Goal: Task Accomplishment & Management: Manage account settings

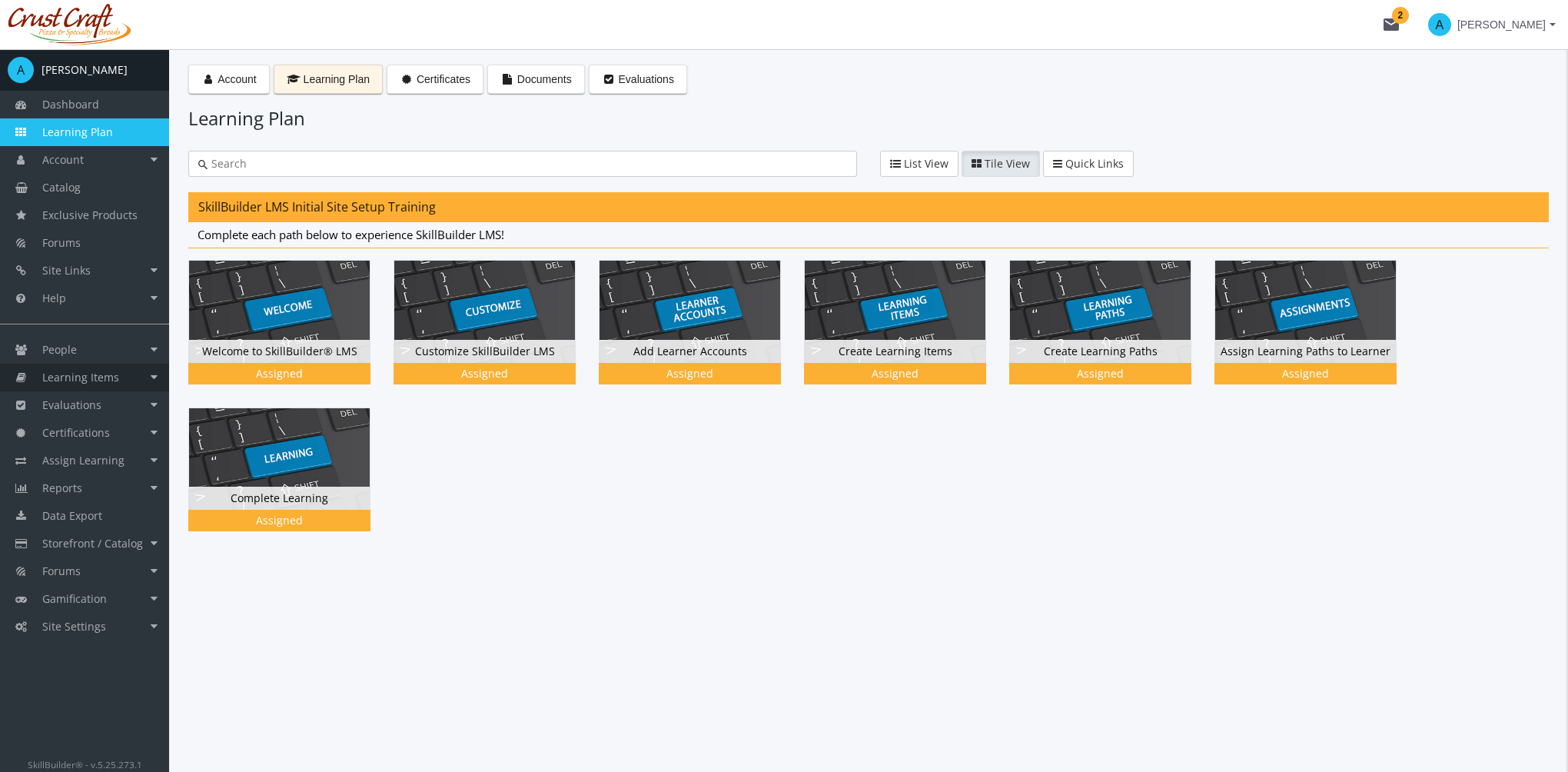
click at [93, 386] on link "Learning Items" at bounding box center [84, 377] width 170 height 28
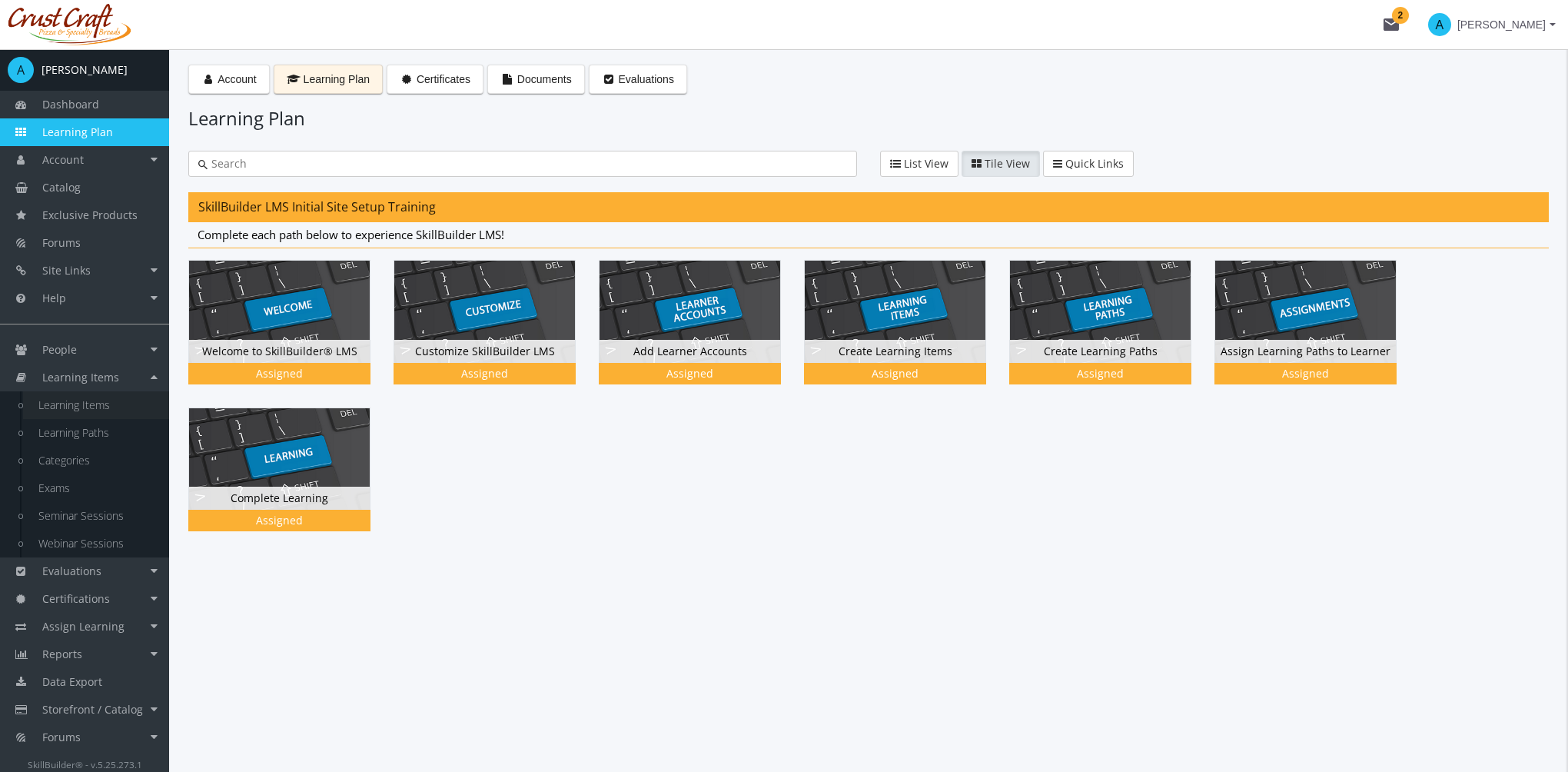
click at [111, 409] on link "Learning Items" at bounding box center [96, 405] width 146 height 28
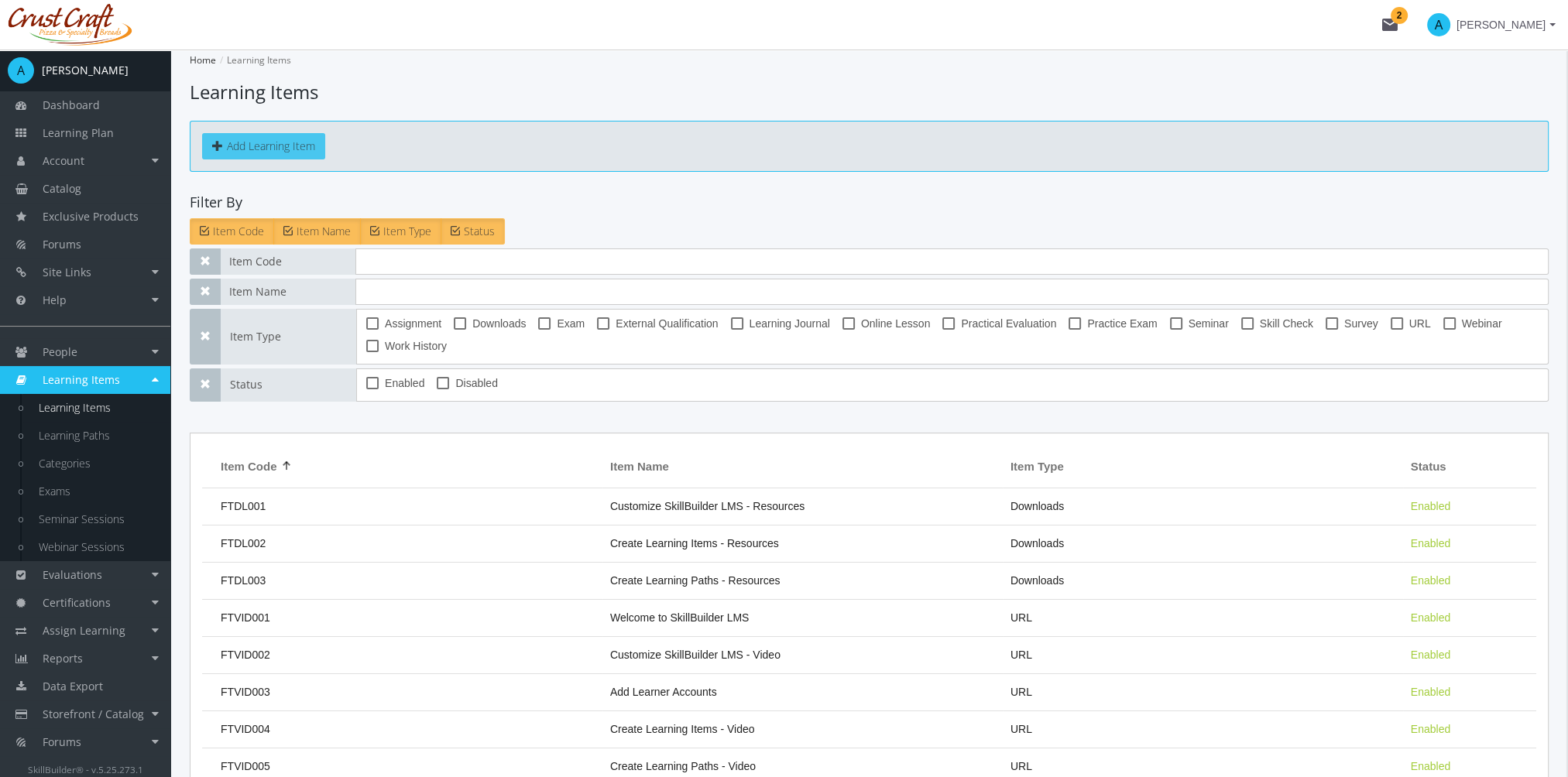
click at [277, 139] on button "Add Learning Item" at bounding box center [264, 146] width 123 height 26
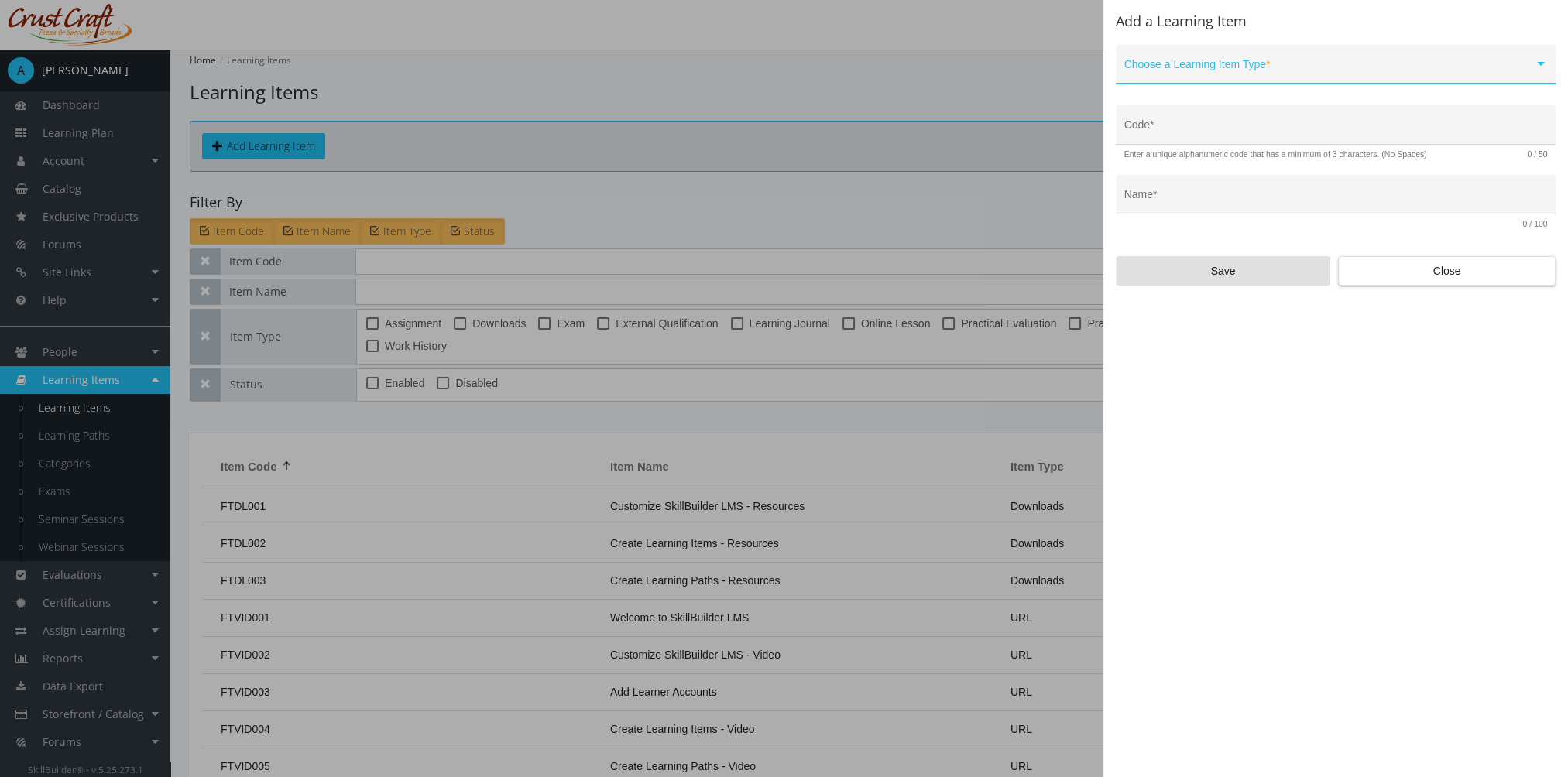
click at [1238, 64] on span at bounding box center [1329, 70] width 410 height 12
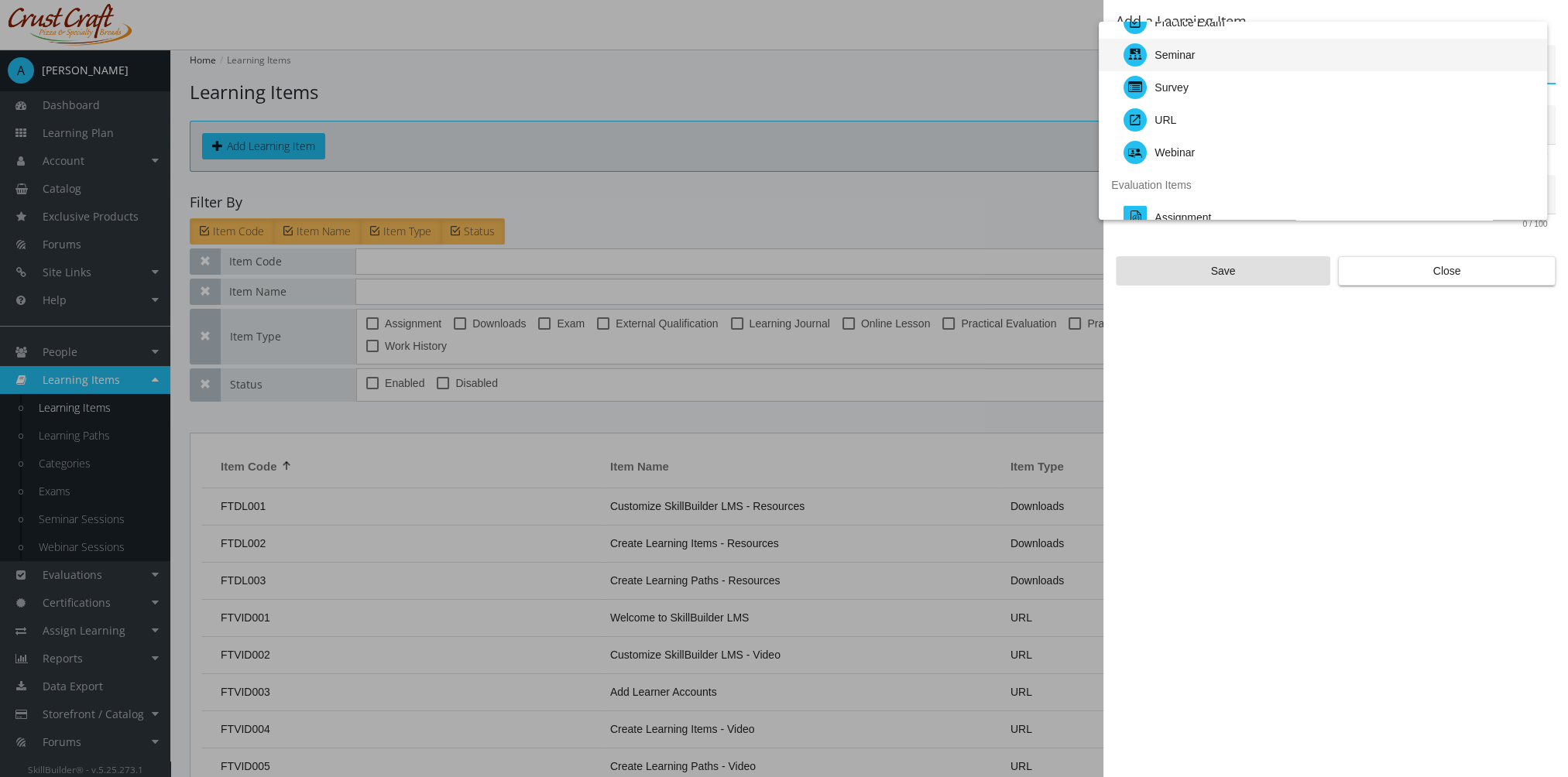
scroll to position [155, 0]
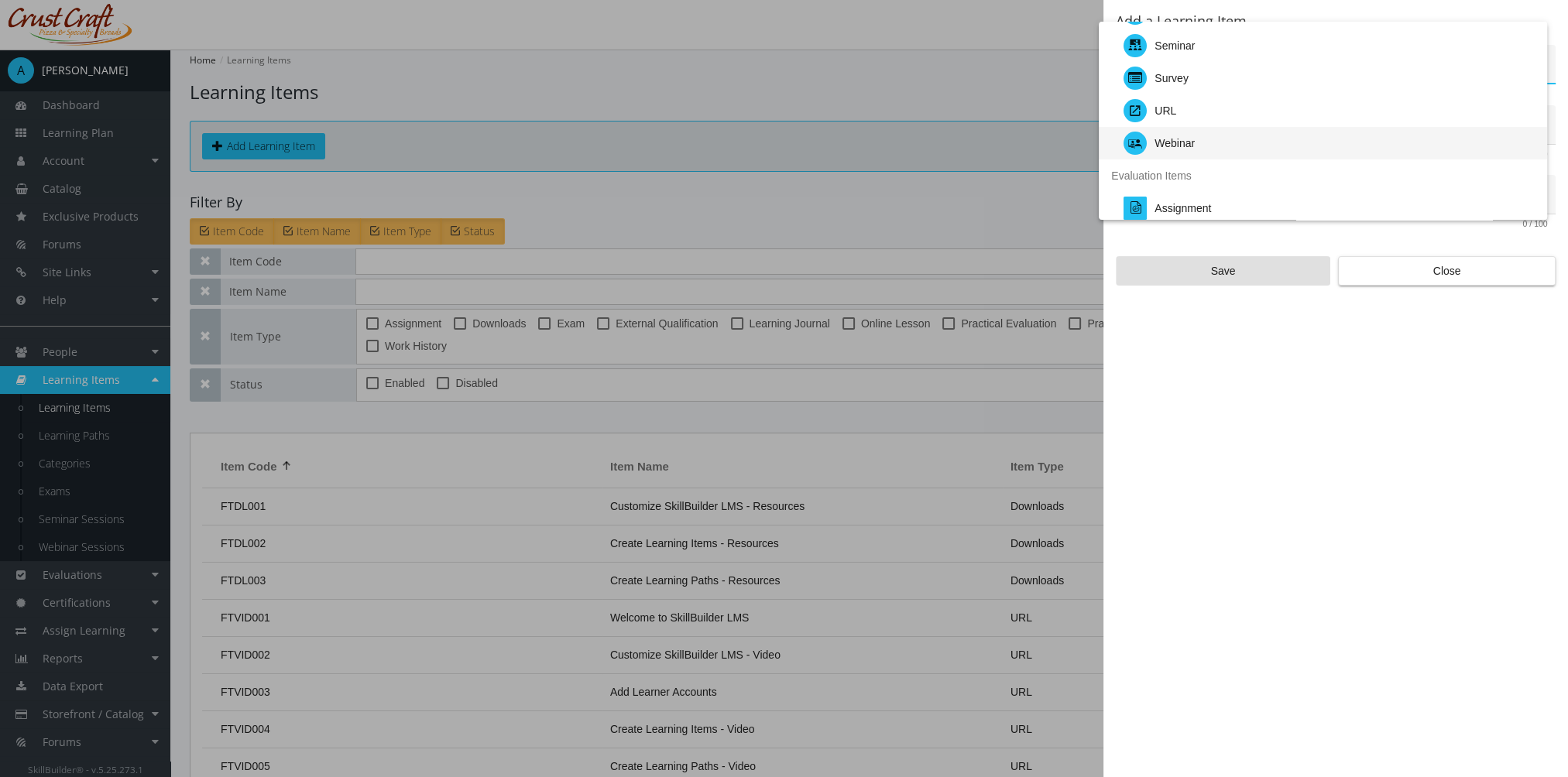
click at [1209, 135] on div "Webinar" at bounding box center [1329, 143] width 412 height 33
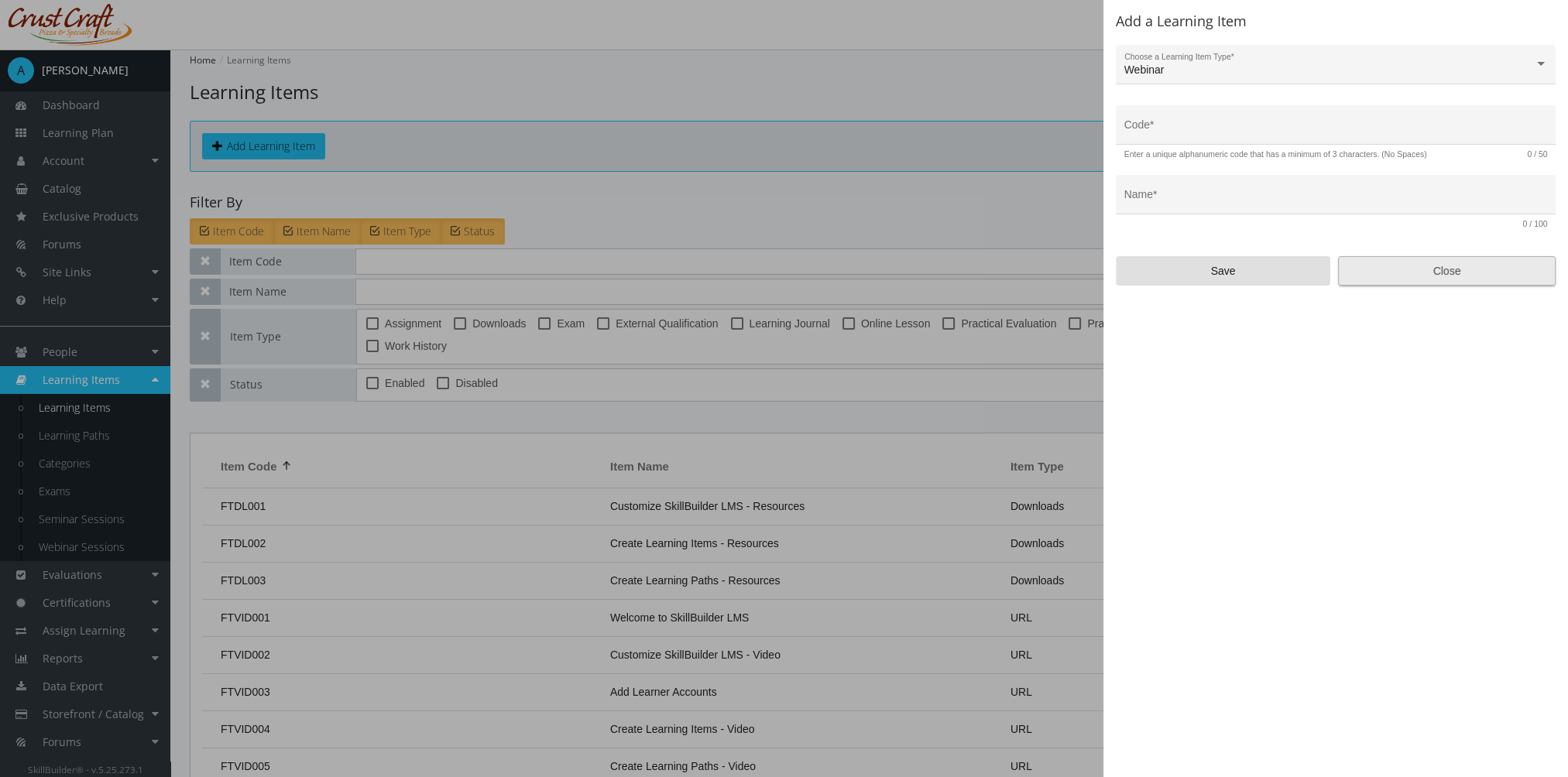
click at [1425, 267] on span "Close" at bounding box center [1447, 271] width 191 height 28
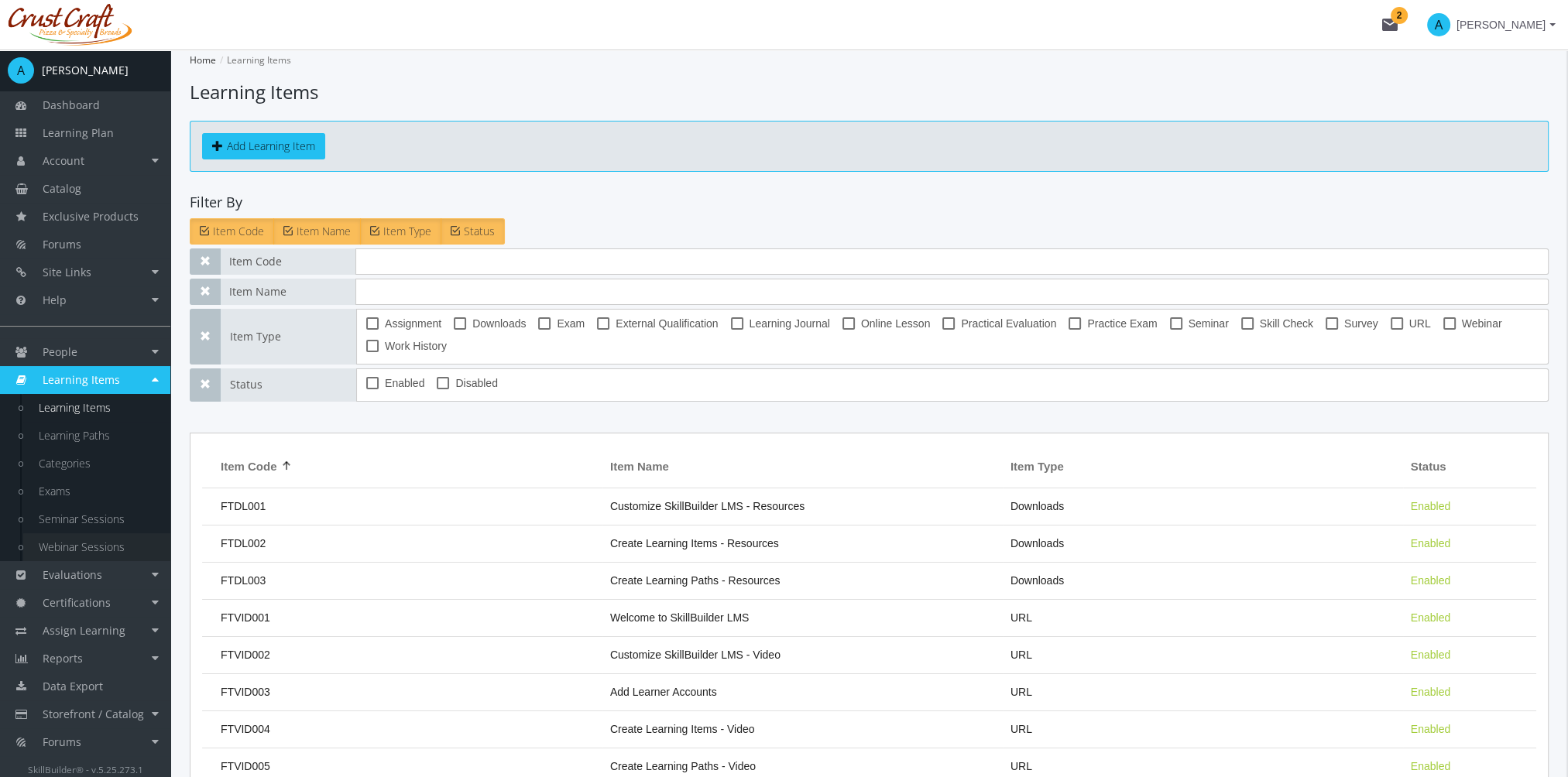
click at [103, 547] on link "Webinar Sessions" at bounding box center [97, 548] width 147 height 28
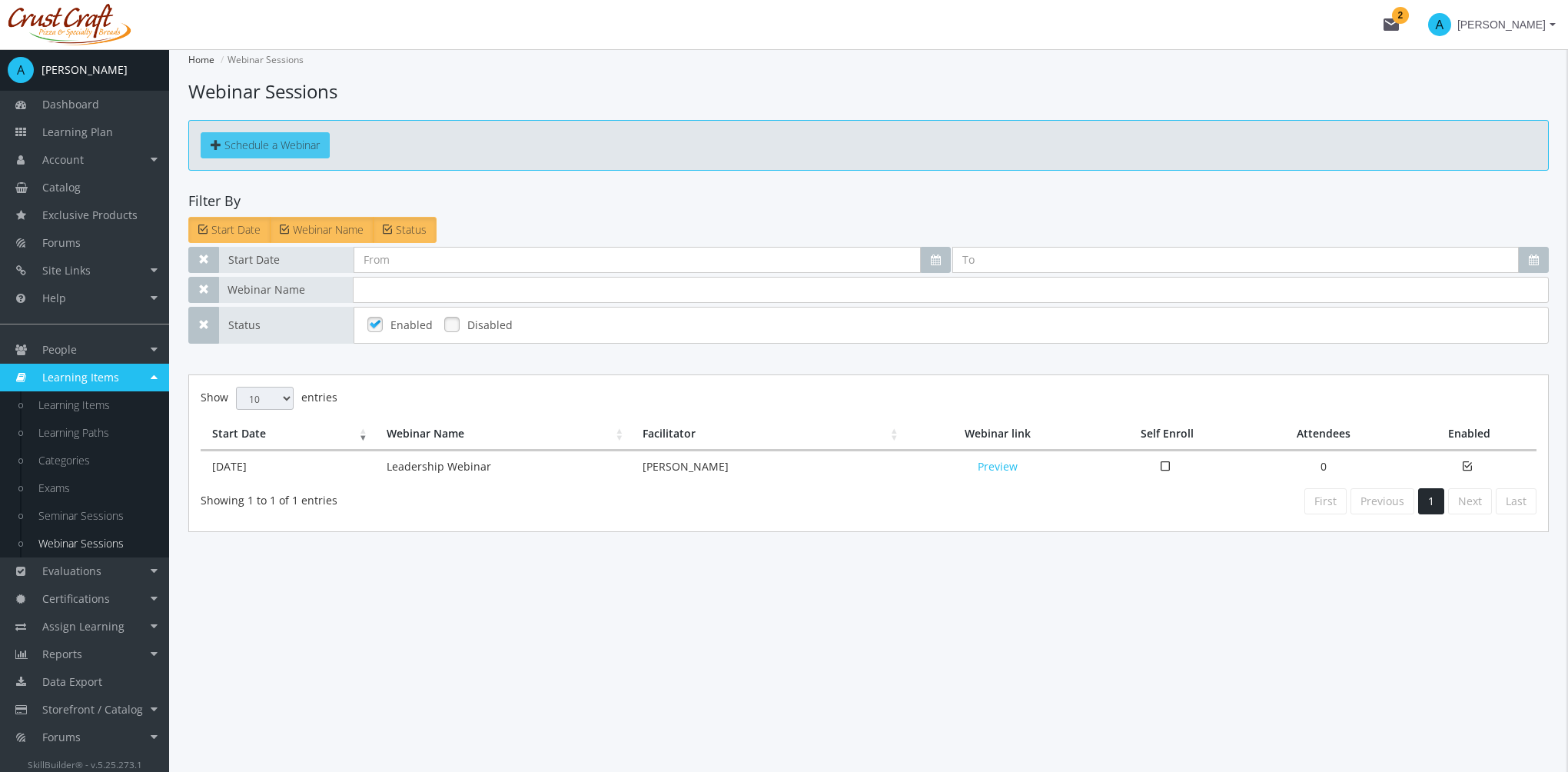
click at [267, 151] on span "Schedule a Webinar" at bounding box center [272, 146] width 95 height 15
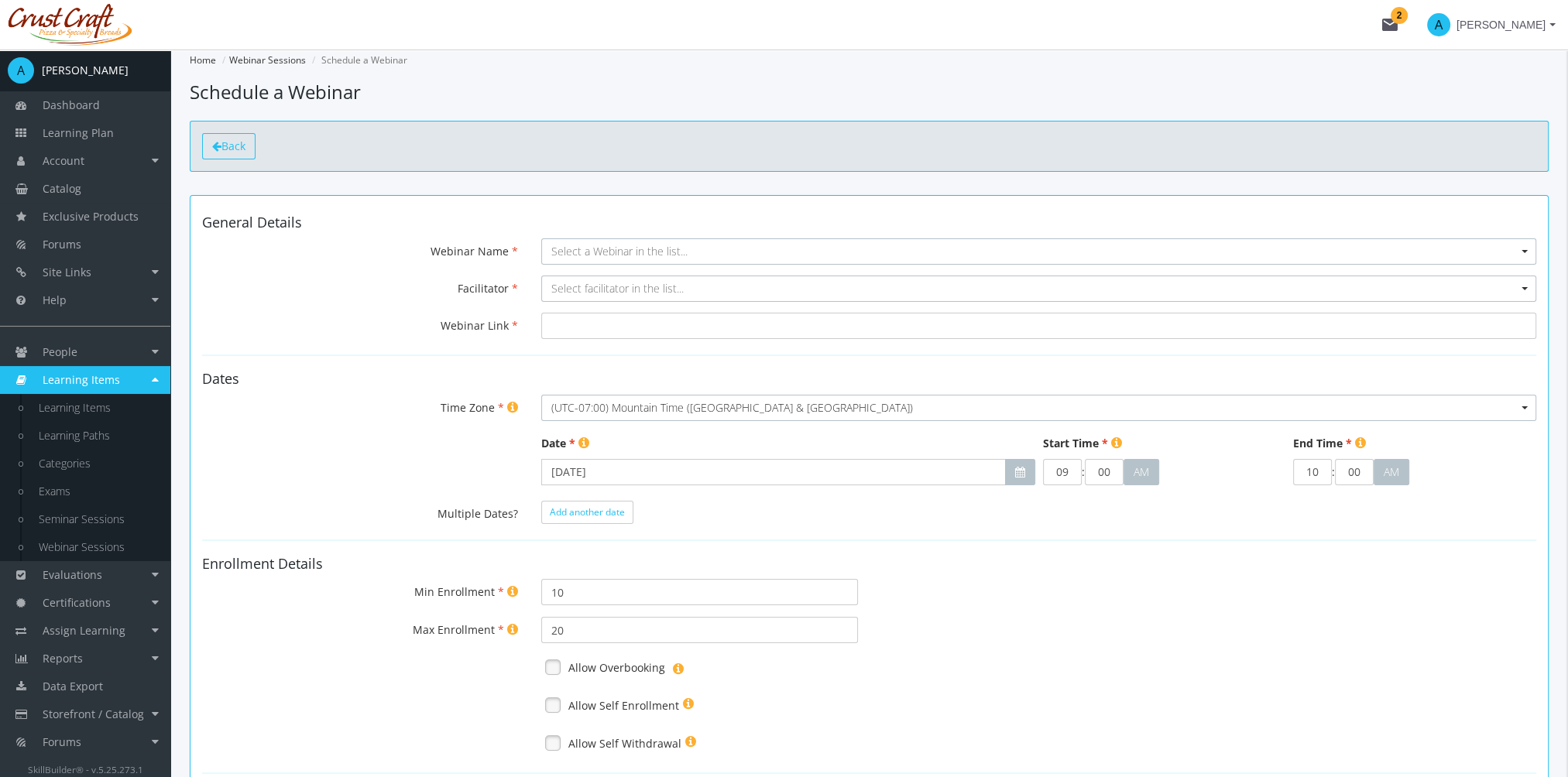
click at [223, 148] on span "Back" at bounding box center [233, 146] width 24 height 15
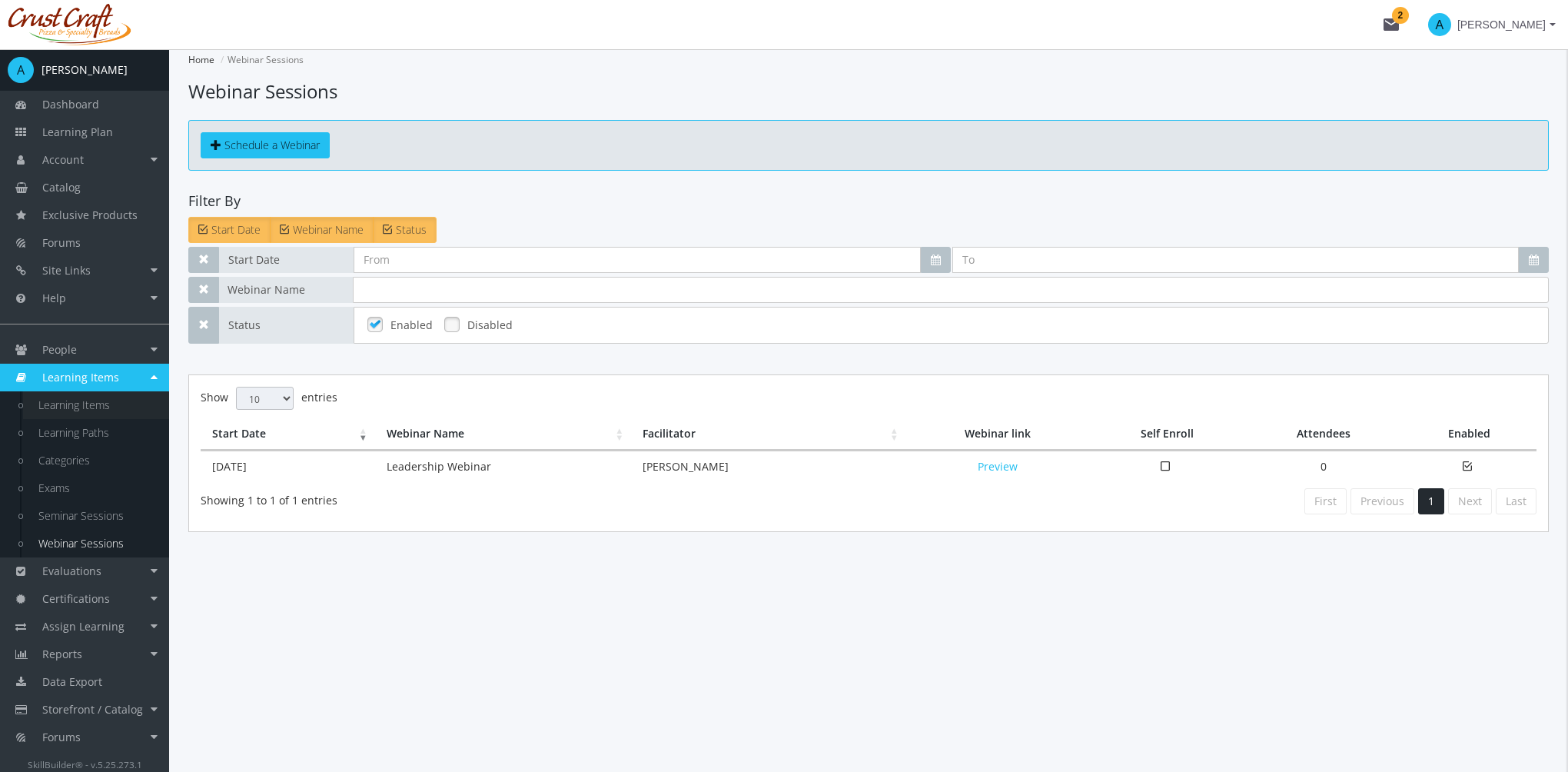
click at [102, 409] on link "Learning Items" at bounding box center [96, 405] width 146 height 28
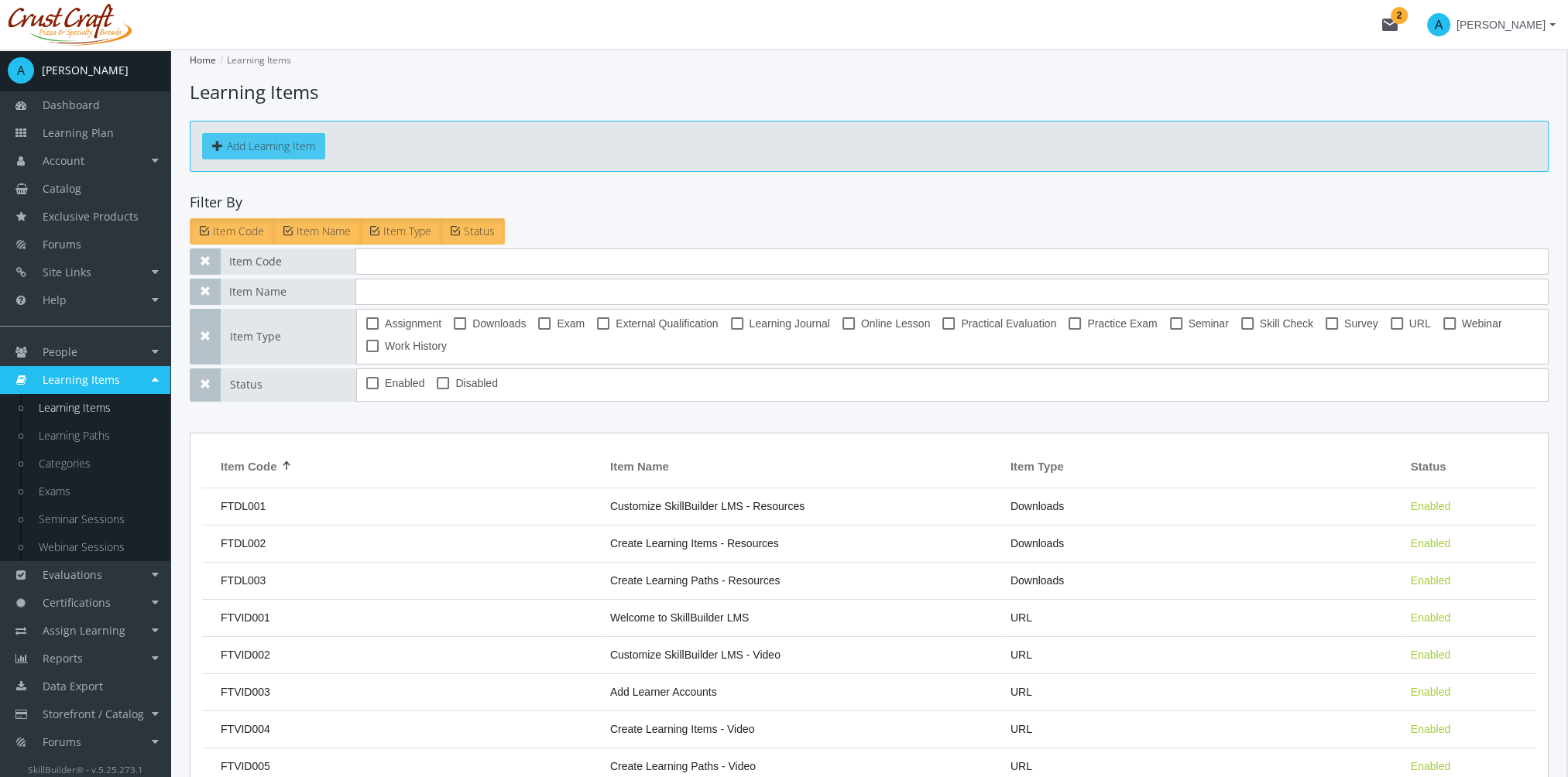
click at [272, 145] on button "Add Learning Item" at bounding box center [264, 146] width 123 height 26
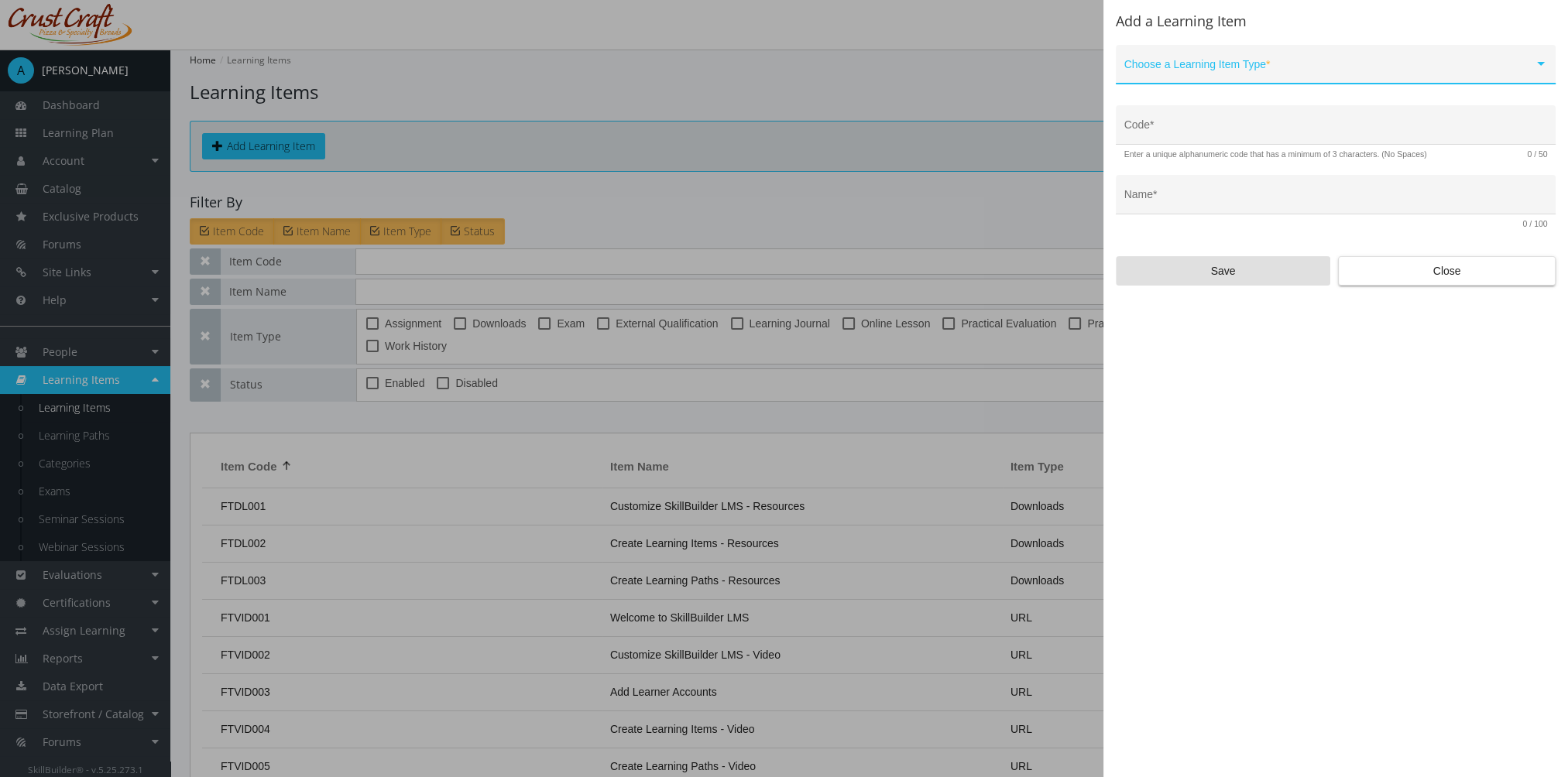
click at [1239, 62] on div "Choose a Learning Item Type *" at bounding box center [1337, 68] width 424 height 32
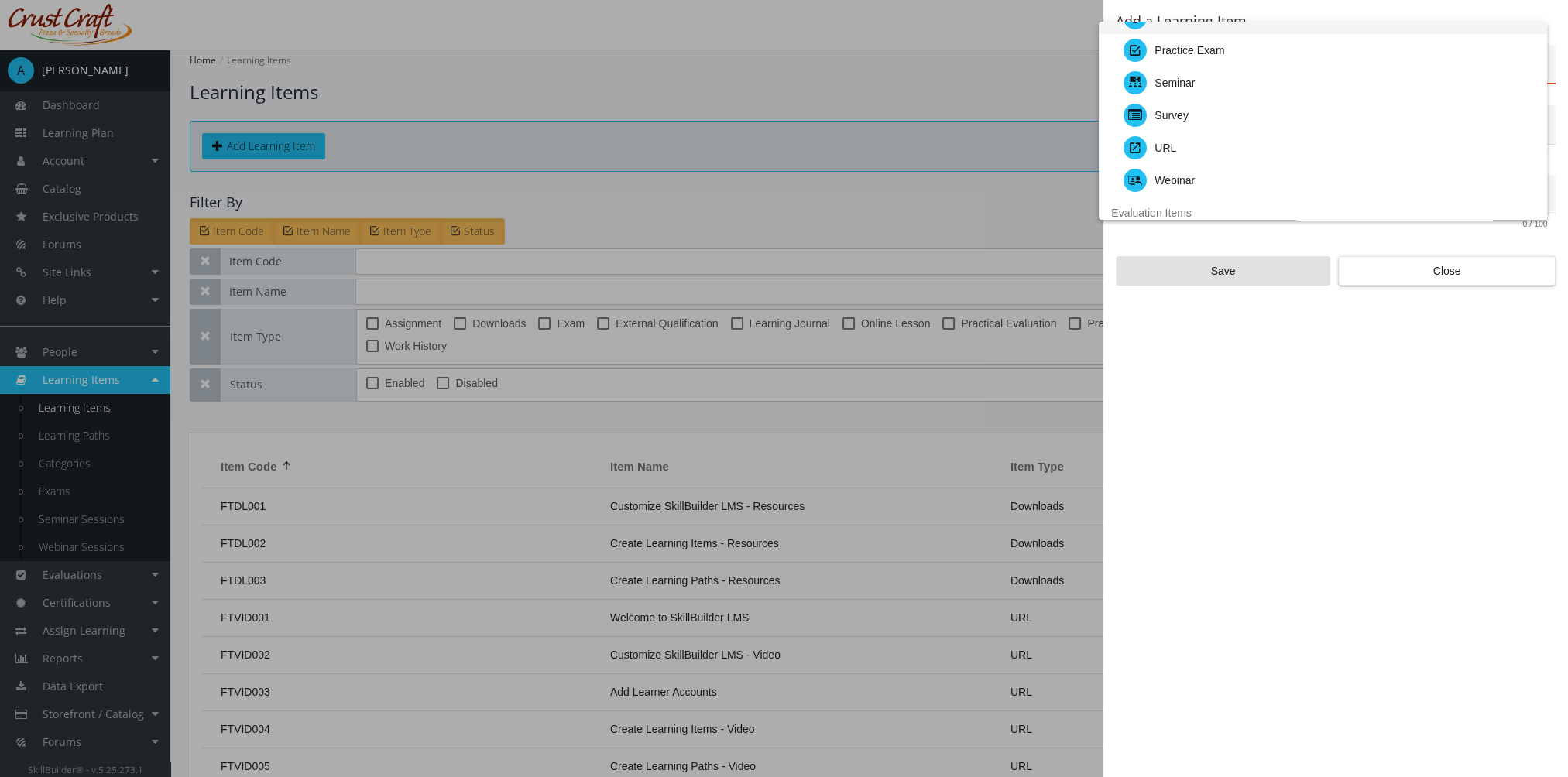
scroll to position [310, 0]
click at [1448, 266] on div at bounding box center [784, 388] width 1568 height 777
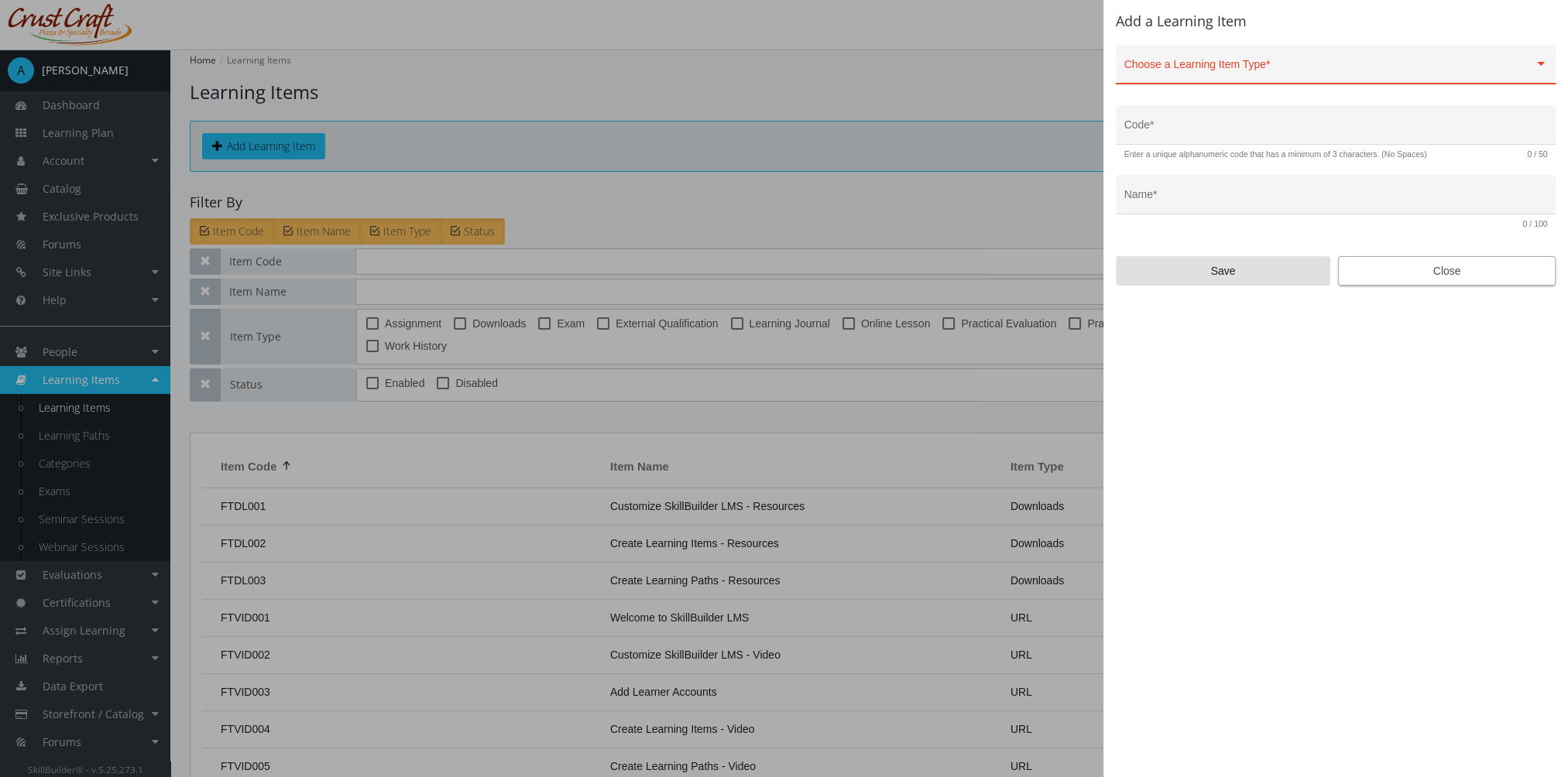
click at [1455, 261] on span "Close" at bounding box center [1447, 271] width 191 height 28
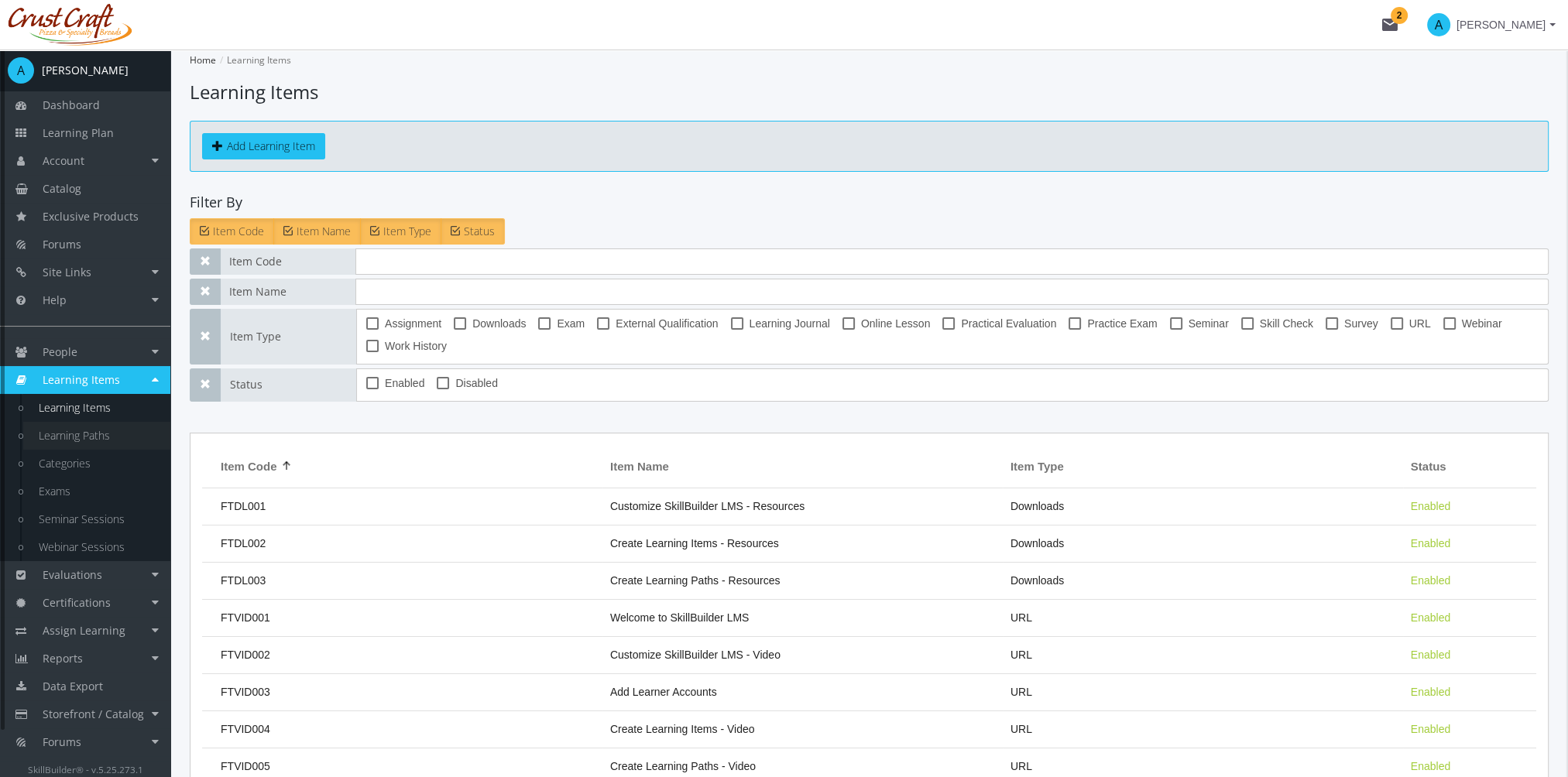
click at [93, 434] on link "Learning Paths" at bounding box center [97, 436] width 147 height 28
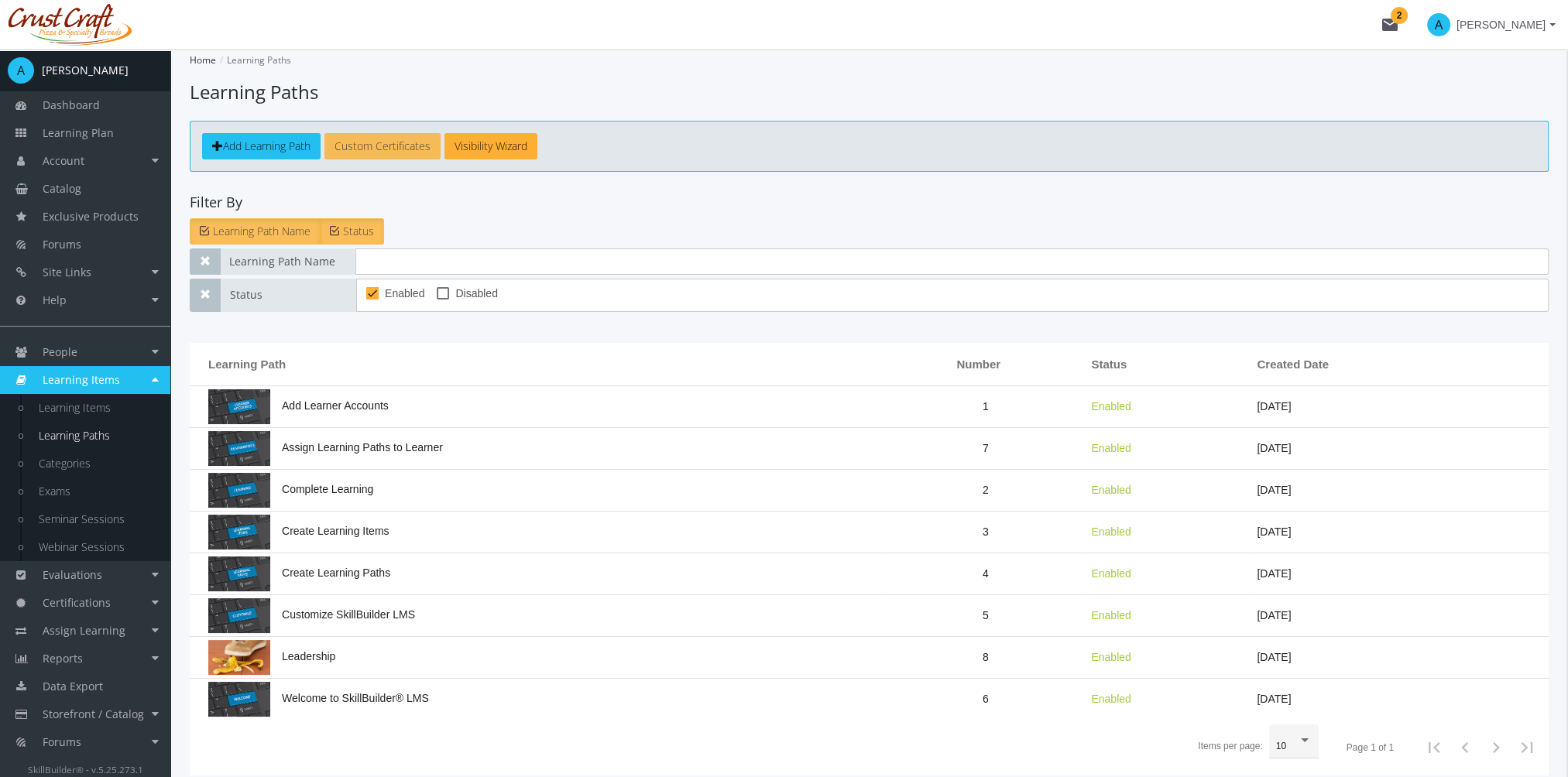
click at [344, 147] on link "Custom Certificates" at bounding box center [383, 146] width 116 height 26
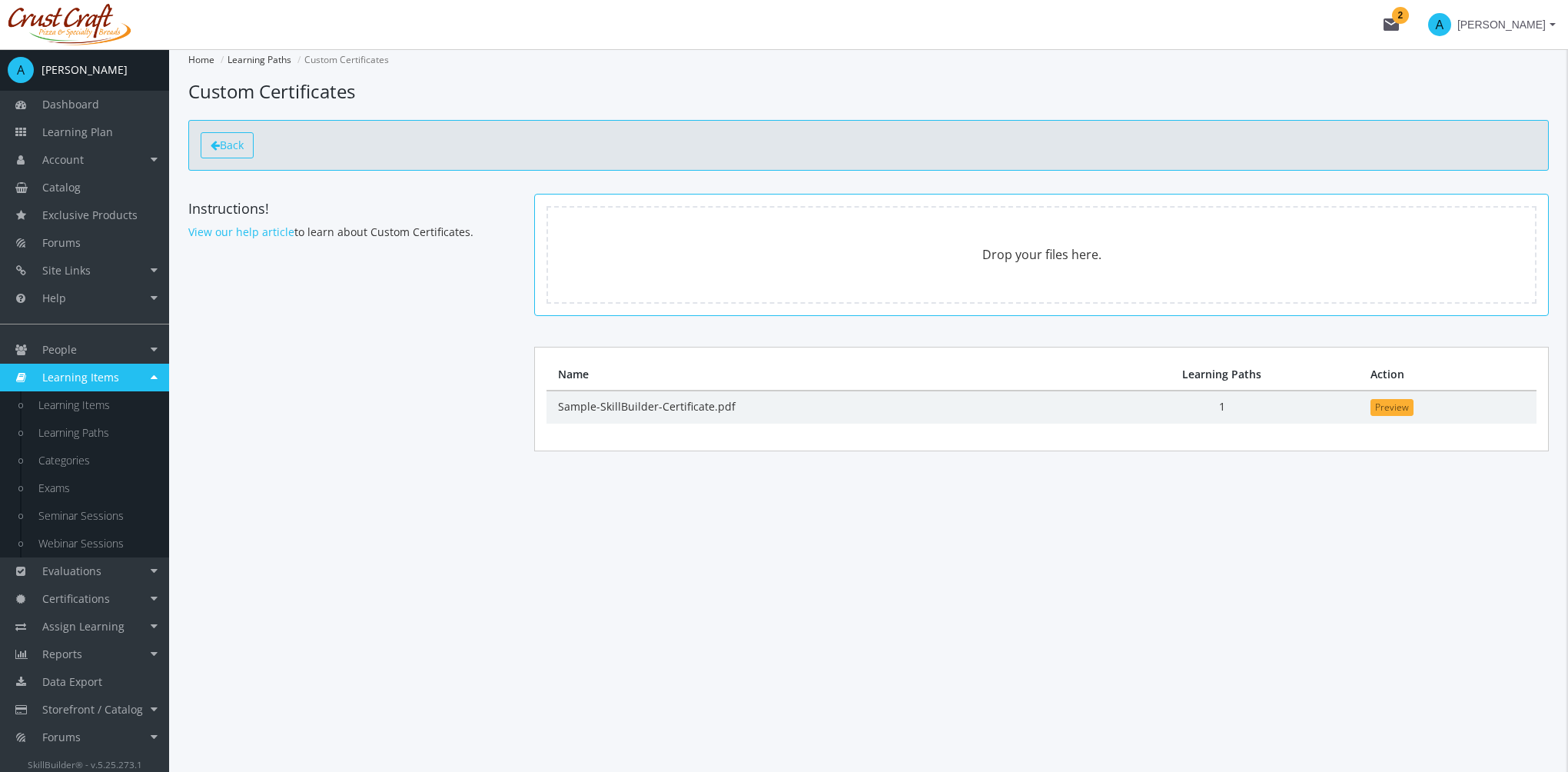
click at [225, 150] on span "Back" at bounding box center [232, 146] width 24 height 15
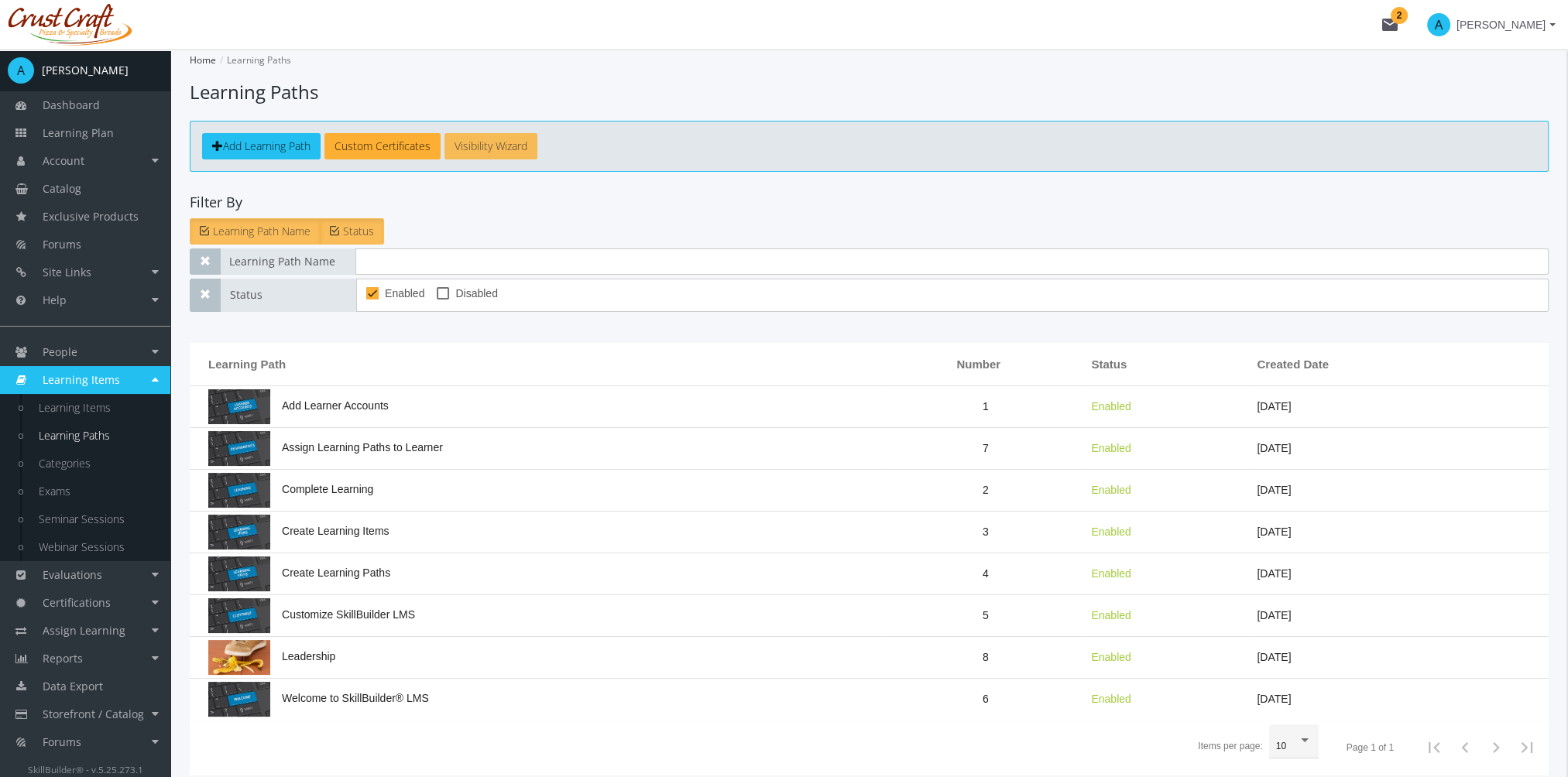
click at [504, 154] on link "Visibility Wizard" at bounding box center [491, 146] width 93 height 26
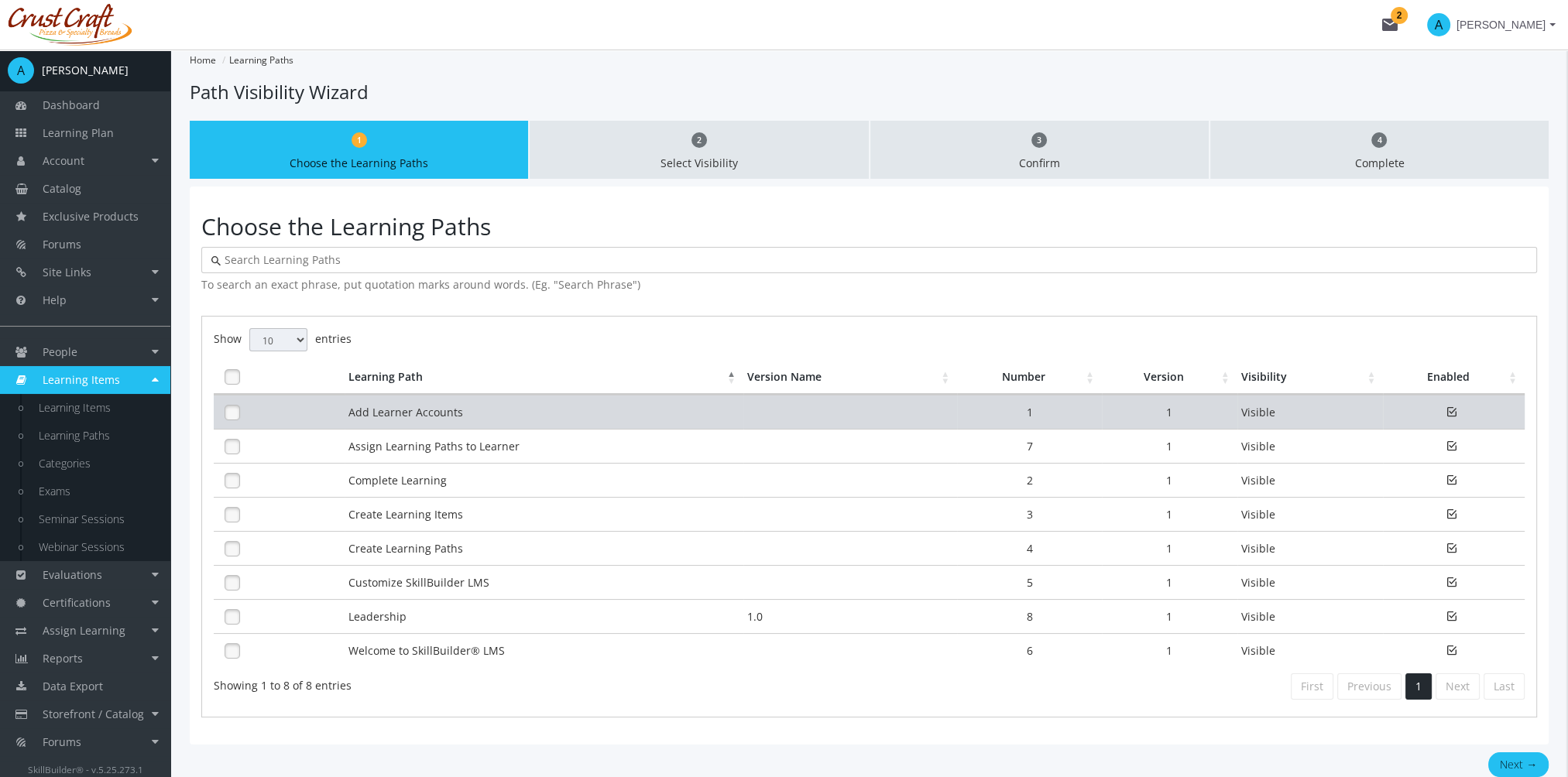
click at [426, 418] on td "Add Learner Accounts" at bounding box center [543, 411] width 399 height 35
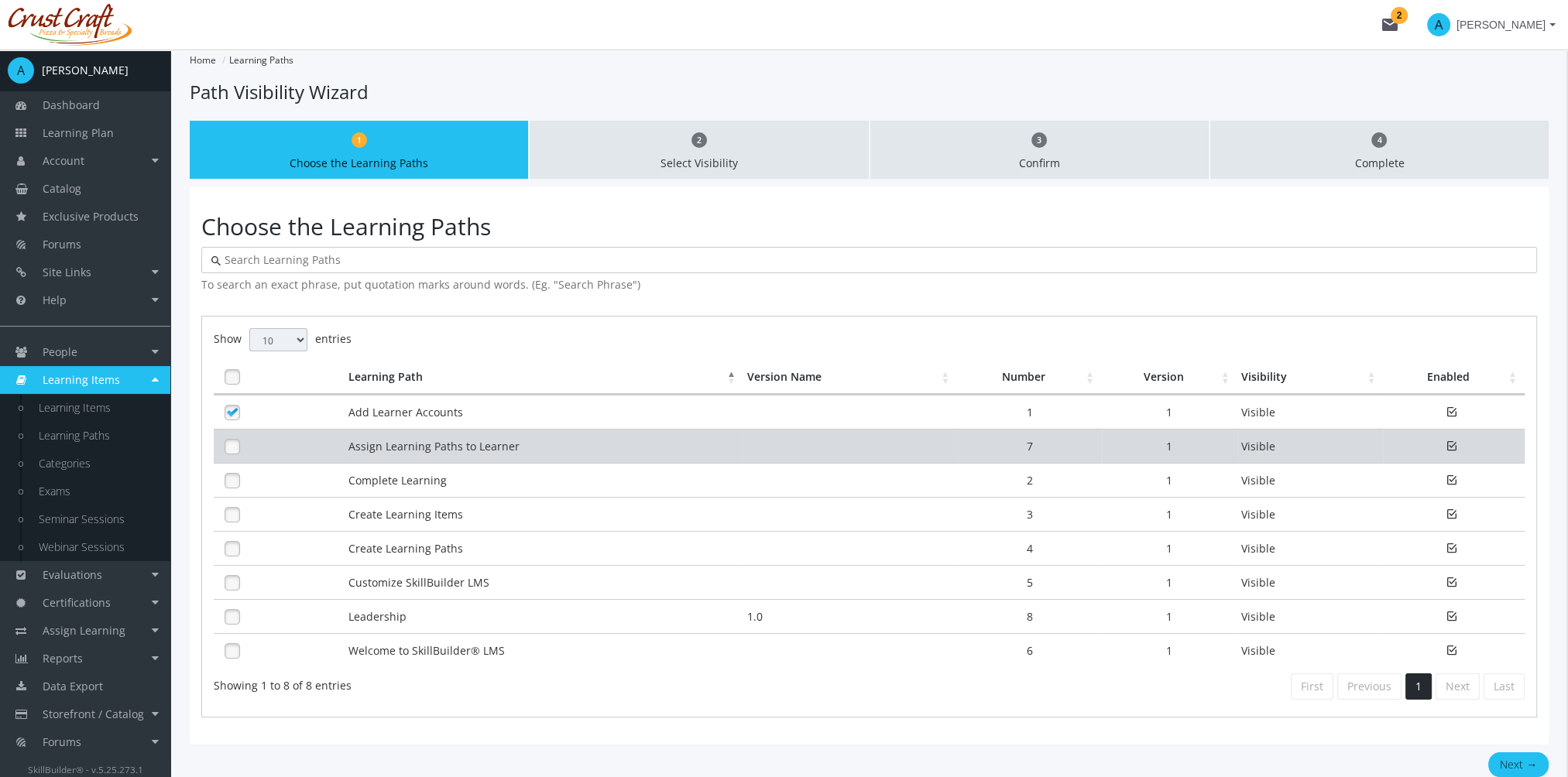
click at [420, 438] on td "Assign Learning Paths to Learner" at bounding box center [543, 446] width 399 height 35
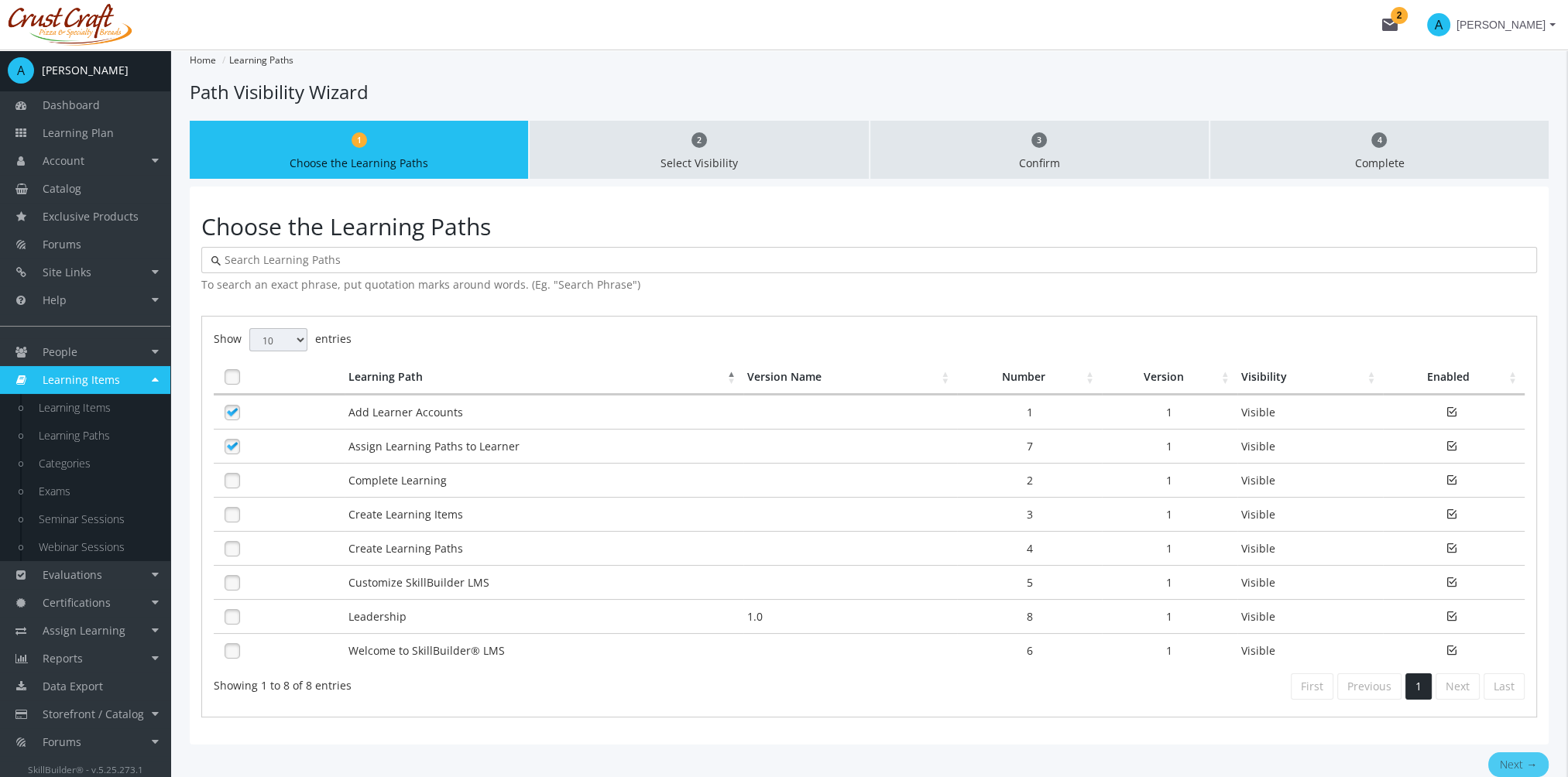
click at [1506, 752] on button "Next →" at bounding box center [1519, 764] width 61 height 25
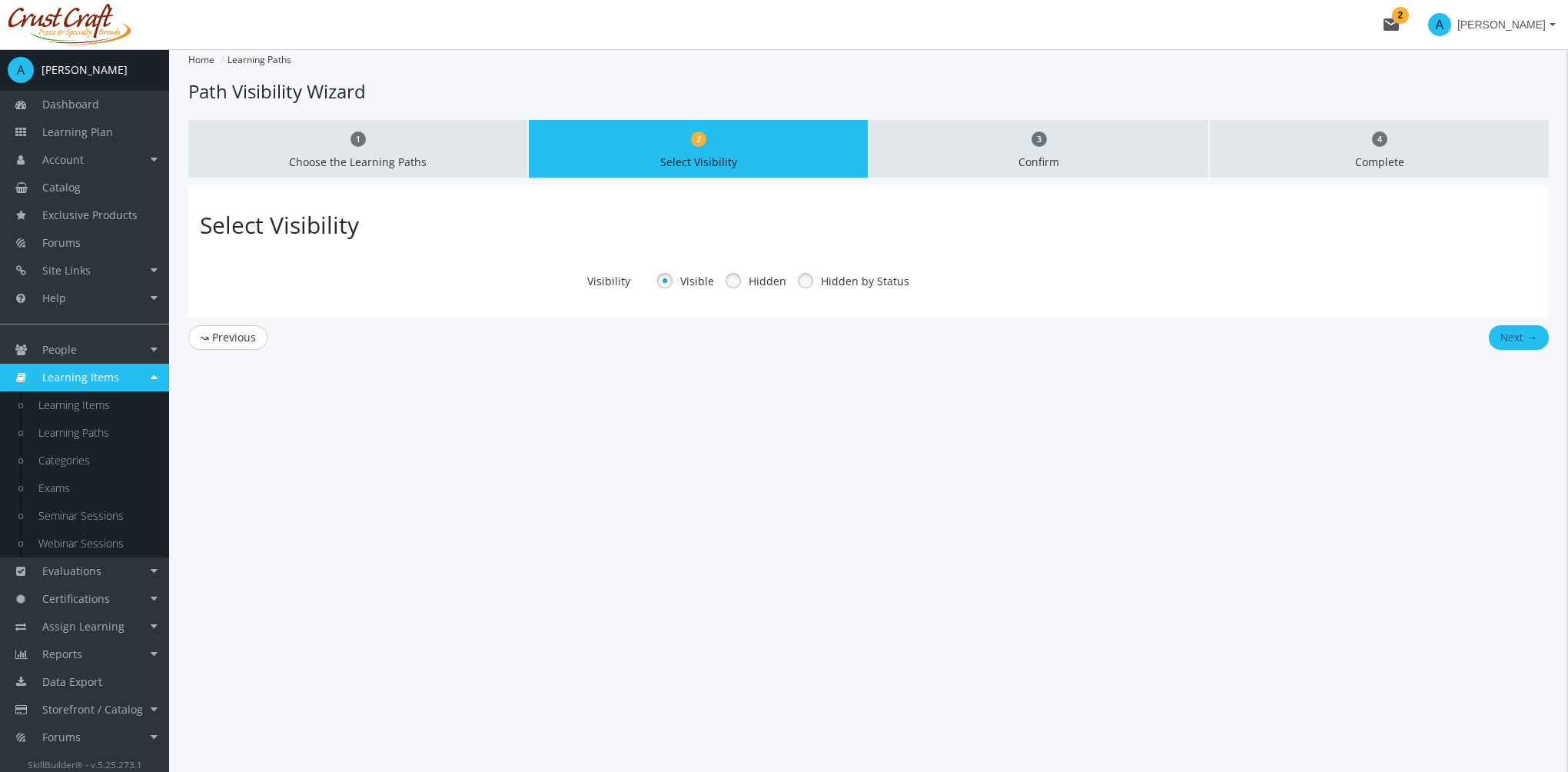
click at [733, 285] on link at bounding box center [733, 280] width 23 height 23
click at [805, 285] on link at bounding box center [805, 280] width 23 height 23
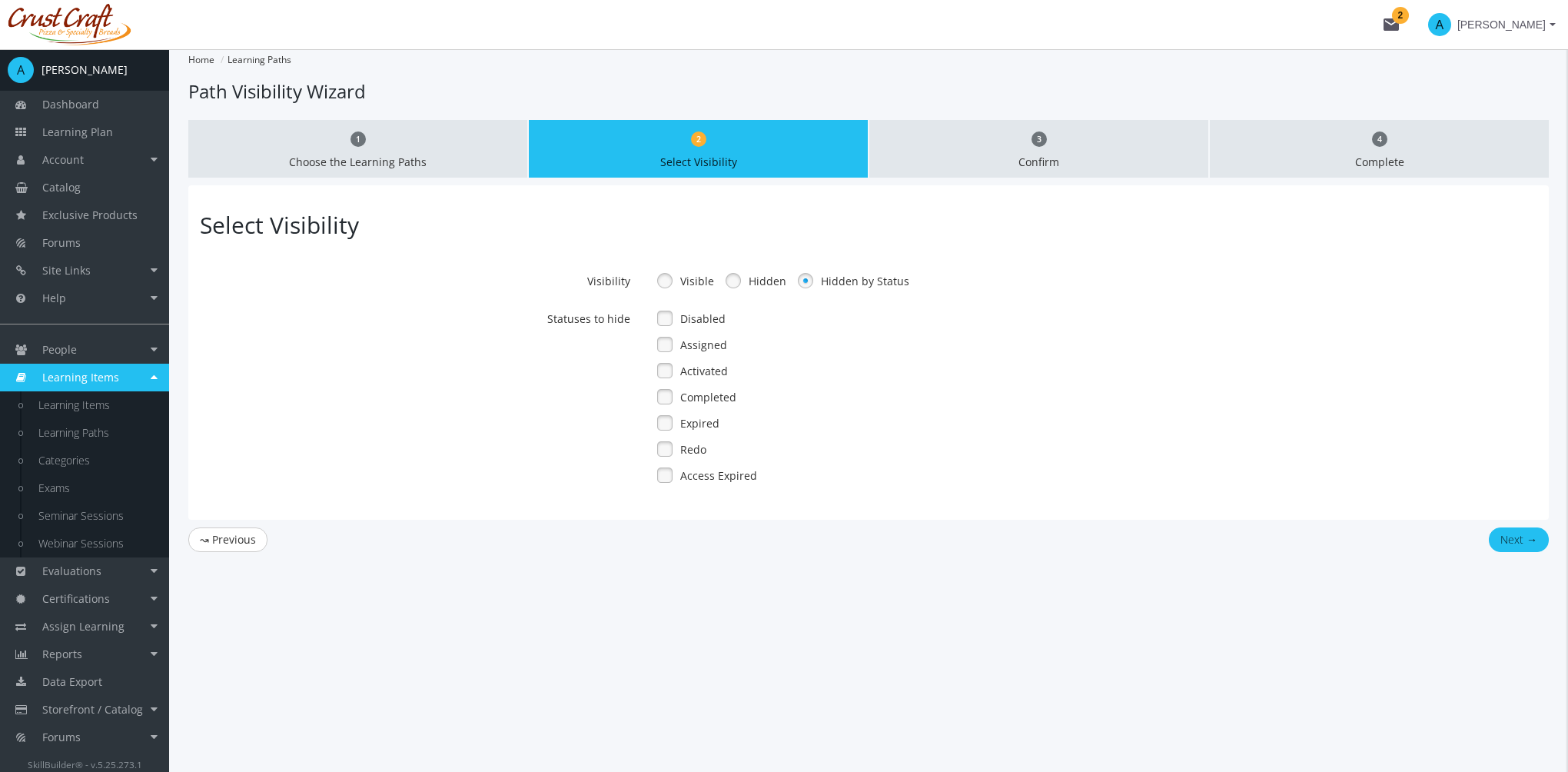
click at [726, 399] on label "Completed" at bounding box center [708, 398] width 57 height 16
click at [107, 439] on link "Learning Paths" at bounding box center [96, 433] width 146 height 28
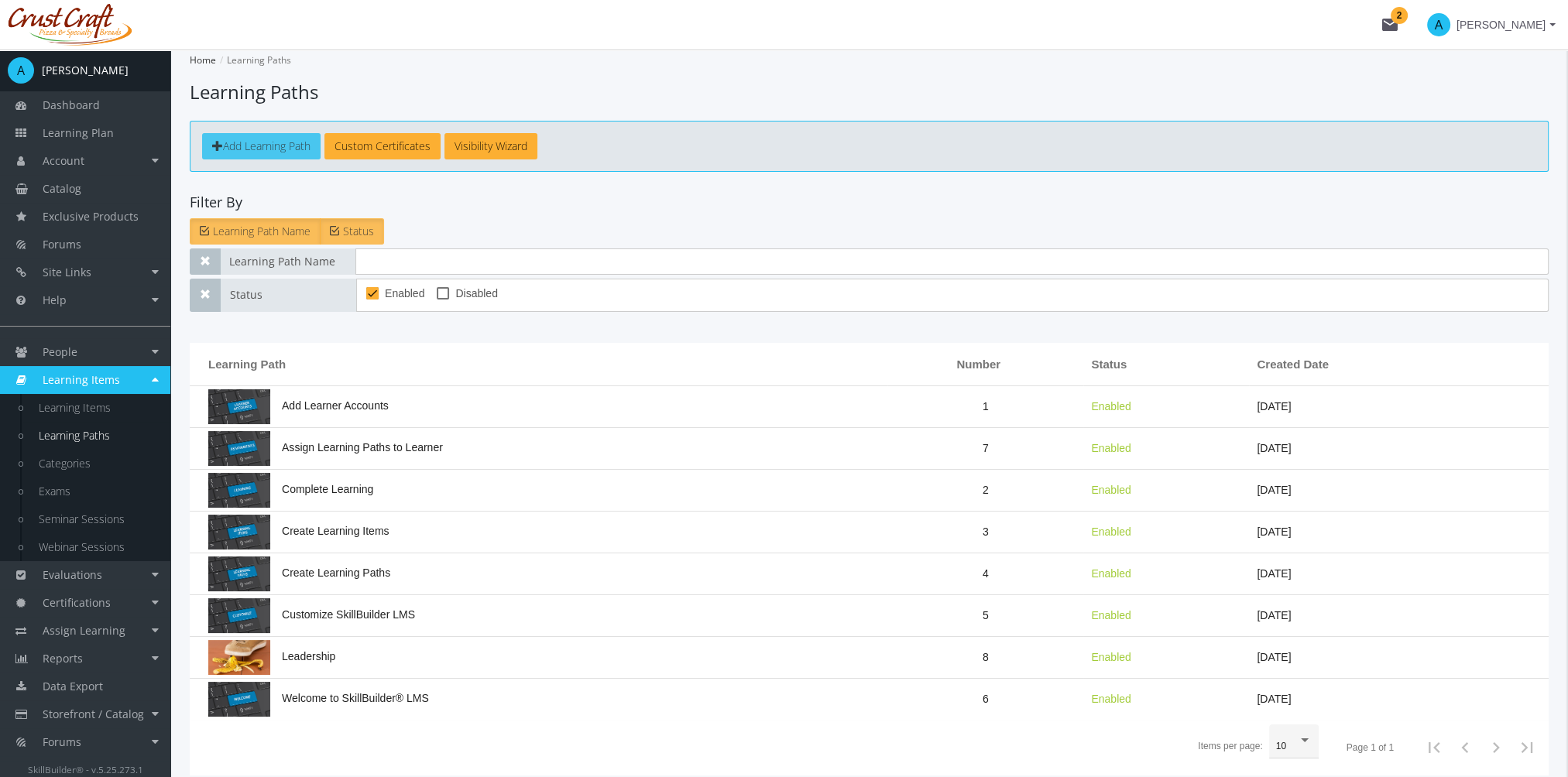
click at [310, 147] on span "Add Learning Path" at bounding box center [267, 146] width 88 height 15
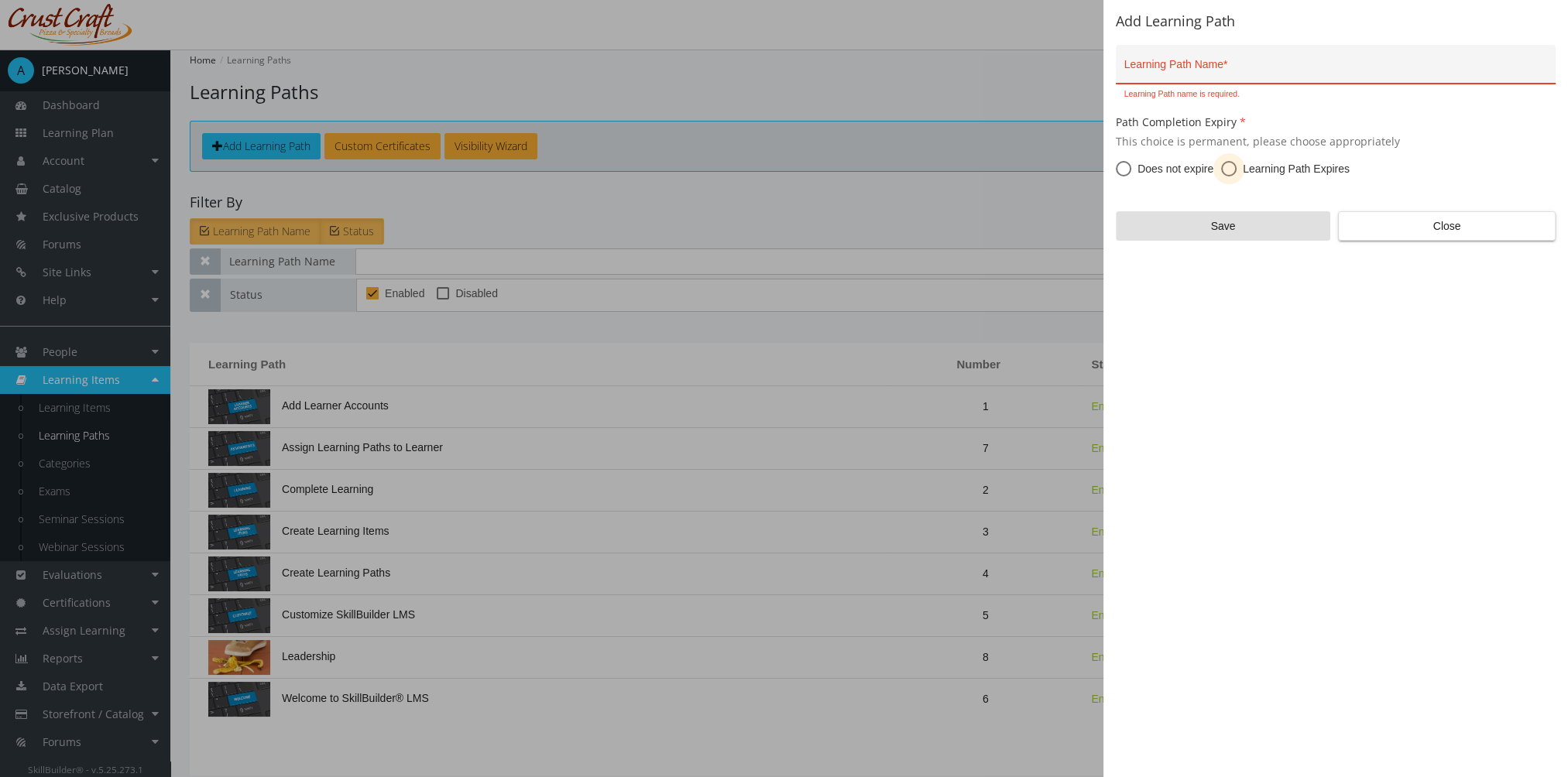
click at [1228, 167] on span at bounding box center [1228, 169] width 16 height 16
click at [1228, 167] on input "Learning Path Expires" at bounding box center [1228, 172] width 16 height 16
radio input "true"
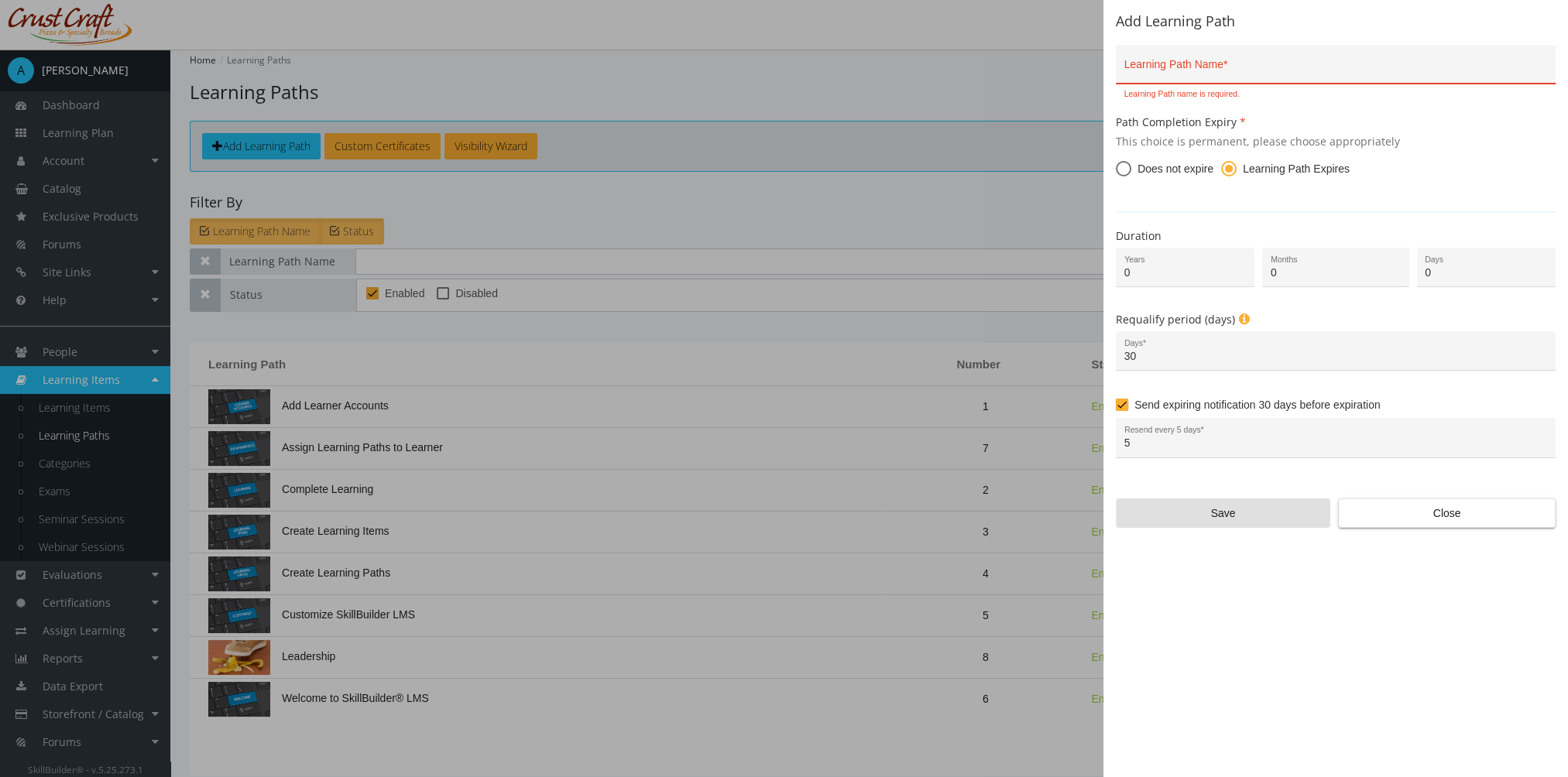
click at [1228, 167] on span at bounding box center [1228, 169] width 7 height 7
click at [1228, 167] on input "Learning Path Expires" at bounding box center [1228, 172] width 16 height 16
click at [1417, 520] on span "Close" at bounding box center [1447, 513] width 191 height 28
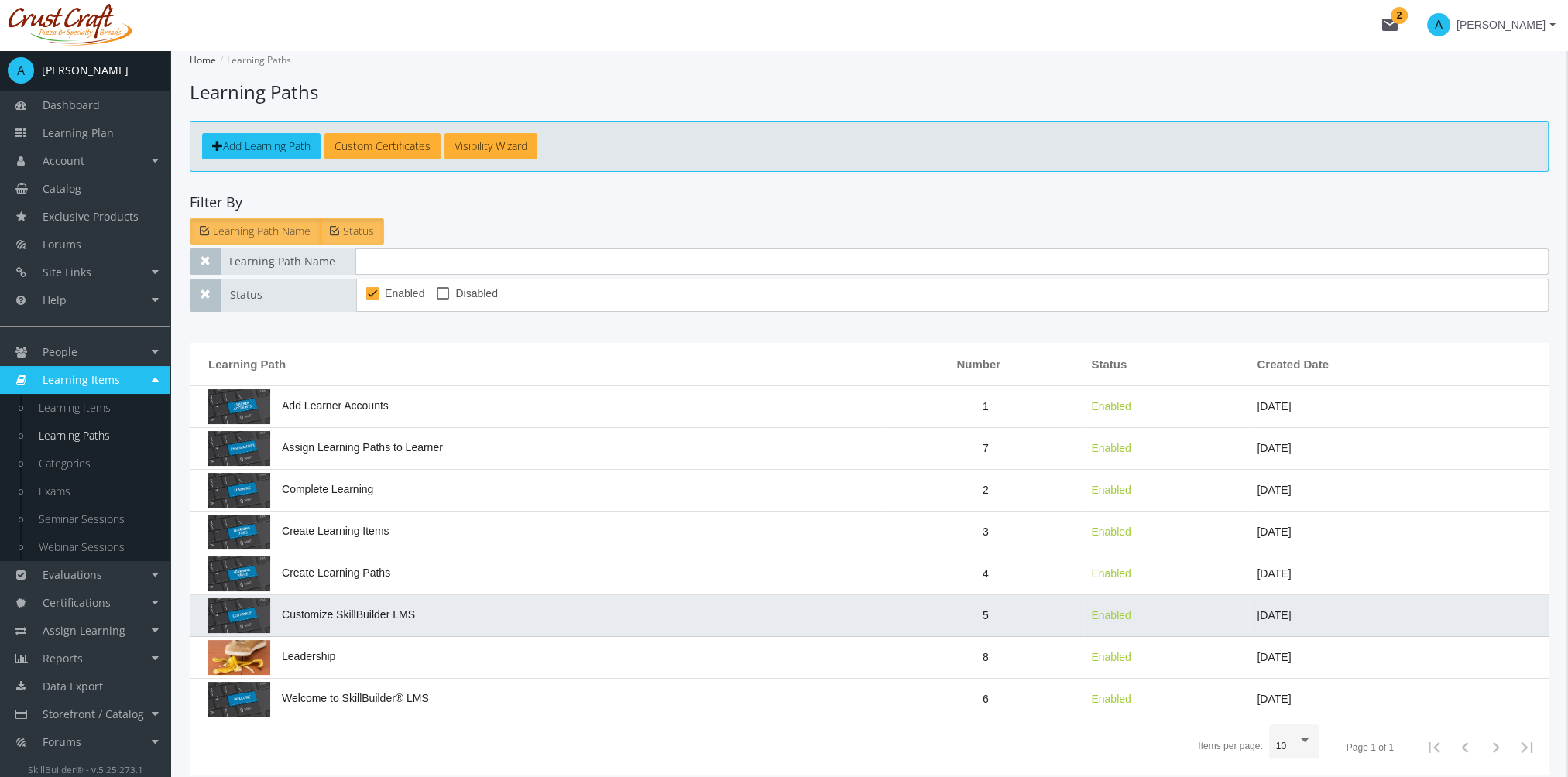
click at [375, 633] on td "Customize SkillBuilder LMS" at bounding box center [538, 616] width 697 height 42
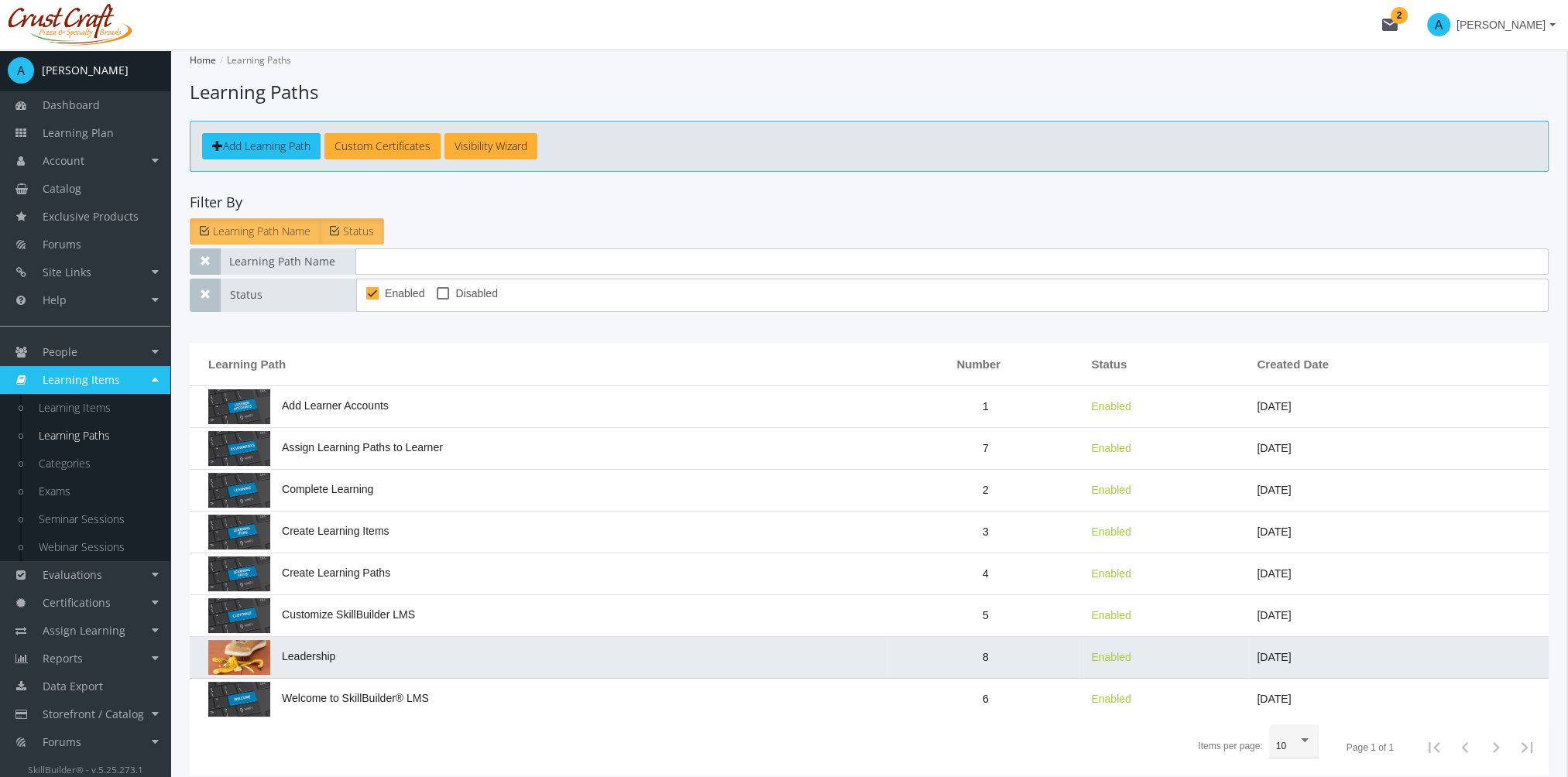
click at [320, 641] on td "Leadership" at bounding box center [538, 658] width 697 height 42
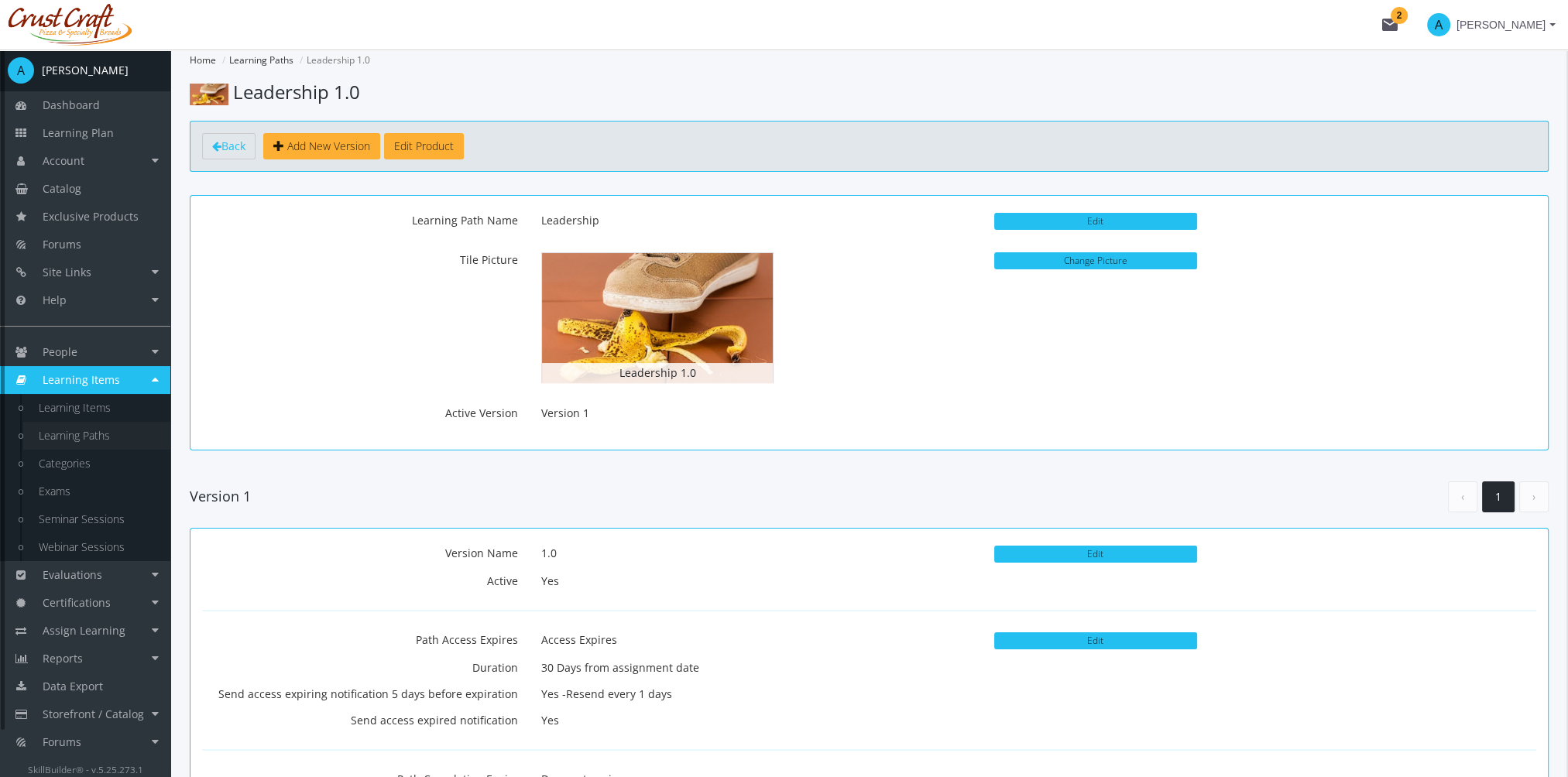
click at [103, 431] on link "Learning Paths" at bounding box center [97, 436] width 147 height 28
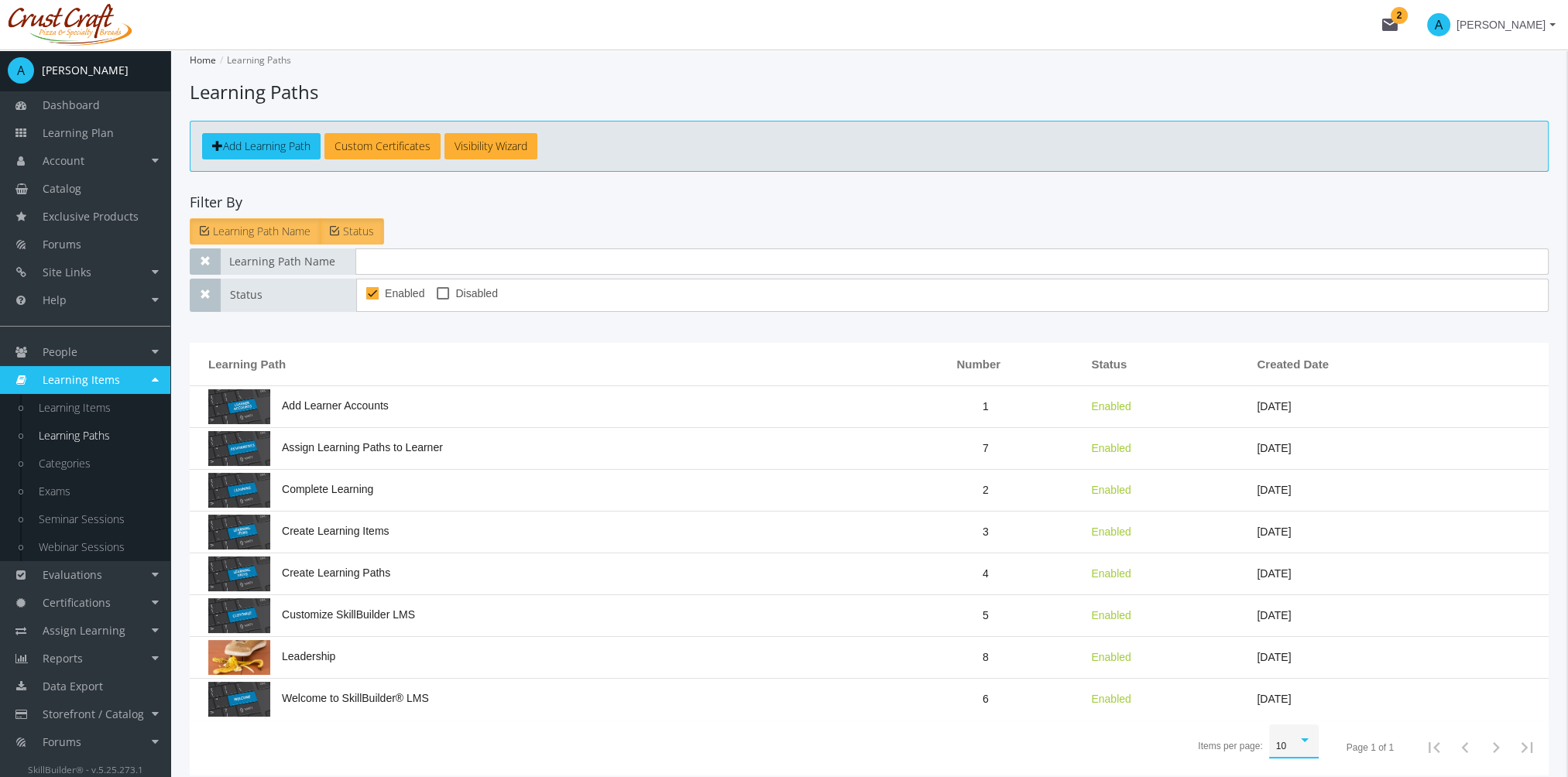
click at [1311, 738] on div "Items per page:" at bounding box center [1304, 740] width 14 height 12
click at [329, 652] on div at bounding box center [784, 388] width 1568 height 777
click at [329, 652] on span "Leadership" at bounding box center [272, 656] width 127 height 12
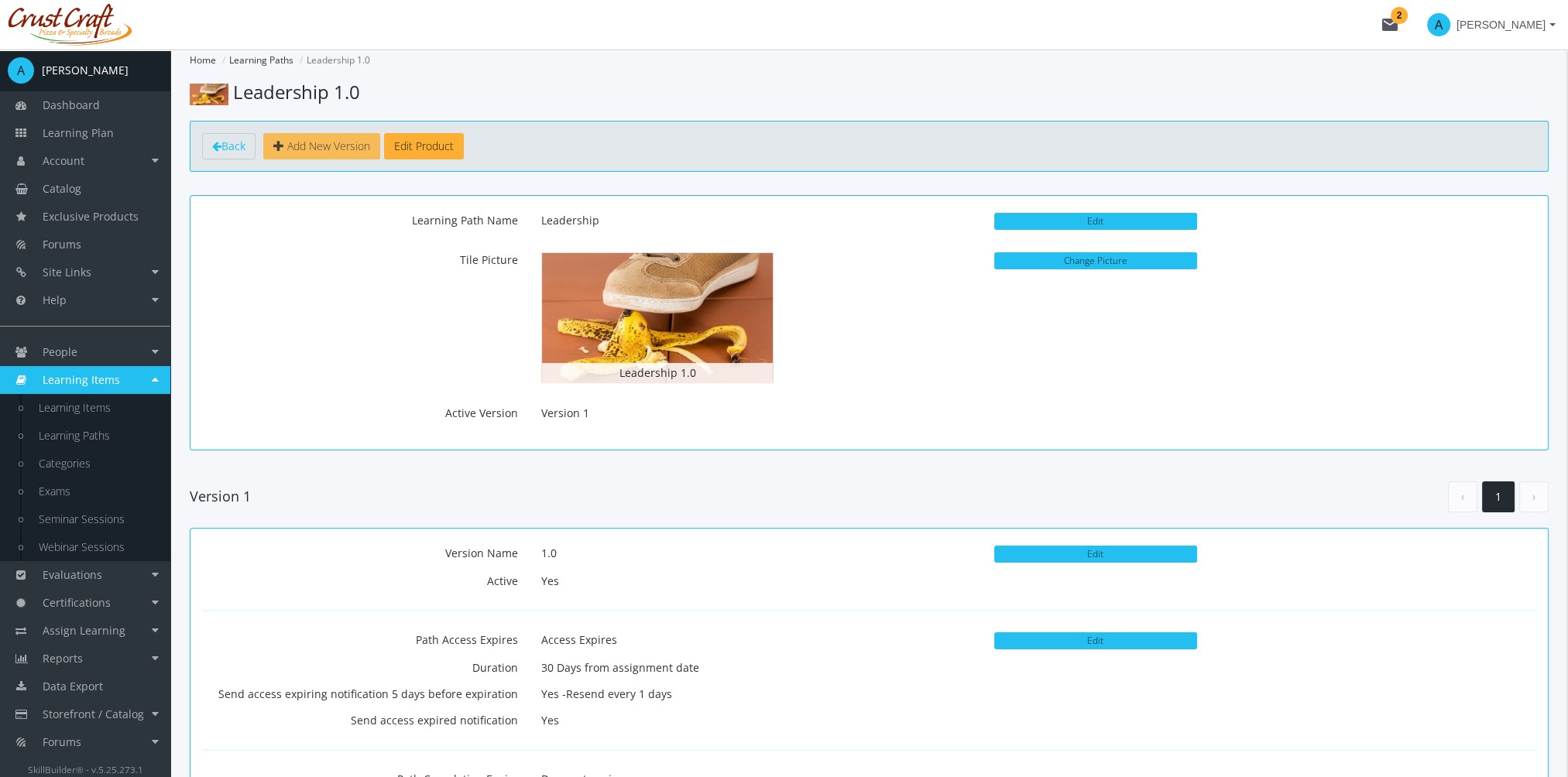
click at [347, 140] on span "Add New Version" at bounding box center [329, 146] width 83 height 15
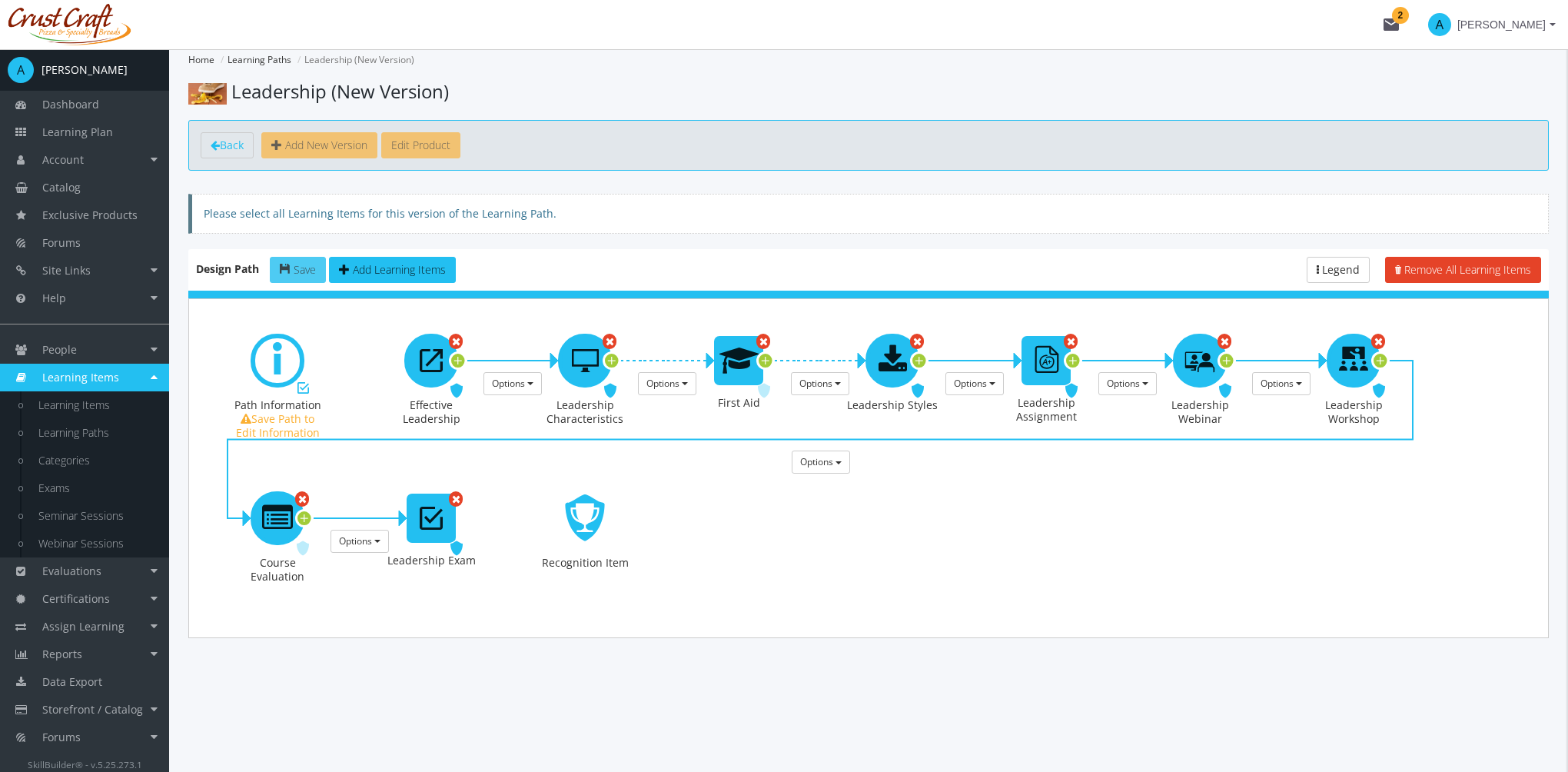
click at [308, 278] on button "Save" at bounding box center [297, 270] width 57 height 26
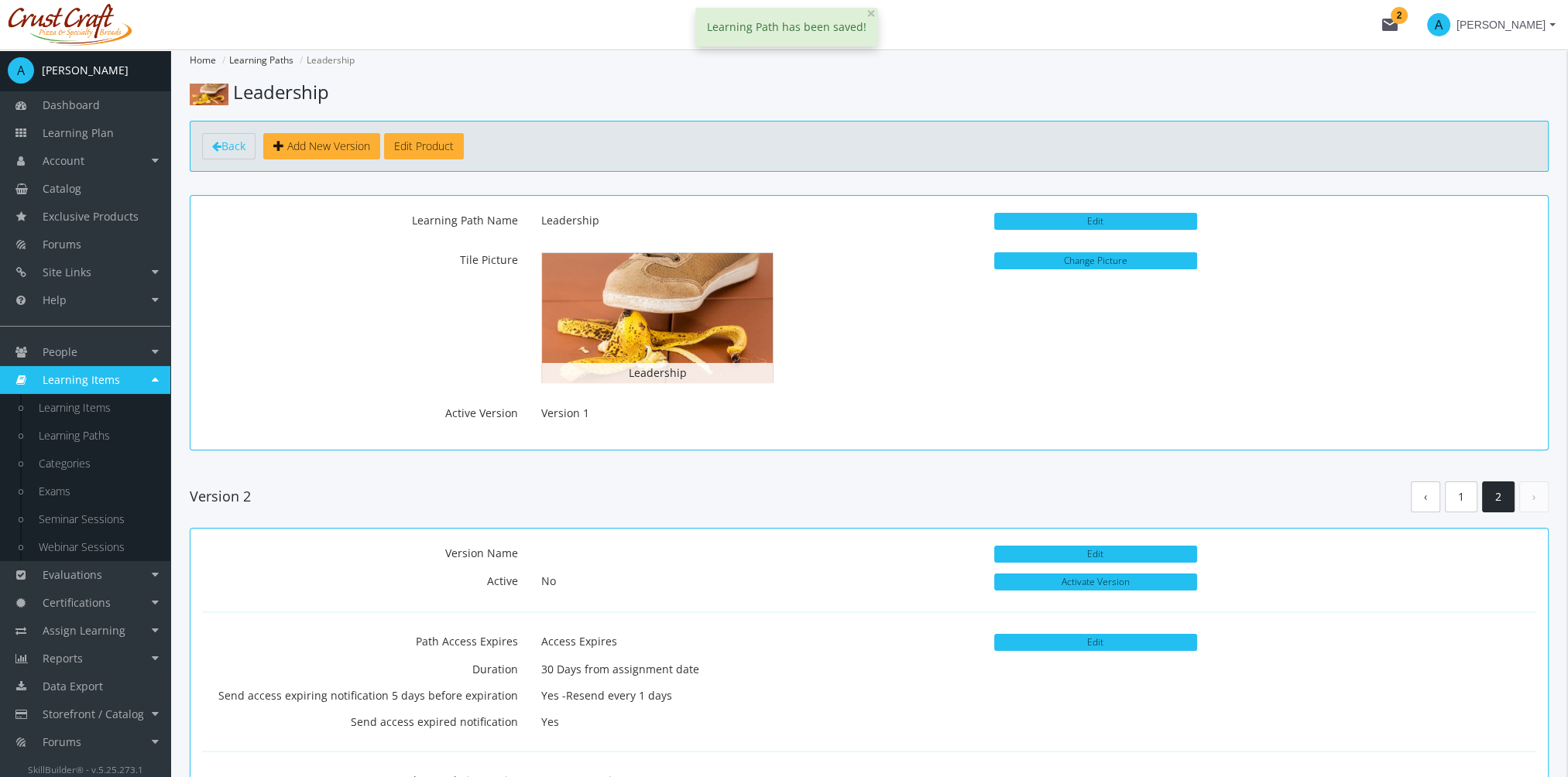
scroll to position [77, 0]
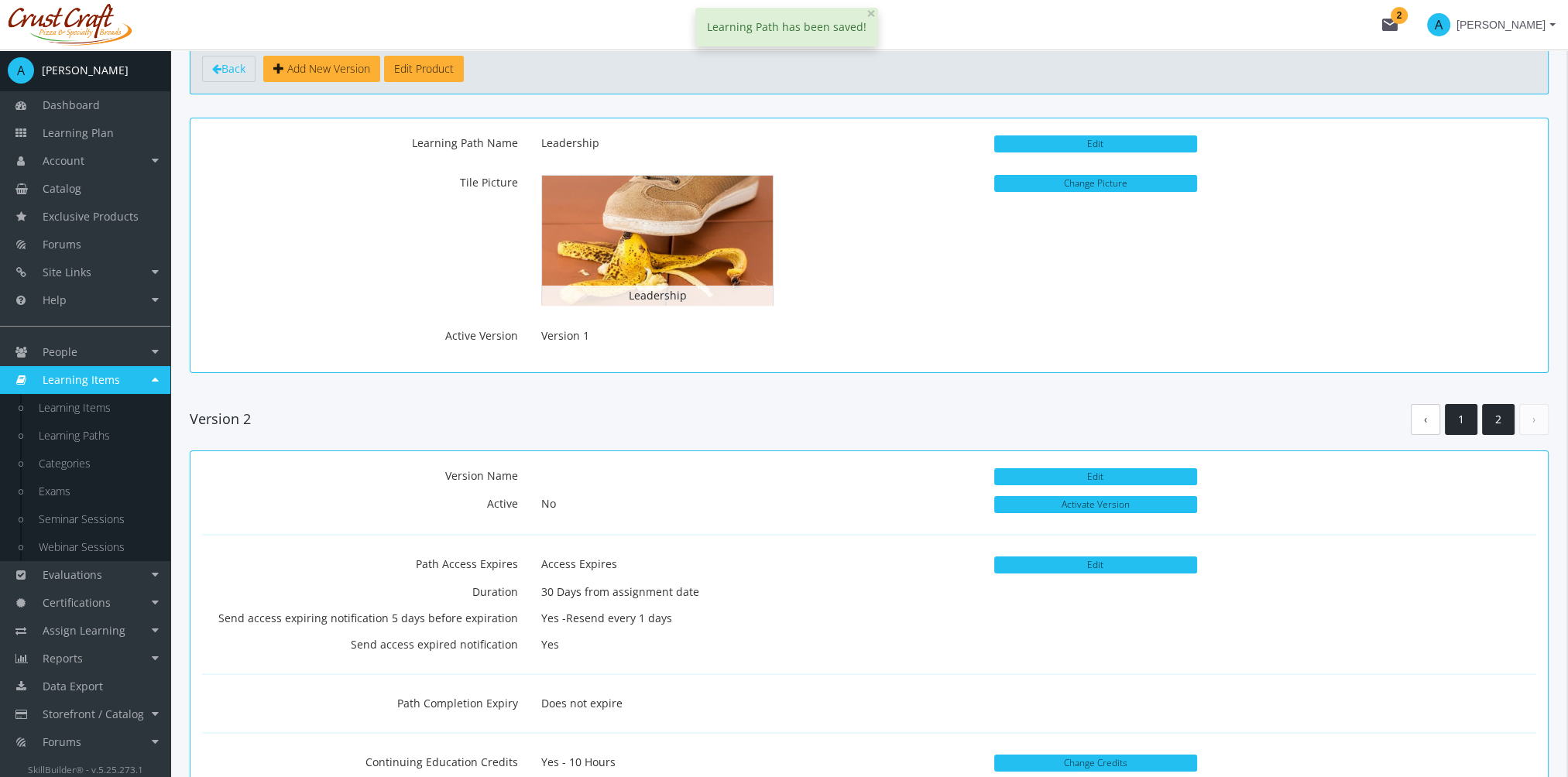
click at [1465, 418] on link "1" at bounding box center [1461, 420] width 33 height 32
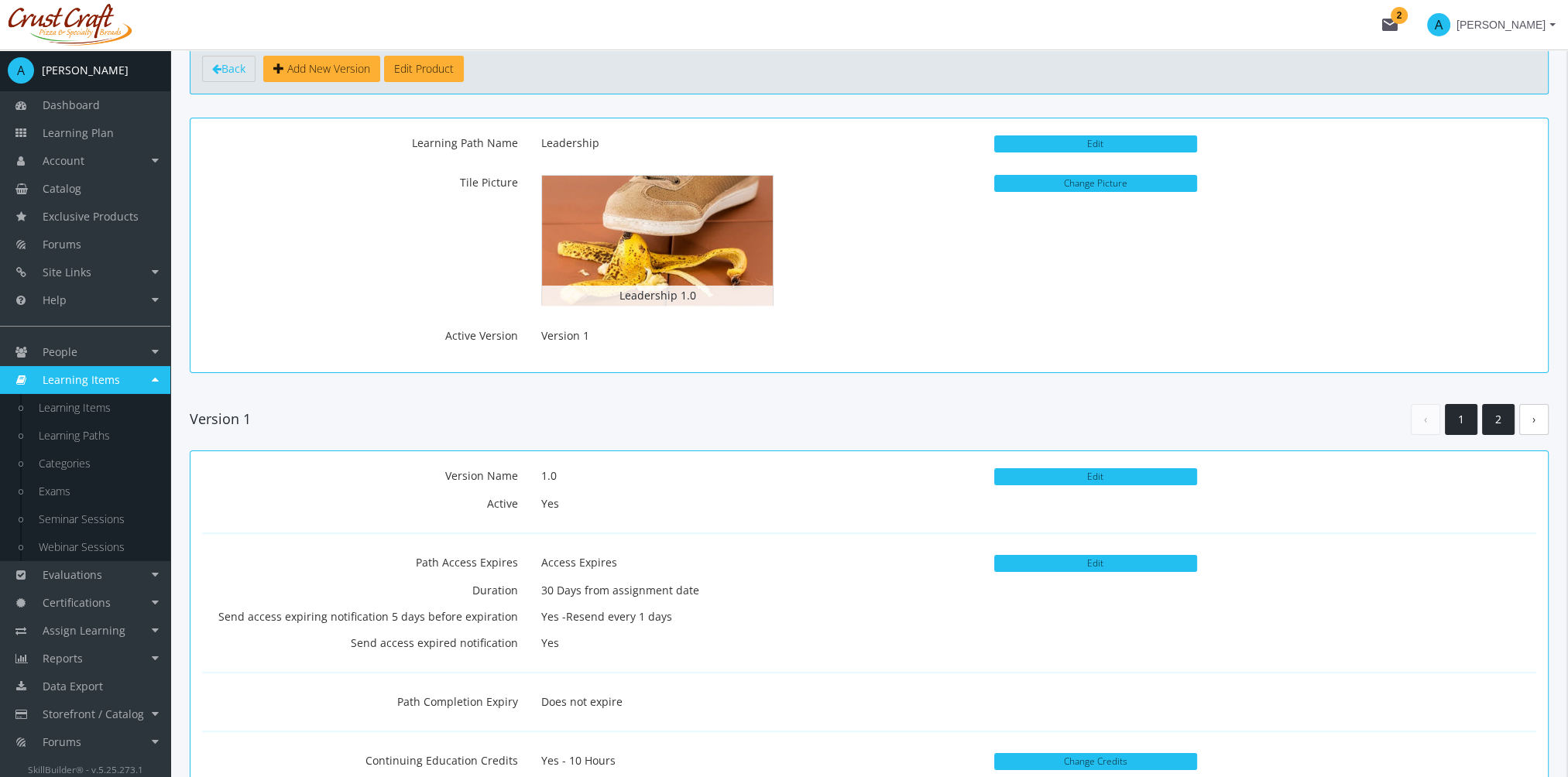
click at [1494, 424] on link "2" at bounding box center [1498, 420] width 33 height 32
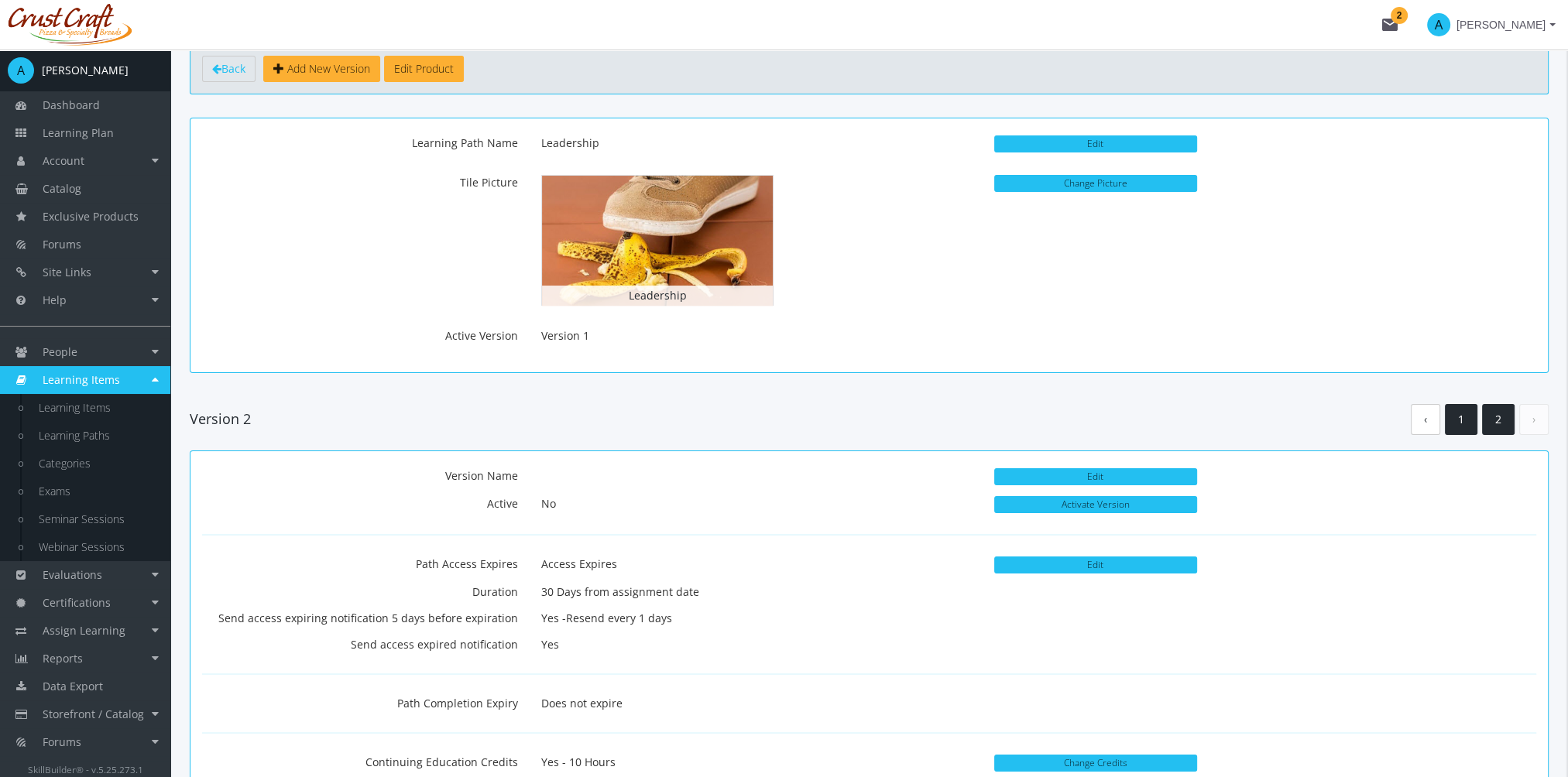
click at [1462, 425] on link "1" at bounding box center [1461, 420] width 33 height 32
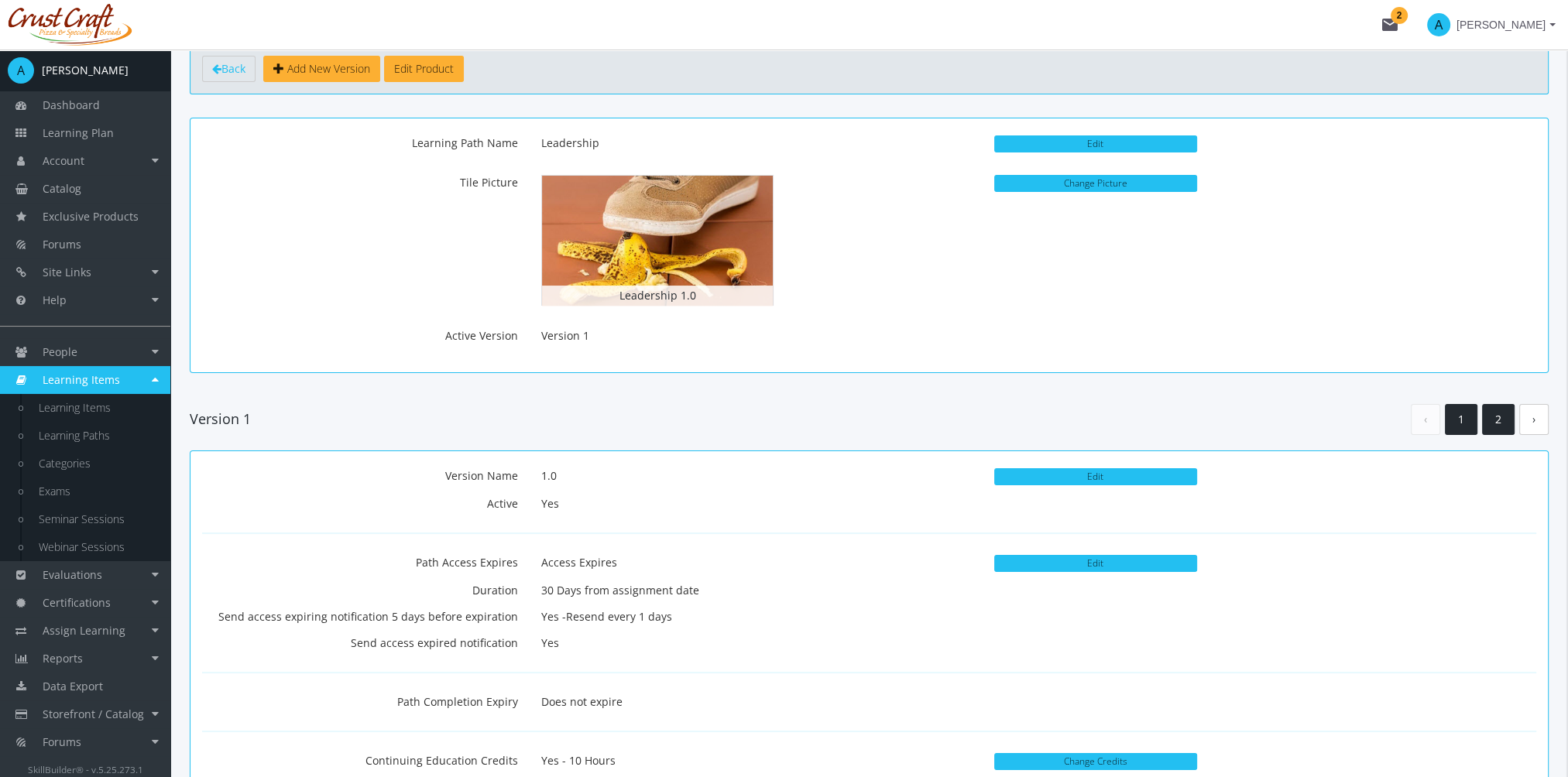
click at [1497, 423] on link "2" at bounding box center [1498, 420] width 33 height 32
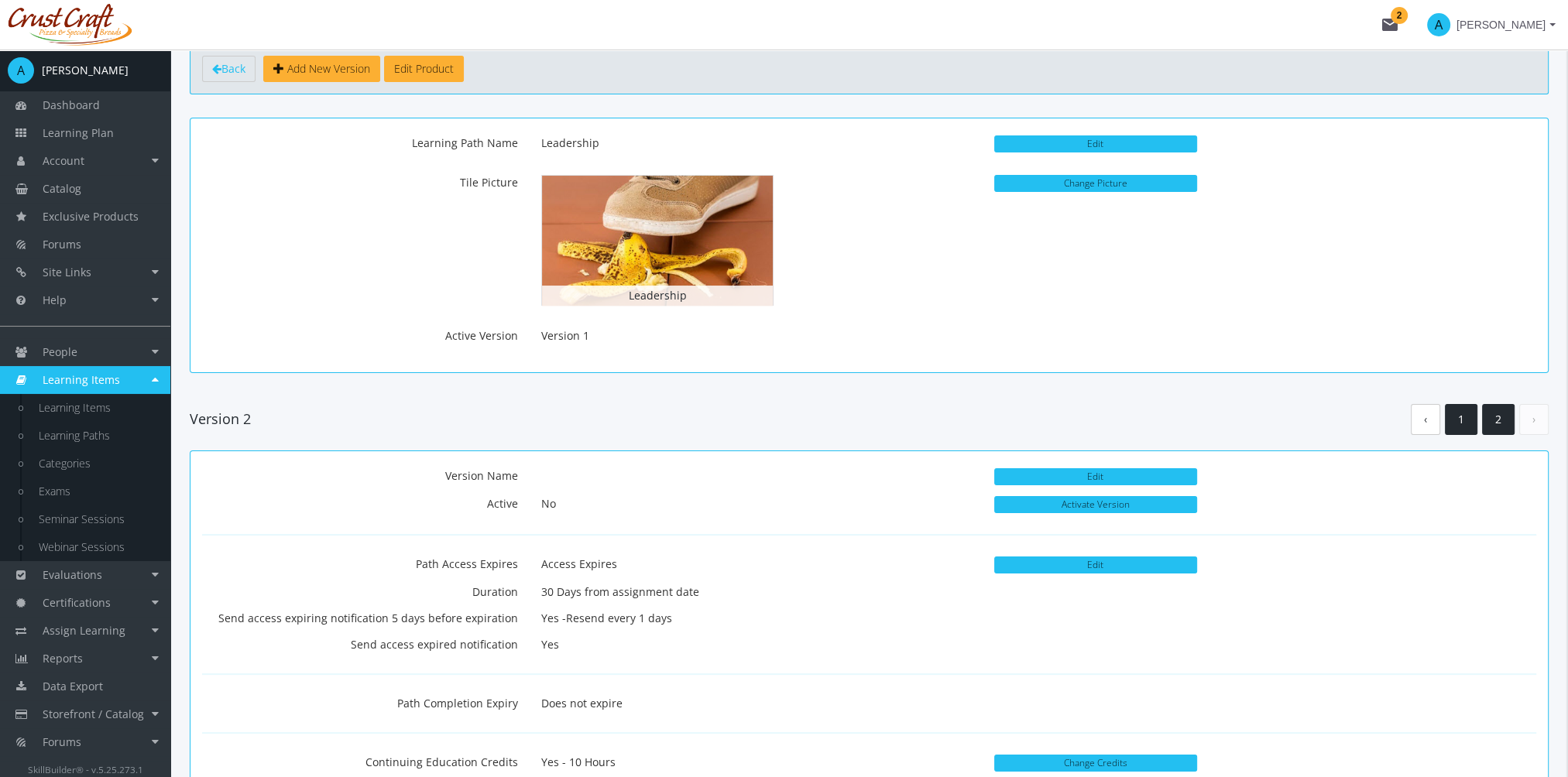
click at [1453, 418] on link "1" at bounding box center [1461, 420] width 33 height 32
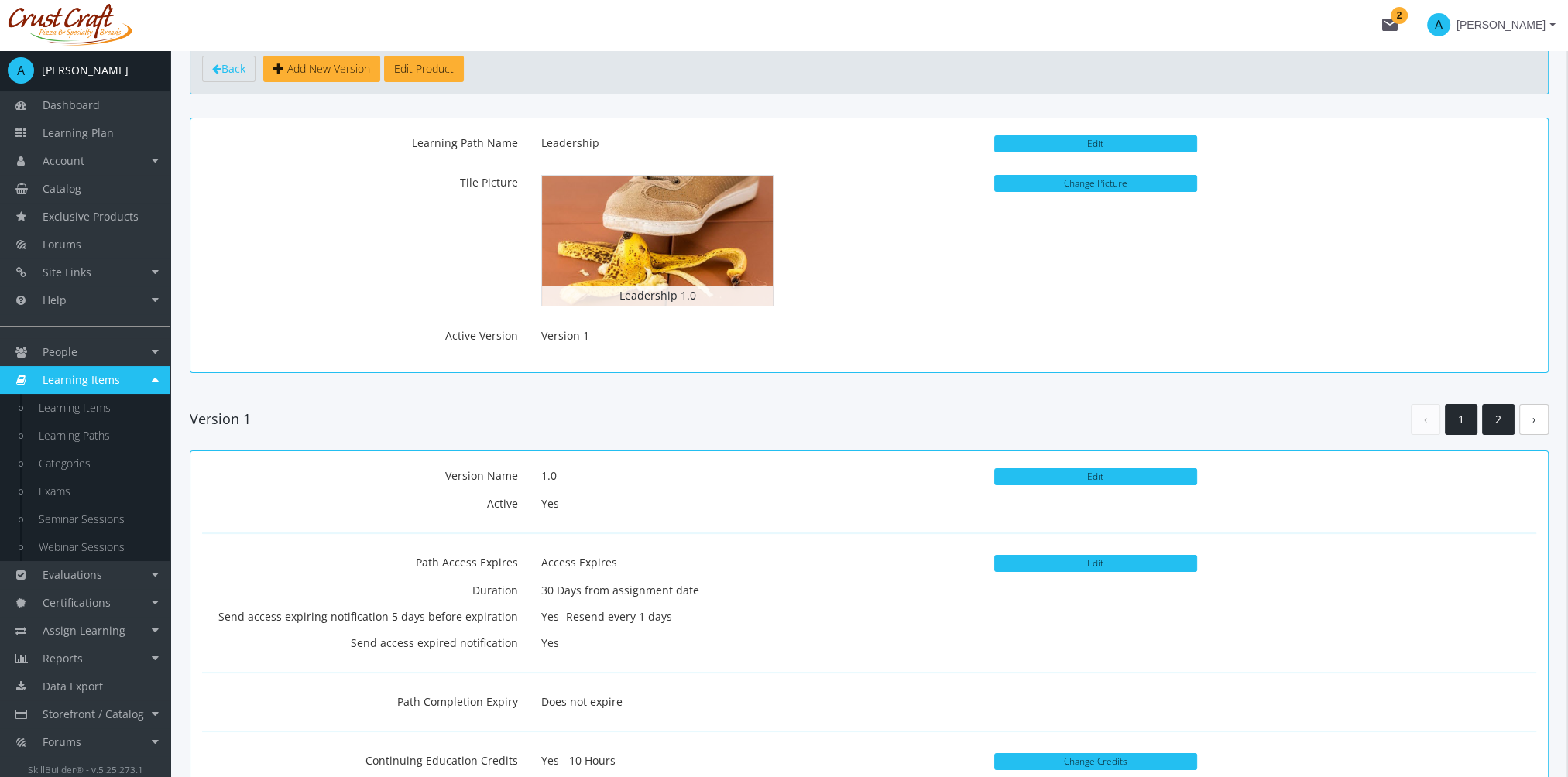
click at [1511, 421] on link "2" at bounding box center [1498, 420] width 33 height 32
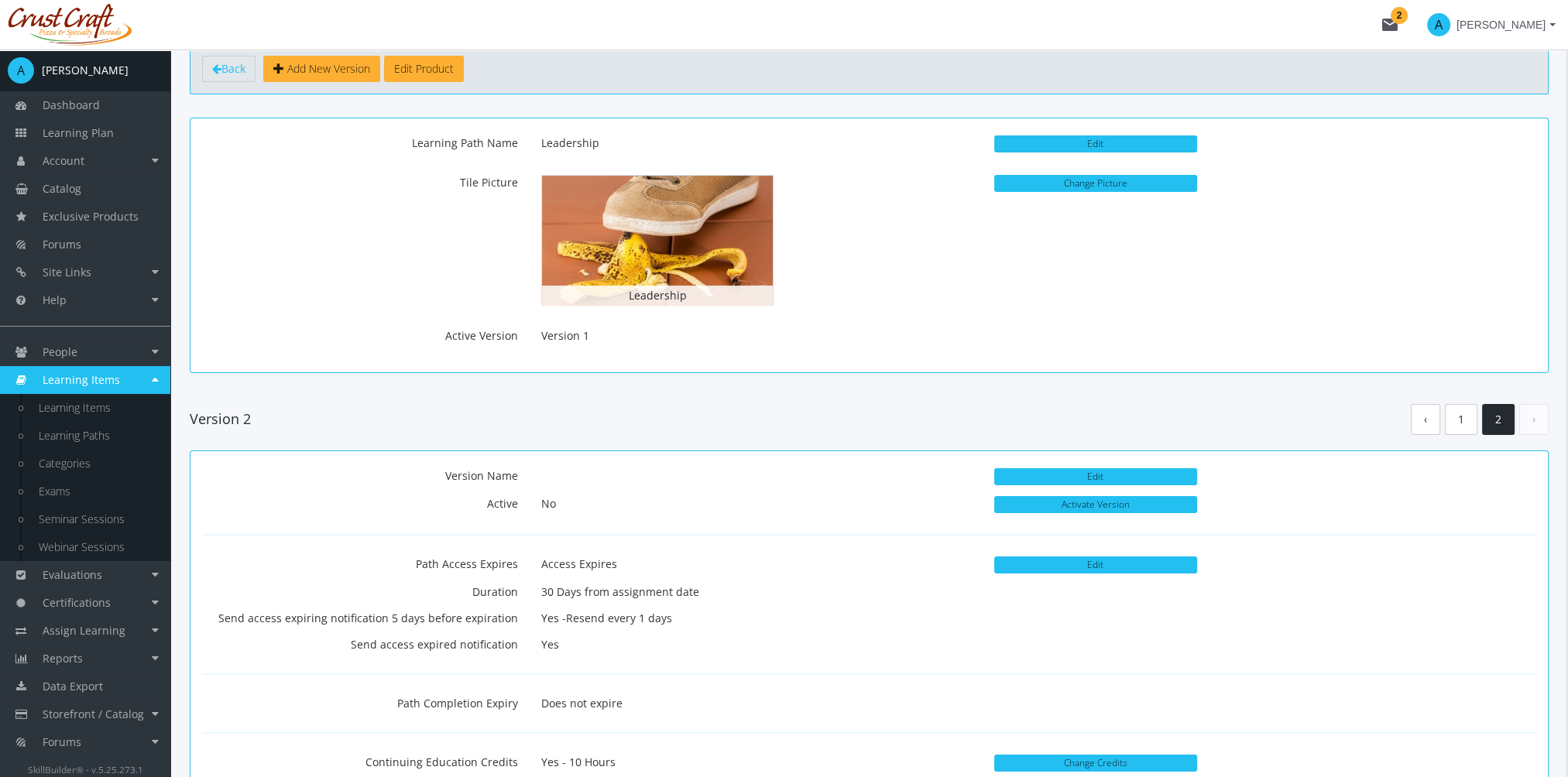
click at [1480, 424] on ul "‹ 1 2 ›" at bounding box center [1480, 420] width 138 height 32
click at [1454, 430] on link "1" at bounding box center [1461, 420] width 33 height 32
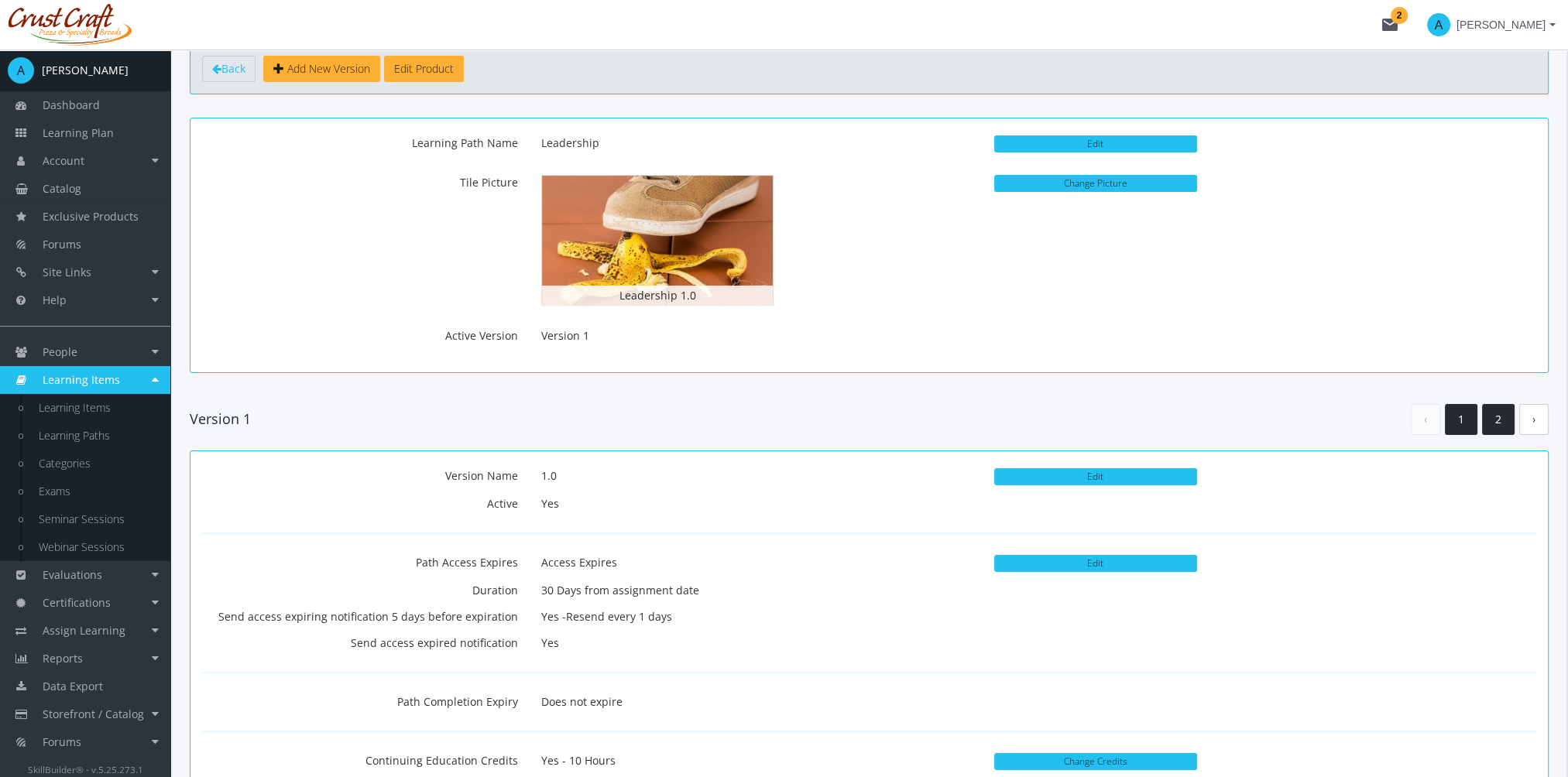
click at [1502, 415] on link "2" at bounding box center [1498, 420] width 33 height 32
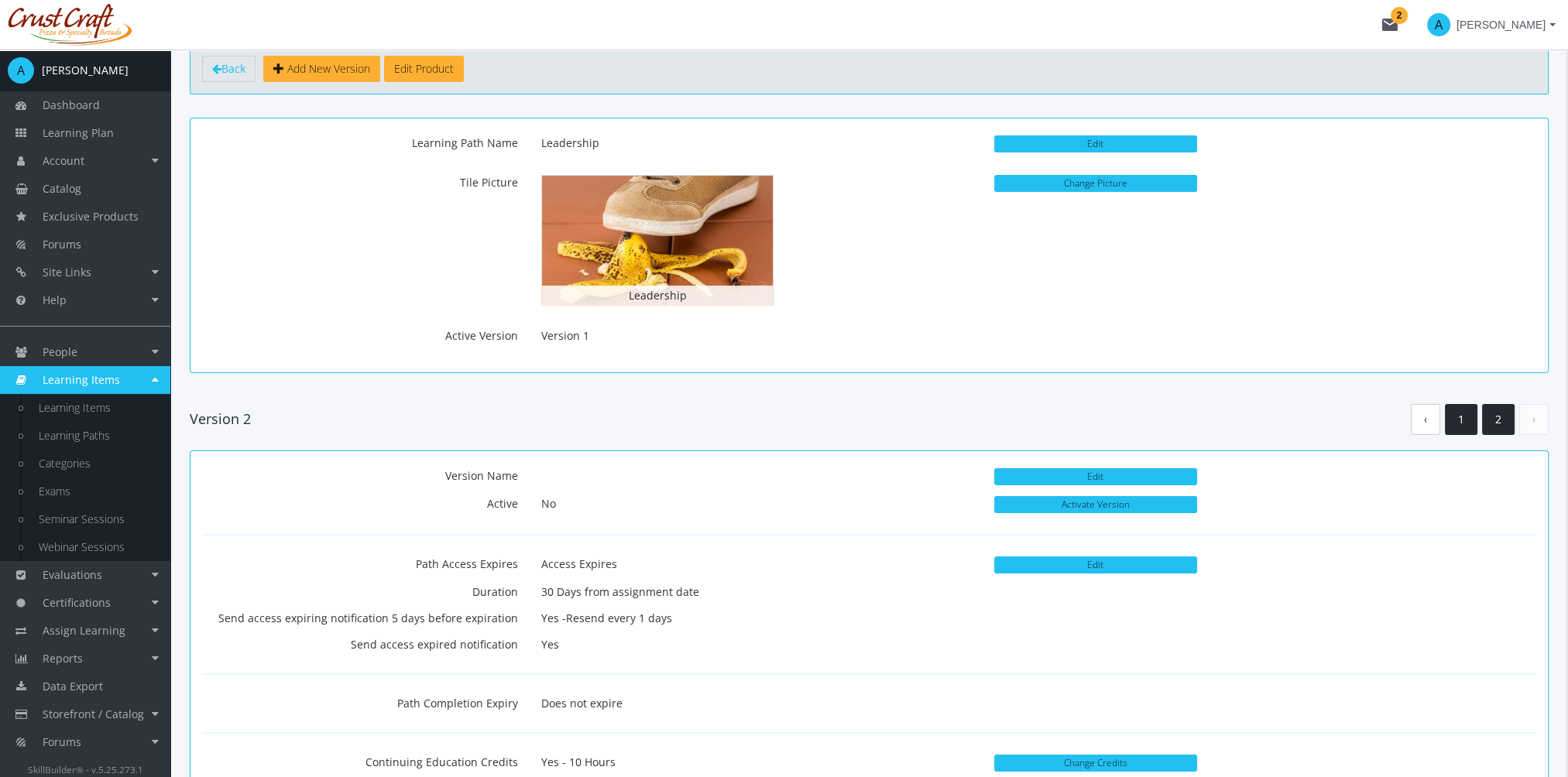
click at [1463, 418] on link "1" at bounding box center [1461, 420] width 33 height 32
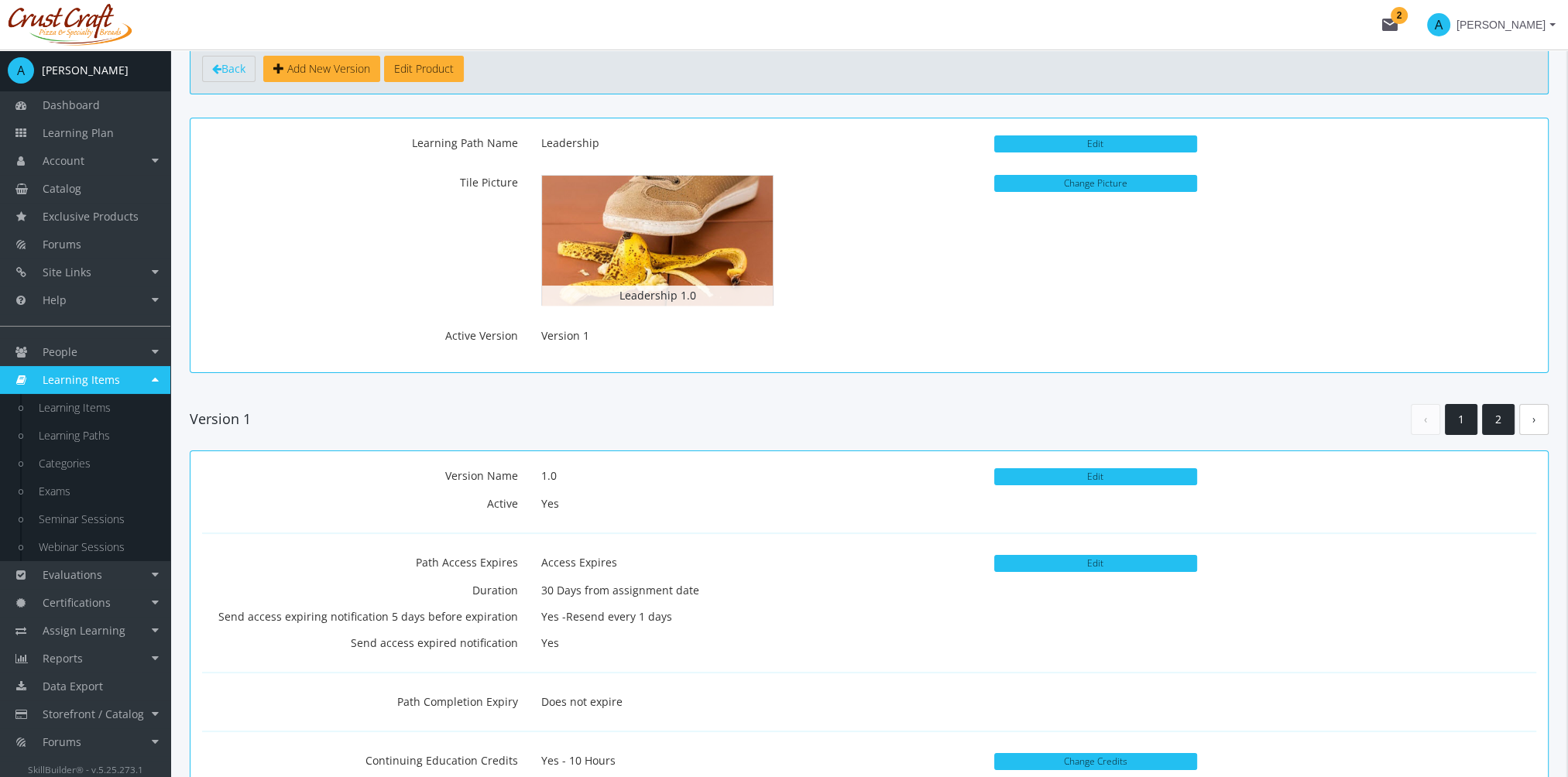
click at [1499, 415] on link "2" at bounding box center [1498, 420] width 33 height 32
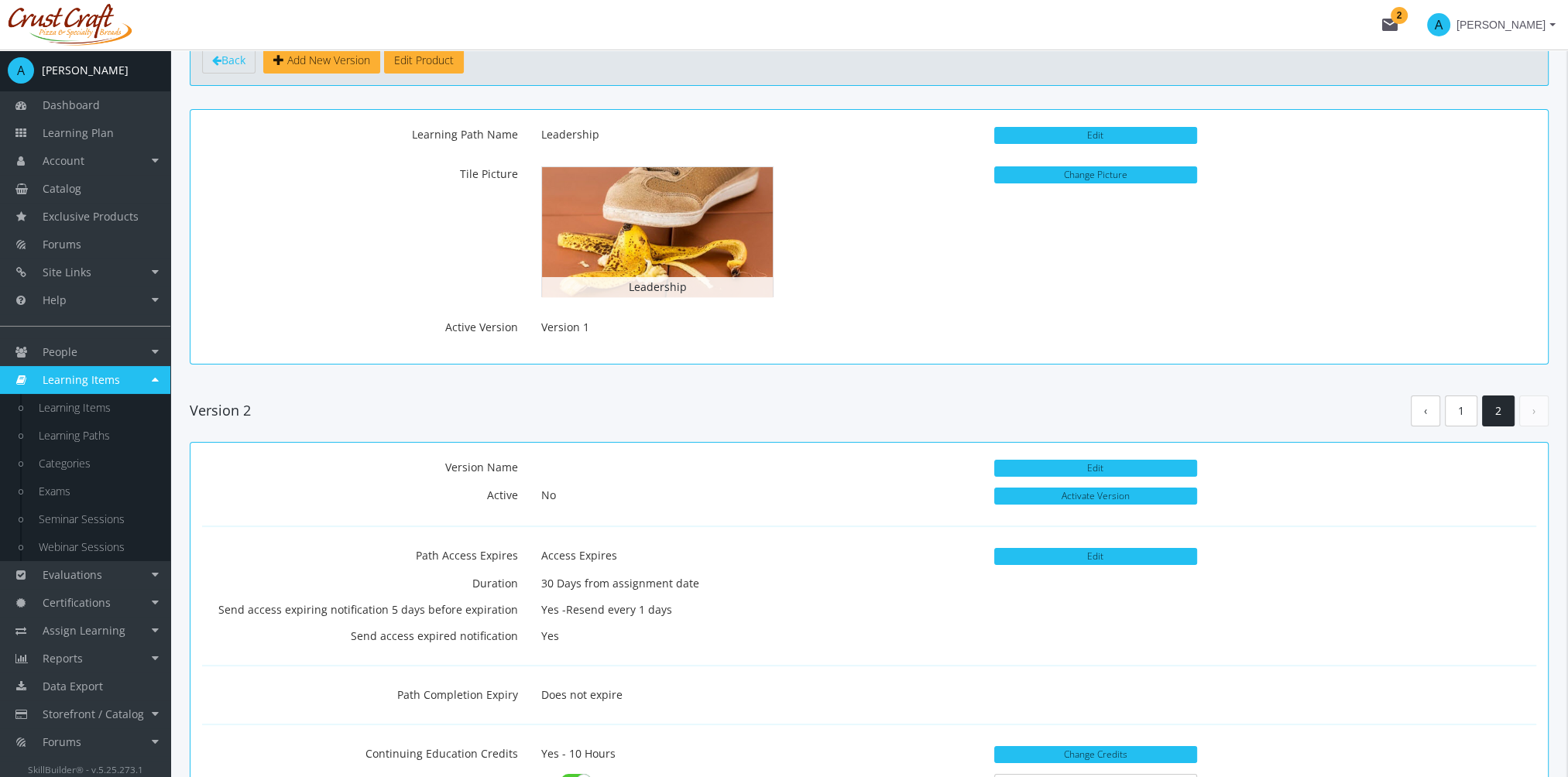
scroll to position [387, 0]
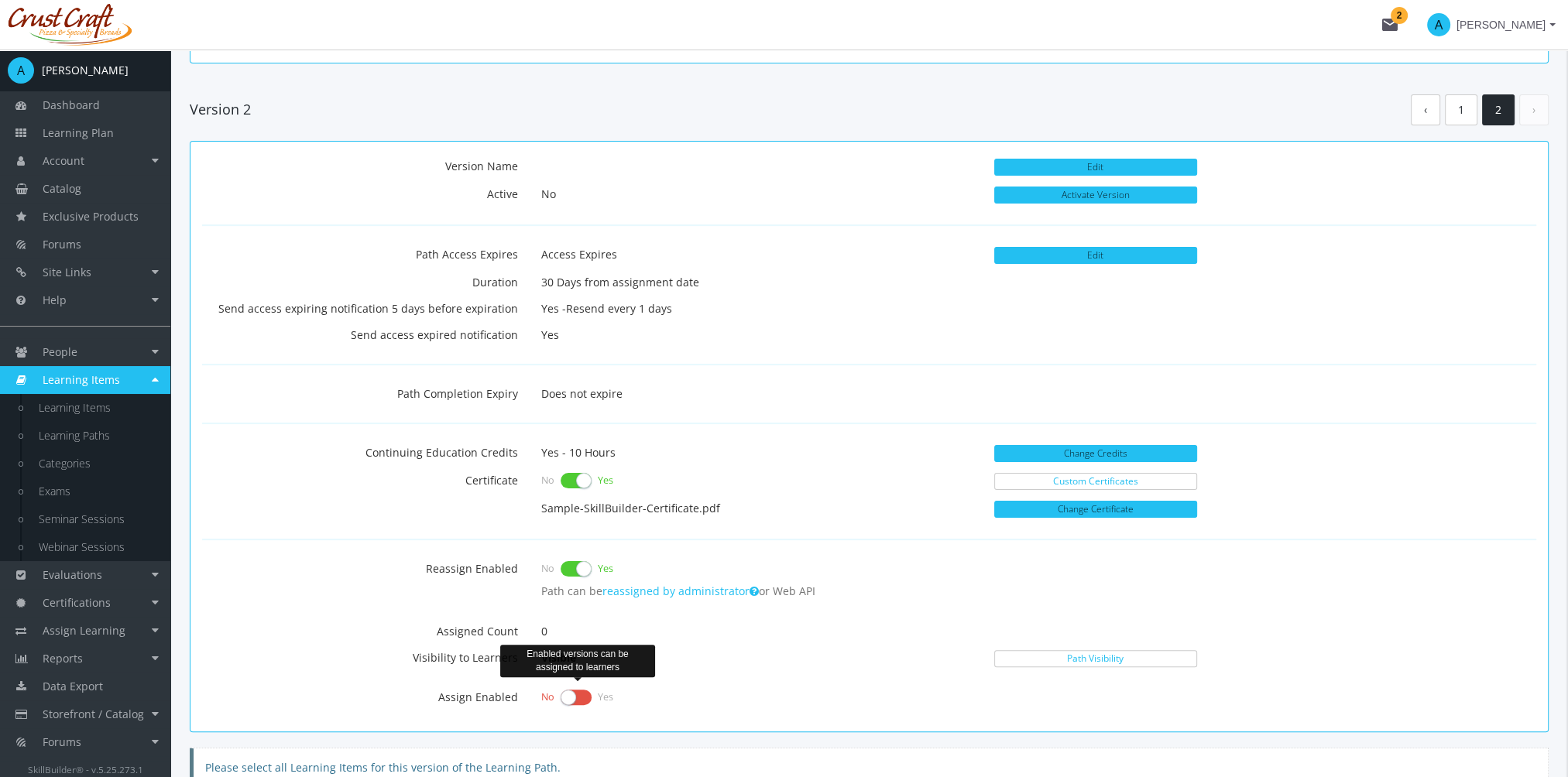
click at [578, 693] on label at bounding box center [576, 697] width 31 height 21
click at [0, 0] on input "checkbox" at bounding box center [0, 0] width 0 height 0
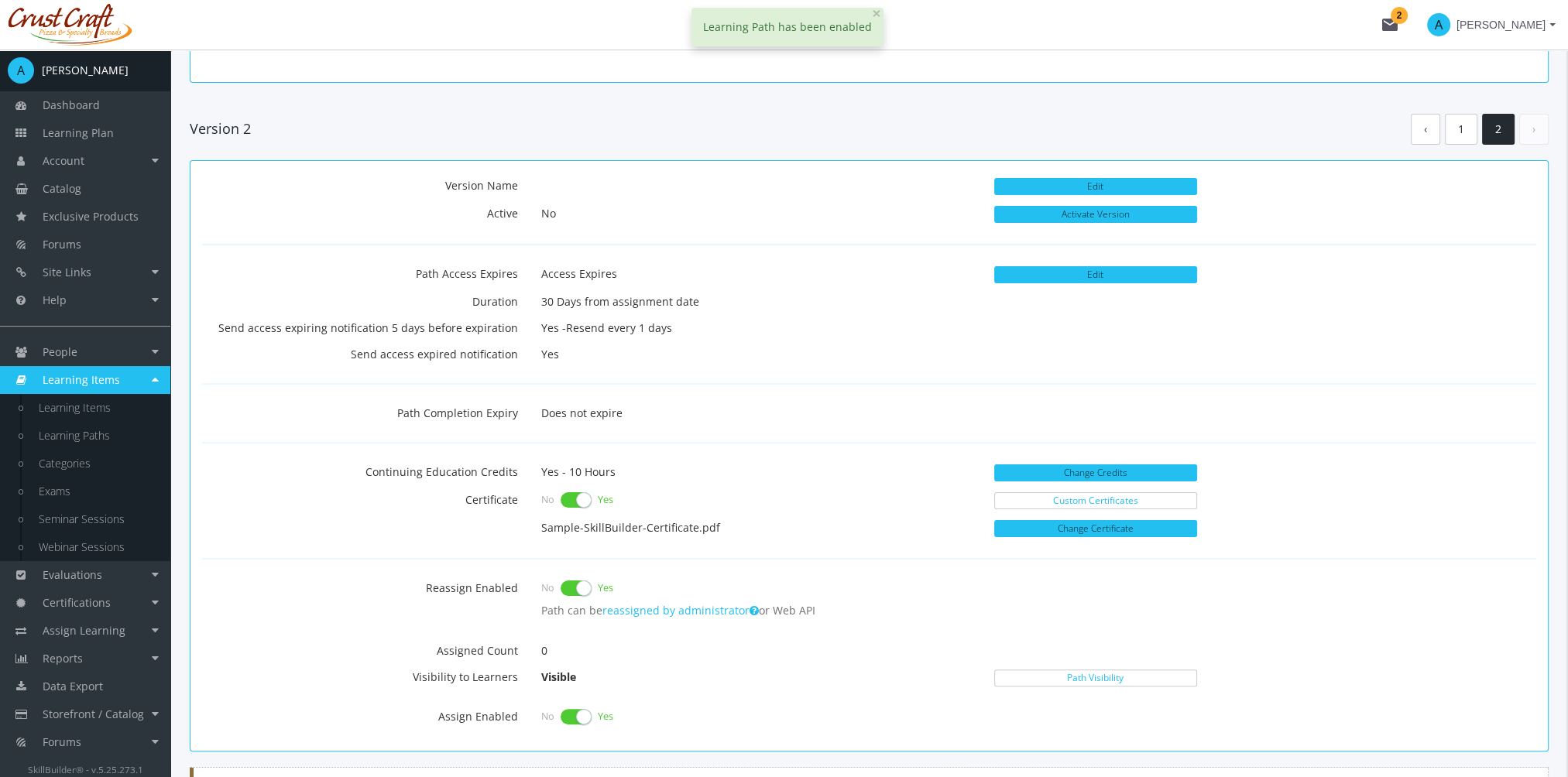
scroll to position [232, 0]
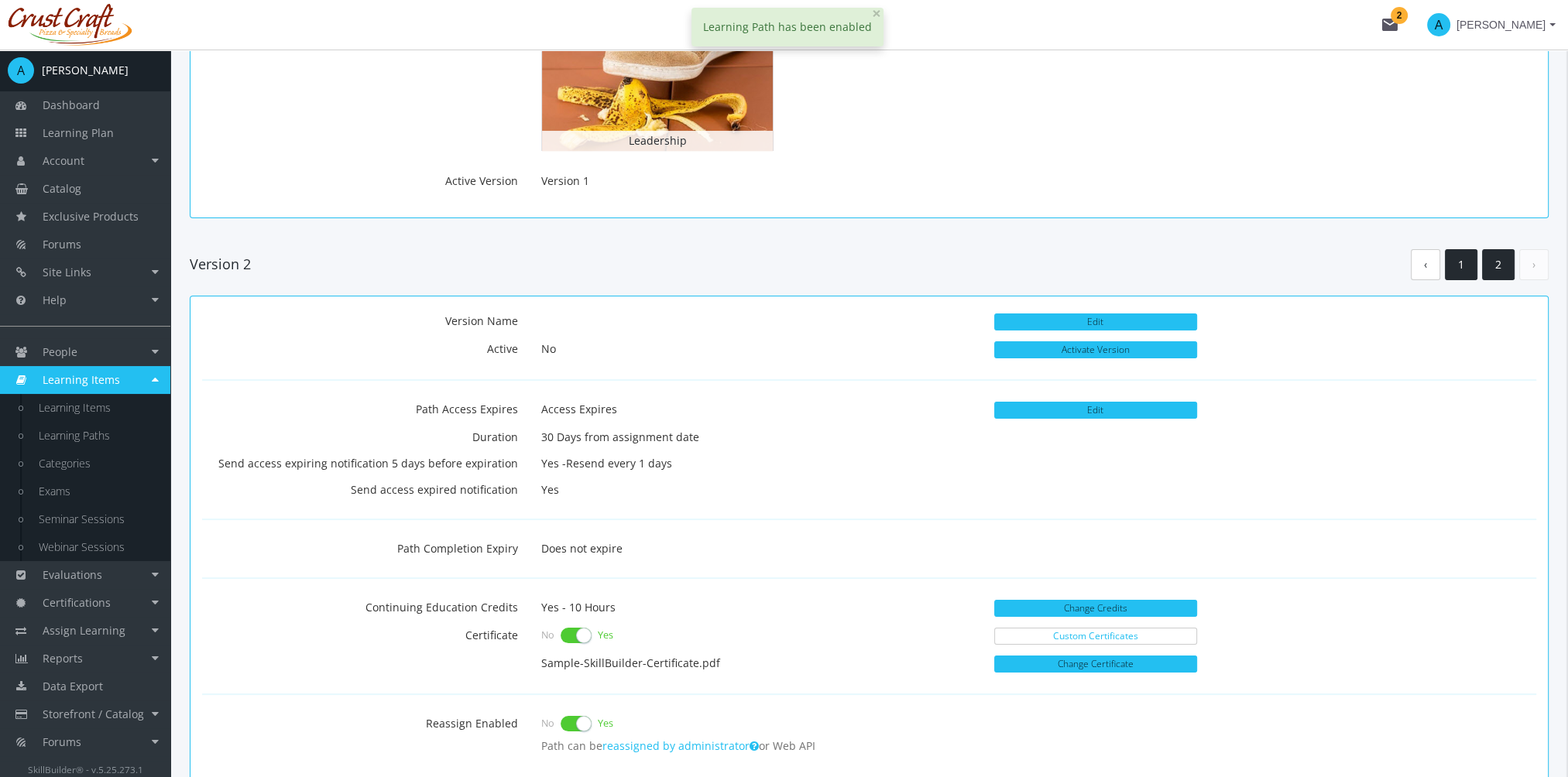
click at [1465, 267] on link "1" at bounding box center [1461, 265] width 33 height 32
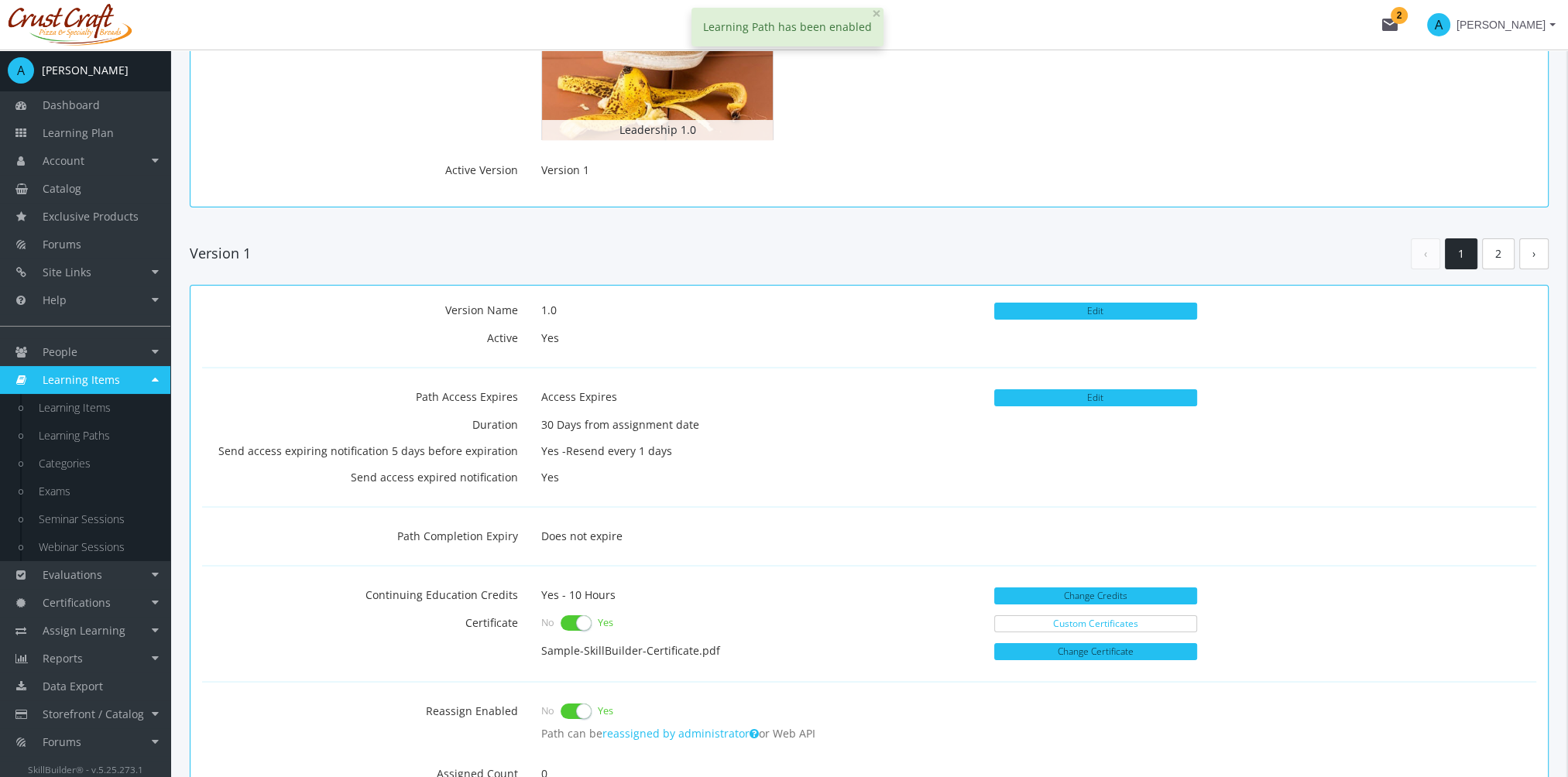
scroll to position [619, 0]
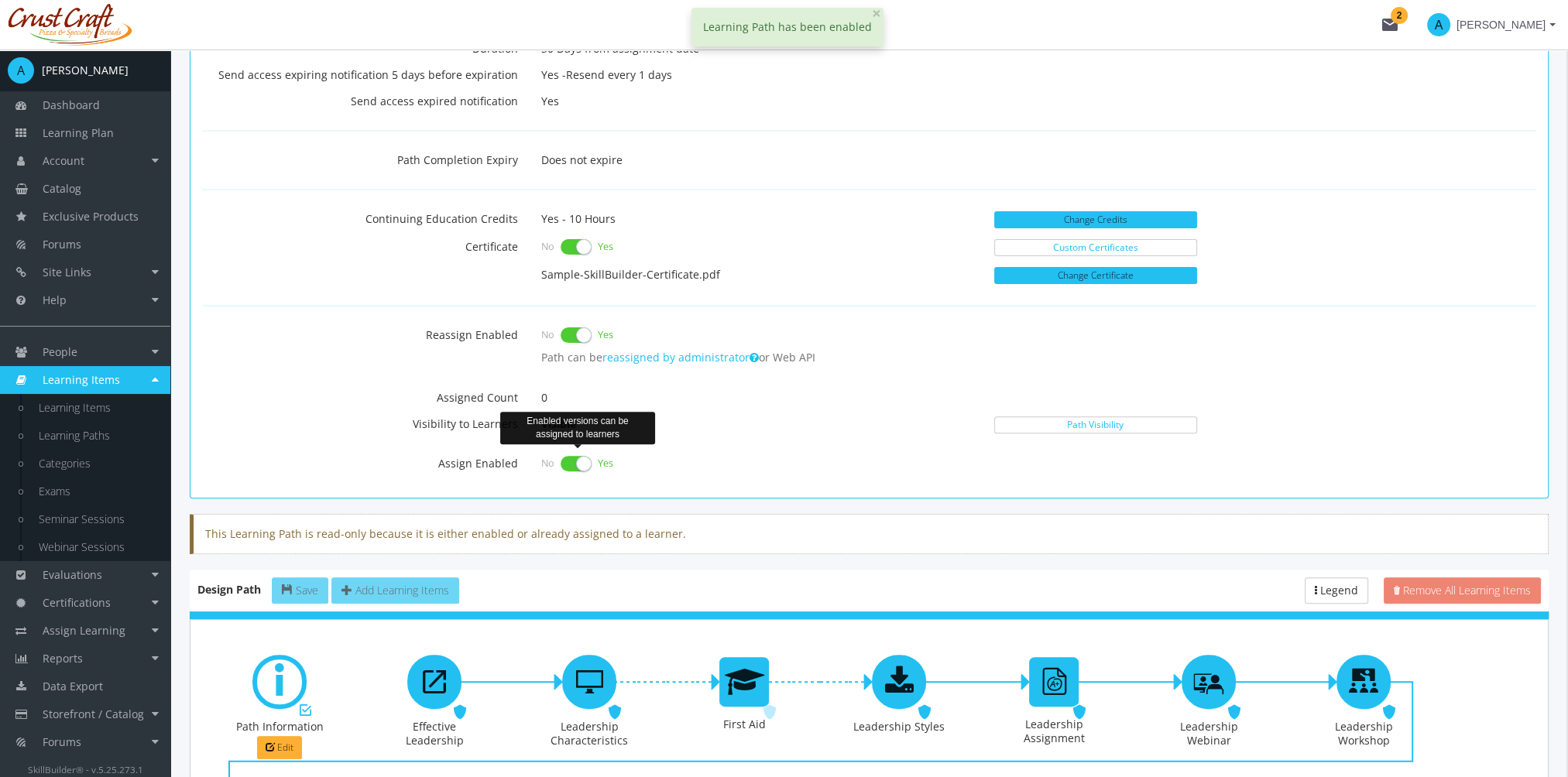
click at [575, 461] on label at bounding box center [576, 463] width 31 height 21
click at [0, 0] on input "checkbox" at bounding box center [0, 0] width 0 height 0
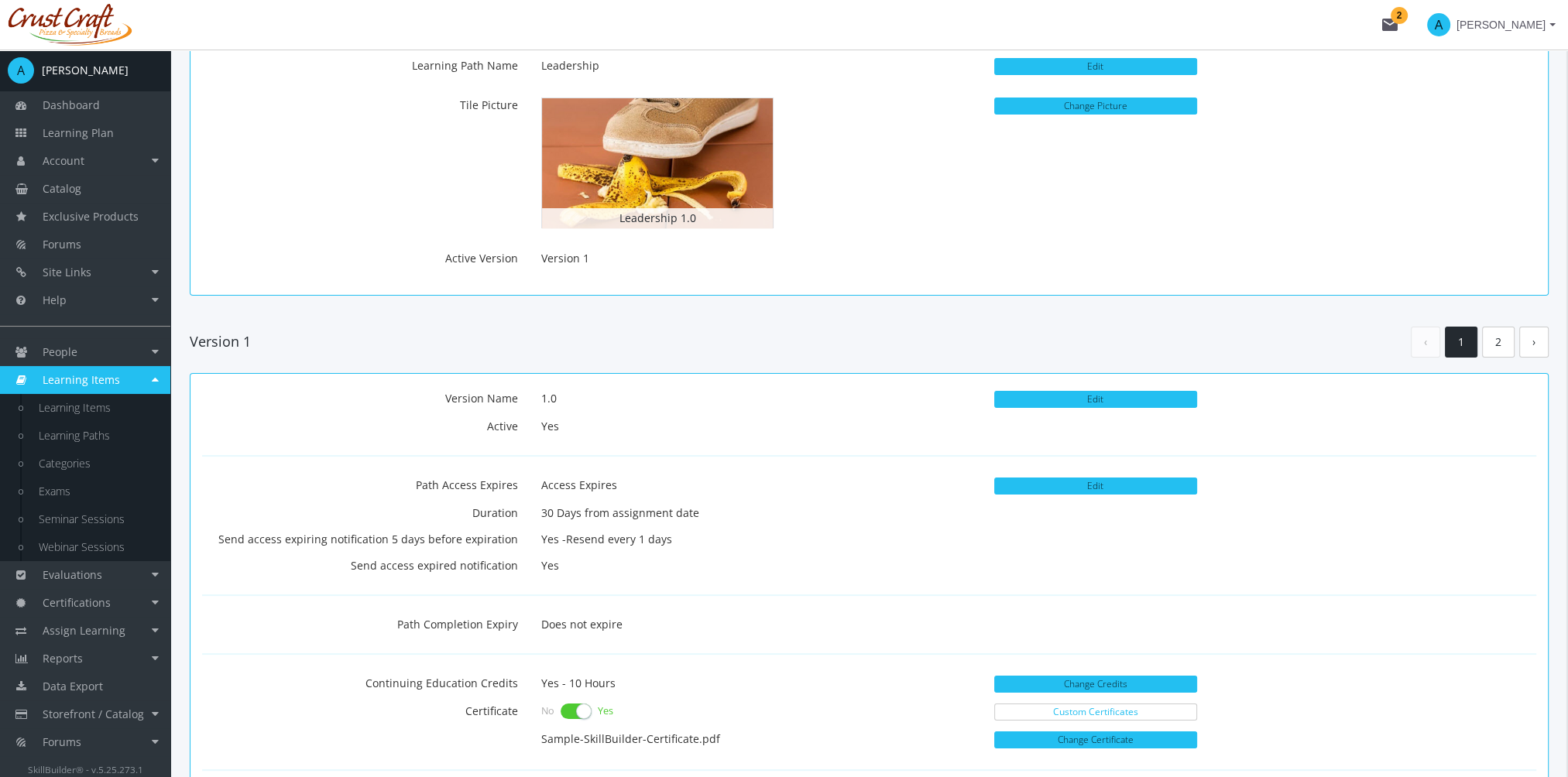
scroll to position [0, 0]
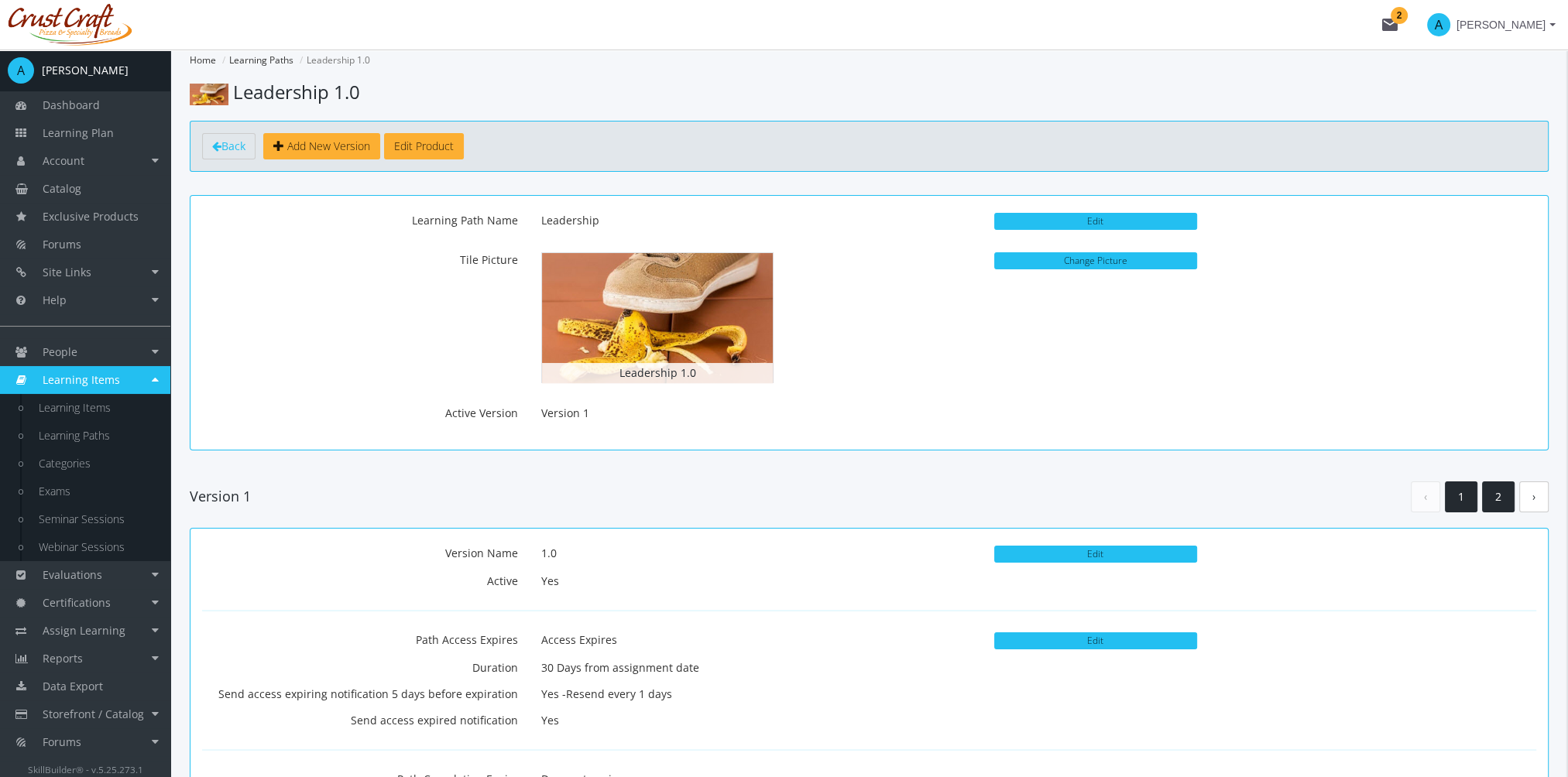
click at [1491, 495] on link "2" at bounding box center [1498, 497] width 33 height 32
click at [1453, 493] on link "1" at bounding box center [1461, 497] width 33 height 32
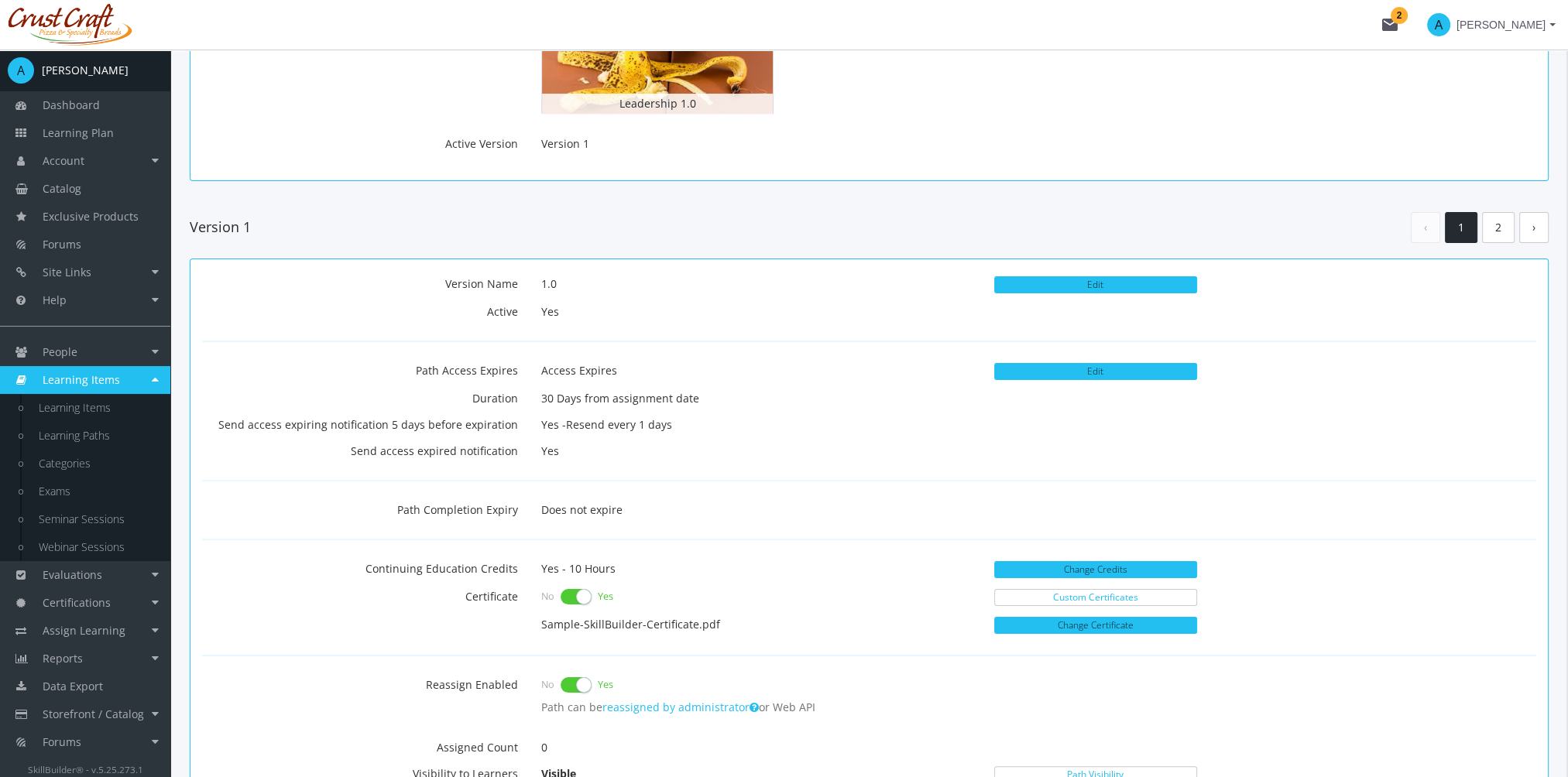
scroll to position [232, 0]
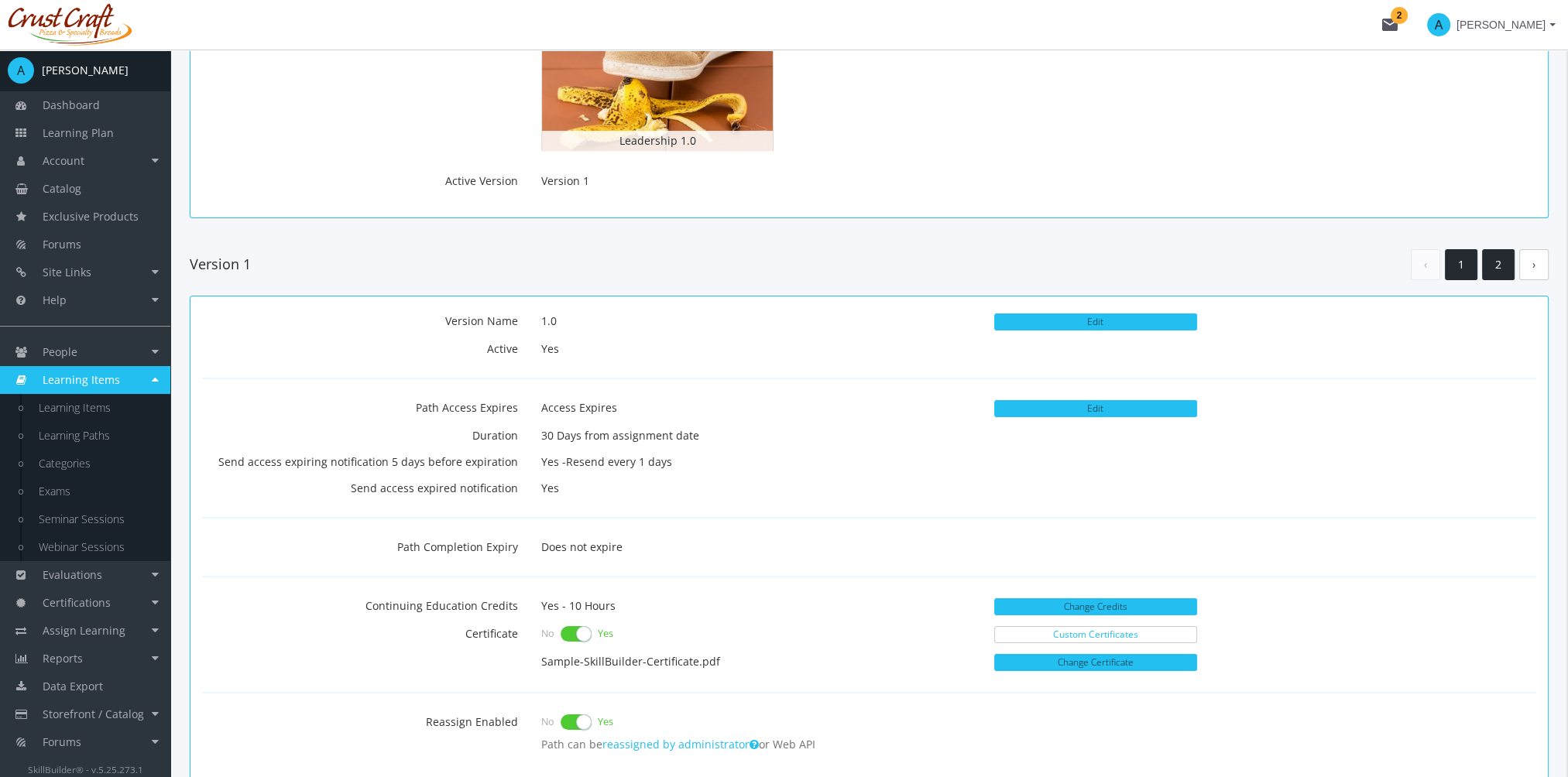
click at [1495, 271] on link "2" at bounding box center [1498, 265] width 33 height 32
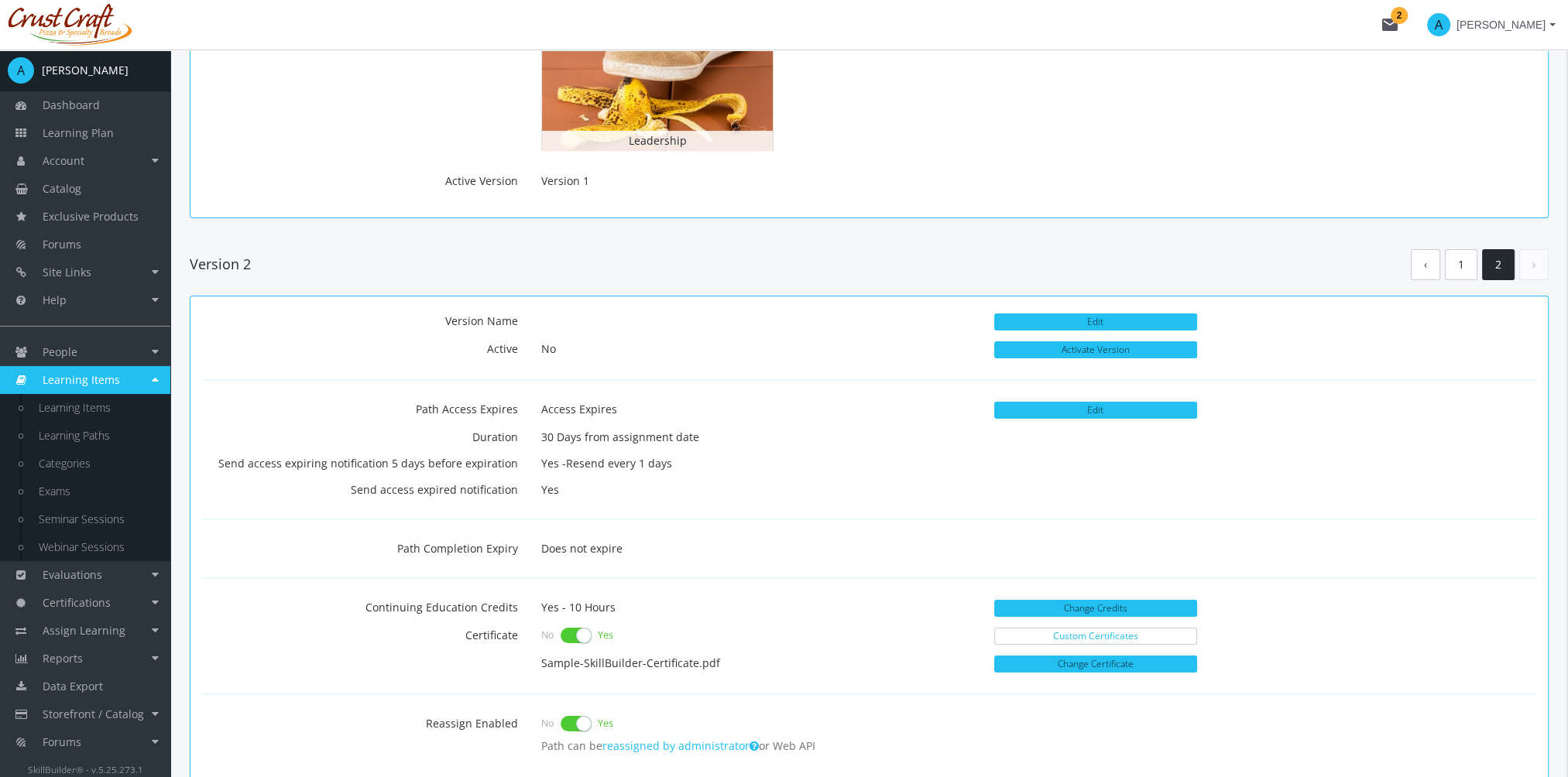
scroll to position [310, 0]
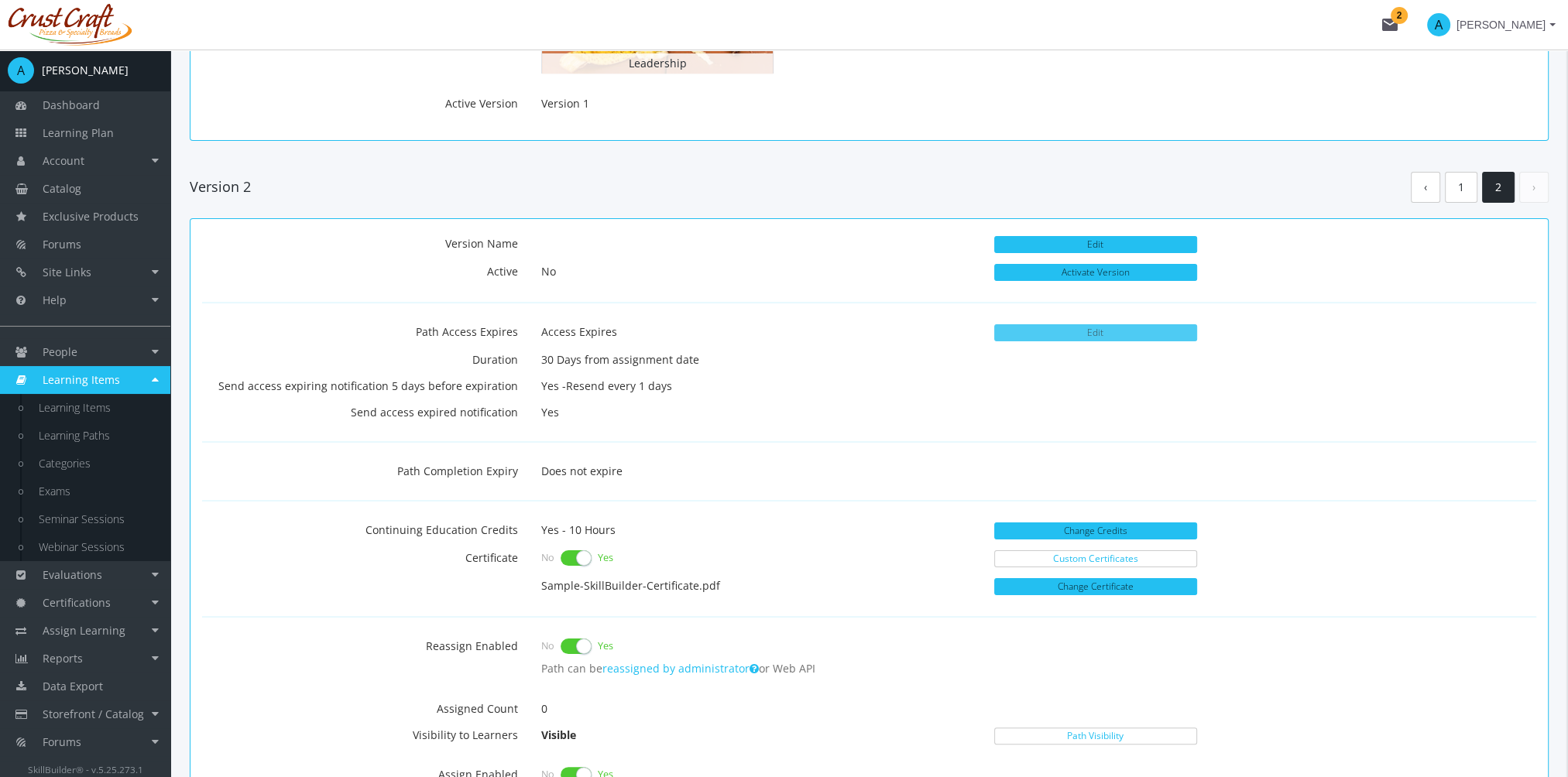
click at [1057, 334] on button "Edit" at bounding box center [1095, 333] width 203 height 17
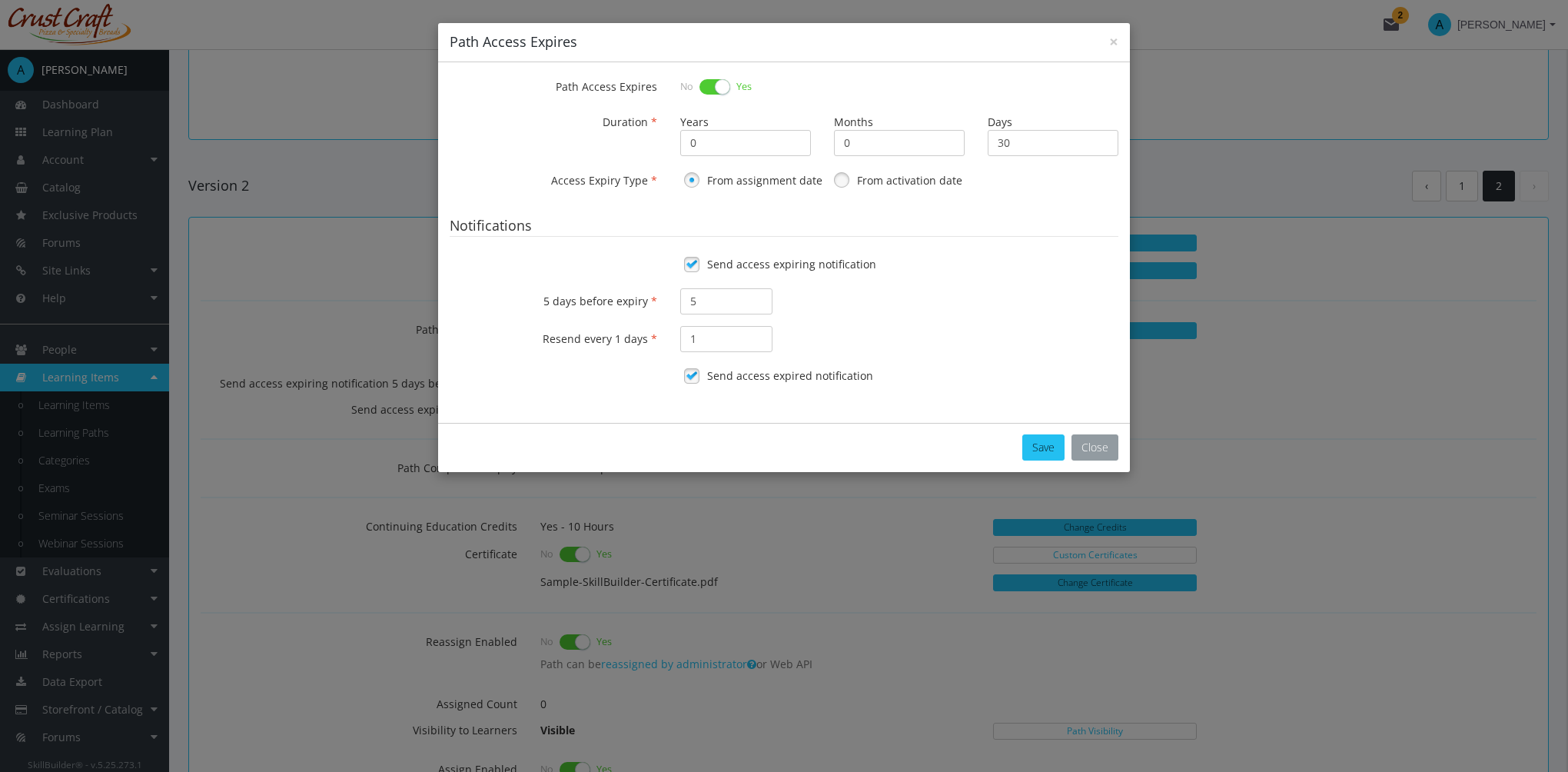
click at [1095, 454] on button "Close" at bounding box center [1094, 448] width 47 height 26
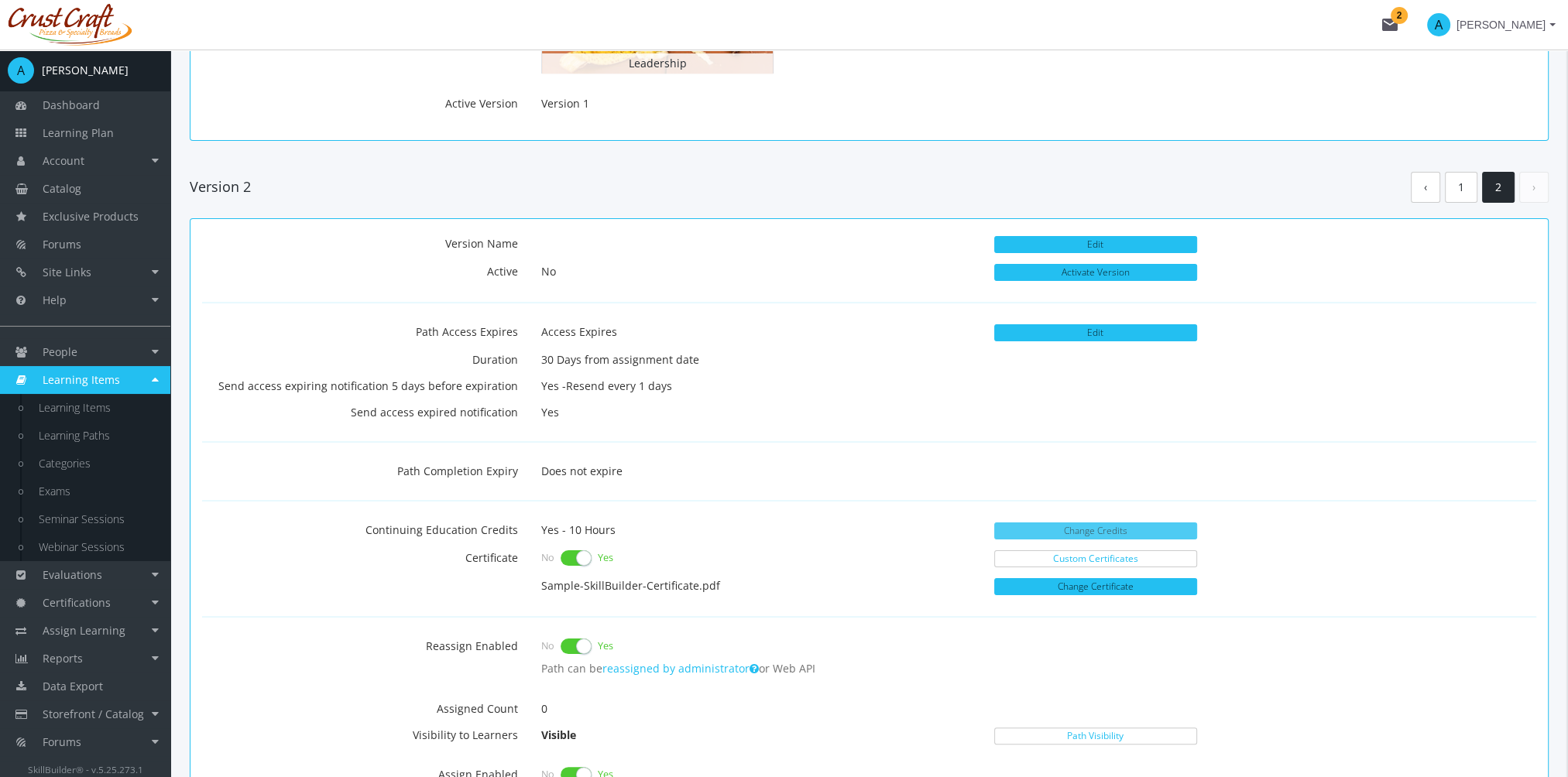
click at [1108, 526] on button "Change Credits" at bounding box center [1095, 531] width 203 height 17
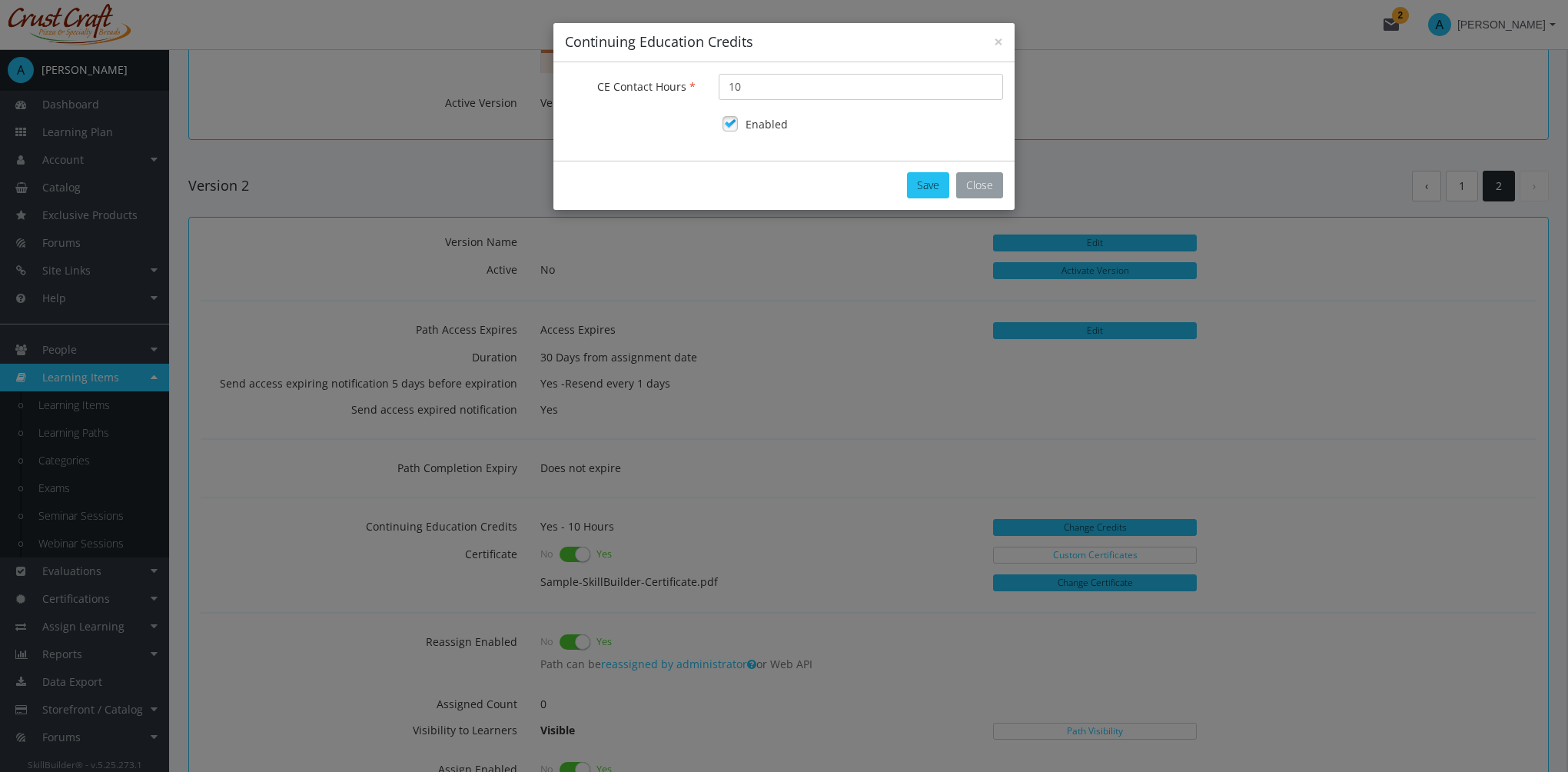
click at [983, 196] on button "Close" at bounding box center [980, 185] width 47 height 26
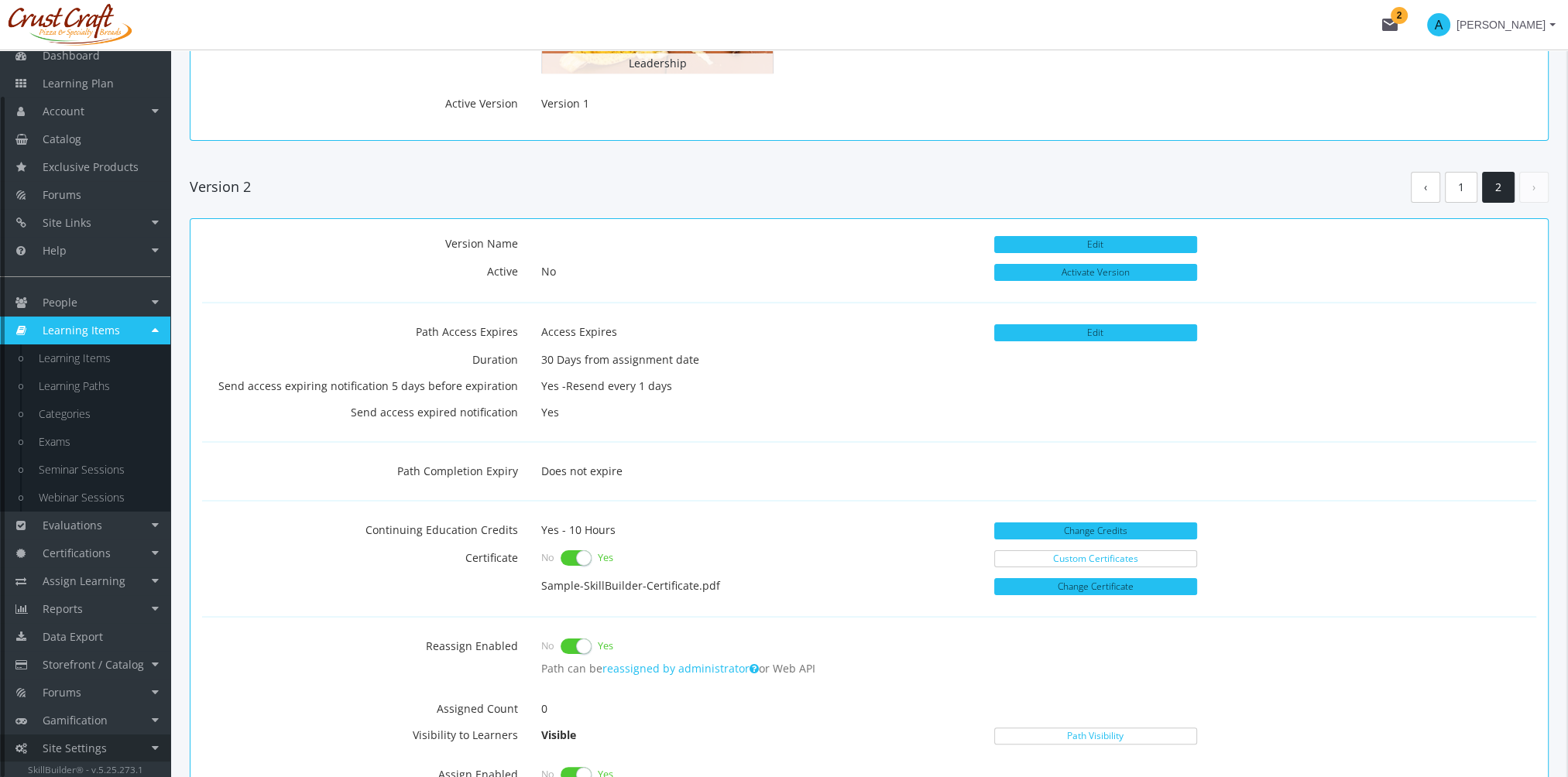
click at [103, 741] on span "Site Settings" at bounding box center [75, 748] width 64 height 15
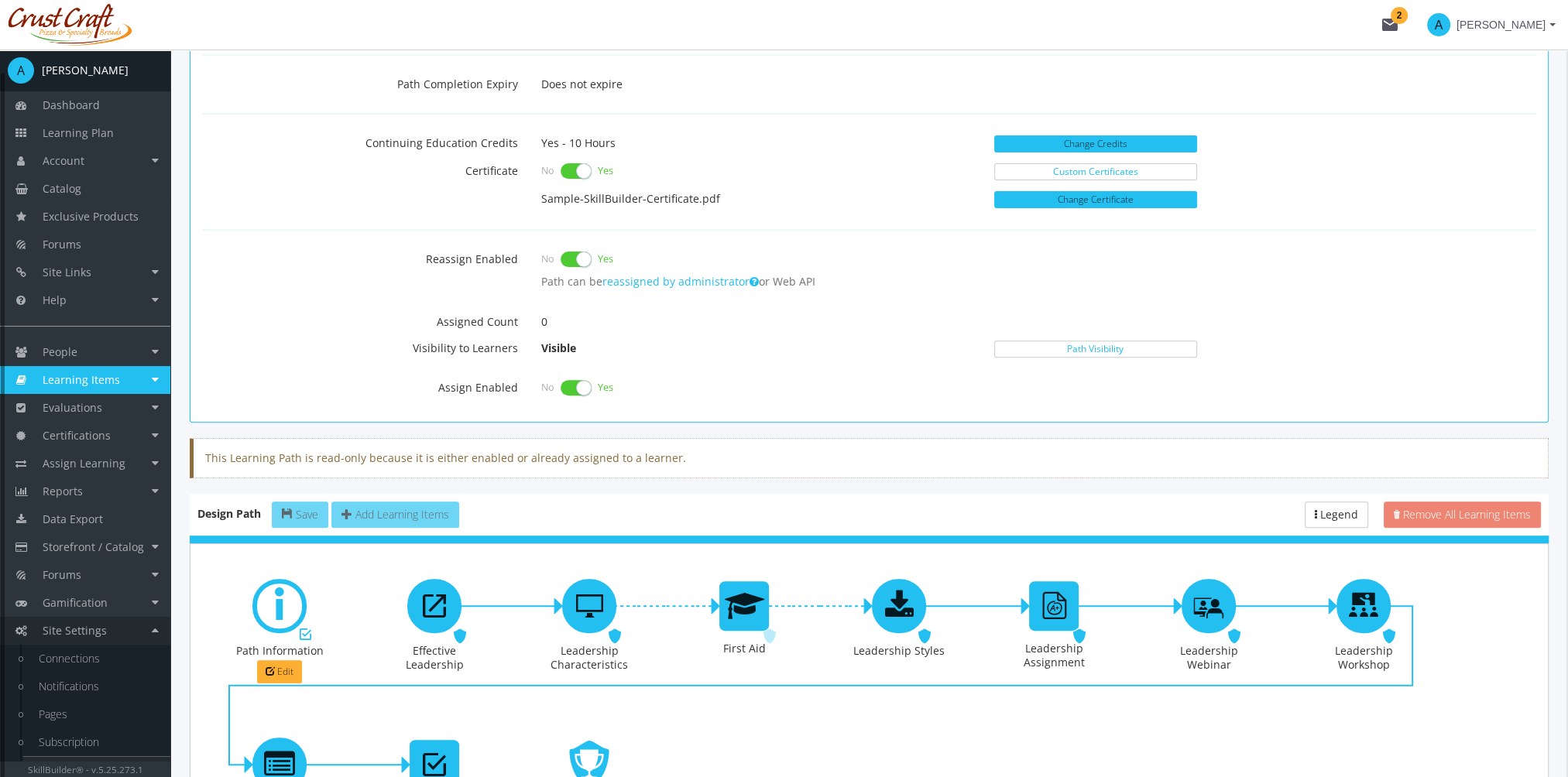
scroll to position [22, 0]
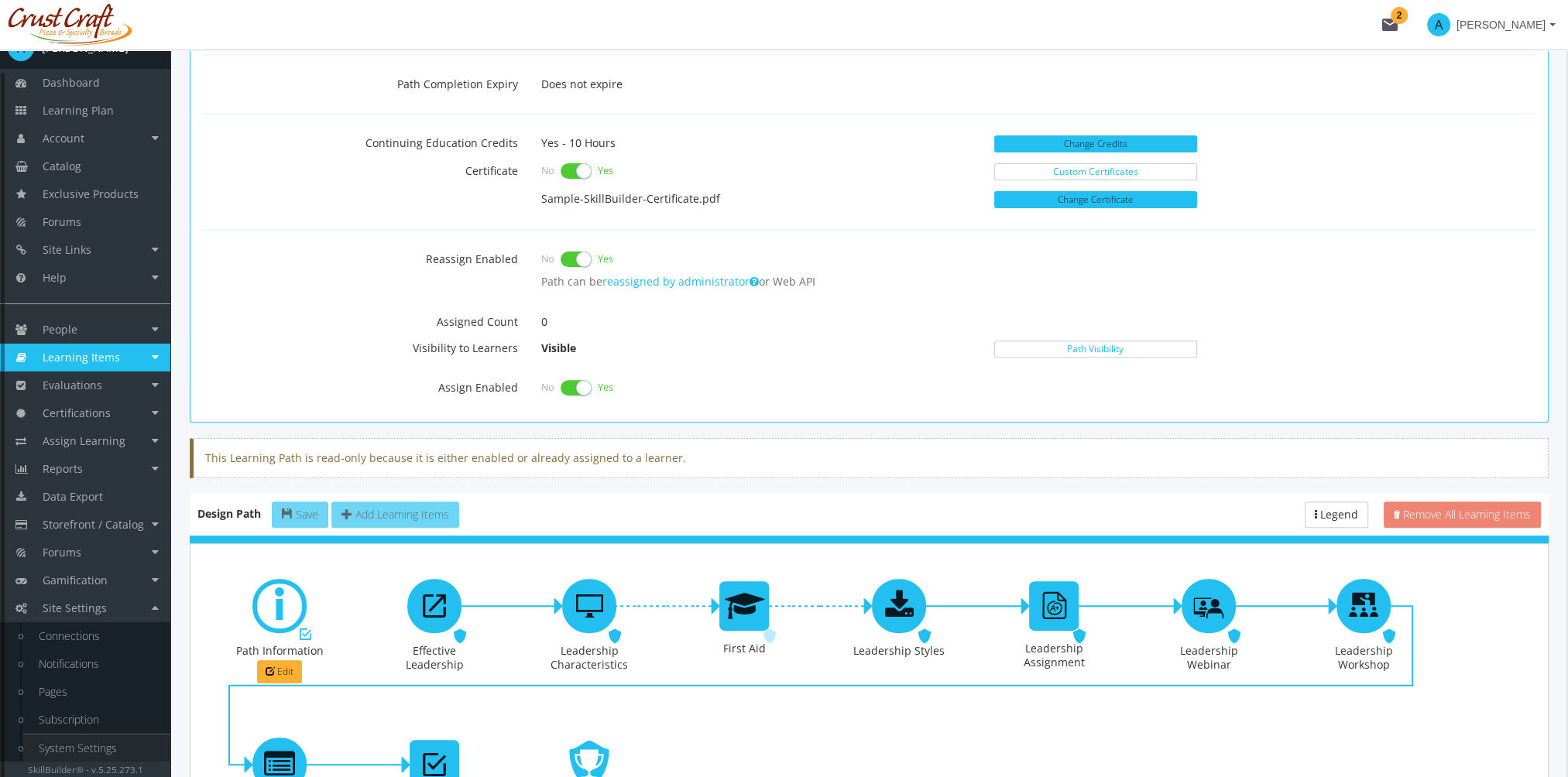
click at [120, 742] on link "System Settings" at bounding box center [97, 748] width 147 height 28
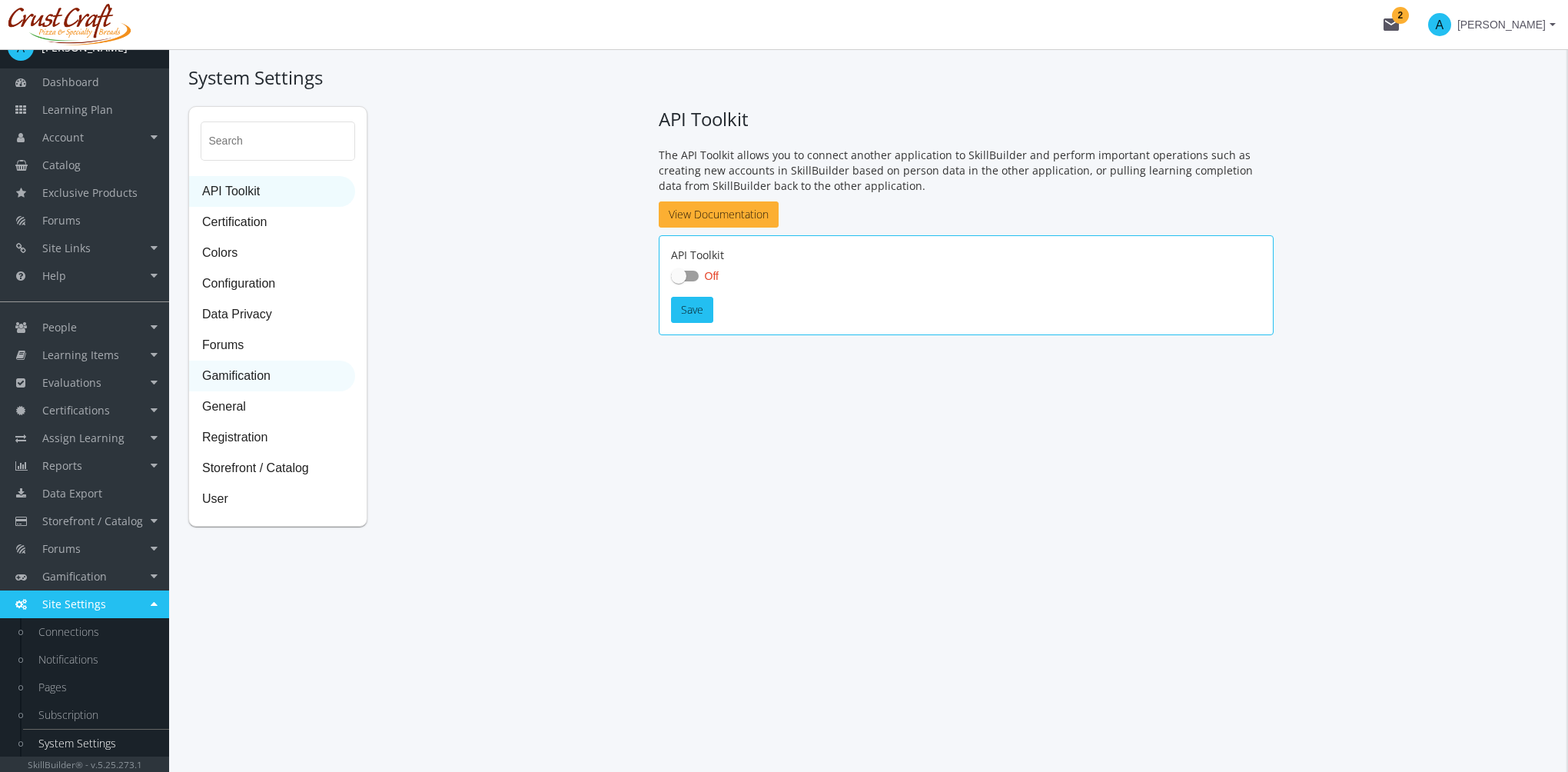
checkbox input "true"
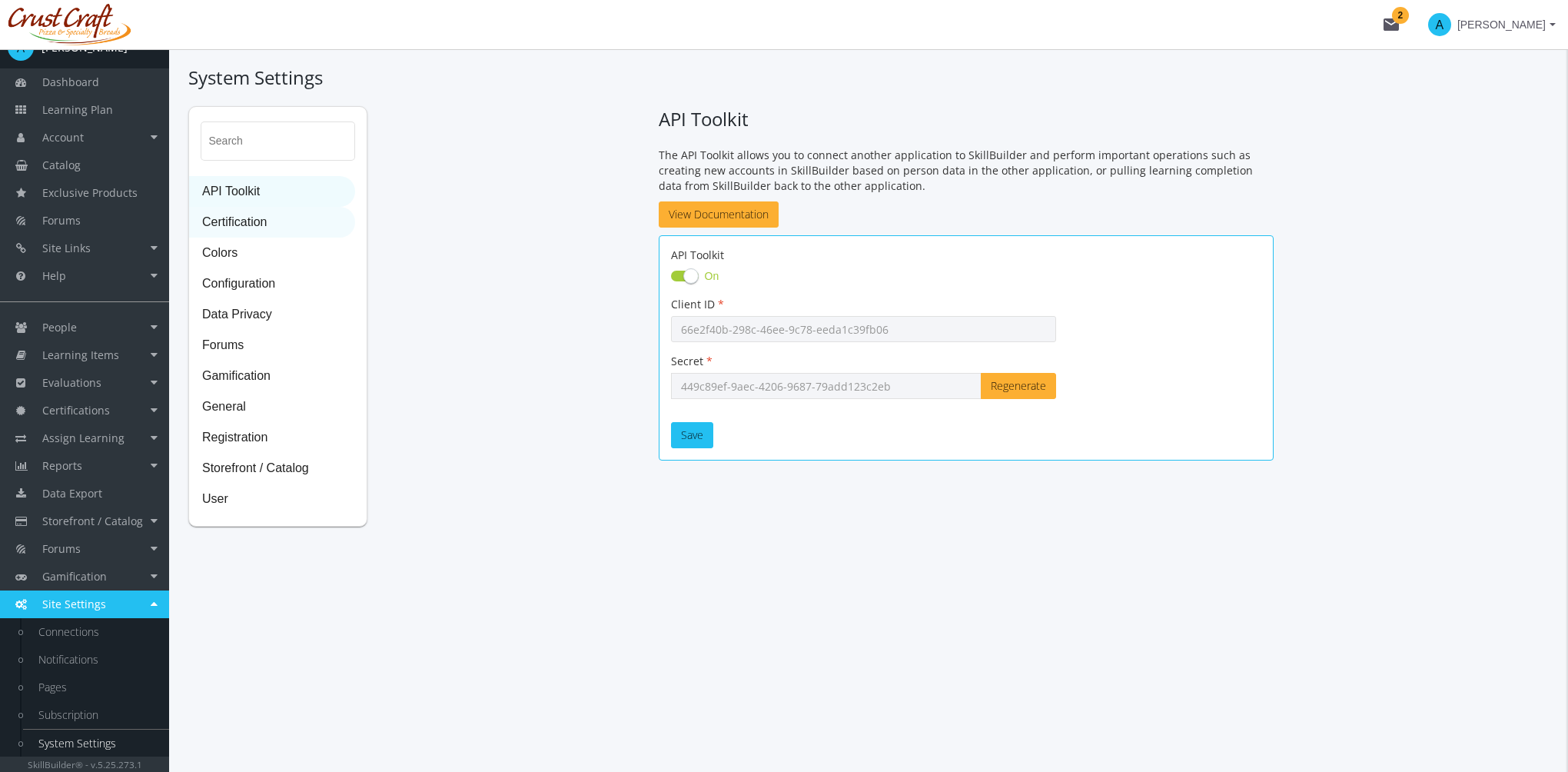
click at [257, 226] on span "Certification" at bounding box center [272, 222] width 165 height 31
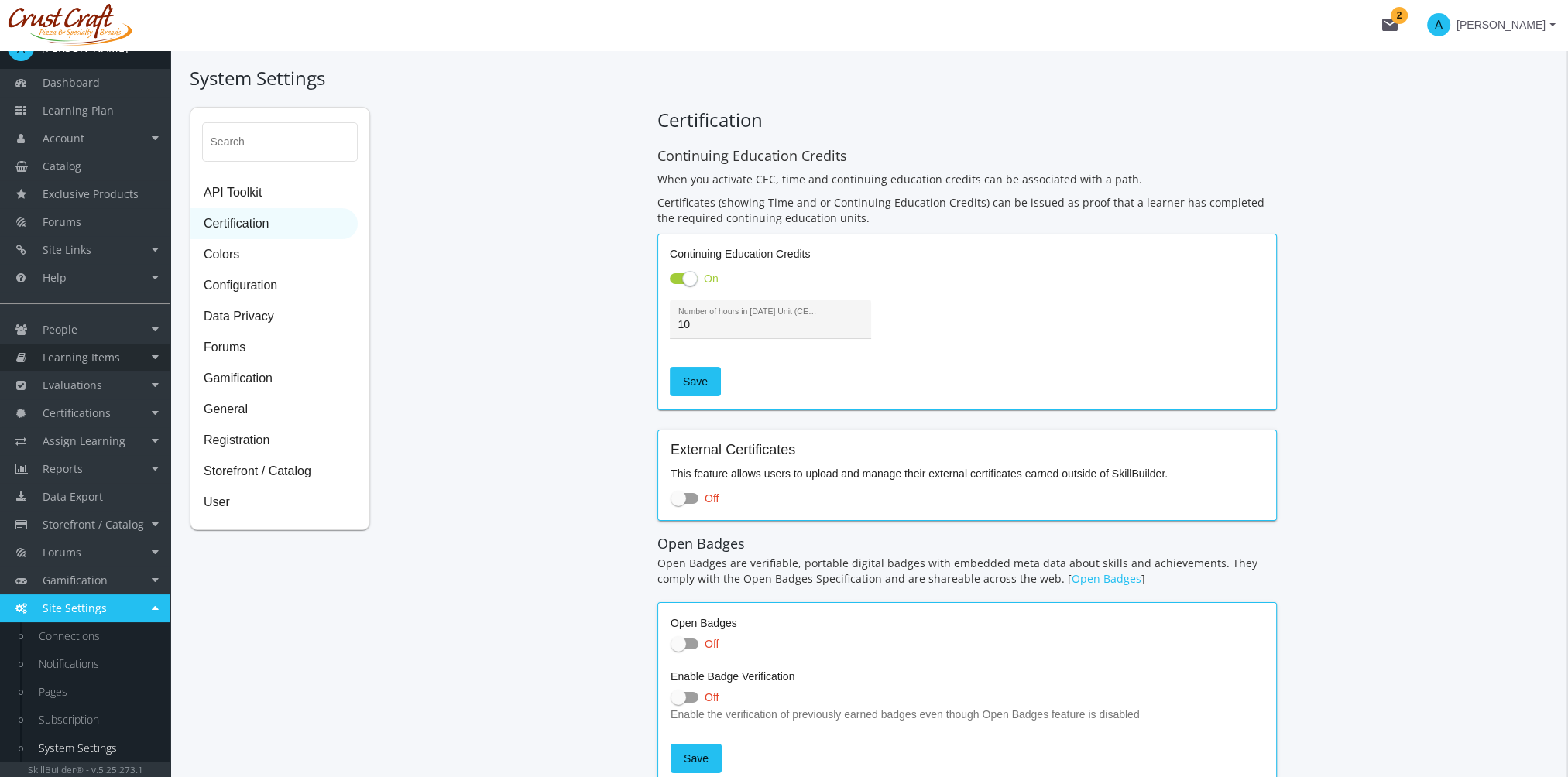
click at [93, 350] on span "Learning Items" at bounding box center [81, 357] width 77 height 15
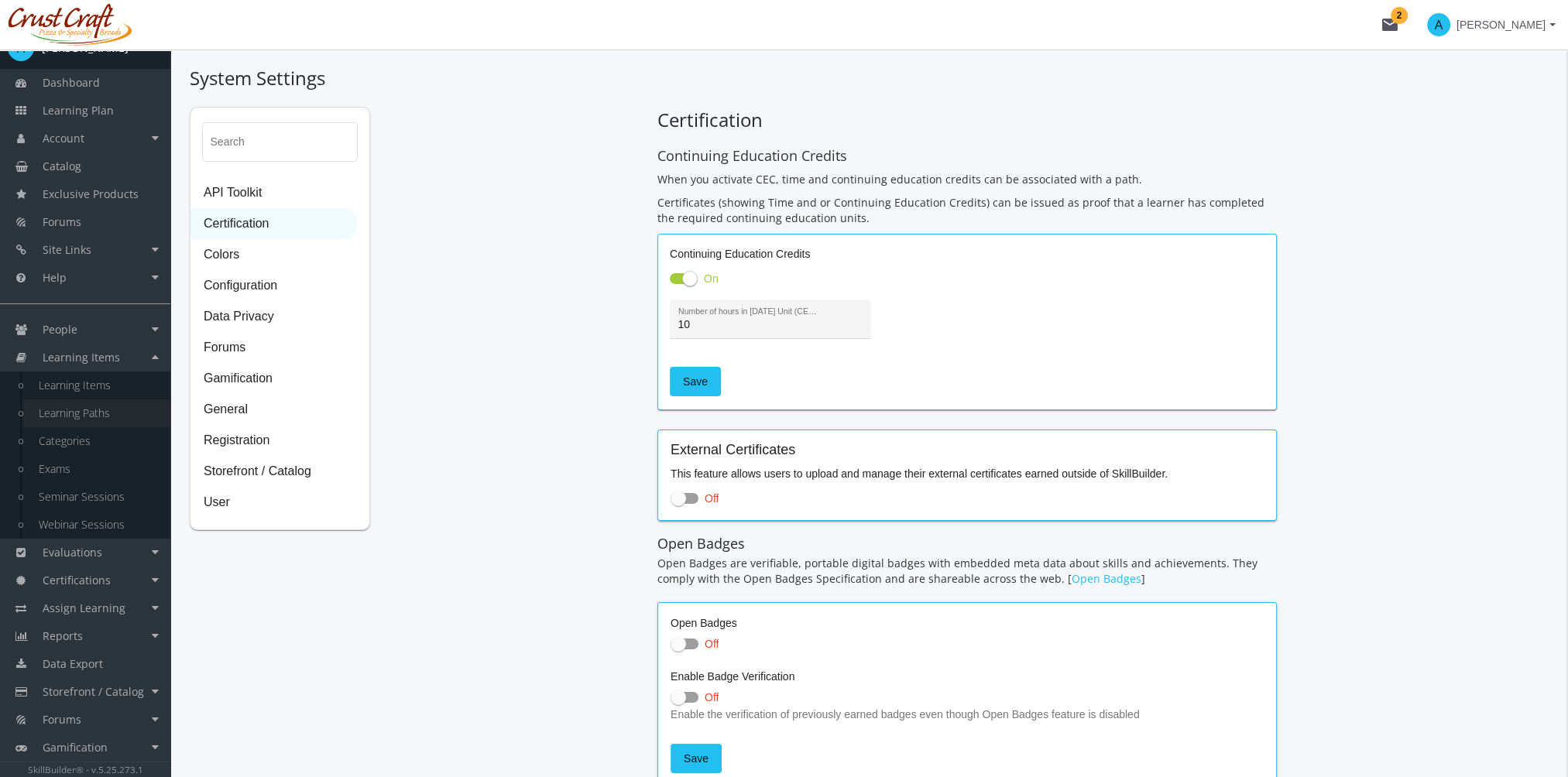
click at [105, 411] on link "Learning Paths" at bounding box center [97, 413] width 147 height 28
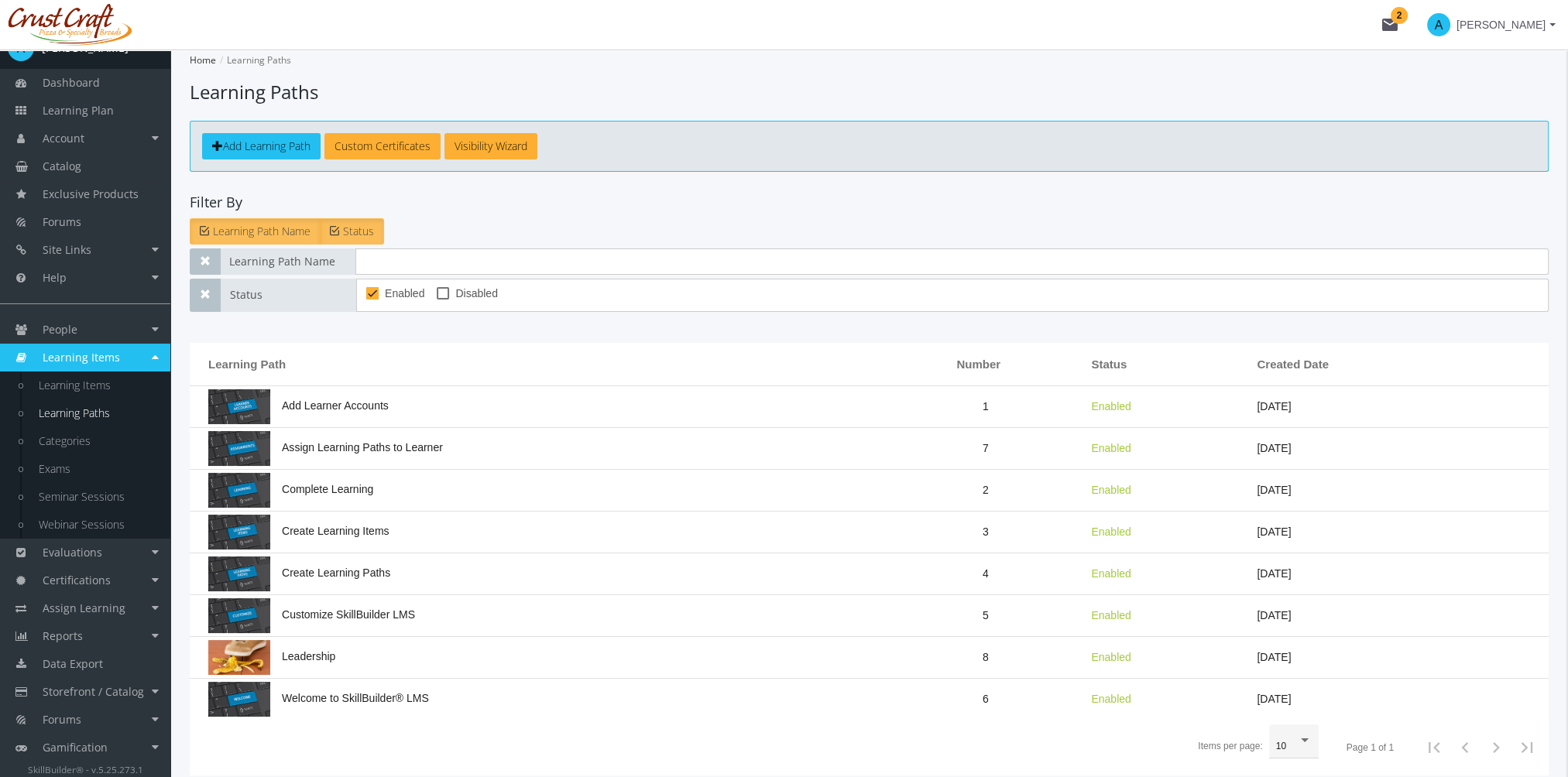
click at [347, 656] on td "Leadership" at bounding box center [538, 658] width 697 height 42
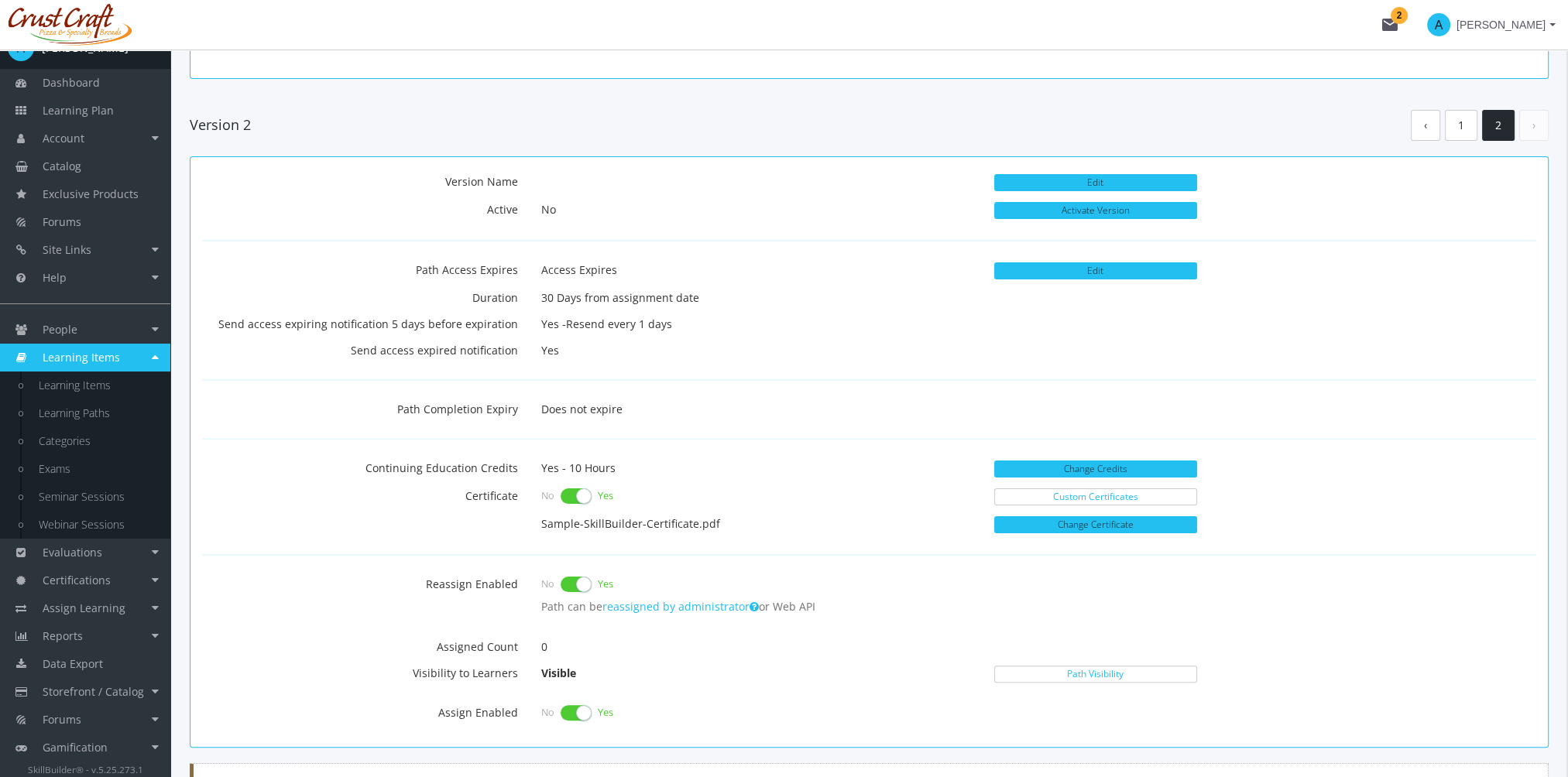
scroll to position [387, 0]
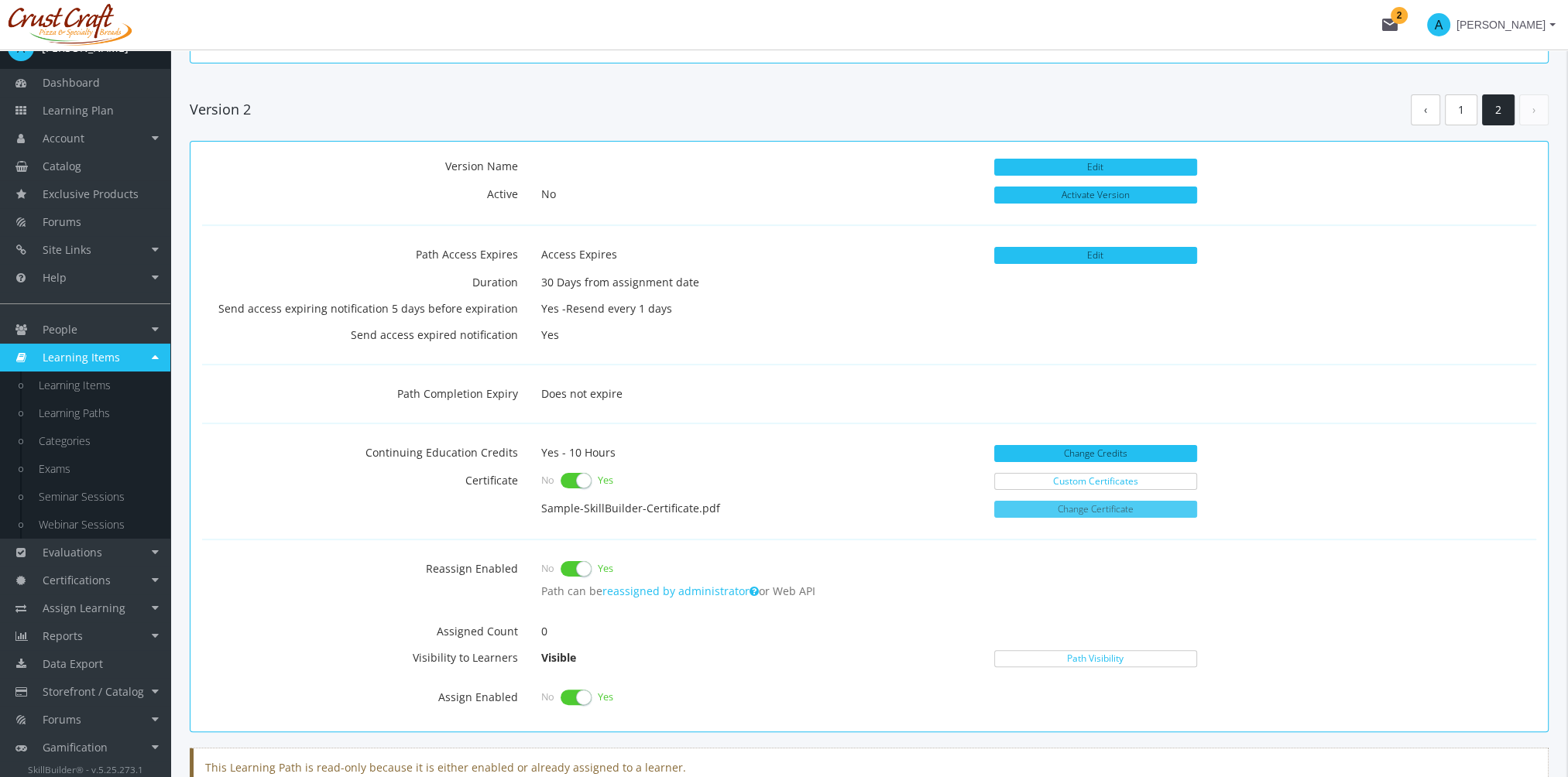
click at [1083, 513] on p "Change Certificate" at bounding box center [1095, 509] width 203 height 28
click at [1083, 513] on button "Change Certificate" at bounding box center [1095, 509] width 203 height 17
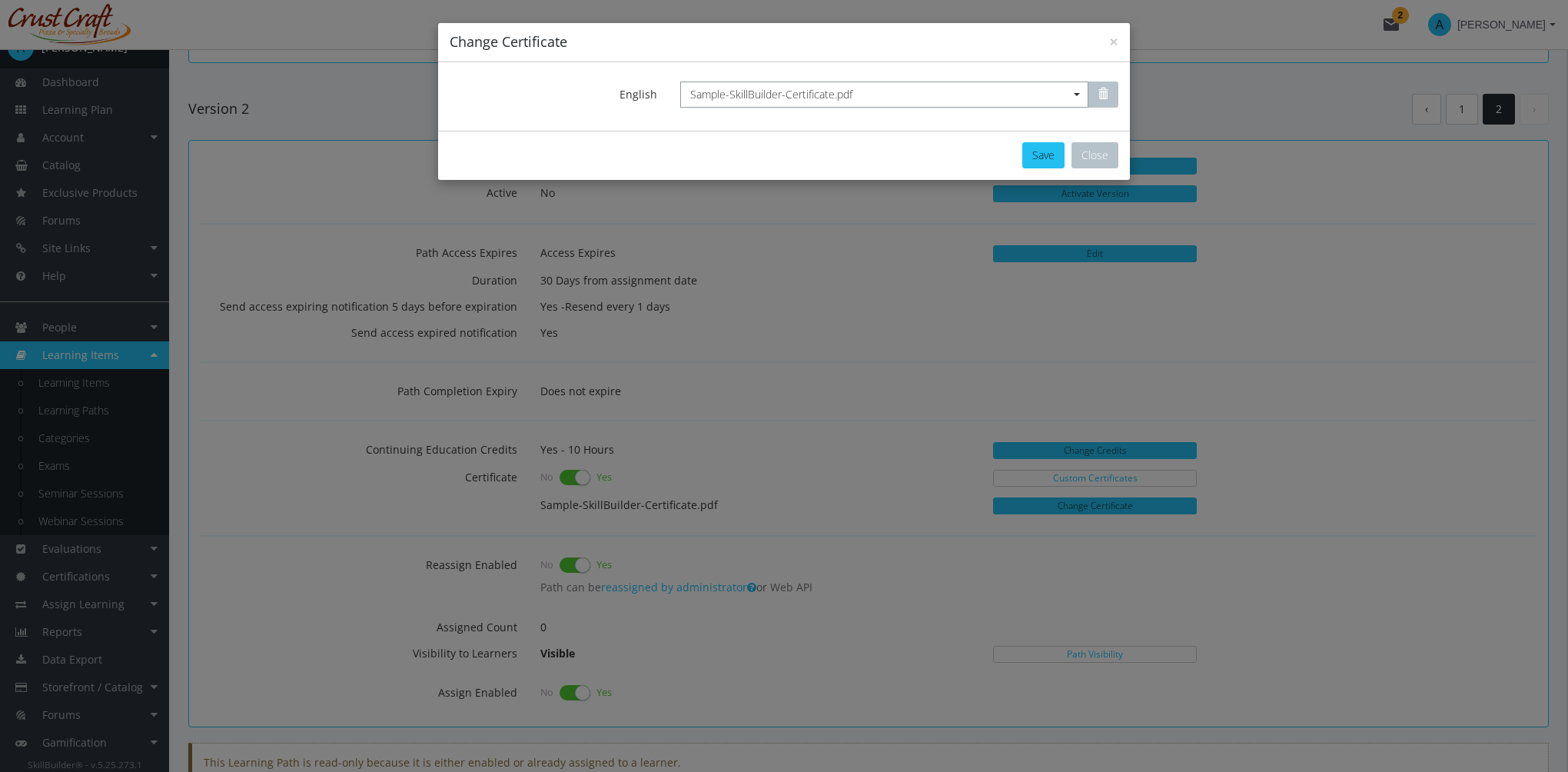
click at [882, 87] on span "Sample-SkillBuilder-Certificate.pdf" at bounding box center [884, 95] width 388 height 16
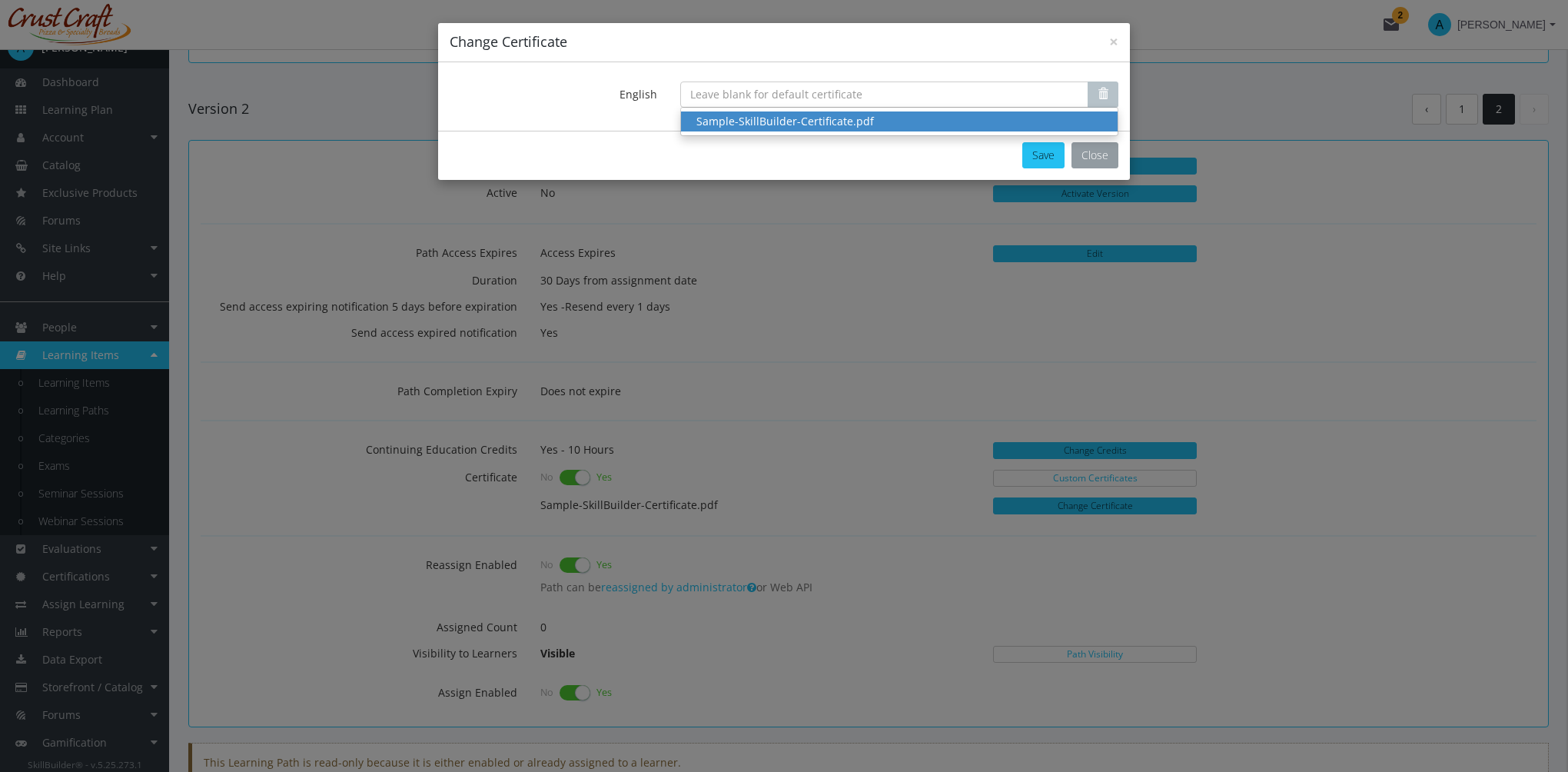
click at [1094, 157] on button "Close" at bounding box center [1094, 155] width 47 height 26
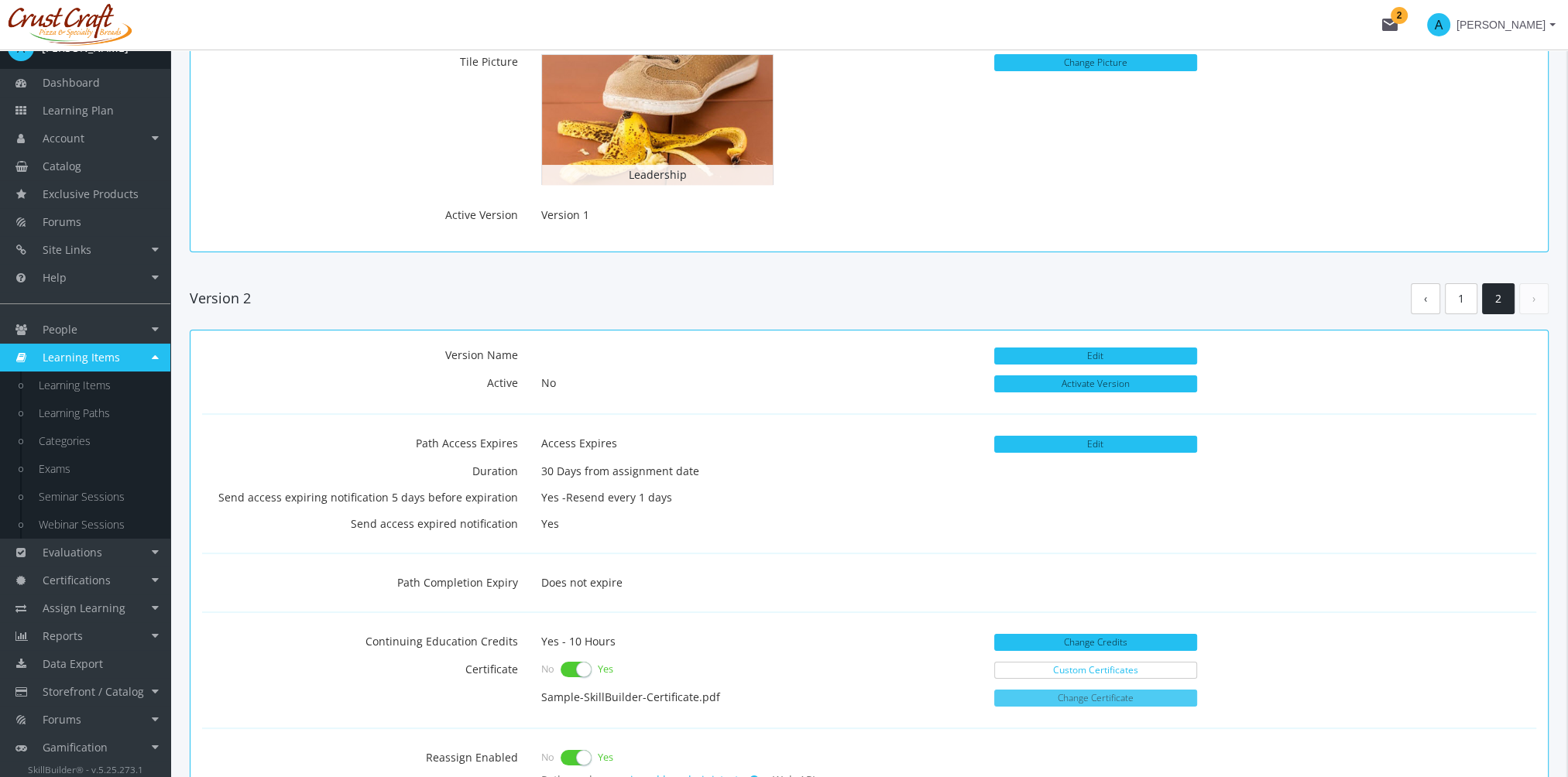
scroll to position [0, 0]
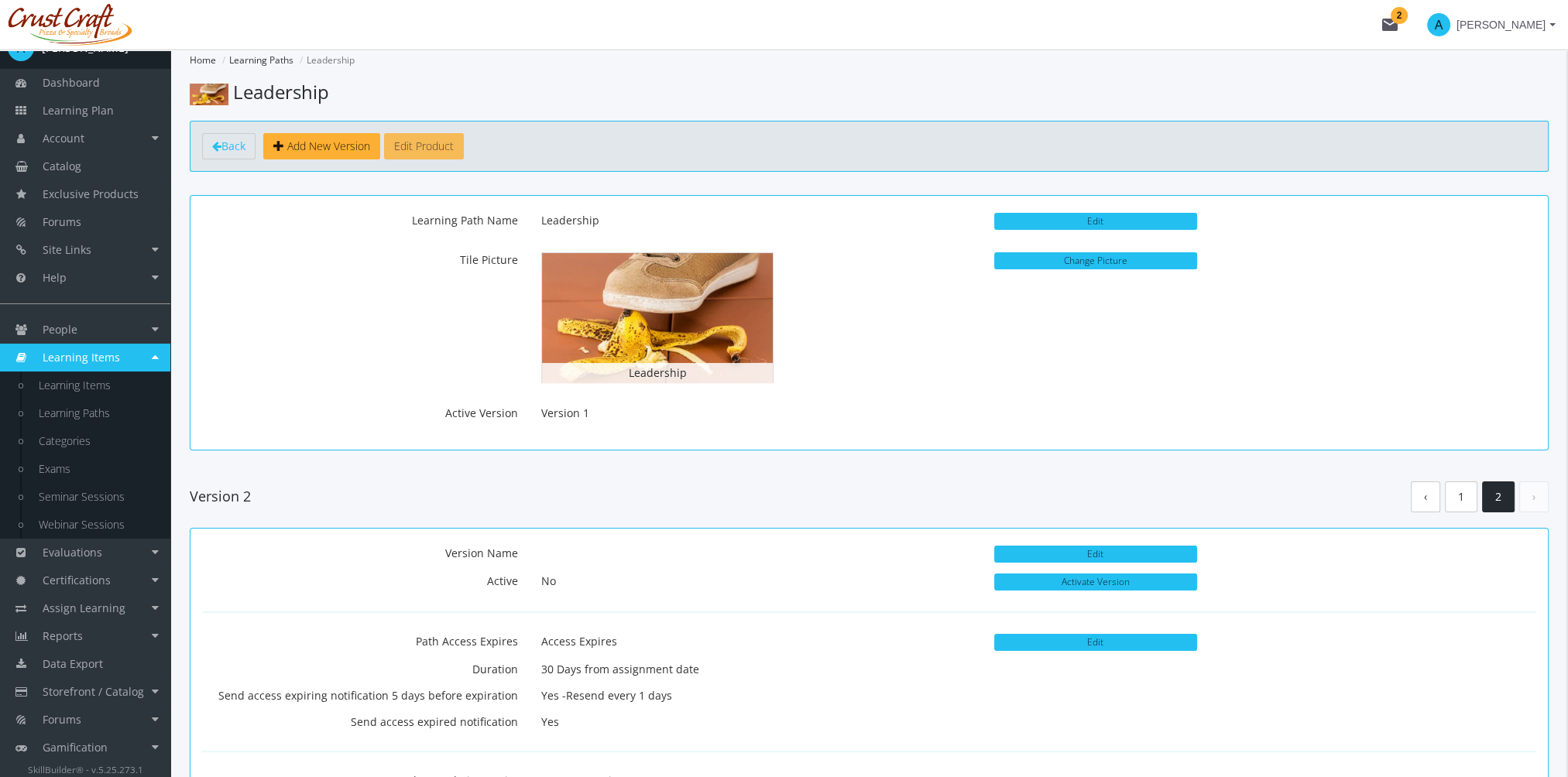
click at [441, 147] on button "Edit Product" at bounding box center [423, 146] width 79 height 26
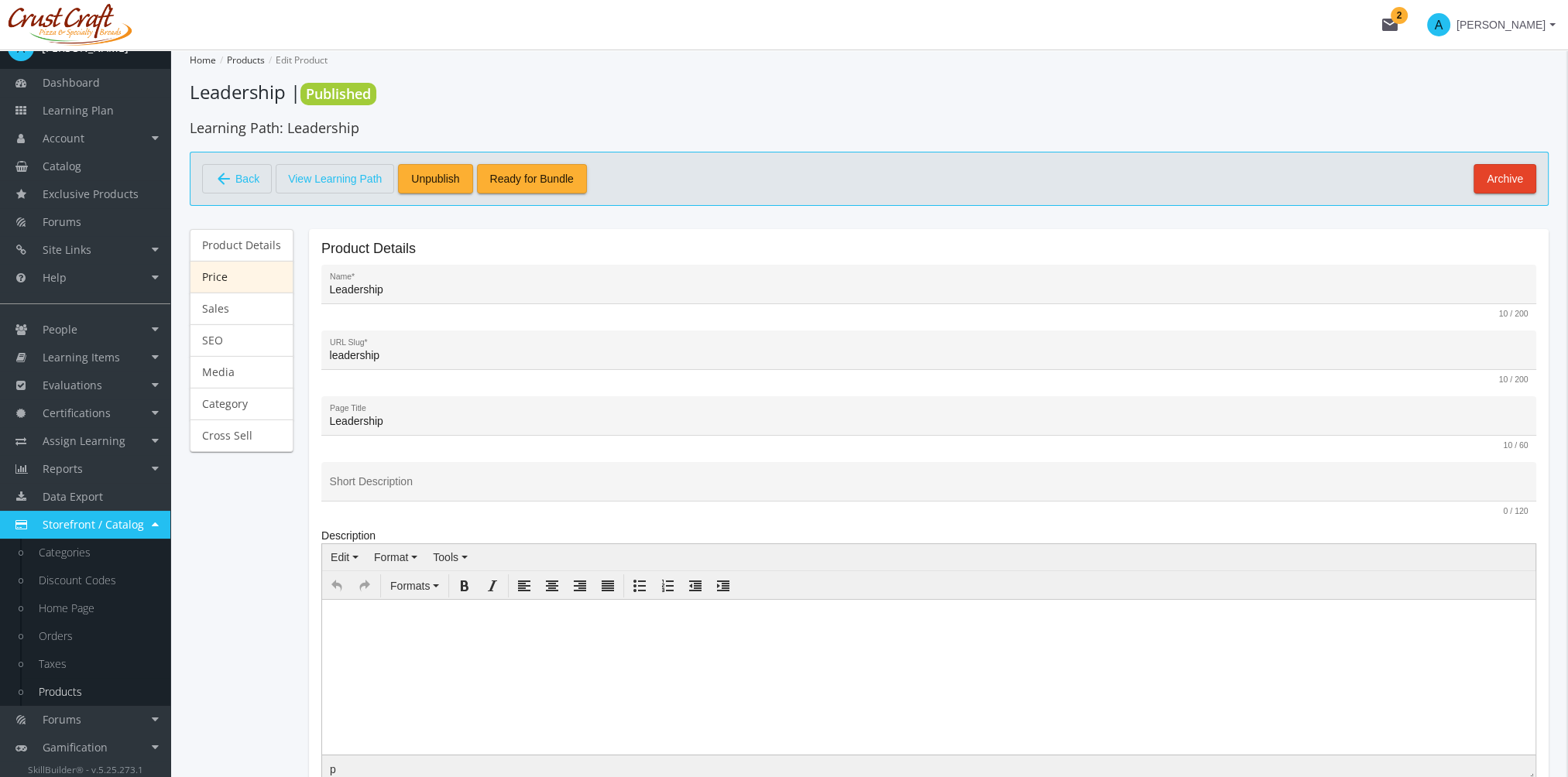
click at [257, 277] on link "Price" at bounding box center [241, 277] width 104 height 33
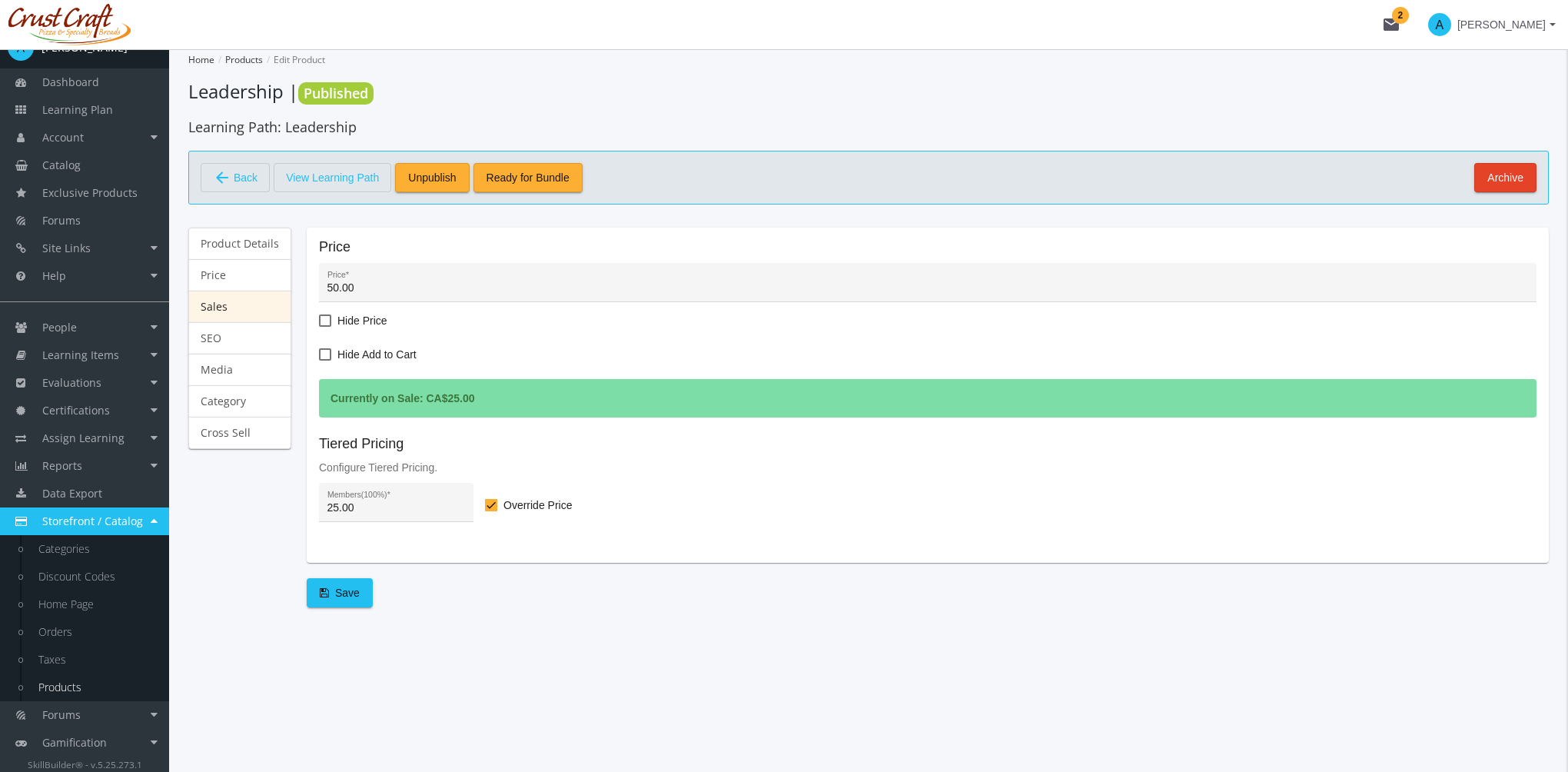
click at [243, 305] on link "Sales" at bounding box center [239, 307] width 103 height 32
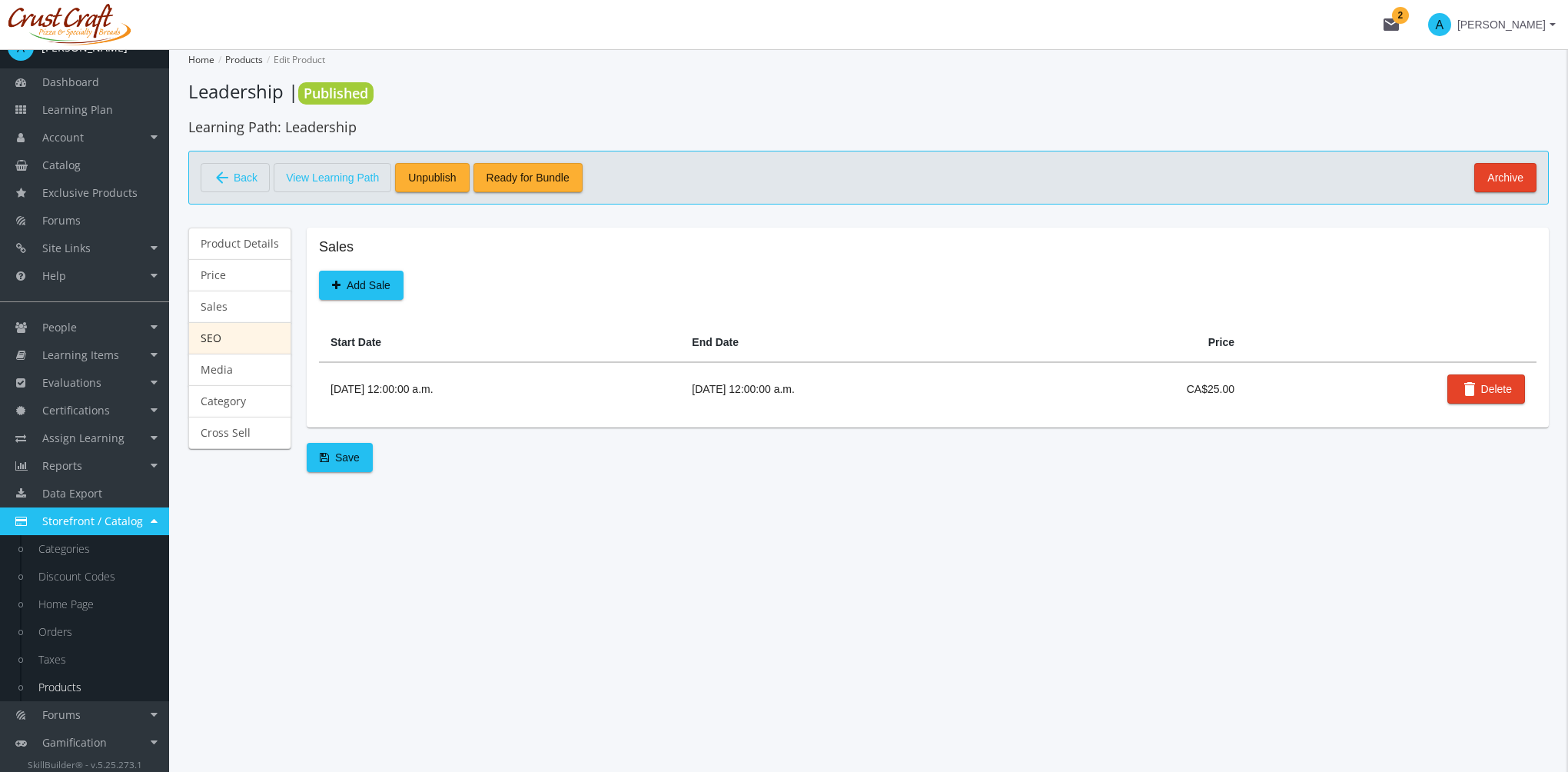
click at [243, 336] on link "SEO" at bounding box center [239, 338] width 103 height 32
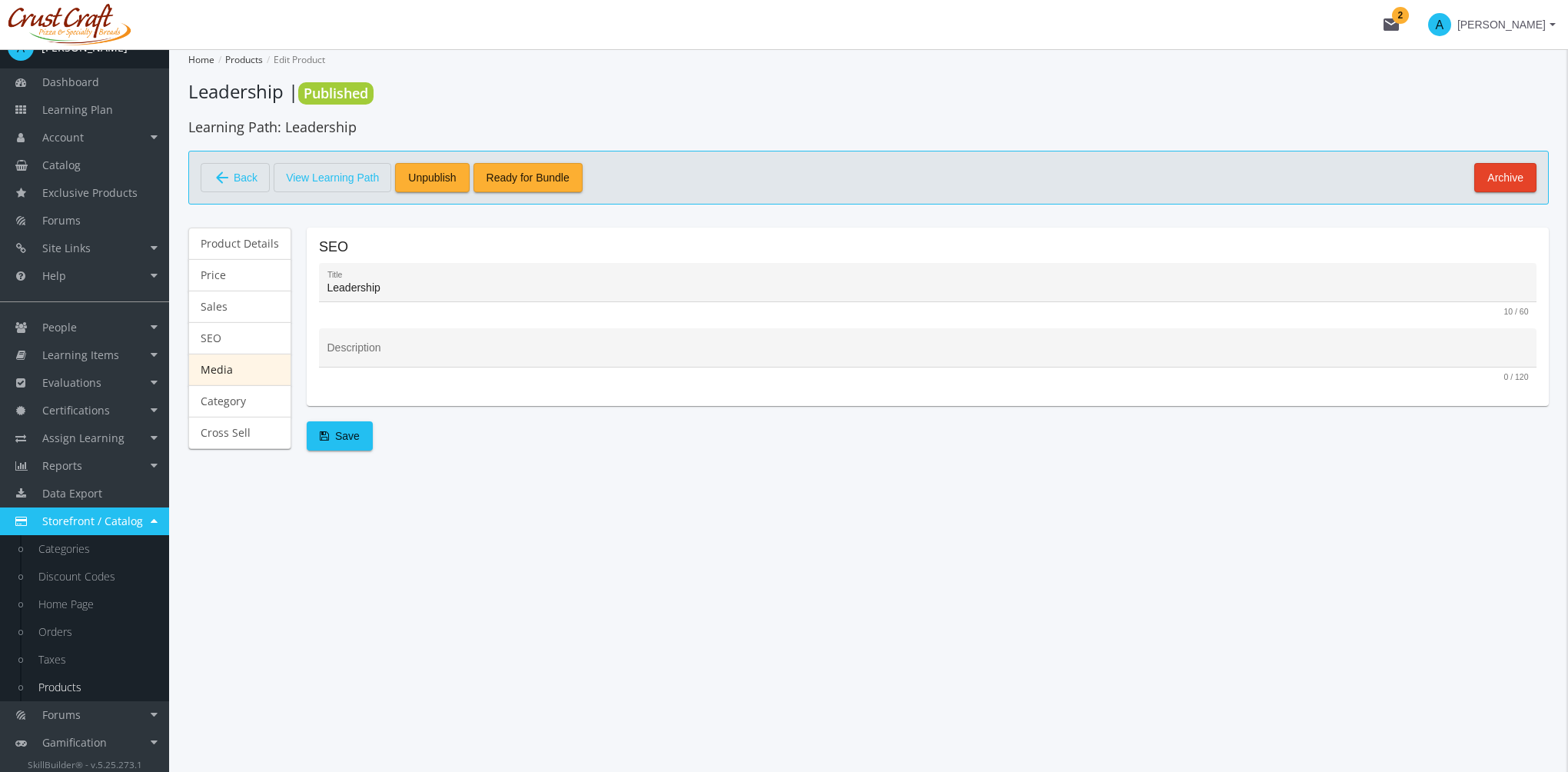
click at [231, 363] on link "Media" at bounding box center [239, 370] width 103 height 32
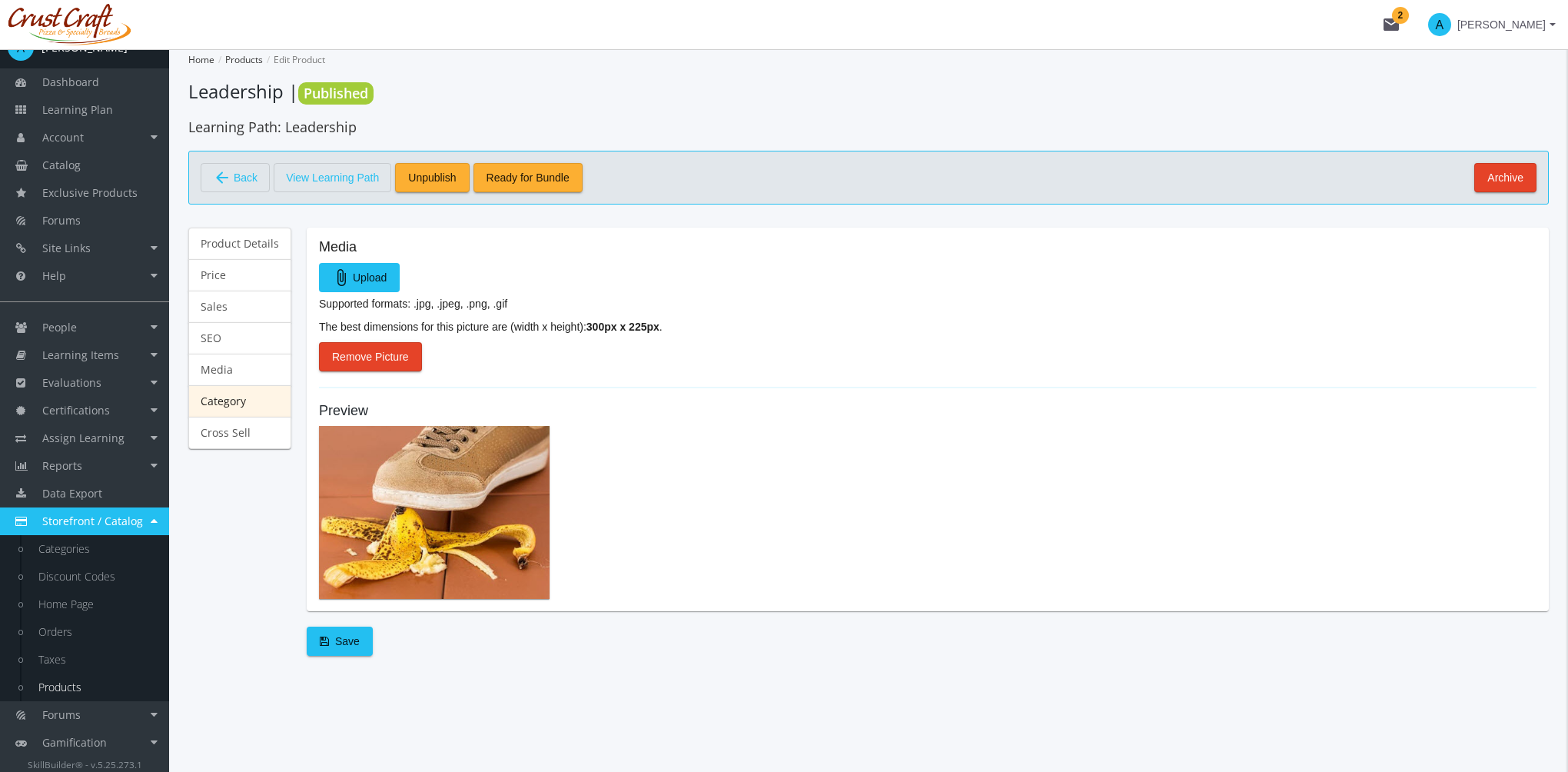
click at [240, 399] on link "Category" at bounding box center [239, 401] width 103 height 32
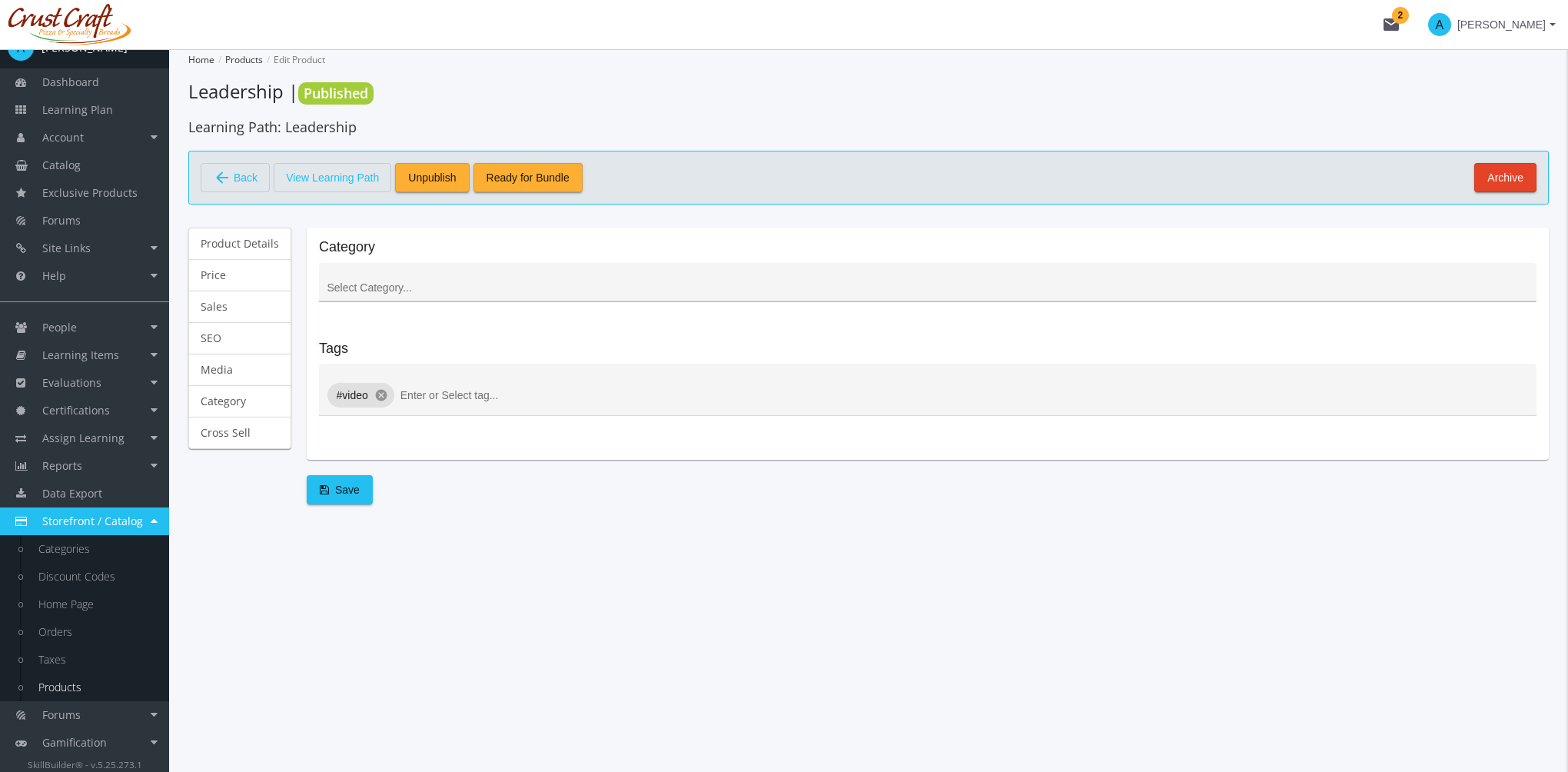
click at [387, 286] on input at bounding box center [928, 287] width 1202 height 12
click at [256, 422] on link "Cross Sell" at bounding box center [239, 433] width 103 height 32
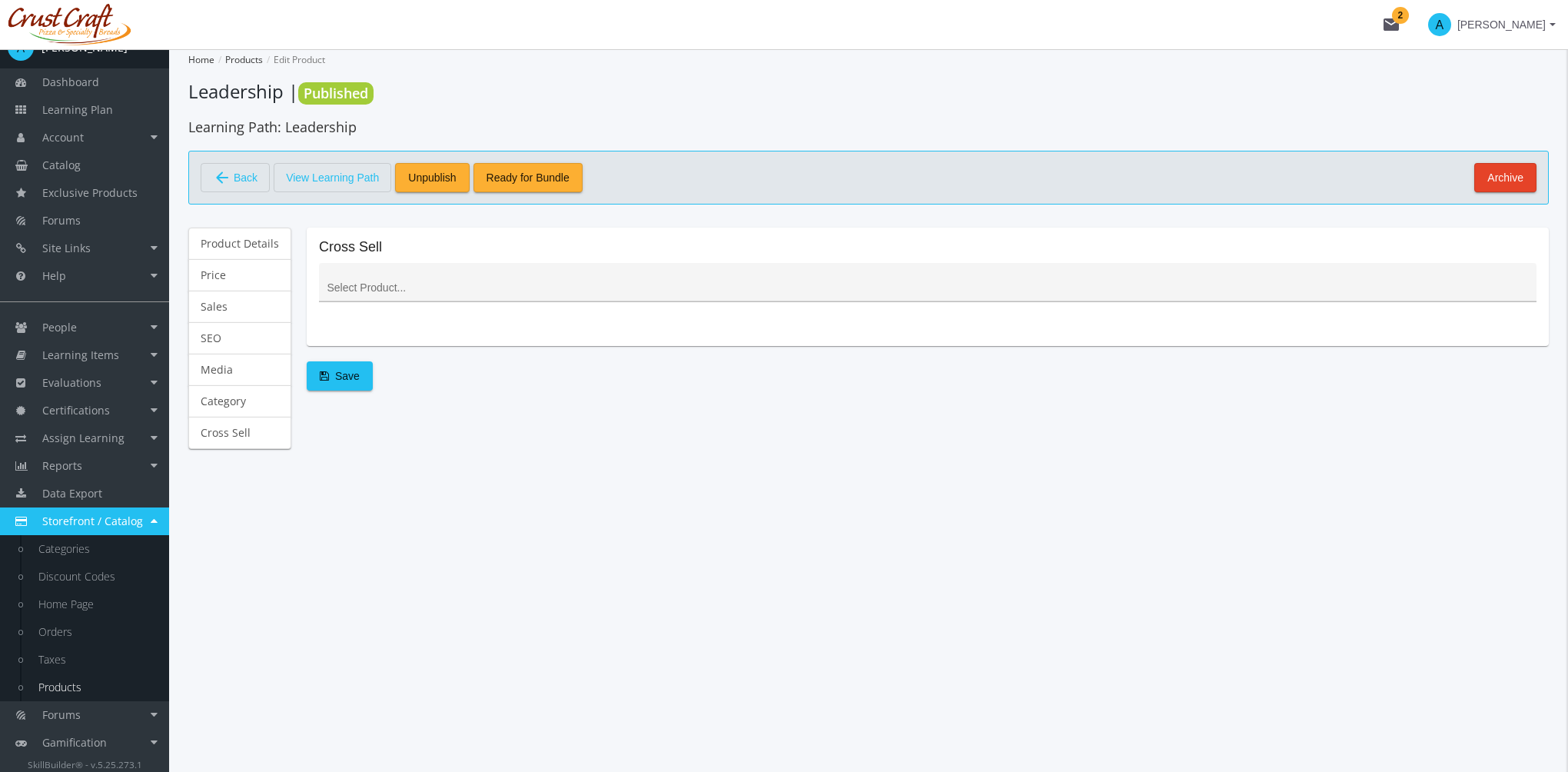
click at [497, 271] on div at bounding box center [928, 286] width 1202 height 32
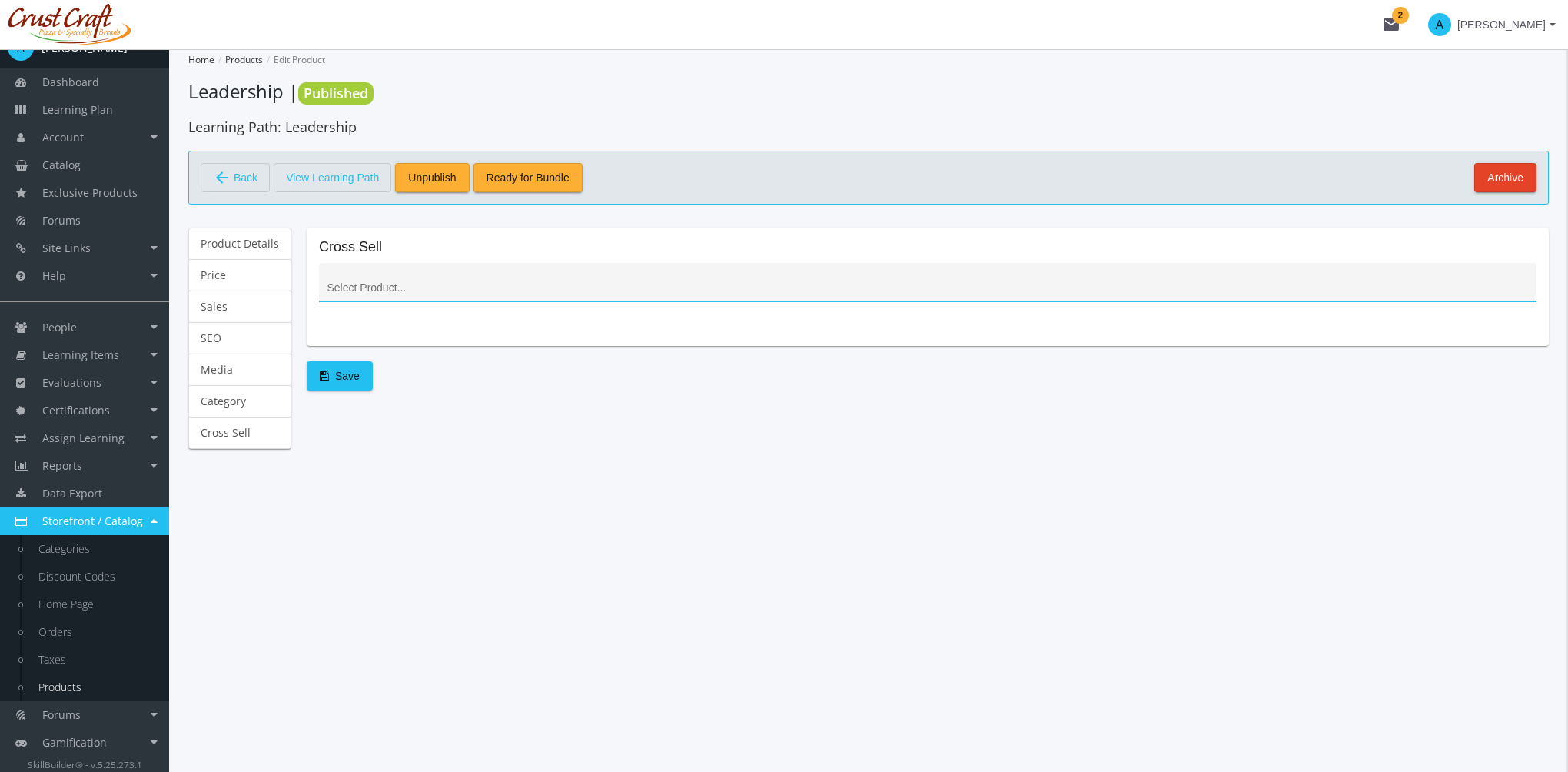
click at [480, 276] on div at bounding box center [928, 286] width 1202 height 32
drag, startPoint x: 455, startPoint y: 285, endPoint x: 433, endPoint y: 286, distance: 22.0
click at [454, 285] on input at bounding box center [928, 287] width 1202 height 12
click at [419, 287] on input at bounding box center [928, 287] width 1202 height 12
click at [348, 282] on input at bounding box center [928, 287] width 1202 height 12
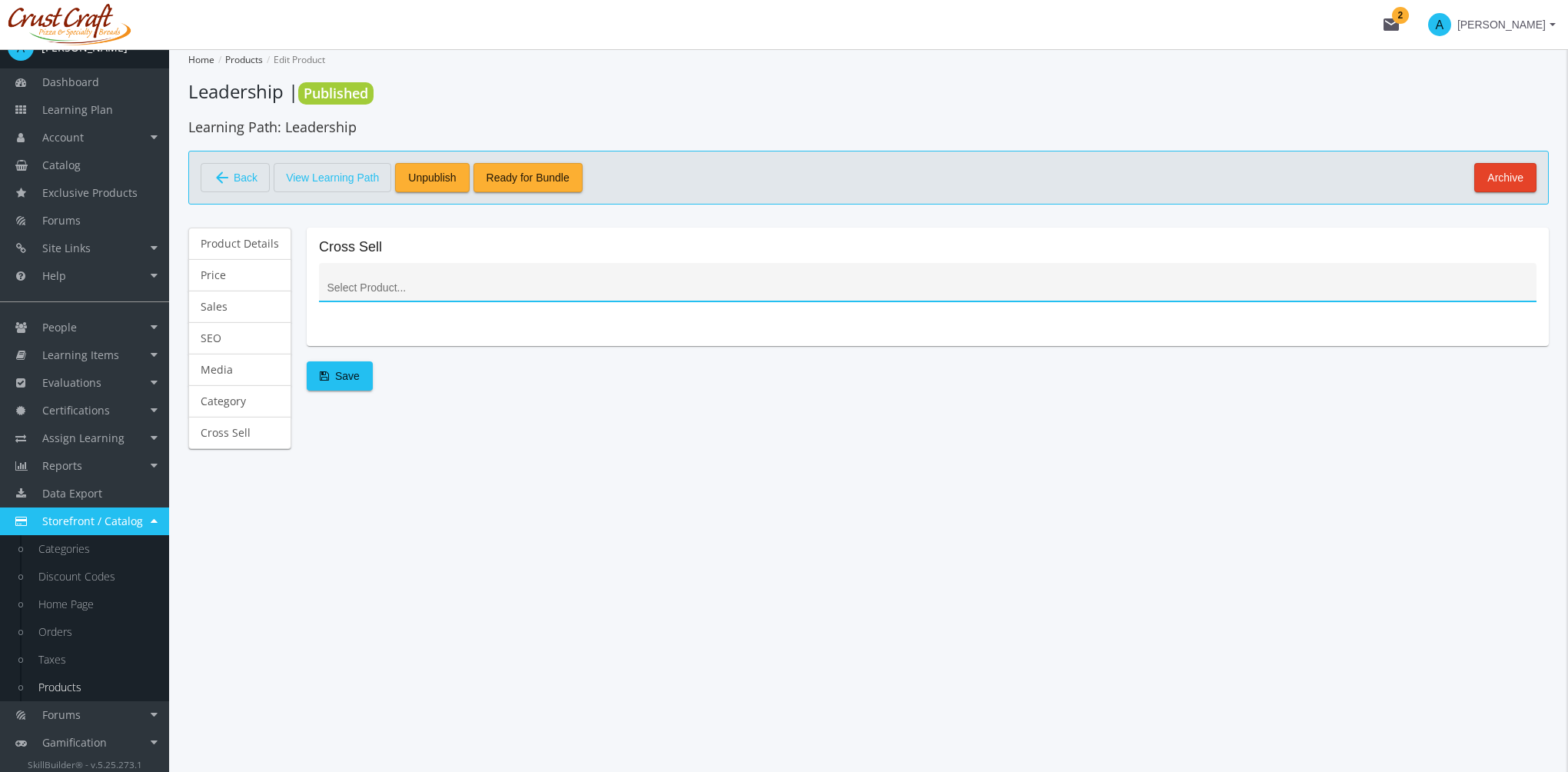
click at [369, 284] on input at bounding box center [928, 287] width 1202 height 12
click at [386, 289] on input at bounding box center [928, 287] width 1202 height 12
click at [387, 289] on input at bounding box center [928, 287] width 1202 height 12
click at [386, 289] on input at bounding box center [928, 287] width 1202 height 12
click at [385, 289] on input at bounding box center [928, 287] width 1202 height 12
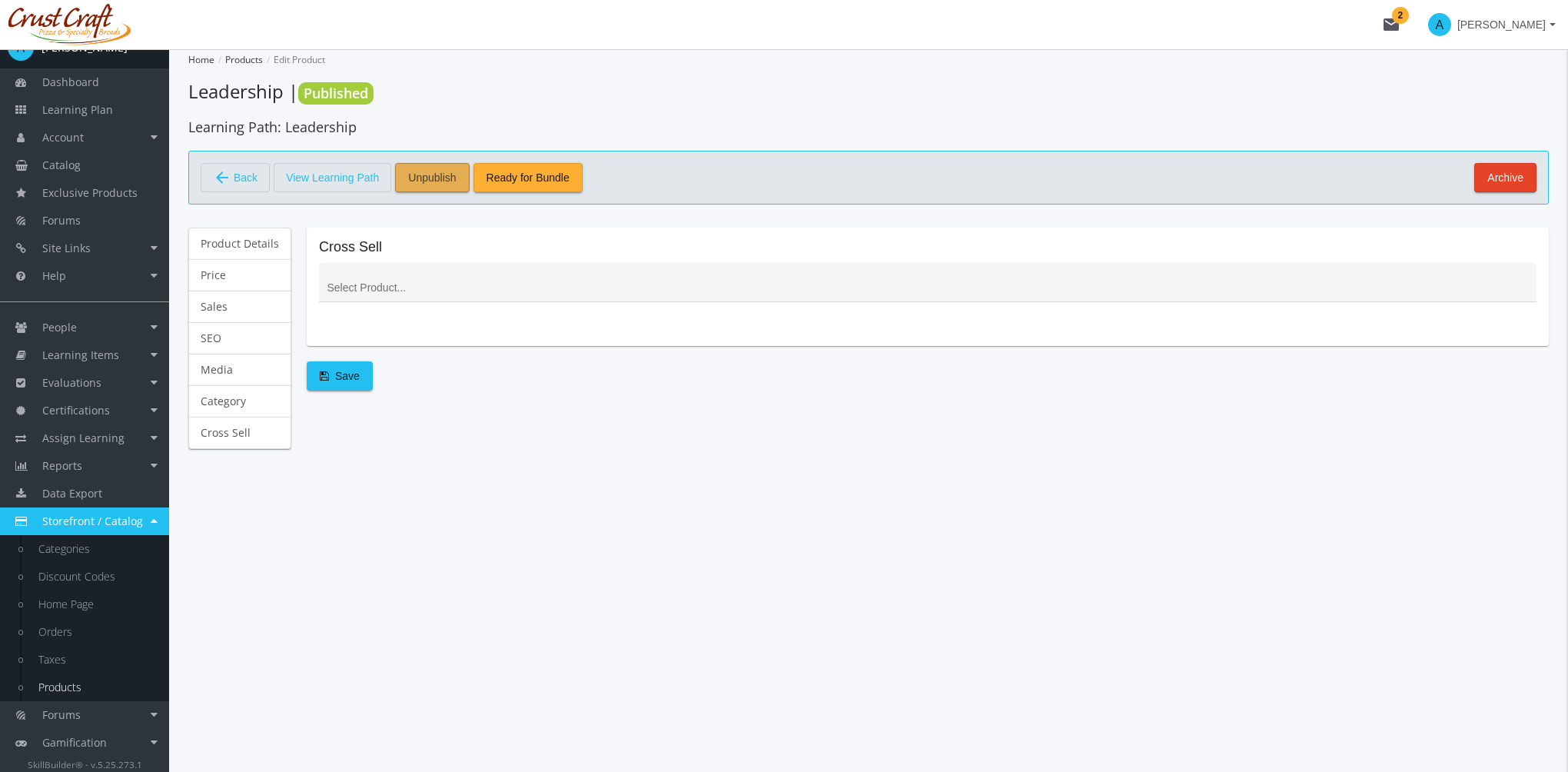
click at [436, 173] on span "Unpublish" at bounding box center [432, 178] width 47 height 28
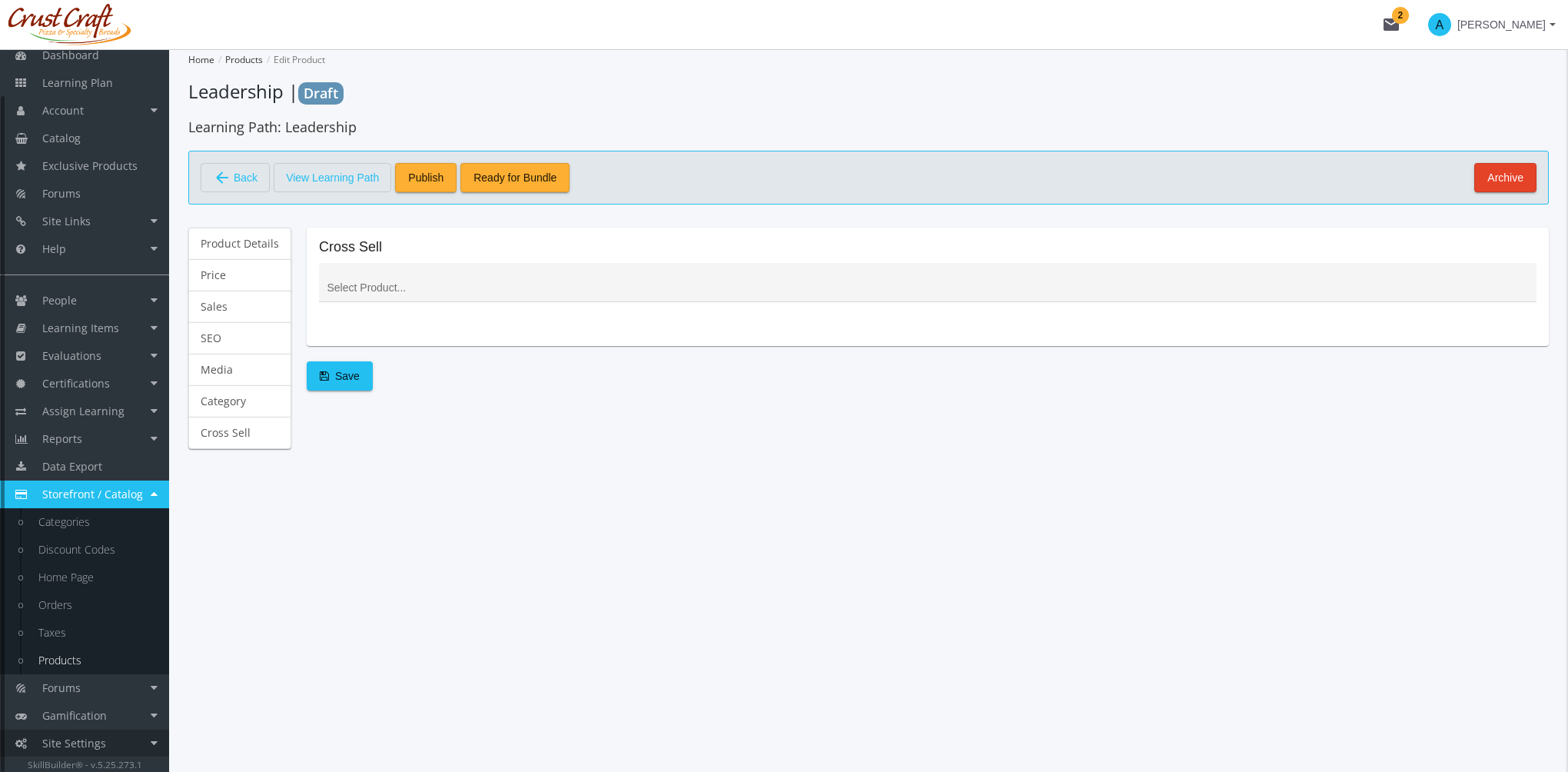
click at [110, 732] on link "Site Settings" at bounding box center [84, 743] width 170 height 28
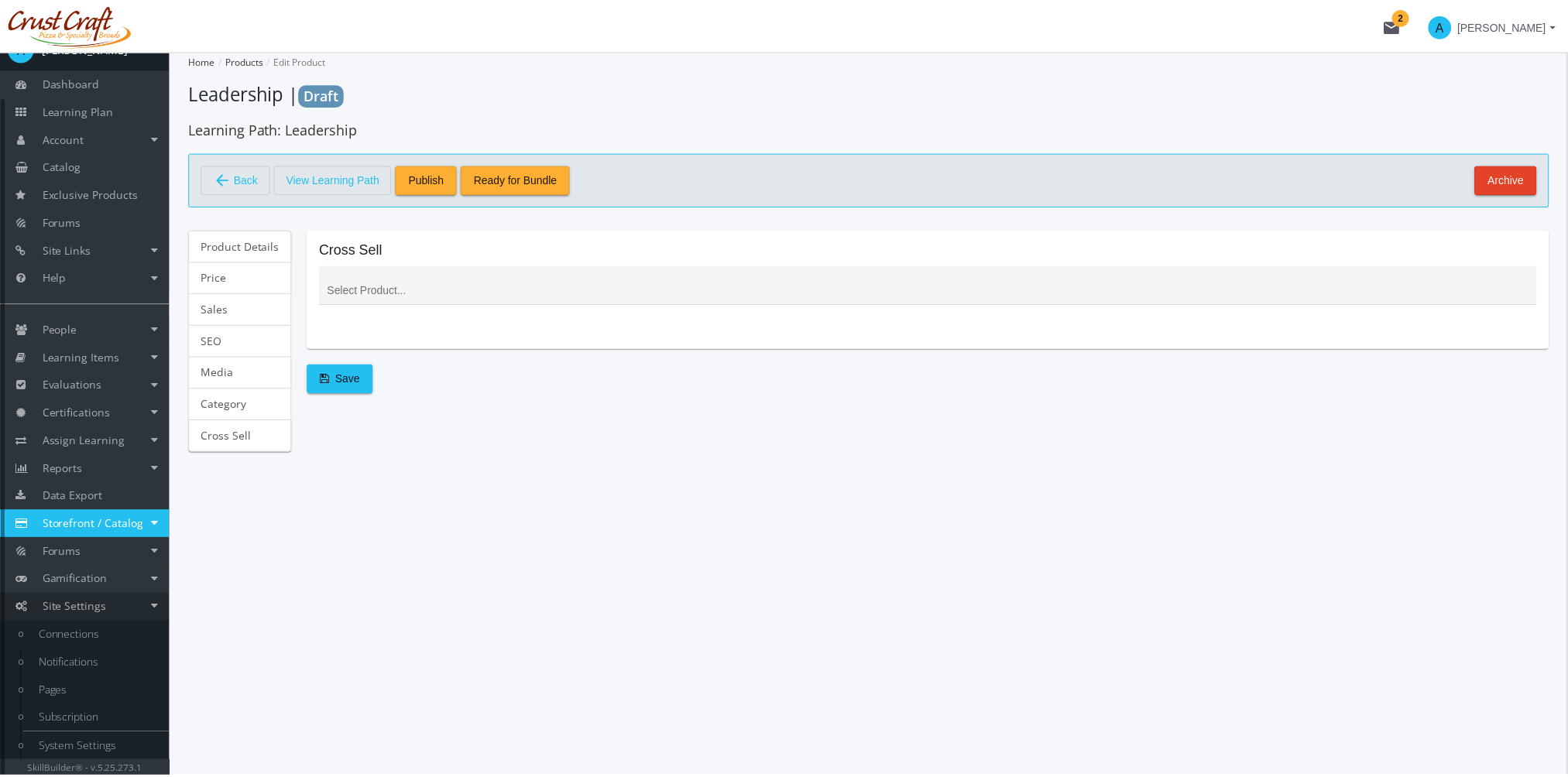
scroll to position [22, 0]
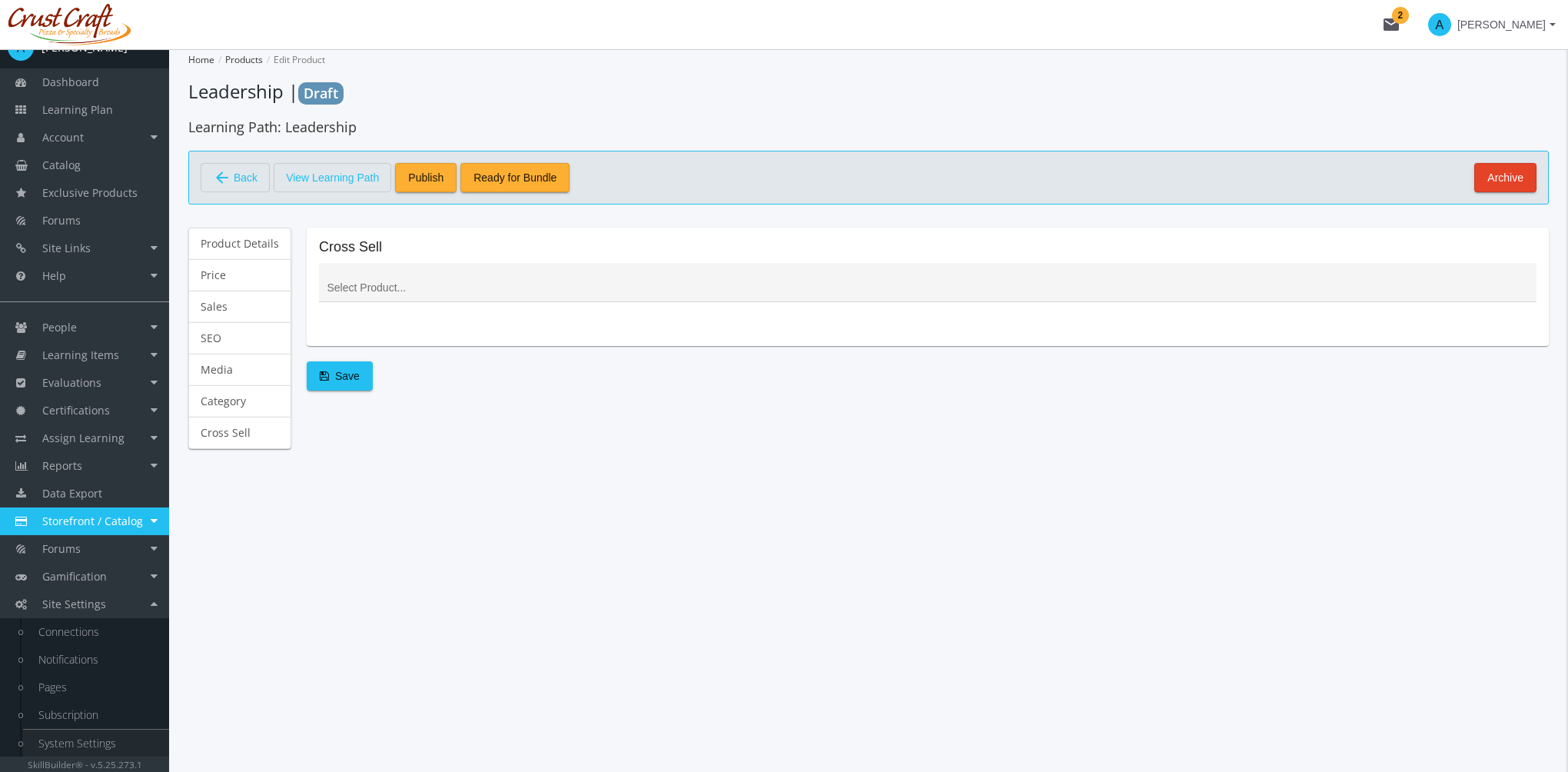
click at [114, 742] on link "System Settings" at bounding box center [96, 743] width 146 height 28
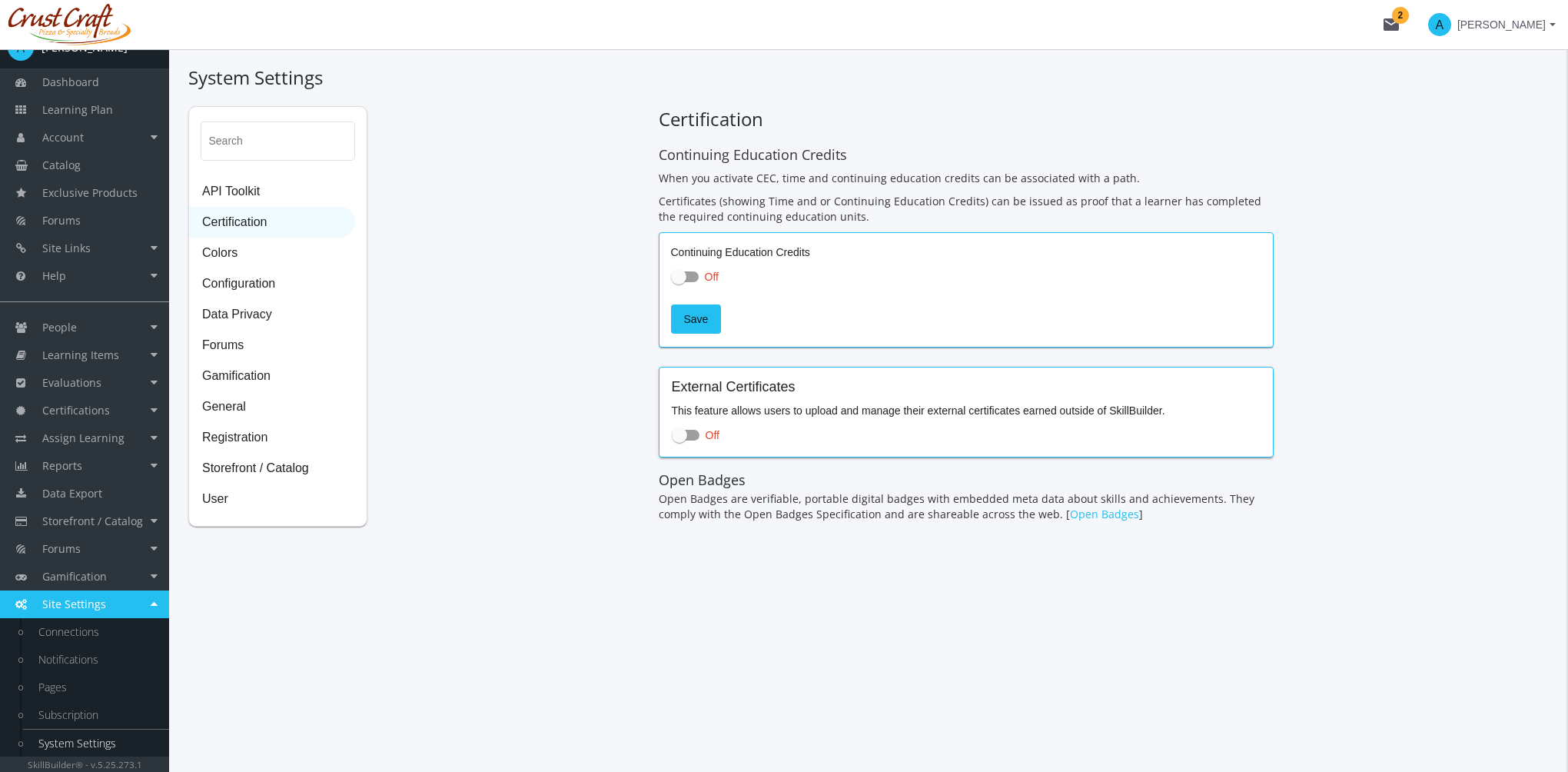
checkbox input "true"
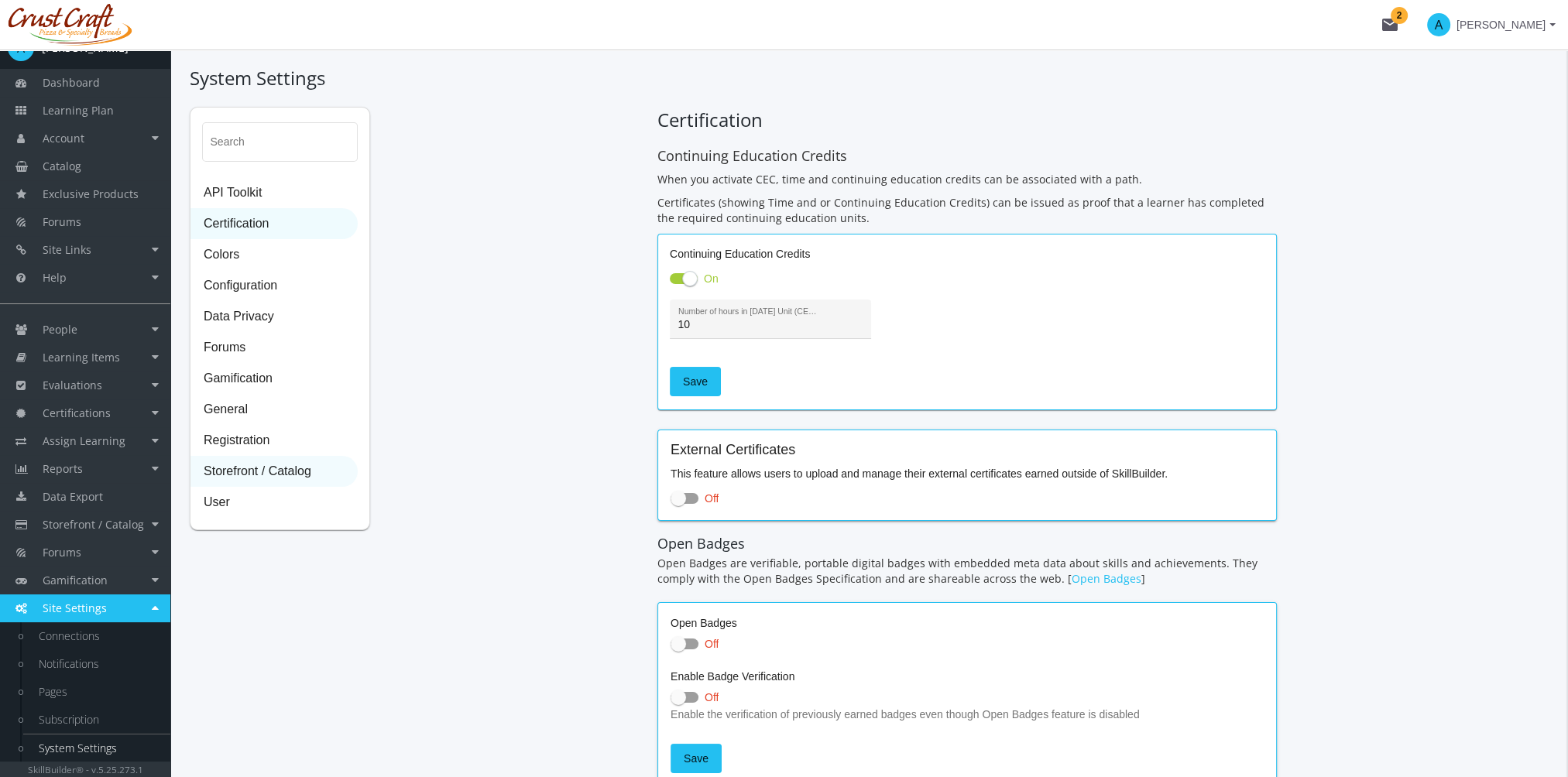
click at [279, 473] on span "Storefront / Catalog" at bounding box center [274, 471] width 166 height 31
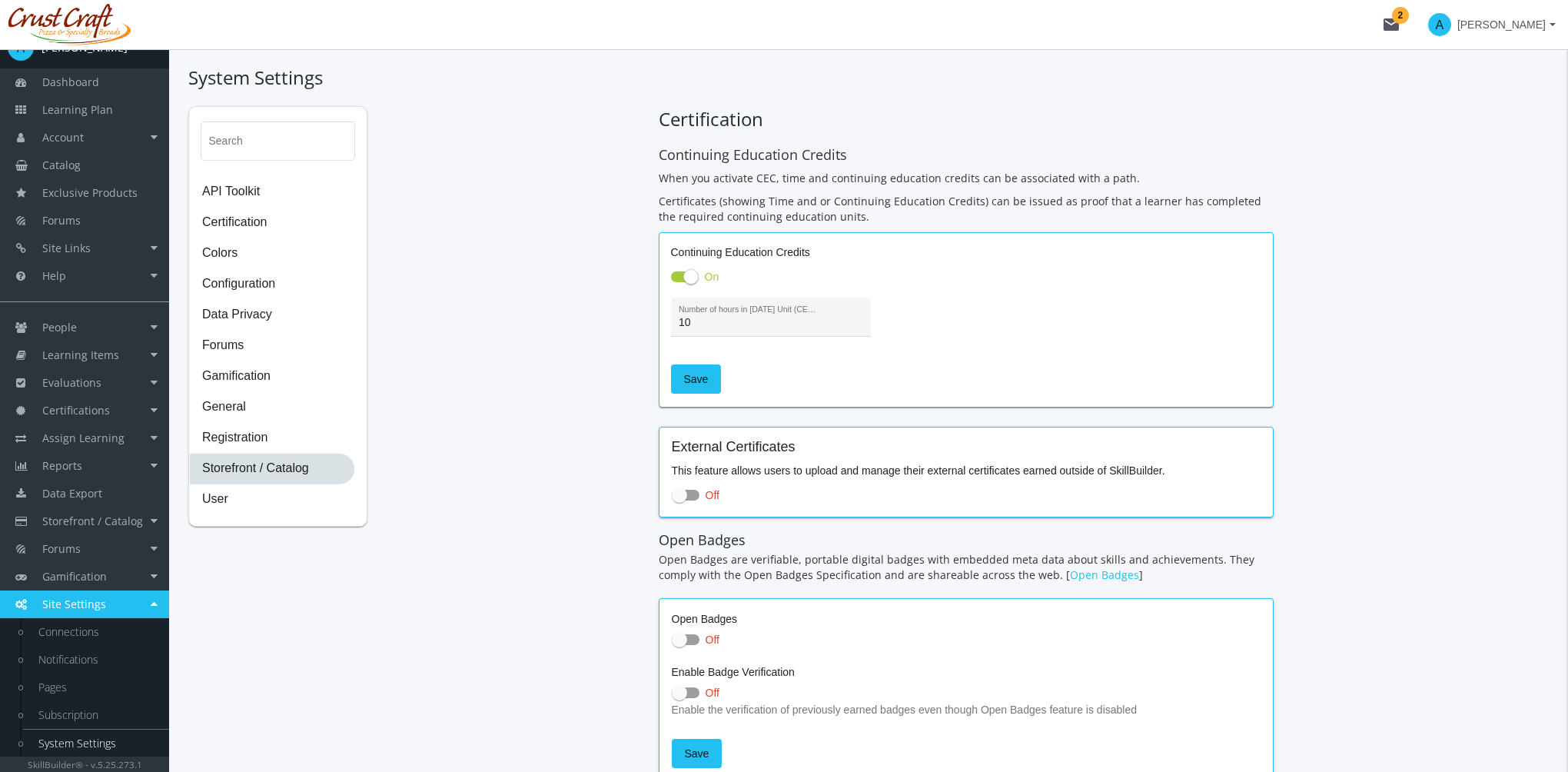
select select "2: CAD"
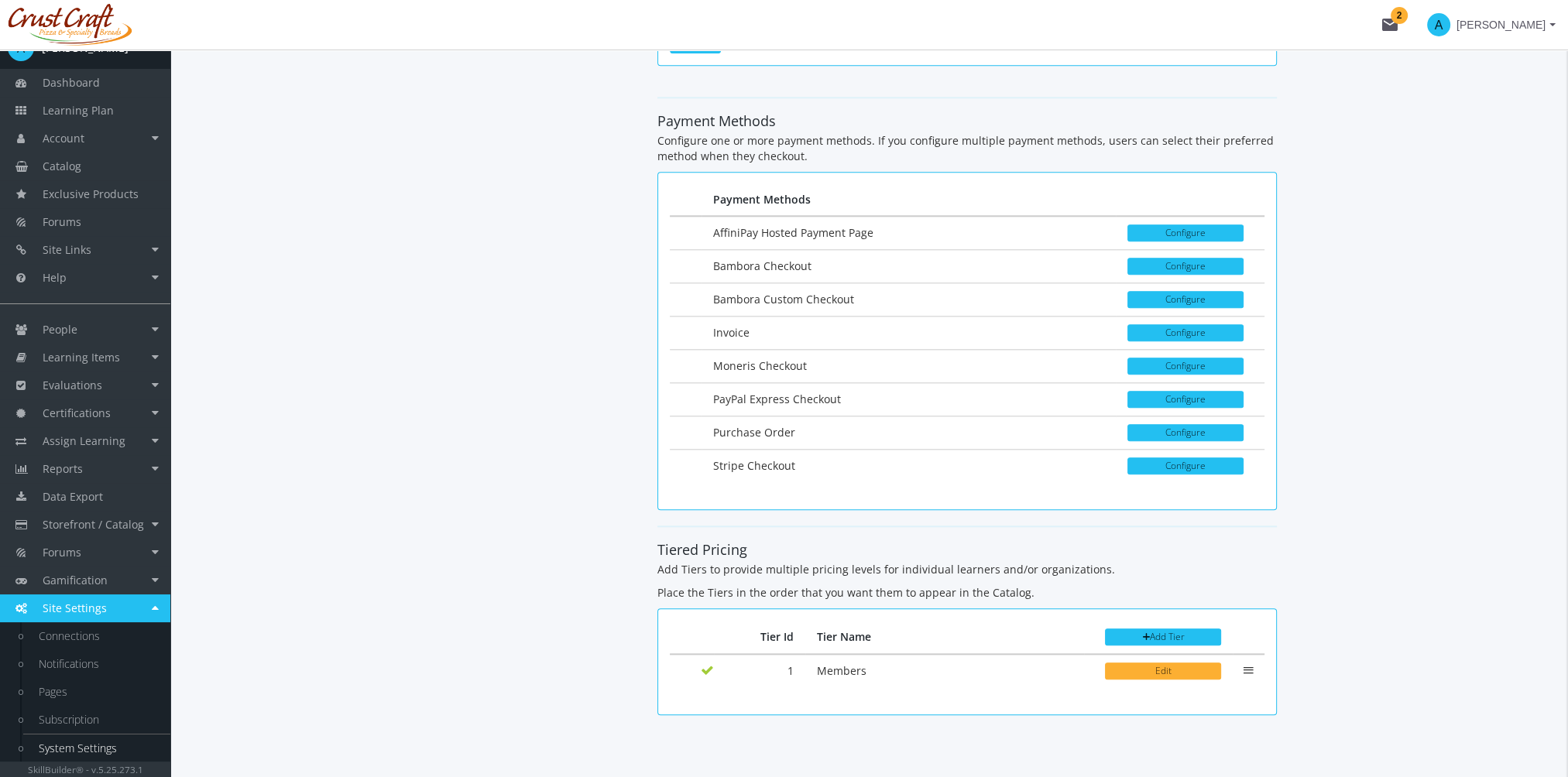
scroll to position [2225, 0]
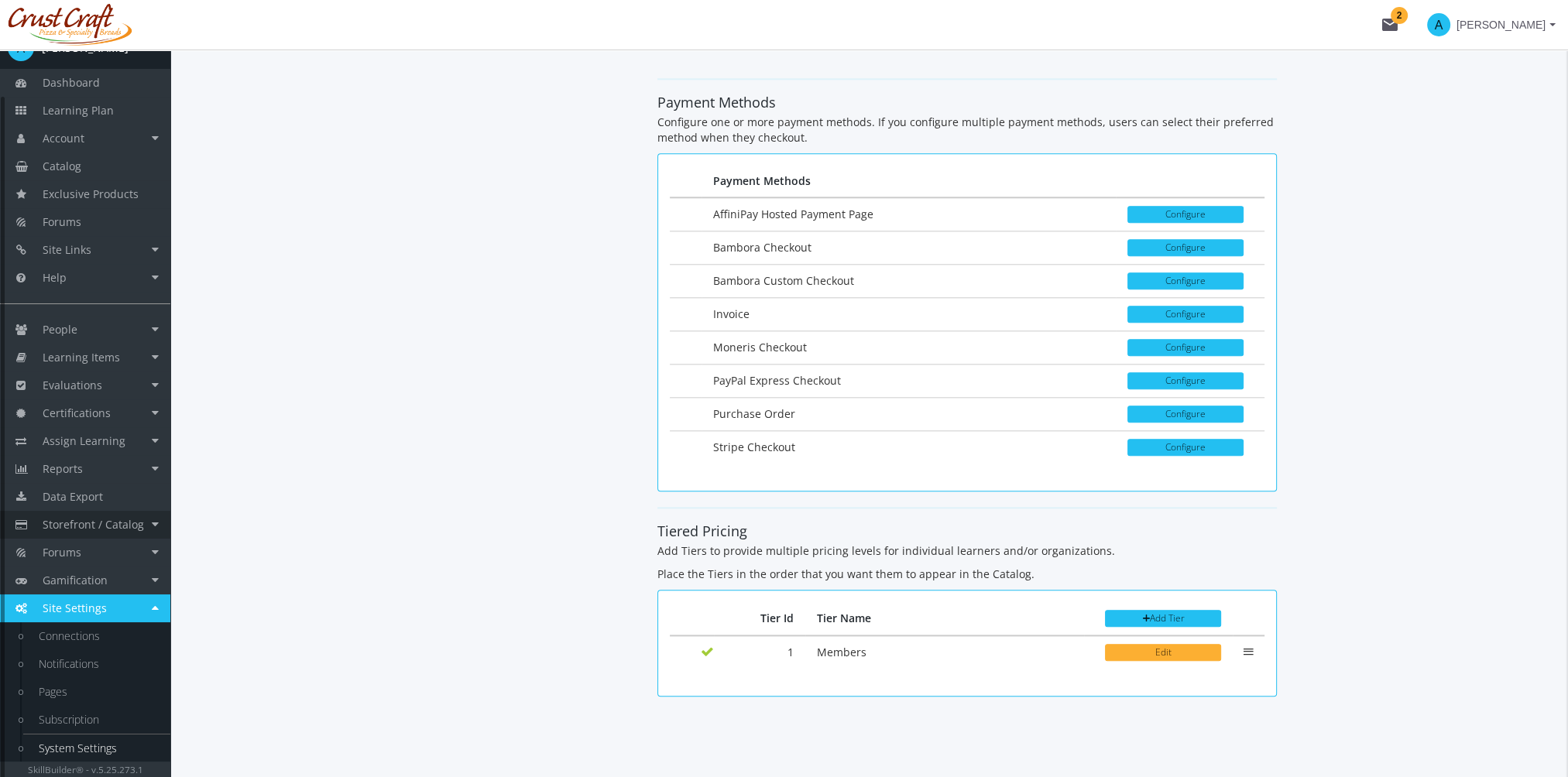
click at [125, 516] on link "Storefront / Catalog" at bounding box center [85, 525] width 171 height 28
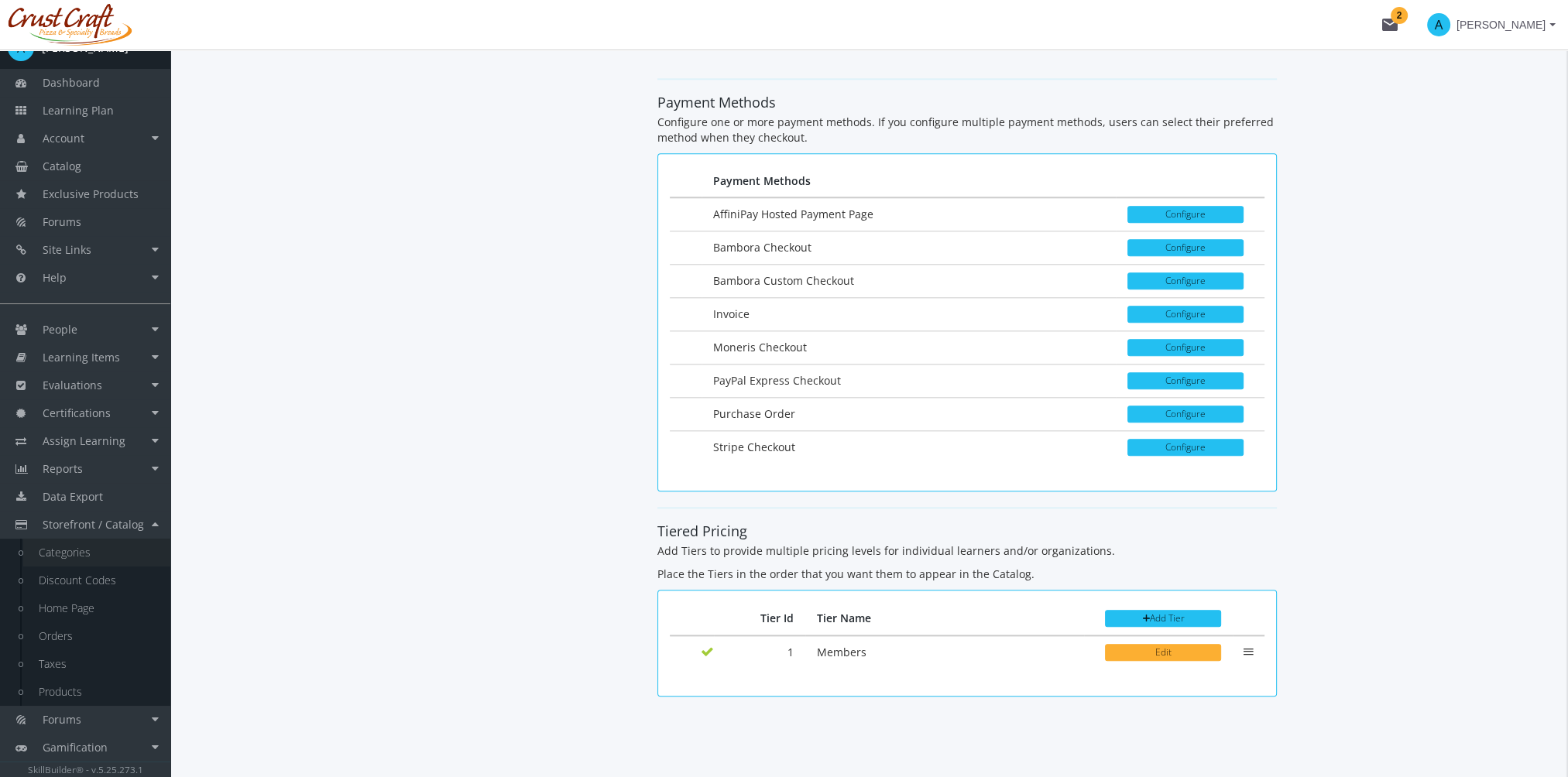
click at [101, 553] on link "Categories" at bounding box center [97, 552] width 147 height 28
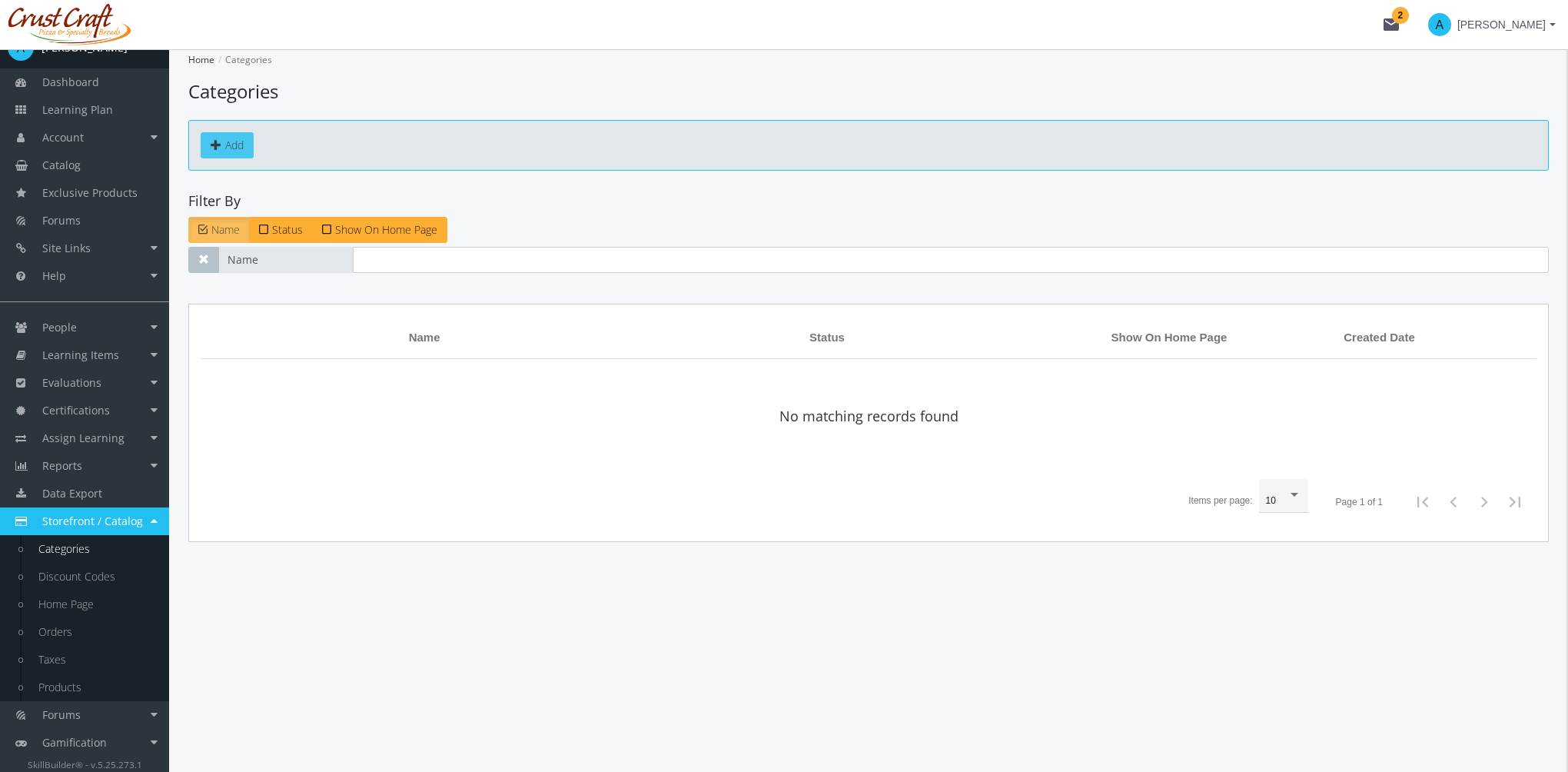
click at [234, 142] on link "Add" at bounding box center [227, 146] width 53 height 26
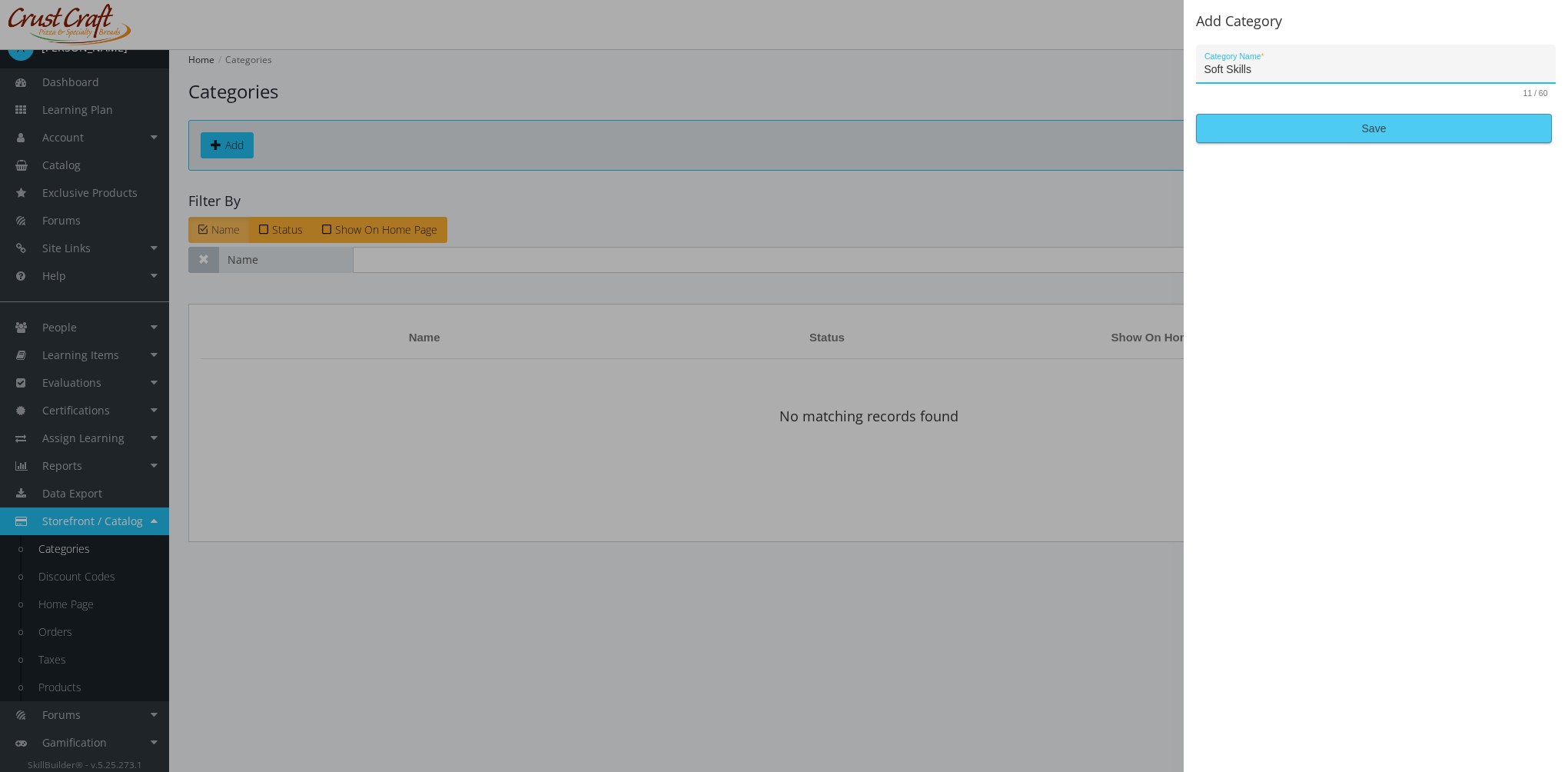
type input "Soft Skills"
click at [1333, 126] on span "Save" at bounding box center [1374, 129] width 330 height 28
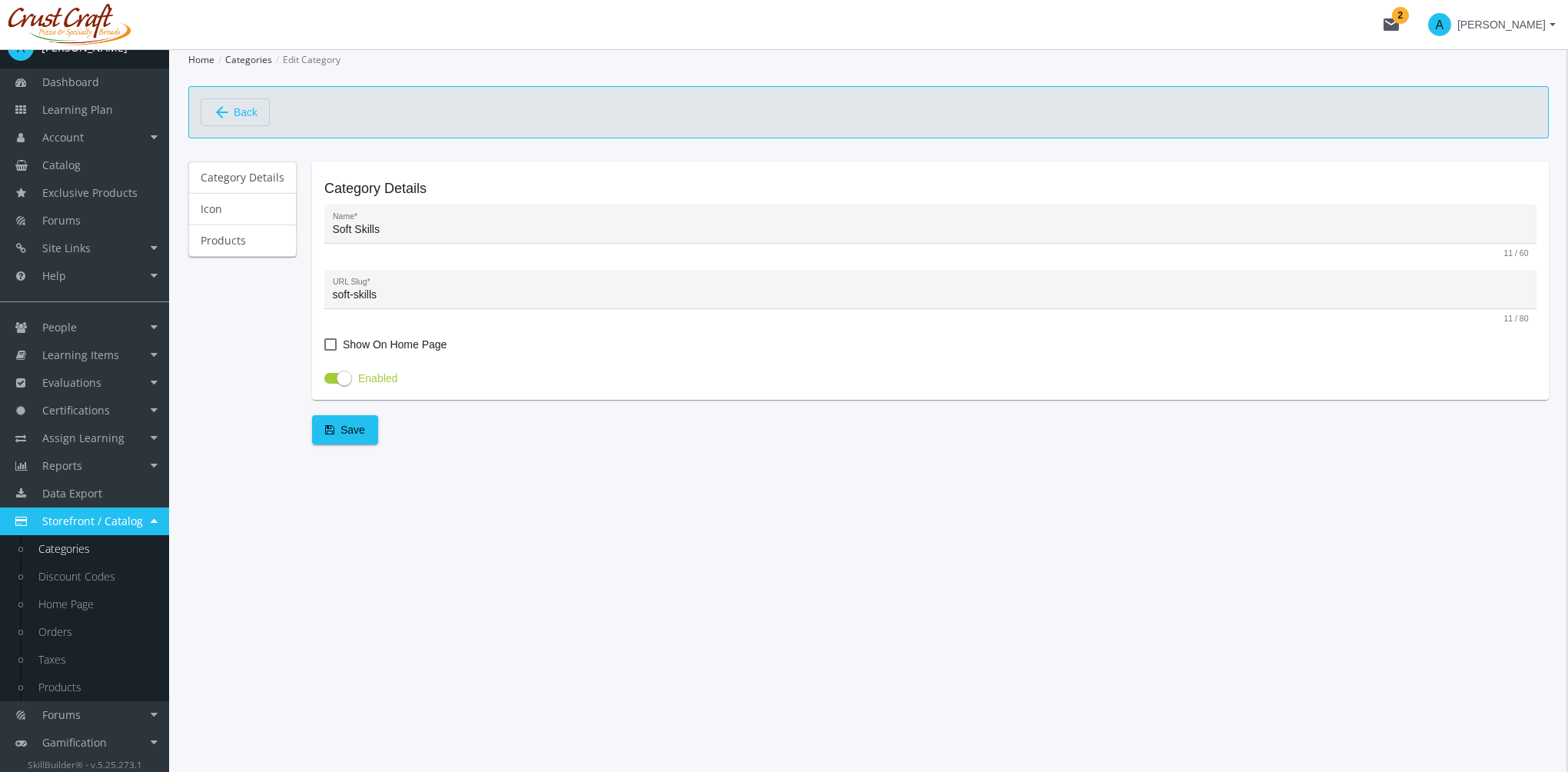
click at [366, 337] on span "Show On Home Page" at bounding box center [395, 345] width 104 height 19
click at [325, 349] on input "Show On Home Page" at bounding box center [324, 349] width 1 height 1
checkbox input "true"
click at [353, 431] on span "Save" at bounding box center [345, 430] width 40 height 28
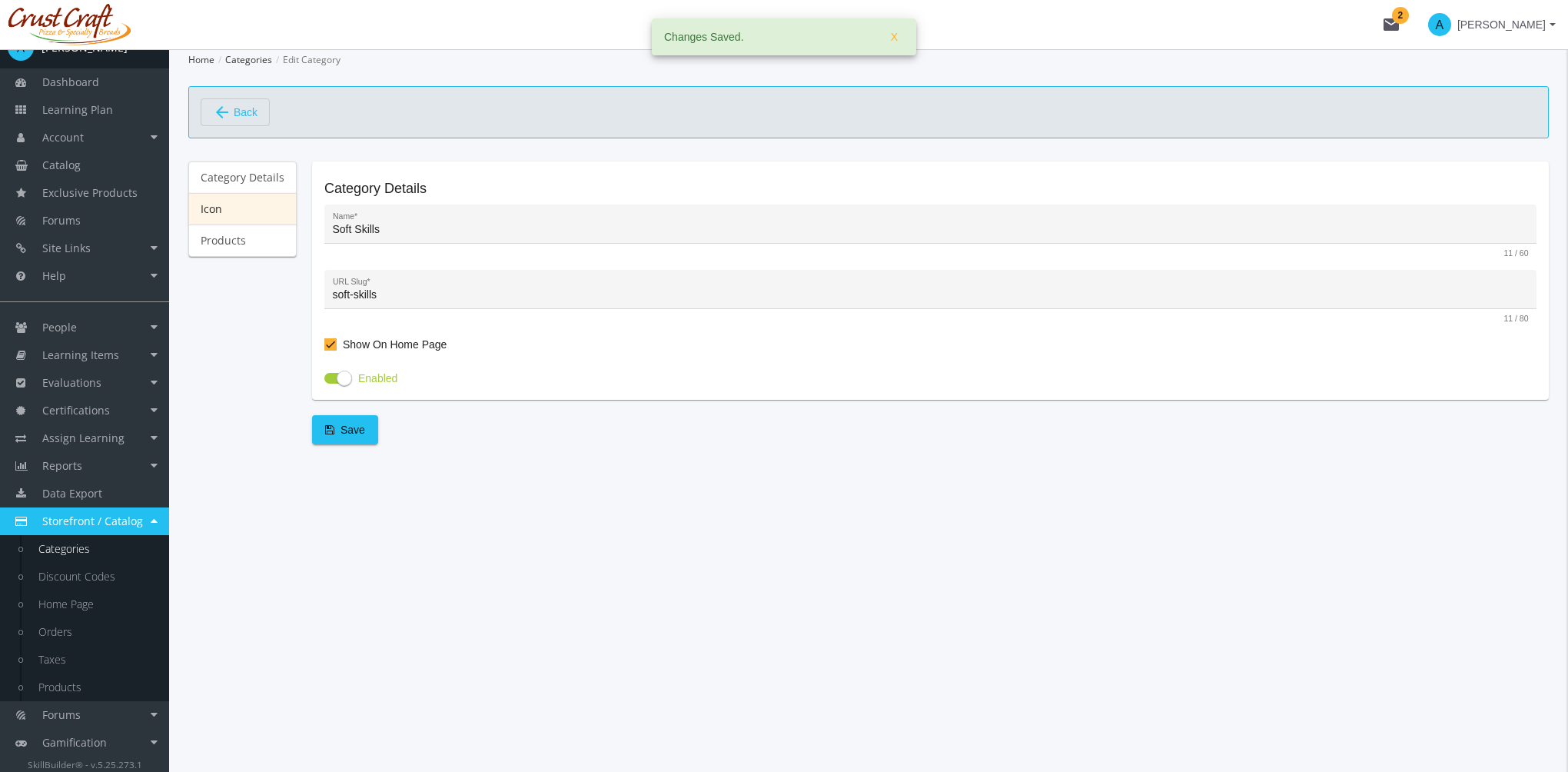
click at [253, 202] on link "Icon" at bounding box center [242, 209] width 108 height 32
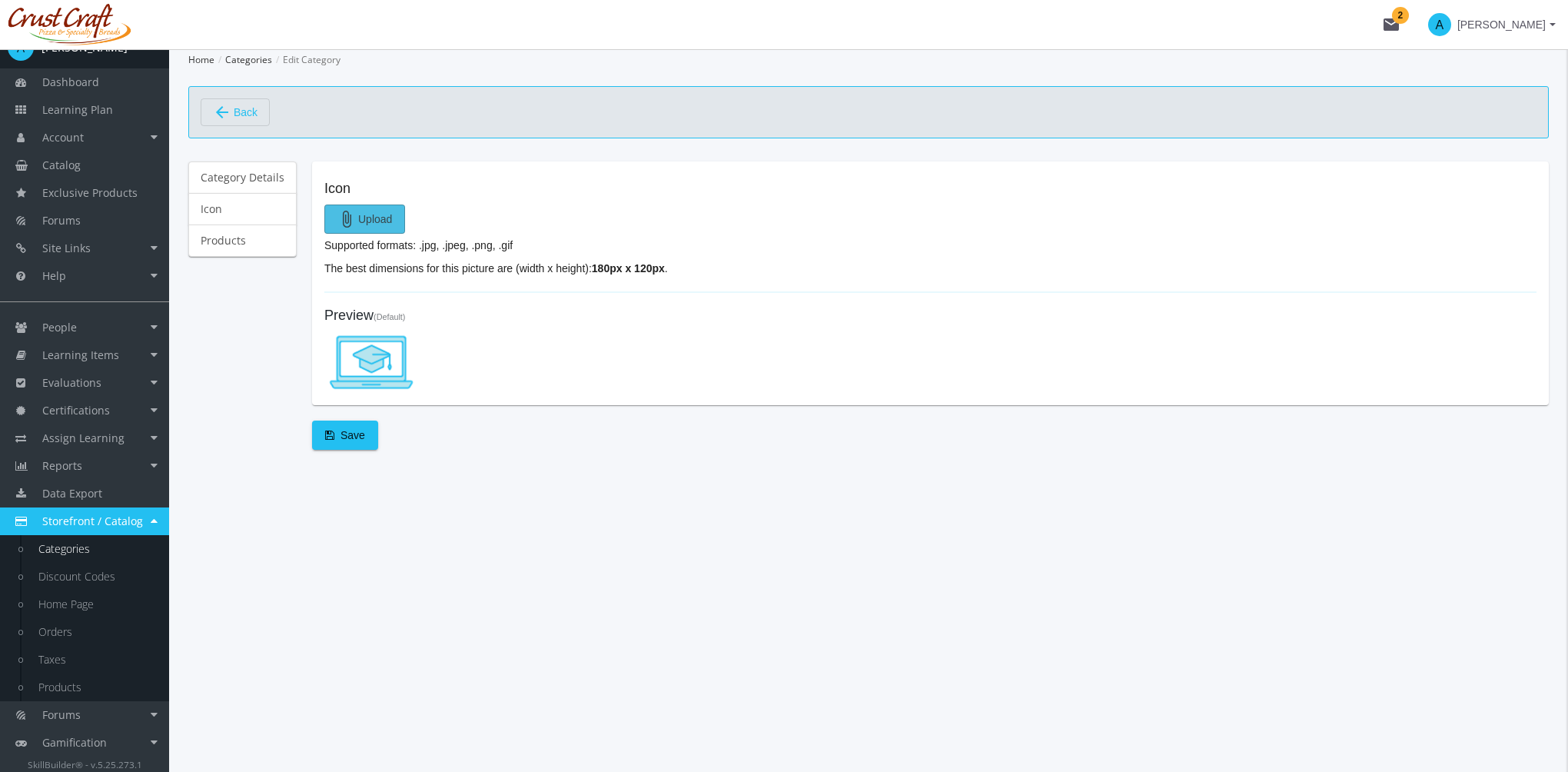
click at [369, 217] on span "attach_file Upload" at bounding box center [364, 220] width 55 height 28
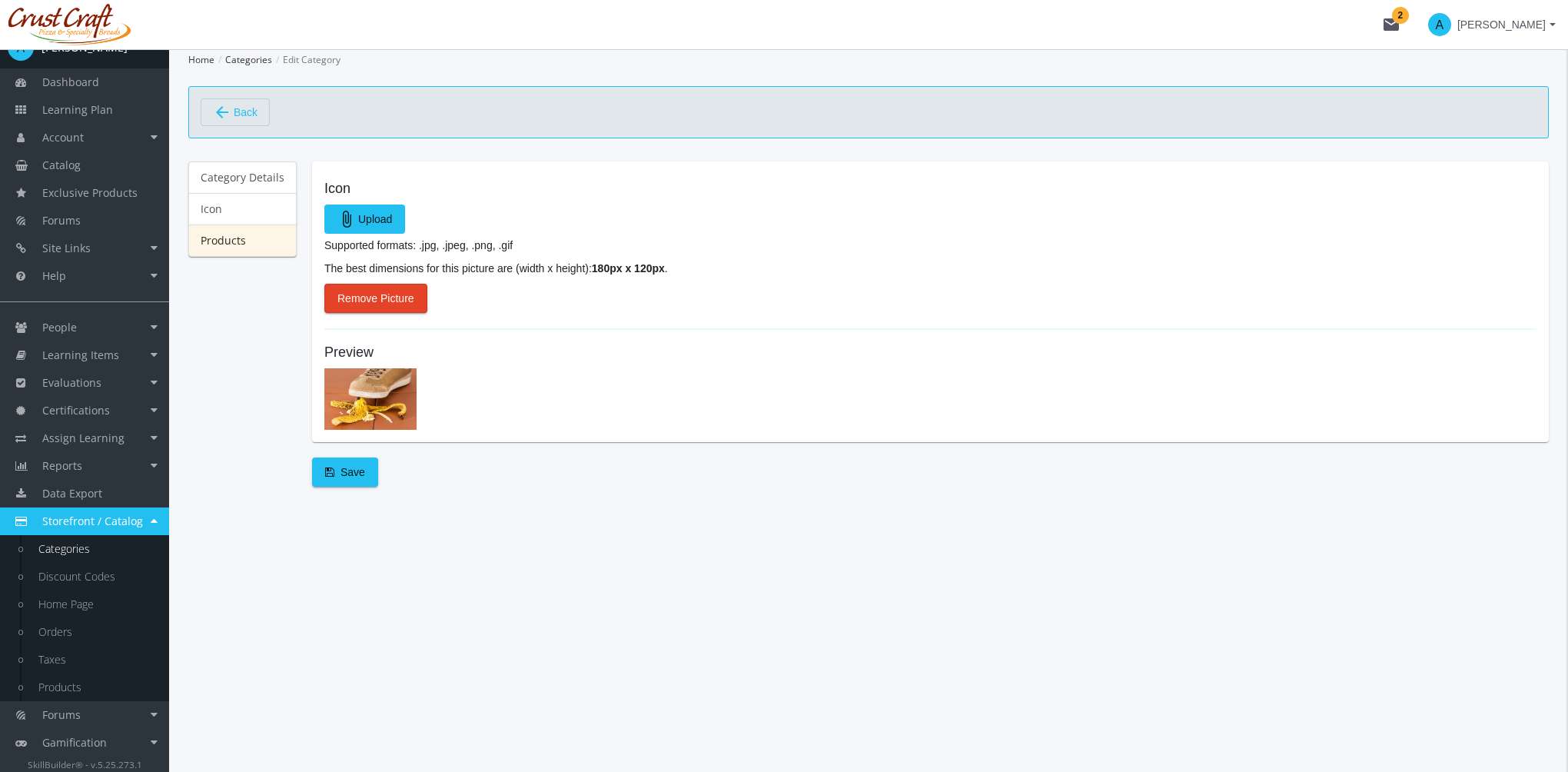
click at [246, 234] on link "Products" at bounding box center [242, 240] width 108 height 32
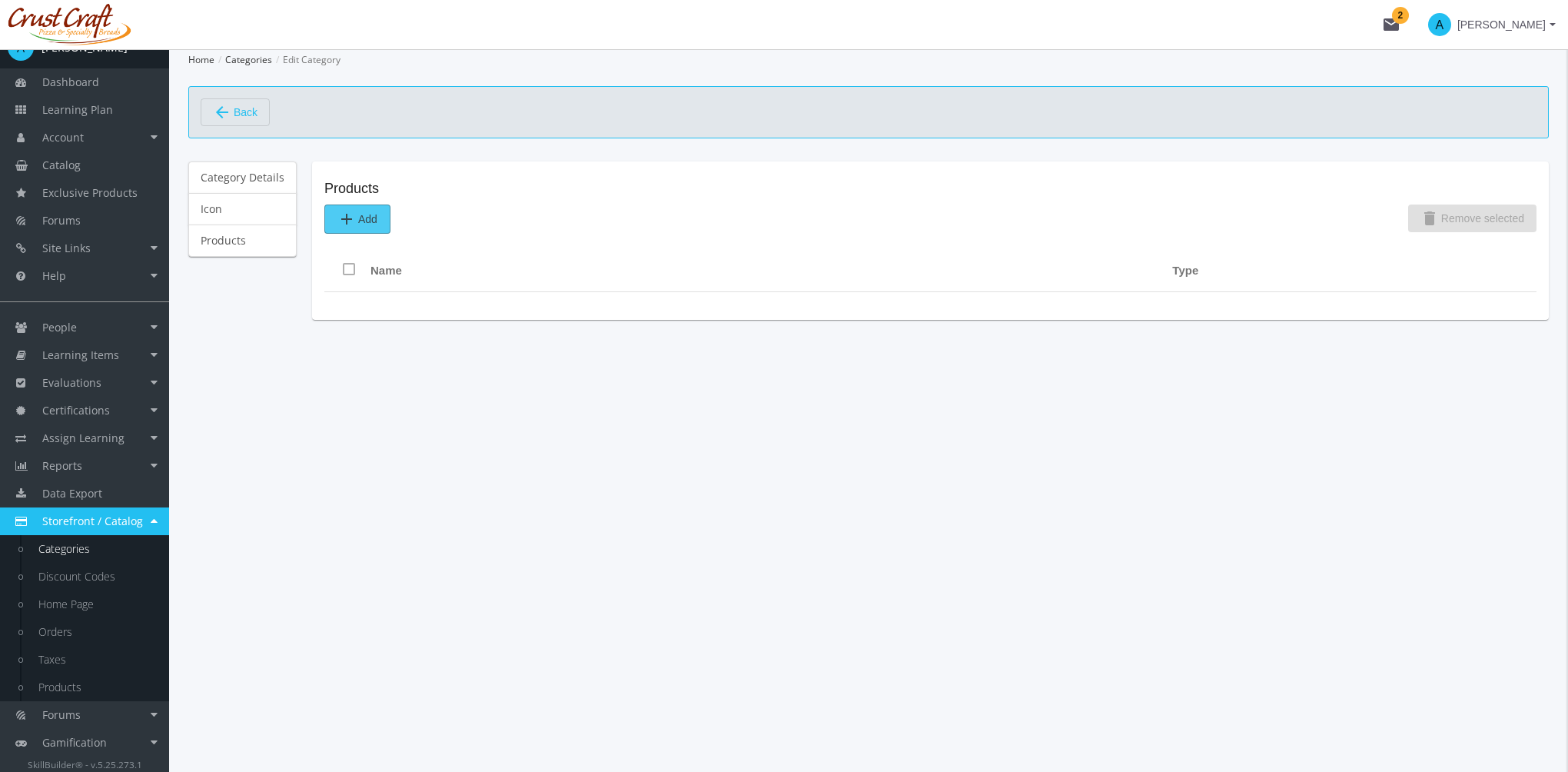
click at [370, 209] on span "add Add" at bounding box center [357, 220] width 40 height 28
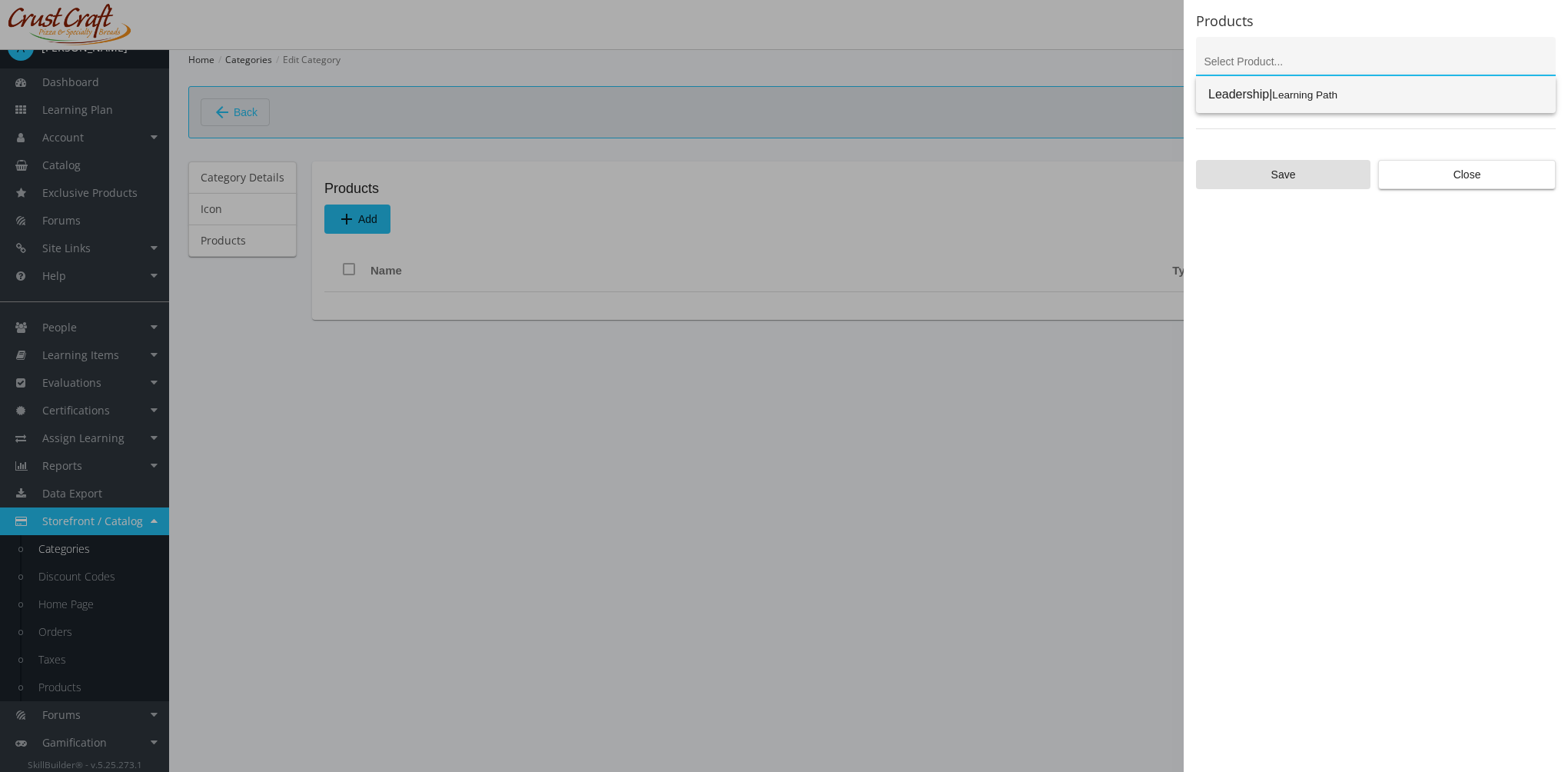
click at [1251, 98] on span "Leadership" at bounding box center [1239, 95] width 61 height 13
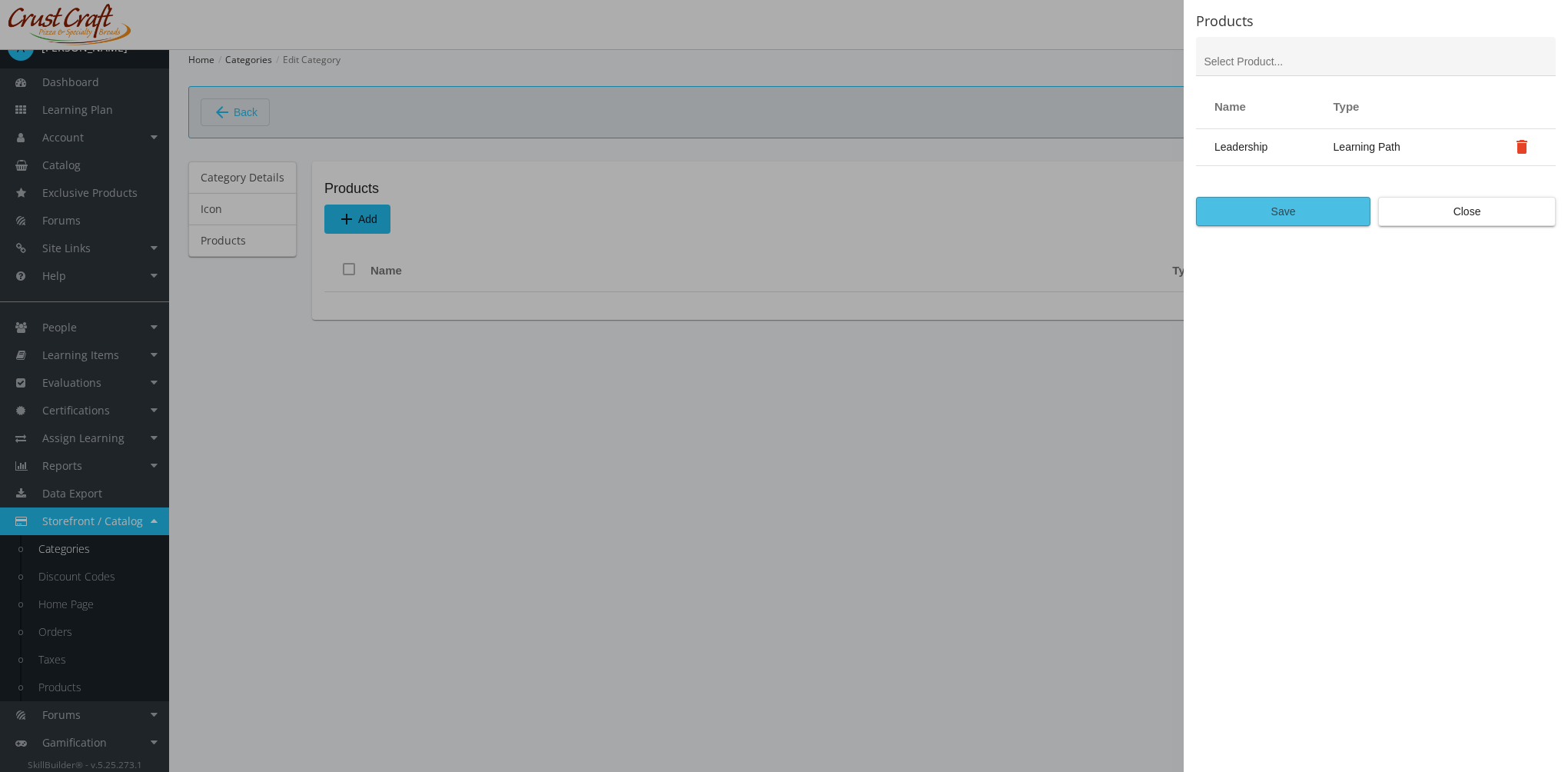
click at [1261, 206] on span "Save" at bounding box center [1283, 211] width 148 height 28
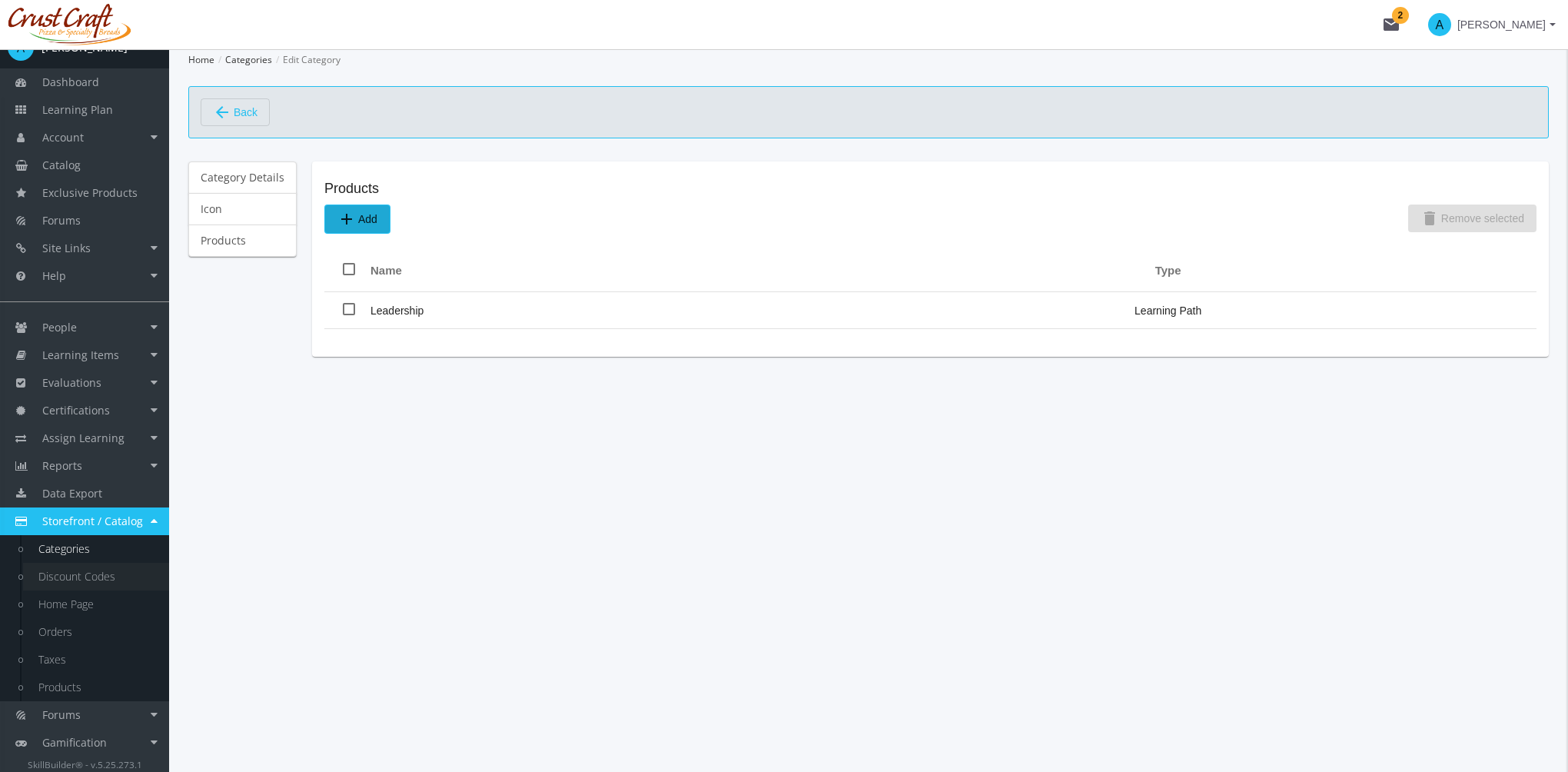
click at [95, 570] on link "Discount Codes" at bounding box center [96, 576] width 146 height 28
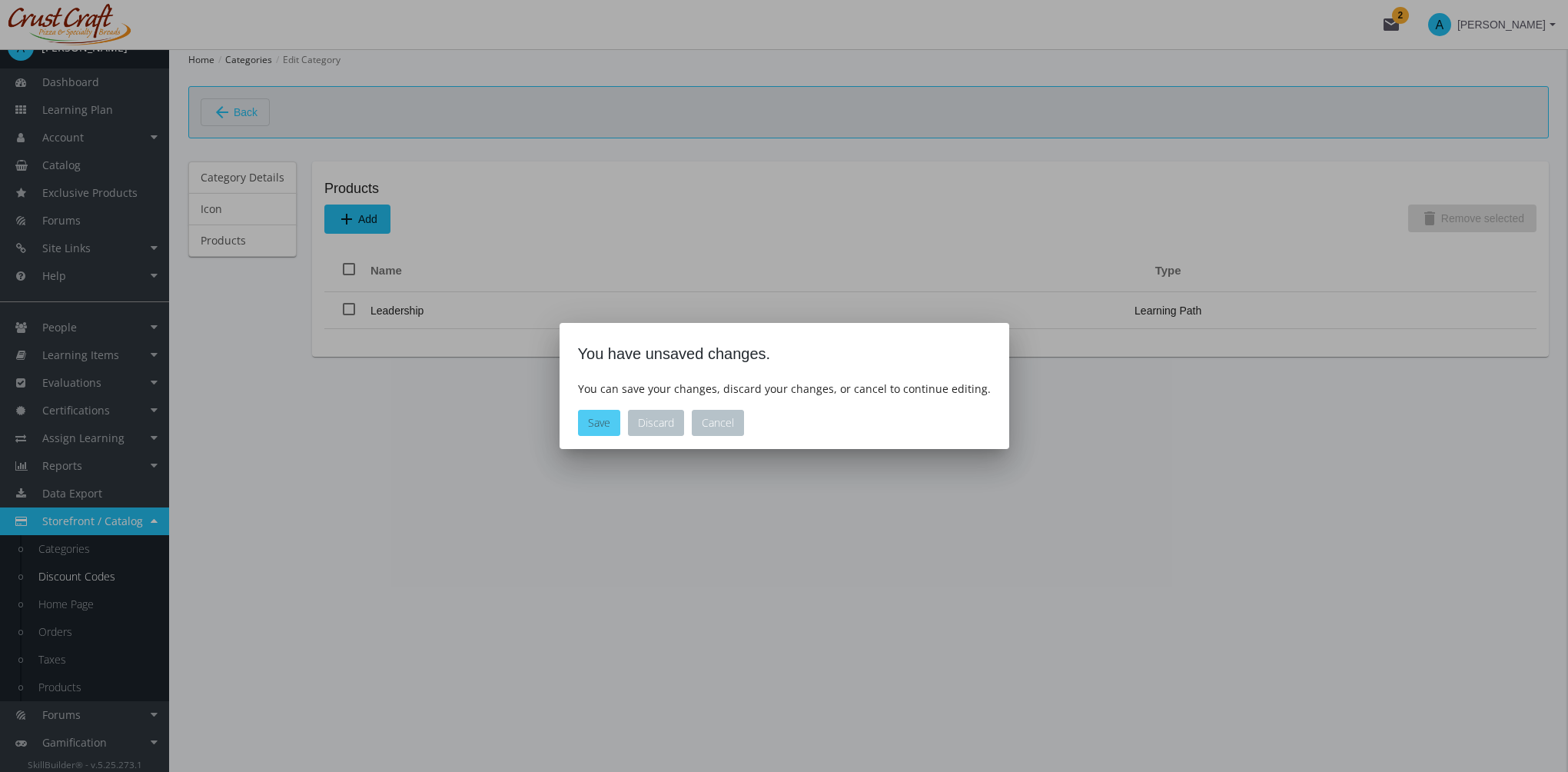
click at [612, 425] on button "Save" at bounding box center [600, 423] width 43 height 26
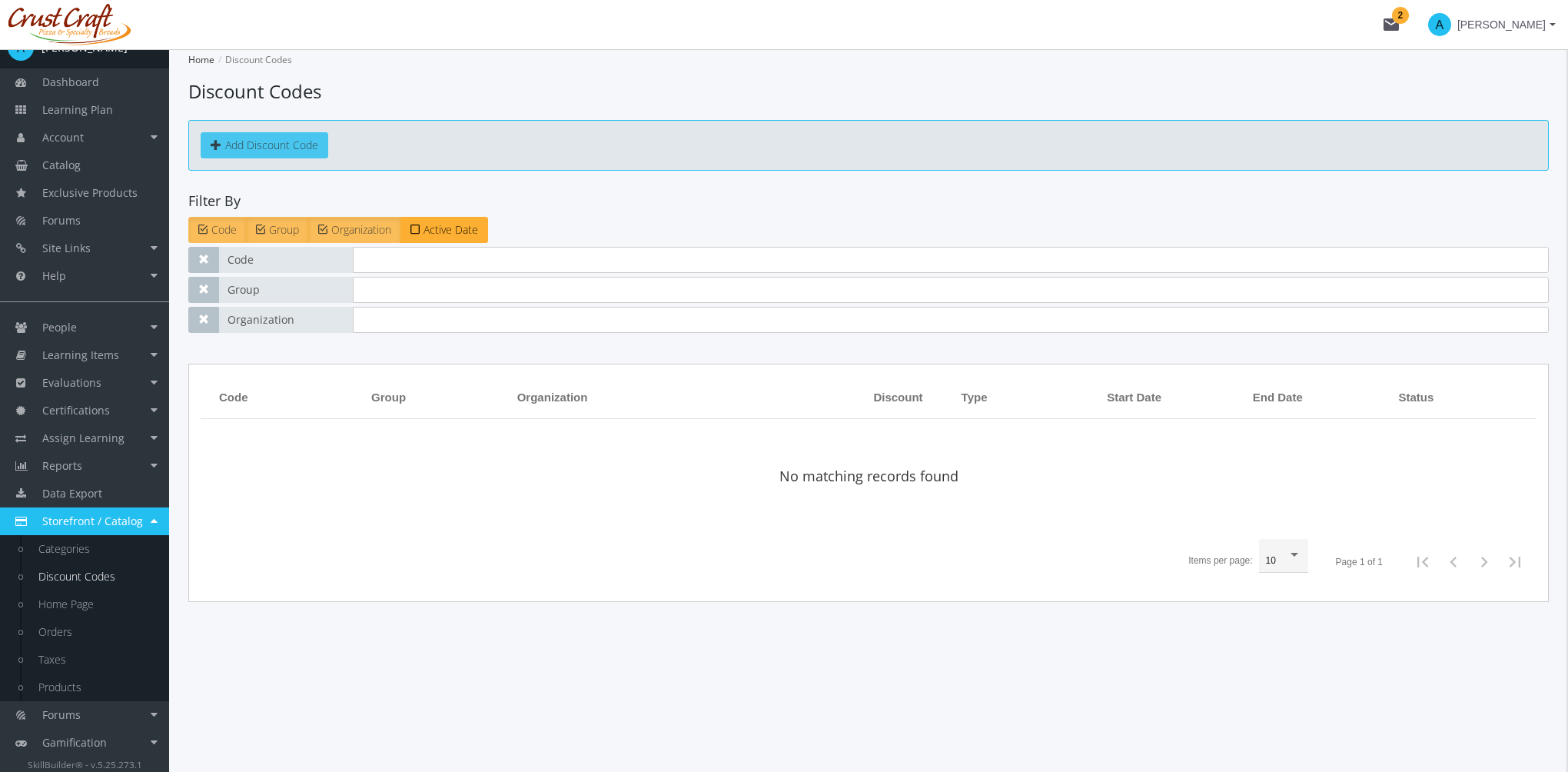
click at [289, 147] on link "Add Discount Code" at bounding box center [265, 146] width 128 height 26
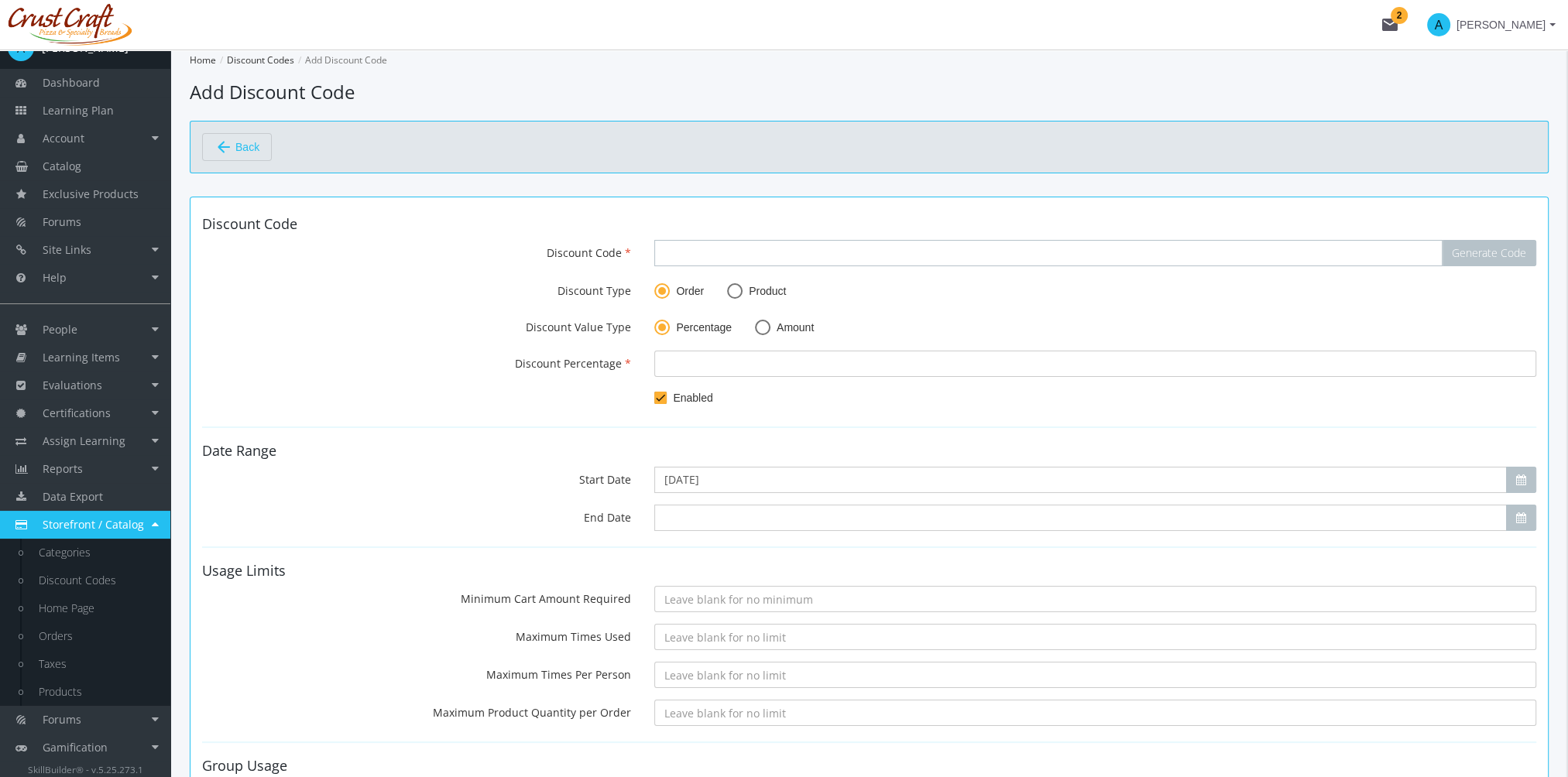
click at [748, 264] on input "Discount Code" at bounding box center [1048, 253] width 789 height 26
type input "OCT2025PROMO"
click at [734, 291] on span at bounding box center [735, 291] width 16 height 16
click at [734, 291] on input "Product" at bounding box center [735, 294] width 16 height 16
radio input "true"
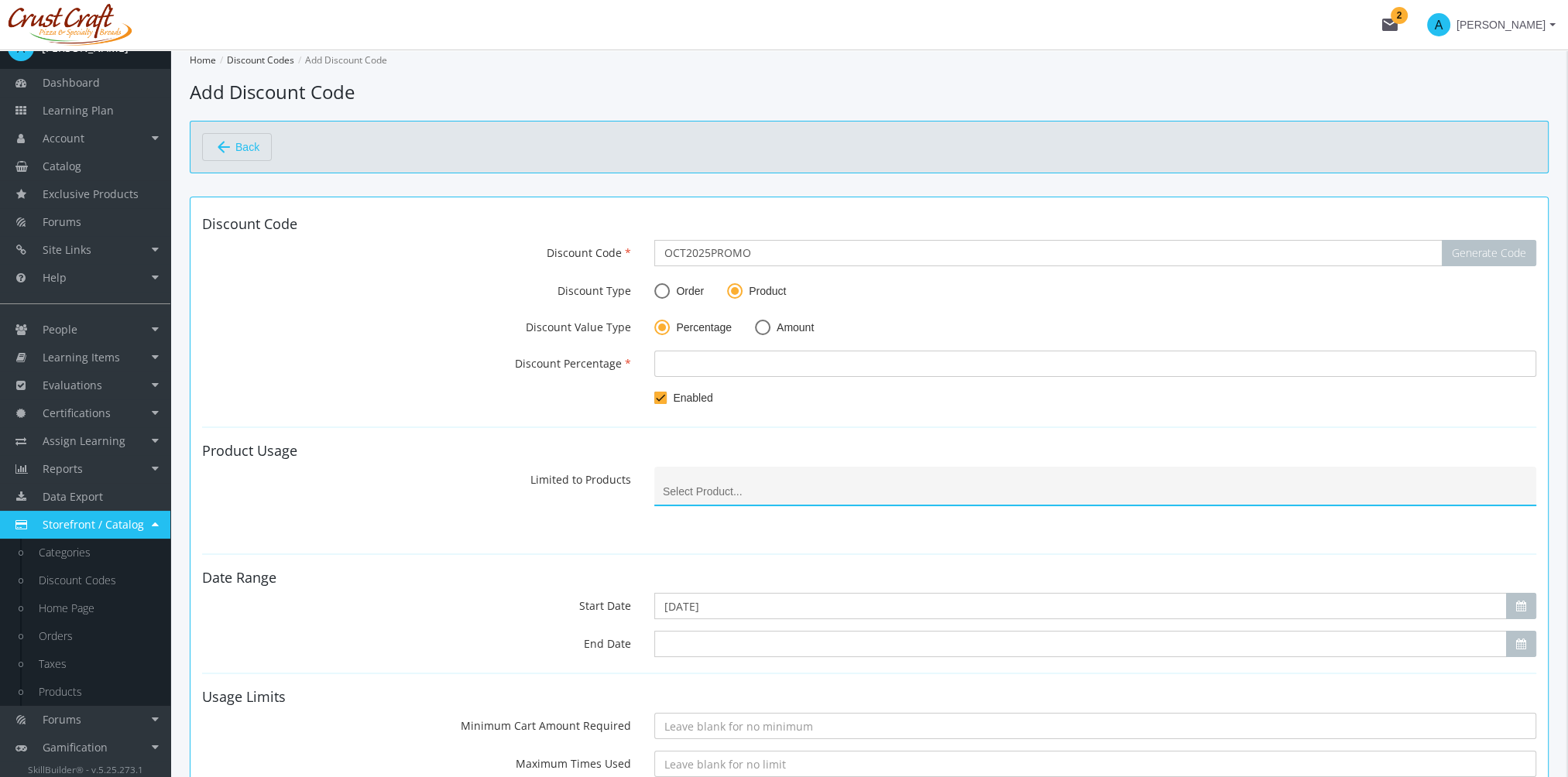
click at [734, 493] on input at bounding box center [1096, 492] width 866 height 12
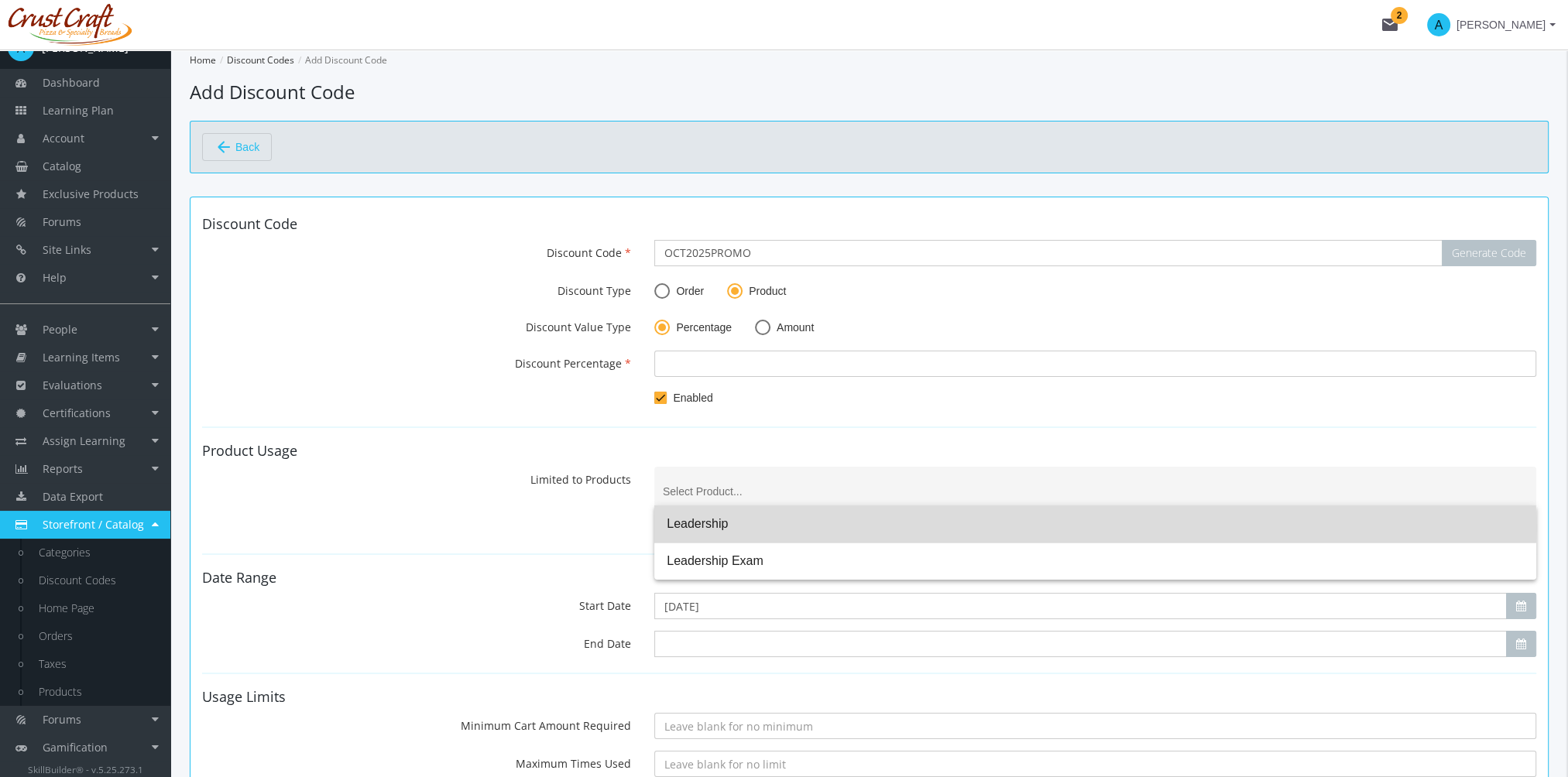
click at [724, 525] on span "Leadership" at bounding box center [1095, 524] width 857 height 37
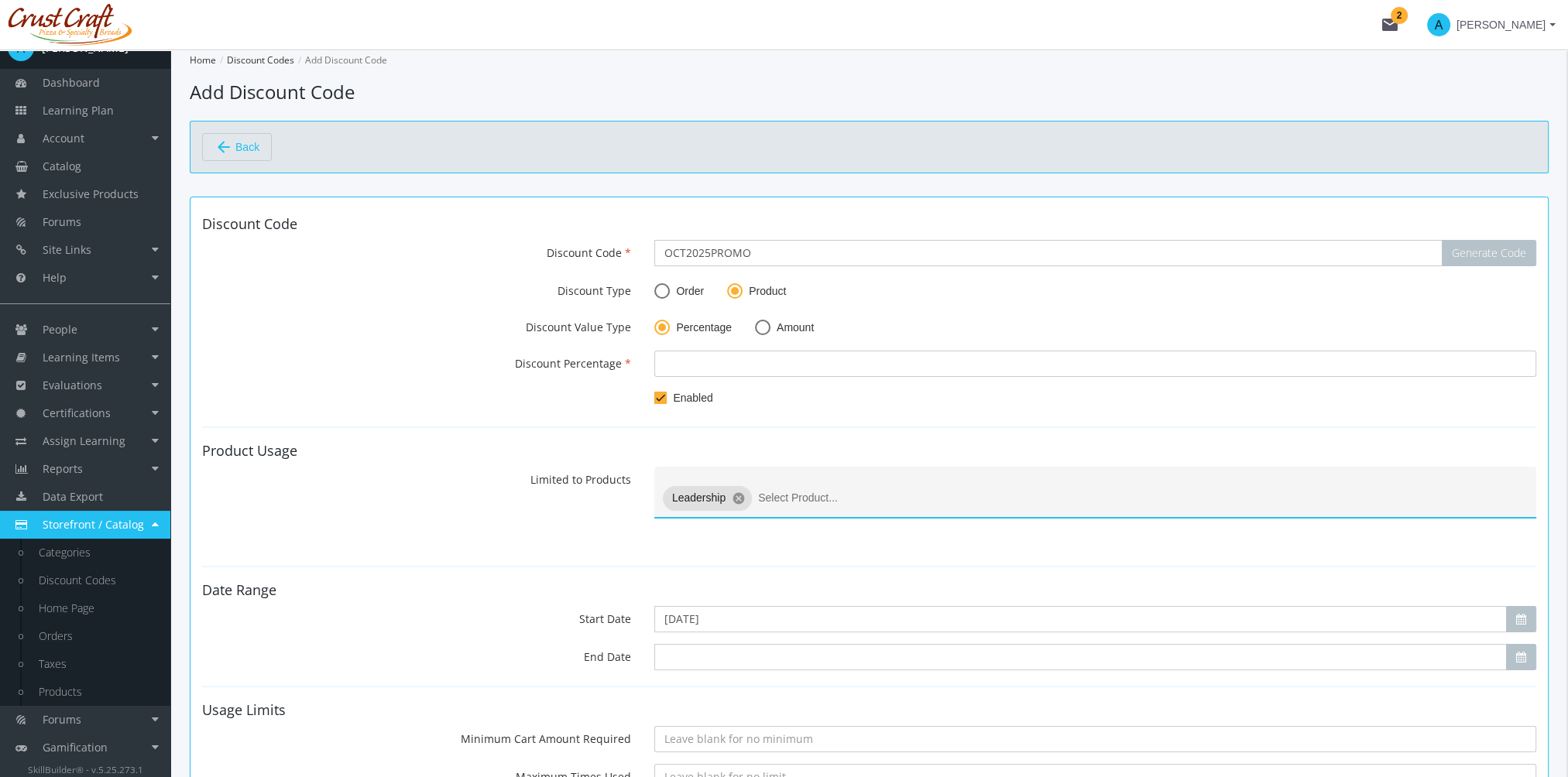
click at [661, 288] on span at bounding box center [662, 291] width 16 height 16
click at [661, 288] on input "Order" at bounding box center [662, 294] width 16 height 16
radio input "true"
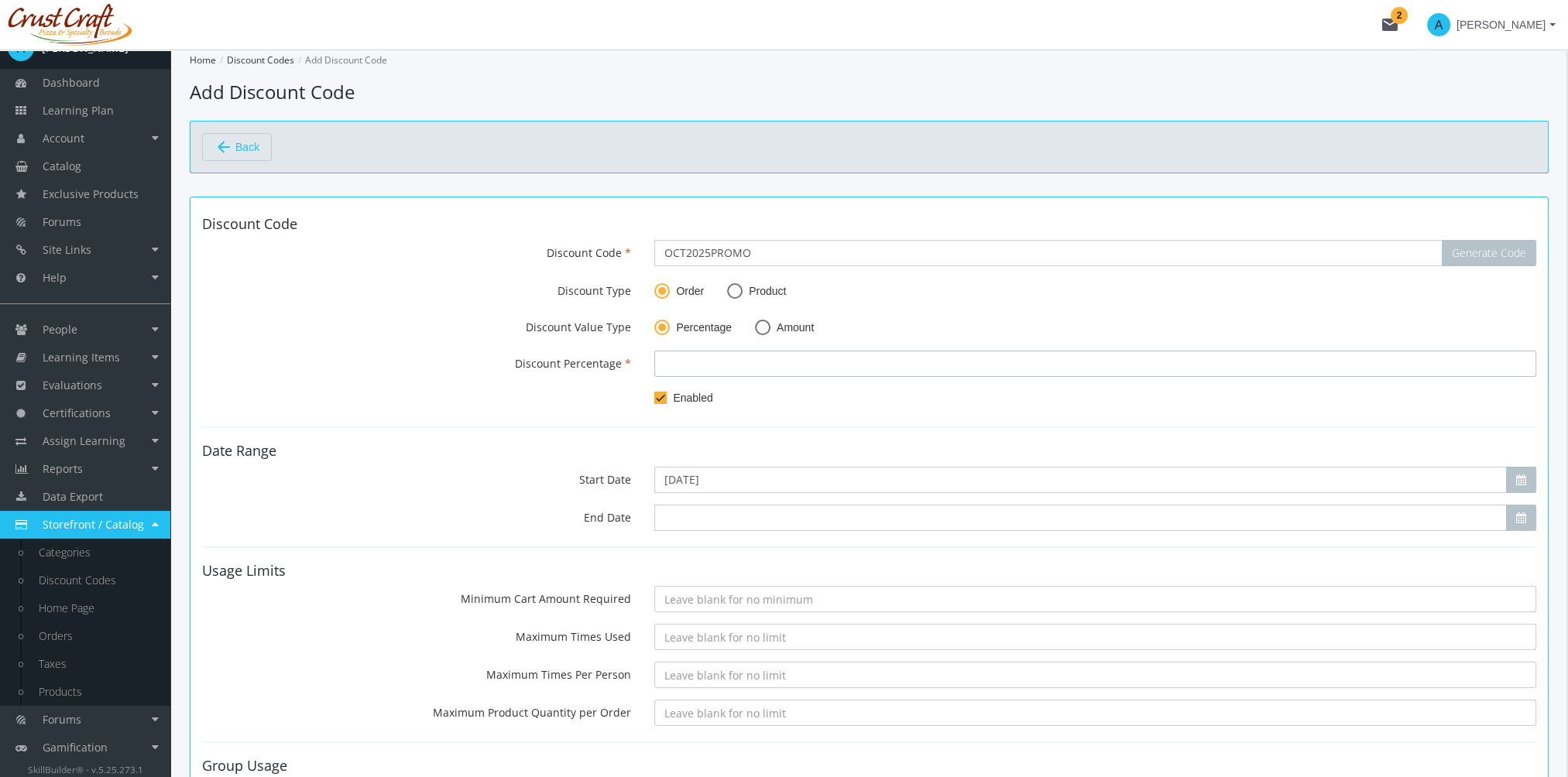
click at [672, 366] on input "number" at bounding box center [1095, 364] width 882 height 26
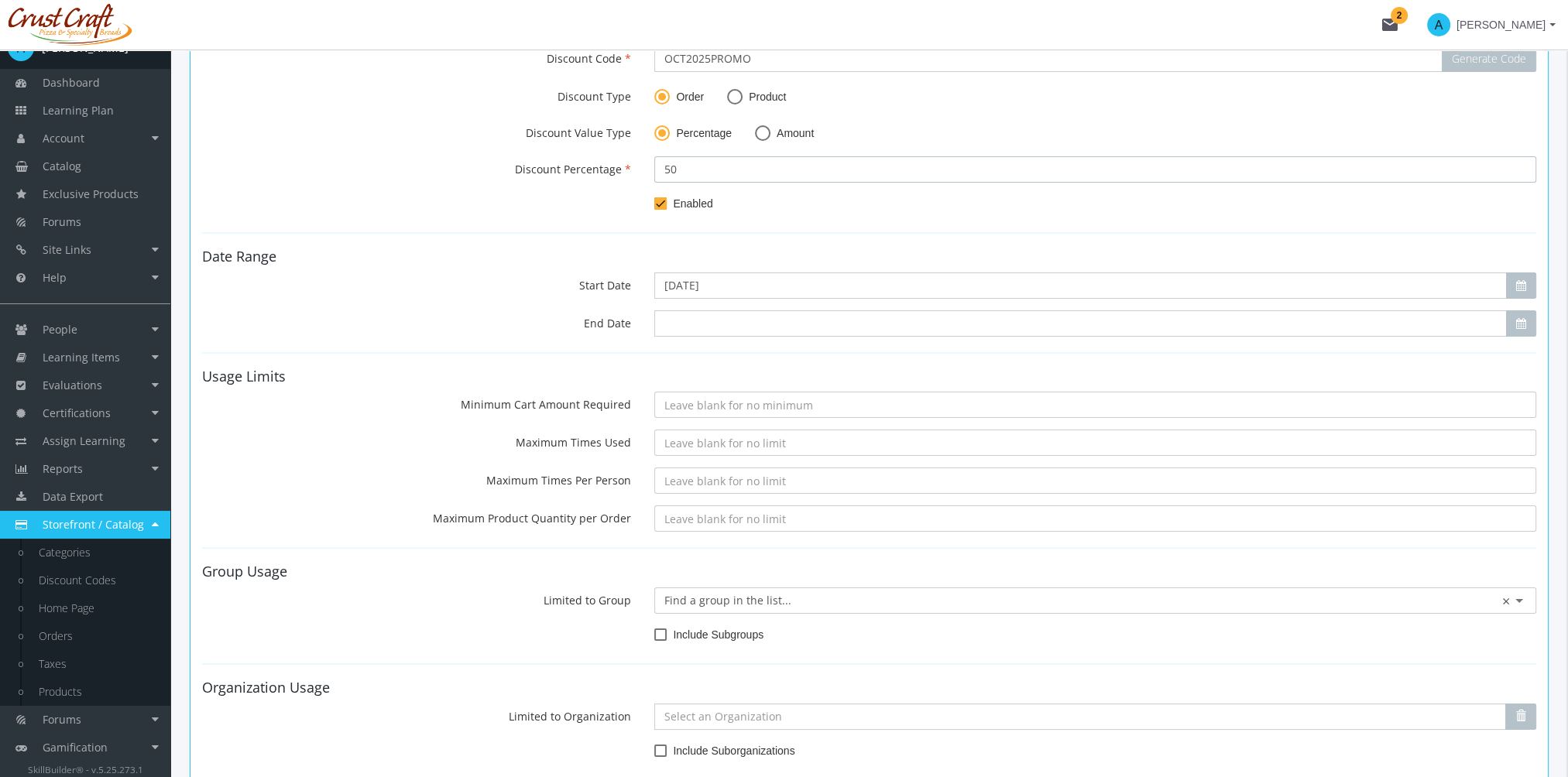
scroll to position [232, 0]
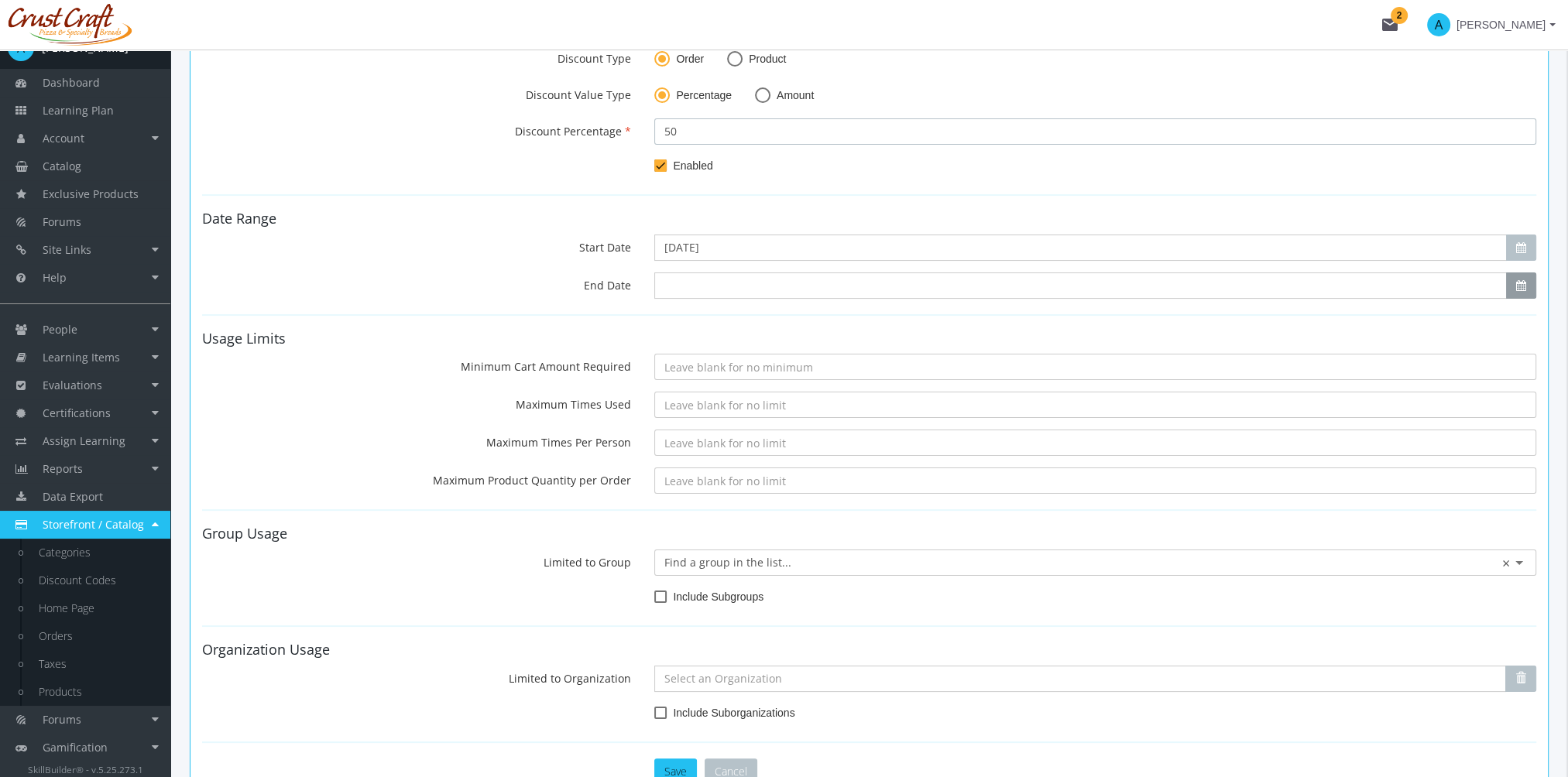
type input "50"
click at [1521, 284] on icon "button" at bounding box center [1520, 285] width 10 height 11
click at [702, 455] on div "13" at bounding box center [707, 458] width 28 height 28
type input "[DATE]"
click at [695, 365] on input "Minimum Cart Amount Required" at bounding box center [1095, 367] width 882 height 26
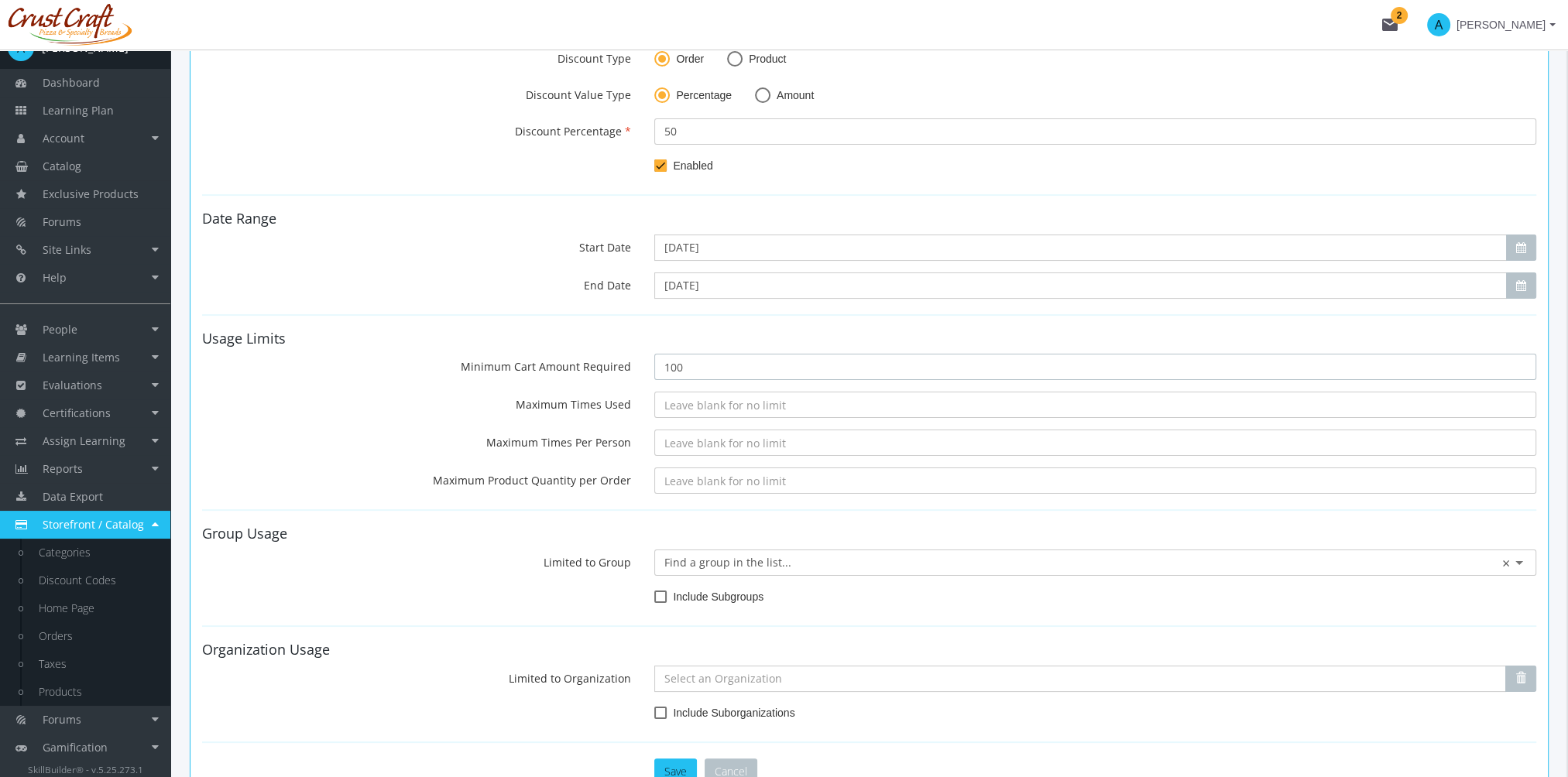
type input "100"
click at [685, 409] on input "Maximum Times Used" at bounding box center [1095, 405] width 882 height 26
type input "100"
click at [709, 444] on input "Maximum Times Per Person" at bounding box center [1095, 442] width 882 height 26
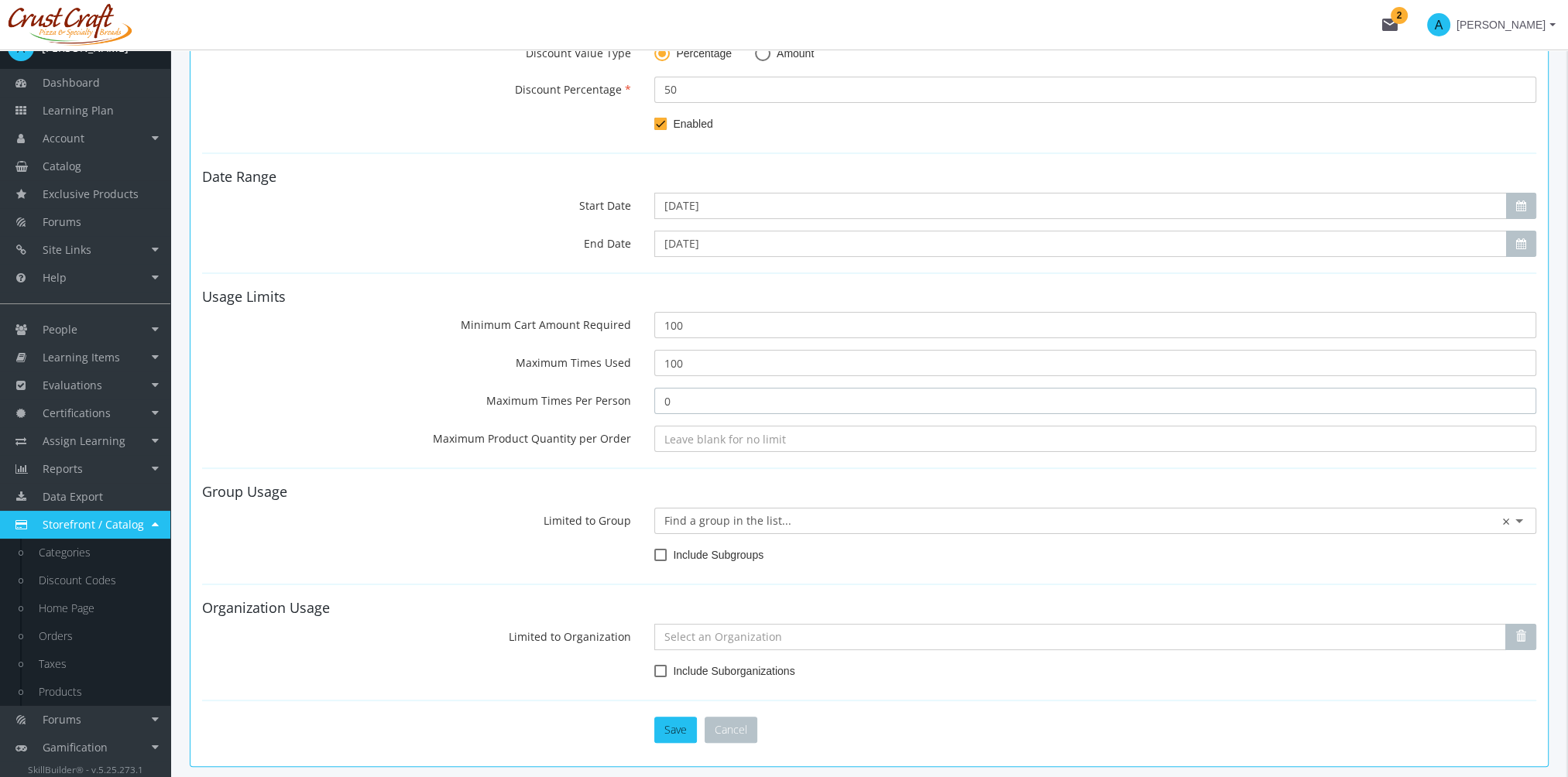
scroll to position [310, 0]
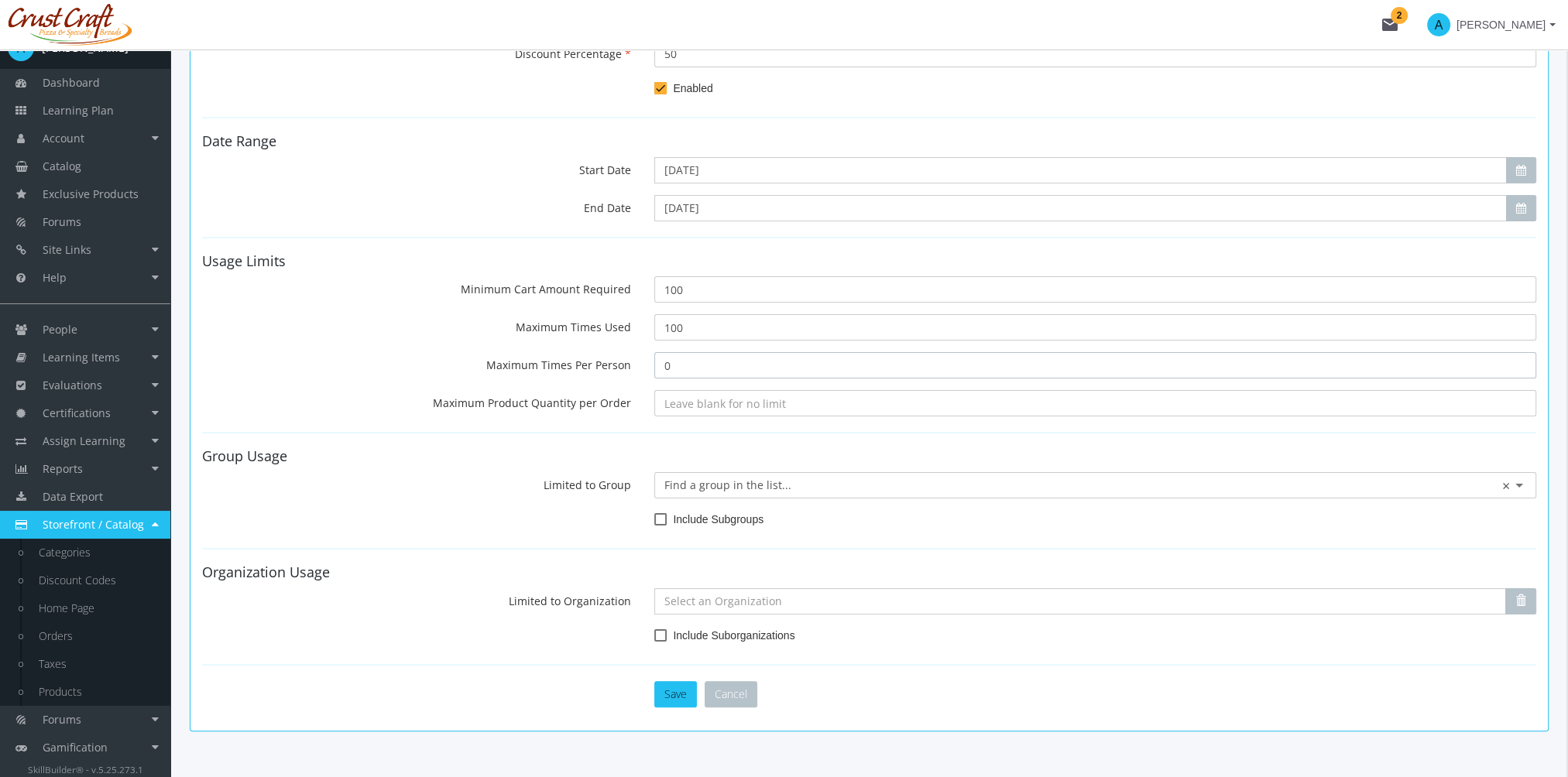
type input "0"
click at [707, 406] on input "Maximum Product Quantity per Order" at bounding box center [1095, 403] width 882 height 26
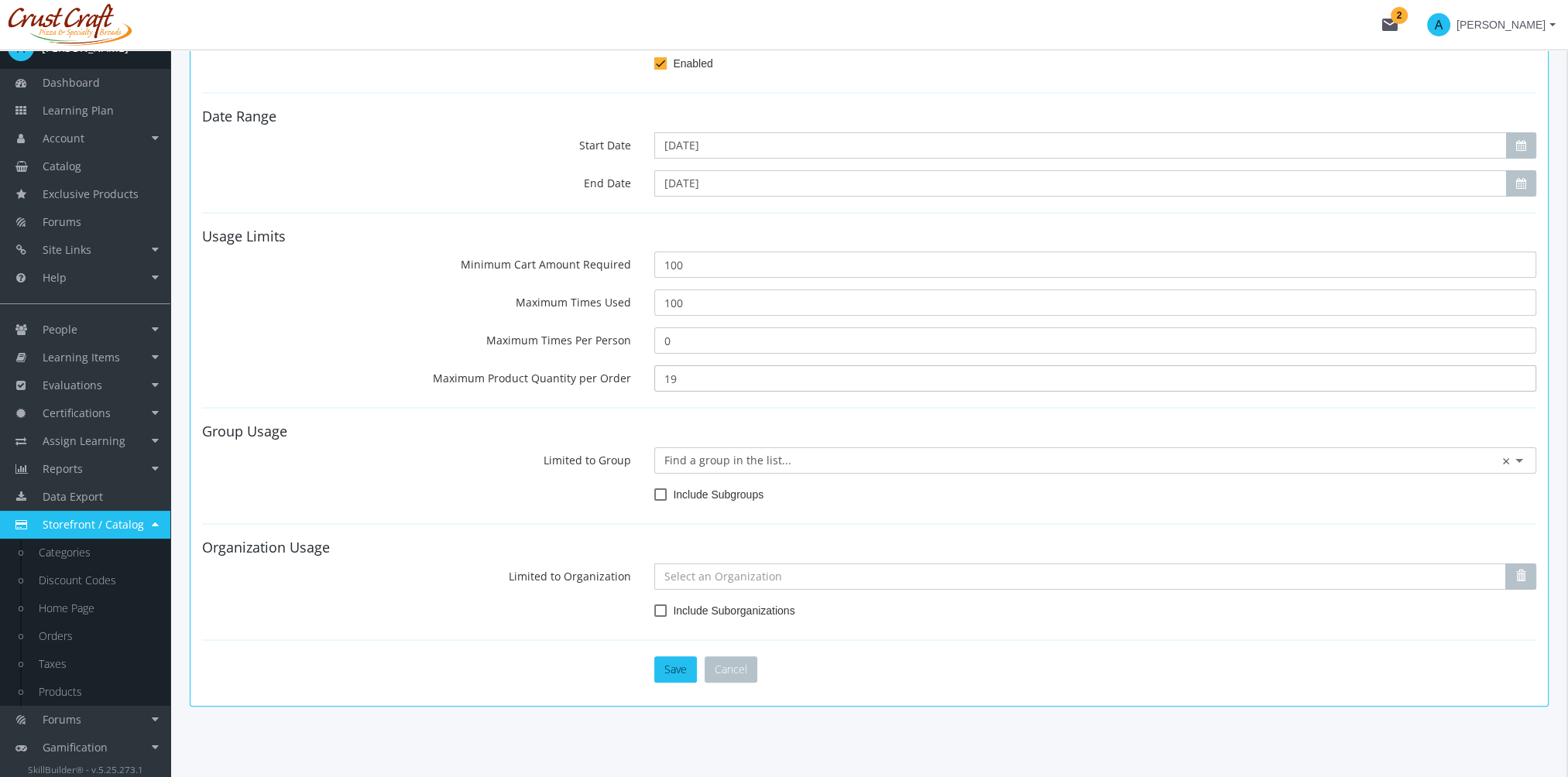
scroll to position [354, 0]
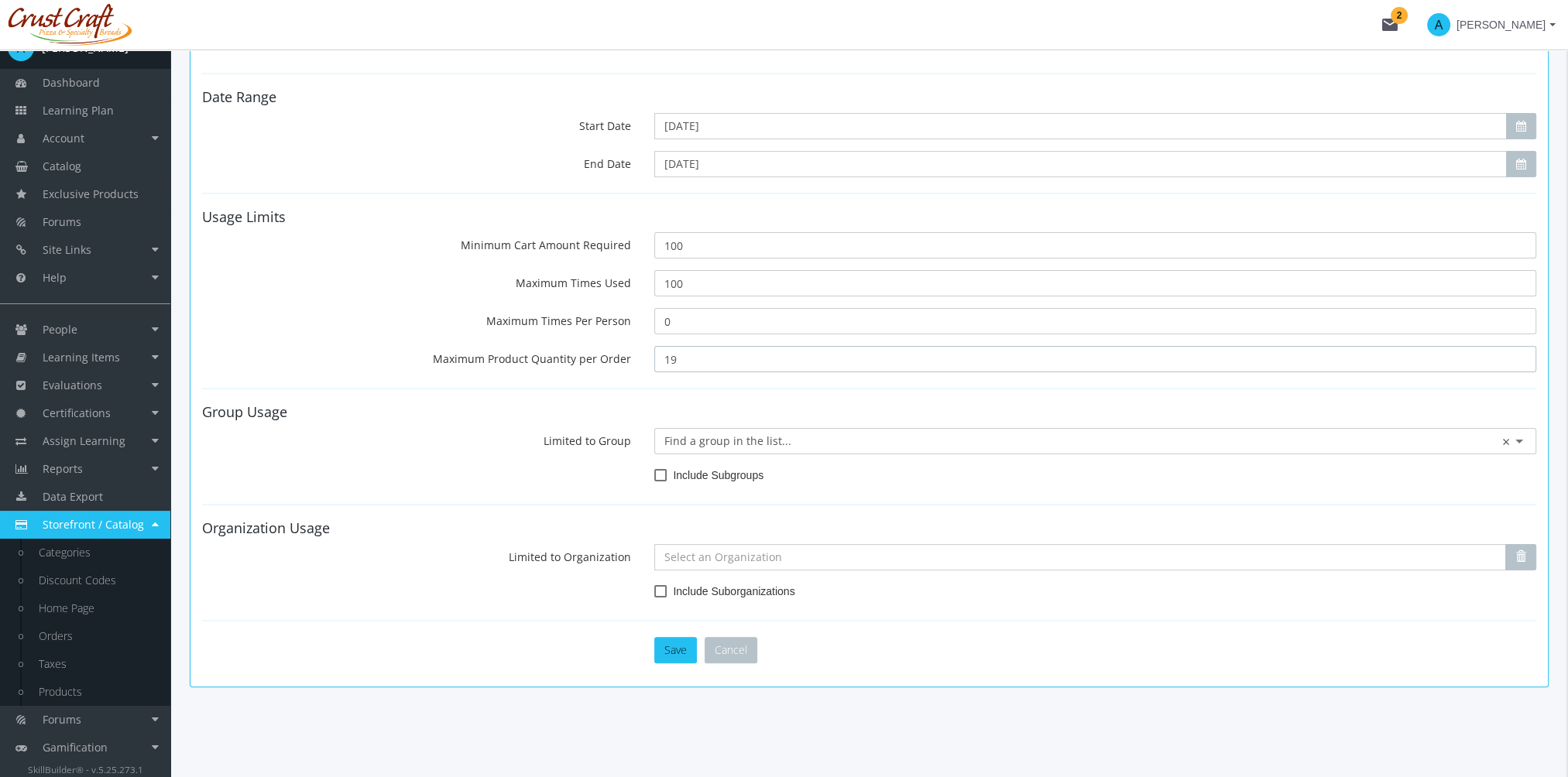
type input "19"
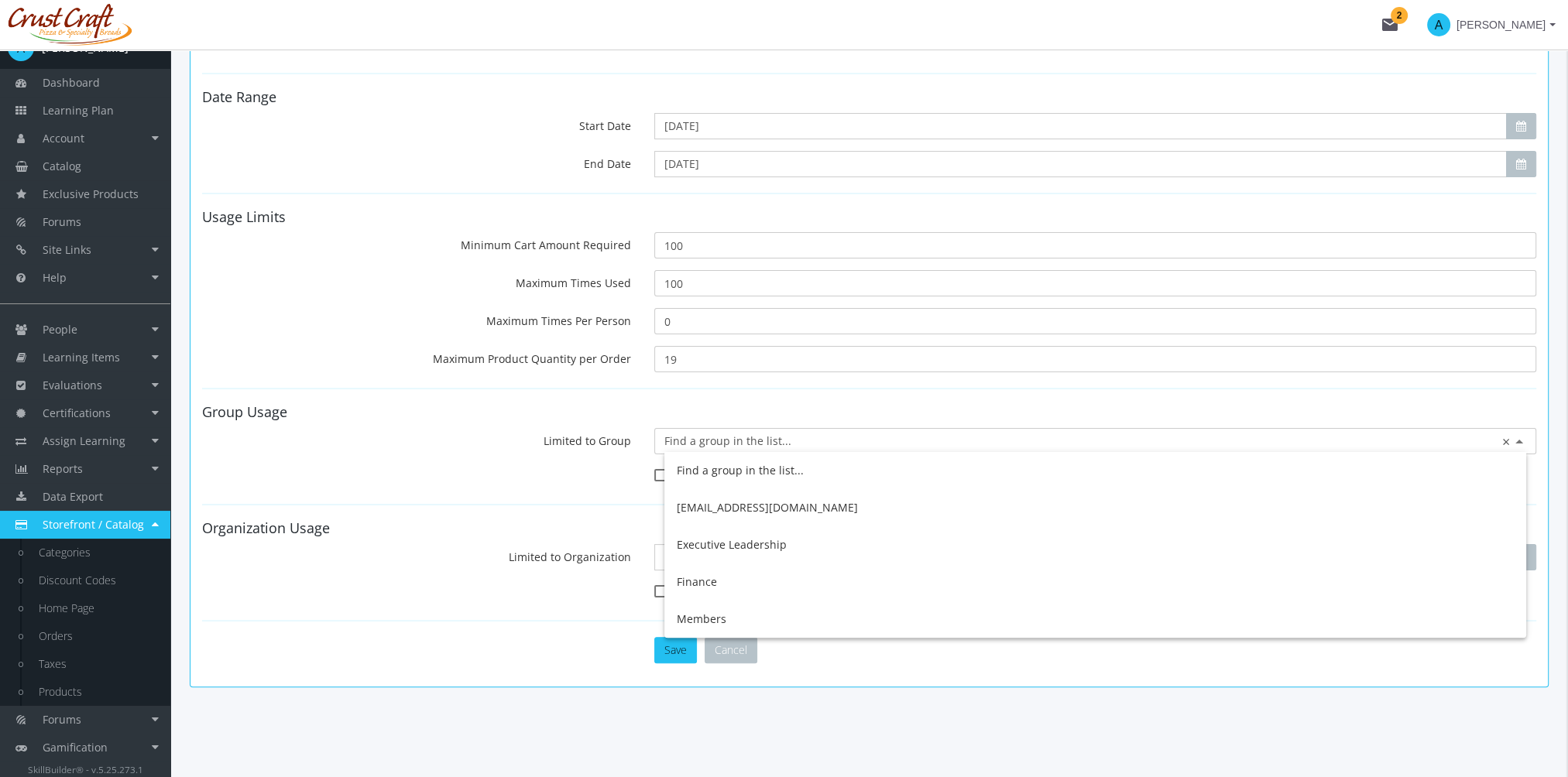
click at [715, 438] on input "text" at bounding box center [1095, 441] width 861 height 16
click at [721, 390] on form "Discount Code Discount Code OCT2025PROMO Generate Code Discount Type Order Prod…" at bounding box center [869, 263] width 1334 height 800
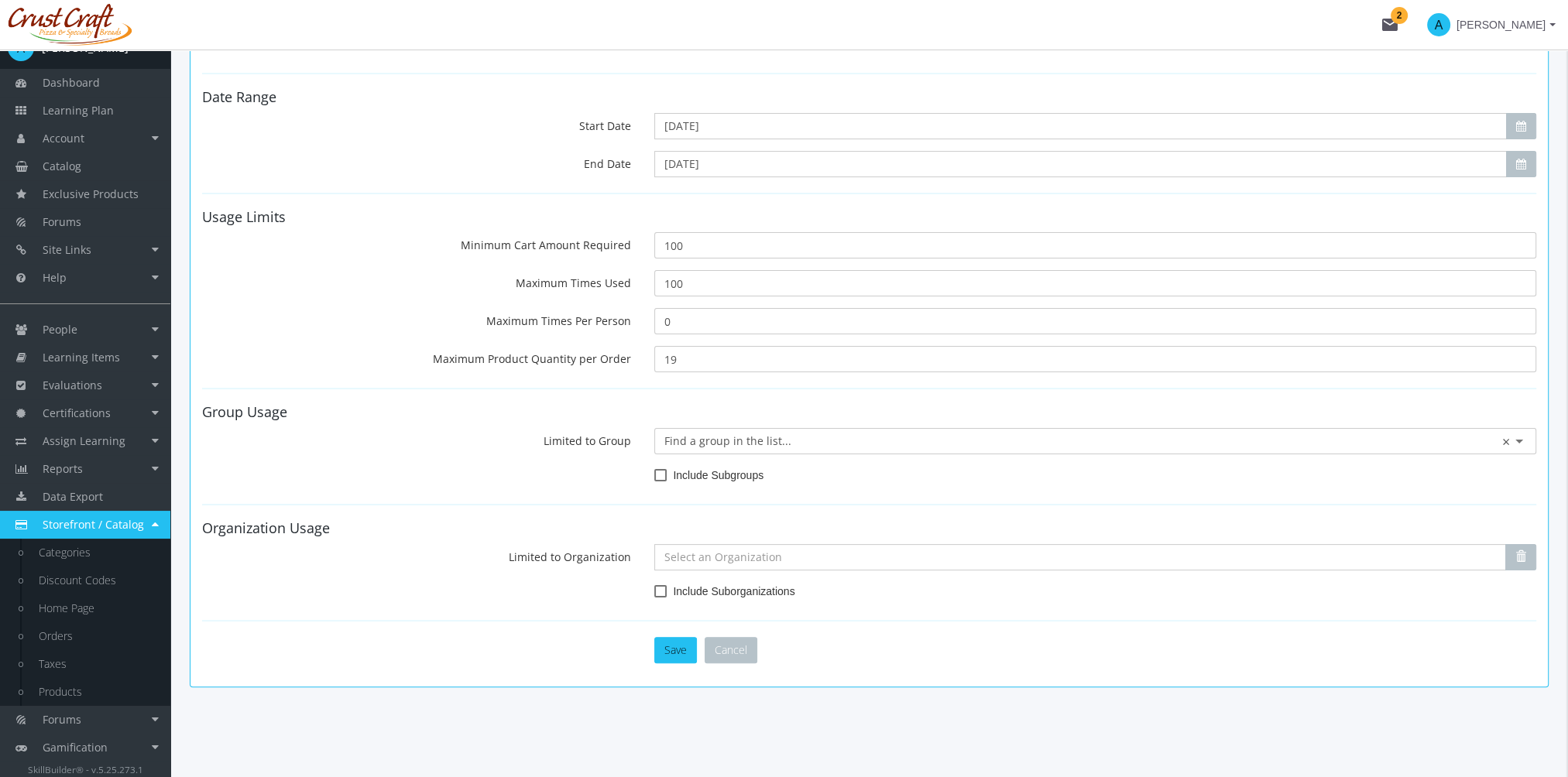
click at [747, 447] on ng-select "× Find a group in the list... ×" at bounding box center [1095, 437] width 861 height 35
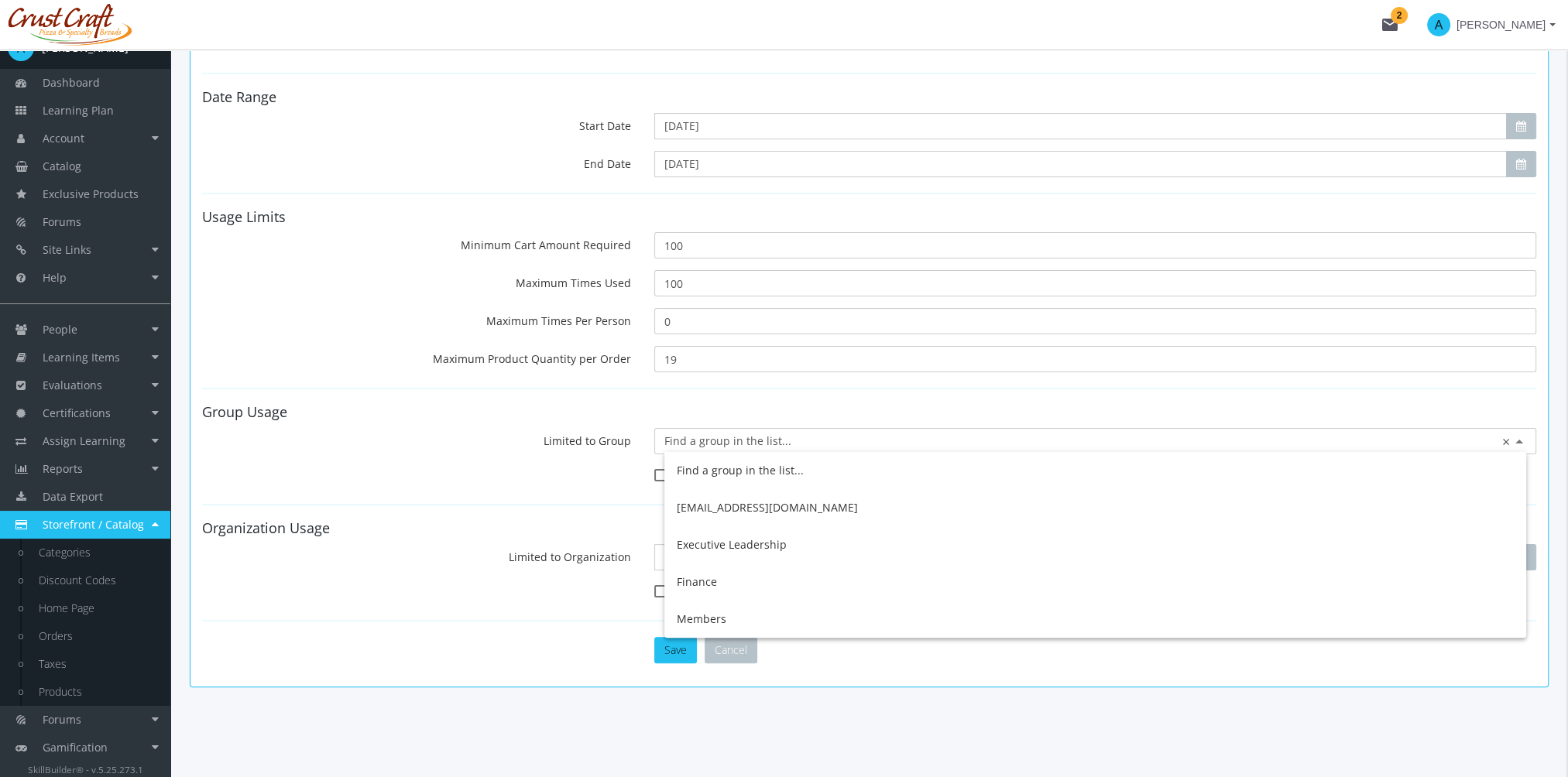
click at [743, 440] on input "text" at bounding box center [1095, 441] width 861 height 16
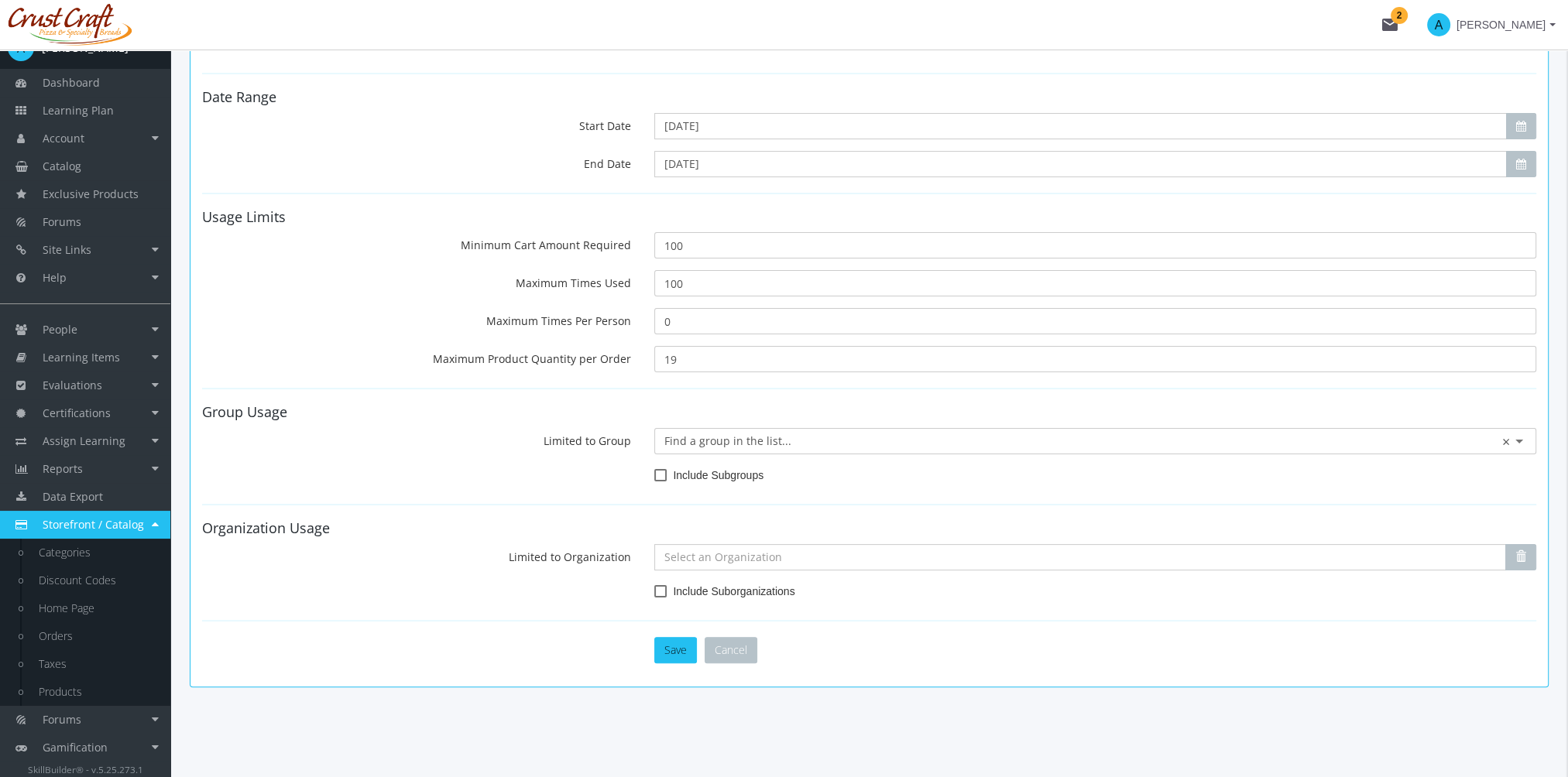
click at [735, 383] on form "Discount Code Discount Code OCT2025PROMO Generate Code Discount Type Order Prod…" at bounding box center [869, 263] width 1334 height 800
click at [700, 469] on span "Include Subgroups" at bounding box center [718, 475] width 91 height 19
click at [655, 480] on input "Include Subgroups" at bounding box center [654, 480] width 1 height 1
click at [700, 469] on span "Include Subgroups" at bounding box center [718, 475] width 91 height 19
click at [655, 480] on input "Include Subgroups" at bounding box center [654, 480] width 1 height 1
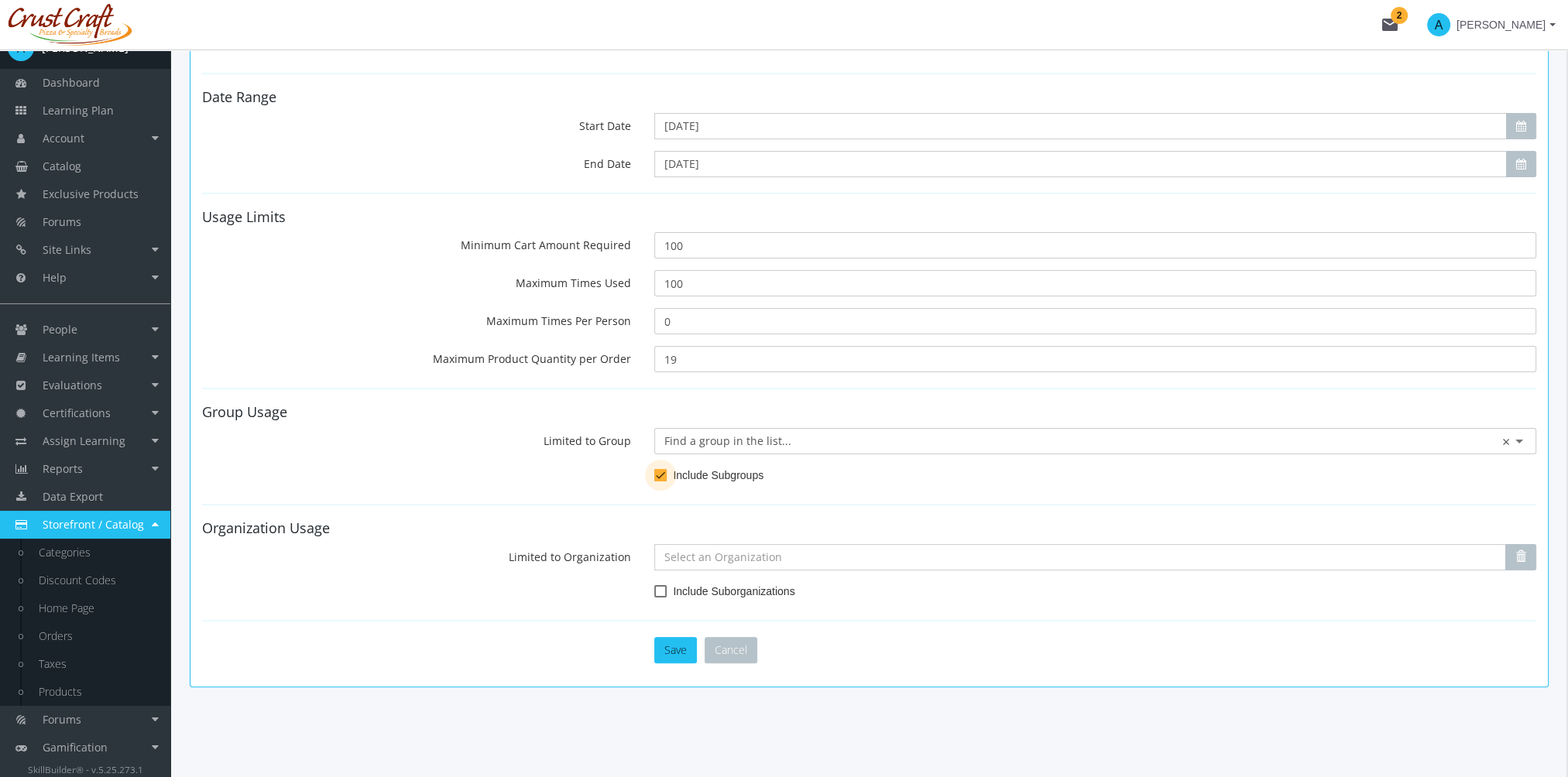
checkbox input "false"
click at [669, 647] on button "Save" at bounding box center [676, 650] width 43 height 26
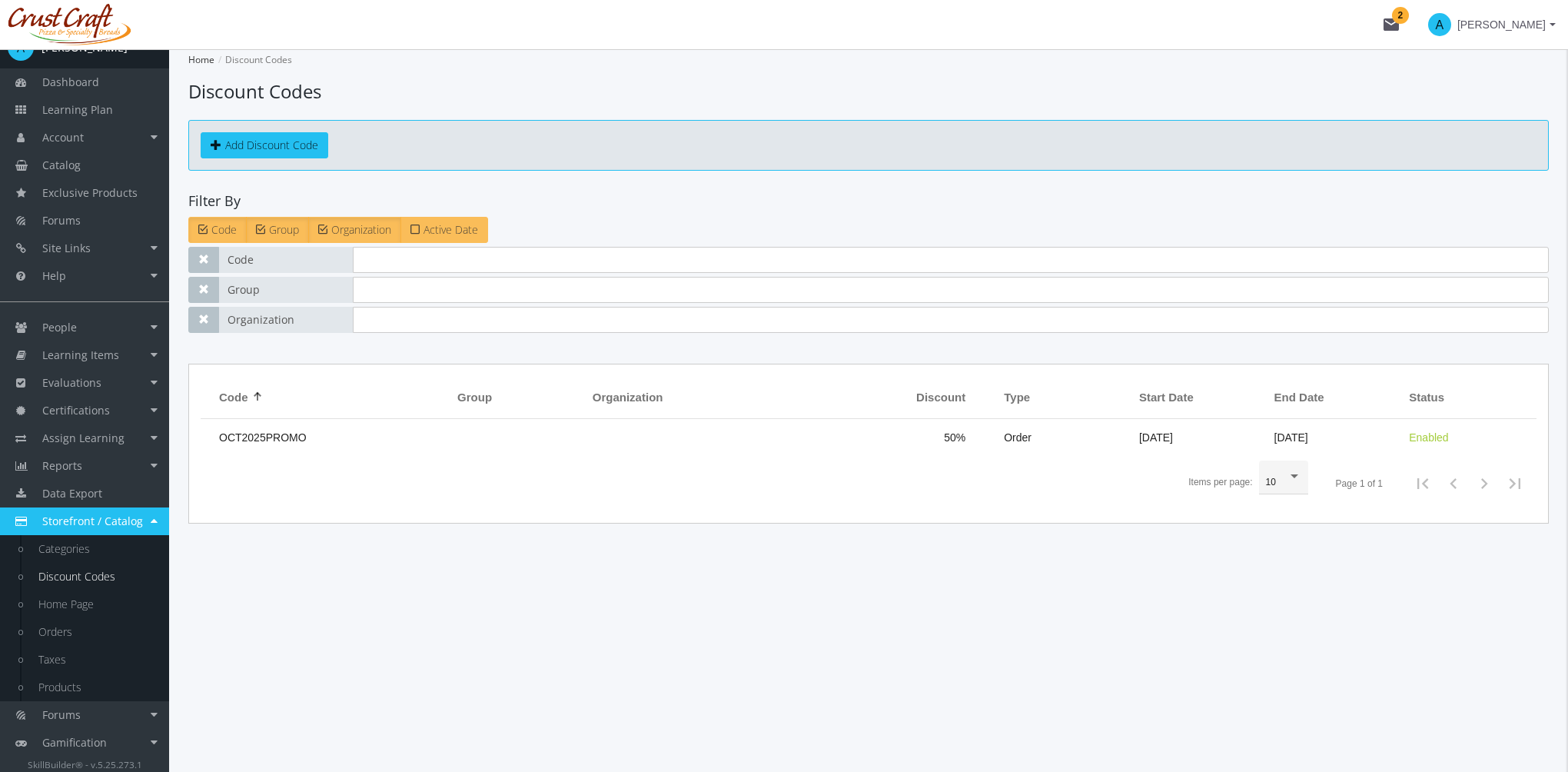
click at [457, 228] on span "Active Date" at bounding box center [450, 230] width 55 height 15
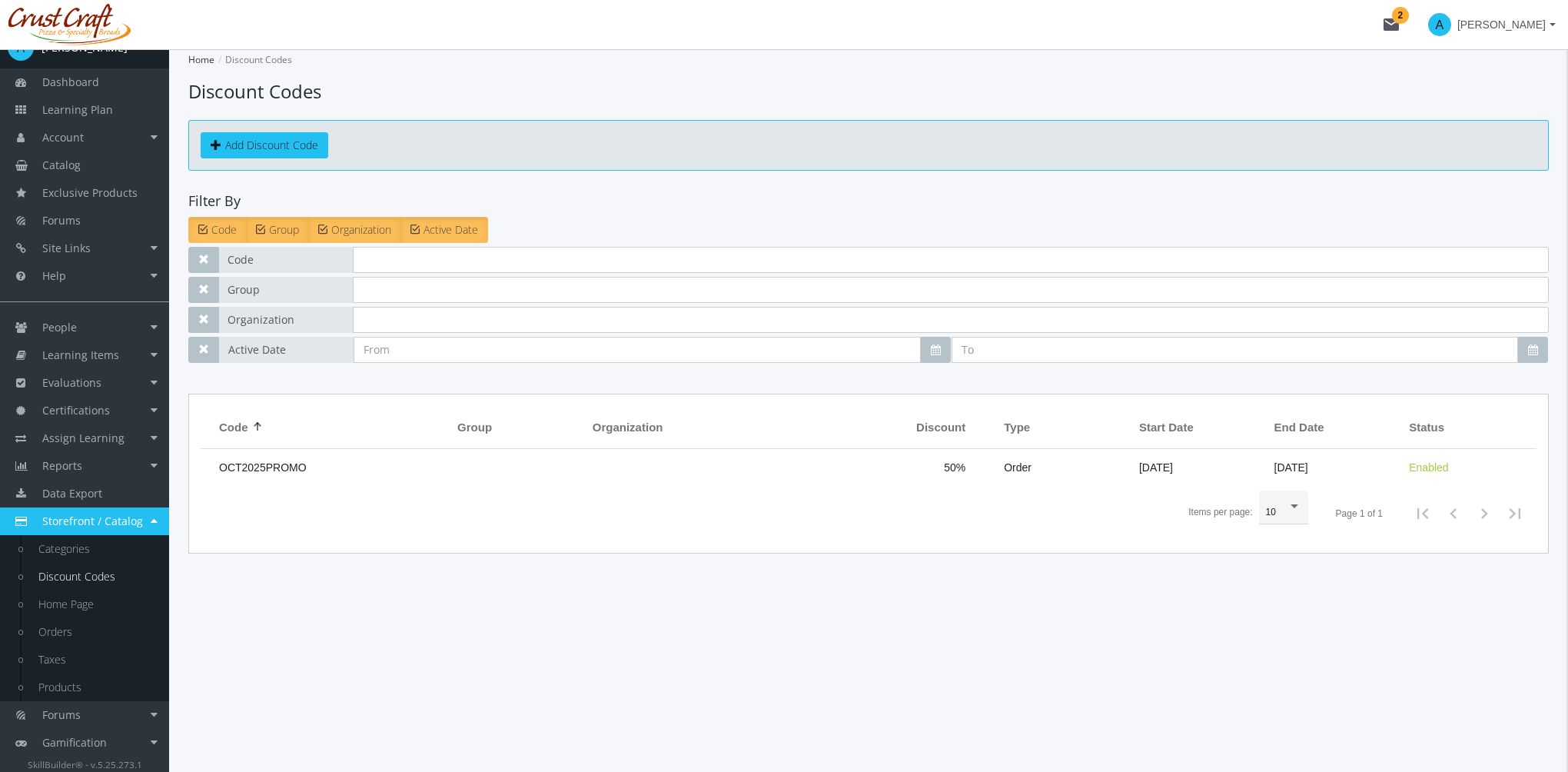
click at [457, 228] on span "Active Date" at bounding box center [450, 230] width 55 height 15
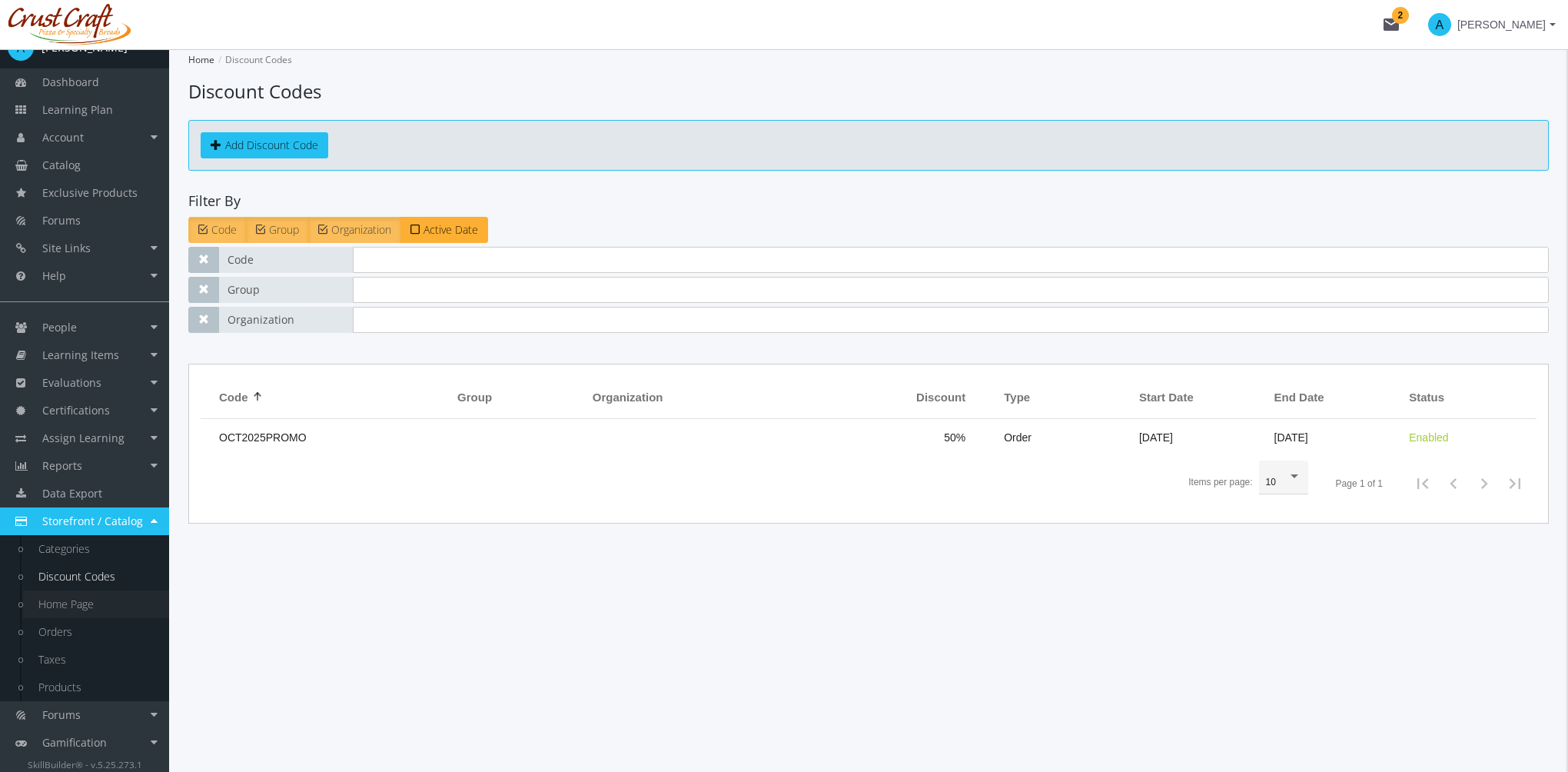
click at [74, 602] on link "Home Page" at bounding box center [96, 604] width 146 height 28
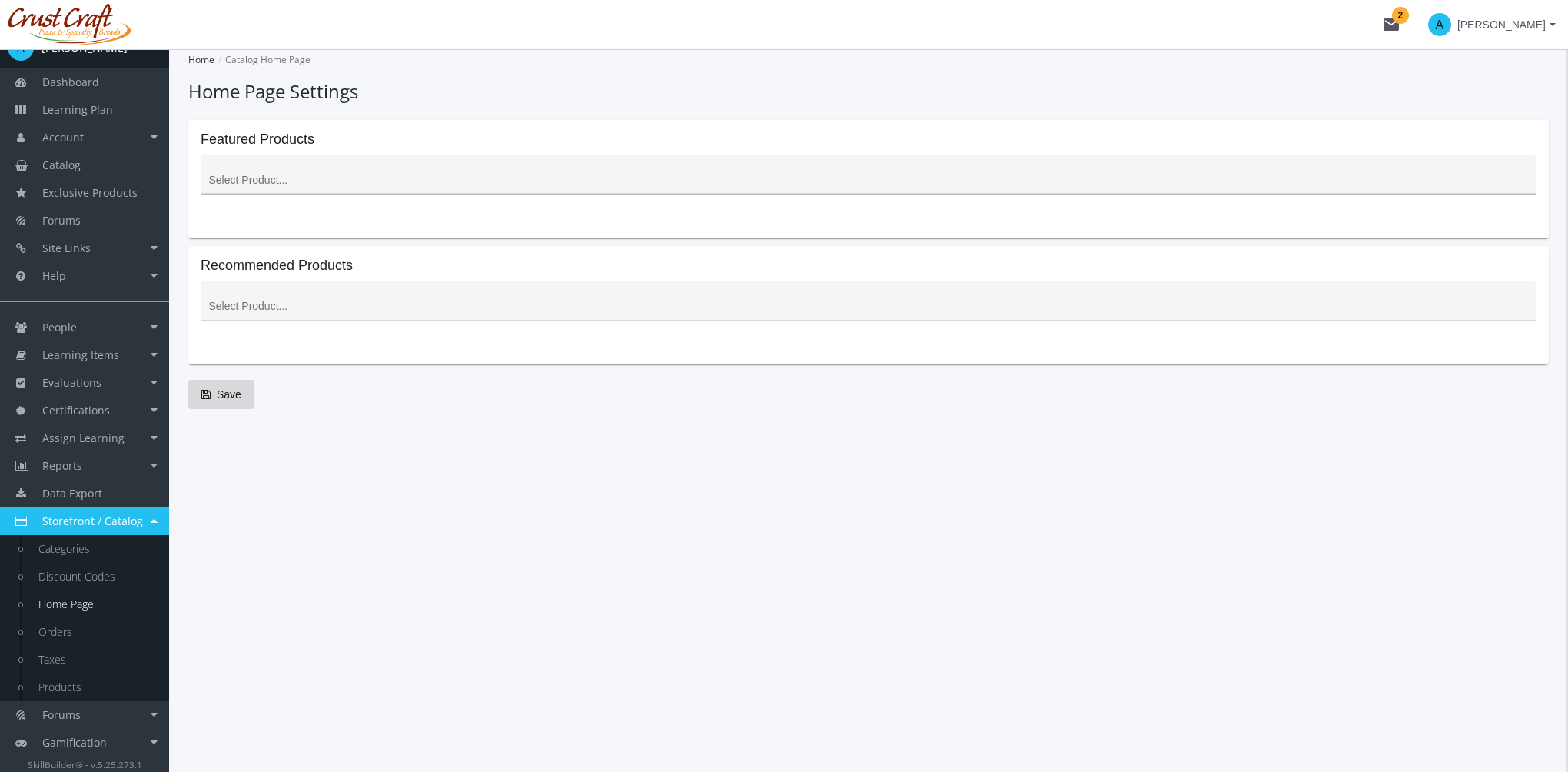
click at [323, 172] on div at bounding box center [868, 181] width 1326 height 19
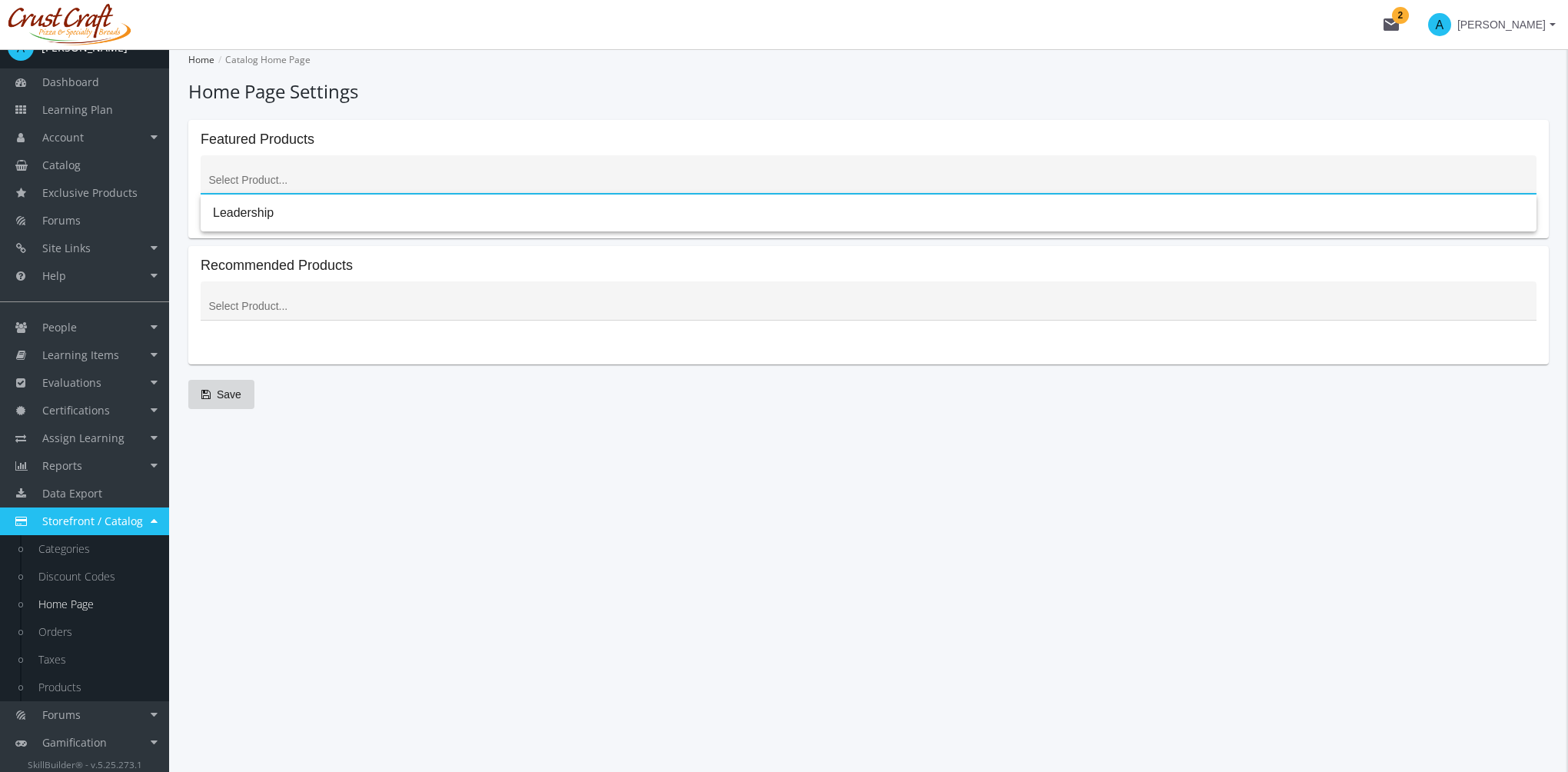
click at [317, 174] on input at bounding box center [869, 180] width 1320 height 12
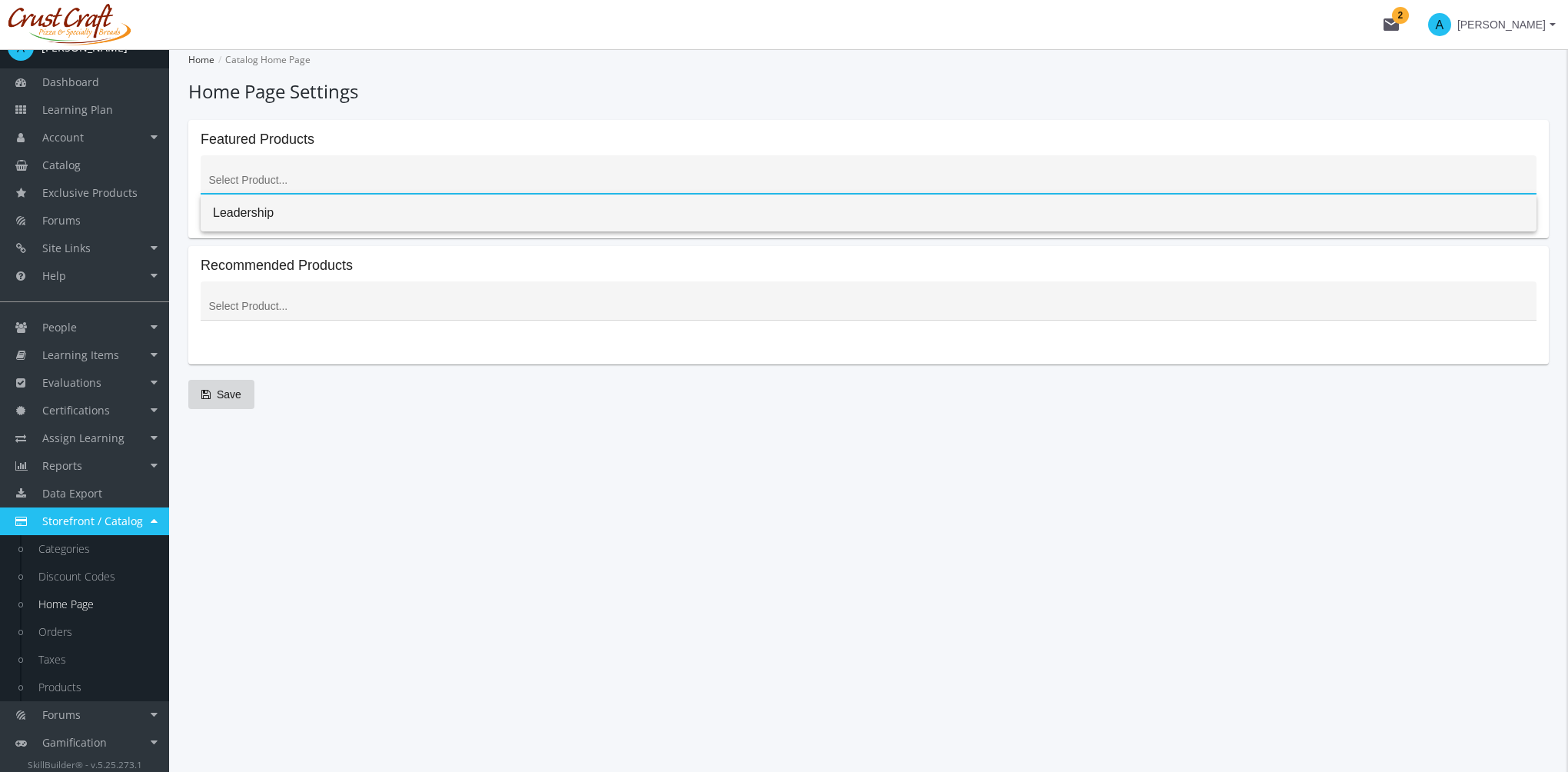
click at [274, 209] on span "Leadership" at bounding box center [868, 213] width 1311 height 37
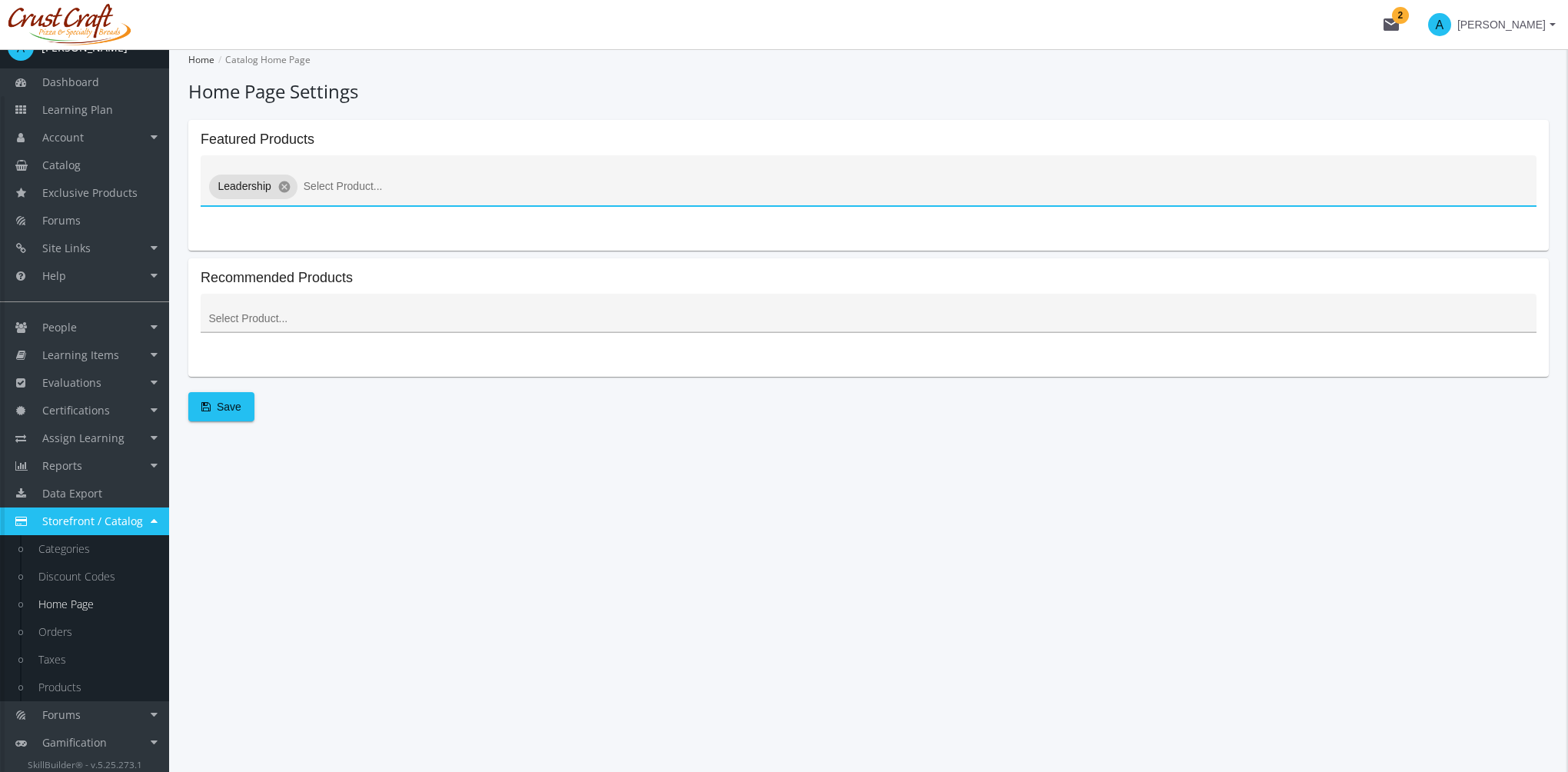
click at [292, 327] on div at bounding box center [868, 319] width 1326 height 19
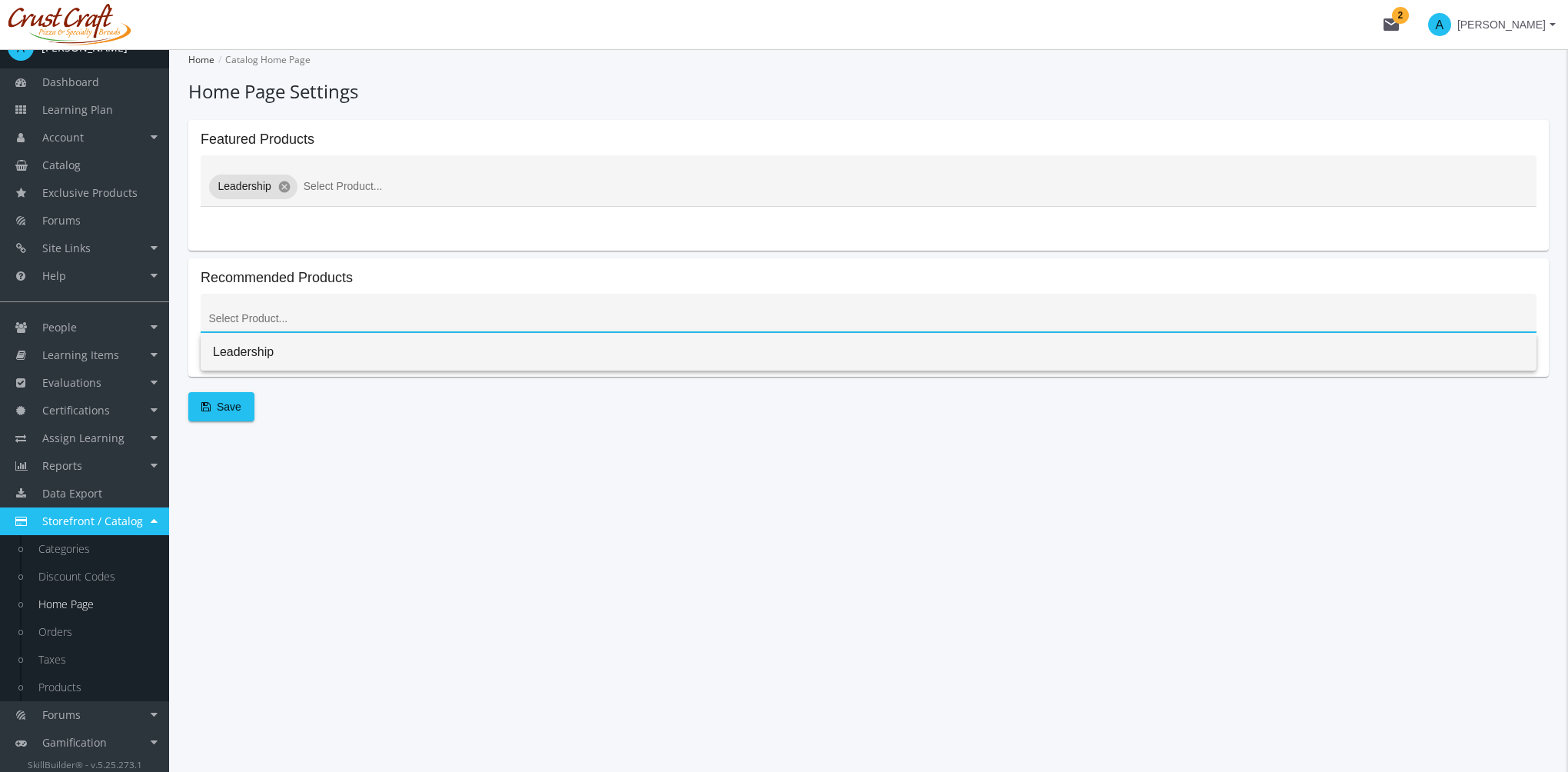
click at [269, 352] on span "Leadership" at bounding box center [868, 352] width 1311 height 37
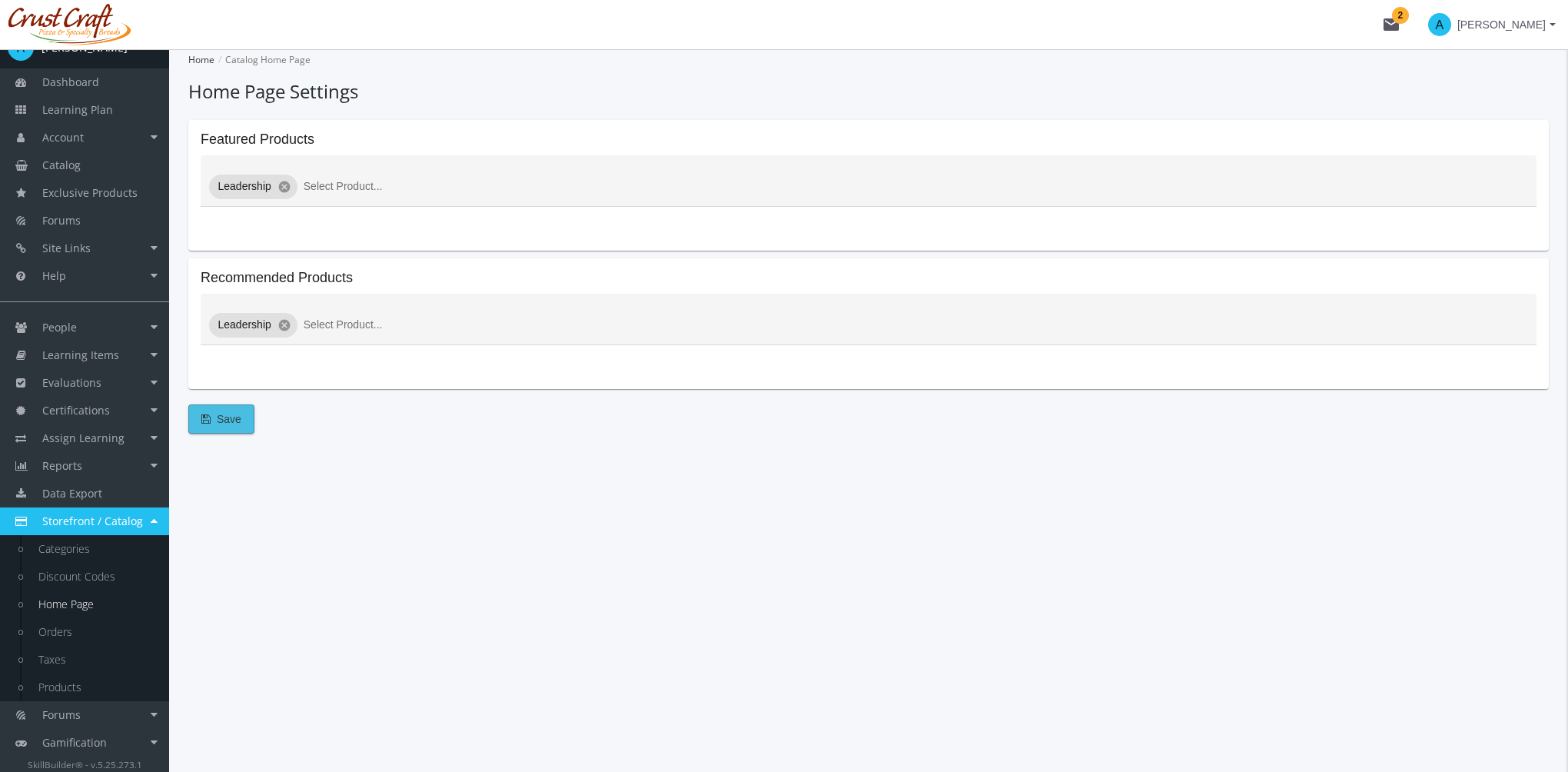
click at [240, 418] on button "Save" at bounding box center [221, 419] width 66 height 30
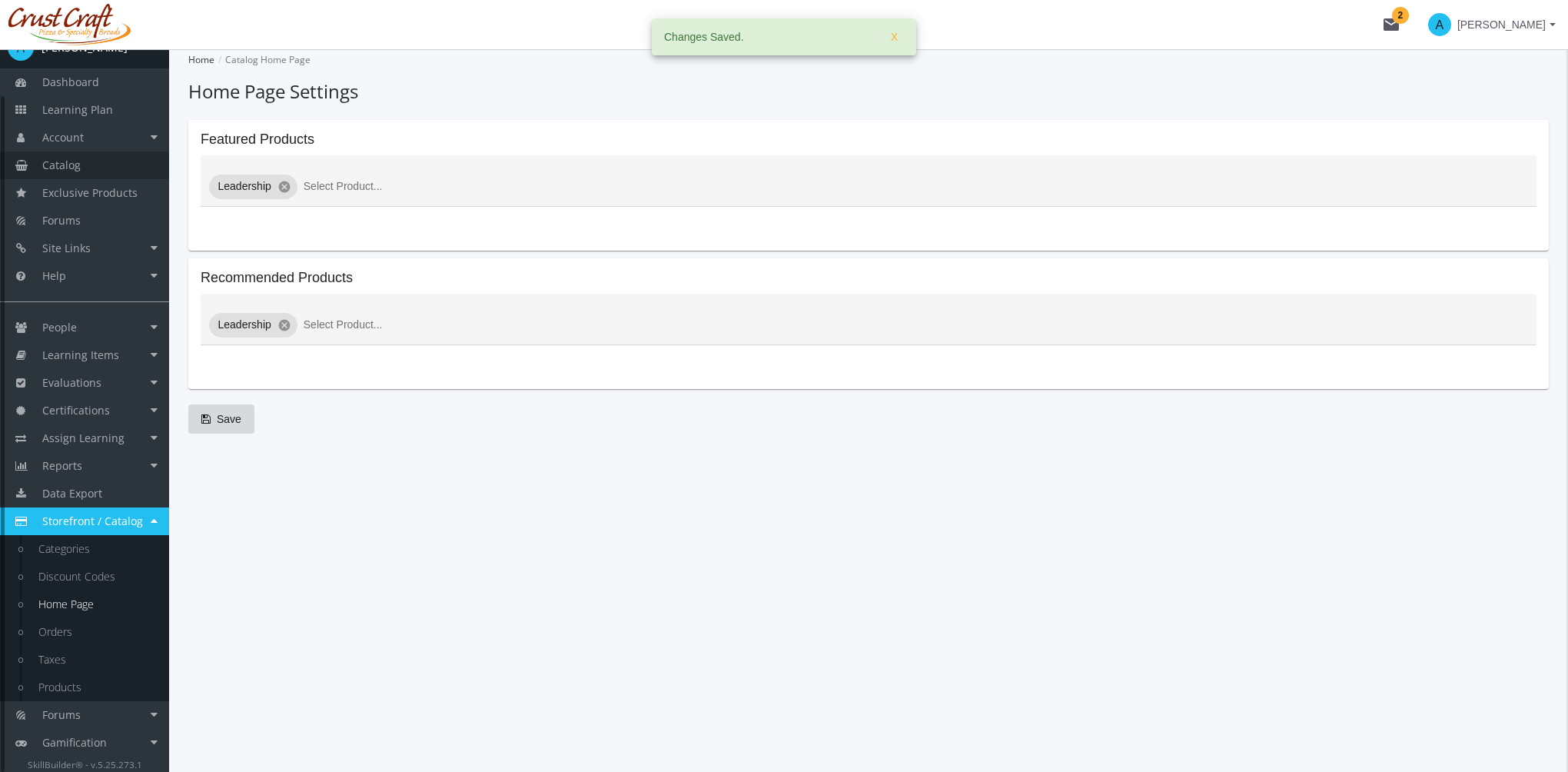
click at [101, 166] on link "Catalog" at bounding box center [84, 165] width 170 height 28
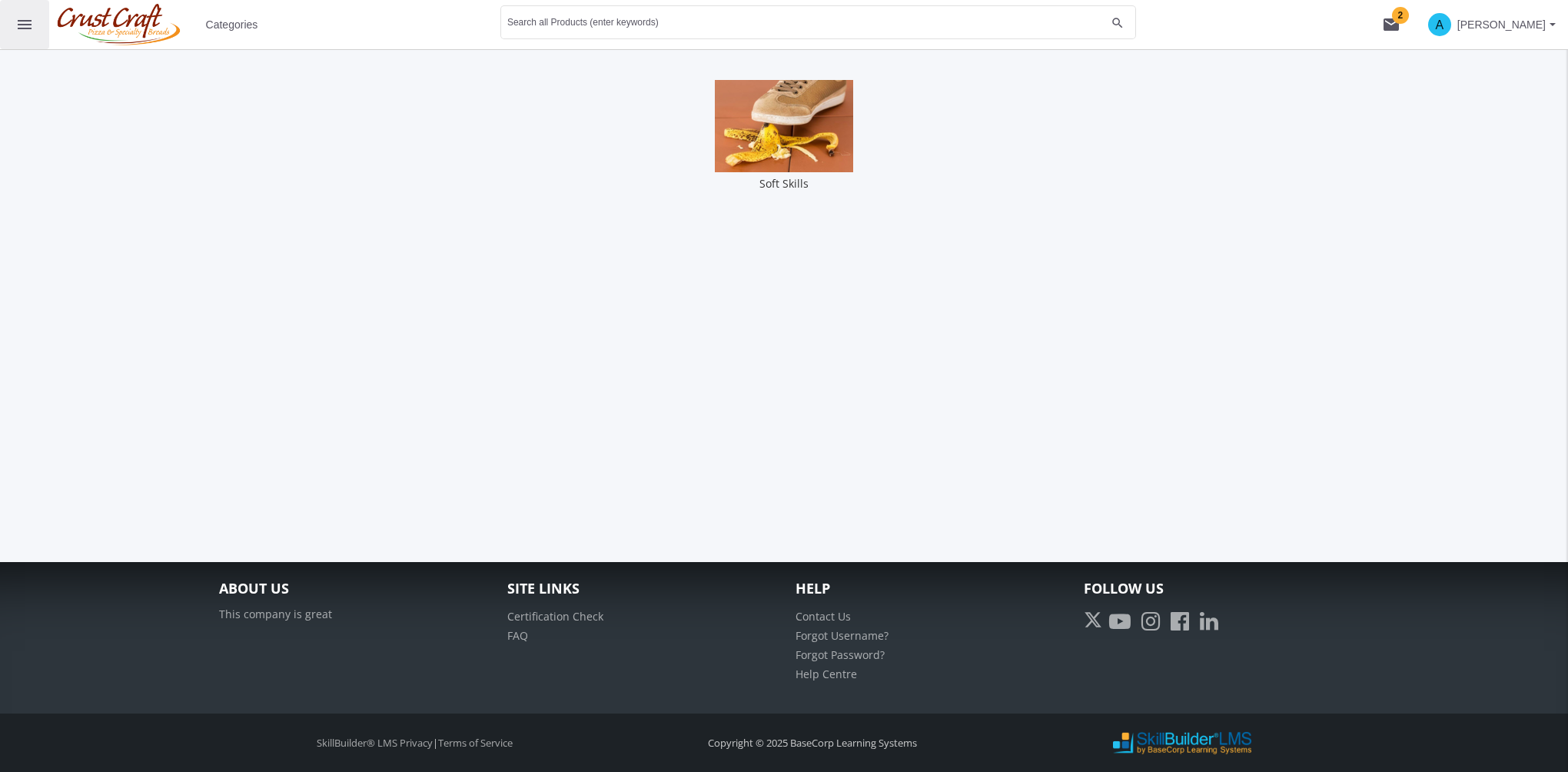
click at [26, 21] on mat-icon "menu" at bounding box center [25, 25] width 19 height 19
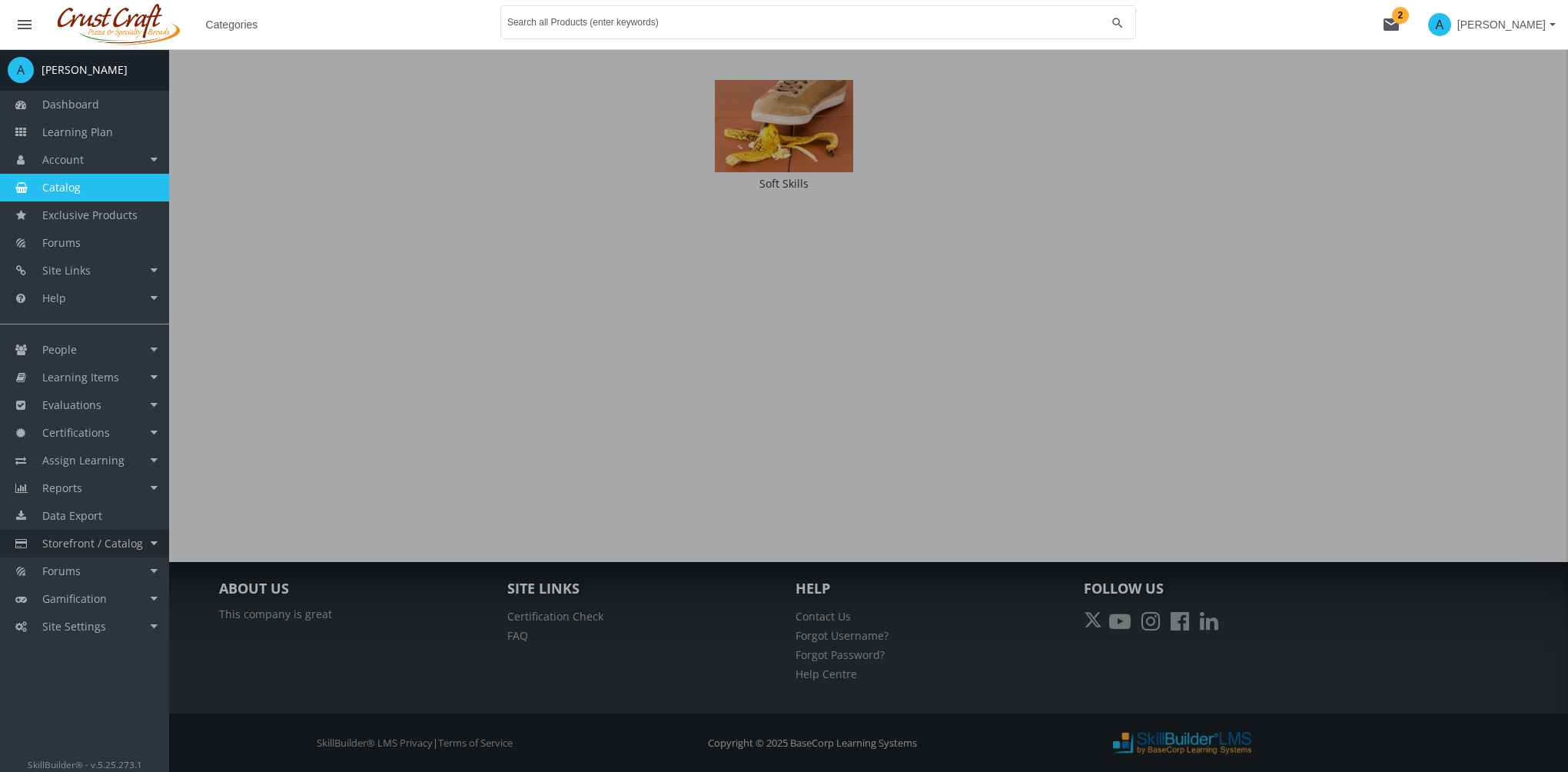
click at [114, 541] on span "Storefront / Catalog" at bounding box center [93, 543] width 101 height 15
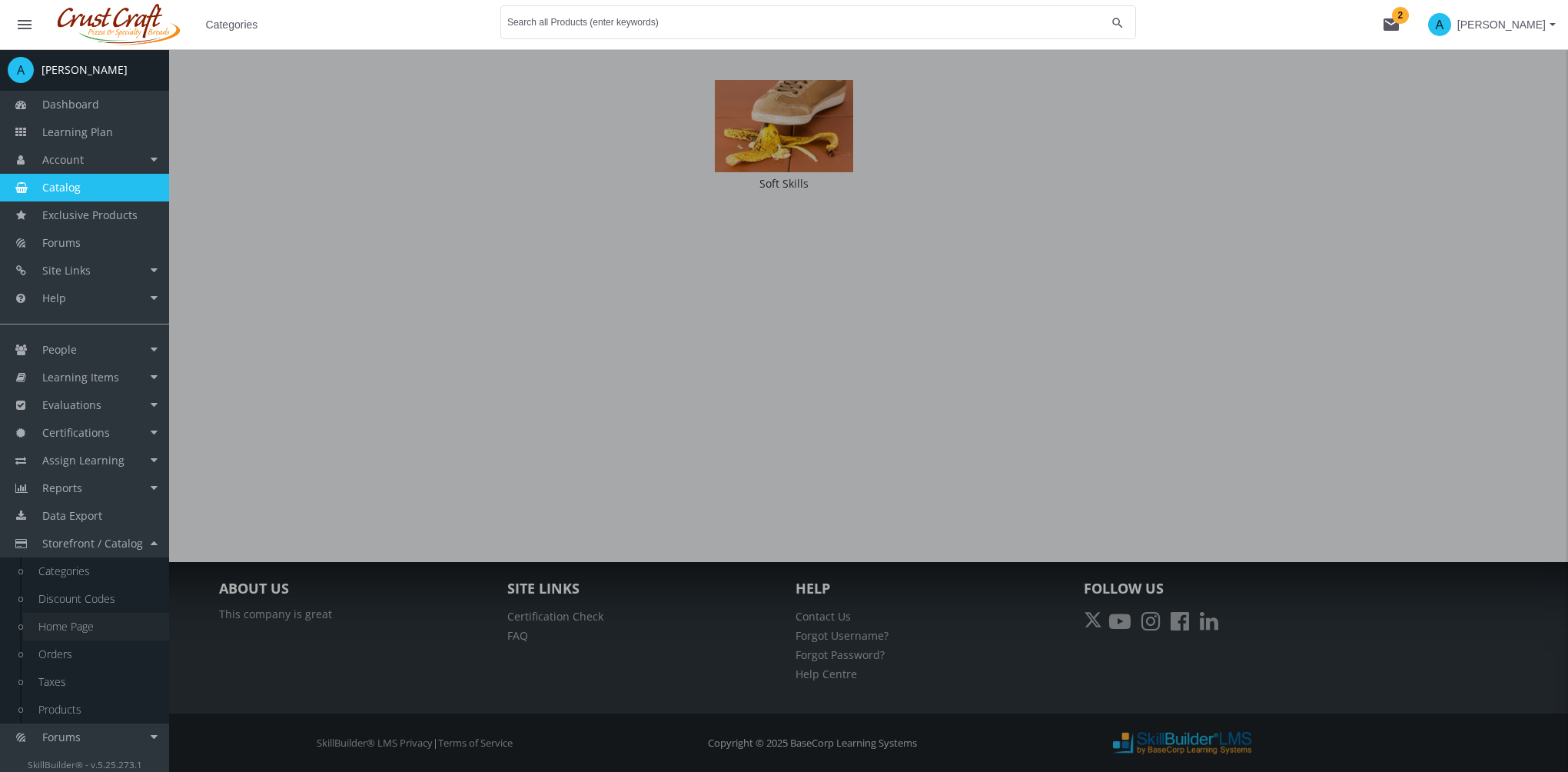
click at [101, 628] on link "Home Page" at bounding box center [96, 626] width 146 height 28
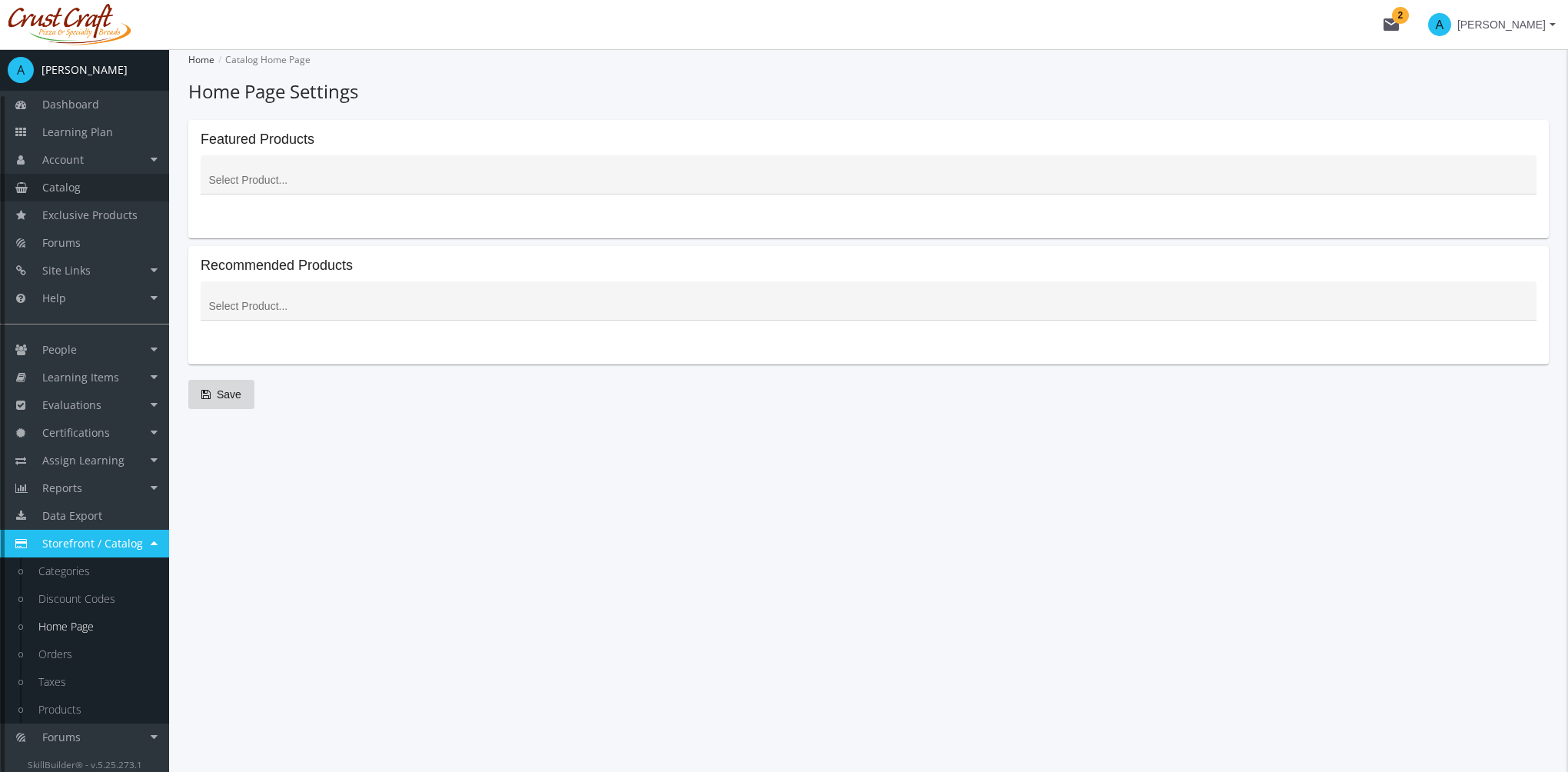
click at [91, 187] on link "Catalog" at bounding box center [84, 187] width 170 height 28
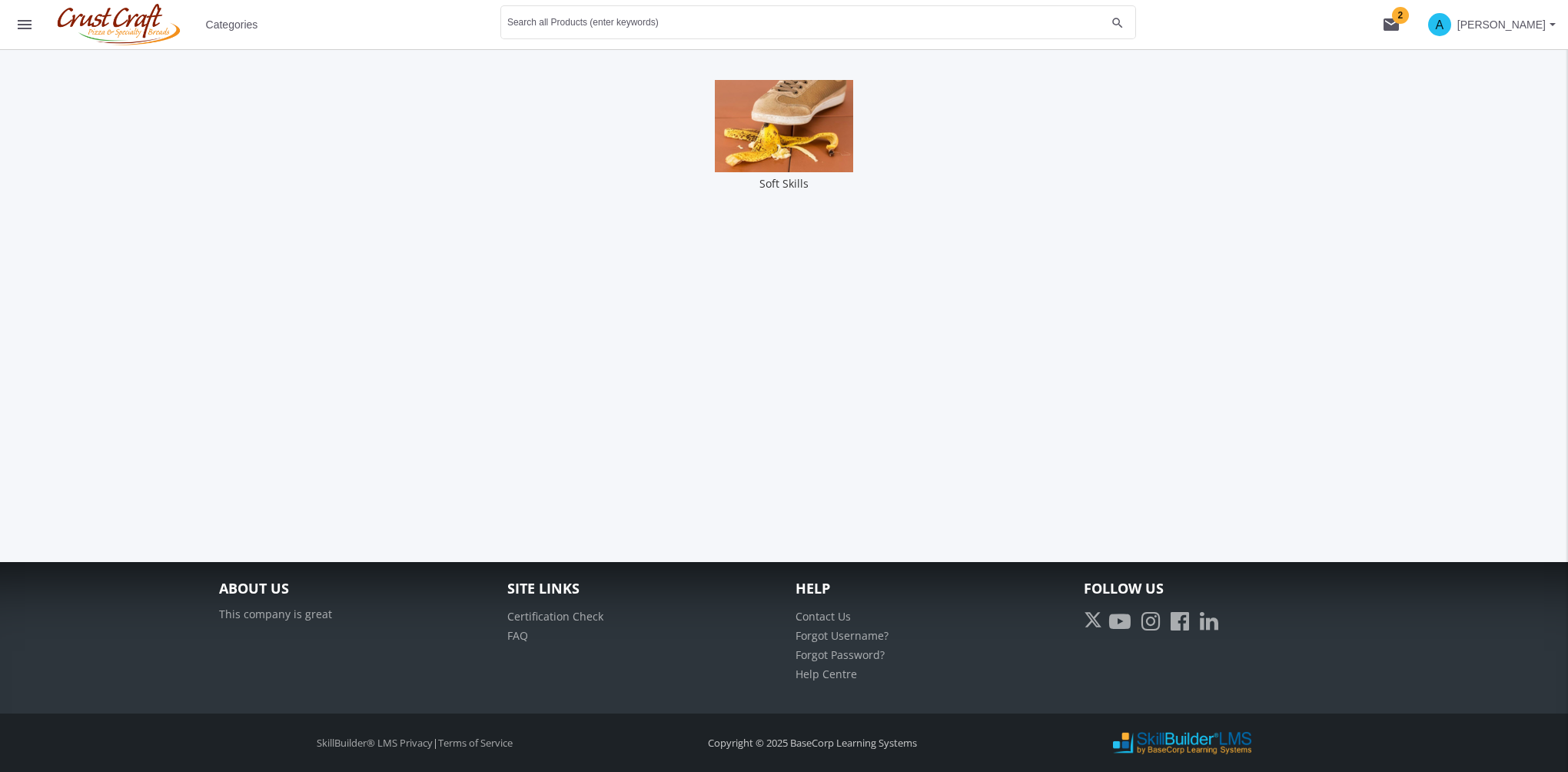
click at [25, 32] on mat-icon "menu" at bounding box center [25, 25] width 19 height 19
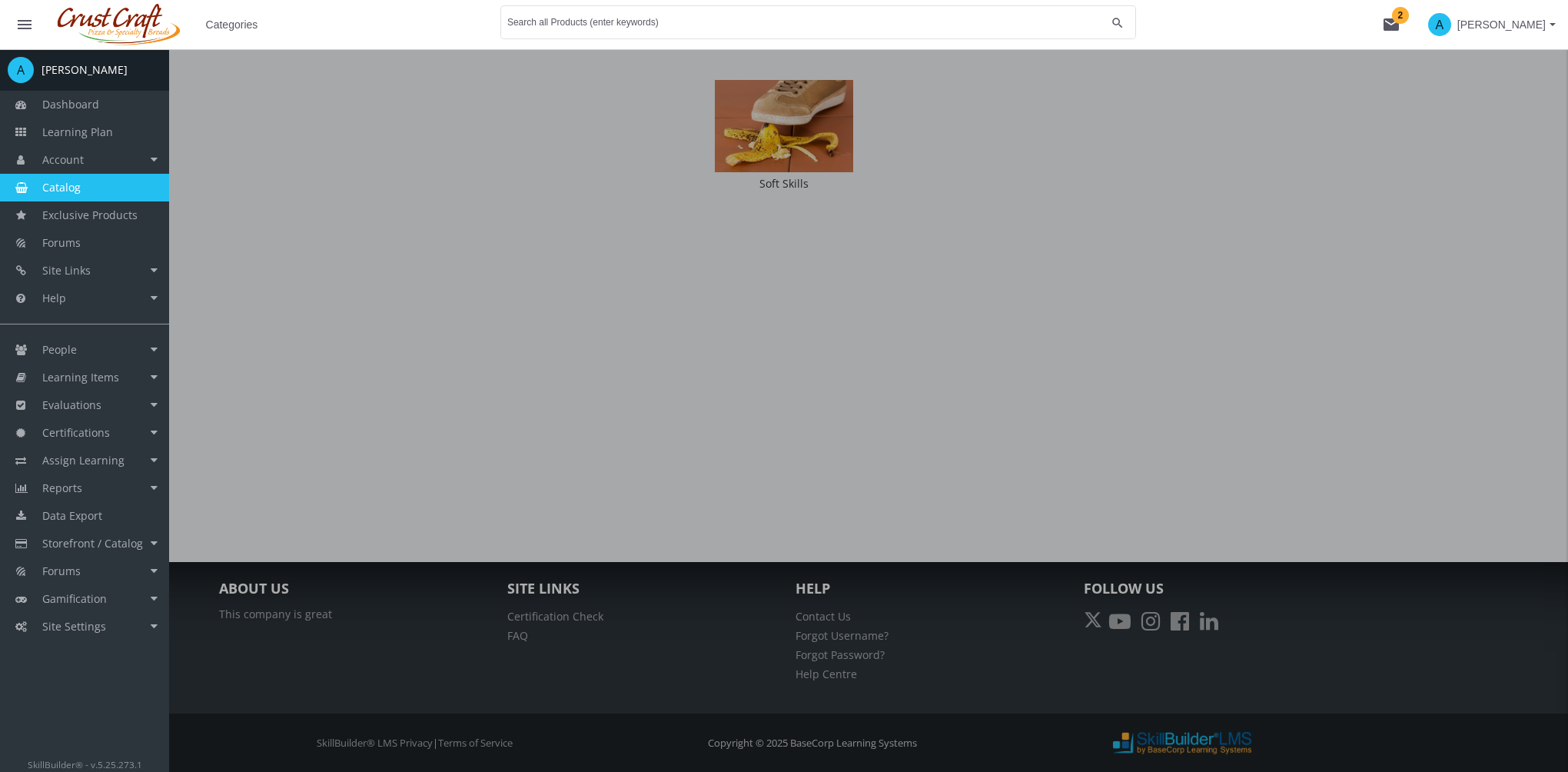
click at [63, 187] on span "Catalog" at bounding box center [61, 187] width 38 height 15
click at [422, 316] on div at bounding box center [784, 435] width 1568 height 772
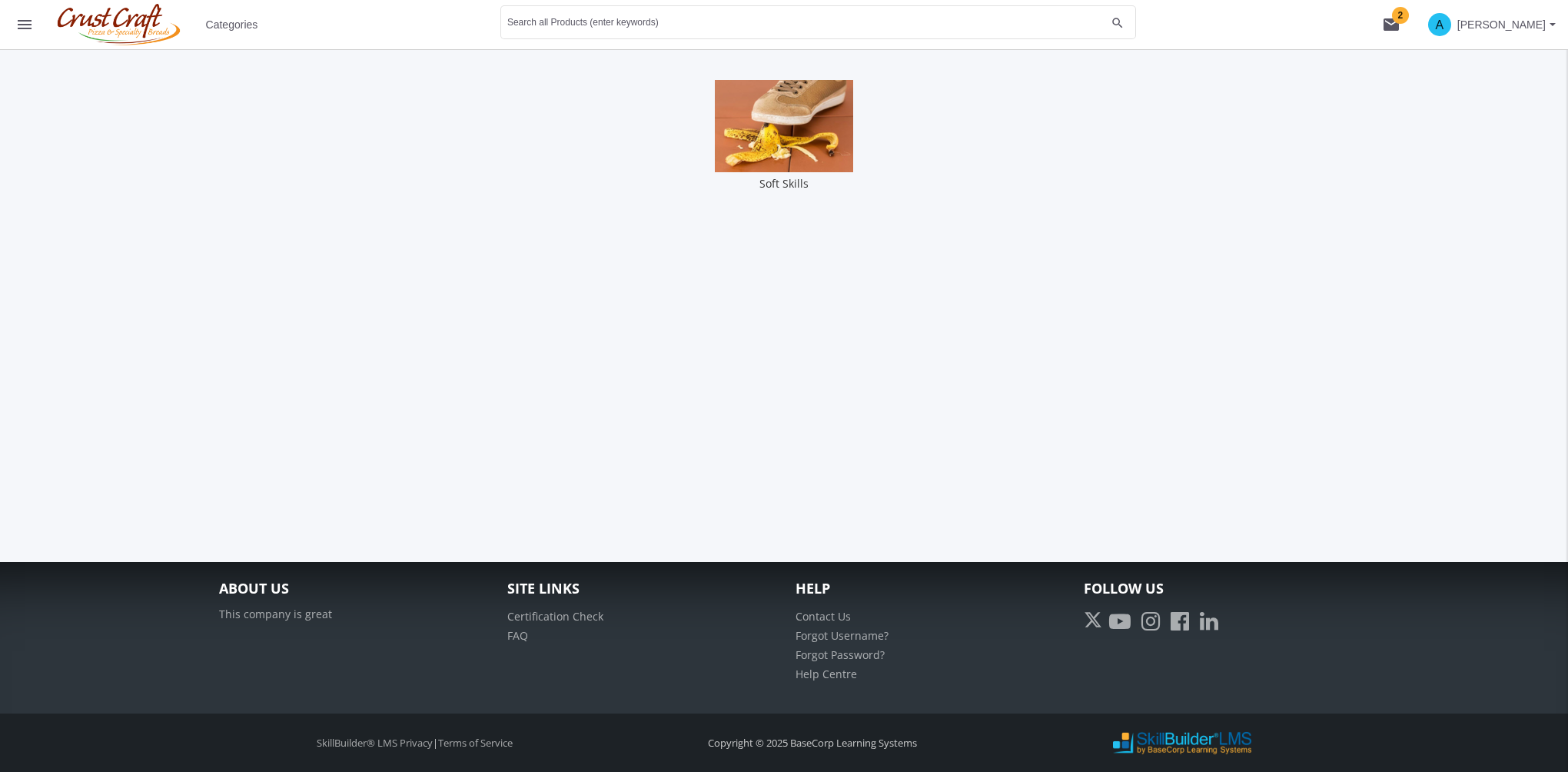
click at [771, 144] on img at bounding box center [784, 126] width 138 height 93
click at [17, 32] on mat-icon "menu" at bounding box center [25, 25] width 19 height 19
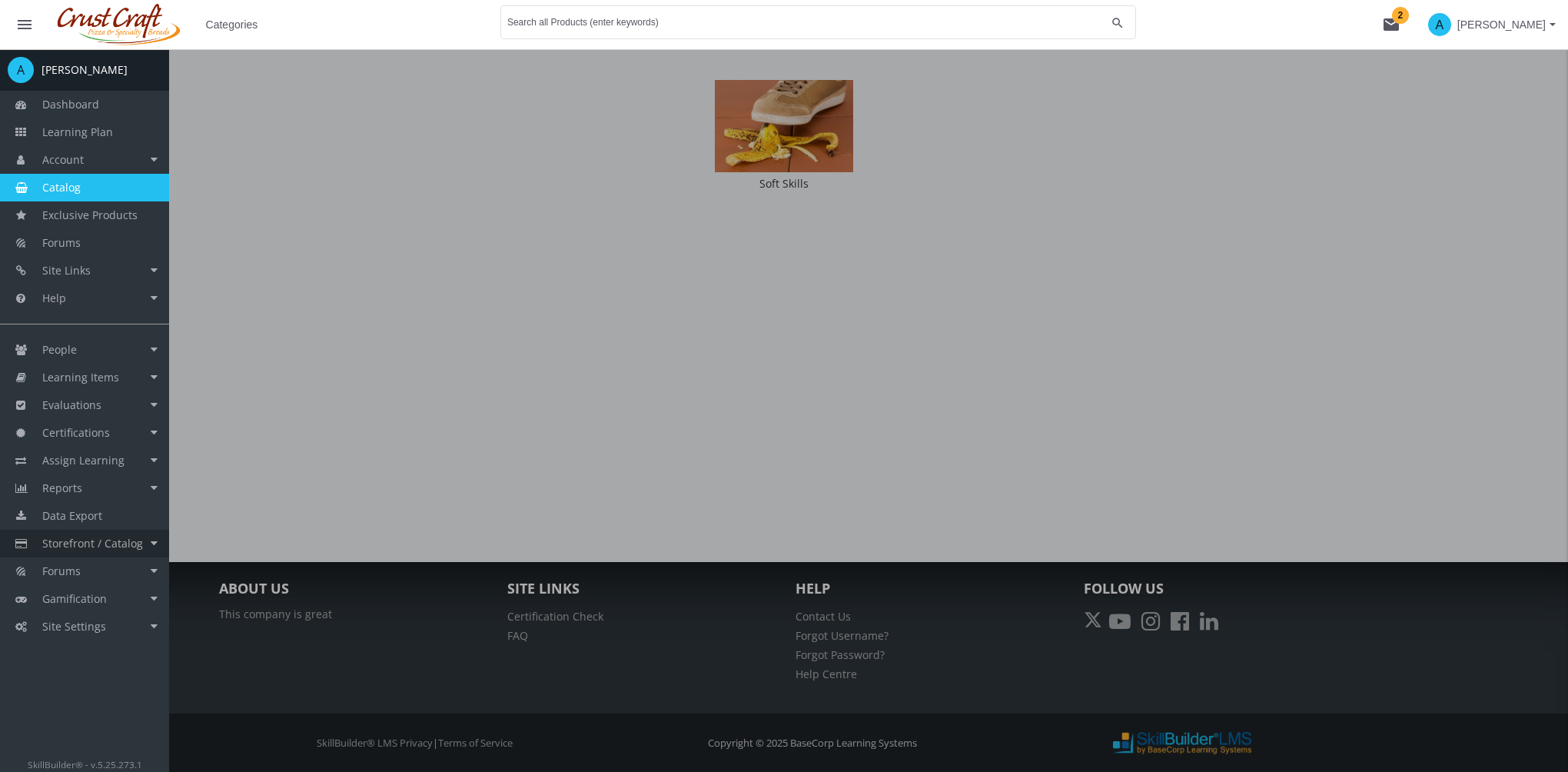
click at [113, 547] on span "Storefront / Catalog" at bounding box center [93, 543] width 101 height 15
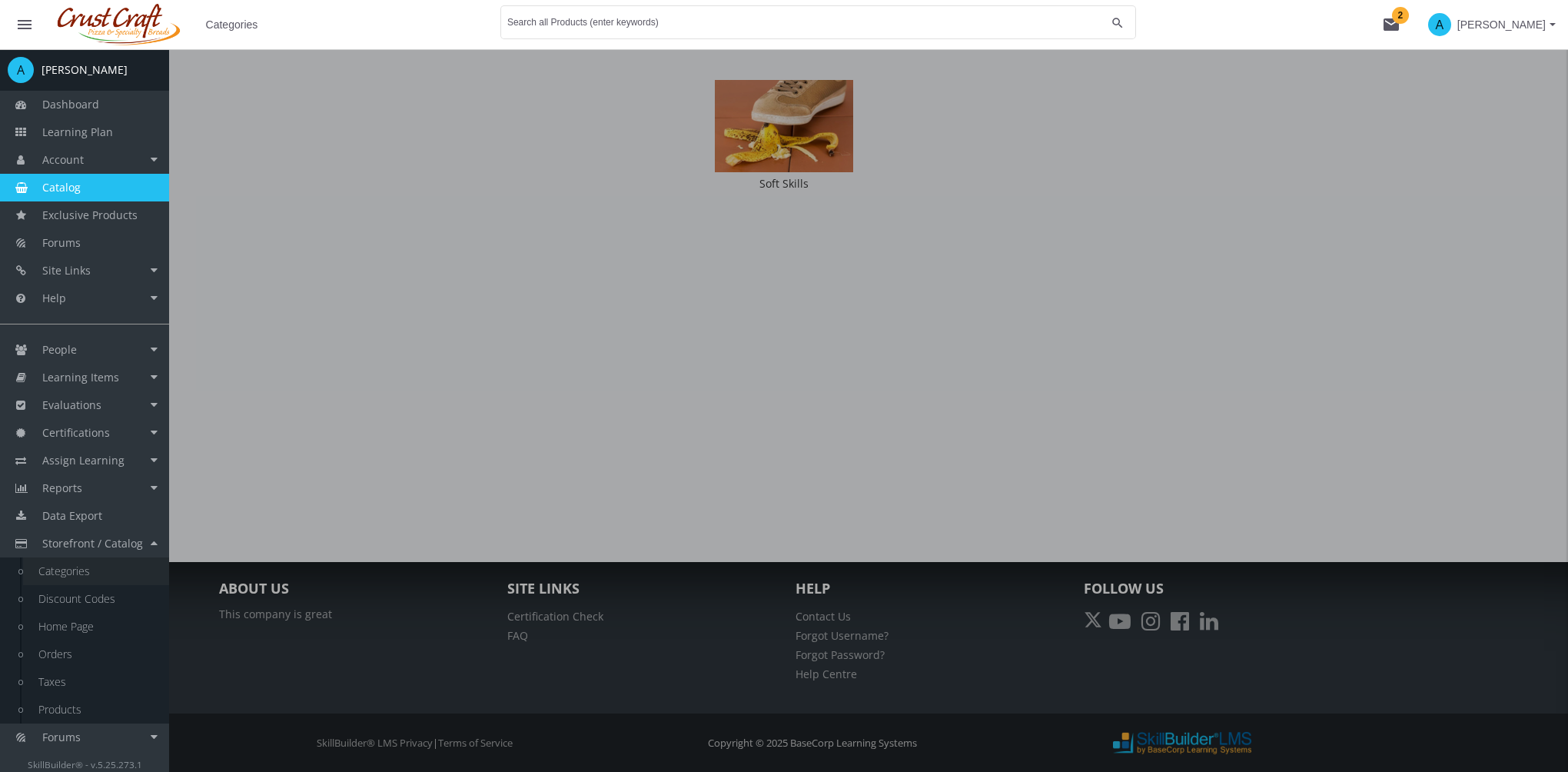
click at [115, 572] on link "Categories" at bounding box center [96, 571] width 146 height 28
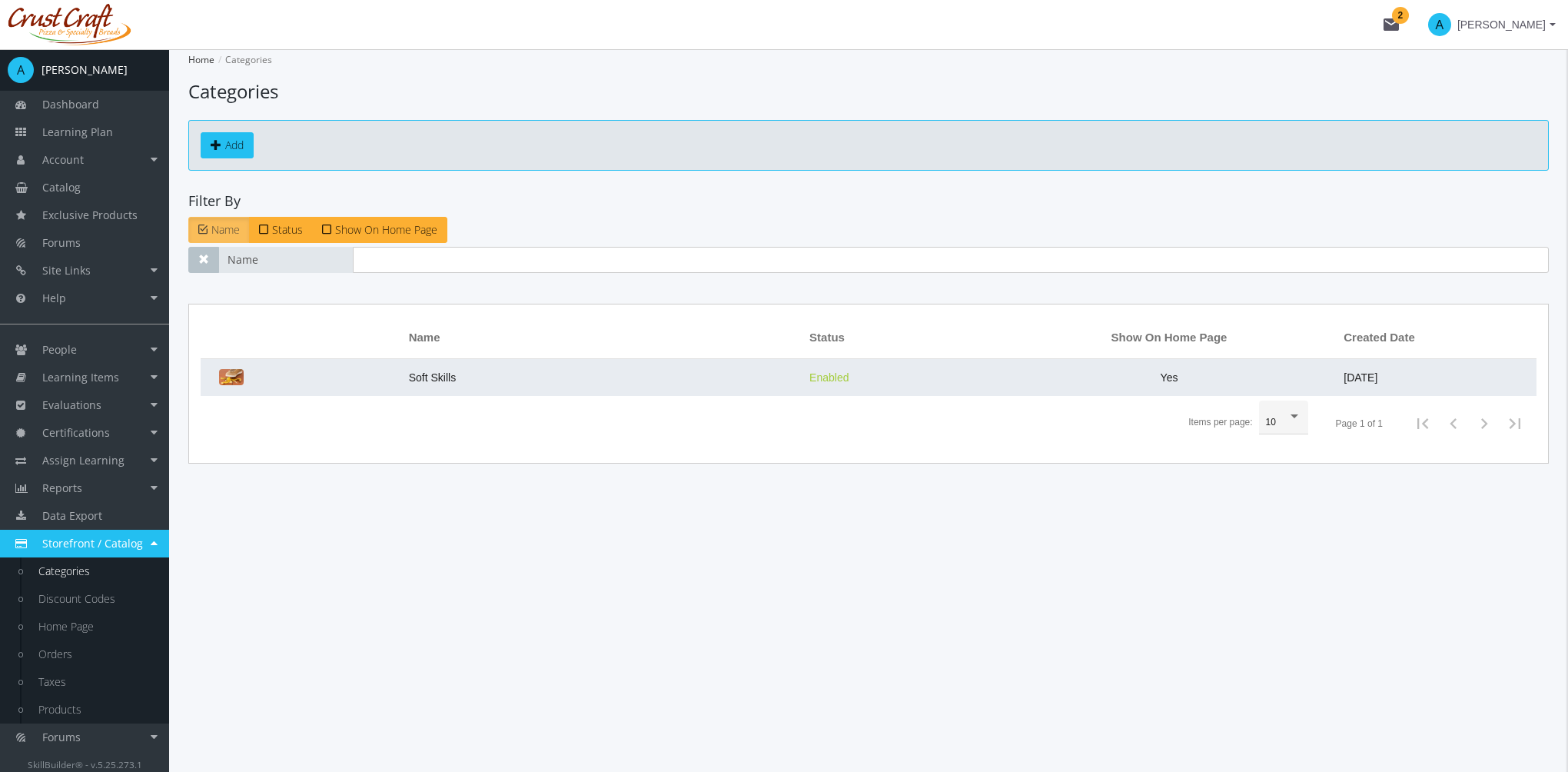
click at [625, 374] on td "Soft Skills" at bounding box center [601, 377] width 400 height 37
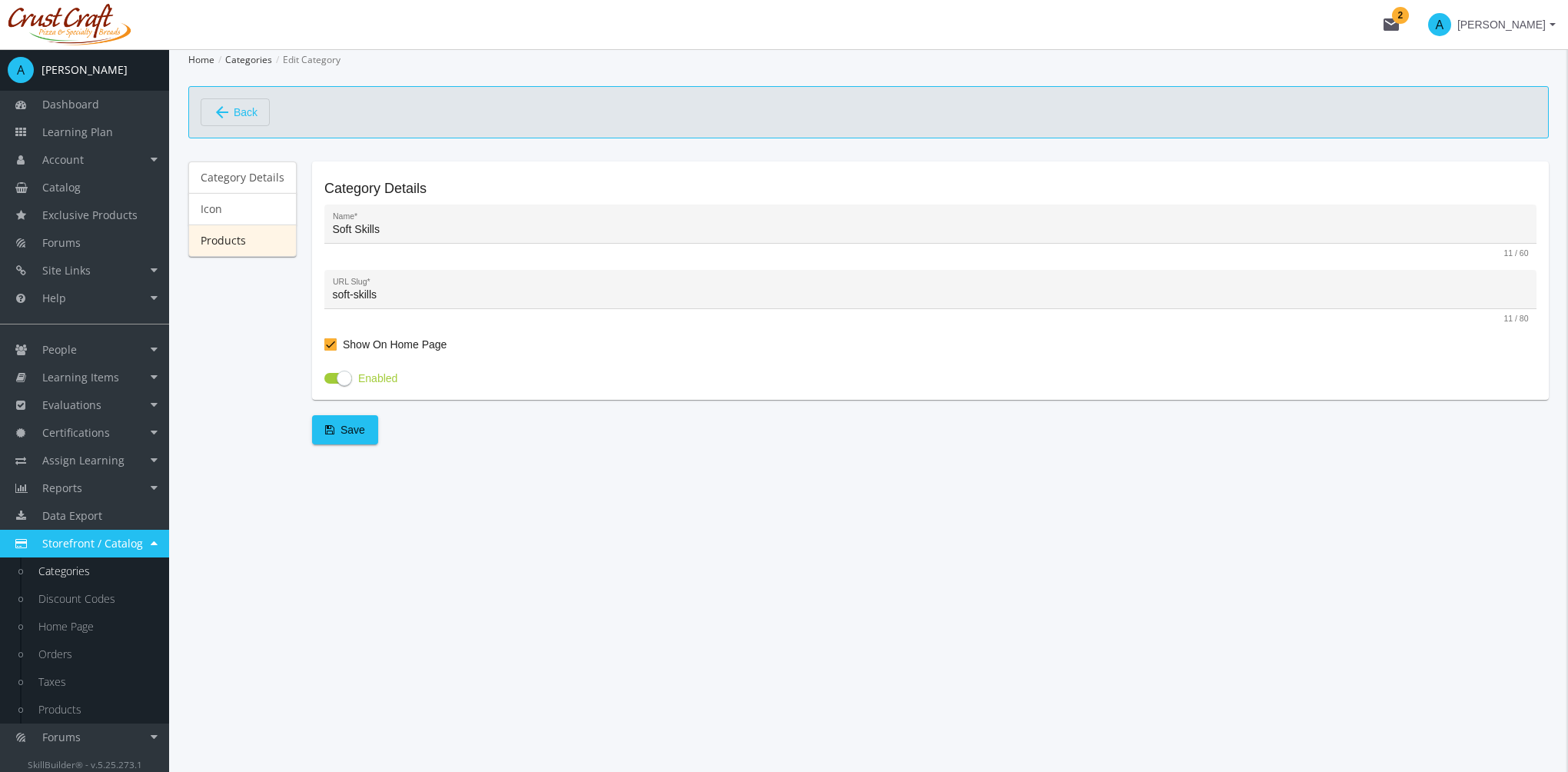
click at [236, 237] on link "Products" at bounding box center [242, 240] width 108 height 32
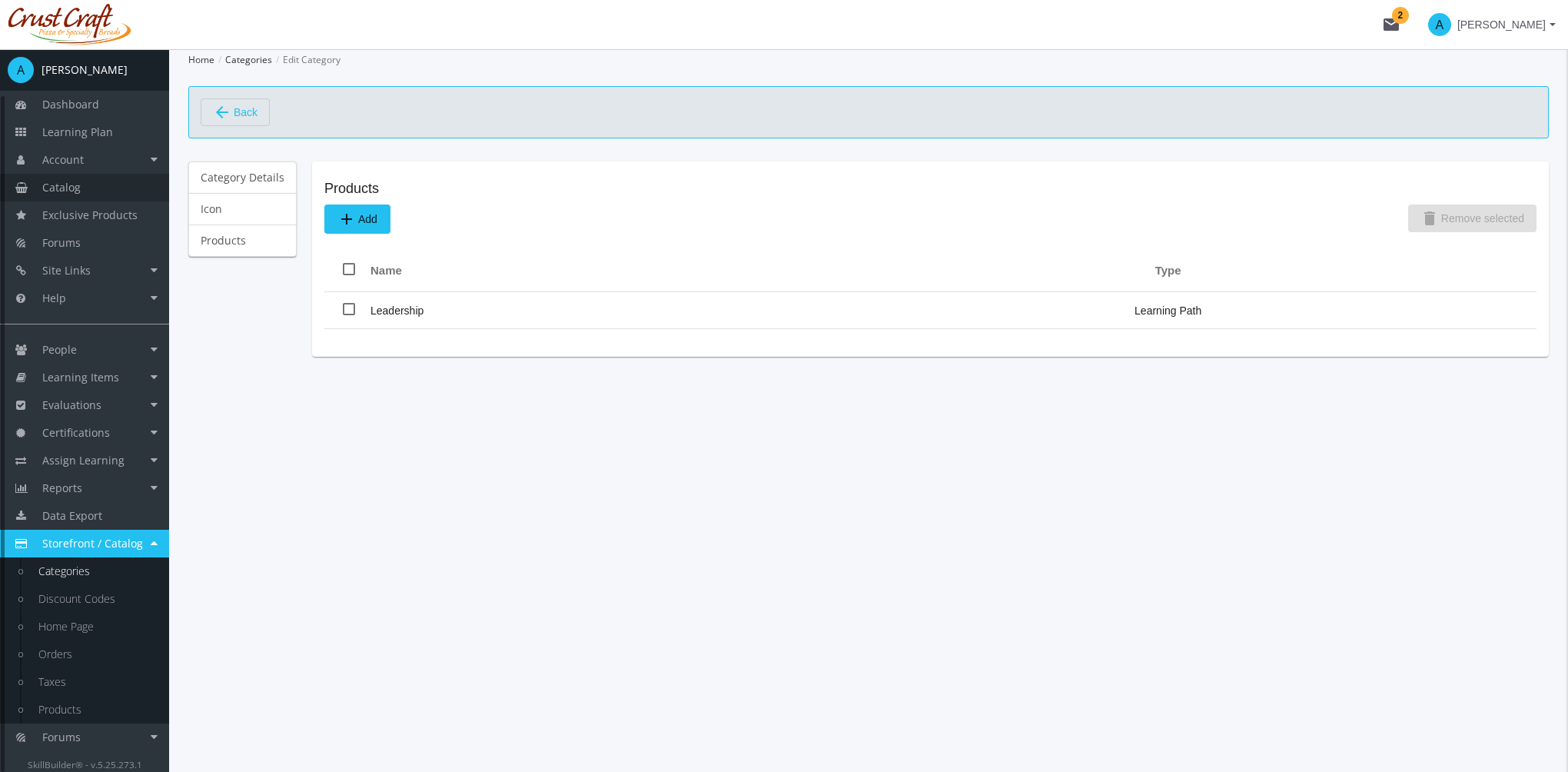
click at [87, 187] on link "Catalog" at bounding box center [84, 187] width 170 height 28
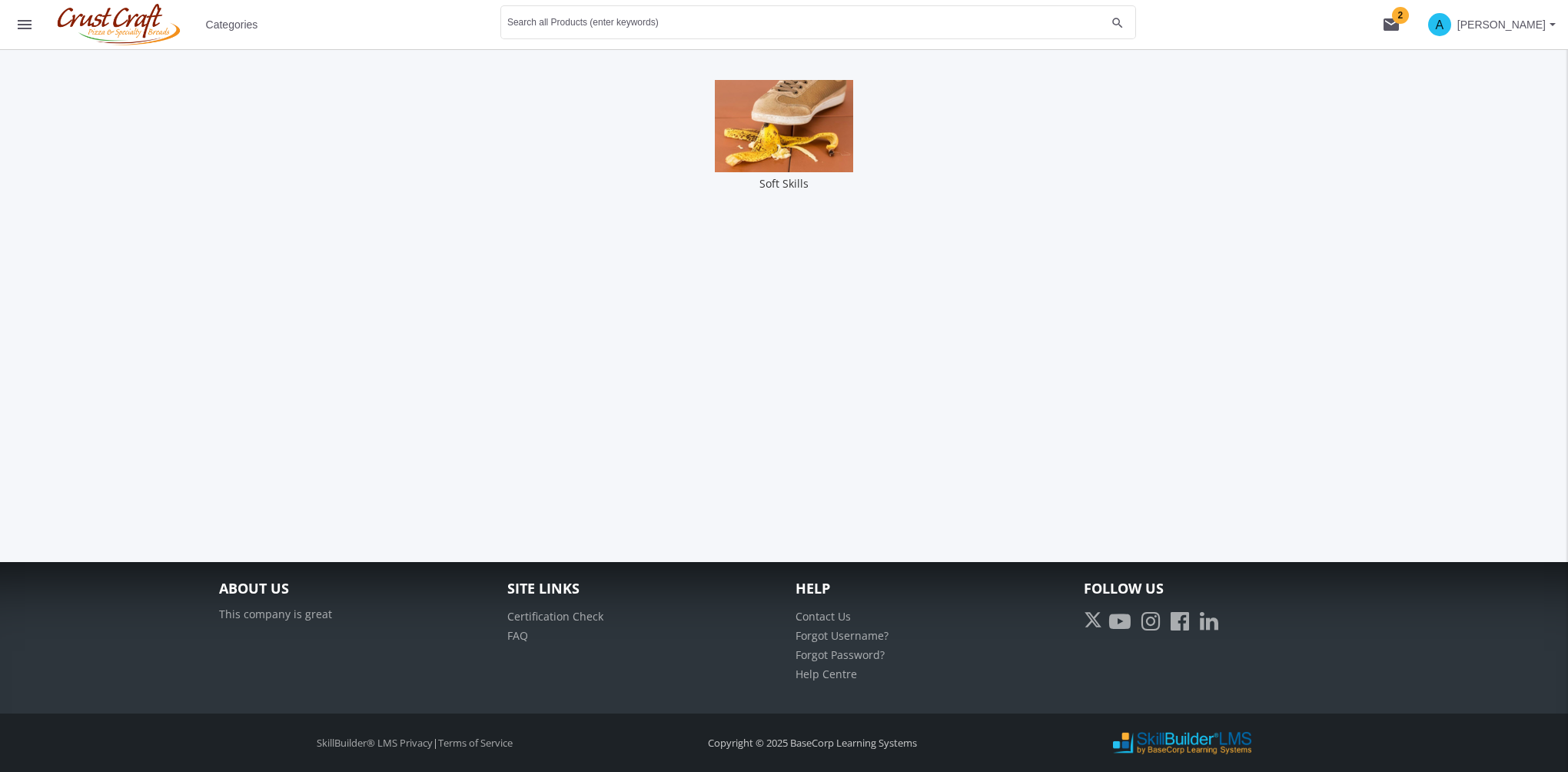
click at [797, 139] on img at bounding box center [784, 126] width 138 height 93
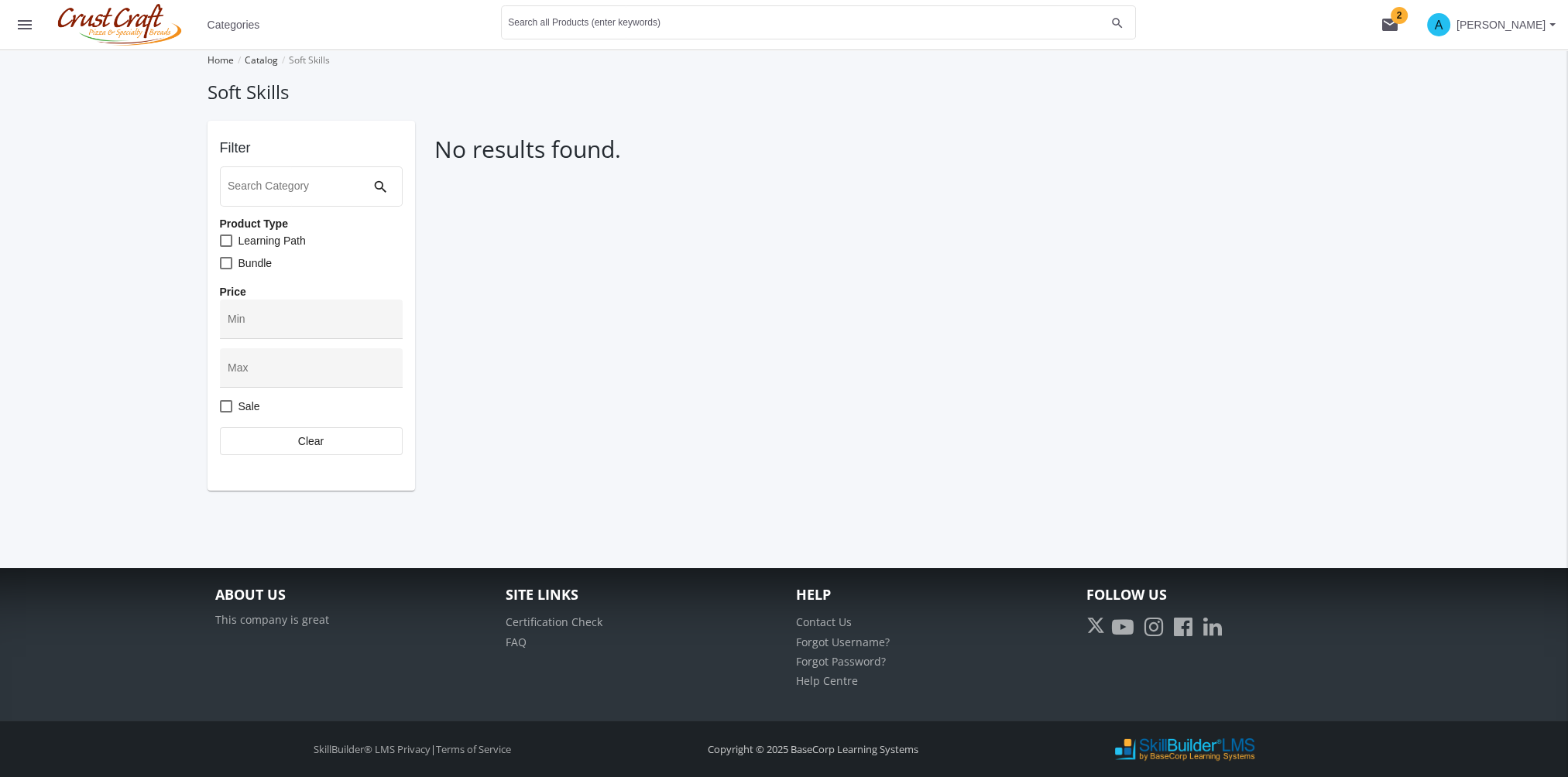
scroll to position [2, 0]
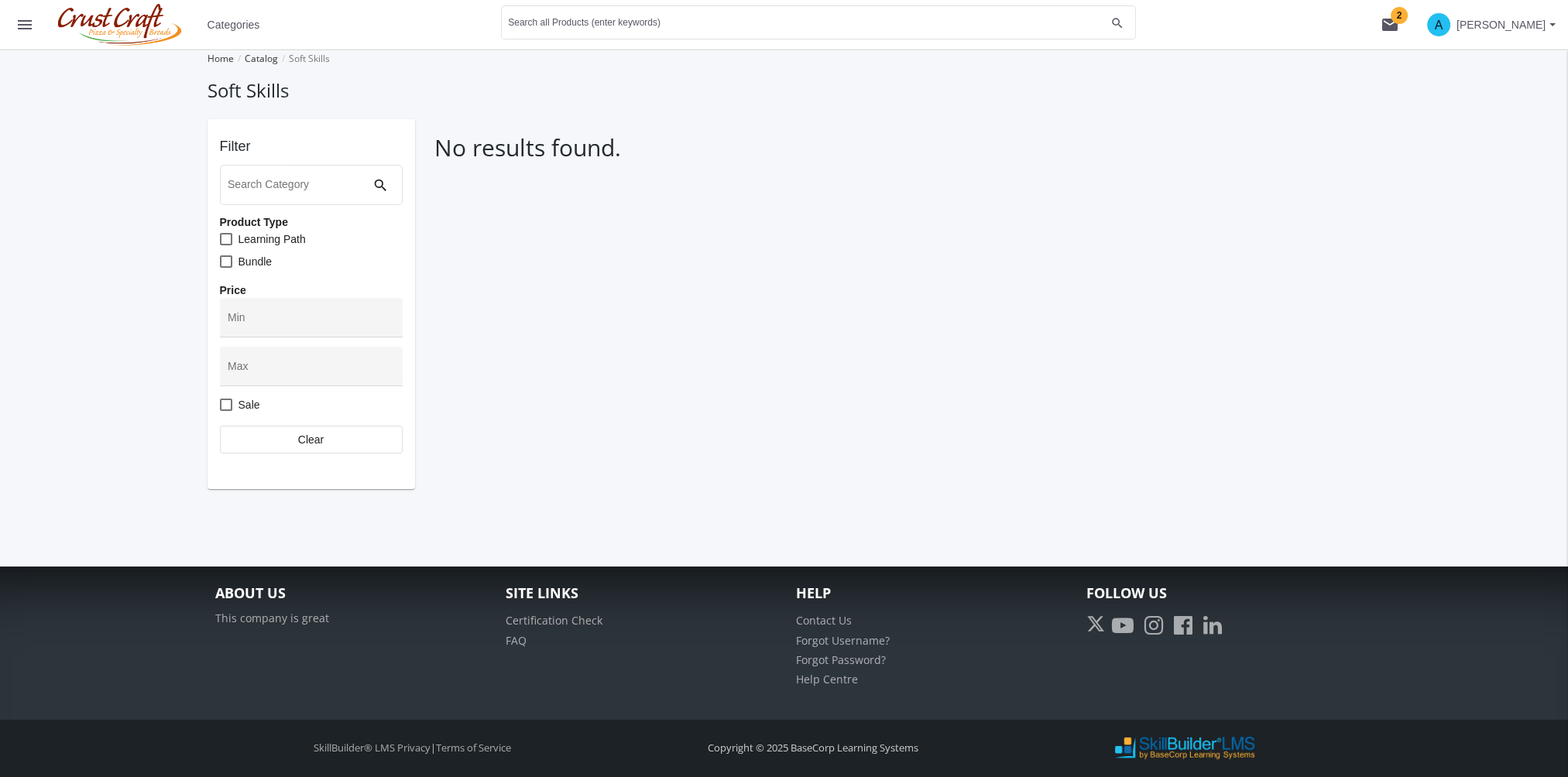
click at [30, 32] on mat-icon "menu" at bounding box center [25, 25] width 19 height 19
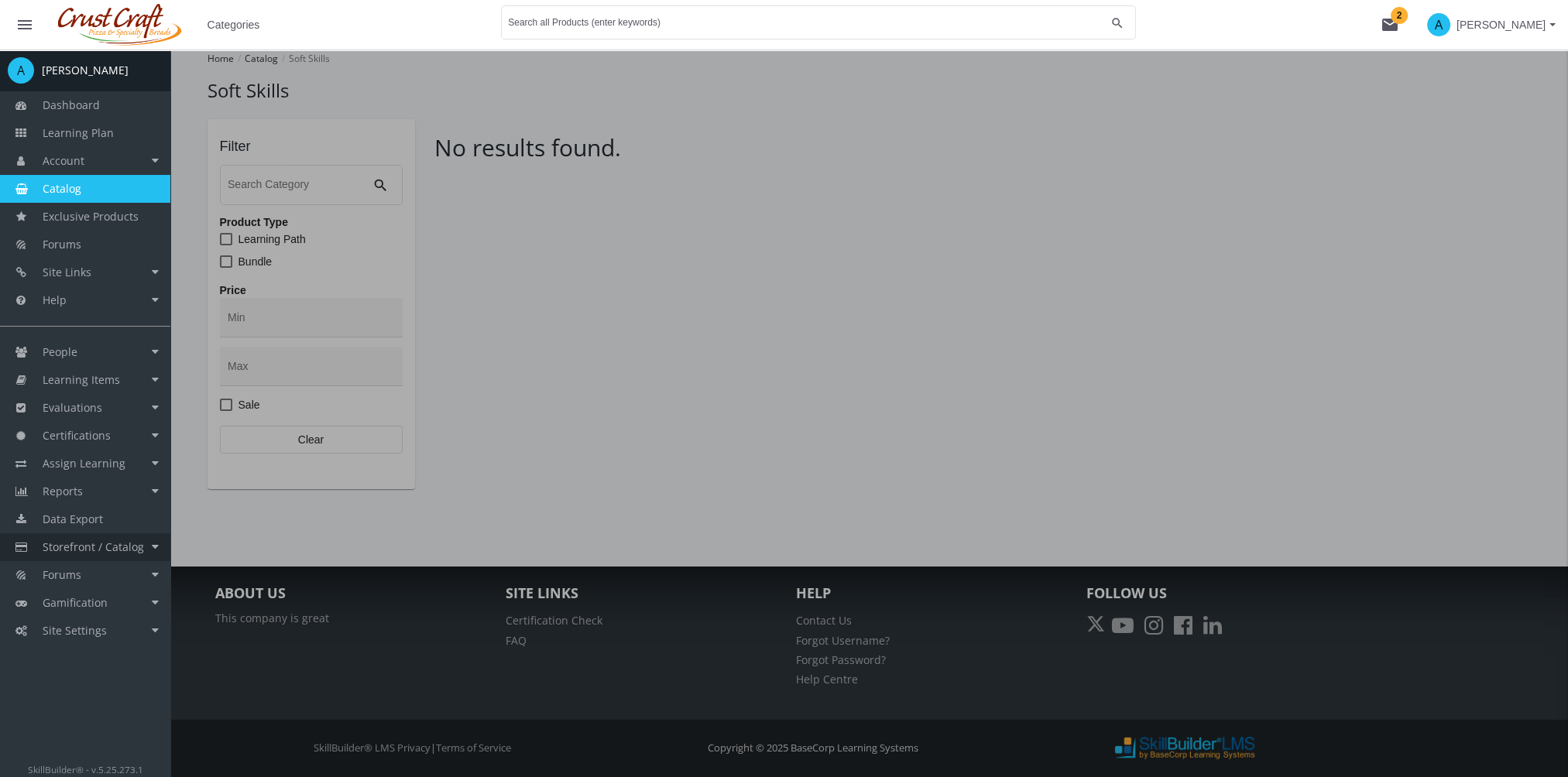
click at [102, 548] on span "Storefront / Catalog" at bounding box center [93, 547] width 102 height 15
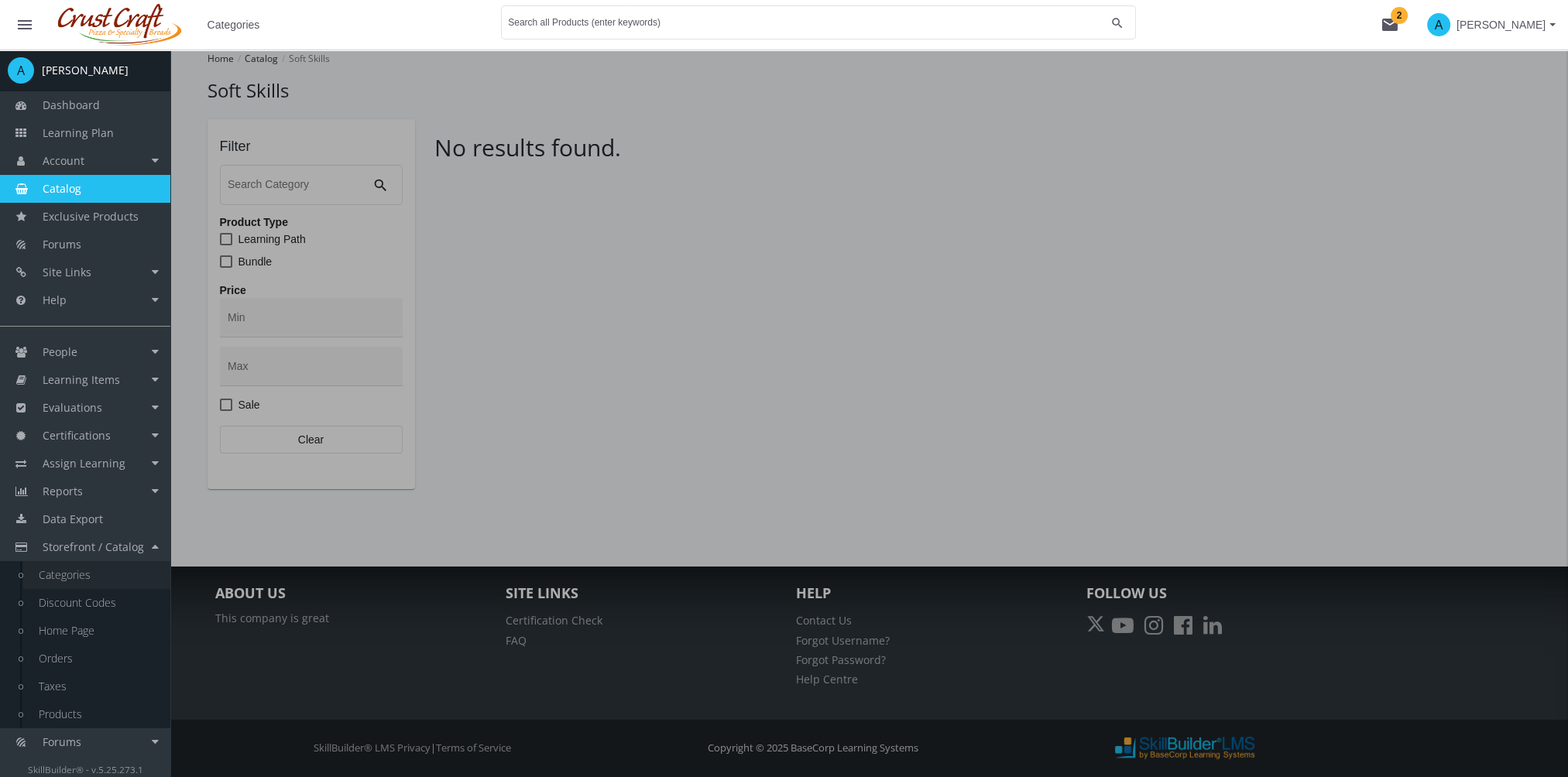
click at [98, 584] on link "Categories" at bounding box center [97, 575] width 147 height 28
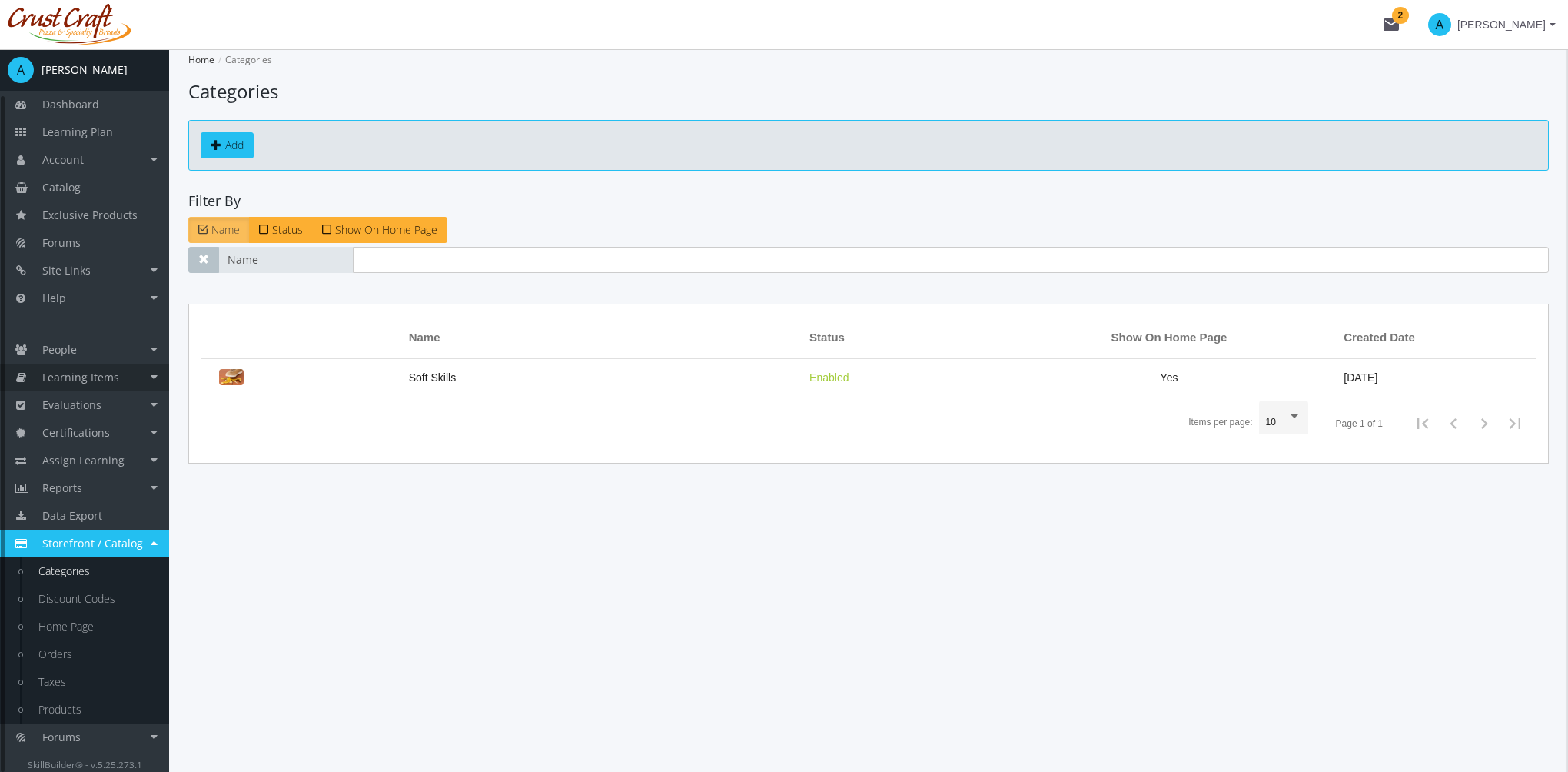
click at [68, 379] on span "Learning Items" at bounding box center [81, 377] width 77 height 15
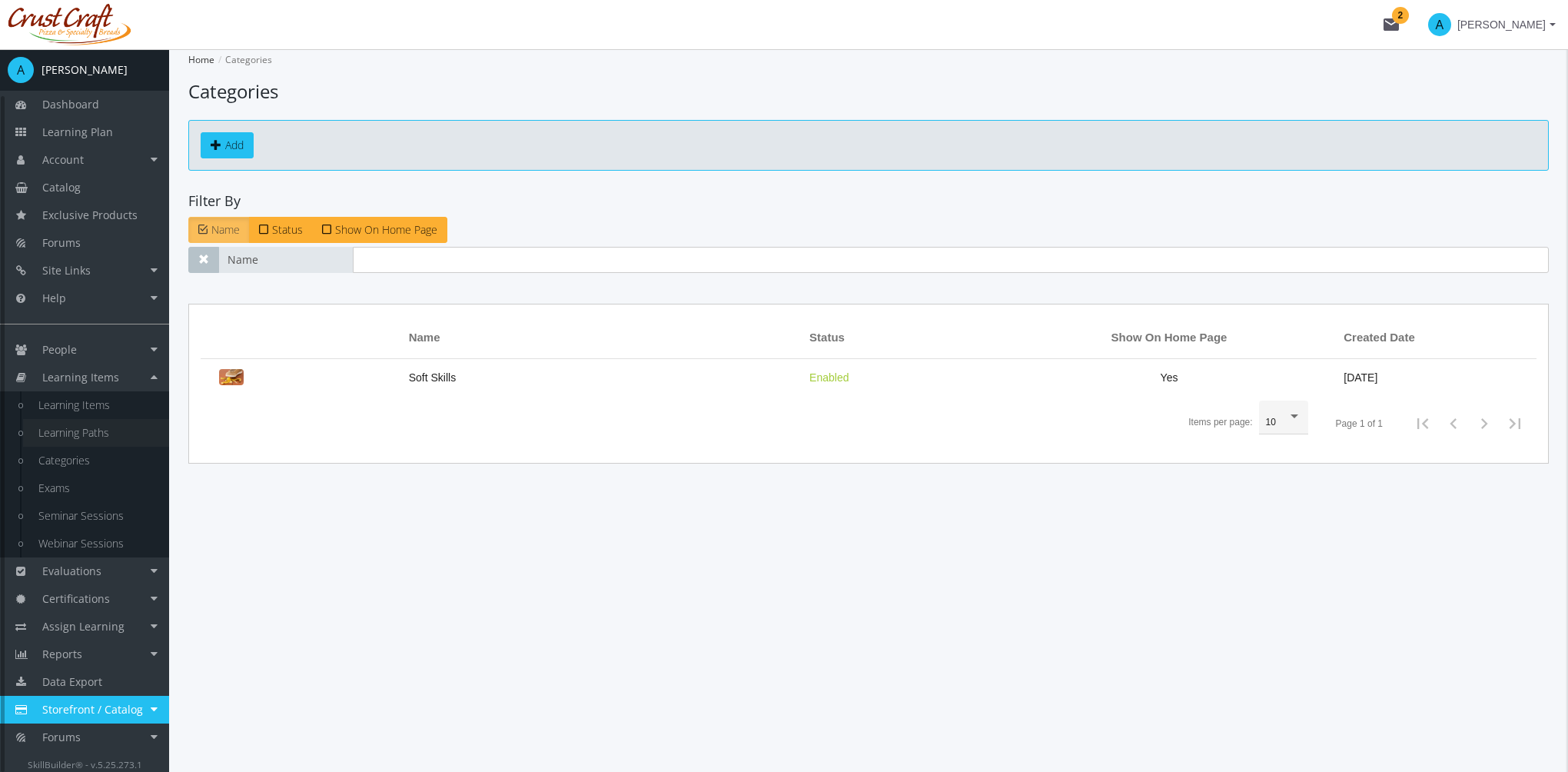
click at [104, 428] on link "Learning Paths" at bounding box center [96, 433] width 146 height 28
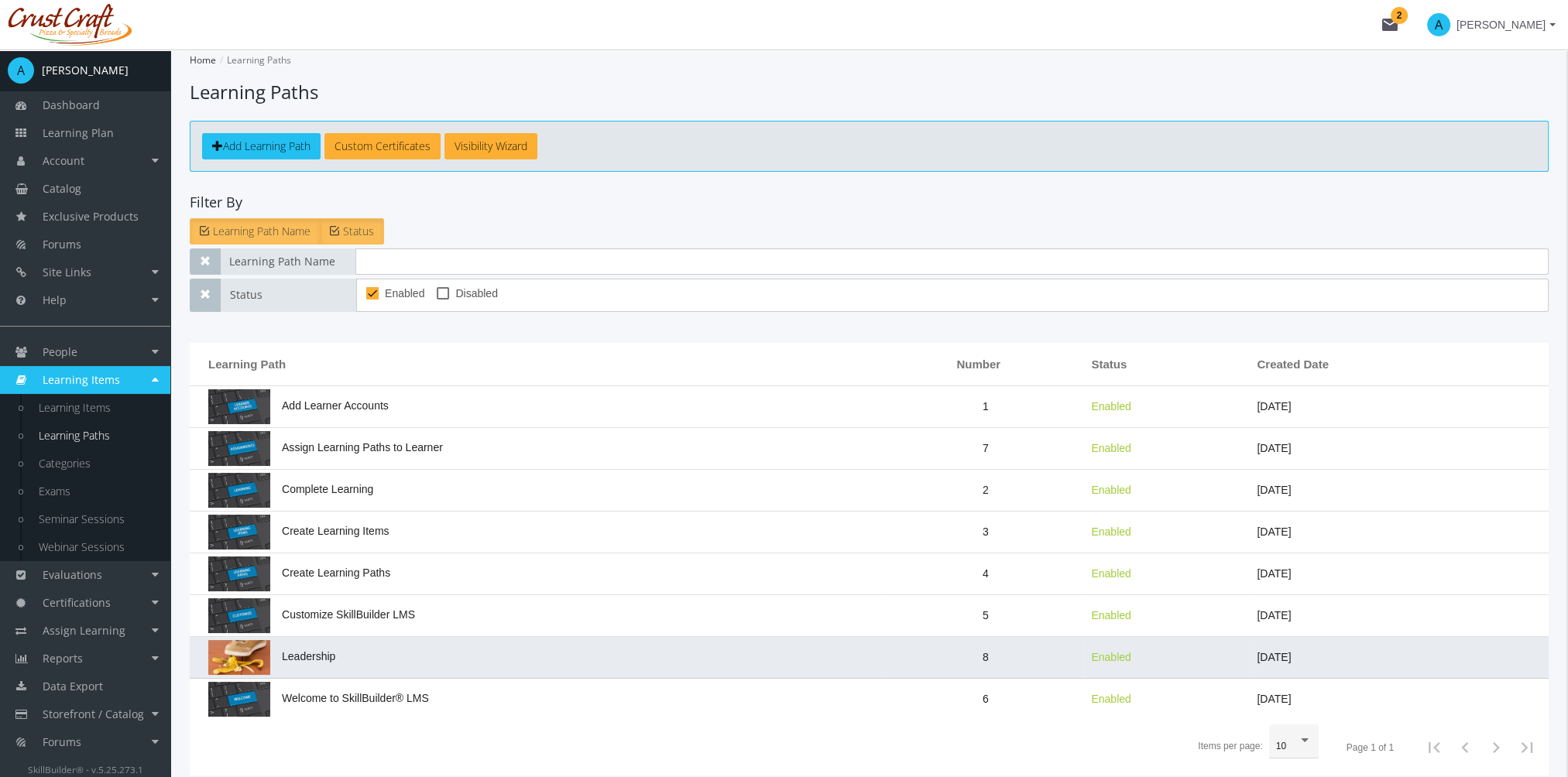
click at [390, 647] on td "Leadership" at bounding box center [538, 658] width 697 height 42
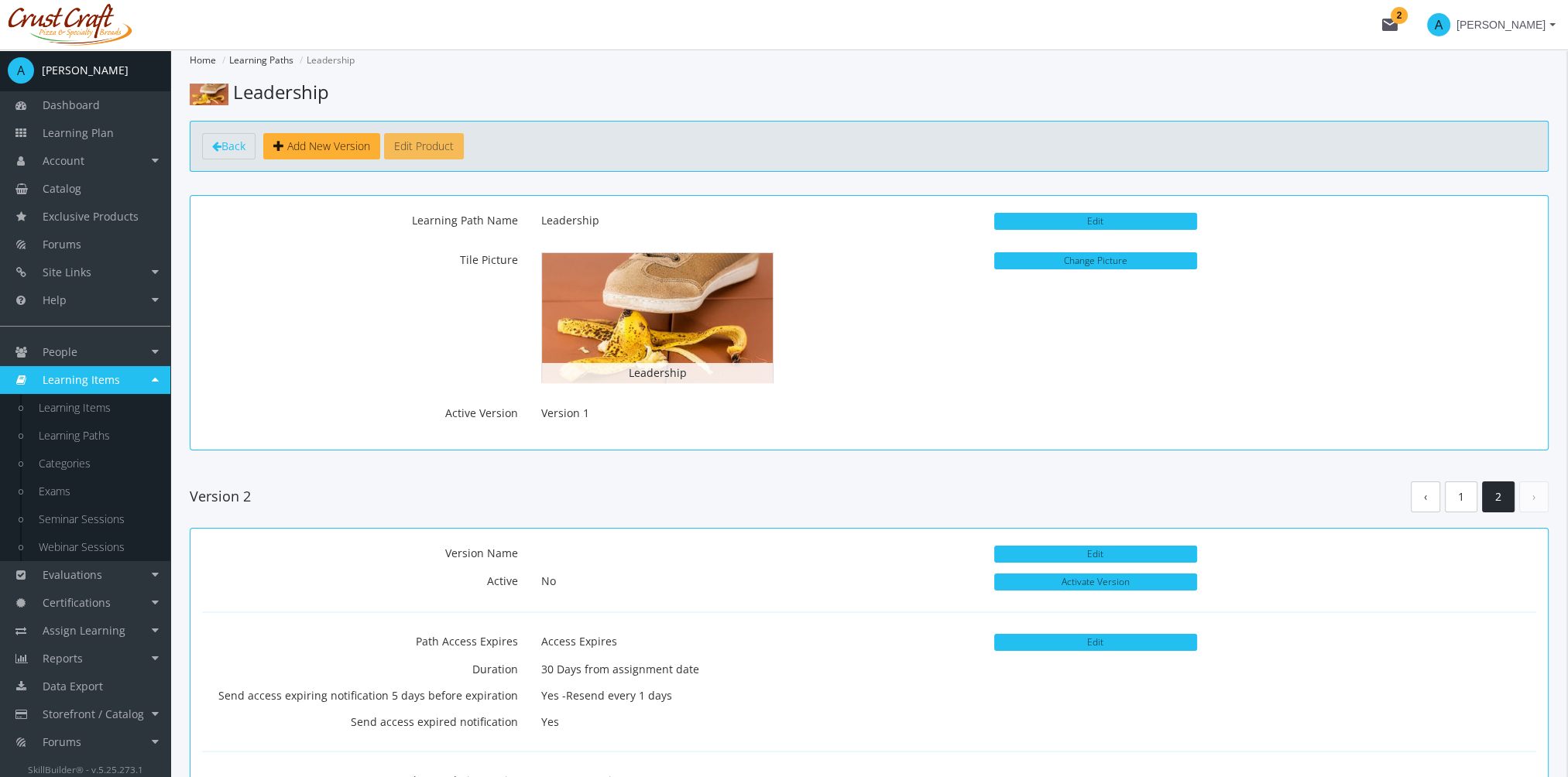
click at [434, 148] on button "Edit Product" at bounding box center [423, 146] width 79 height 26
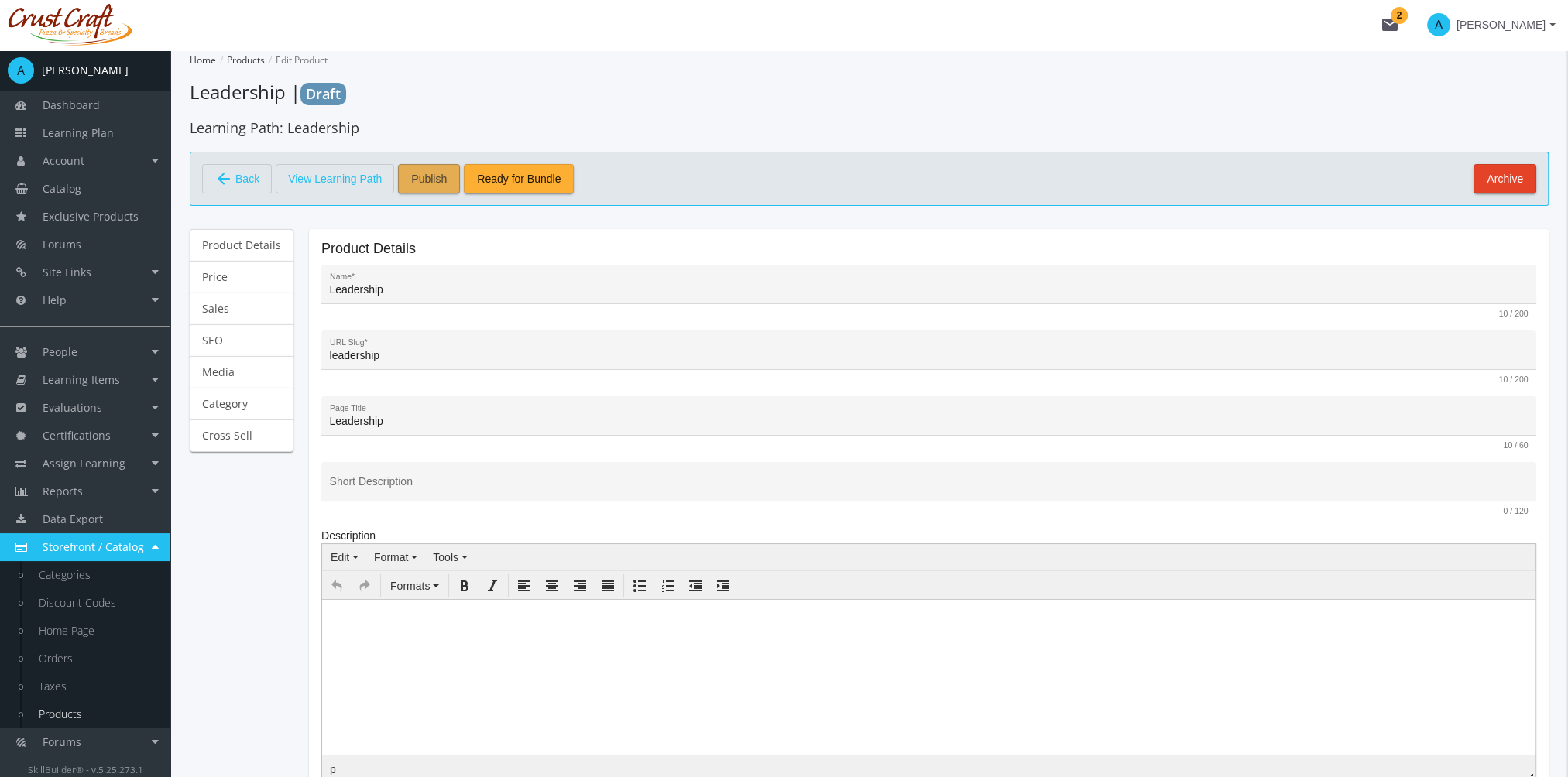
click at [432, 174] on span "Publish" at bounding box center [429, 179] width 35 height 28
click at [77, 196] on link "Catalog" at bounding box center [85, 188] width 171 height 28
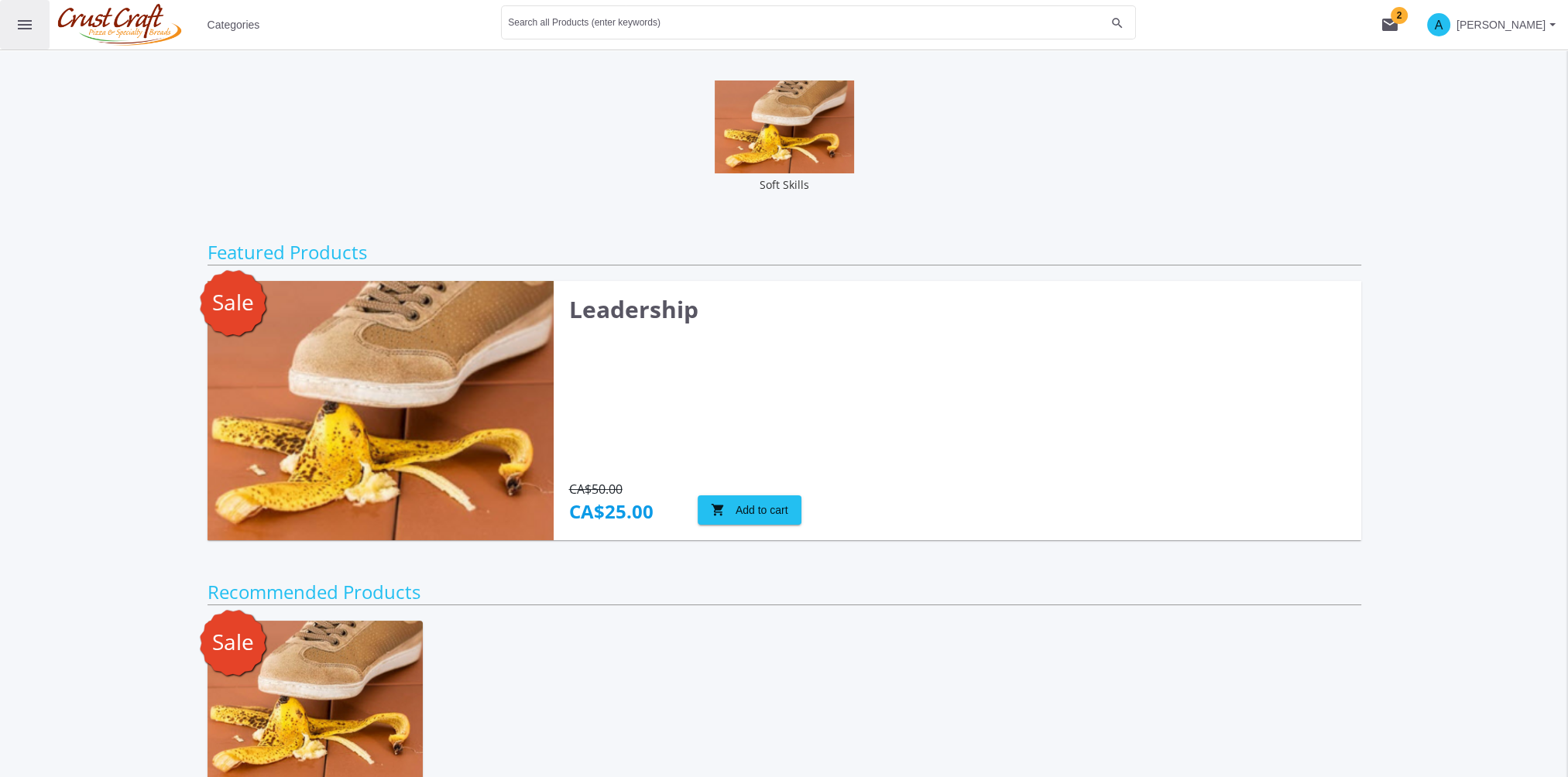
click at [19, 25] on mat-icon "menu" at bounding box center [25, 25] width 19 height 19
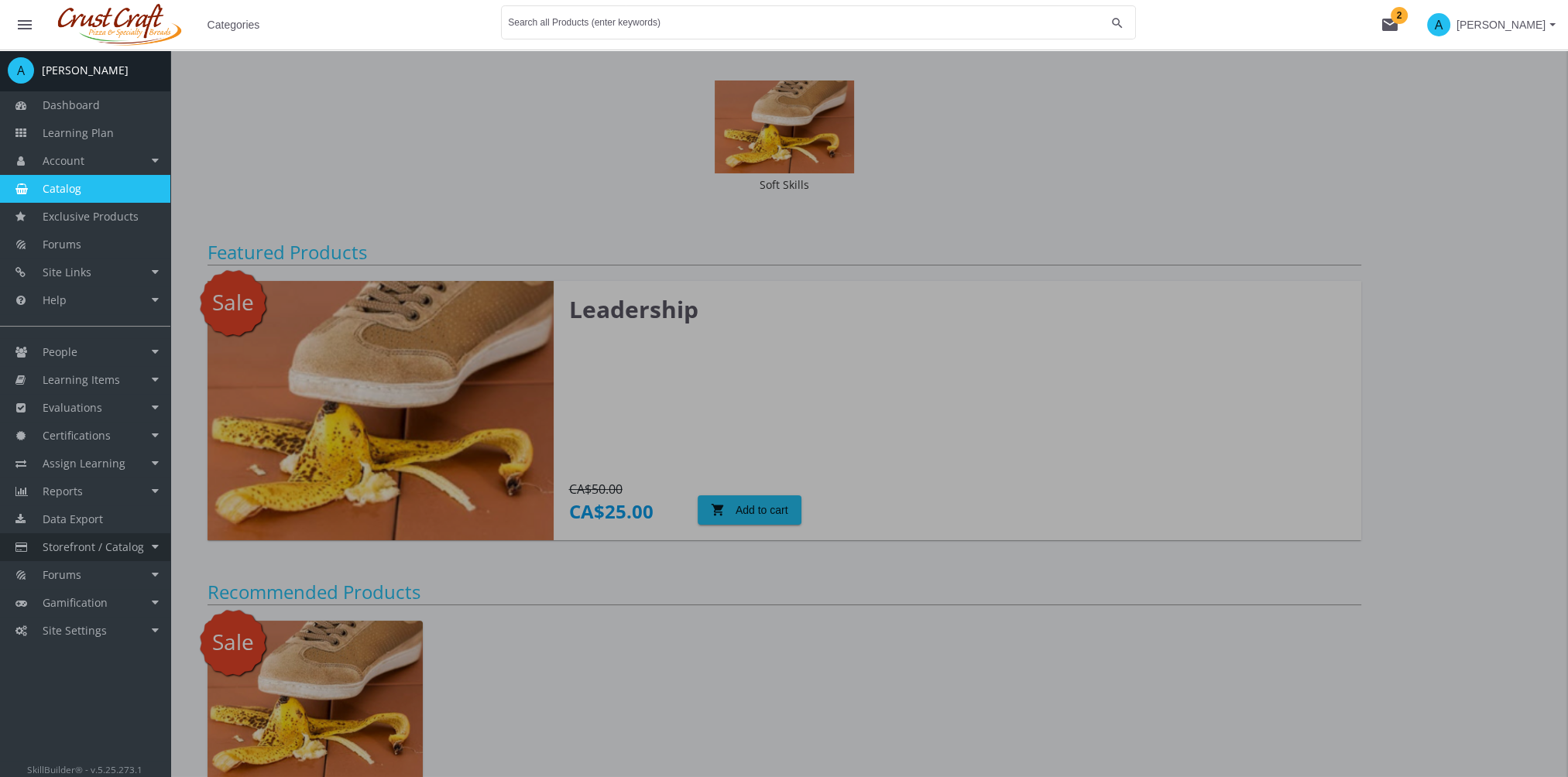
click at [130, 541] on span "Storefront / Catalog" at bounding box center [93, 547] width 102 height 15
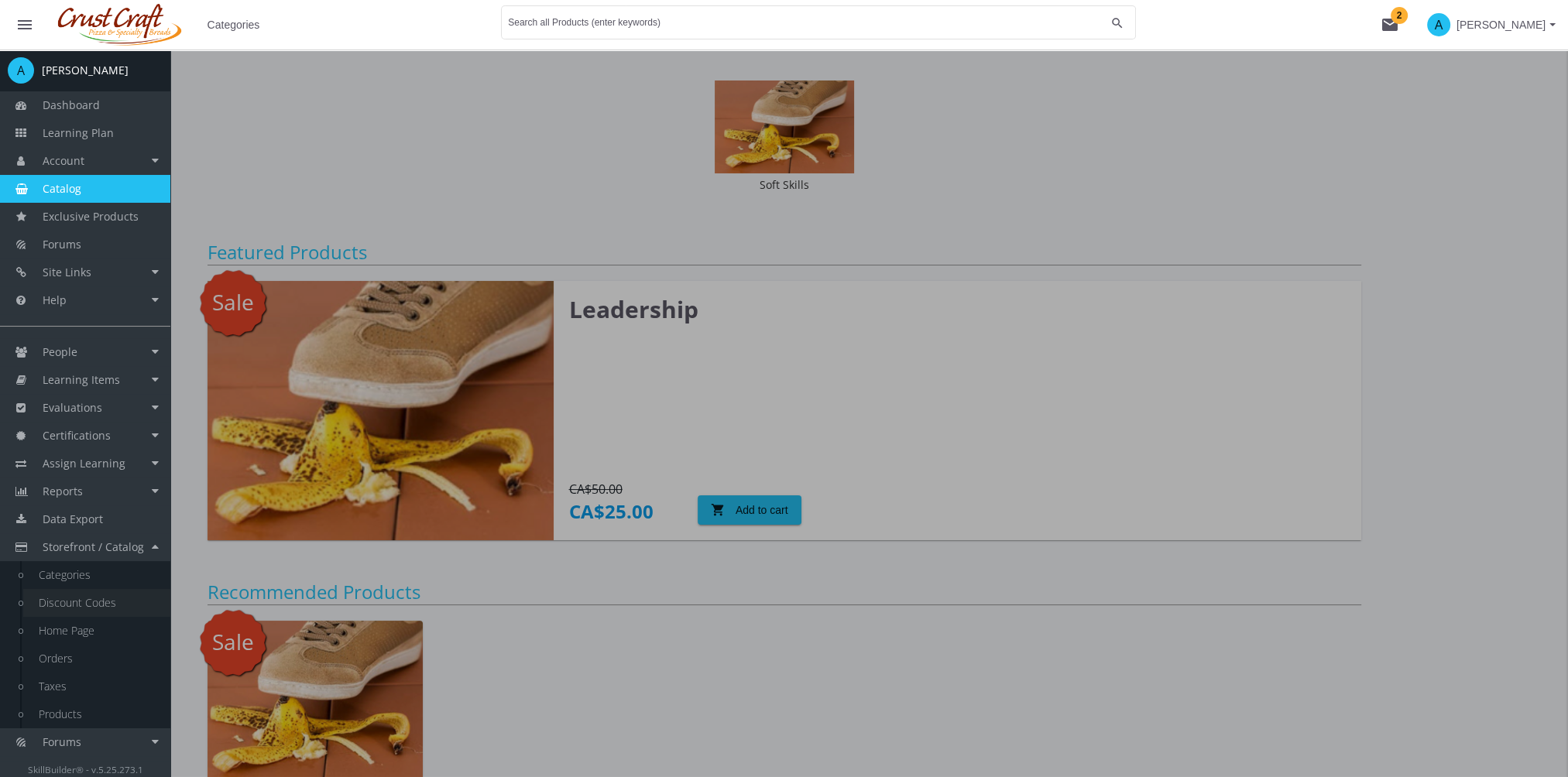
click at [102, 608] on link "Discount Codes" at bounding box center [97, 603] width 147 height 28
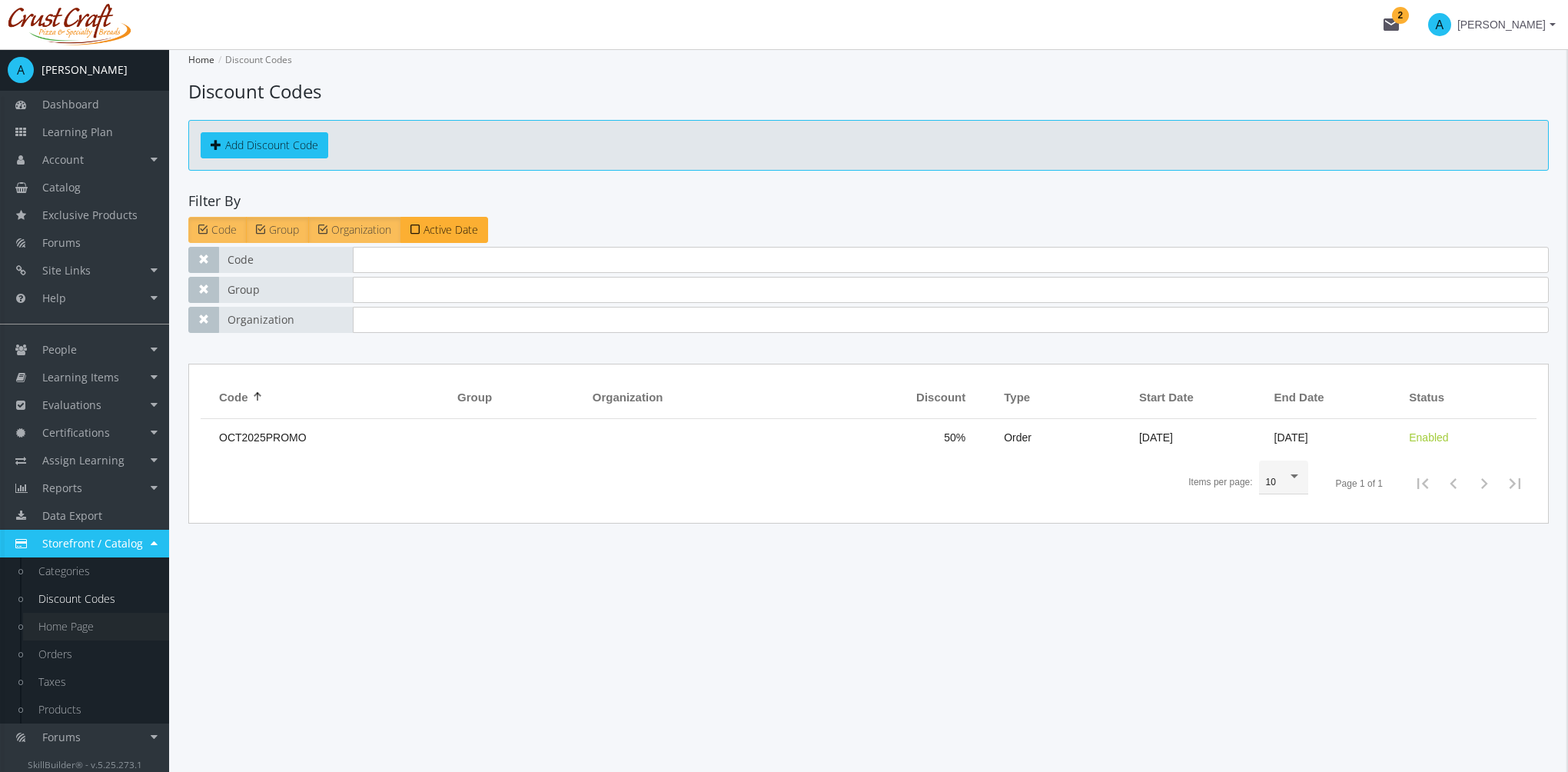
click at [88, 637] on link "Home Page" at bounding box center [96, 626] width 146 height 28
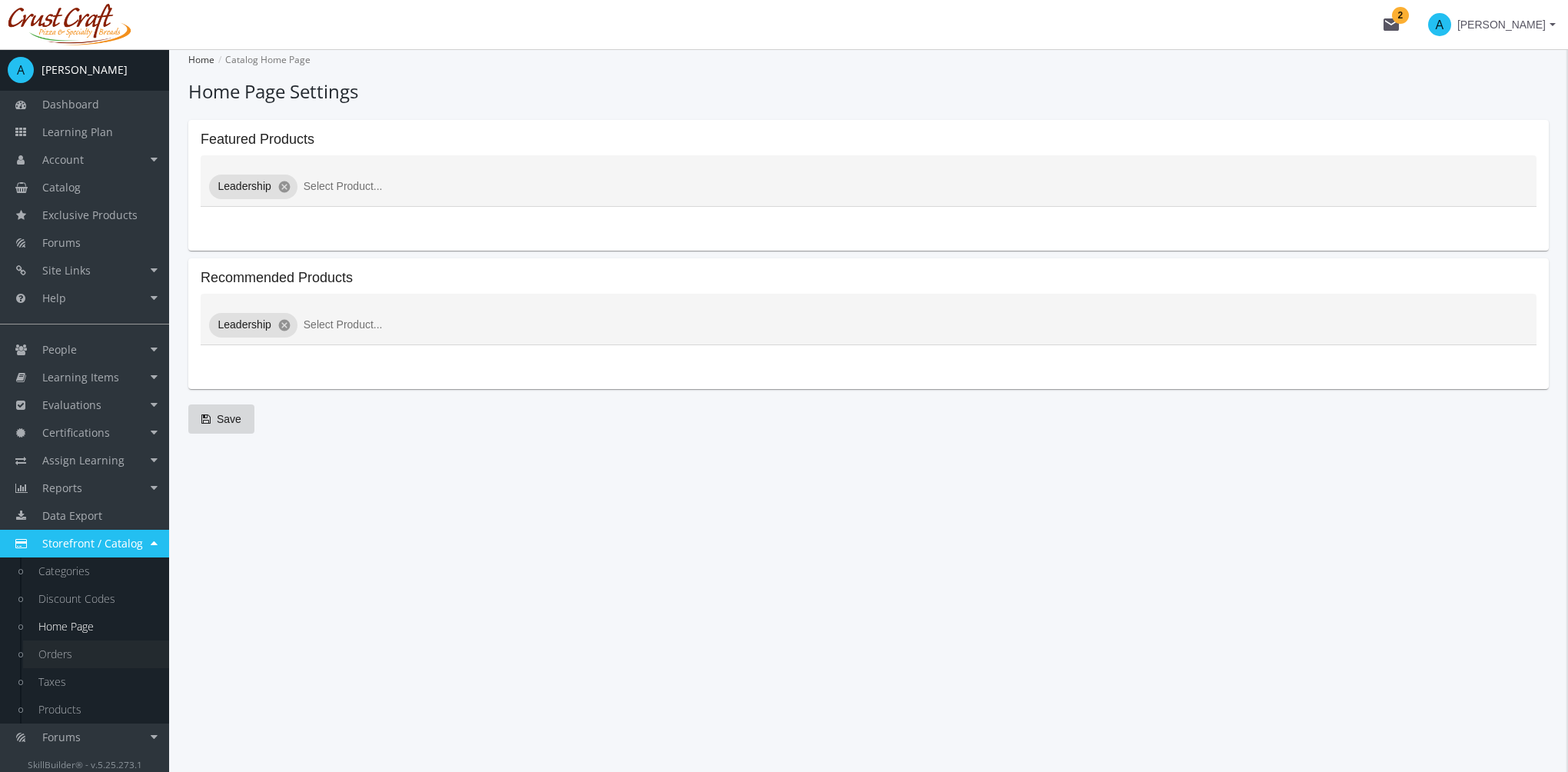
click at [74, 656] on link "Orders" at bounding box center [96, 654] width 146 height 28
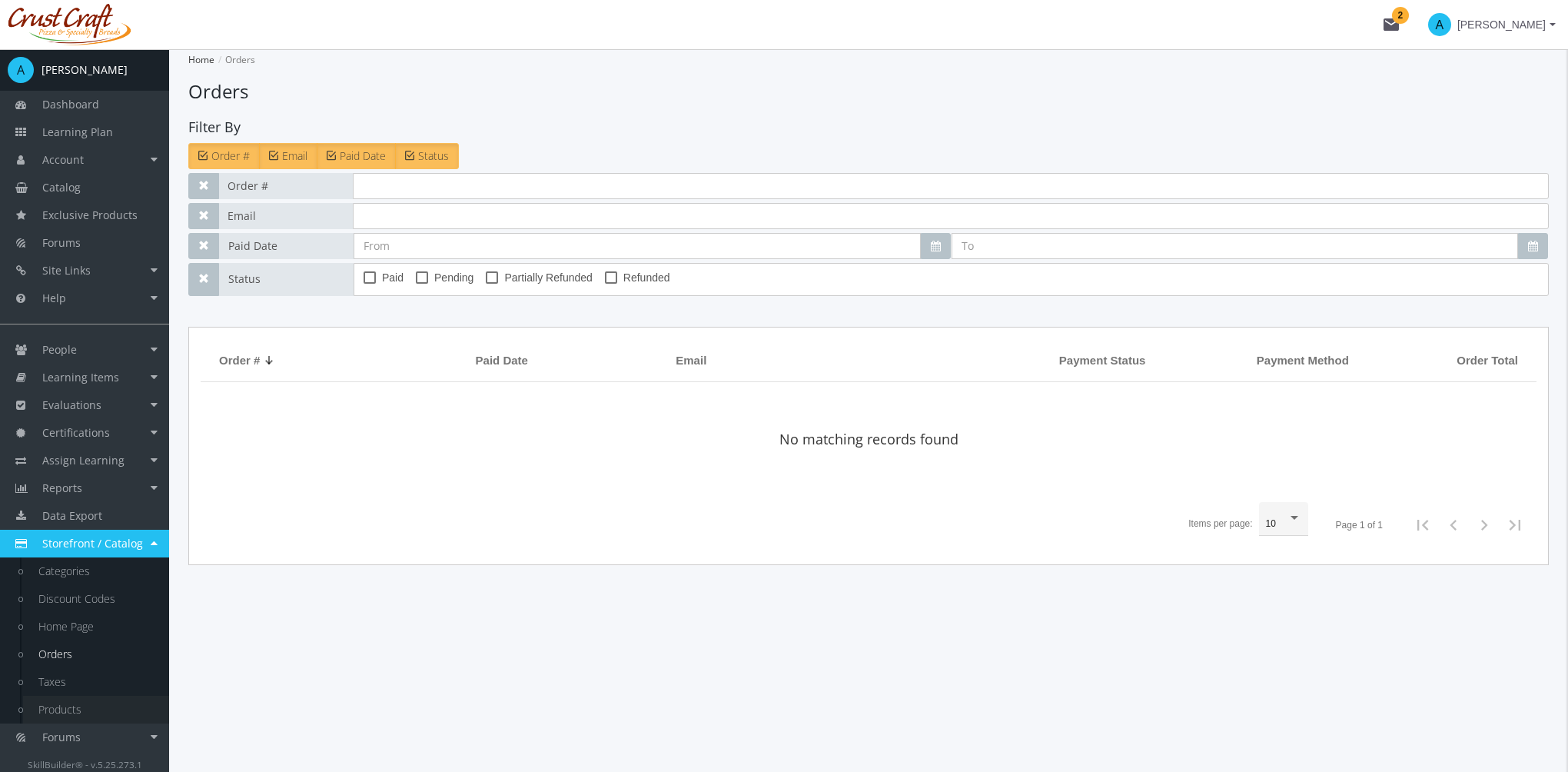
click at [82, 713] on link "Products" at bounding box center [96, 710] width 146 height 28
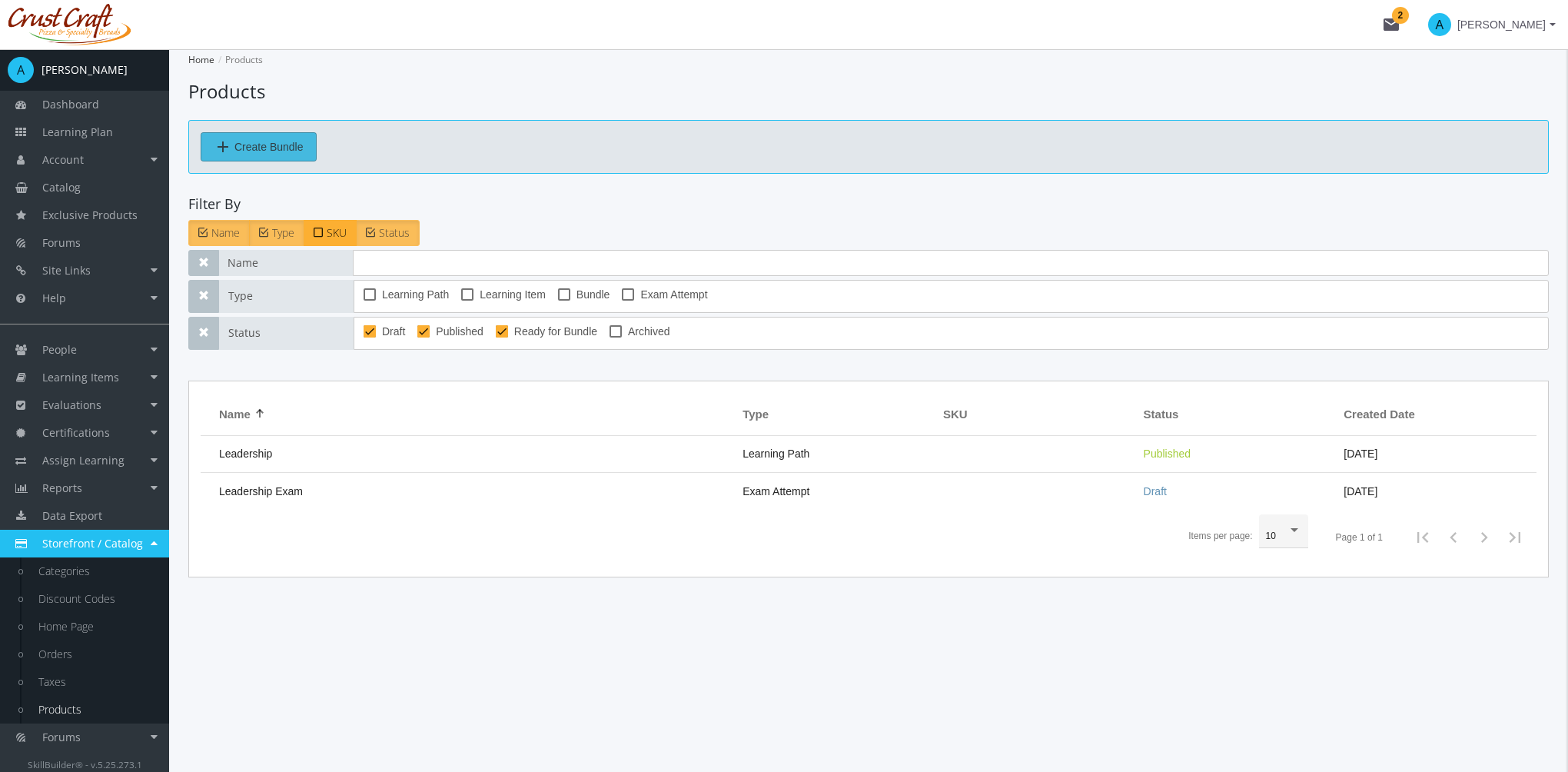
click at [265, 154] on span "Create Bundle" at bounding box center [269, 147] width 70 height 28
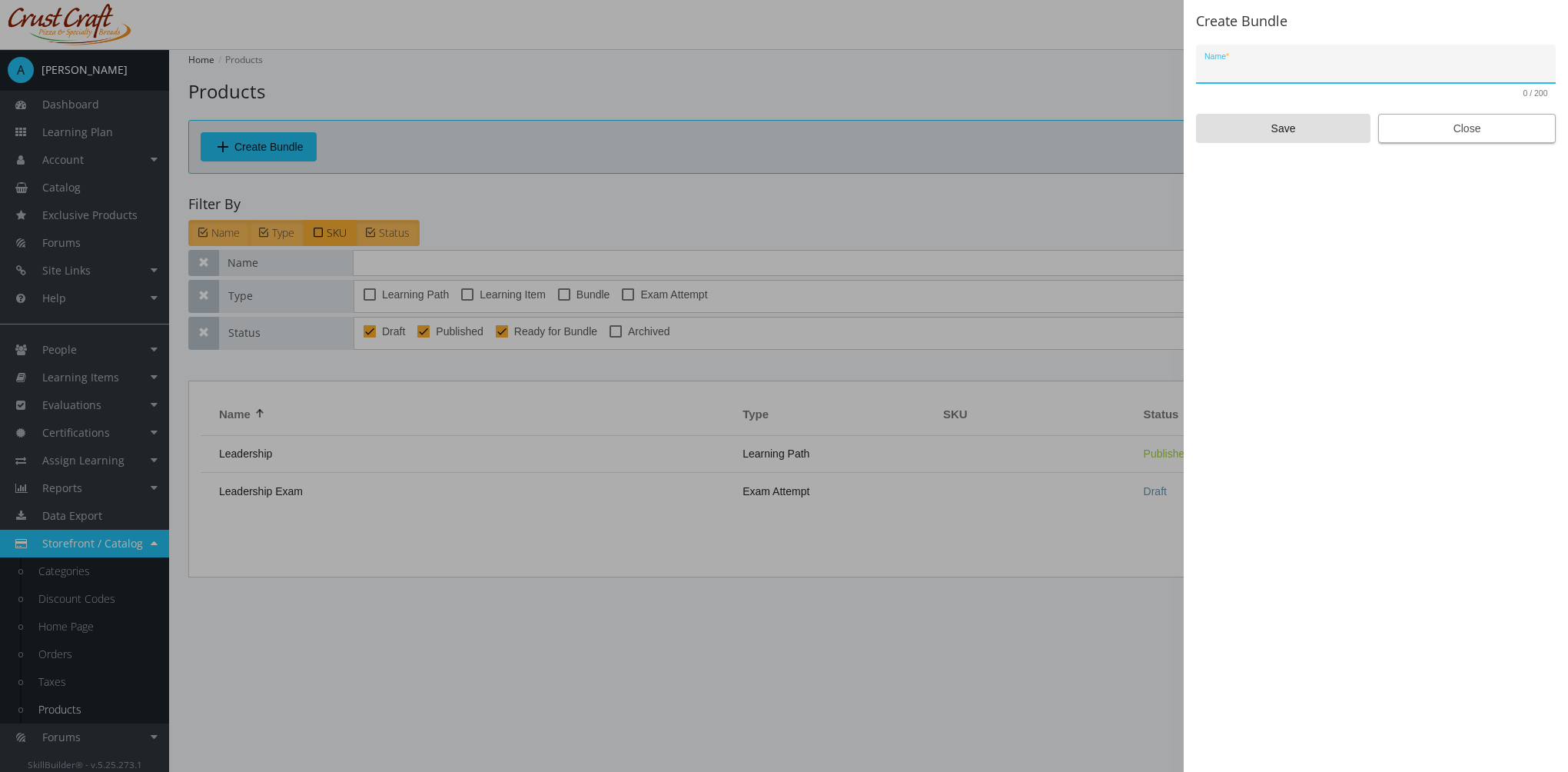
click at [1430, 120] on span "Close" at bounding box center [1467, 129] width 151 height 28
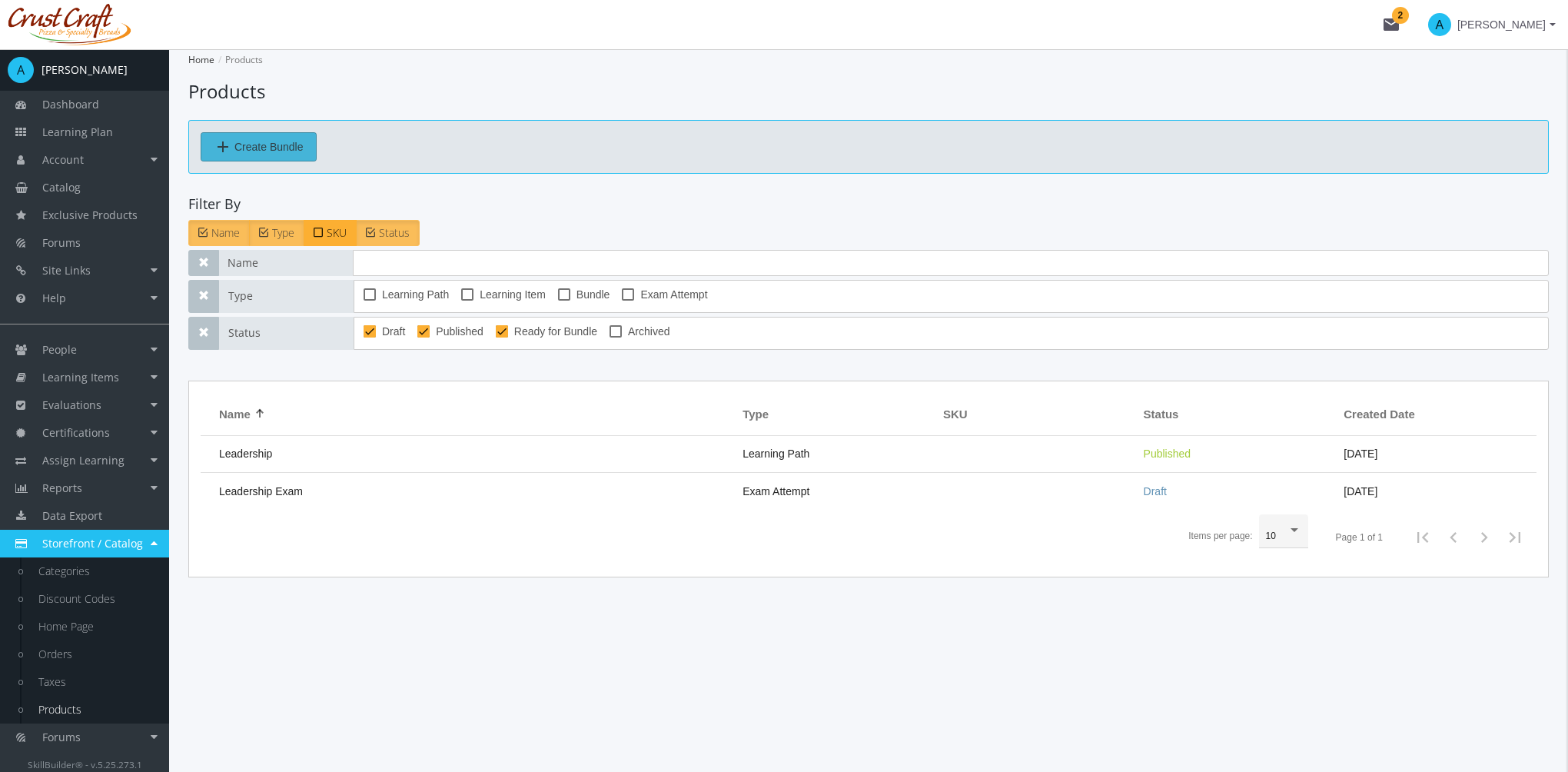
click at [280, 142] on span "Create Bundle" at bounding box center [269, 147] width 70 height 28
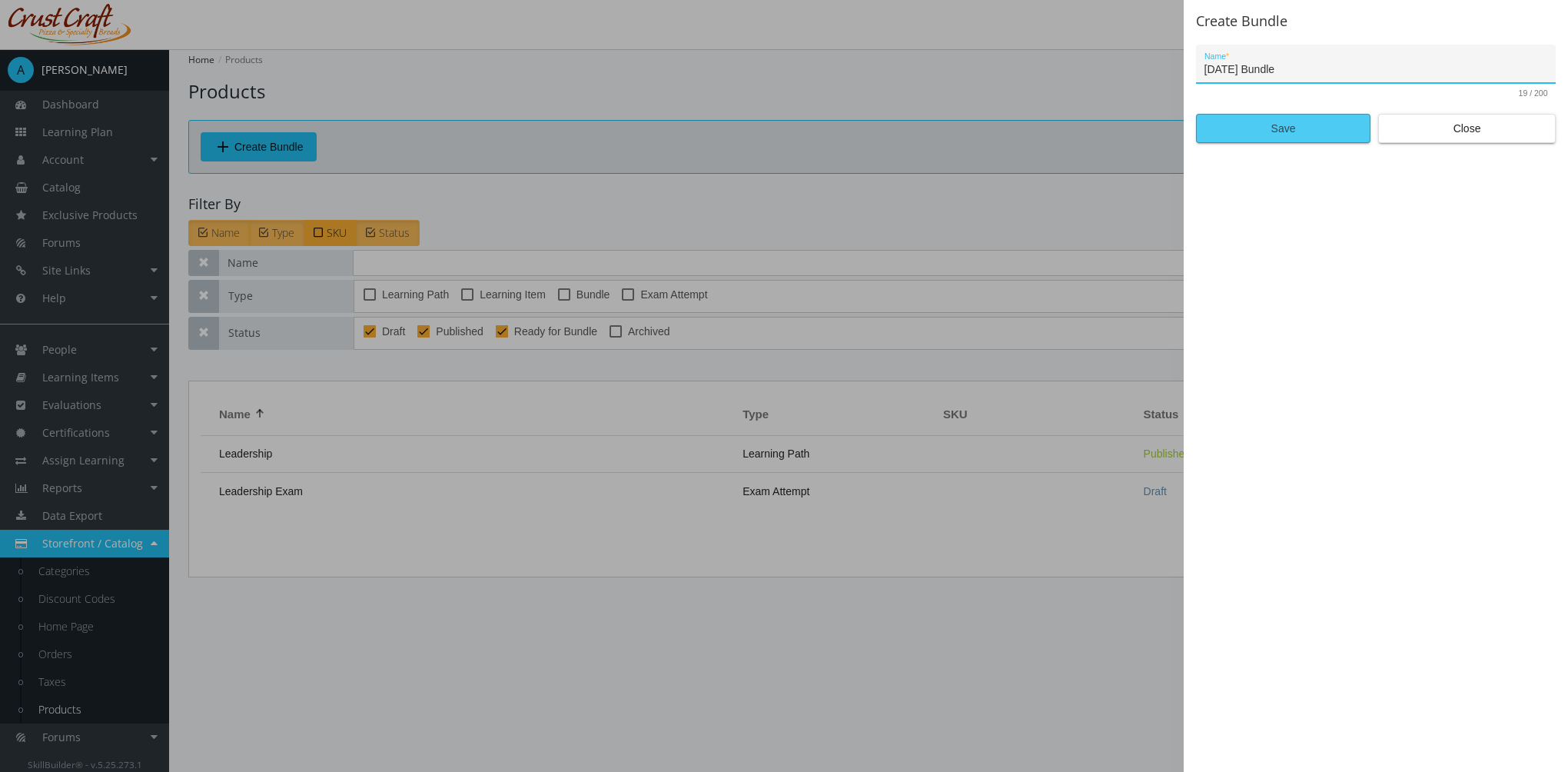
type input "[DATE] Bundle"
click at [1285, 123] on span "Save" at bounding box center [1283, 129] width 148 height 28
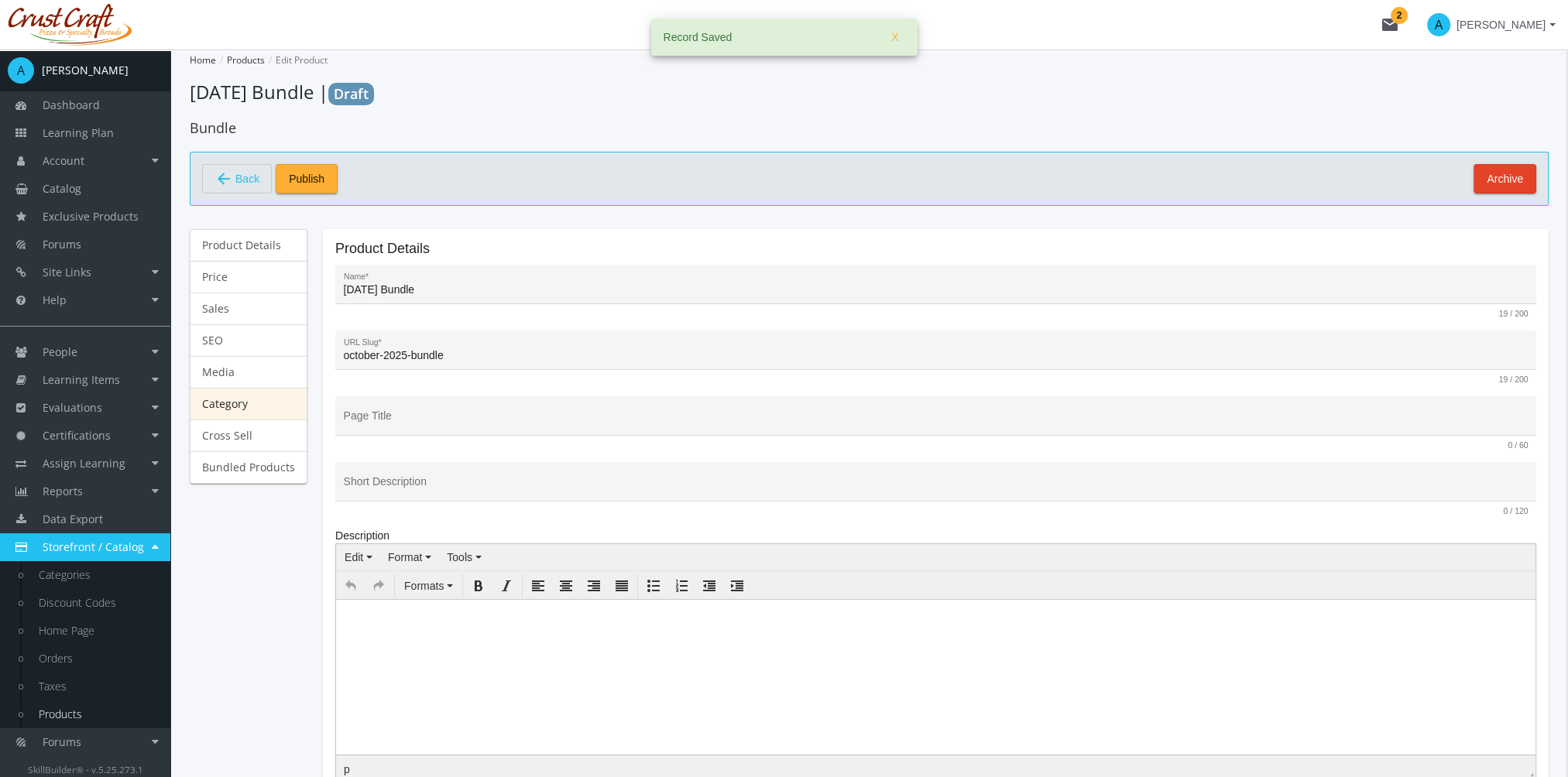
click at [245, 407] on link "Category" at bounding box center [248, 404] width 118 height 33
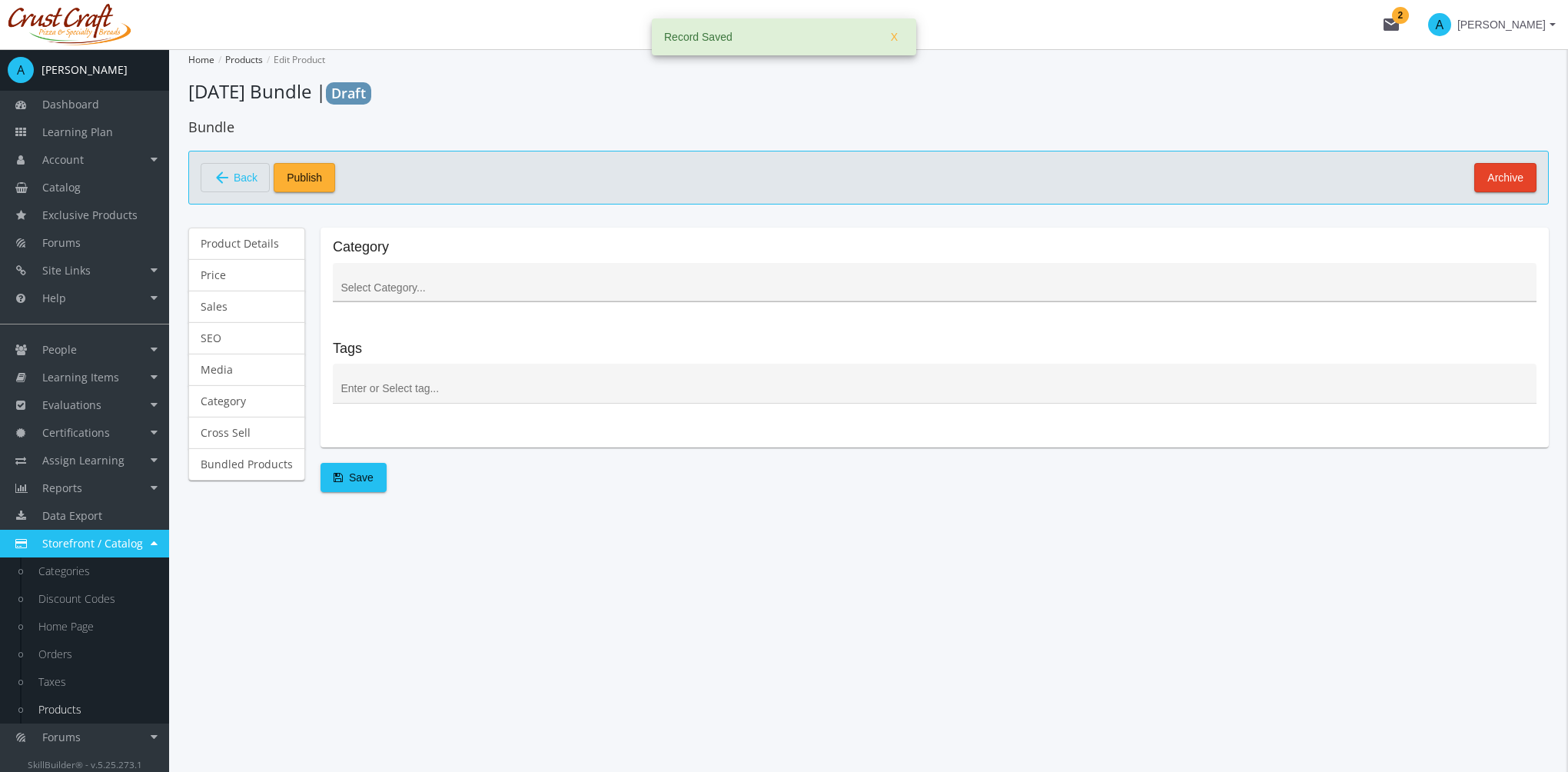
click at [422, 289] on input at bounding box center [935, 287] width 1188 height 12
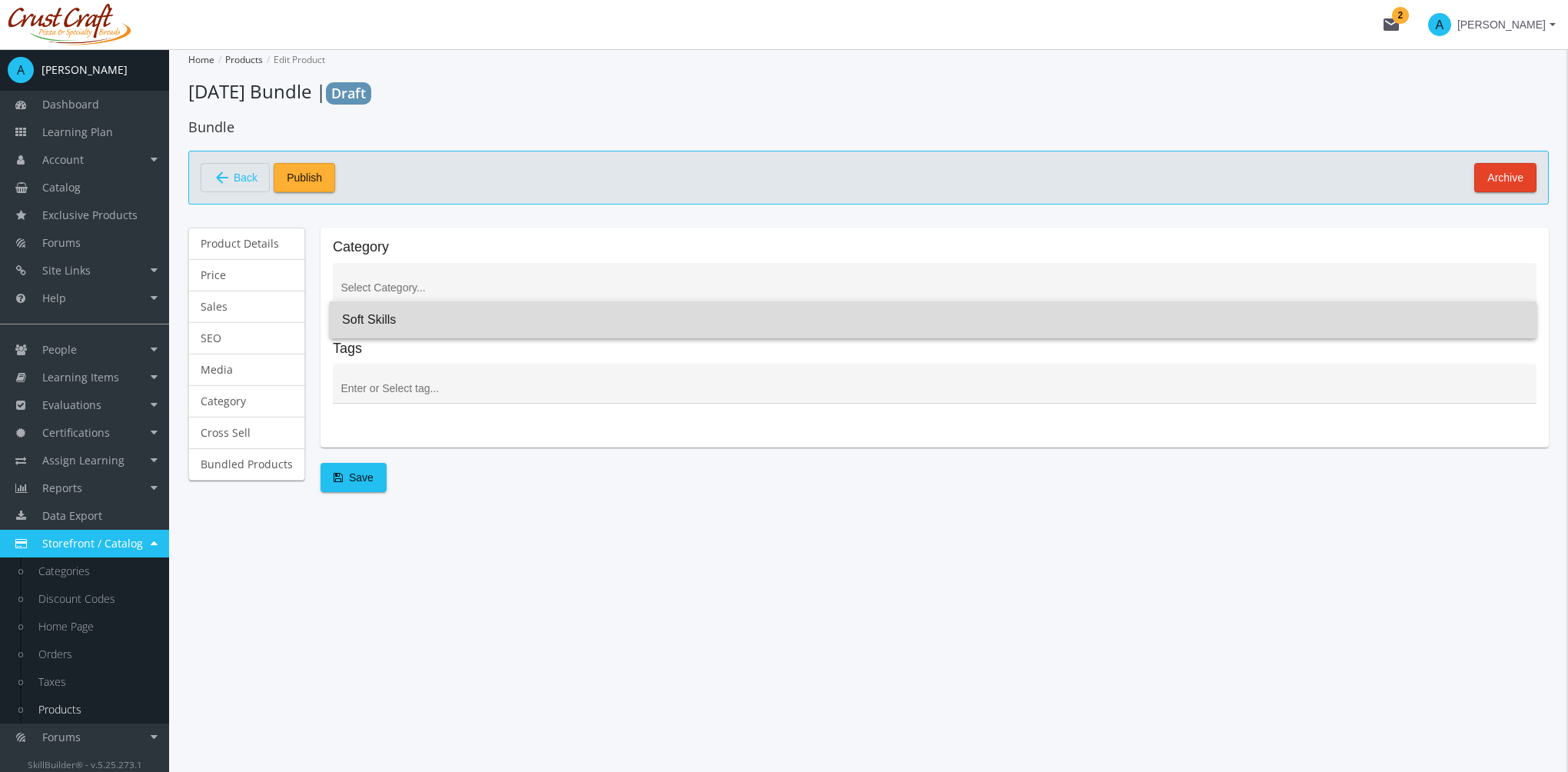
click at [410, 332] on span "Soft Skills" at bounding box center [933, 320] width 1182 height 37
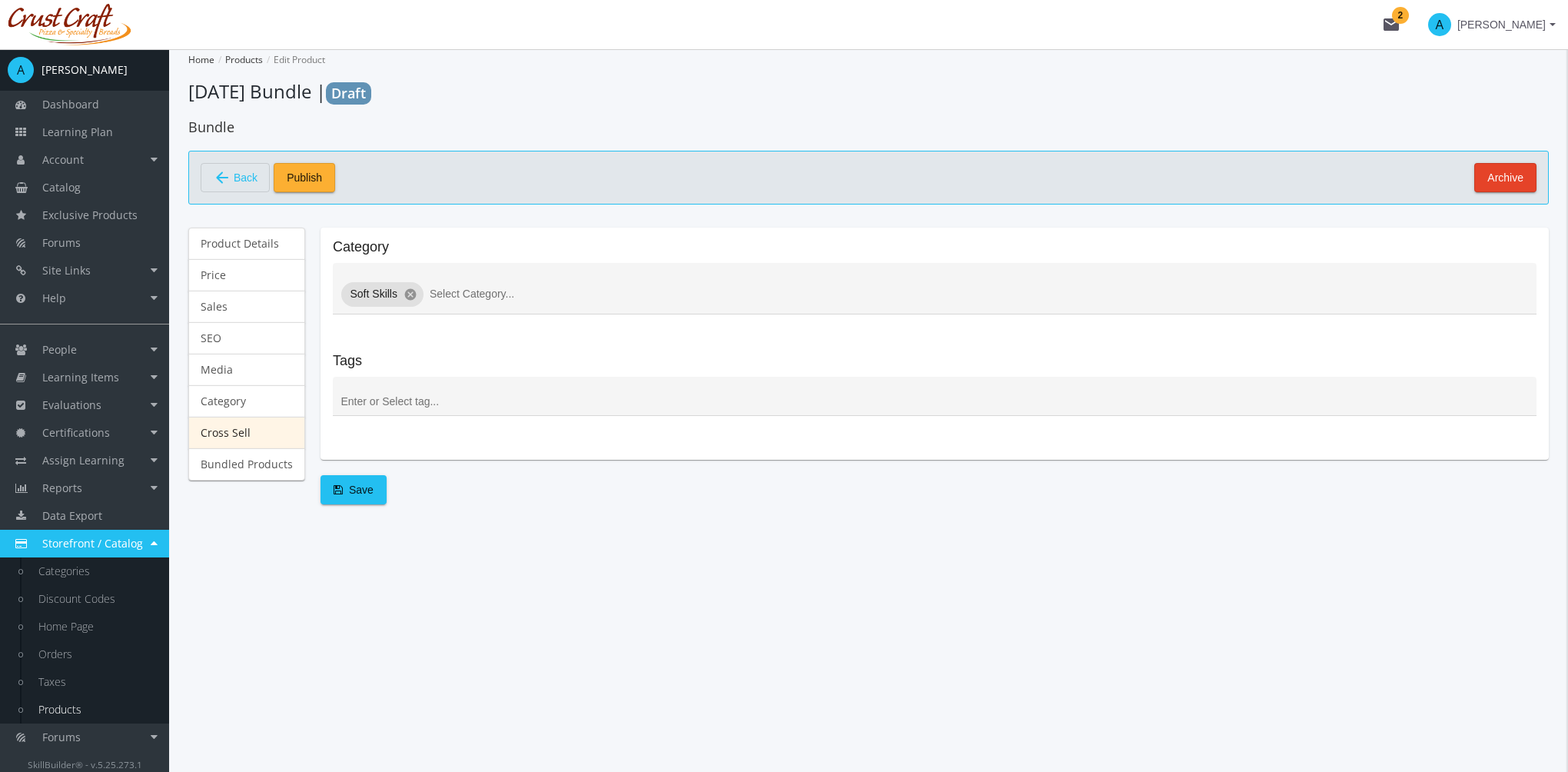
click at [236, 426] on link "Cross Sell" at bounding box center [247, 433] width 117 height 32
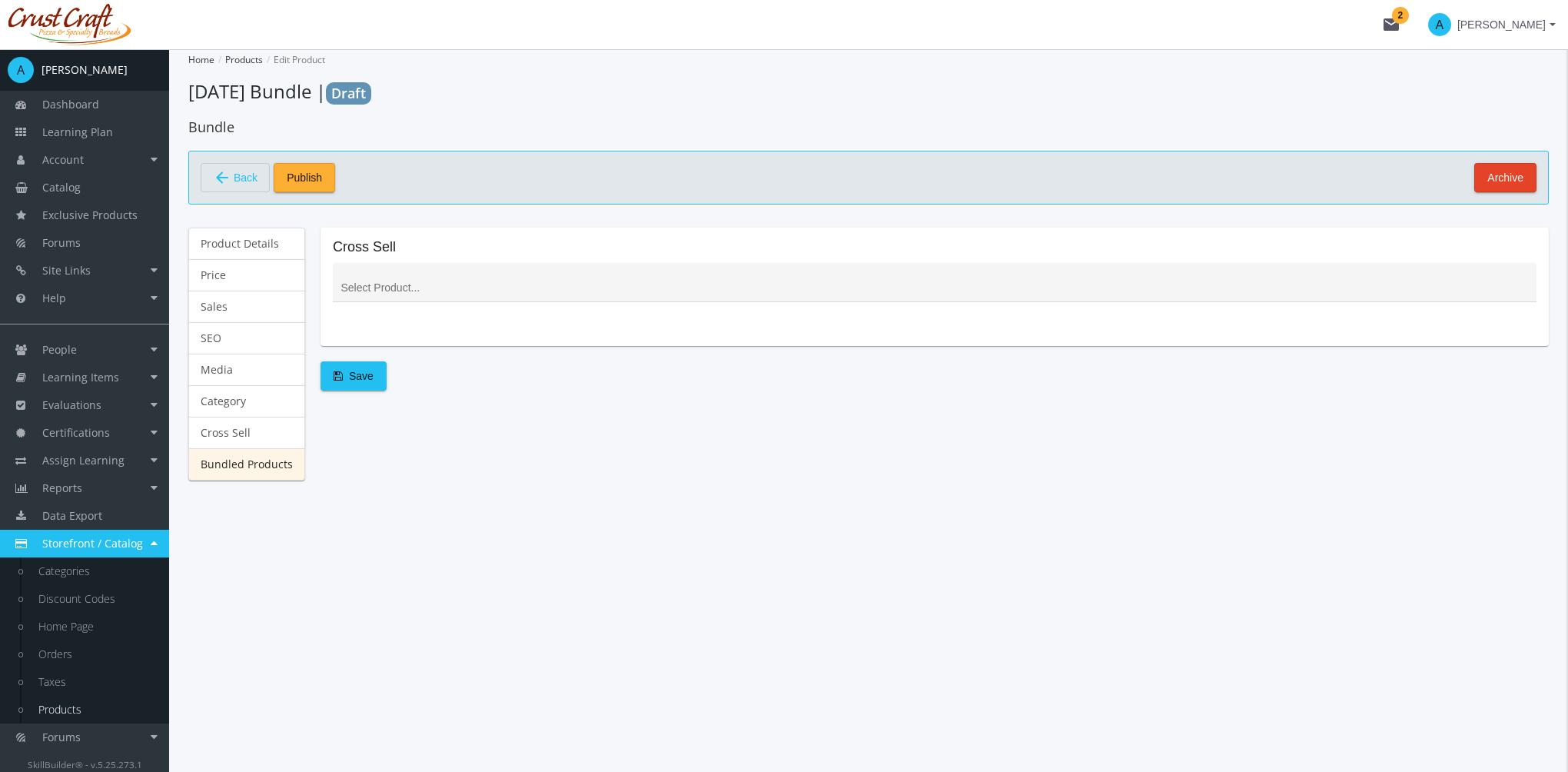
click at [268, 462] on link "Bundled Products" at bounding box center [247, 464] width 117 height 32
click at [373, 285] on input at bounding box center [935, 287] width 1188 height 12
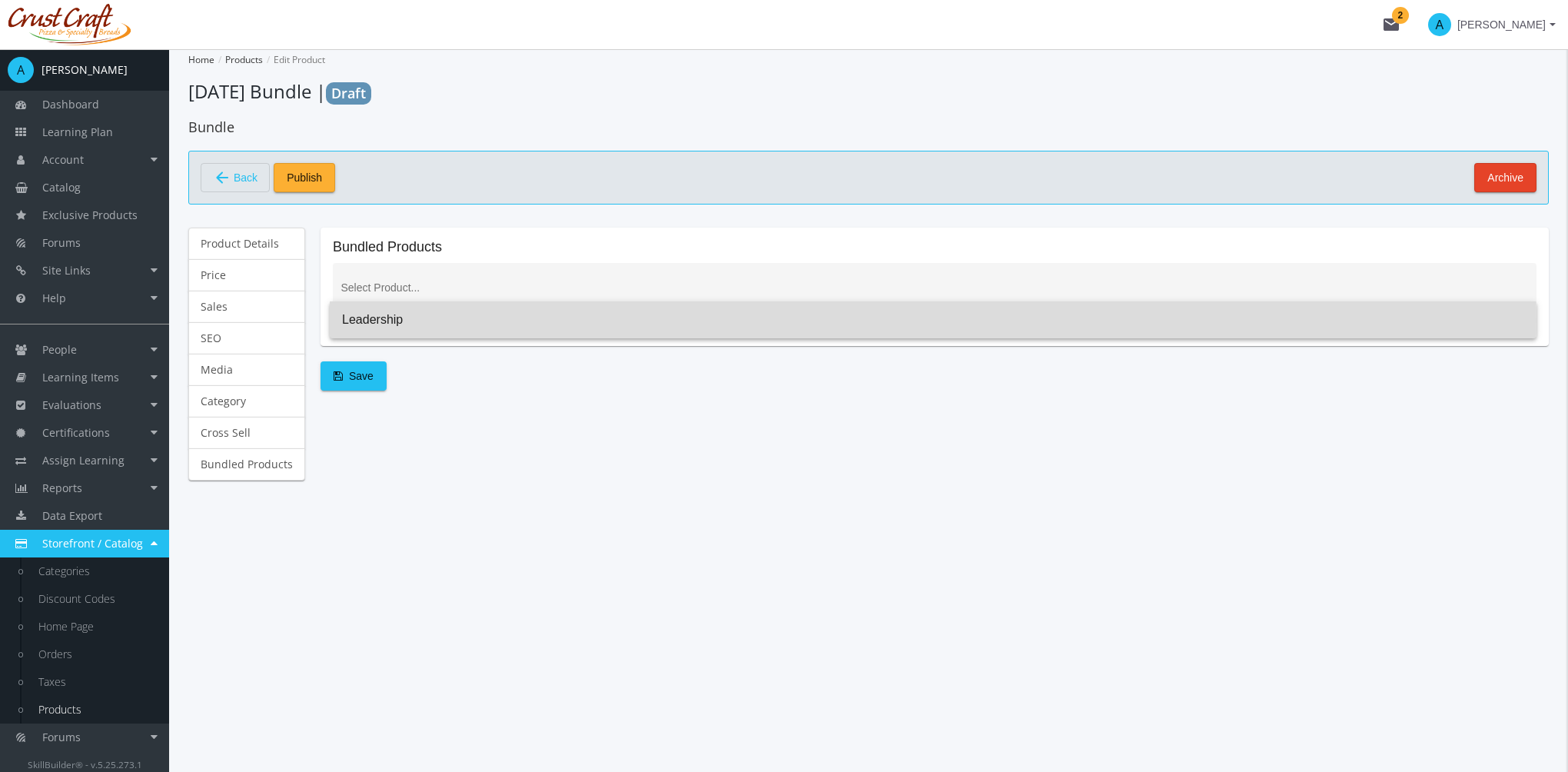
click at [404, 320] on span "Leadership" at bounding box center [933, 320] width 1182 height 37
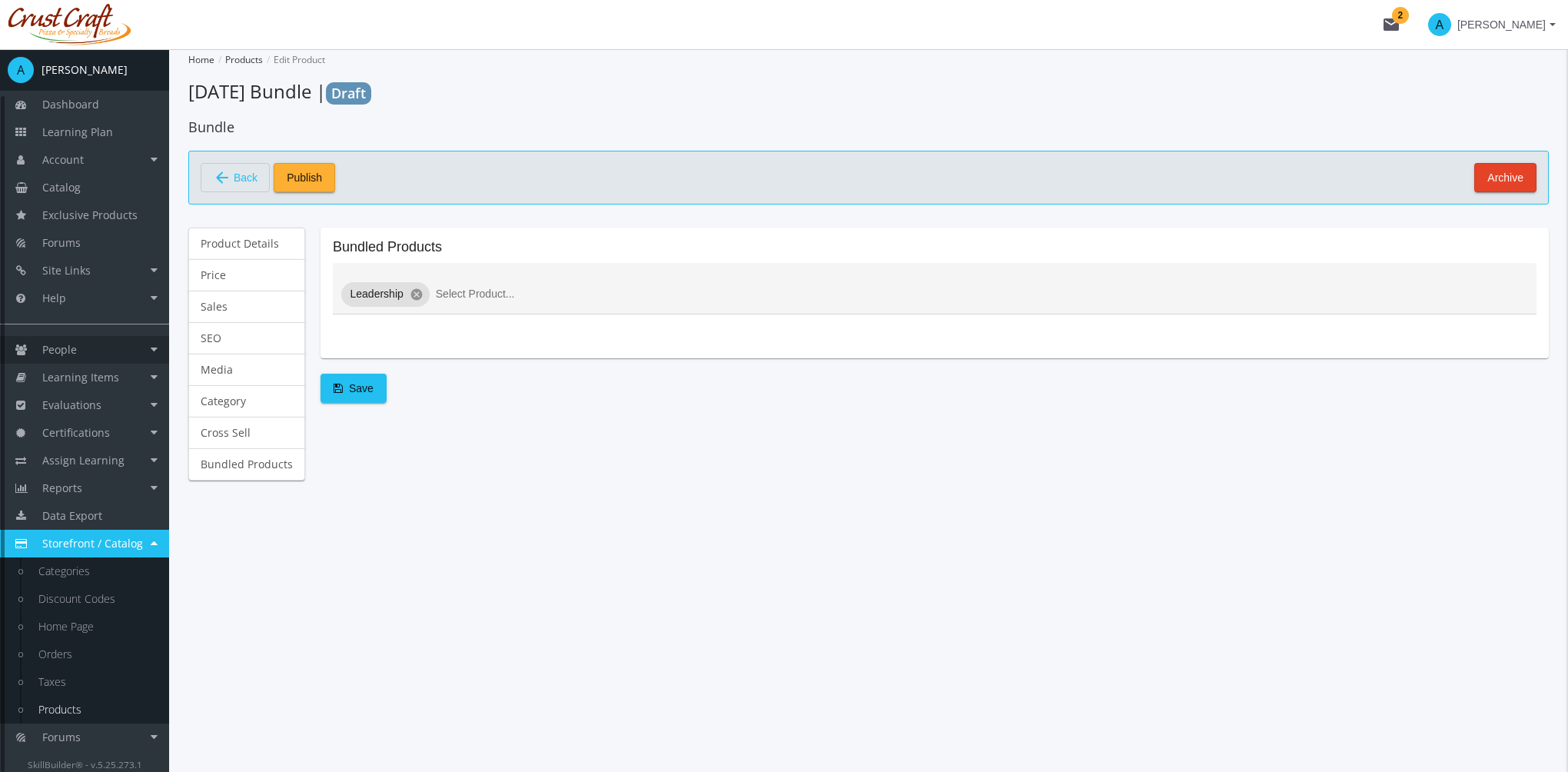
click at [93, 349] on link "People" at bounding box center [84, 350] width 170 height 28
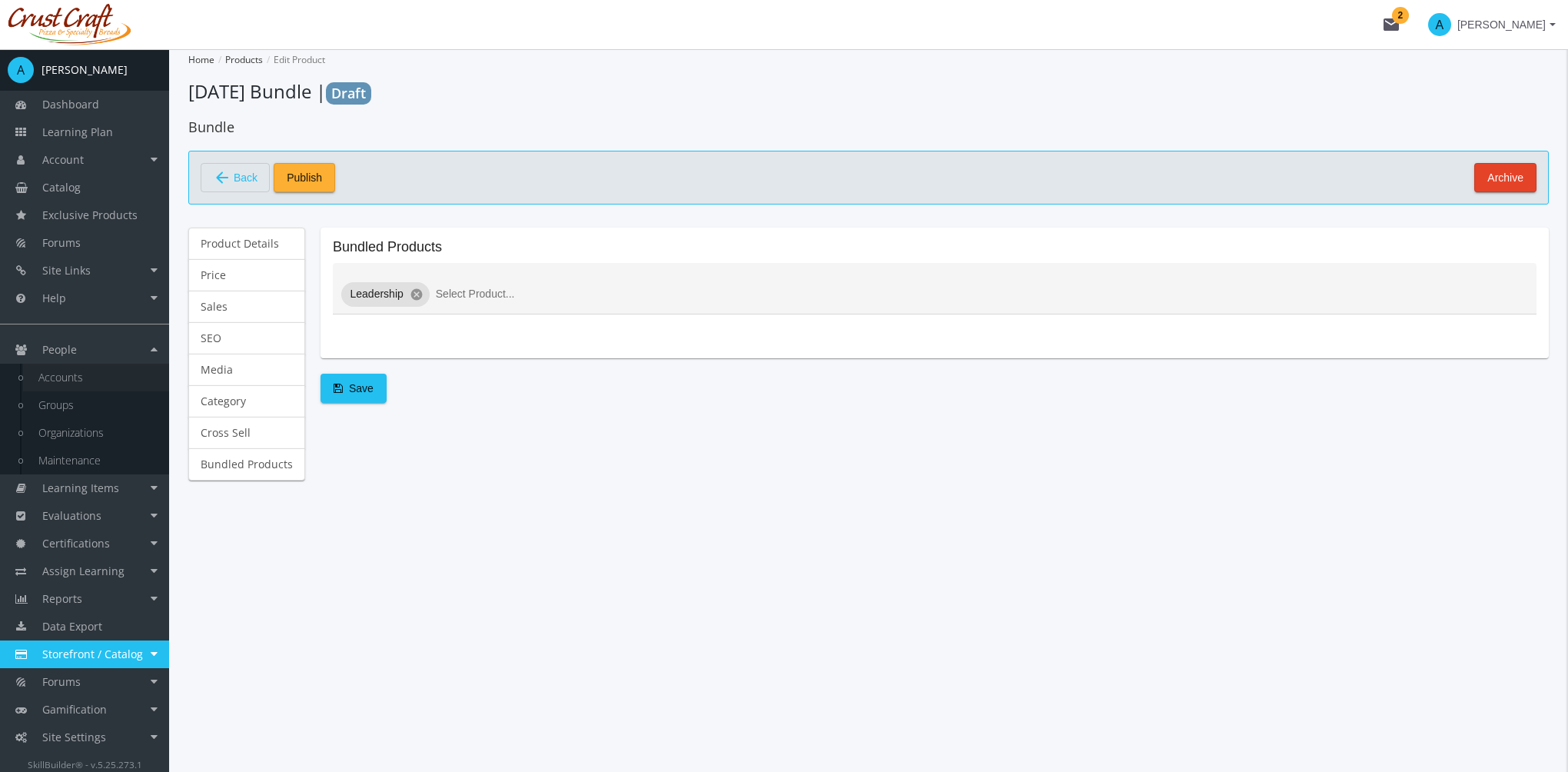
click at [93, 377] on link "Accounts" at bounding box center [96, 377] width 146 height 28
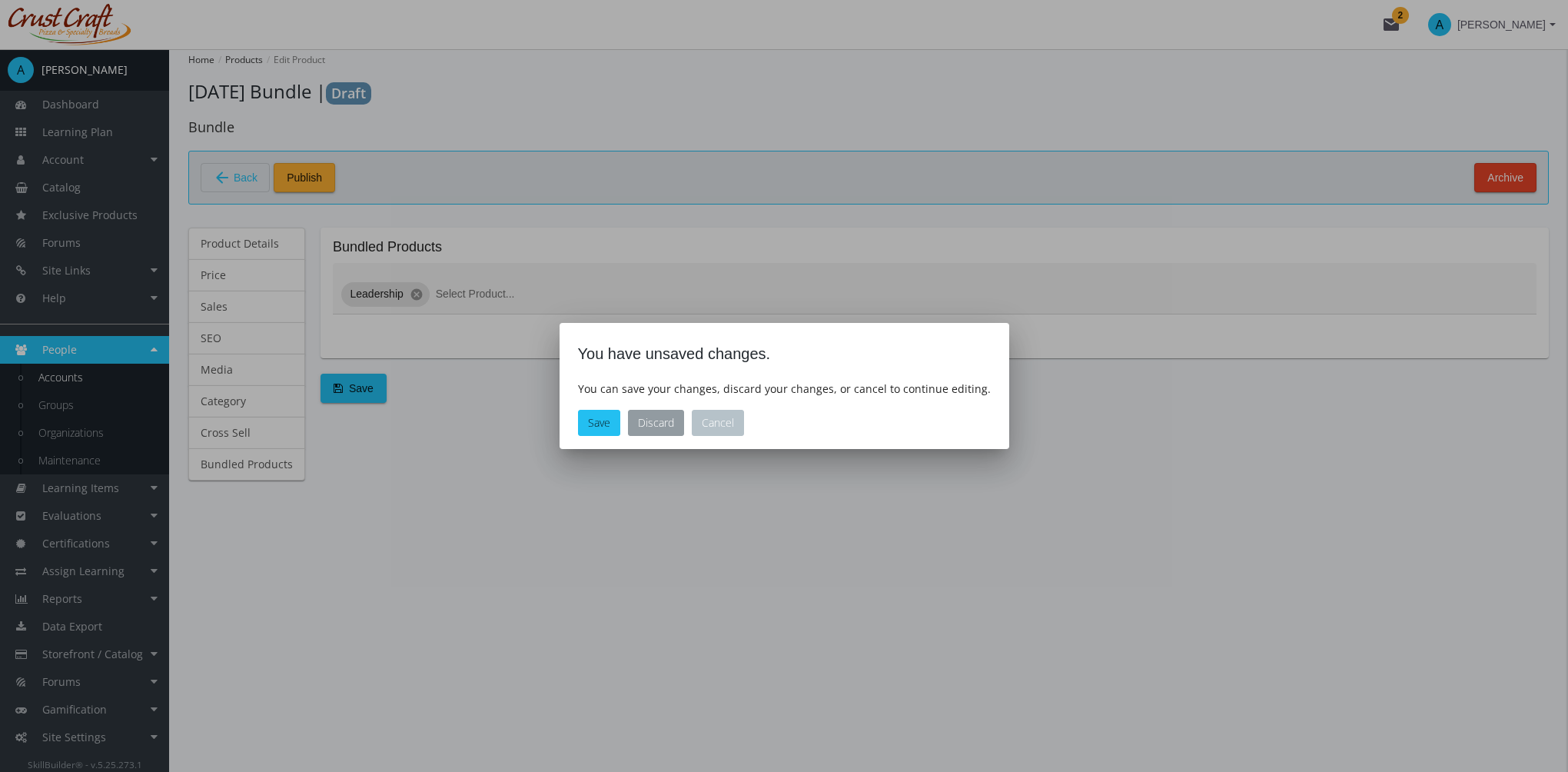
click at [666, 424] on button "Discard" at bounding box center [656, 423] width 57 height 26
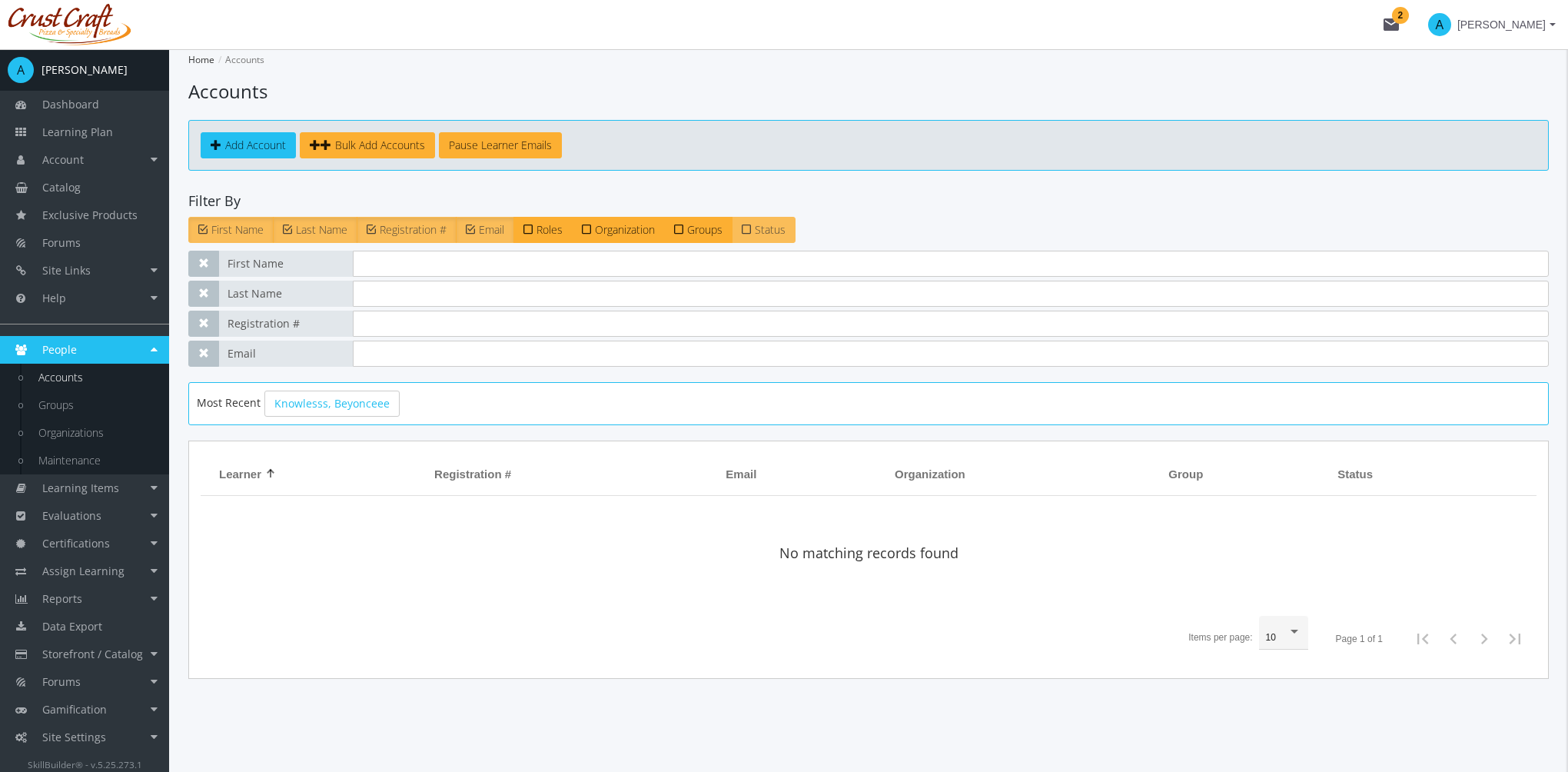
click at [779, 228] on span "Status" at bounding box center [770, 230] width 31 height 15
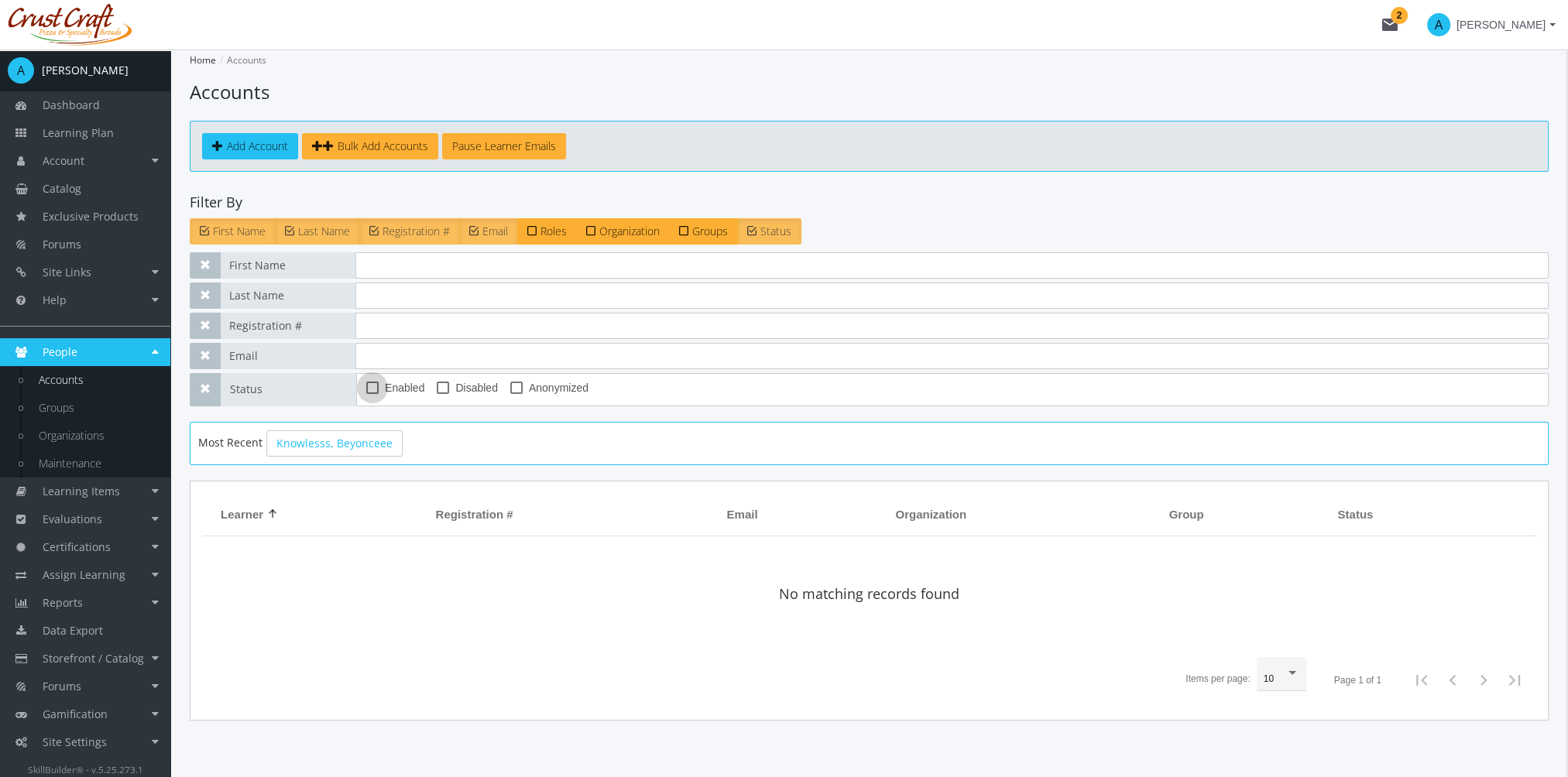
click at [402, 382] on span "Enabled" at bounding box center [404, 388] width 39 height 19
click at [367, 393] on input "Enabled" at bounding box center [366, 393] width 1 height 1
checkbox input "true"
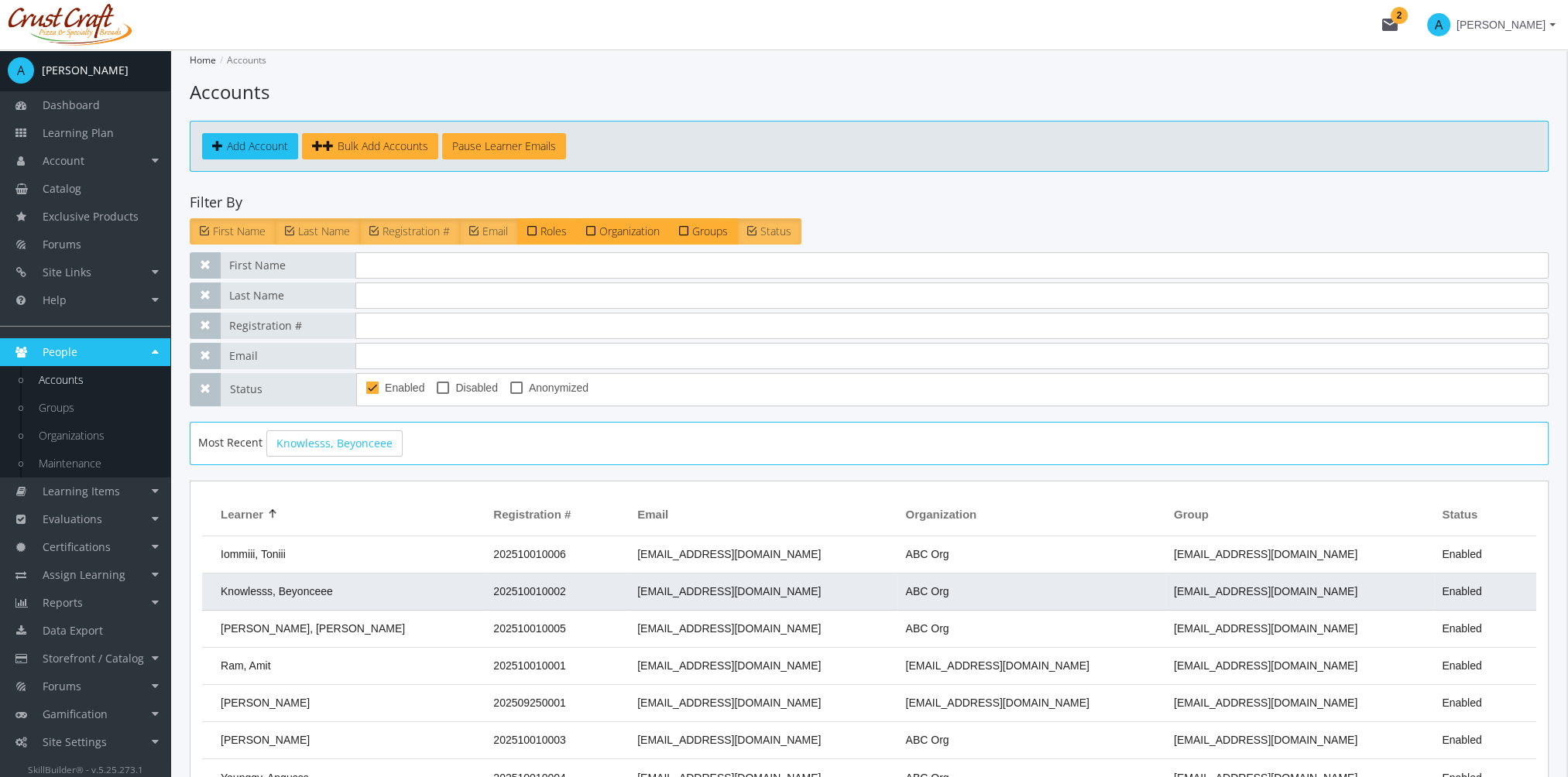
click at [366, 576] on td "Knowlesss, Beyonceee" at bounding box center [344, 592] width 284 height 37
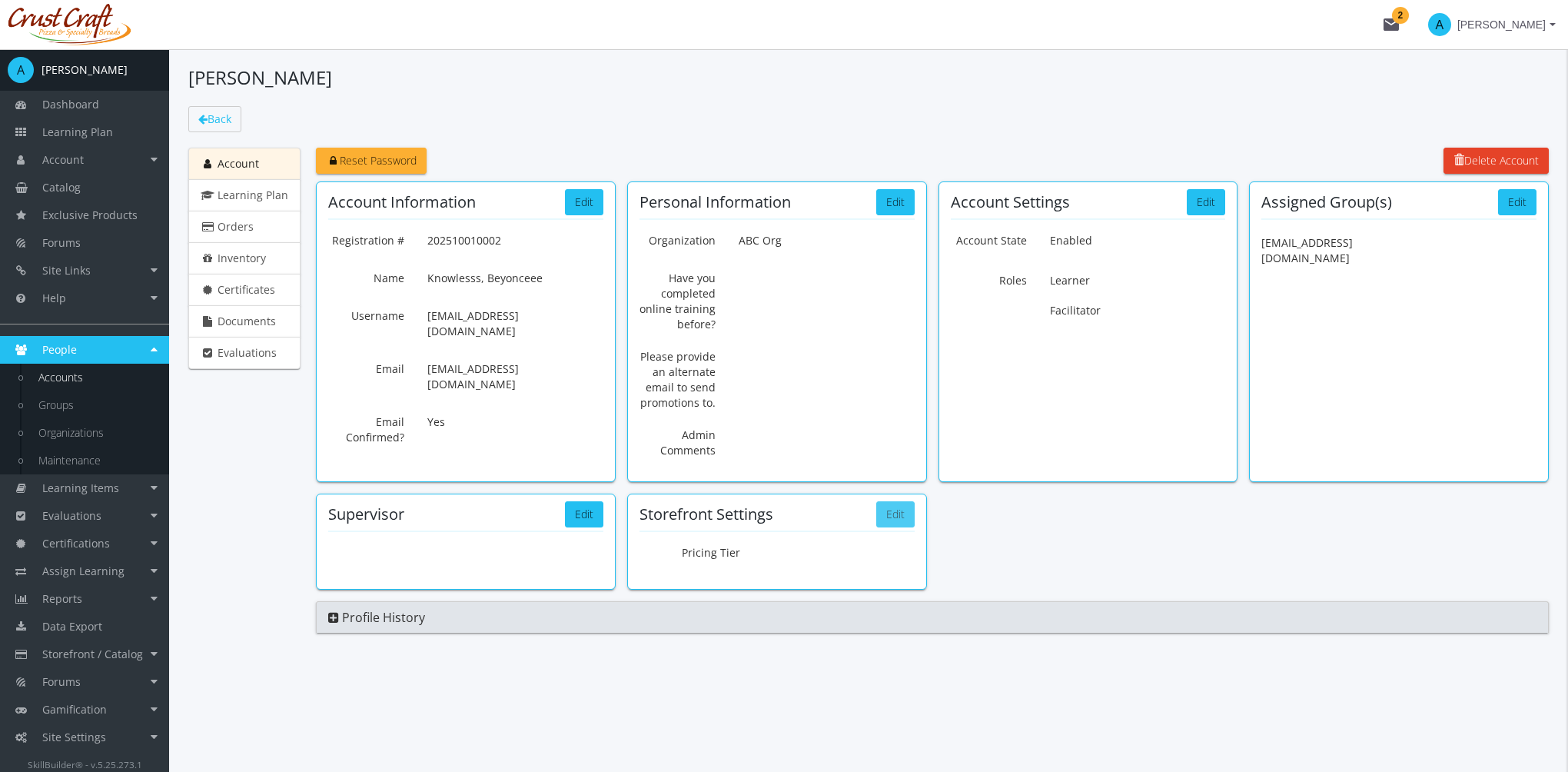
click at [901, 520] on button "Edit" at bounding box center [895, 514] width 38 height 26
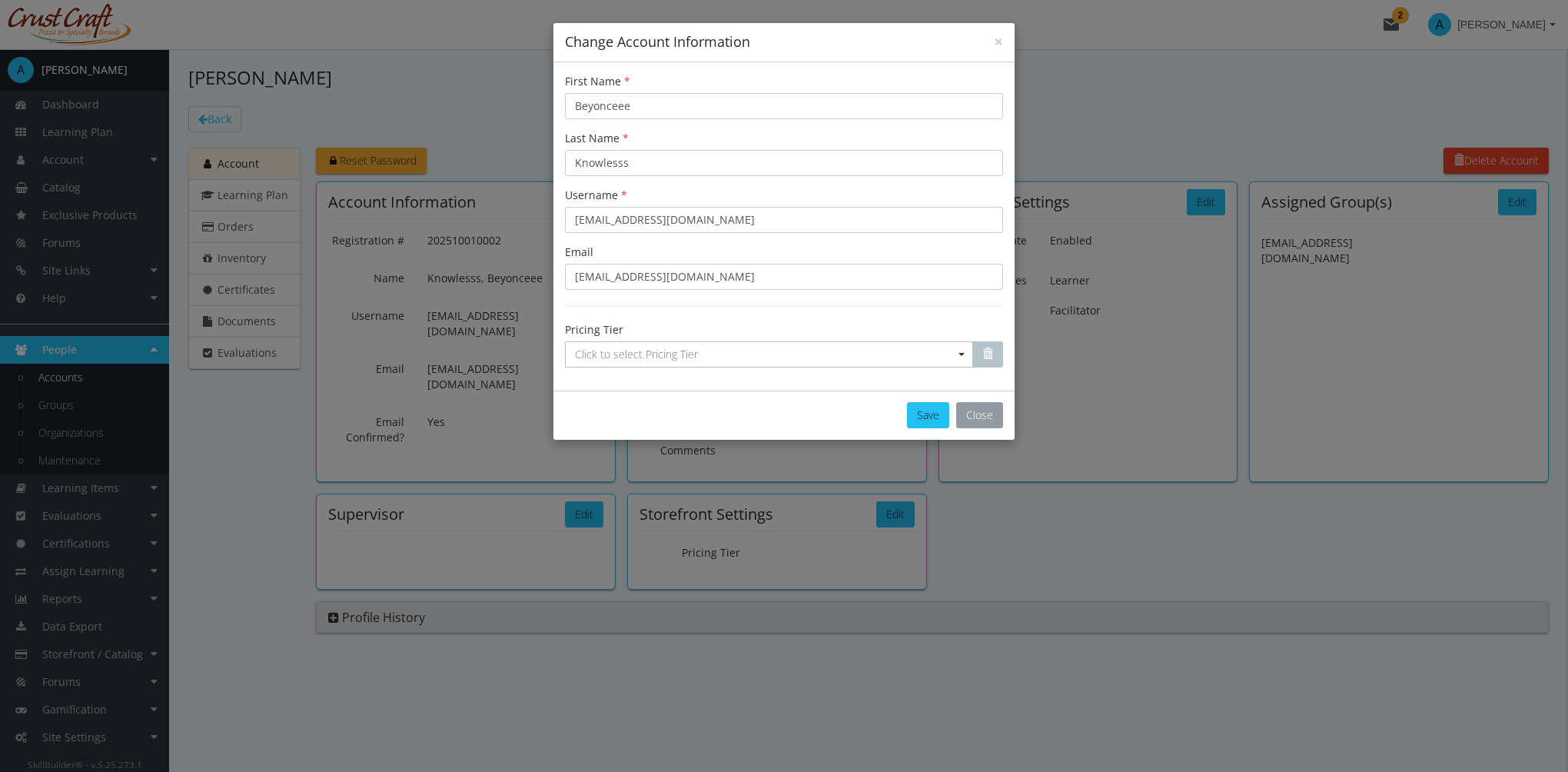
click at [989, 418] on button "Close" at bounding box center [980, 415] width 47 height 26
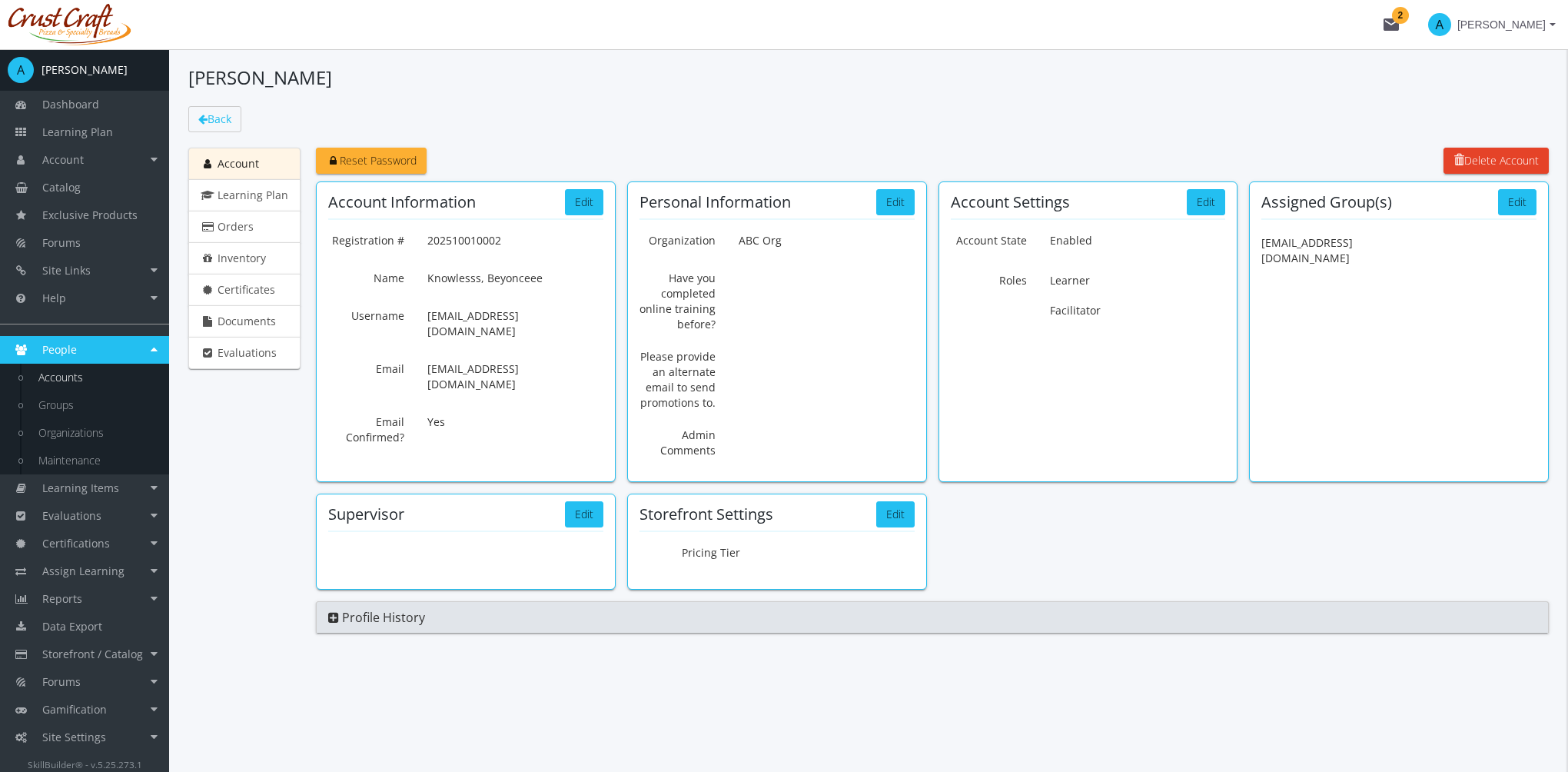
click at [76, 382] on link "Accounts" at bounding box center [96, 377] width 146 height 28
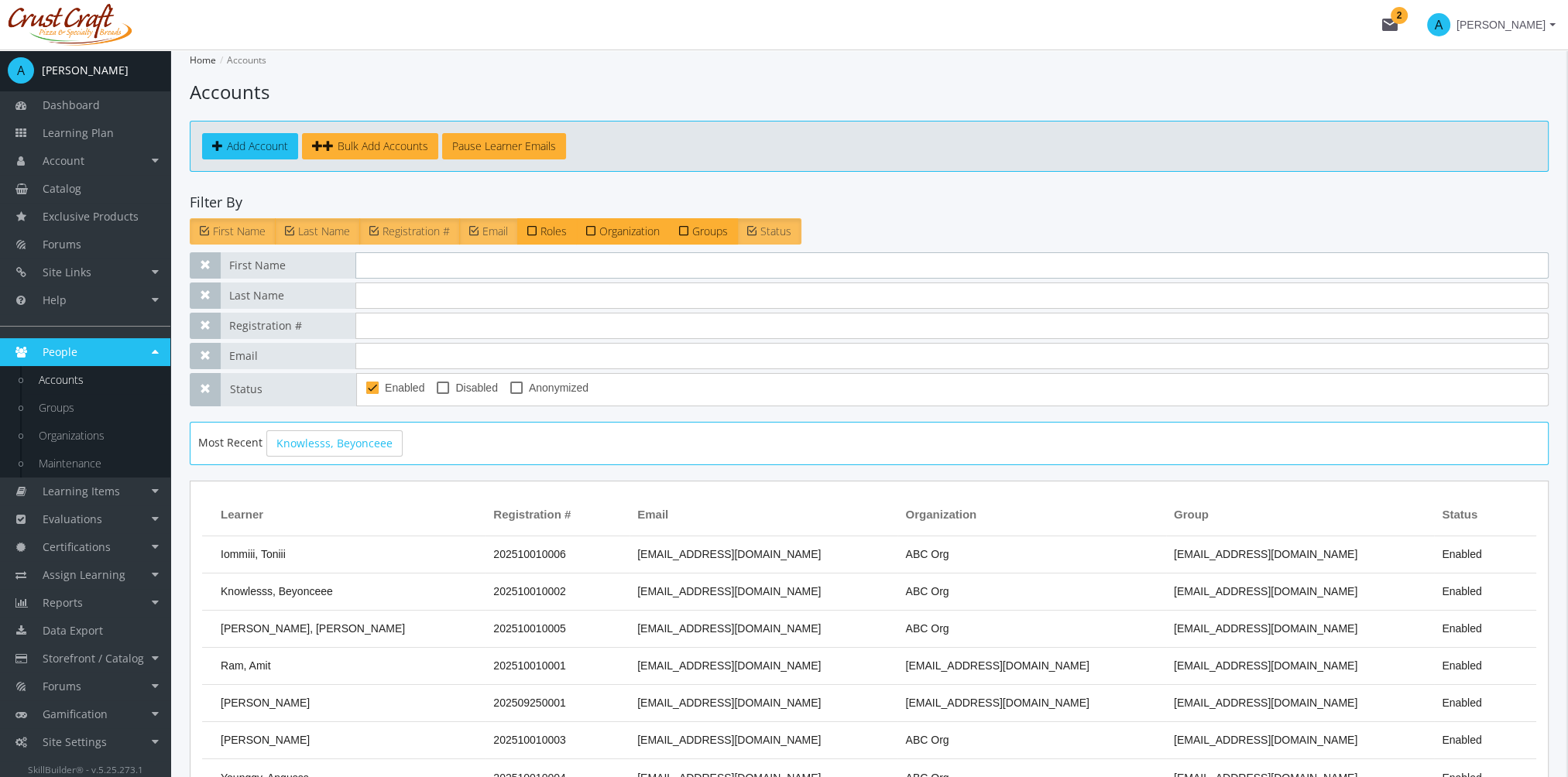
click at [385, 270] on input "text" at bounding box center [952, 265] width 1193 height 26
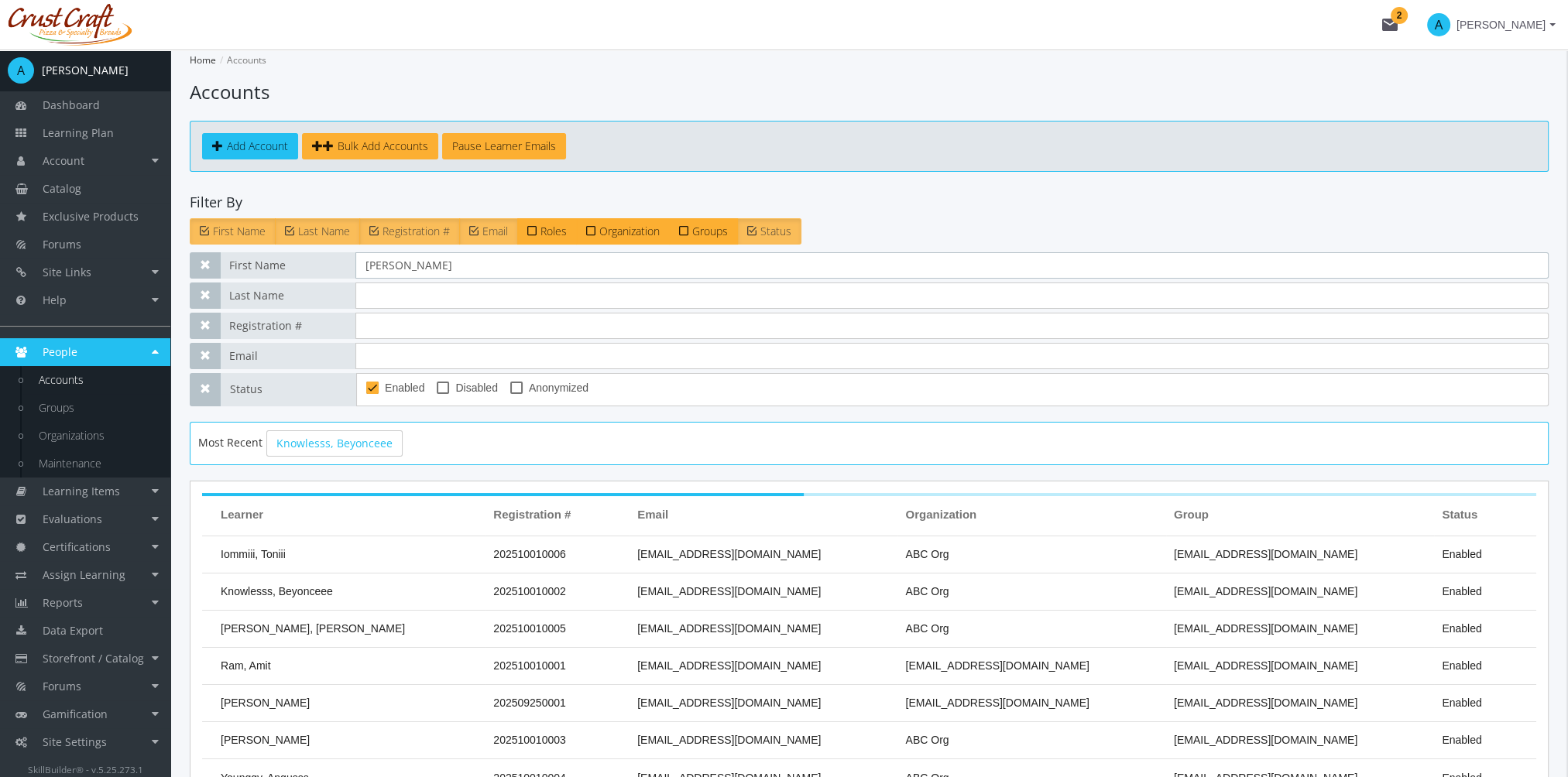
type input "[PERSON_NAME]"
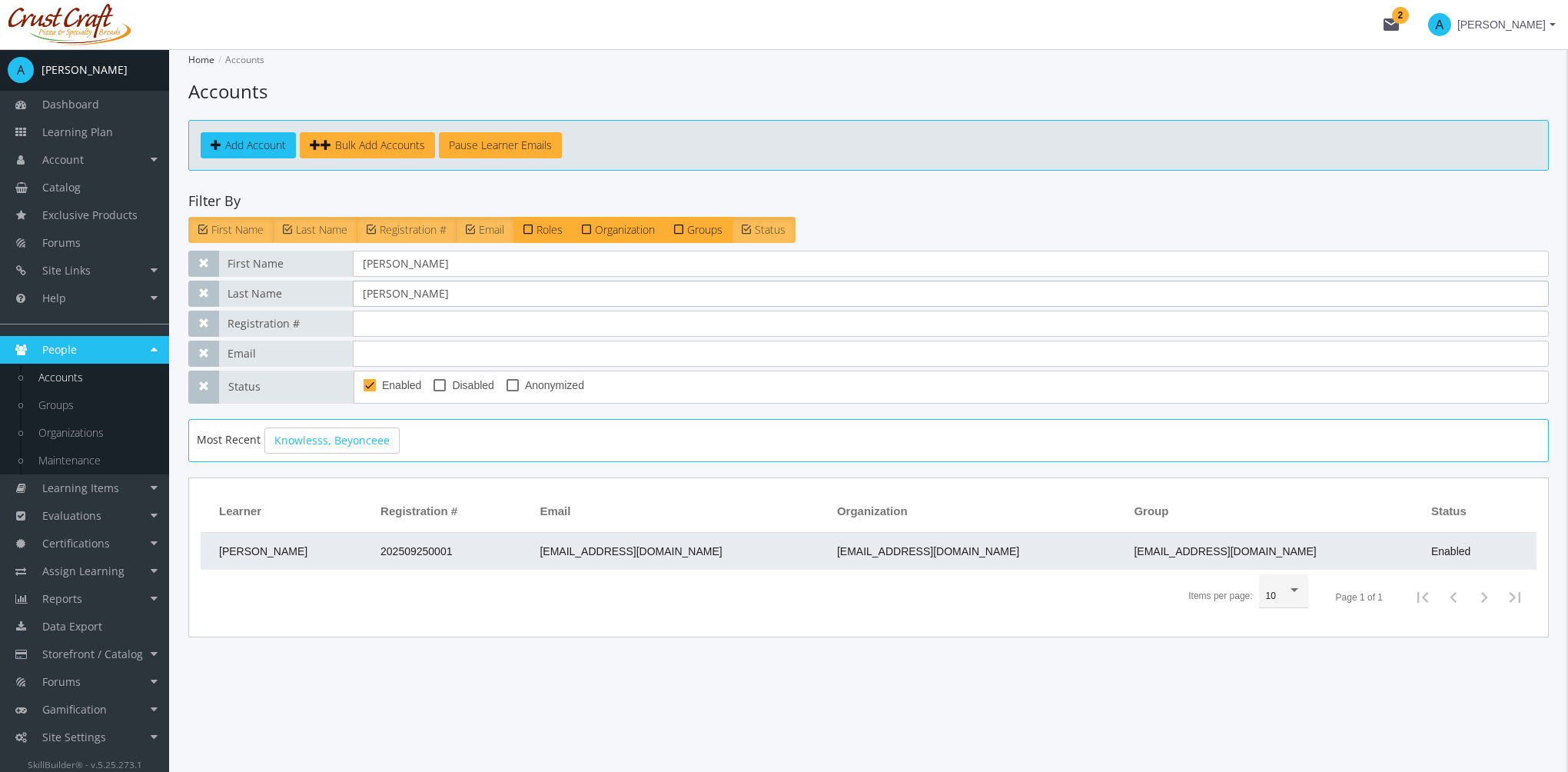
type input "[PERSON_NAME]"
click at [405, 544] on td "202509250001" at bounding box center [452, 551] width 159 height 37
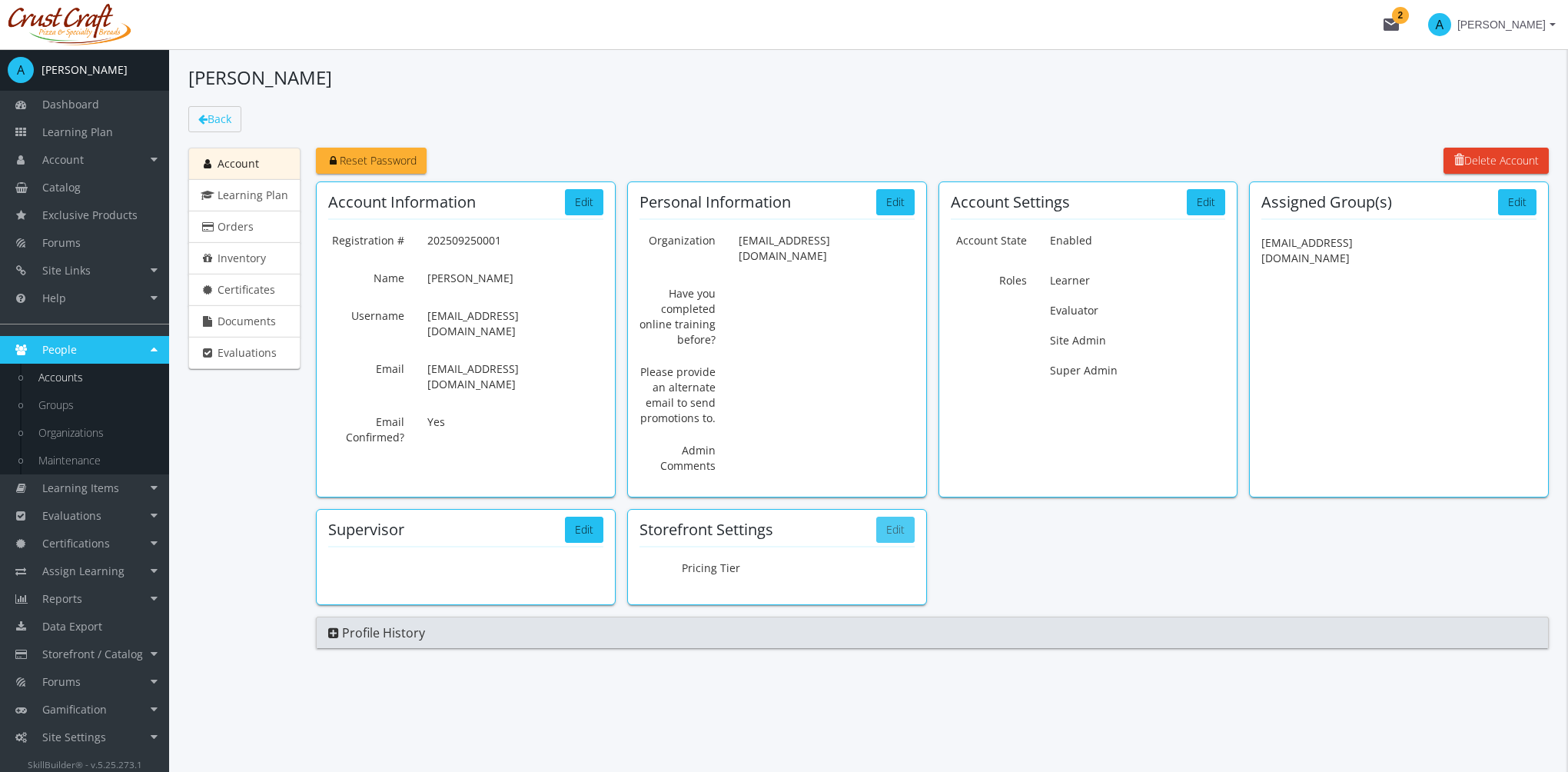
click at [890, 516] on button "Edit" at bounding box center [895, 529] width 38 height 26
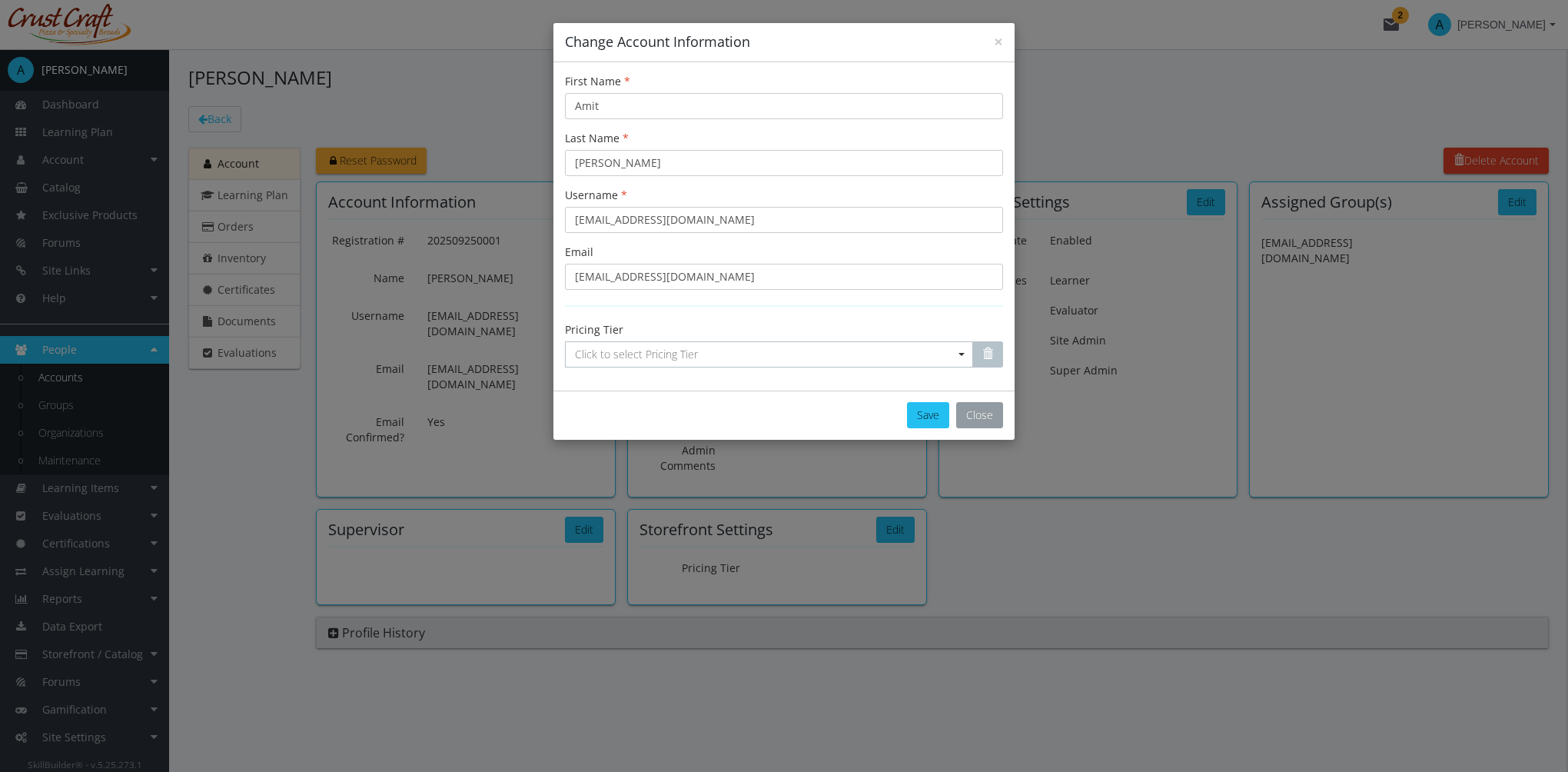
click at [983, 421] on button "Close" at bounding box center [980, 415] width 47 height 26
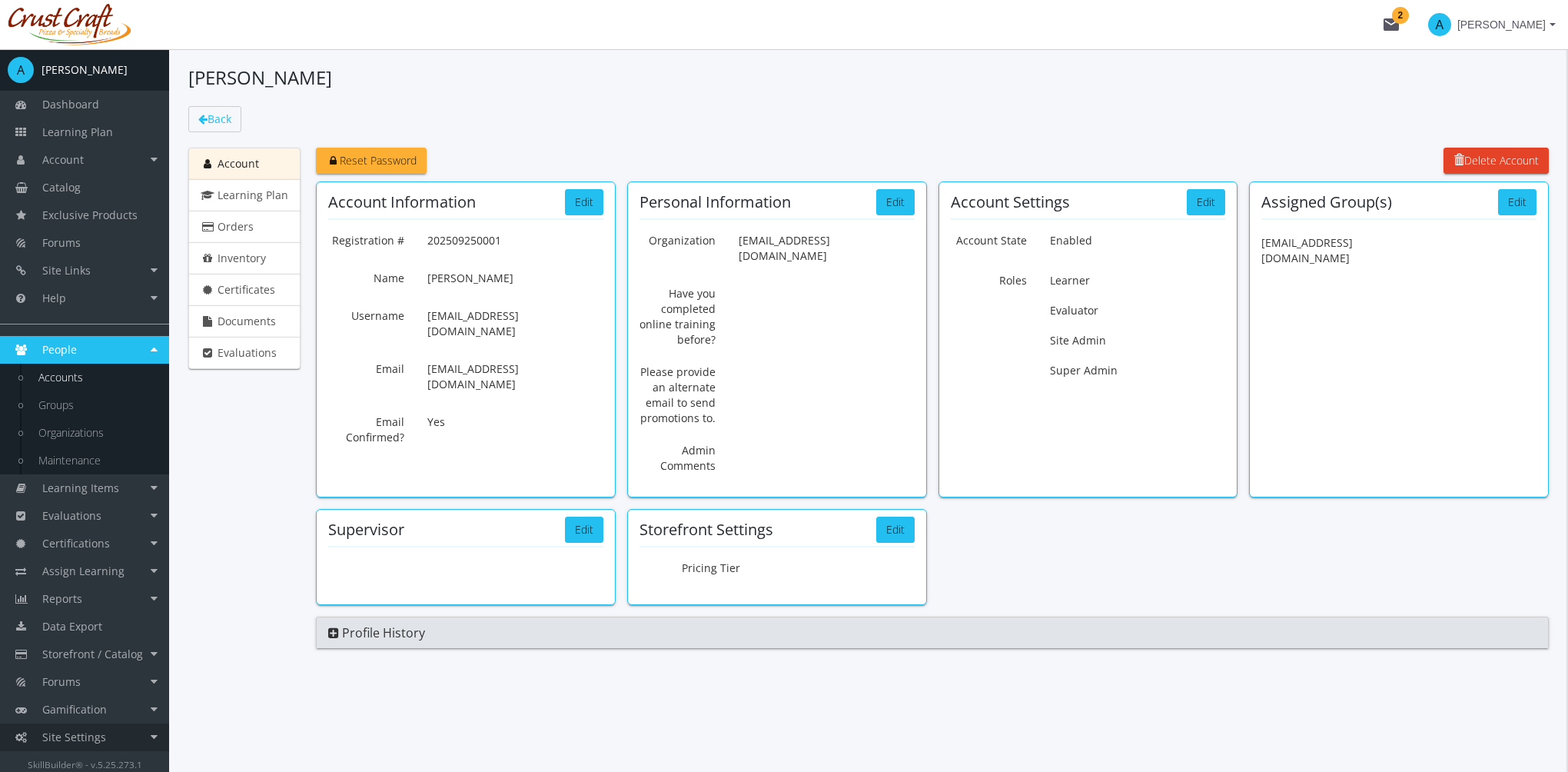
click at [145, 736] on link "Site Settings" at bounding box center [84, 738] width 170 height 28
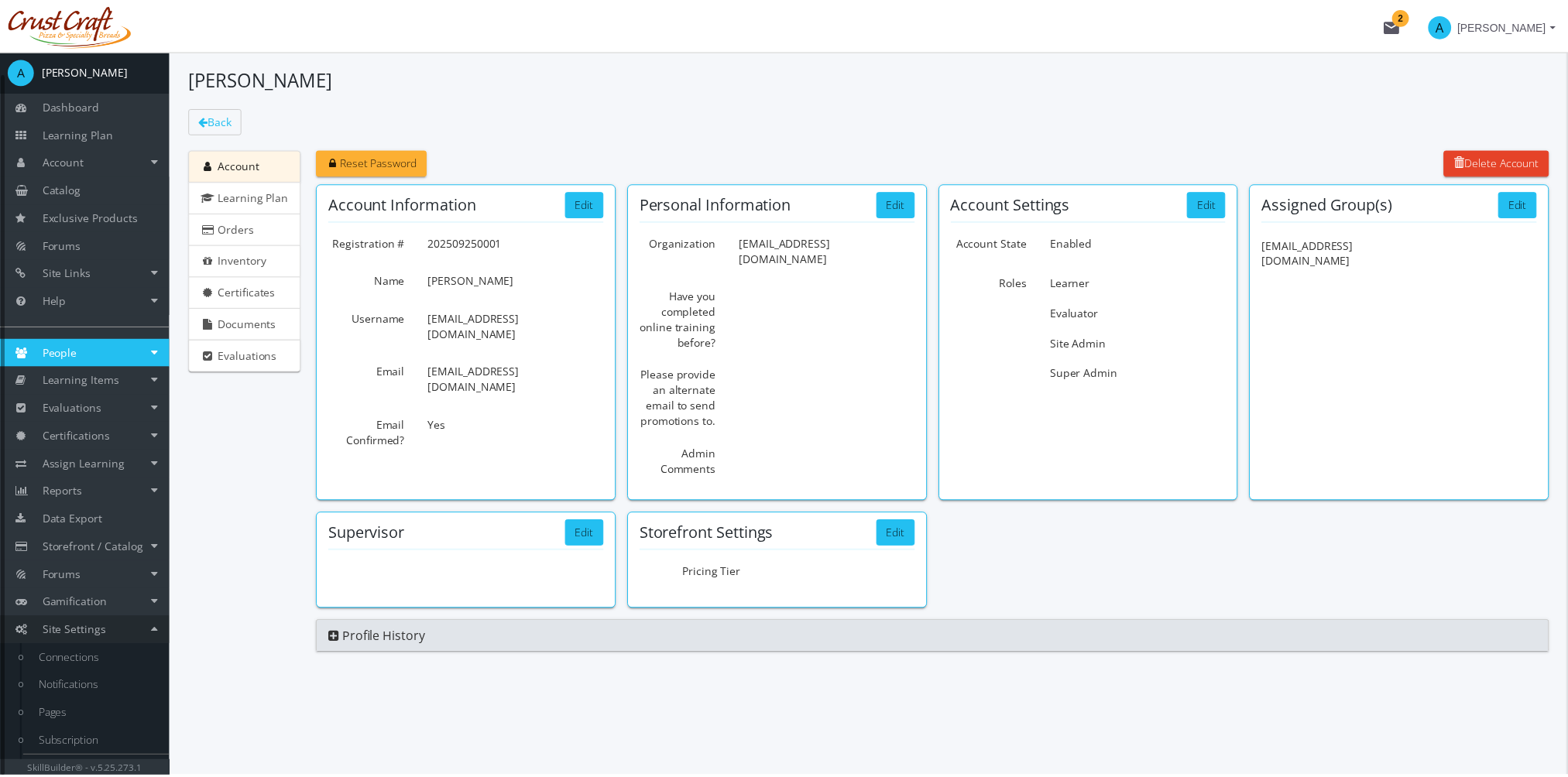
scroll to position [22, 0]
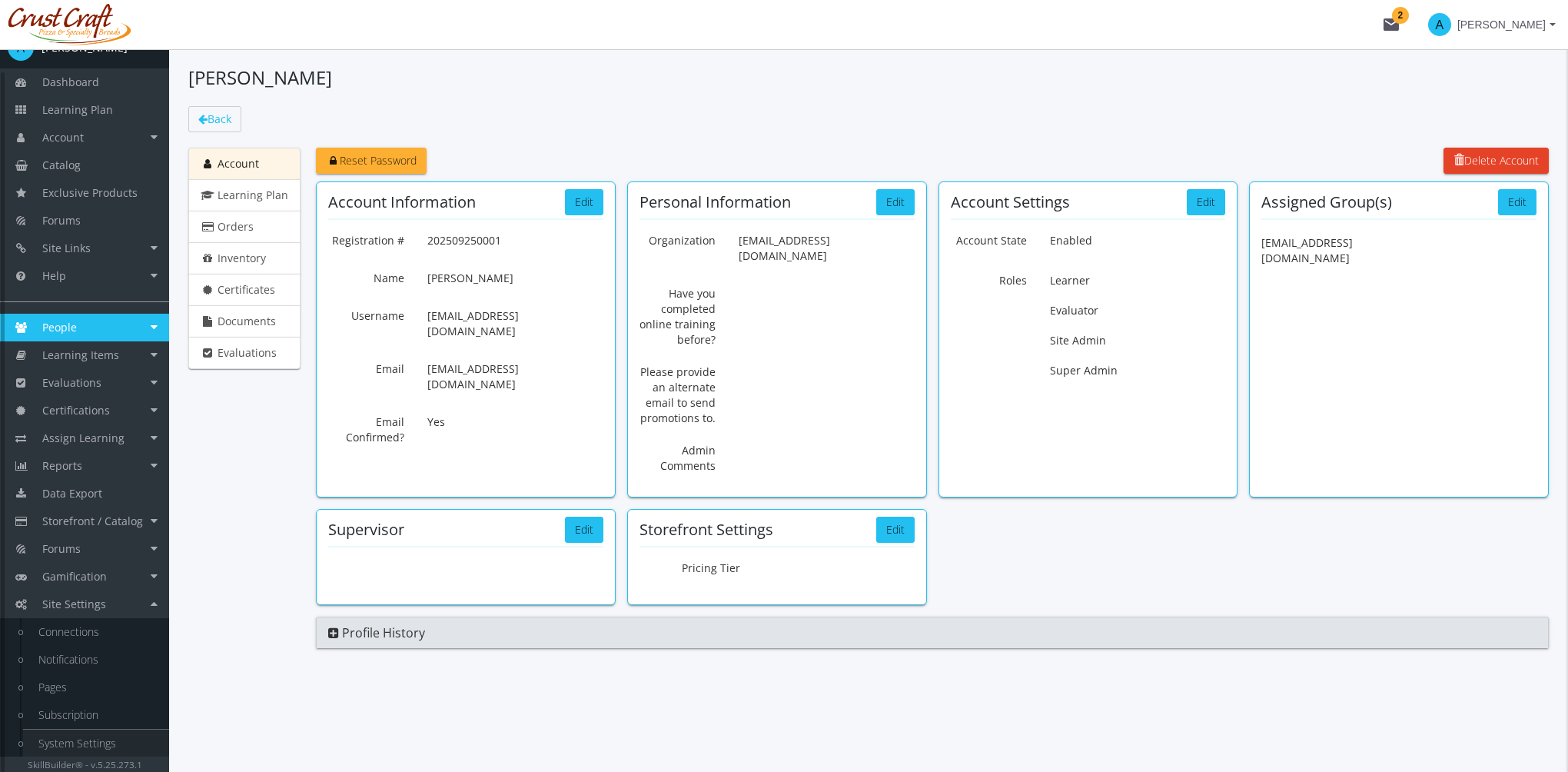
click at [128, 743] on link "System Settings" at bounding box center [96, 743] width 146 height 28
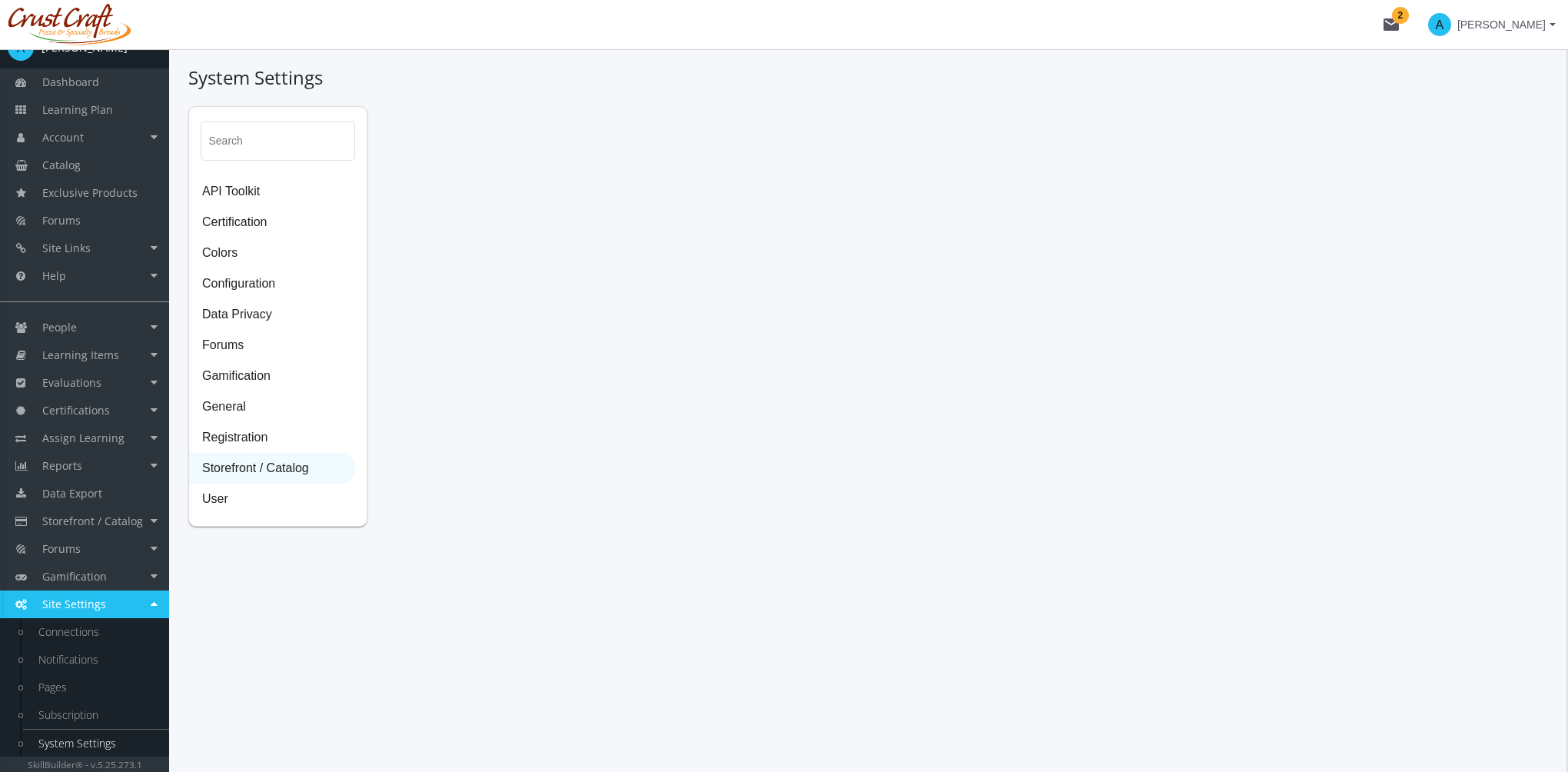
select select "2: CAD"
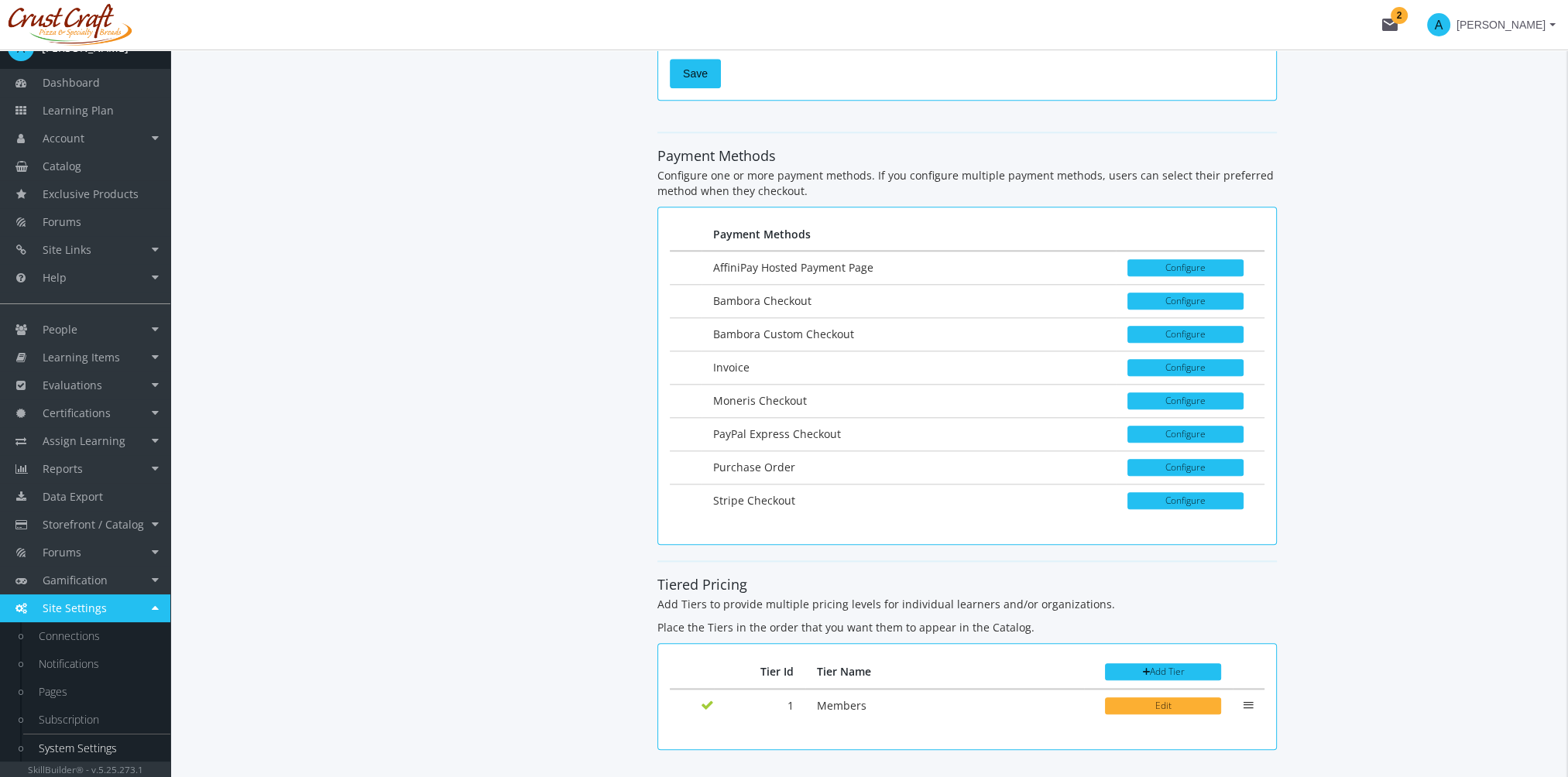
scroll to position [2225, 0]
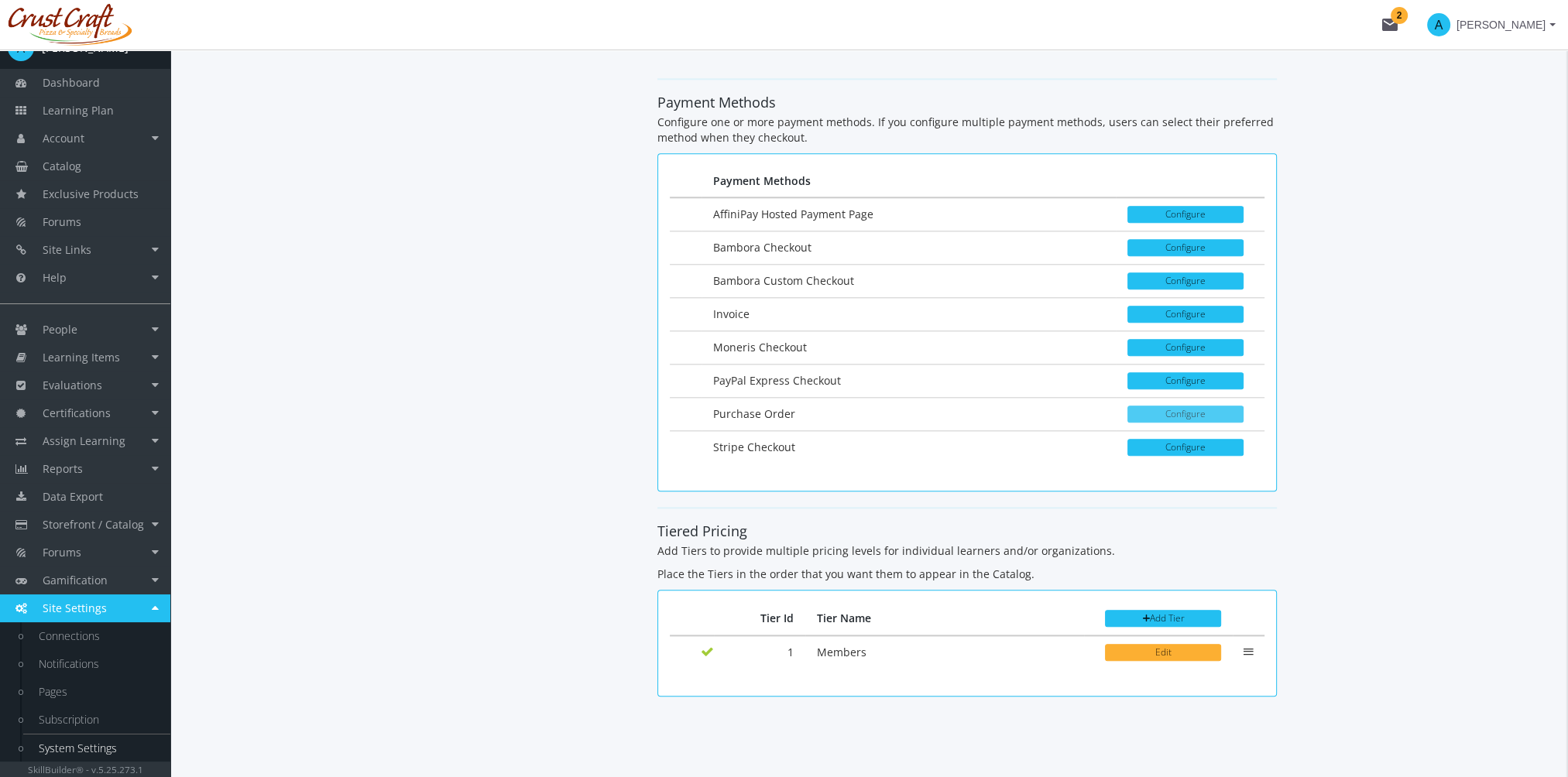
click at [1164, 406] on button "Configure" at bounding box center [1185, 414] width 116 height 17
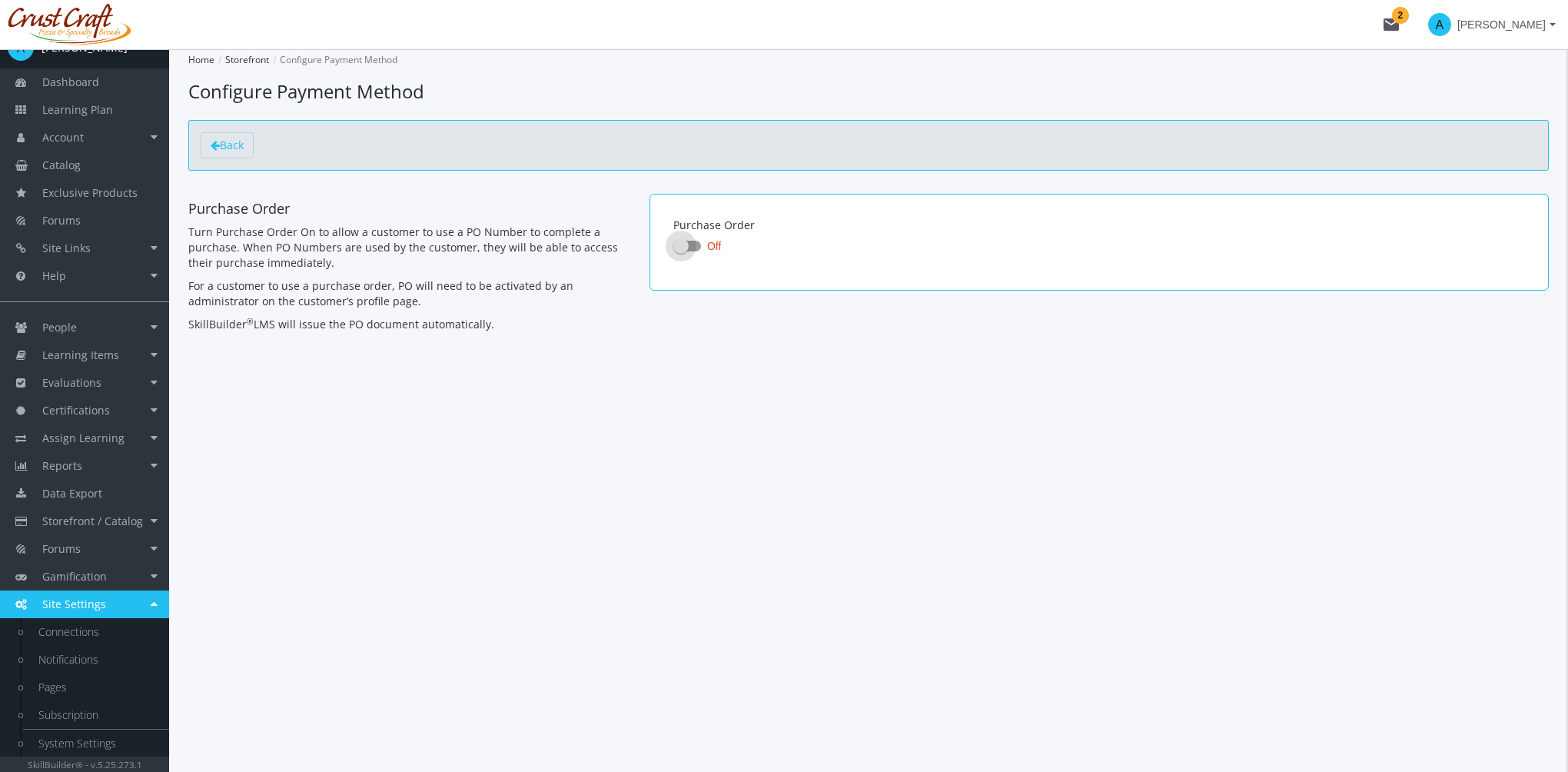
click at [676, 243] on span at bounding box center [681, 246] width 16 height 16
click at [675, 250] on input "Off" at bounding box center [674, 250] width 1 height 1
checkbox input "true"
click at [93, 327] on link "People" at bounding box center [84, 327] width 170 height 28
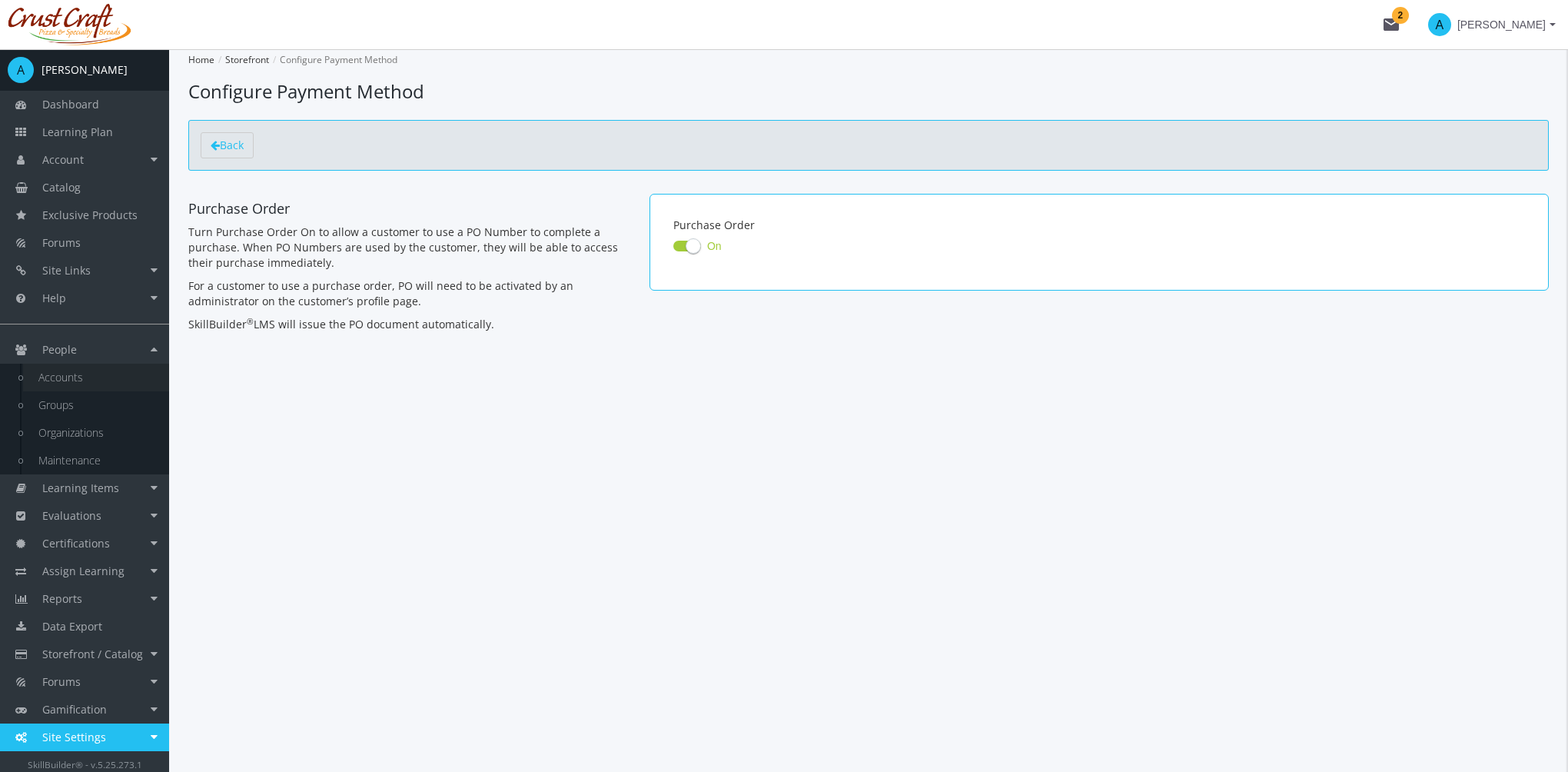
click at [95, 379] on link "Accounts" at bounding box center [96, 377] width 146 height 28
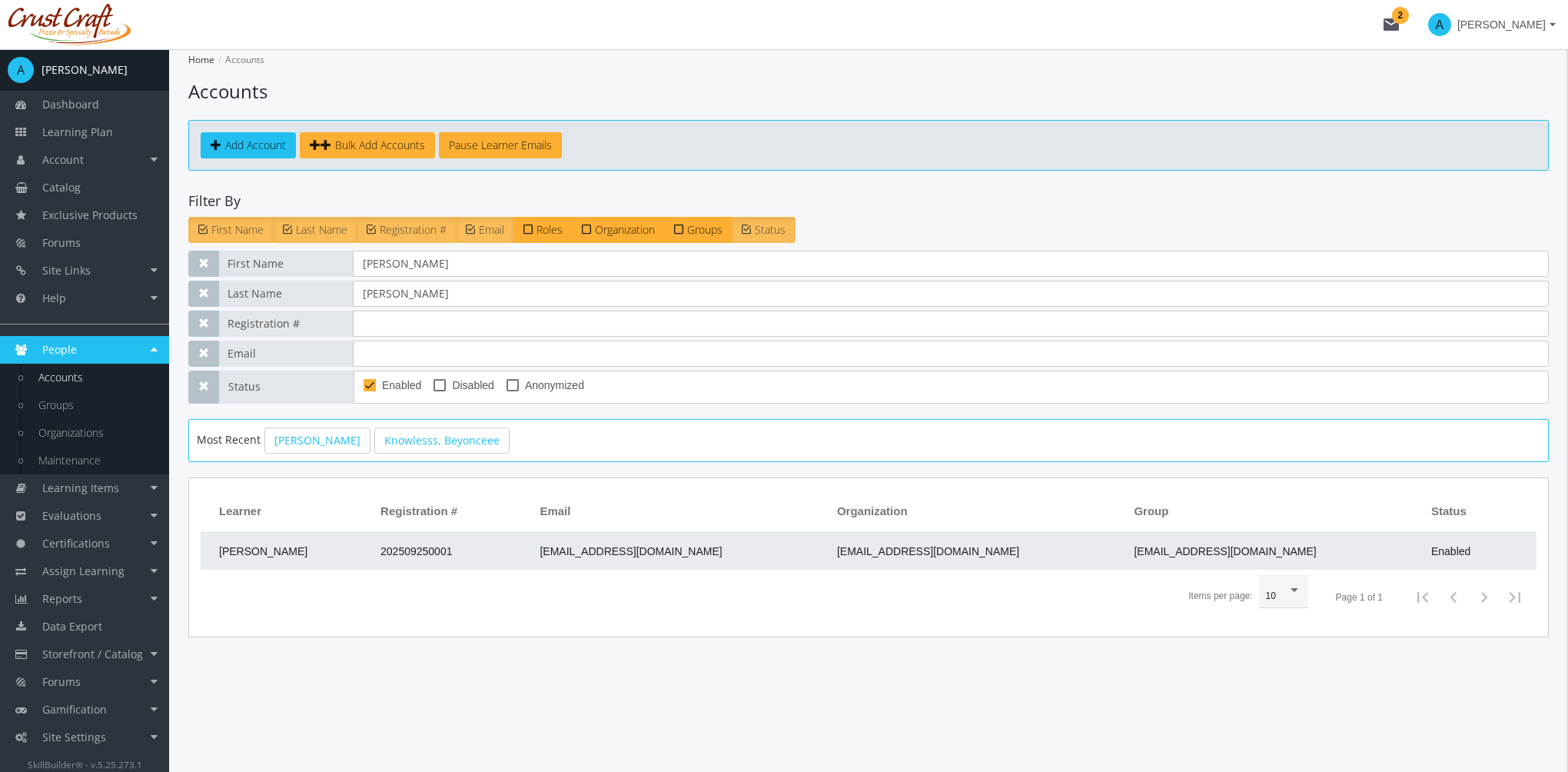
click at [513, 544] on td "202509250001" at bounding box center [452, 551] width 159 height 37
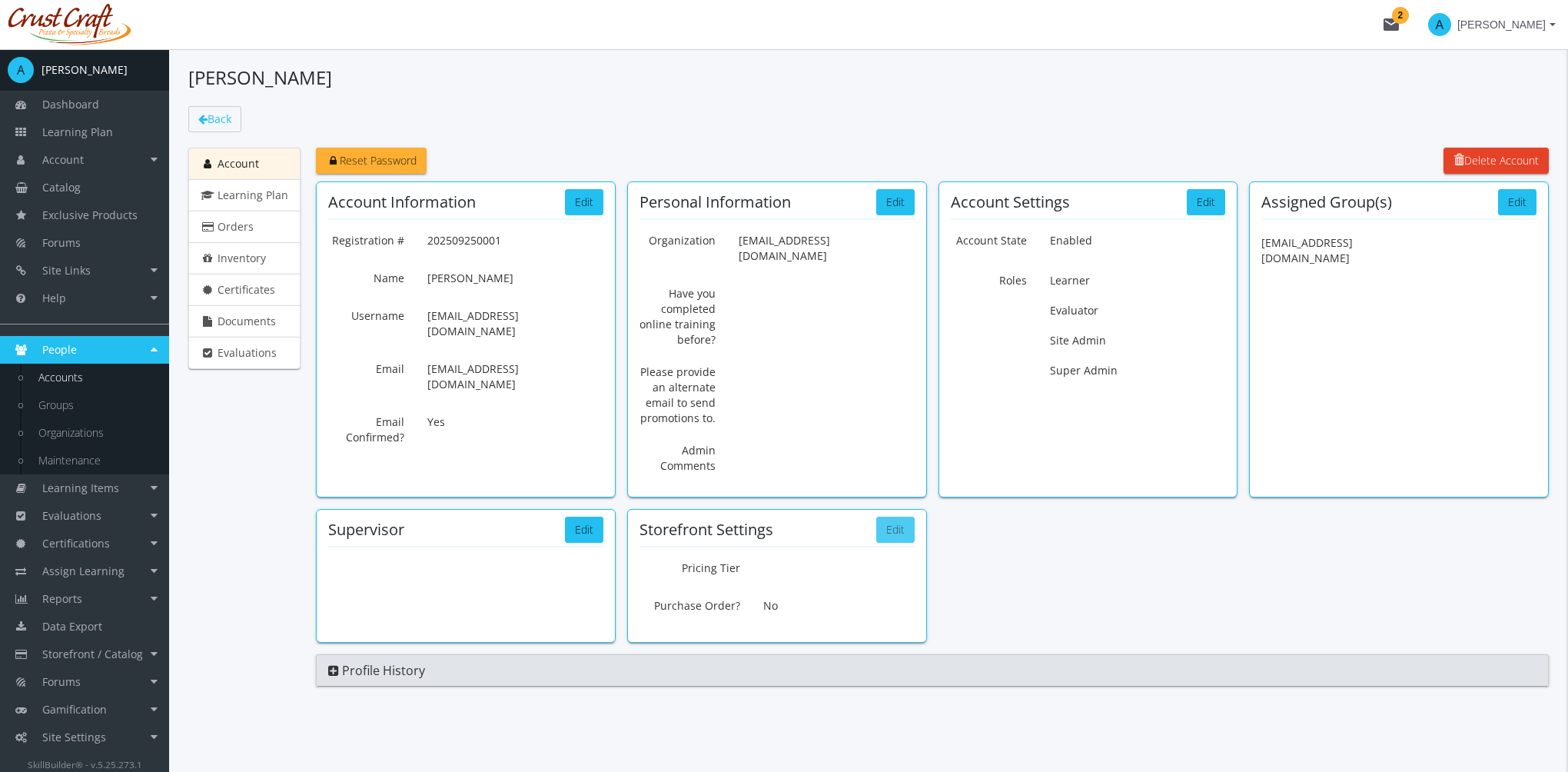
click at [889, 518] on button "Edit" at bounding box center [895, 529] width 38 height 26
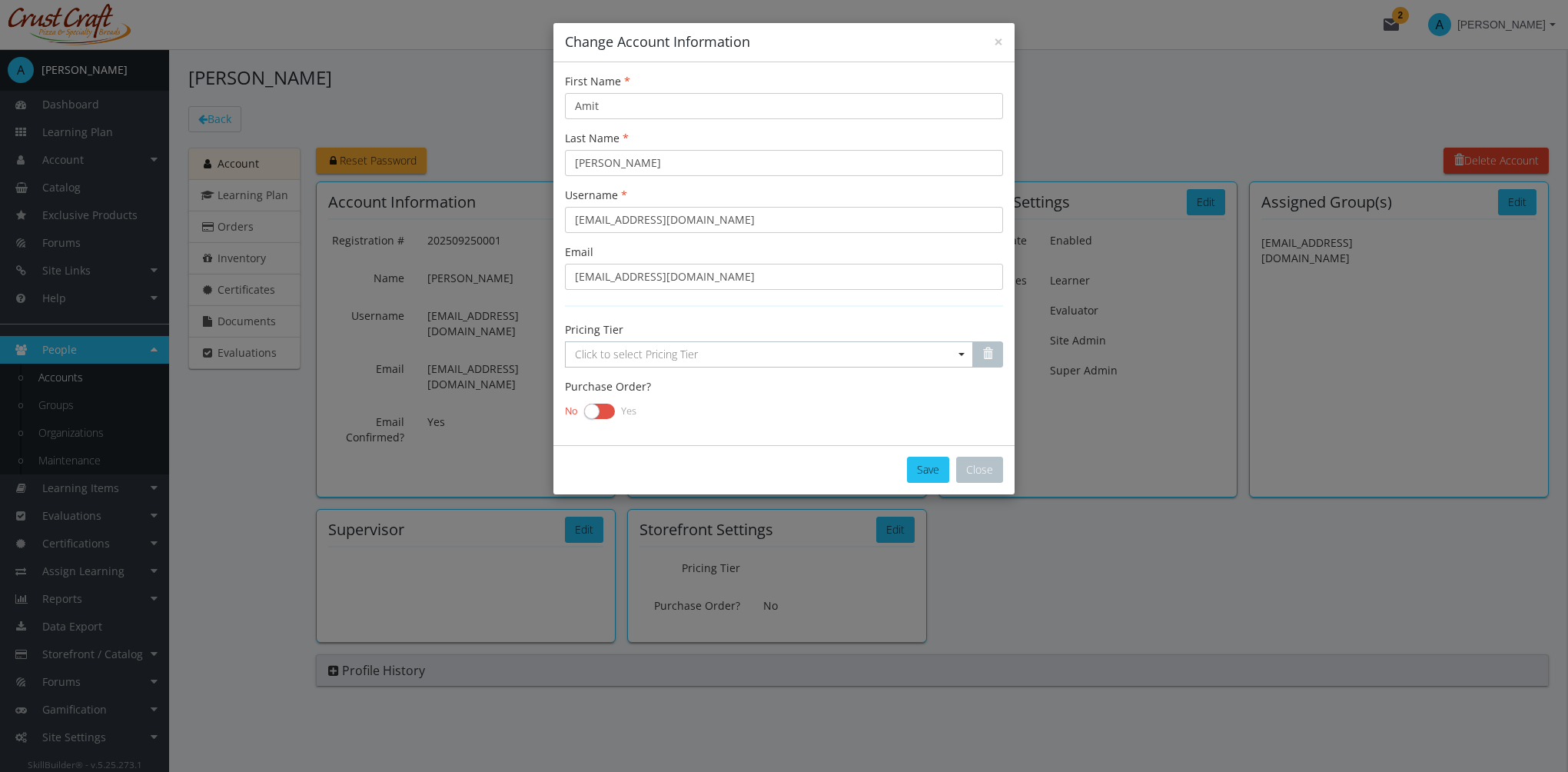
click at [590, 406] on label at bounding box center [600, 411] width 31 height 21
click at [0, 0] on input "checkbox" at bounding box center [0, 0] width 0 height 0
click at [923, 467] on button "Save" at bounding box center [929, 470] width 43 height 26
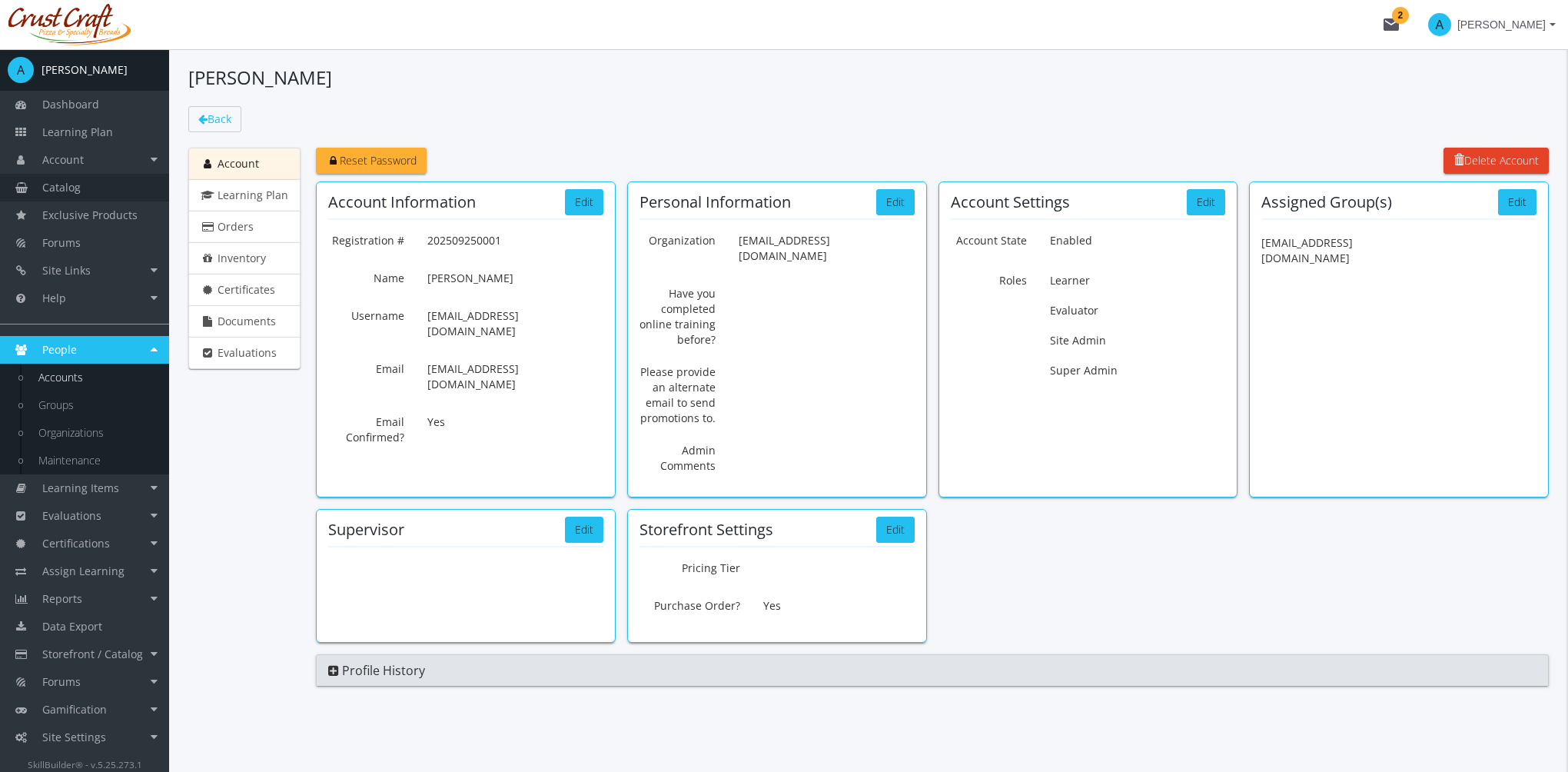
click at [89, 185] on link "Catalog" at bounding box center [84, 187] width 170 height 28
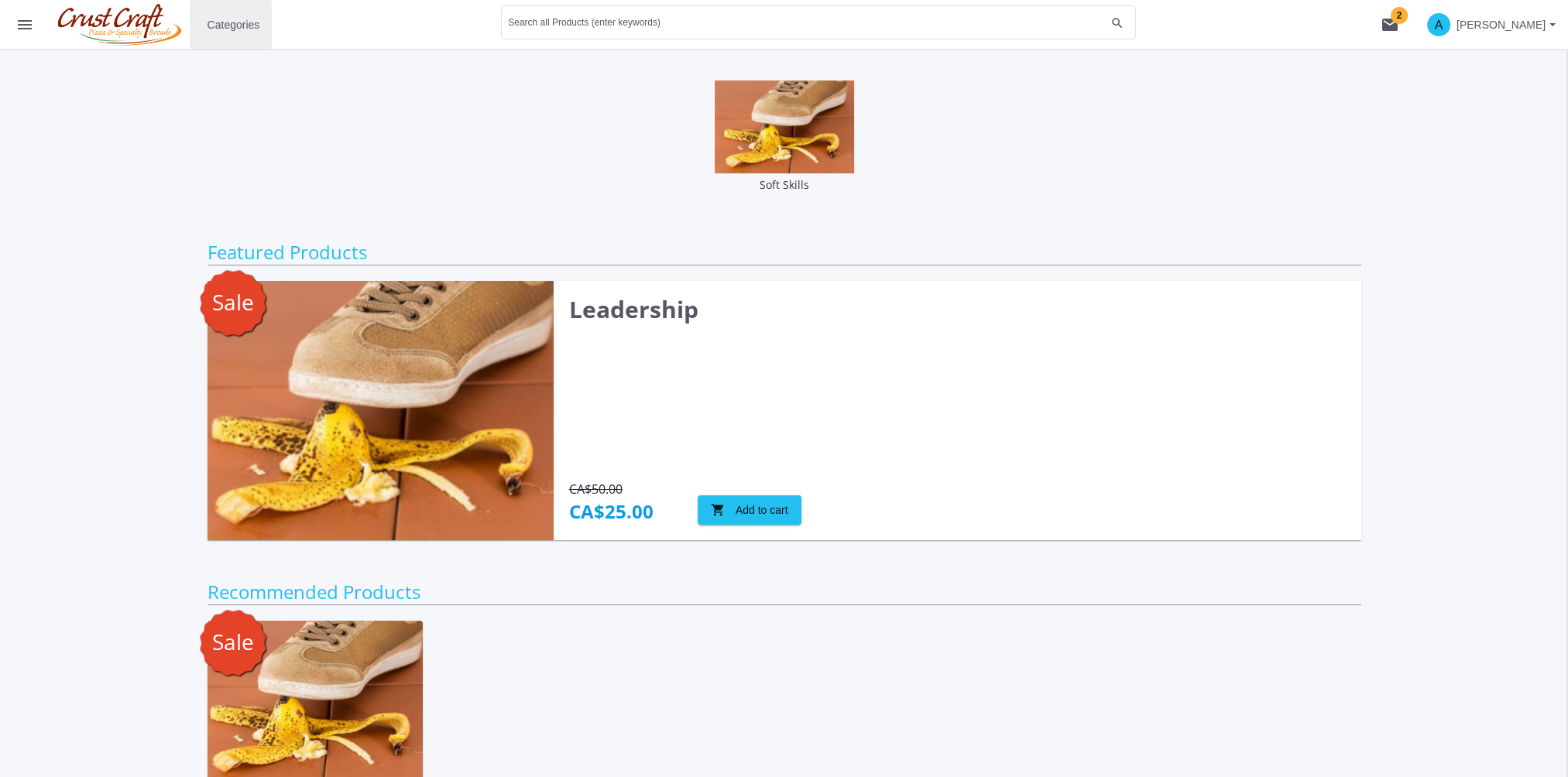
click at [241, 28] on span "Categories" at bounding box center [233, 25] width 52 height 28
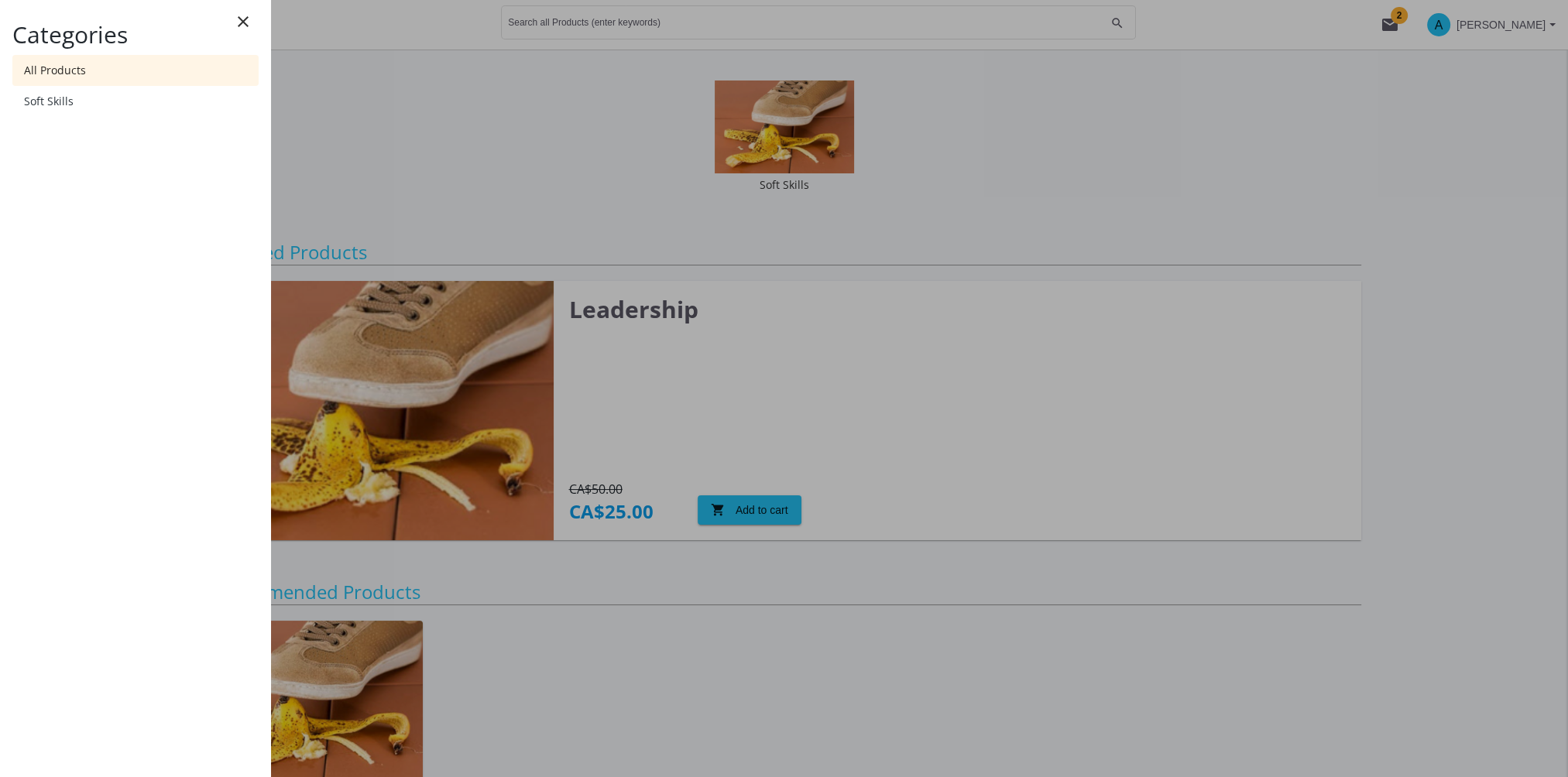
click at [167, 77] on link "All Products" at bounding box center [135, 70] width 246 height 31
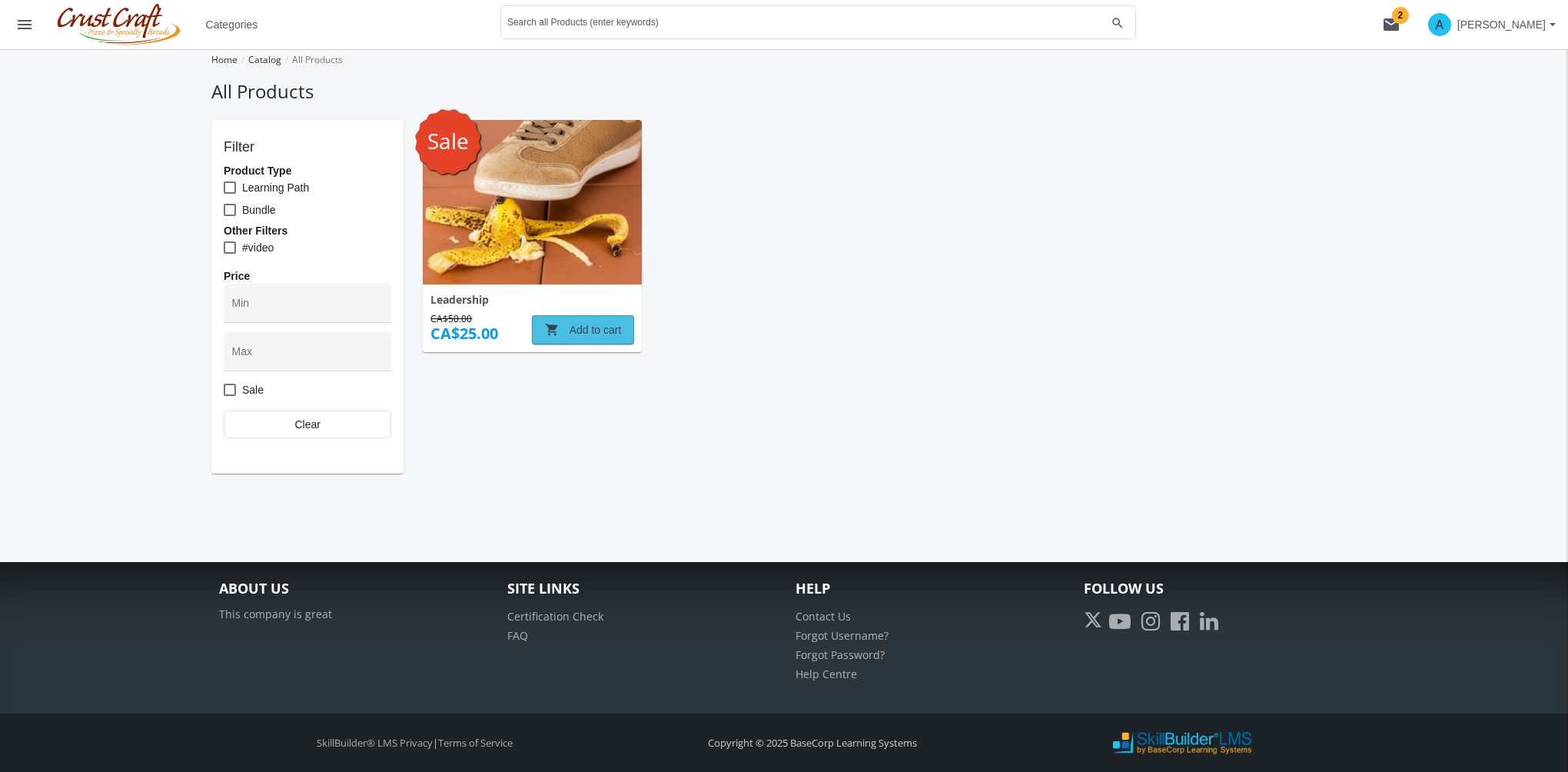
click at [602, 333] on span "shopping_cart Add to cart" at bounding box center [583, 330] width 77 height 28
click at [1387, 26] on mat-icon "shopping_cart 1" at bounding box center [1392, 25] width 19 height 19
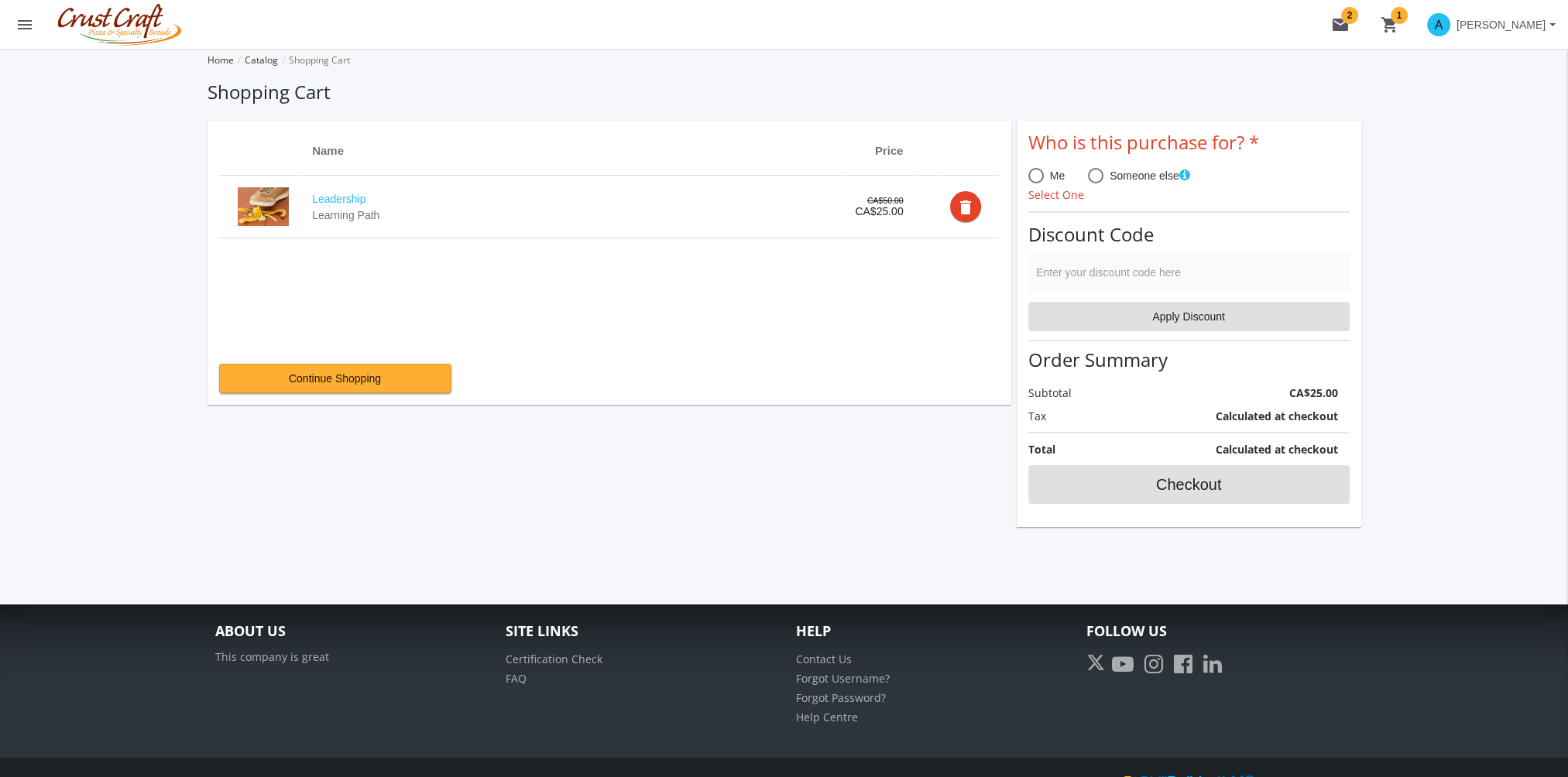
click at [1092, 178] on span at bounding box center [1096, 175] width 16 height 16
click at [1092, 178] on input "Someone else" at bounding box center [1096, 178] width 16 height 16
radio input "true"
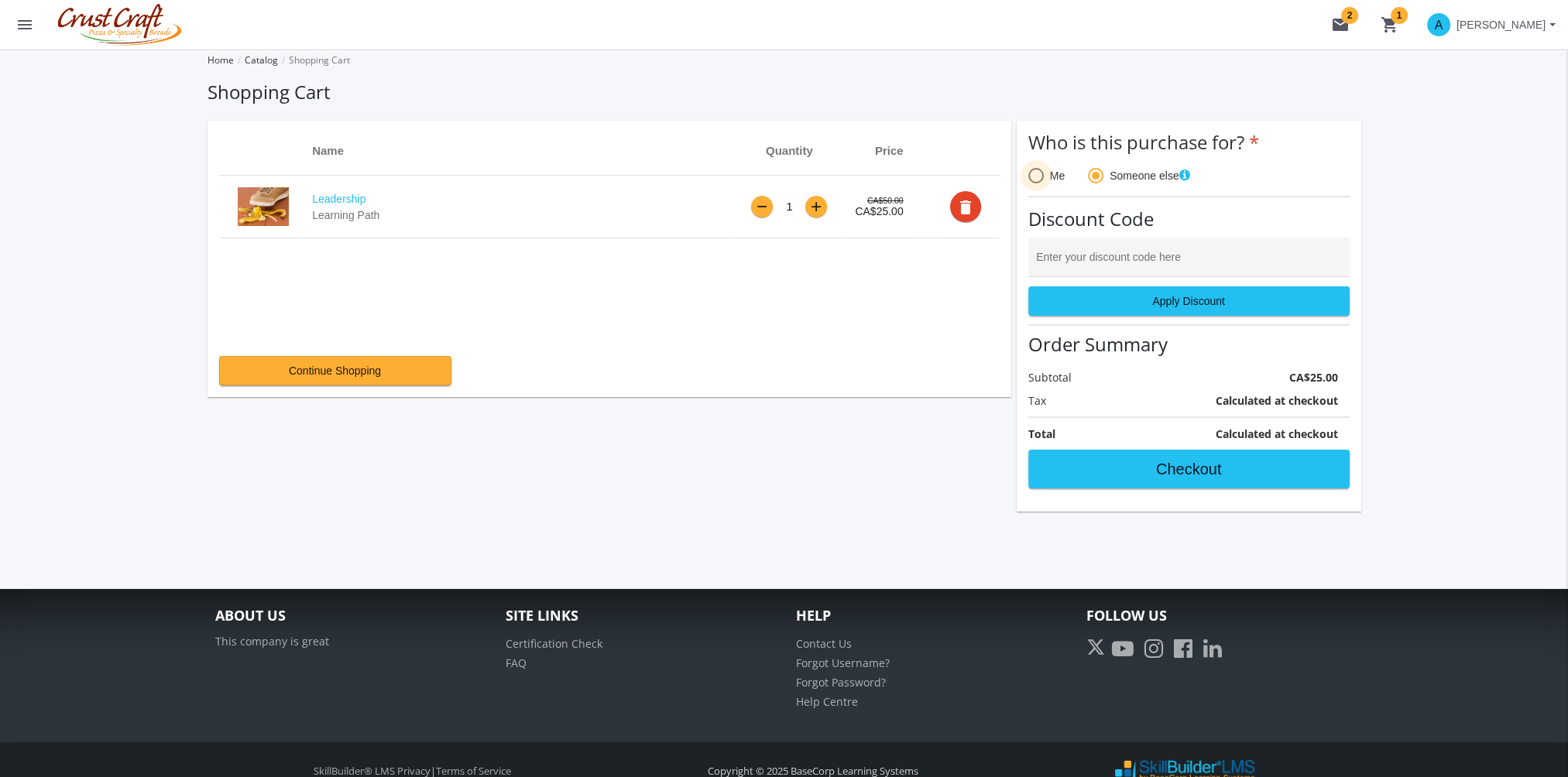
click at [1038, 177] on span at bounding box center [1036, 175] width 16 height 16
click at [1038, 177] on input "Me" at bounding box center [1036, 178] width 16 height 16
radio input "true"
click at [1074, 256] on div "Enter your discount code here" at bounding box center [1188, 261] width 305 height 32
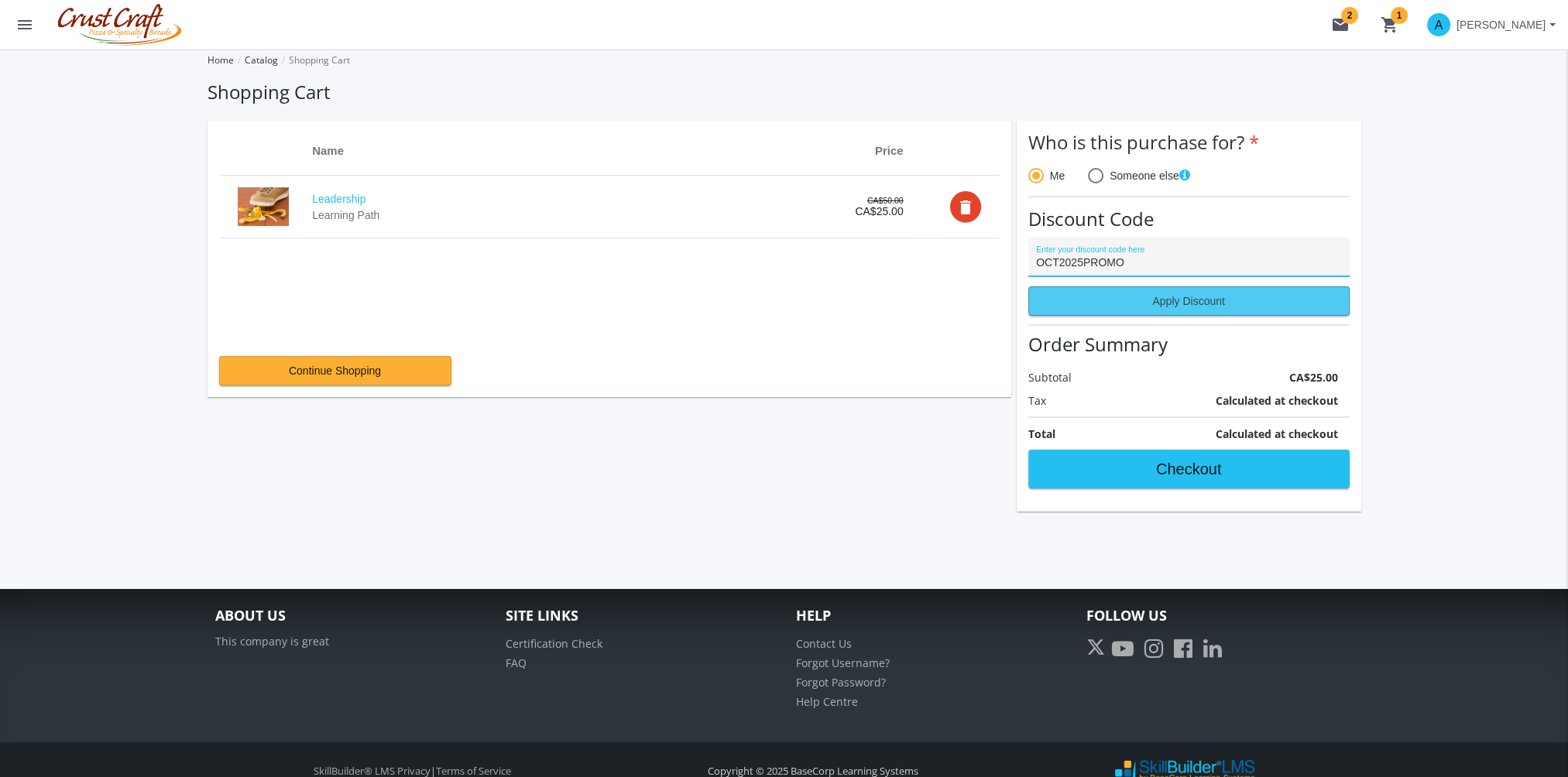
type input "OCT2025PROMO"
click at [1164, 314] on span "Apply Discount" at bounding box center [1189, 301] width 295 height 28
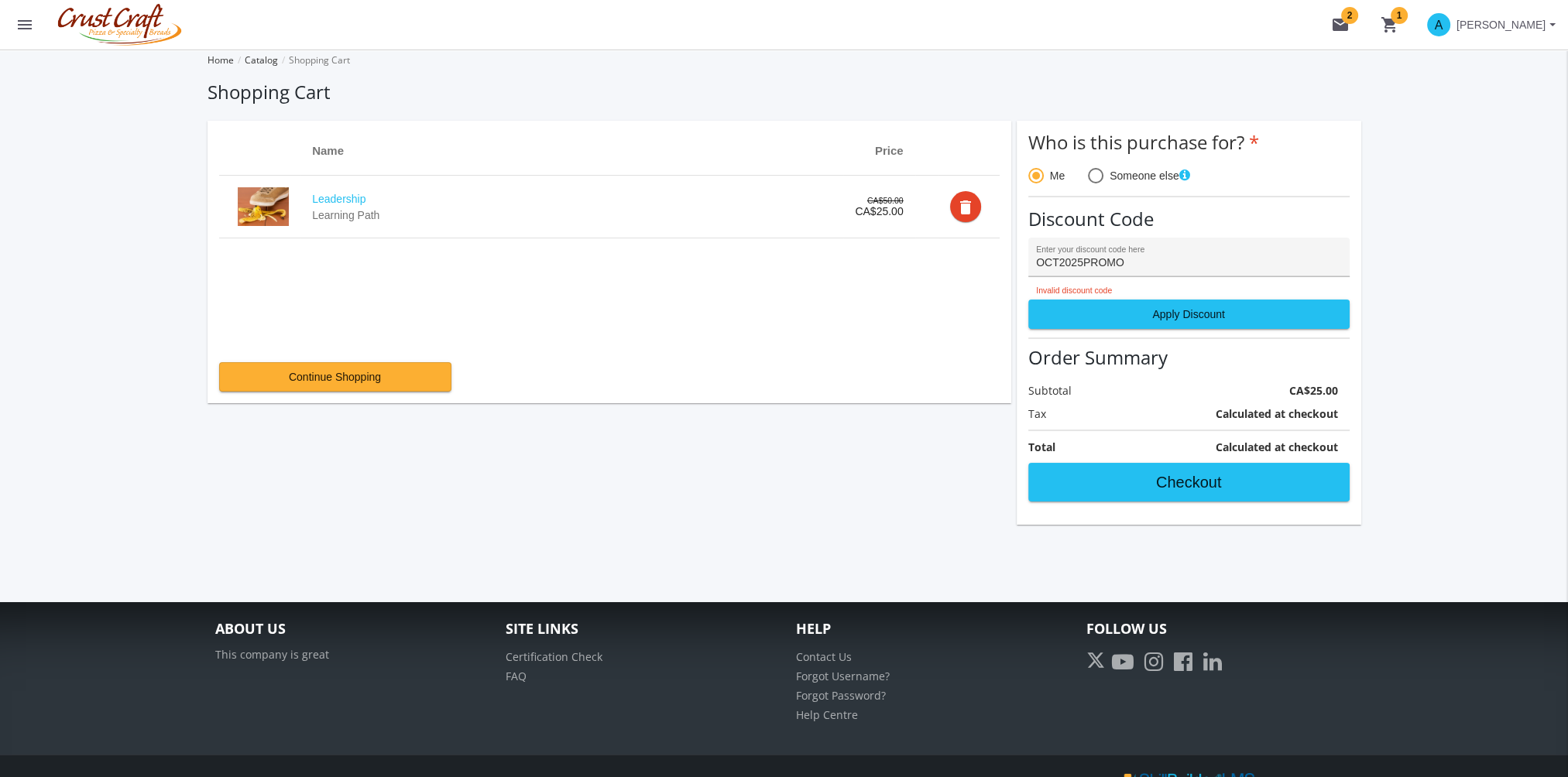
click at [1058, 265] on input "OCT2025PROMO" at bounding box center [1188, 262] width 305 height 12
drag, startPoint x: 1125, startPoint y: 263, endPoint x: 942, endPoint y: 263, distance: 183.0
click at [942, 263] on div "Name Price Leadership Learning Path CA$50.00 CA$25.00 delete Continue Shopping …" at bounding box center [784, 322] width 1154 height 404
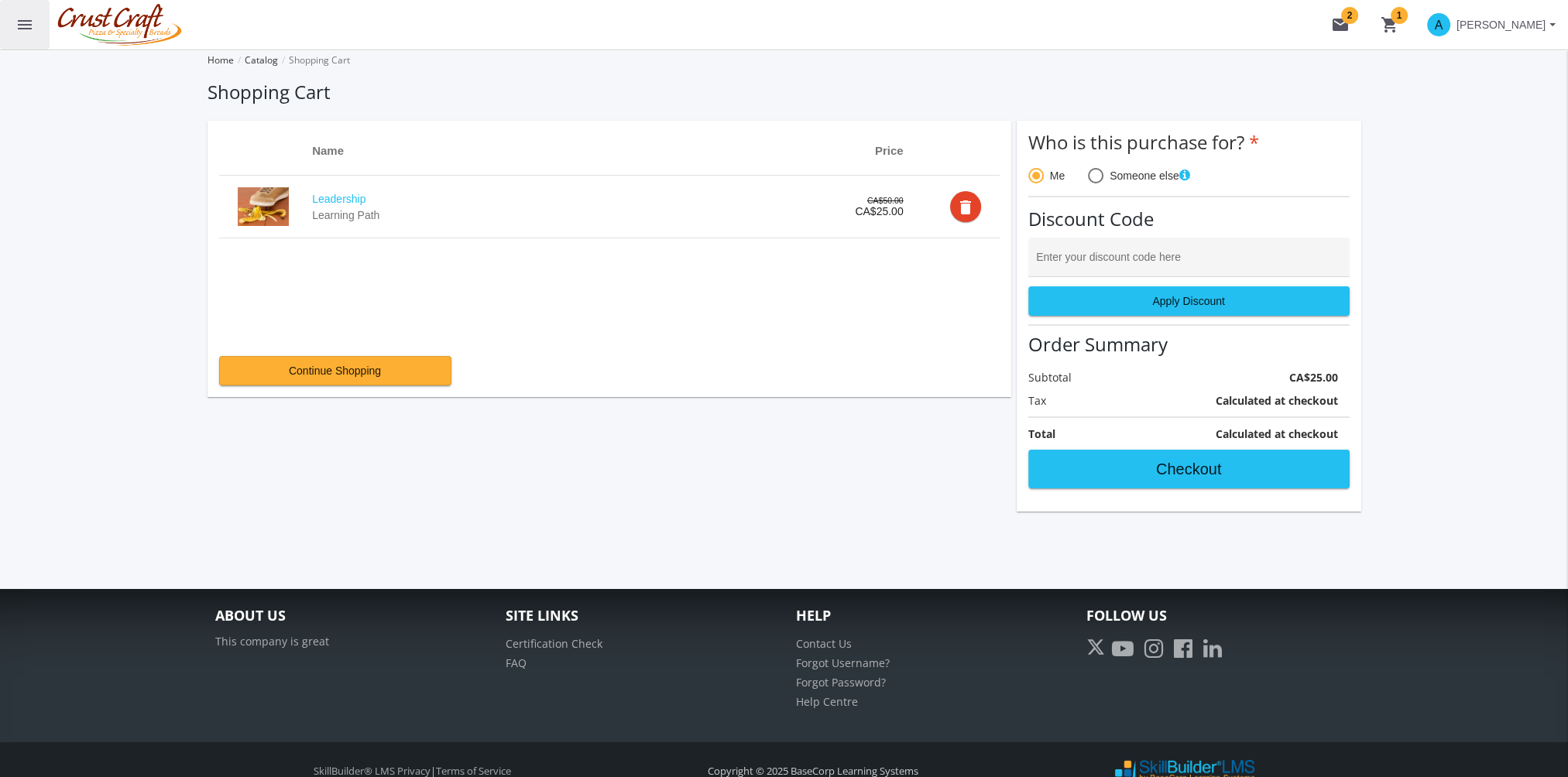
click at [18, 16] on mat-icon "menu" at bounding box center [25, 25] width 19 height 19
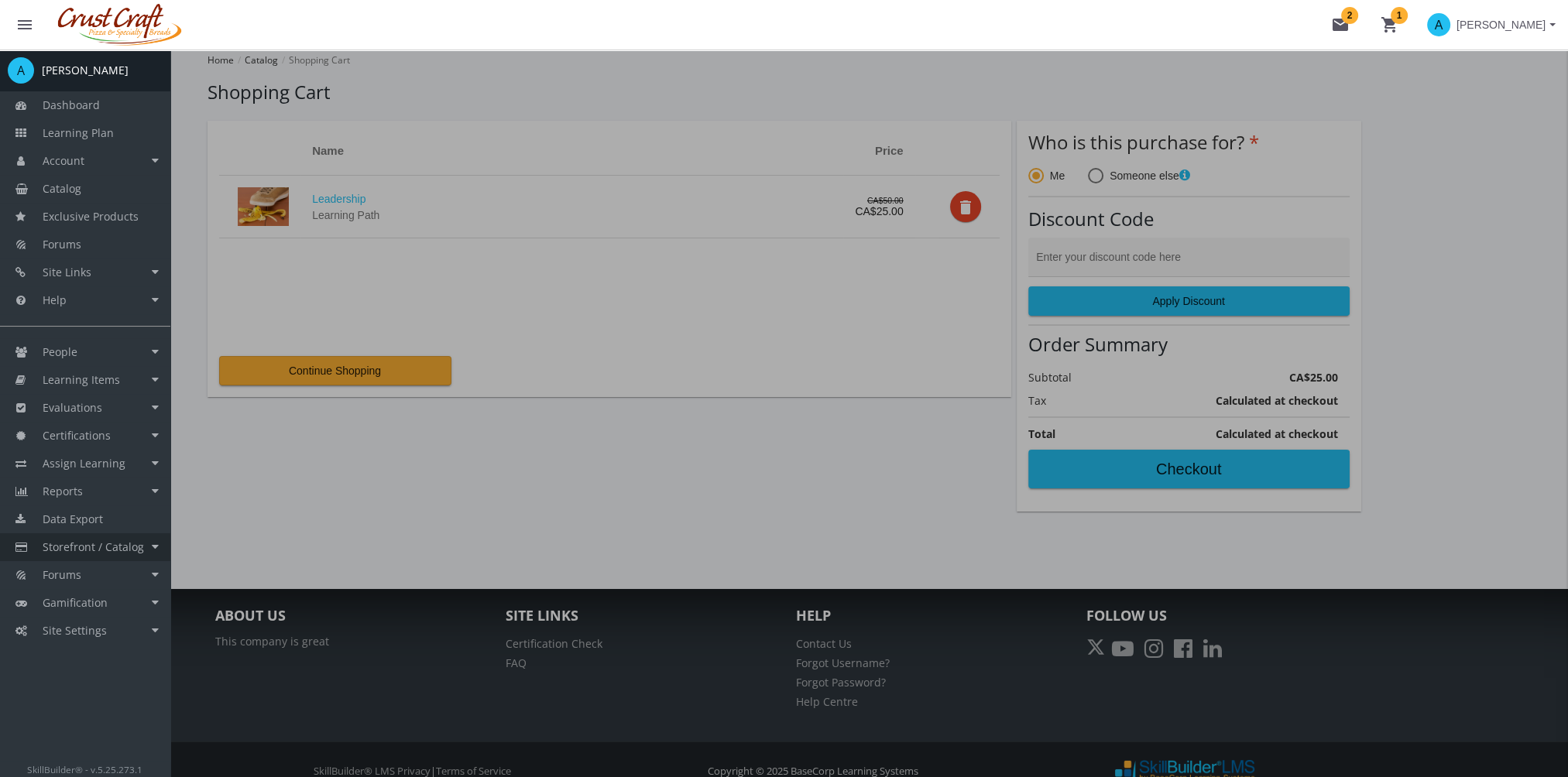
click at [109, 554] on link "Storefront / Catalog" at bounding box center [85, 548] width 171 height 28
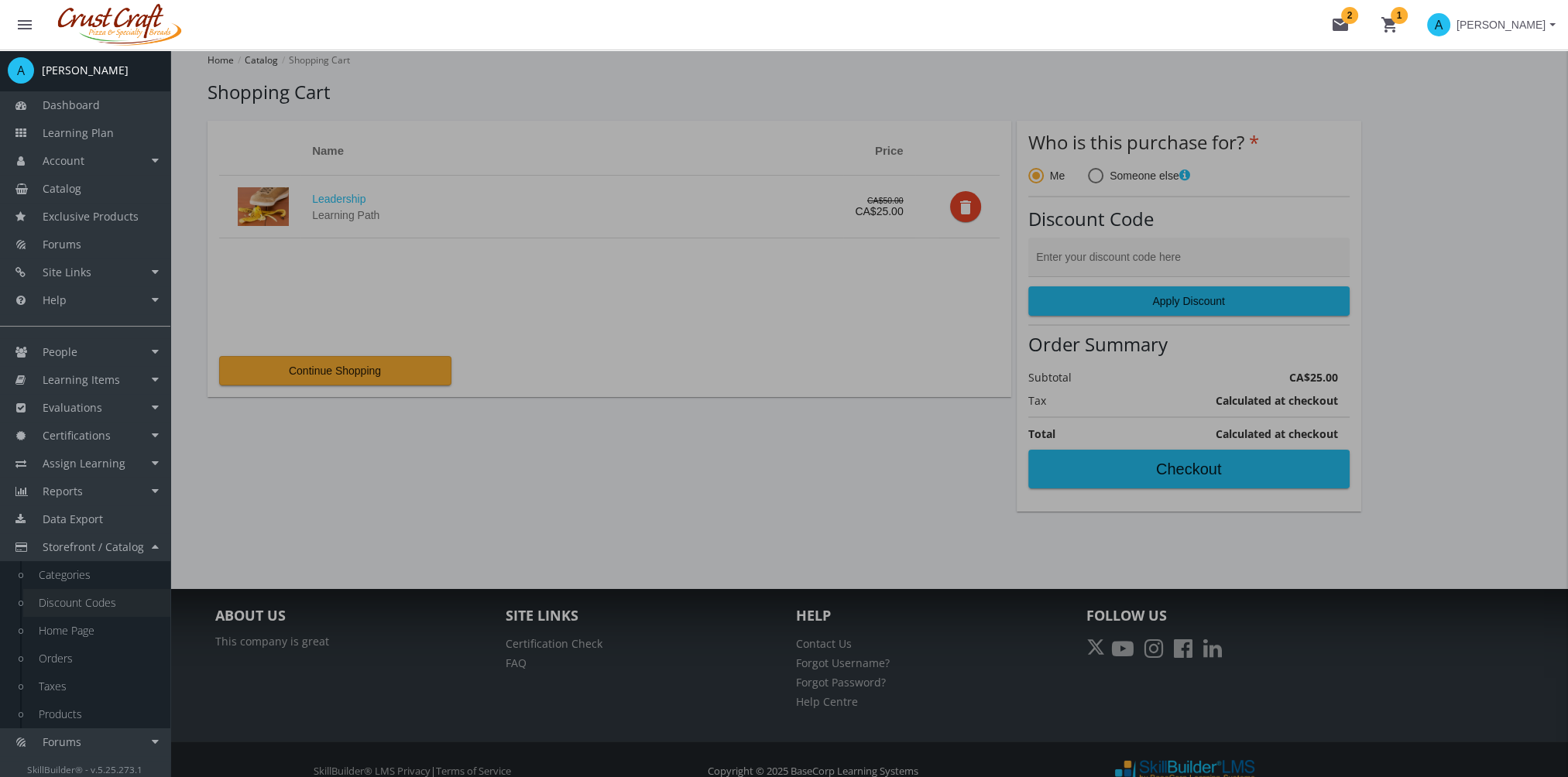
click at [103, 602] on link "Discount Codes" at bounding box center [97, 603] width 147 height 28
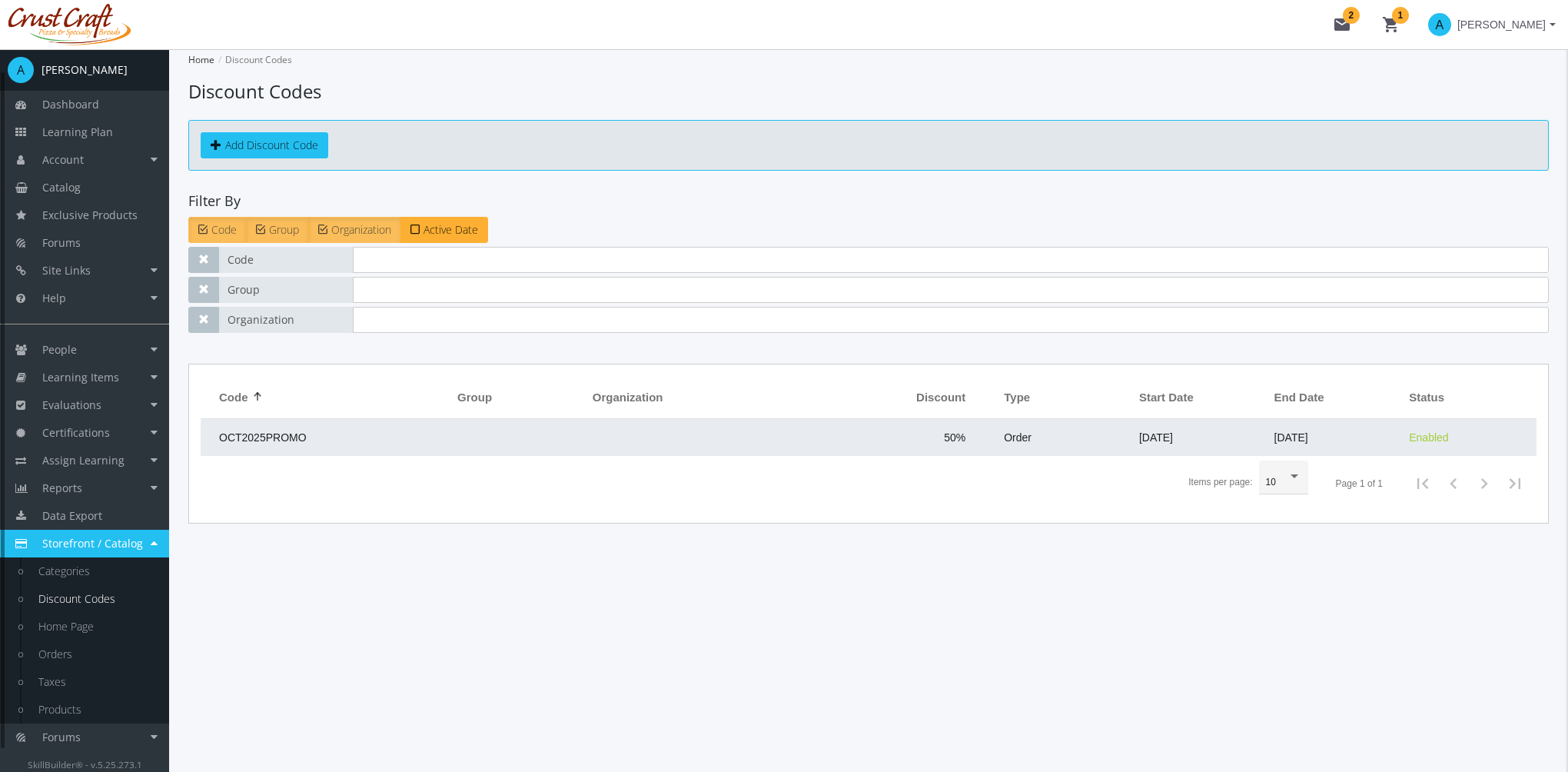
click at [557, 431] on td at bounding box center [517, 437] width 135 height 37
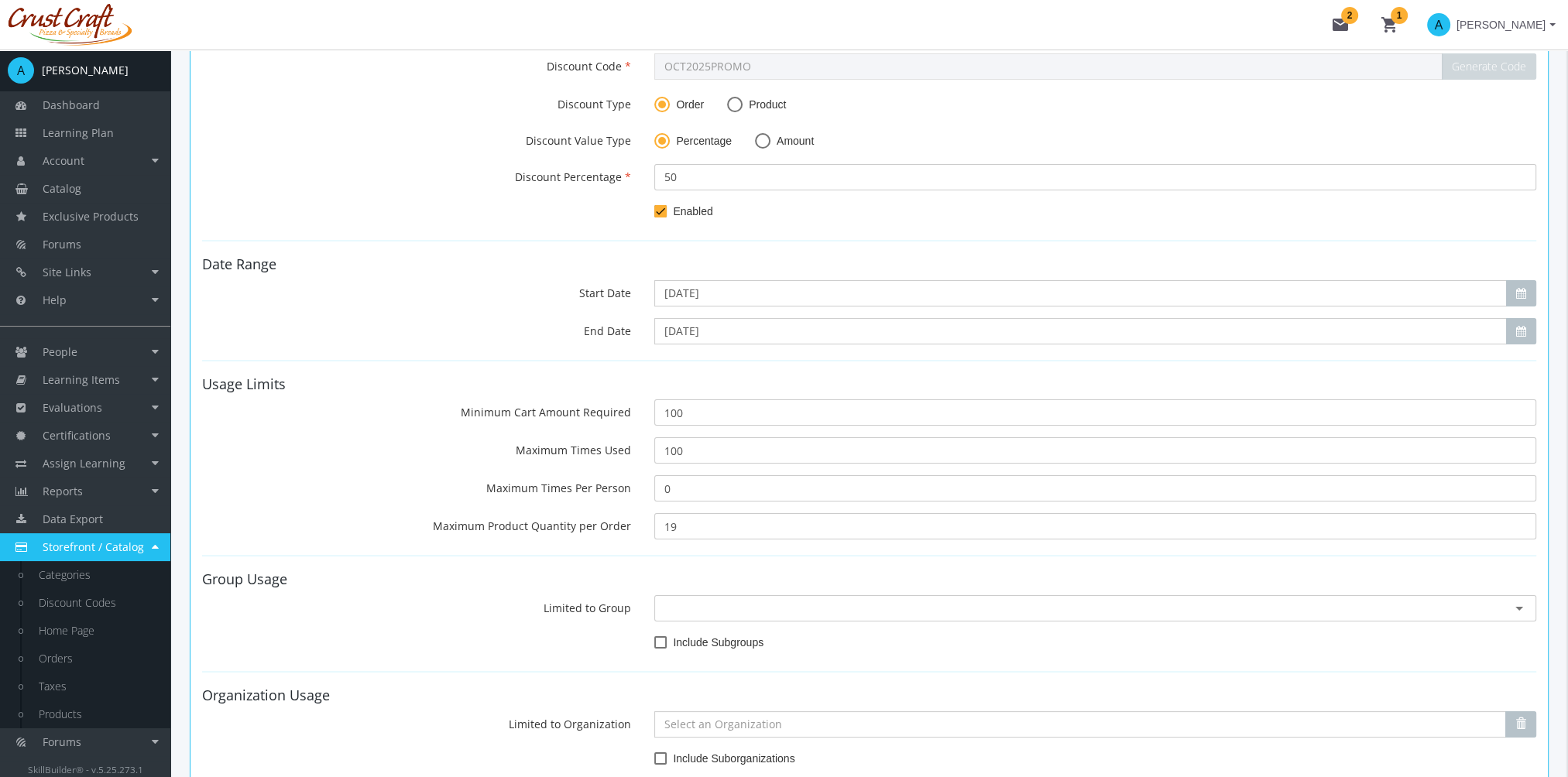
scroll to position [232, 0]
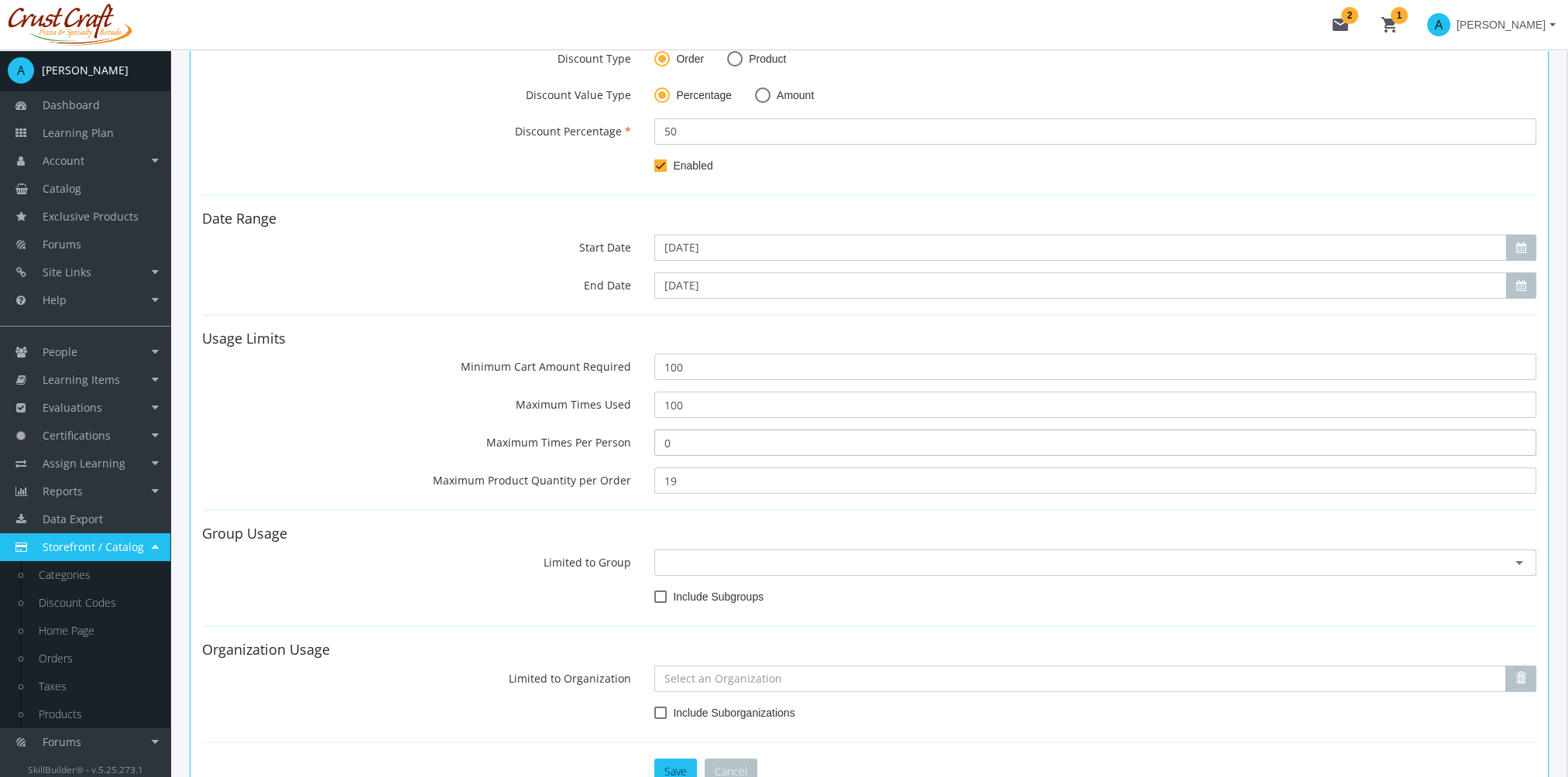
click at [707, 445] on input "0" at bounding box center [1095, 442] width 882 height 26
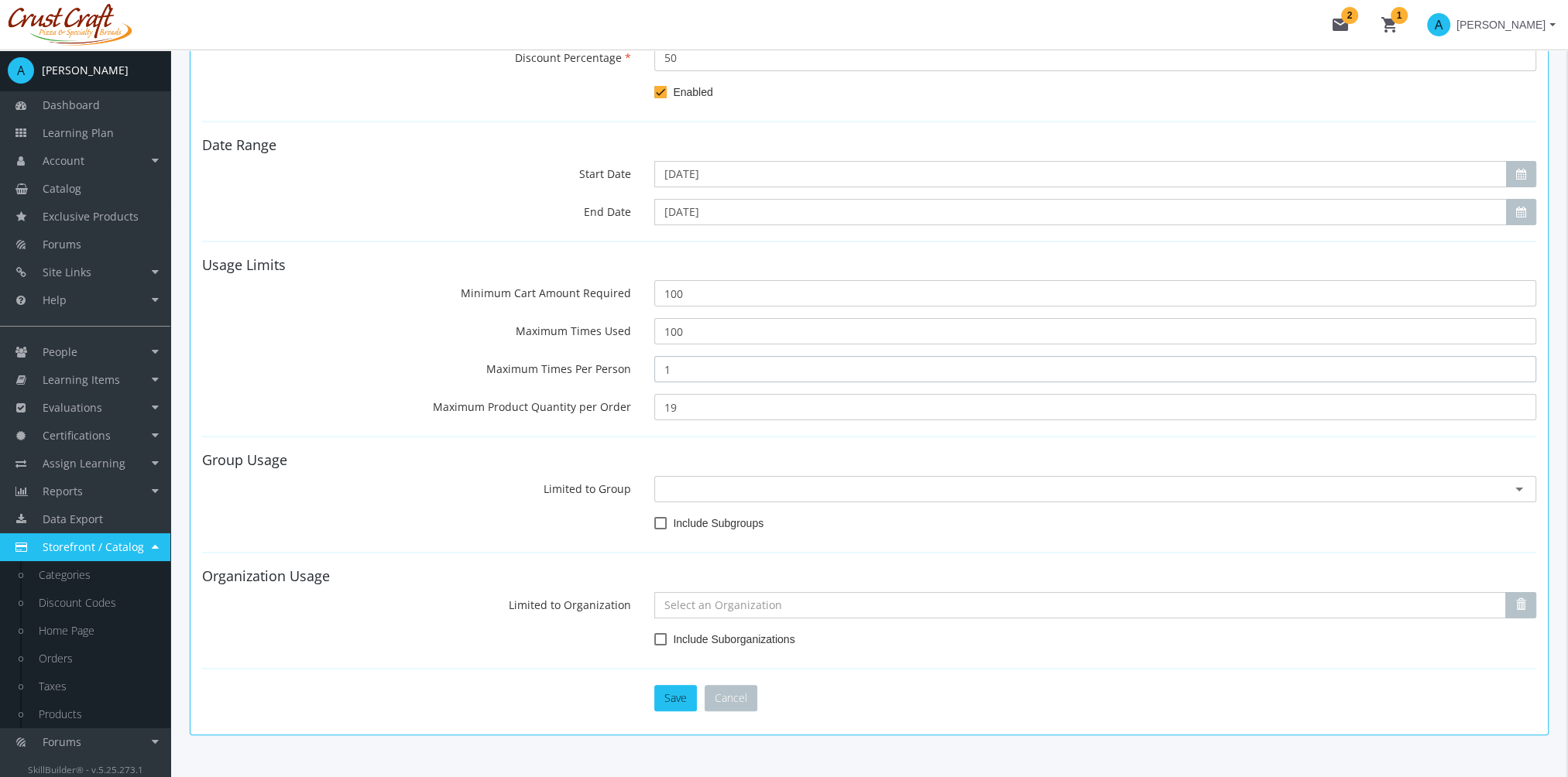
scroll to position [354, 0]
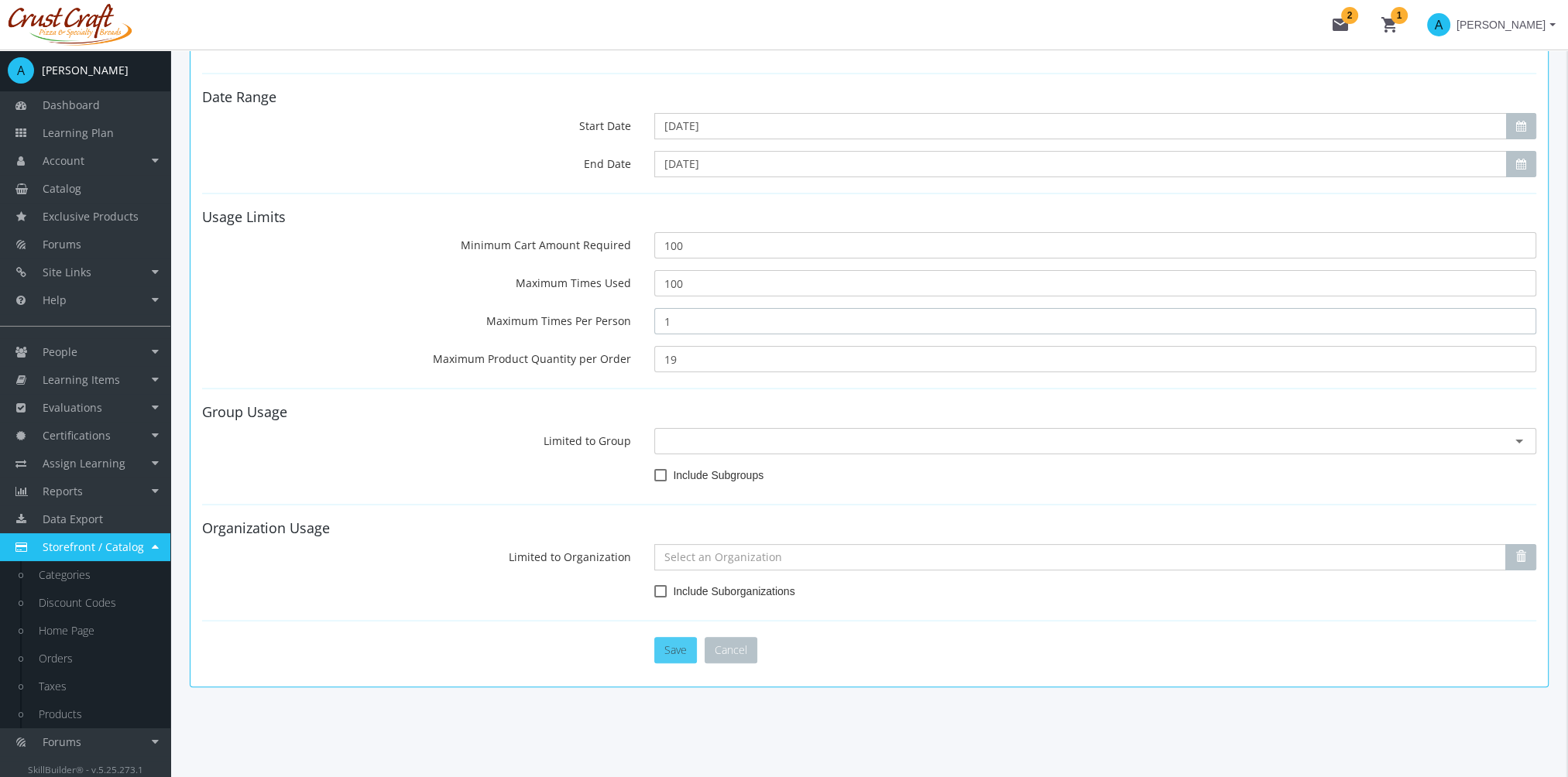
type input "1"
click at [687, 653] on button "Save" at bounding box center [676, 650] width 43 height 26
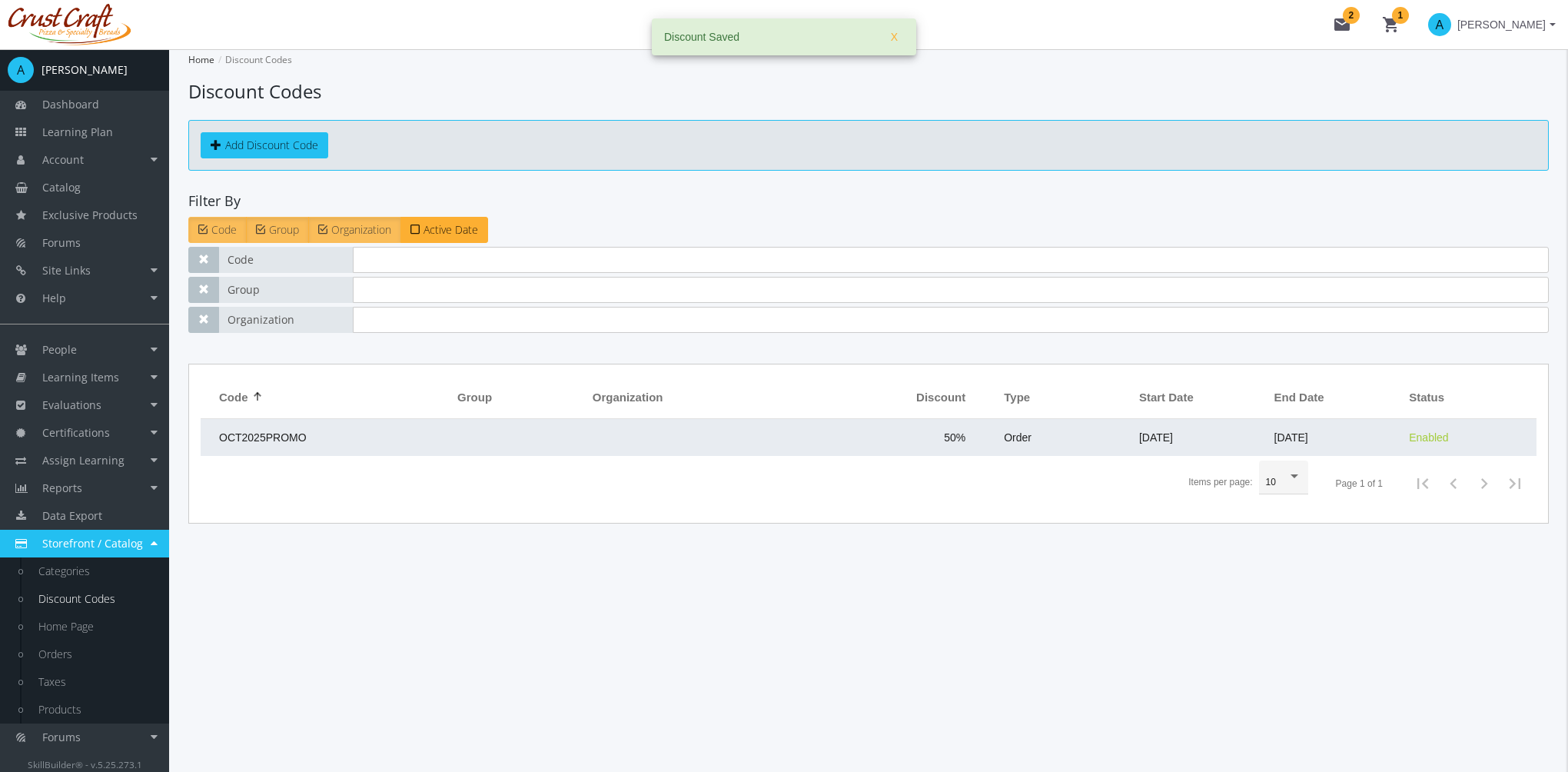
click at [335, 426] on td "OCT2025PROMO" at bounding box center [325, 437] width 249 height 37
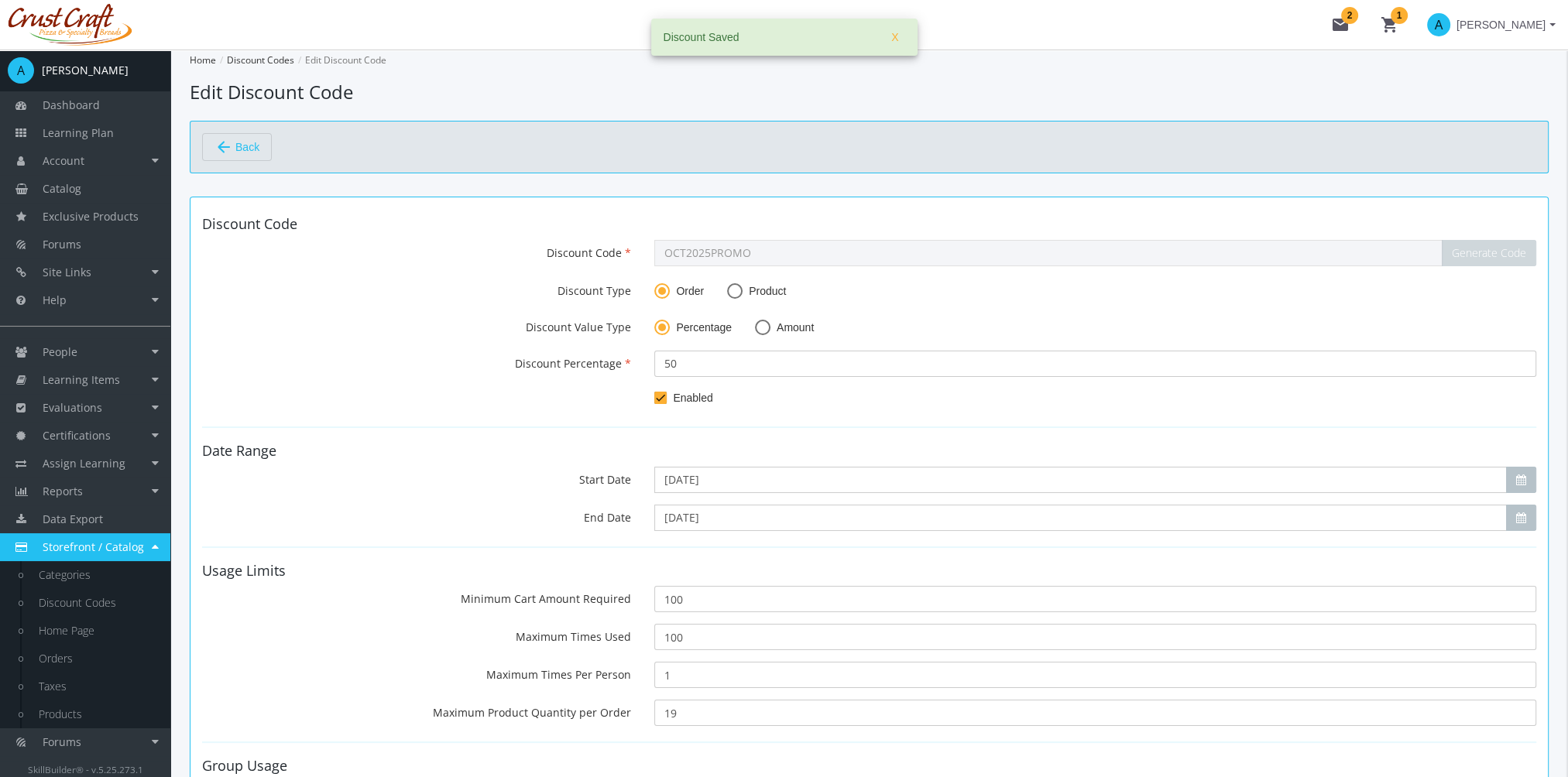
click at [644, 244] on div "OCT2025PROMO Generate Code" at bounding box center [1096, 253] width 905 height 26
click at [1385, 21] on mat-icon "shopping_cart 1" at bounding box center [1390, 25] width 19 height 19
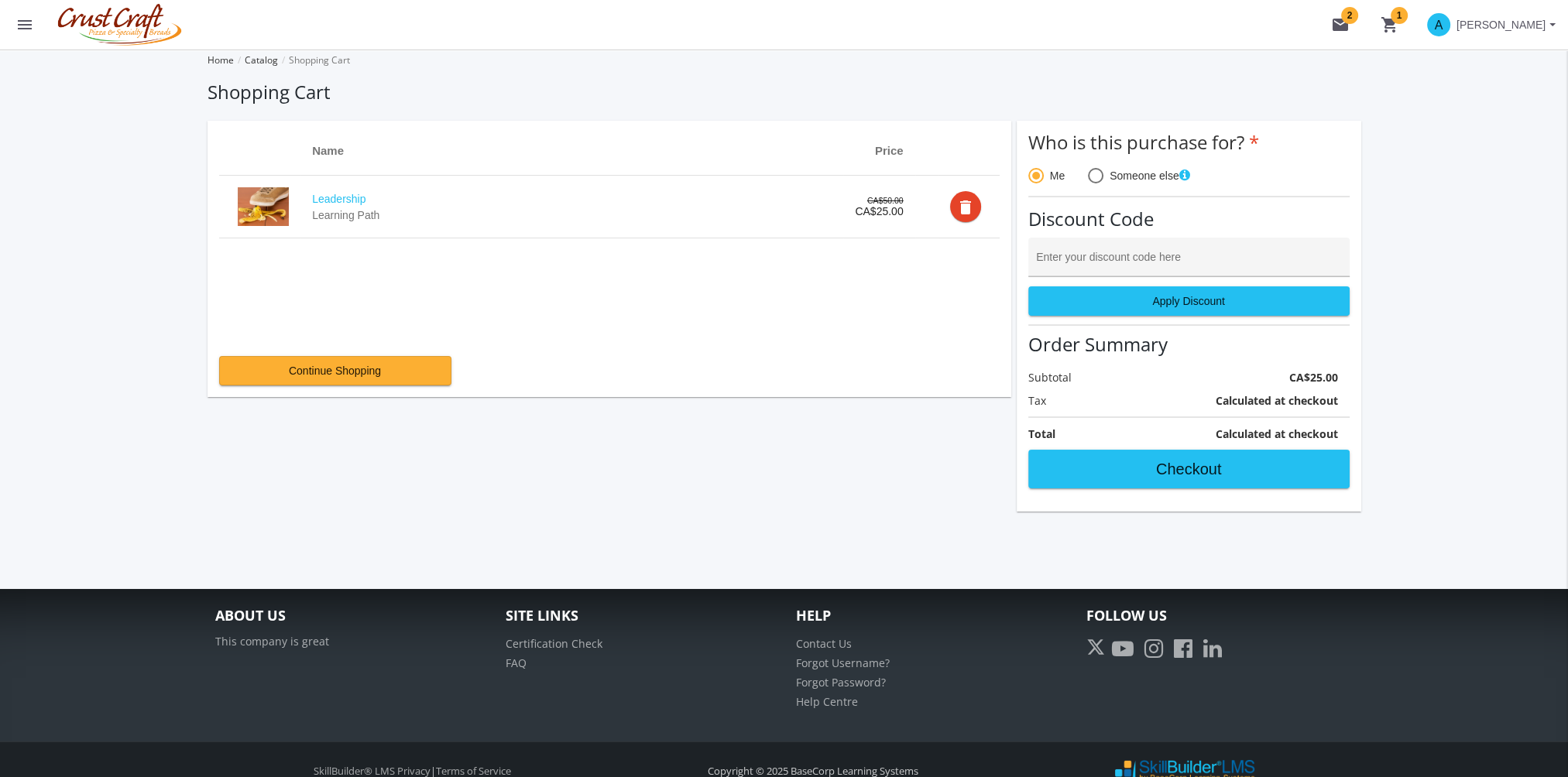
click at [1175, 247] on div "Enter your discount code here" at bounding box center [1188, 261] width 305 height 32
paste input "OCT2025PROMO"
type input "OCT2025PROMO"
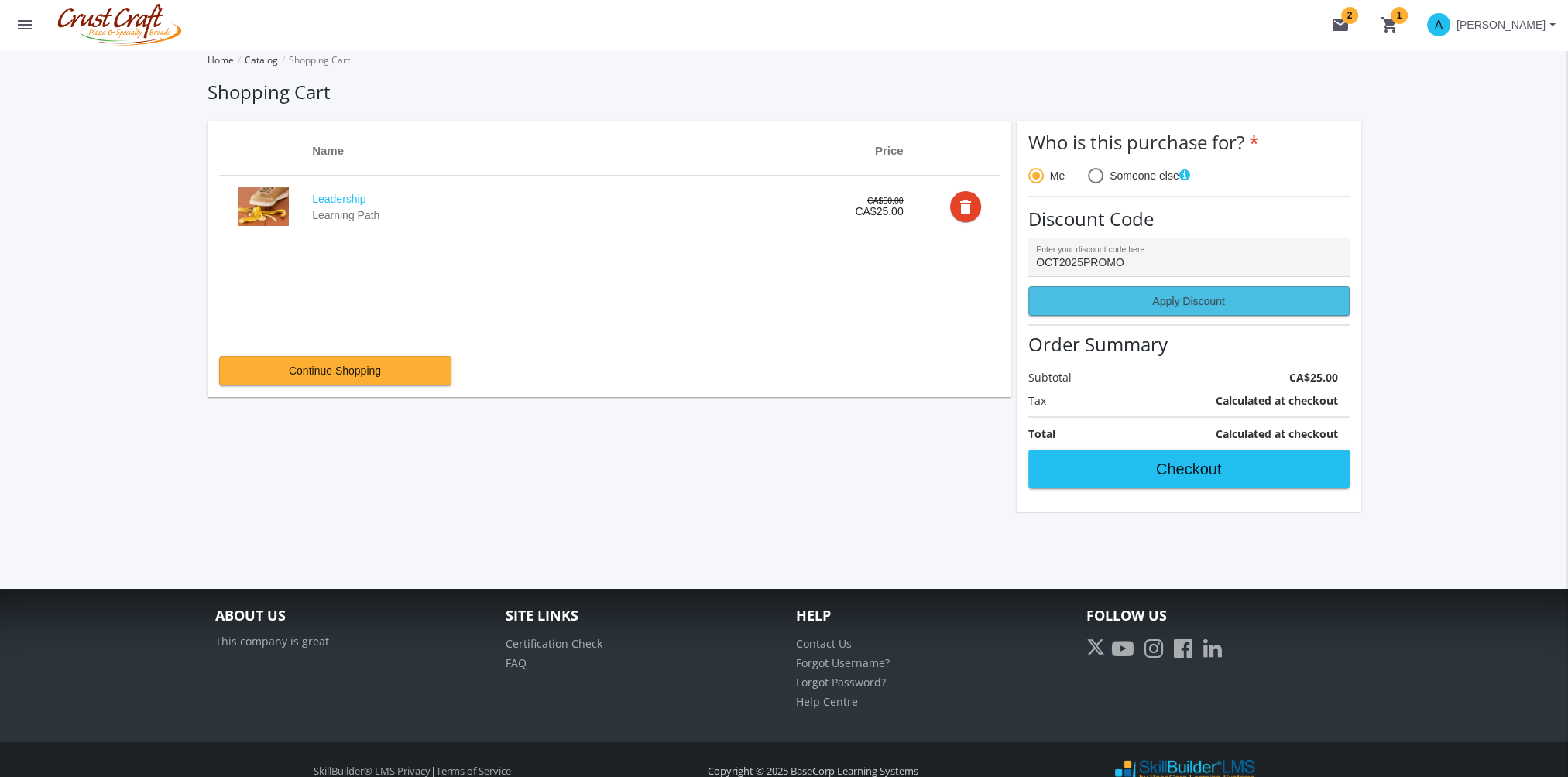
click at [1161, 299] on span "Apply Discount" at bounding box center [1189, 301] width 295 height 28
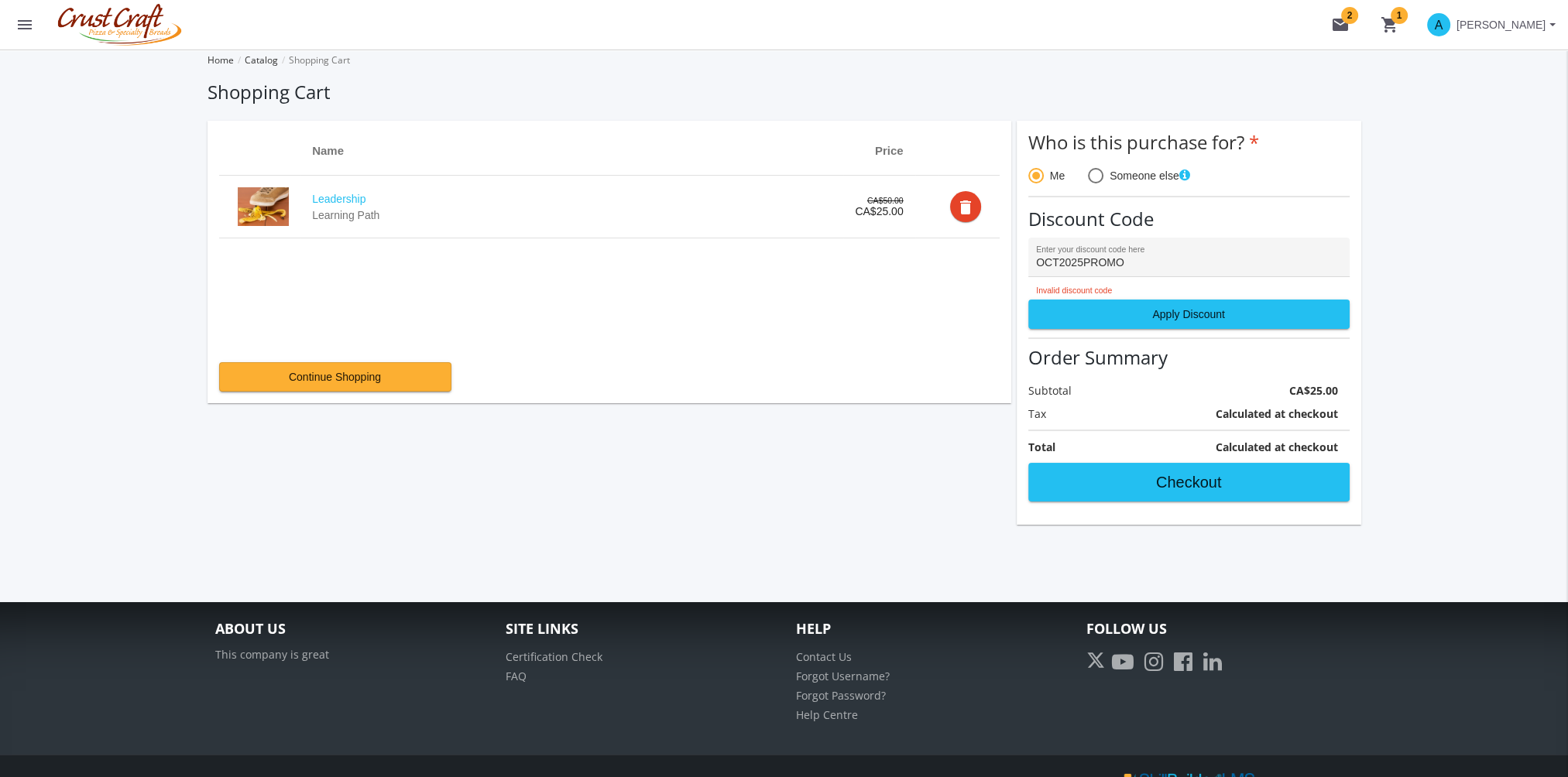
click at [19, 27] on mat-icon "menu" at bounding box center [25, 25] width 19 height 19
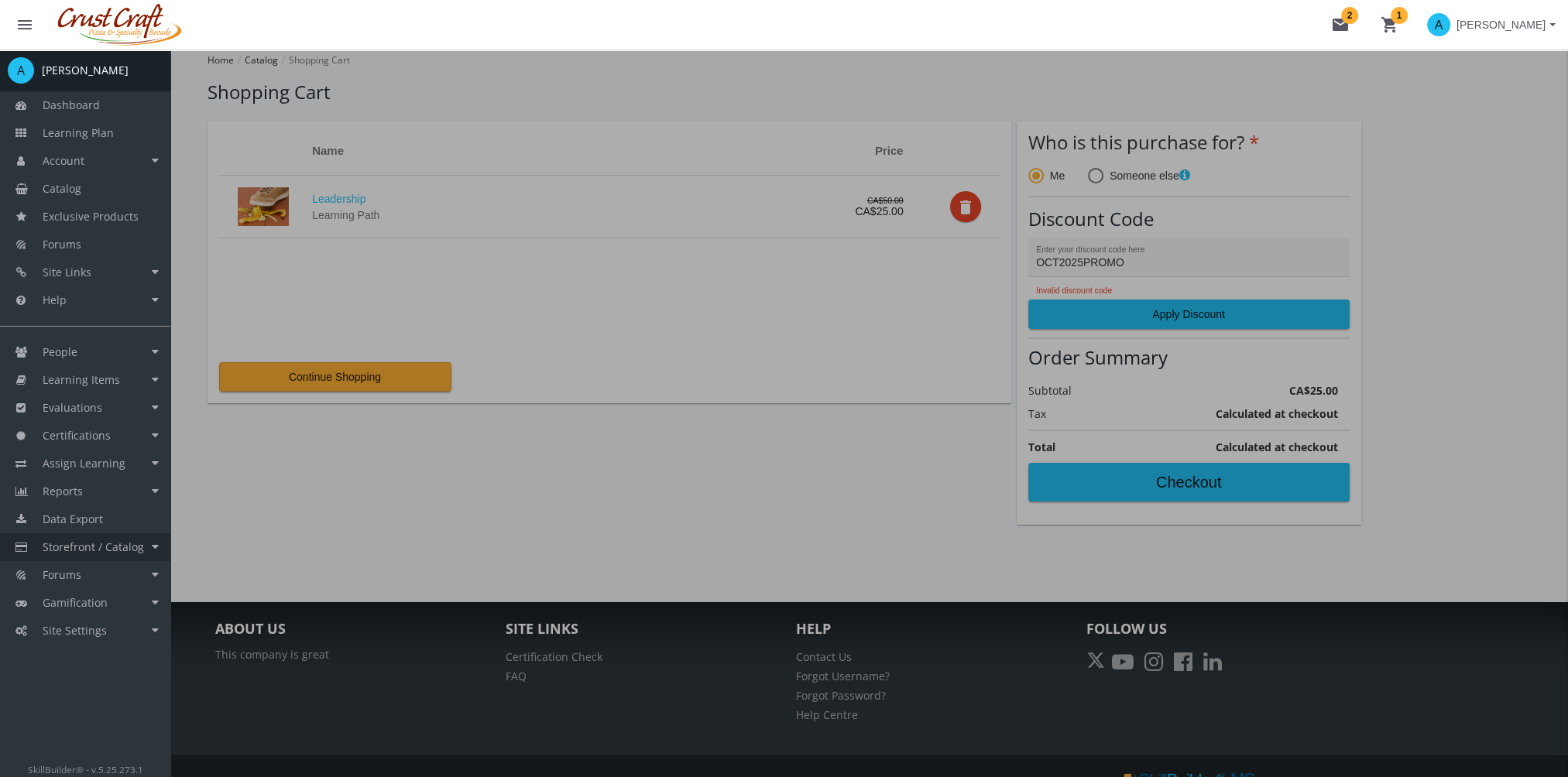
click at [125, 543] on span "Storefront / Catalog" at bounding box center [93, 547] width 102 height 15
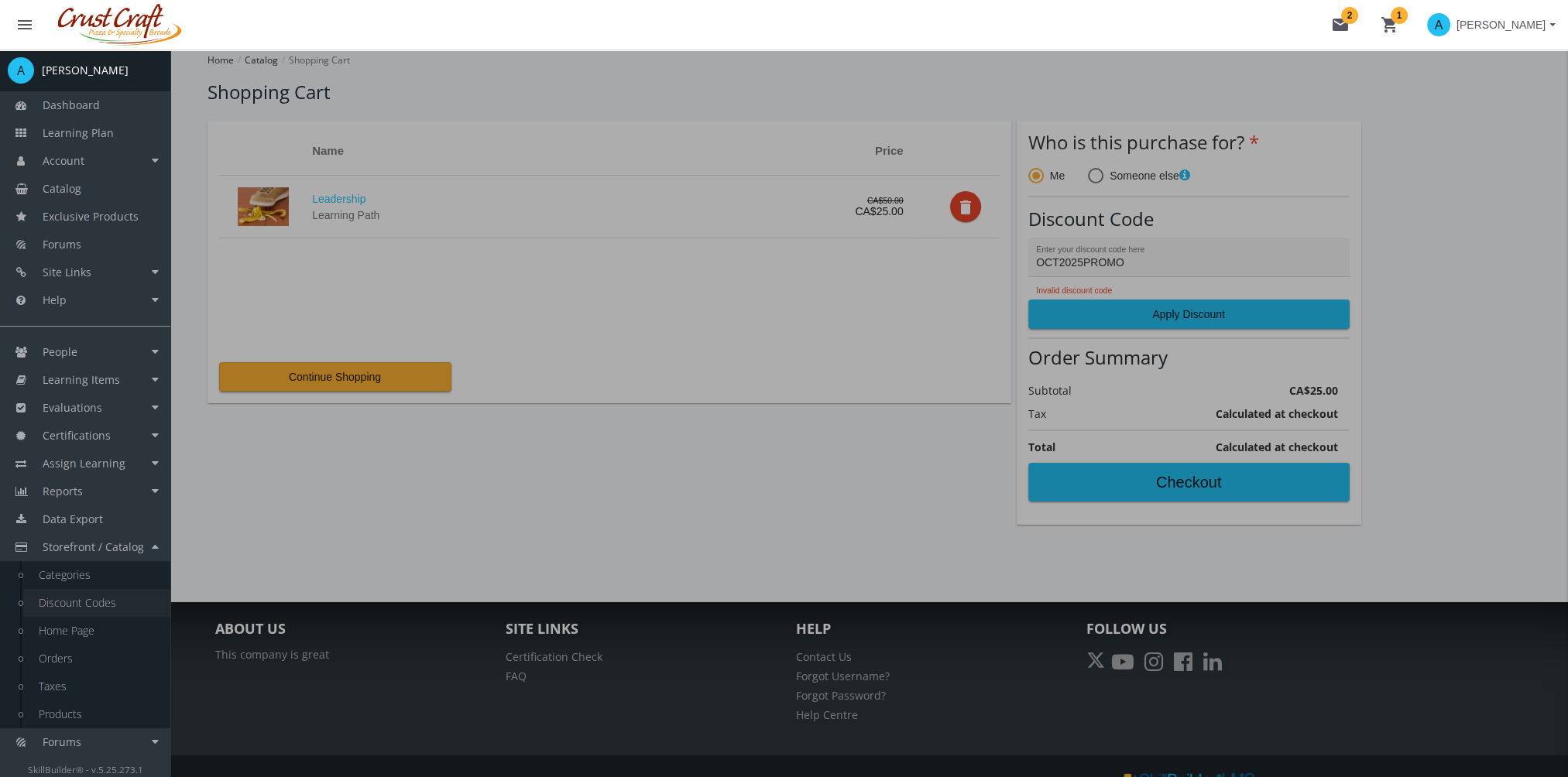
click at [103, 607] on link "Discount Codes" at bounding box center [97, 603] width 147 height 28
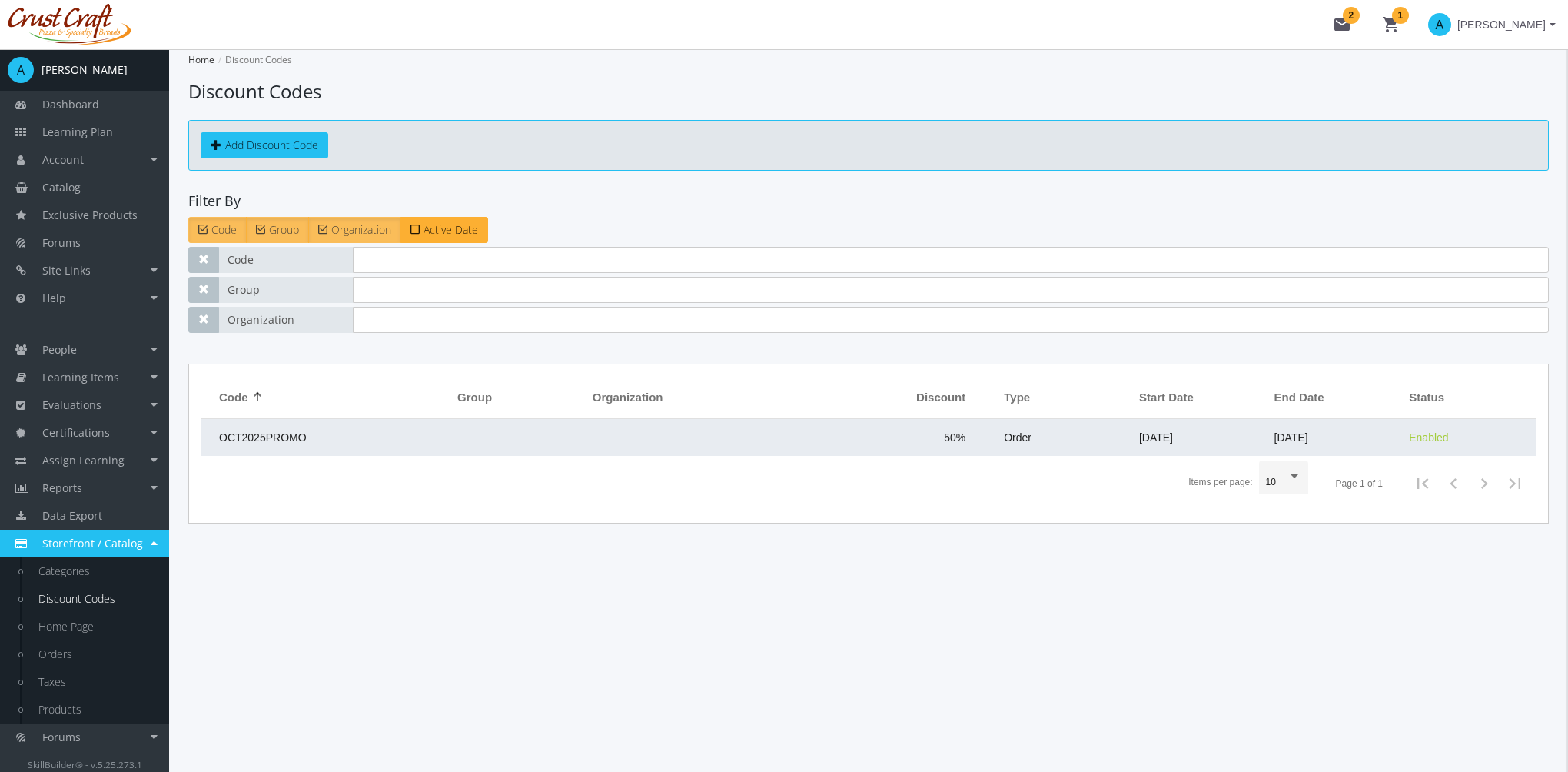
click at [470, 427] on td at bounding box center [517, 437] width 135 height 37
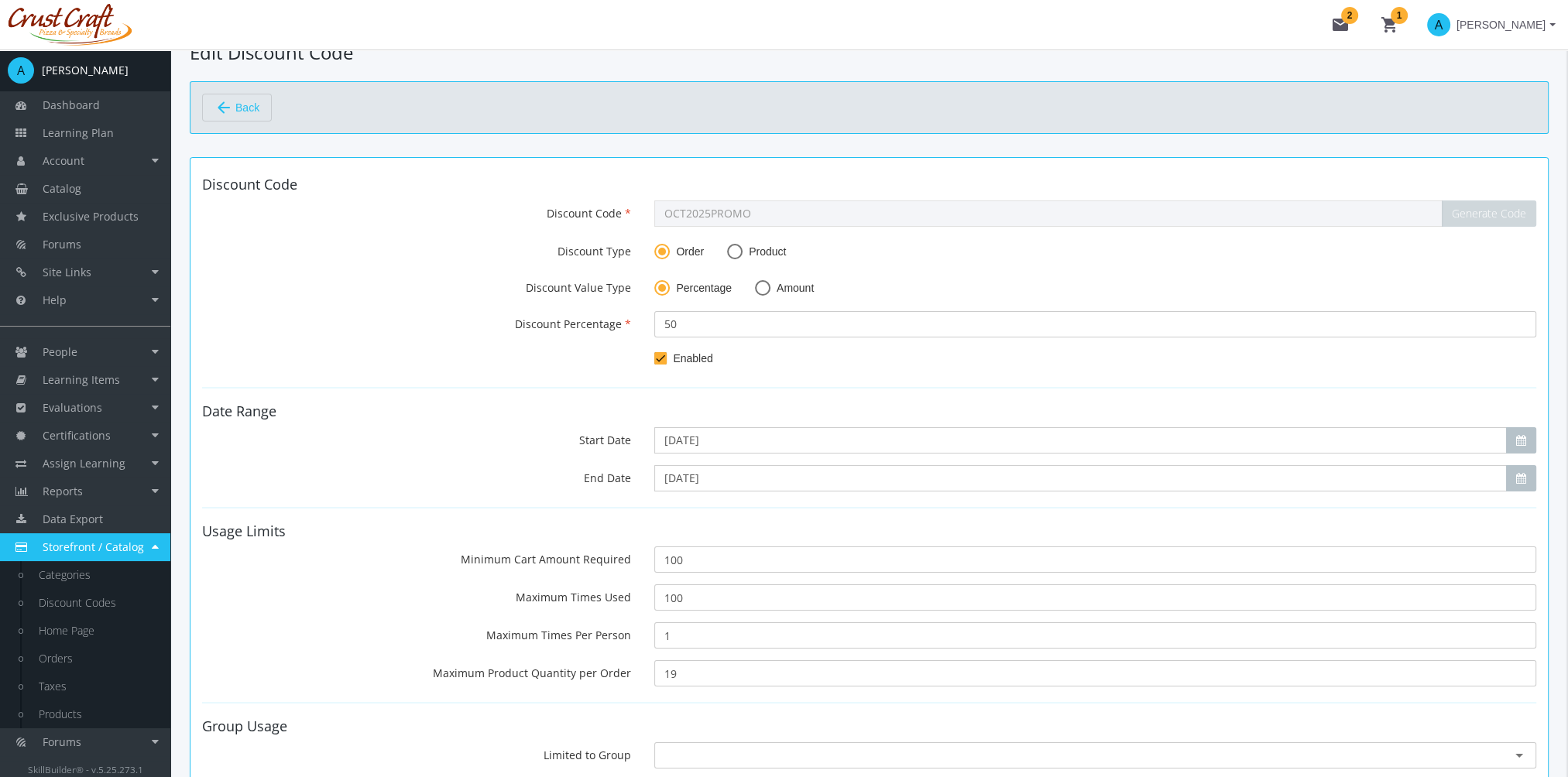
scroll to position [77, 0]
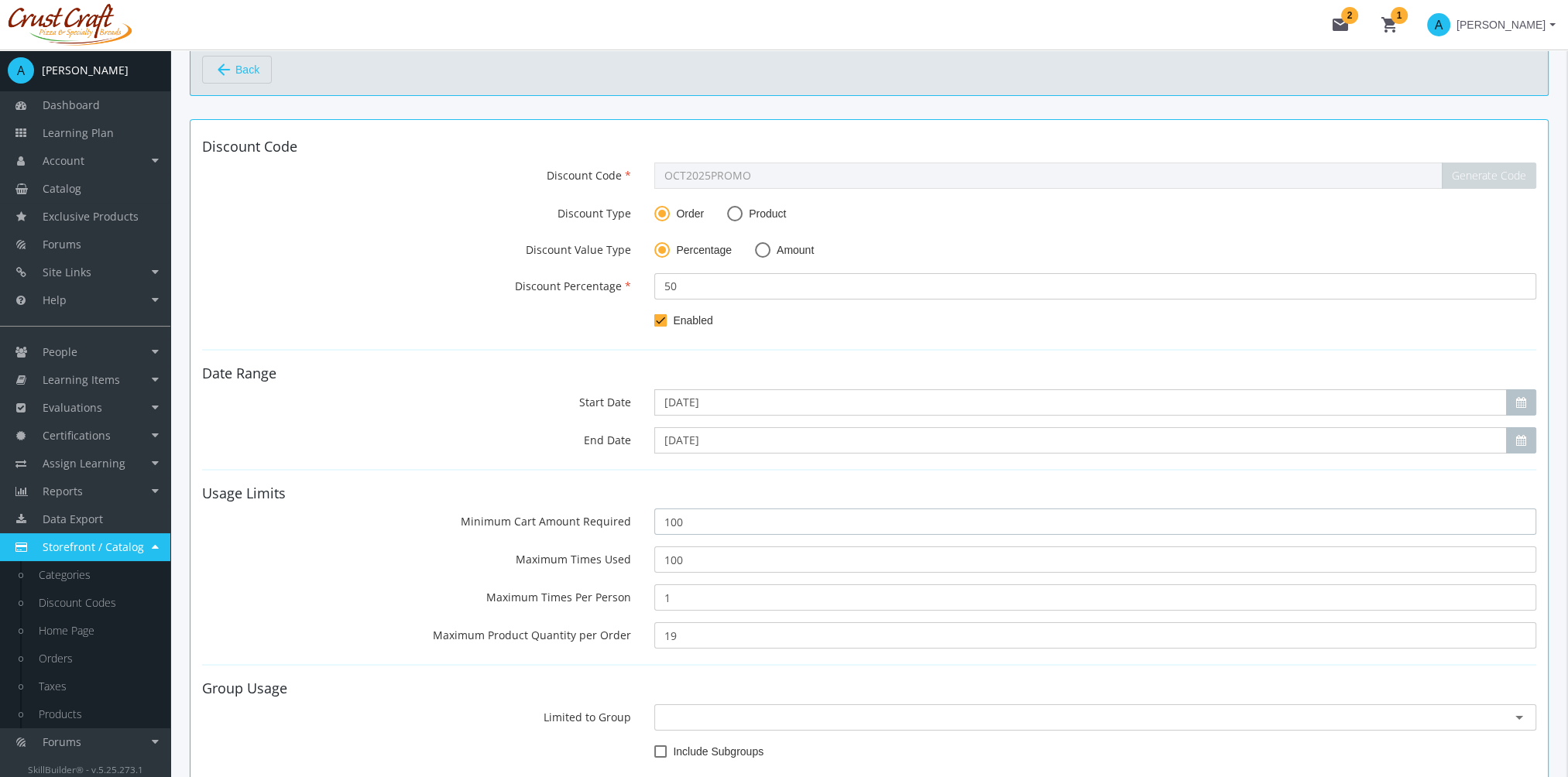
drag, startPoint x: 715, startPoint y: 524, endPoint x: 616, endPoint y: 520, distance: 99.1
click at [617, 520] on div "Minimum Cart Amount Required 100" at bounding box center [869, 521] width 1357 height 26
drag, startPoint x: 705, startPoint y: 557, endPoint x: 552, endPoint y: 559, distance: 153.0
click at [552, 559] on div "Maximum Times Used 100" at bounding box center [869, 560] width 1357 height 26
drag, startPoint x: 693, startPoint y: 603, endPoint x: 670, endPoint y: 599, distance: 23.3
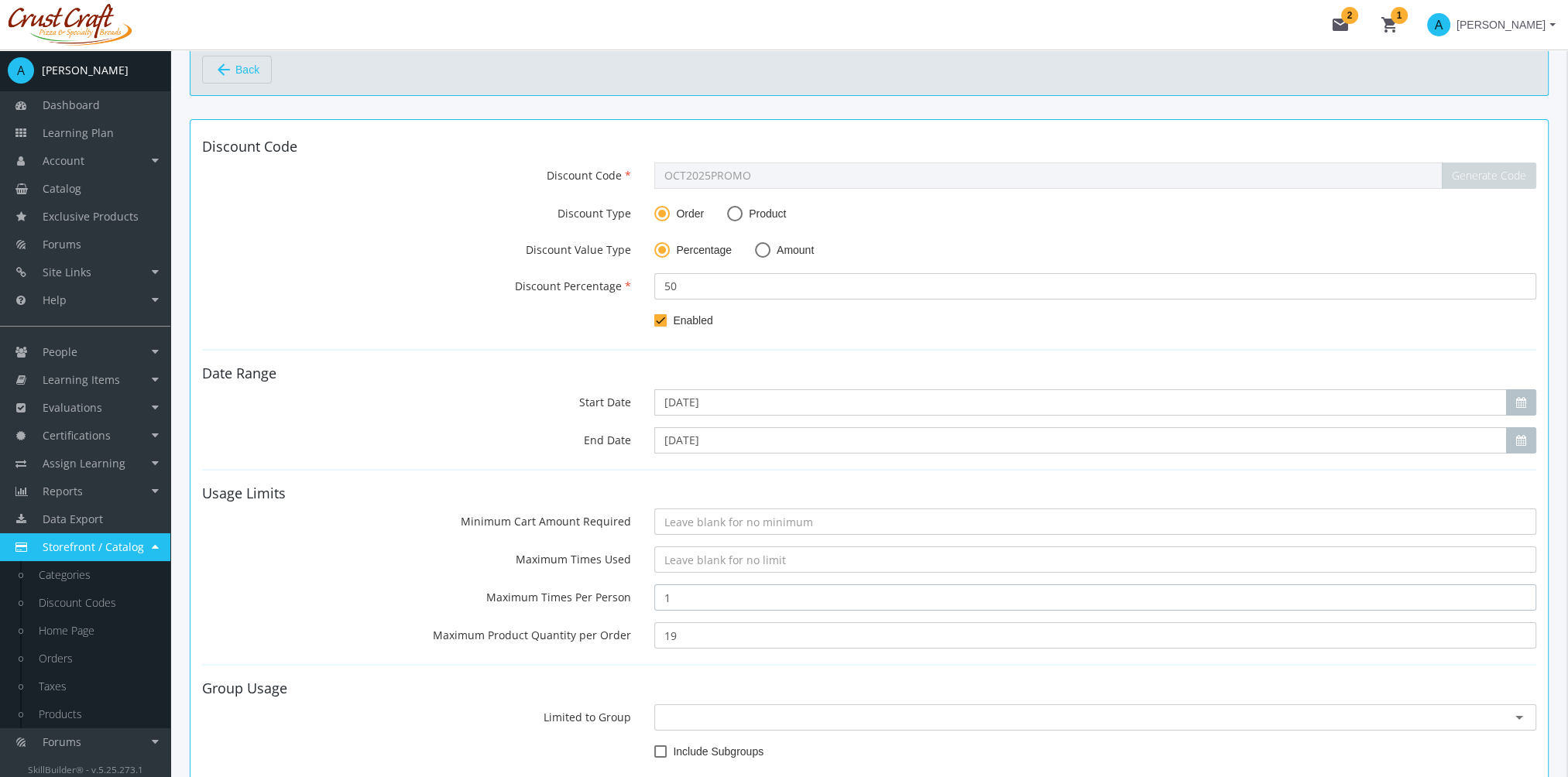
click at [670, 599] on input "1" at bounding box center [1095, 597] width 882 height 26
drag, startPoint x: 702, startPoint y: 626, endPoint x: 607, endPoint y: 627, distance: 95.0
click at [657, 627] on input "19" at bounding box center [1095, 635] width 882 height 26
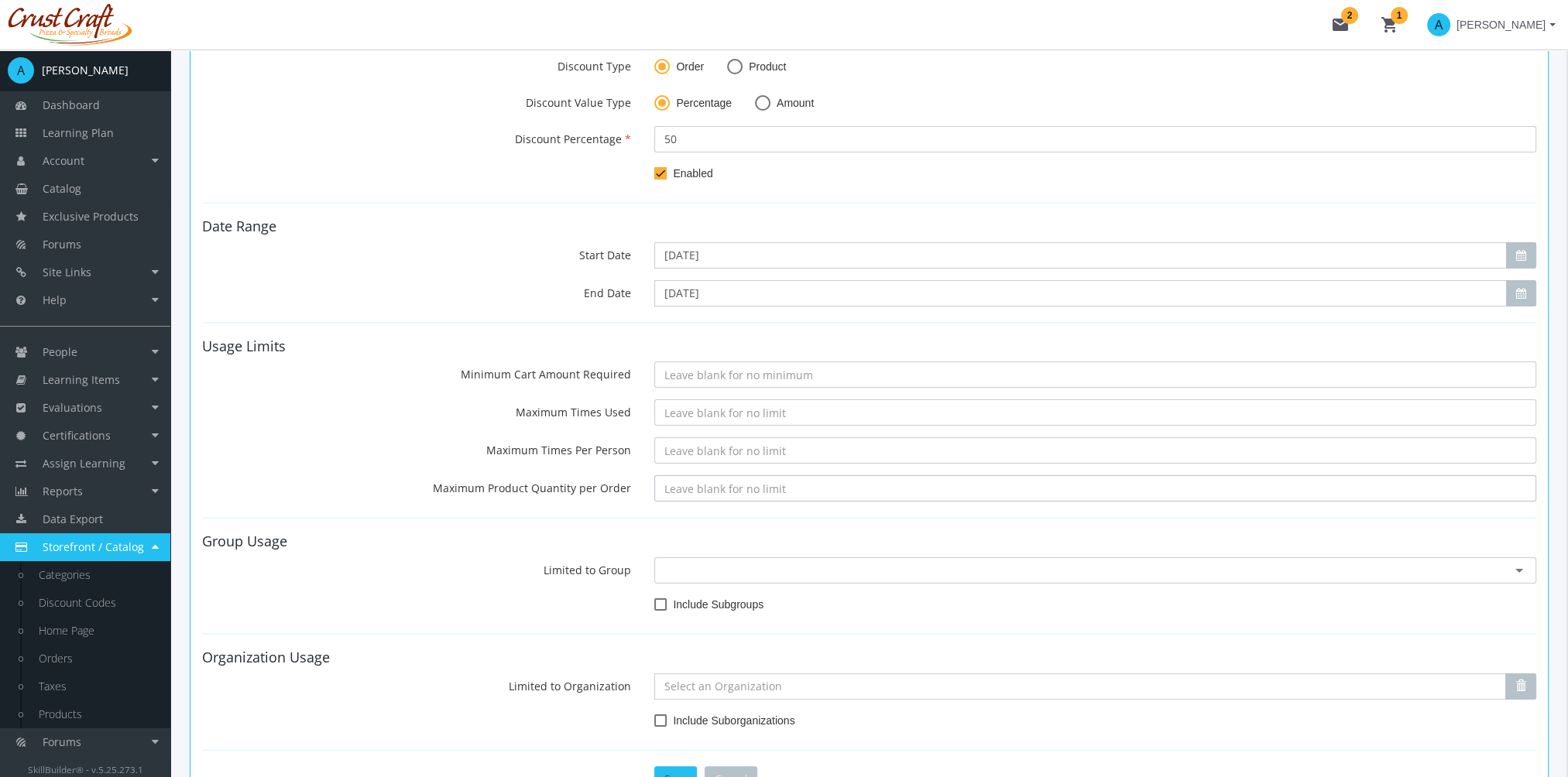
scroll to position [354, 0]
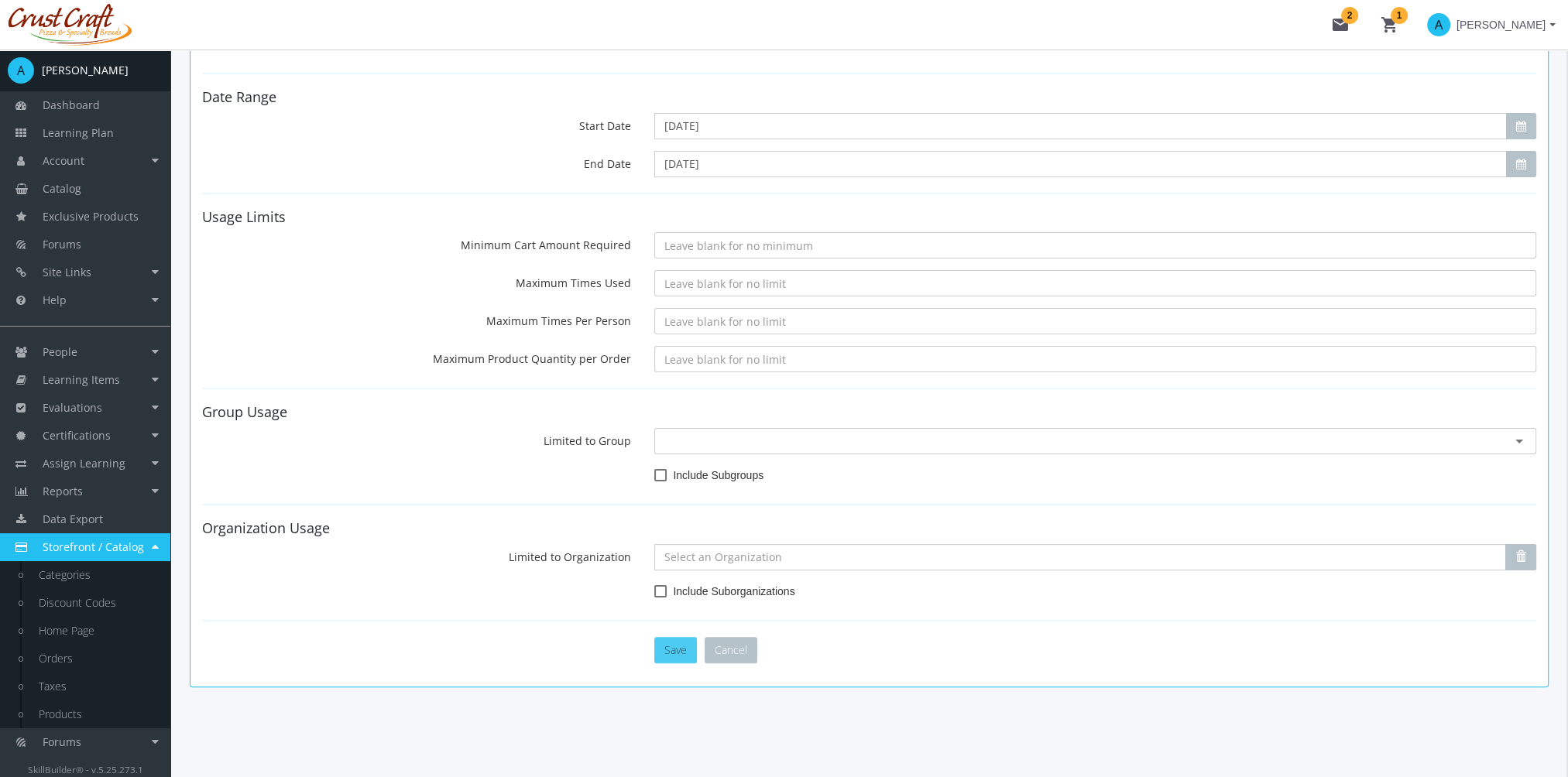
click at [680, 649] on button "Save" at bounding box center [676, 650] width 43 height 26
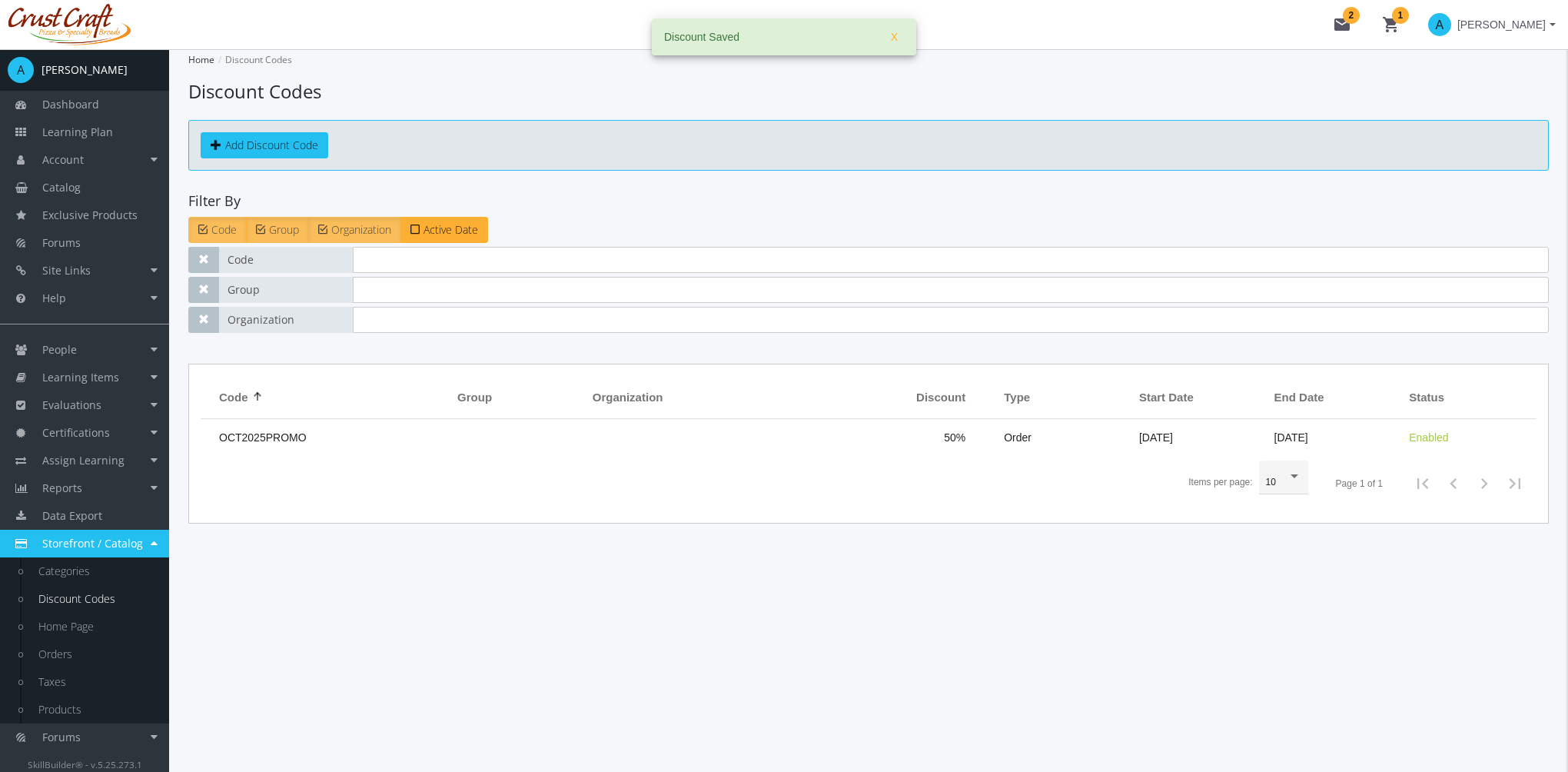
click at [1387, 25] on mat-icon "shopping_cart 1" at bounding box center [1392, 25] width 19 height 19
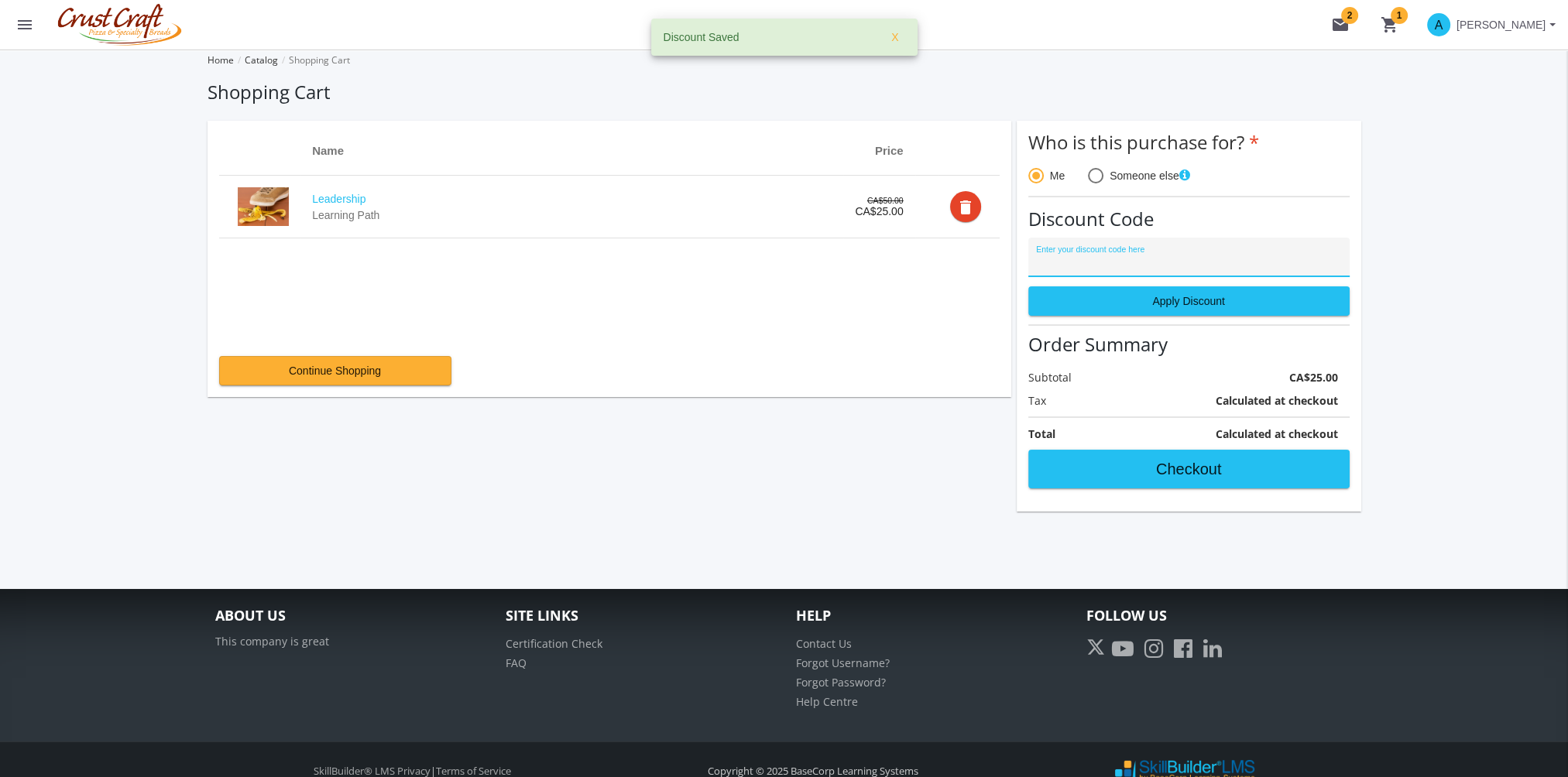
click at [1099, 257] on input "Enter your discount code here" at bounding box center [1188, 262] width 305 height 12
paste input "OCT2025PROMO"
type input "OCT2025PROMO"
click at [1095, 298] on span "Apply Discount" at bounding box center [1189, 301] width 295 height 28
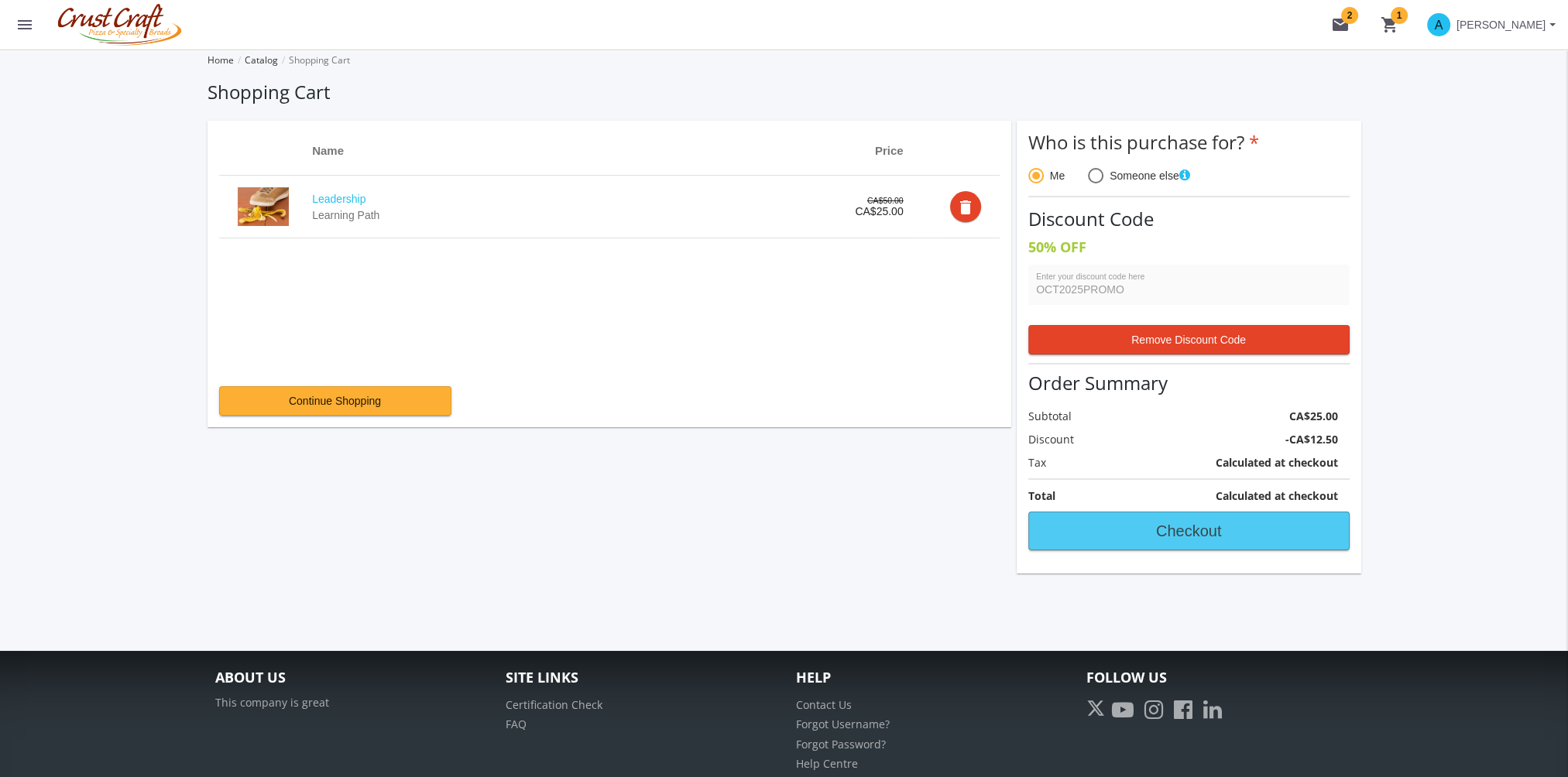
click at [1140, 524] on span "Checkout" at bounding box center [1189, 531] width 295 height 28
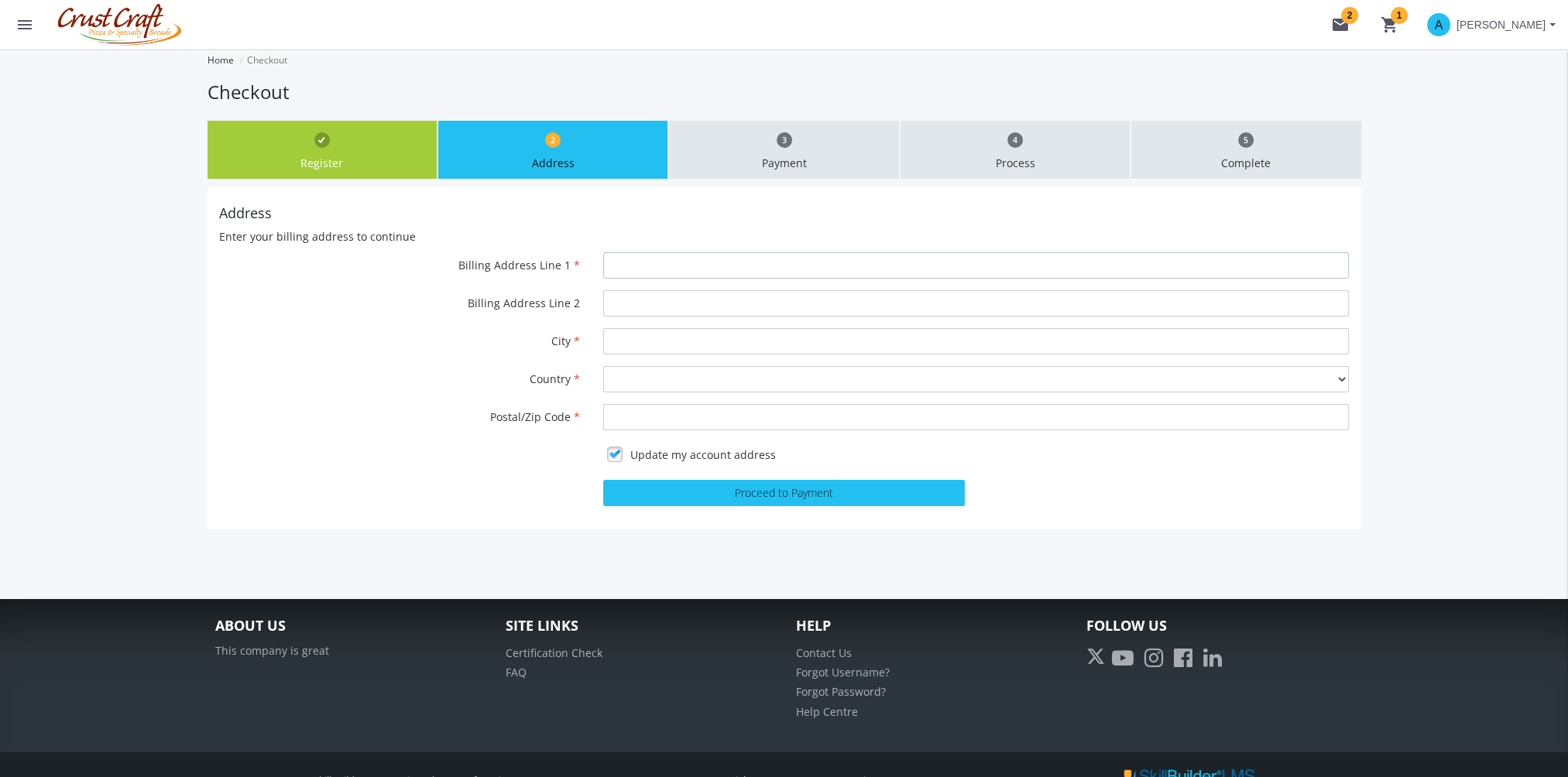
click at [672, 261] on input "Billing Address Line 1" at bounding box center [975, 265] width 746 height 26
type input "[STREET_ADDRESS]"
type input "[GEOGRAPHIC_DATA]"
click at [710, 377] on select "-- Please select -- [GEOGRAPHIC_DATA] [GEOGRAPHIC_DATA] [GEOGRAPHIC_DATA] [GEOG…" at bounding box center [975, 379] width 746 height 26
select select "1"
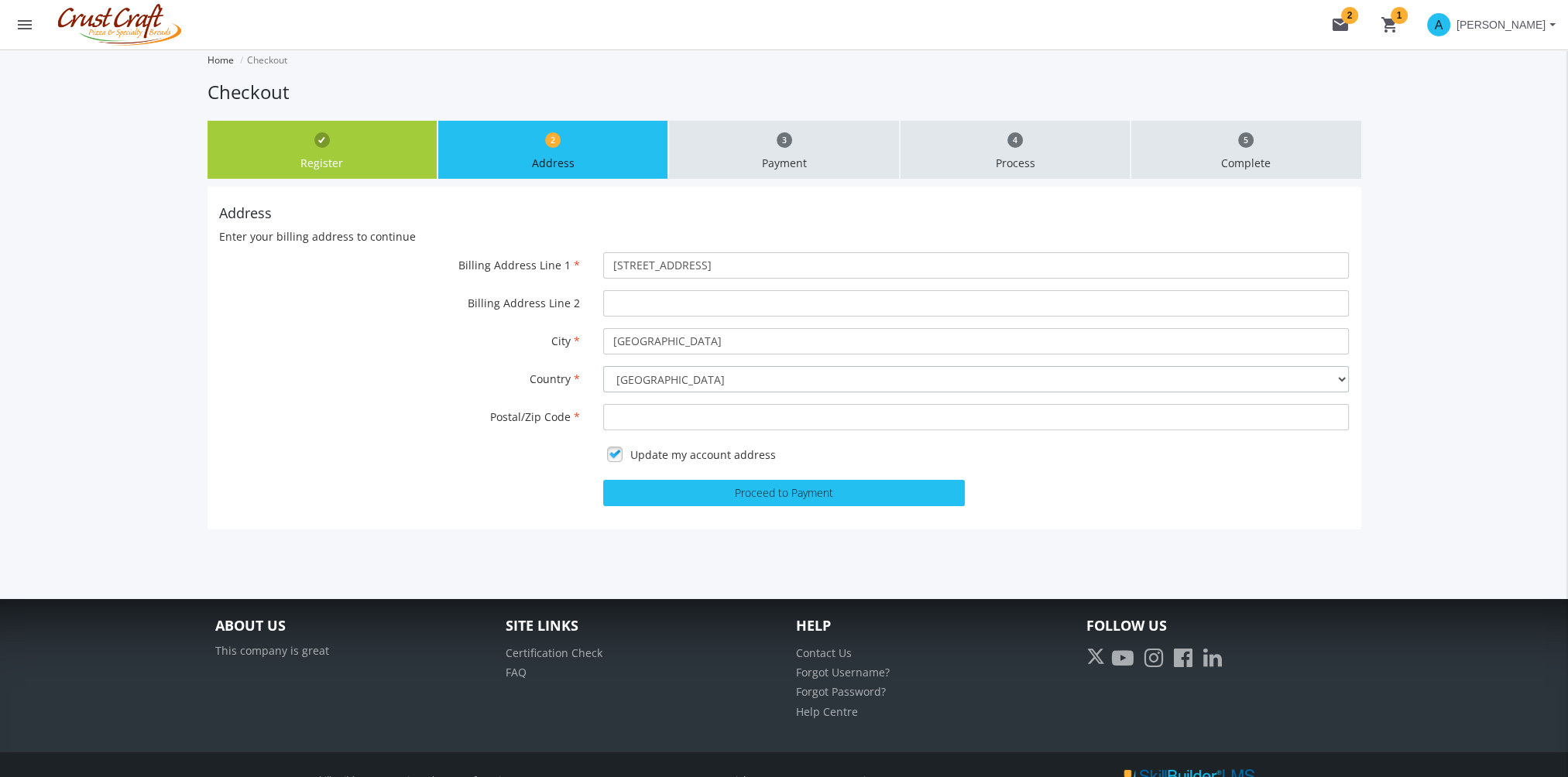
click at [603, 366] on select "-- Please select -- [GEOGRAPHIC_DATA] [GEOGRAPHIC_DATA] [GEOGRAPHIC_DATA] [GEOG…" at bounding box center [975, 379] width 746 height 26
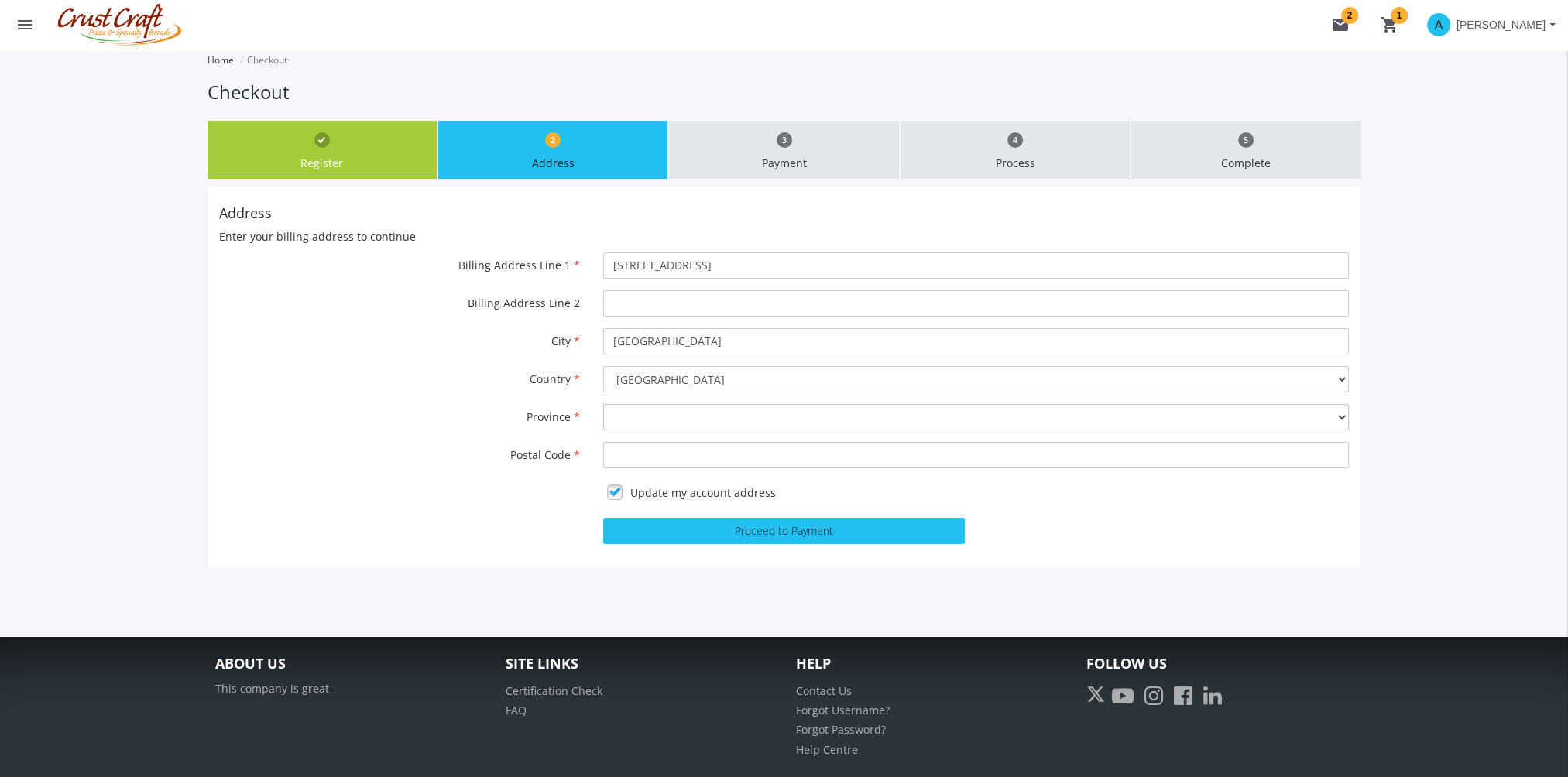
click at [610, 421] on select "-- Please select -- [GEOGRAPHIC_DATA] [GEOGRAPHIC_DATA] [GEOGRAPHIC_DATA] [GEOG…" at bounding box center [975, 417] width 746 height 26
select select "1"
click at [603, 404] on select "-- Please select -- [GEOGRAPHIC_DATA] [GEOGRAPHIC_DATA] [GEOGRAPHIC_DATA] [GEOG…" at bounding box center [975, 417] width 746 height 26
click at [637, 455] on input "Postal Code" at bounding box center [975, 455] width 746 height 26
type input "T6W4W2"
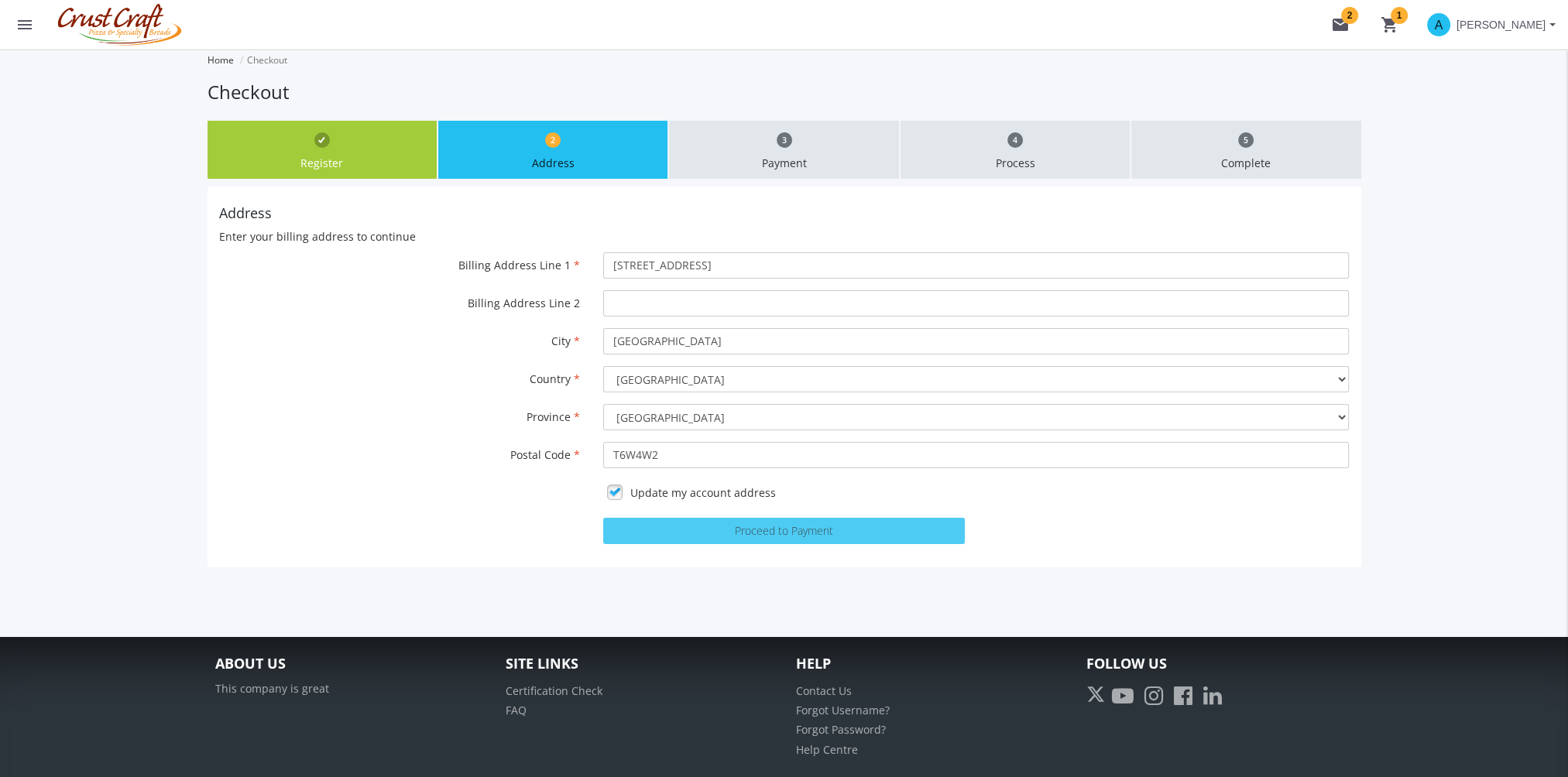
click at [785, 529] on button "Proceed to Payment" at bounding box center [783, 531] width 361 height 26
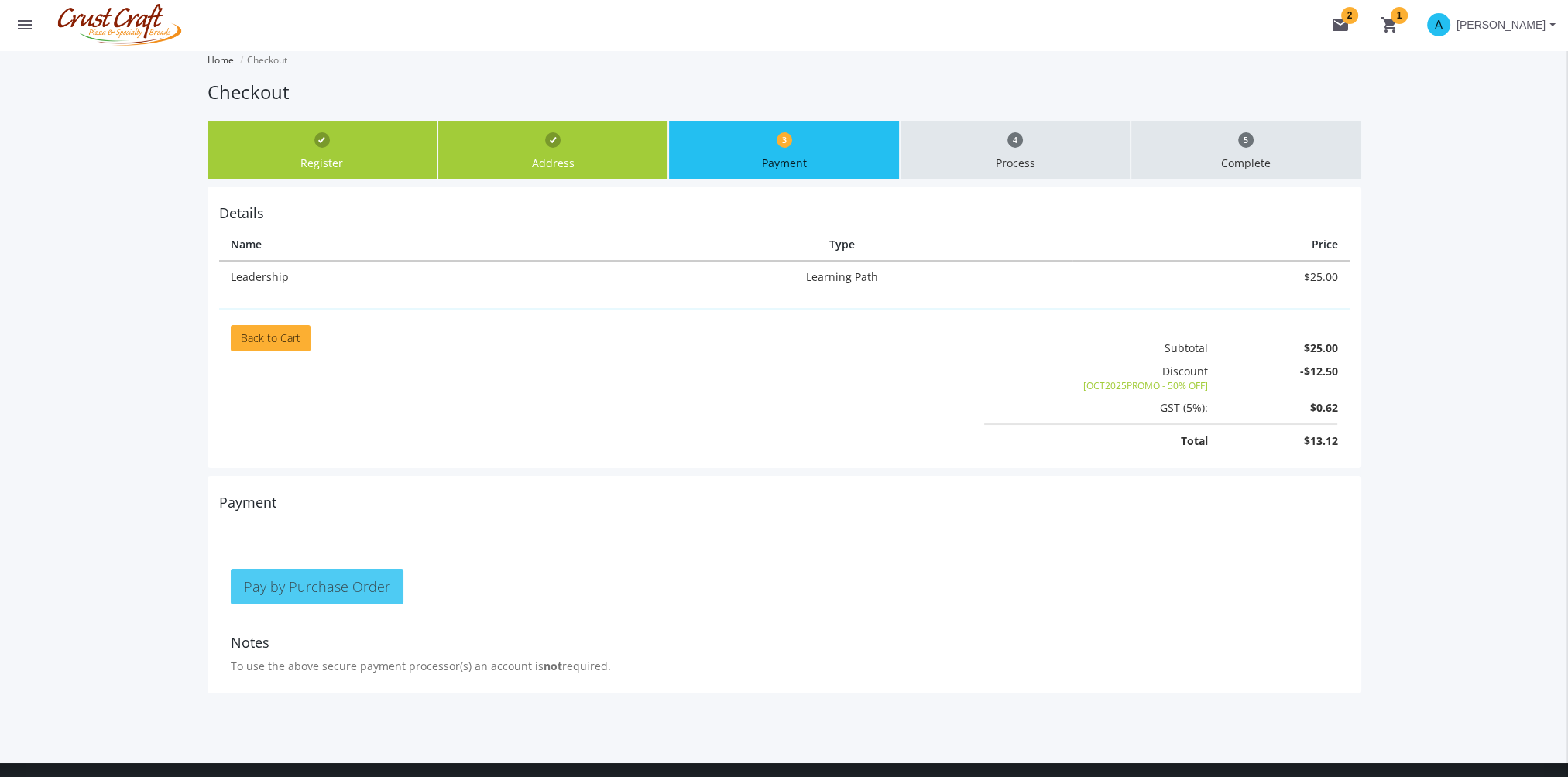
click at [369, 579] on span "Pay by Purchase Order" at bounding box center [316, 587] width 147 height 19
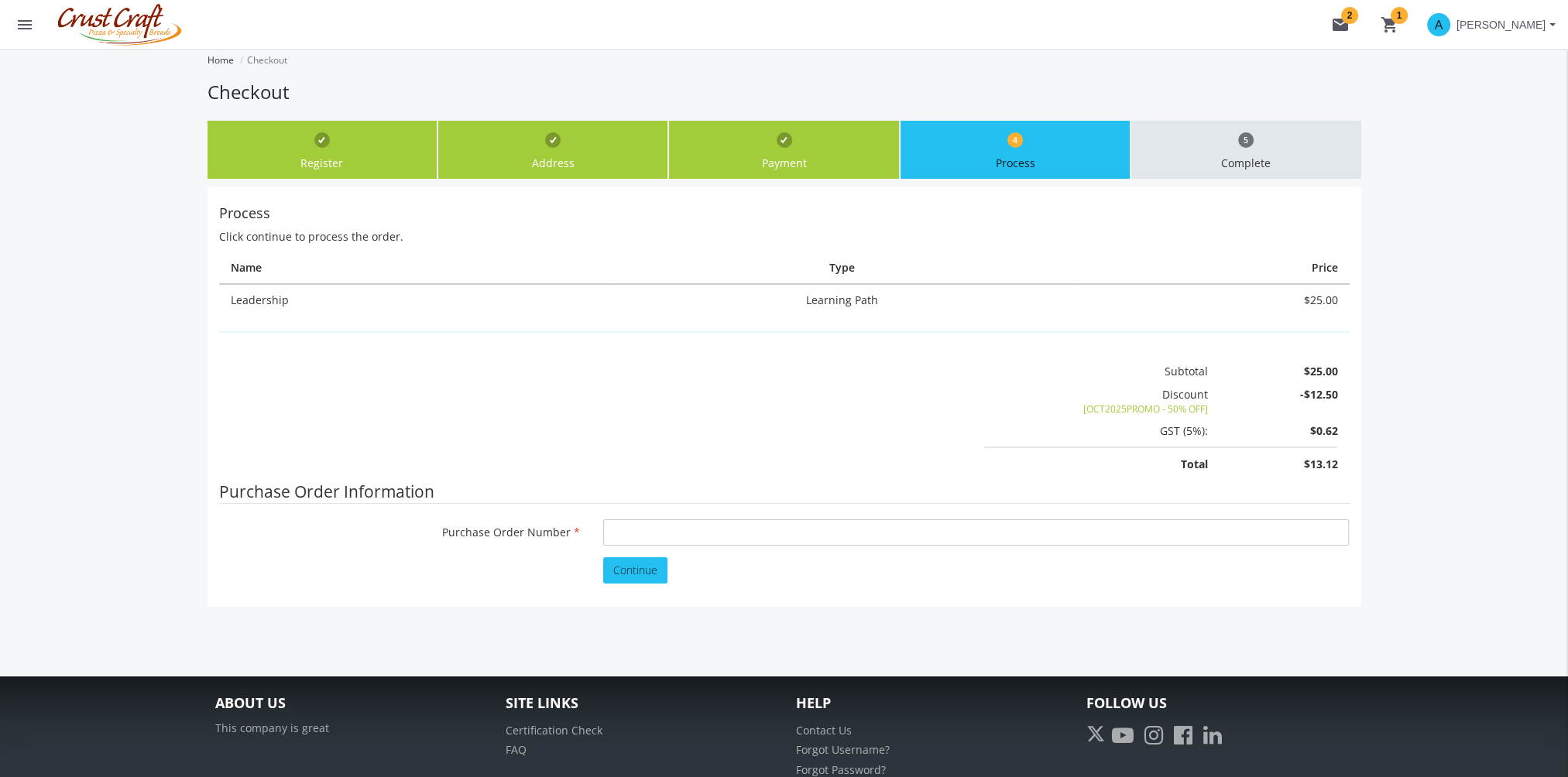
click at [657, 515] on fieldset "Purchase Order Information Purchase Order Number" at bounding box center [784, 518] width 1130 height 77
click at [664, 524] on input "Purchase Order Number" at bounding box center [975, 533] width 746 height 26
type input "p999"
click at [634, 570] on span "Continue" at bounding box center [635, 570] width 44 height 15
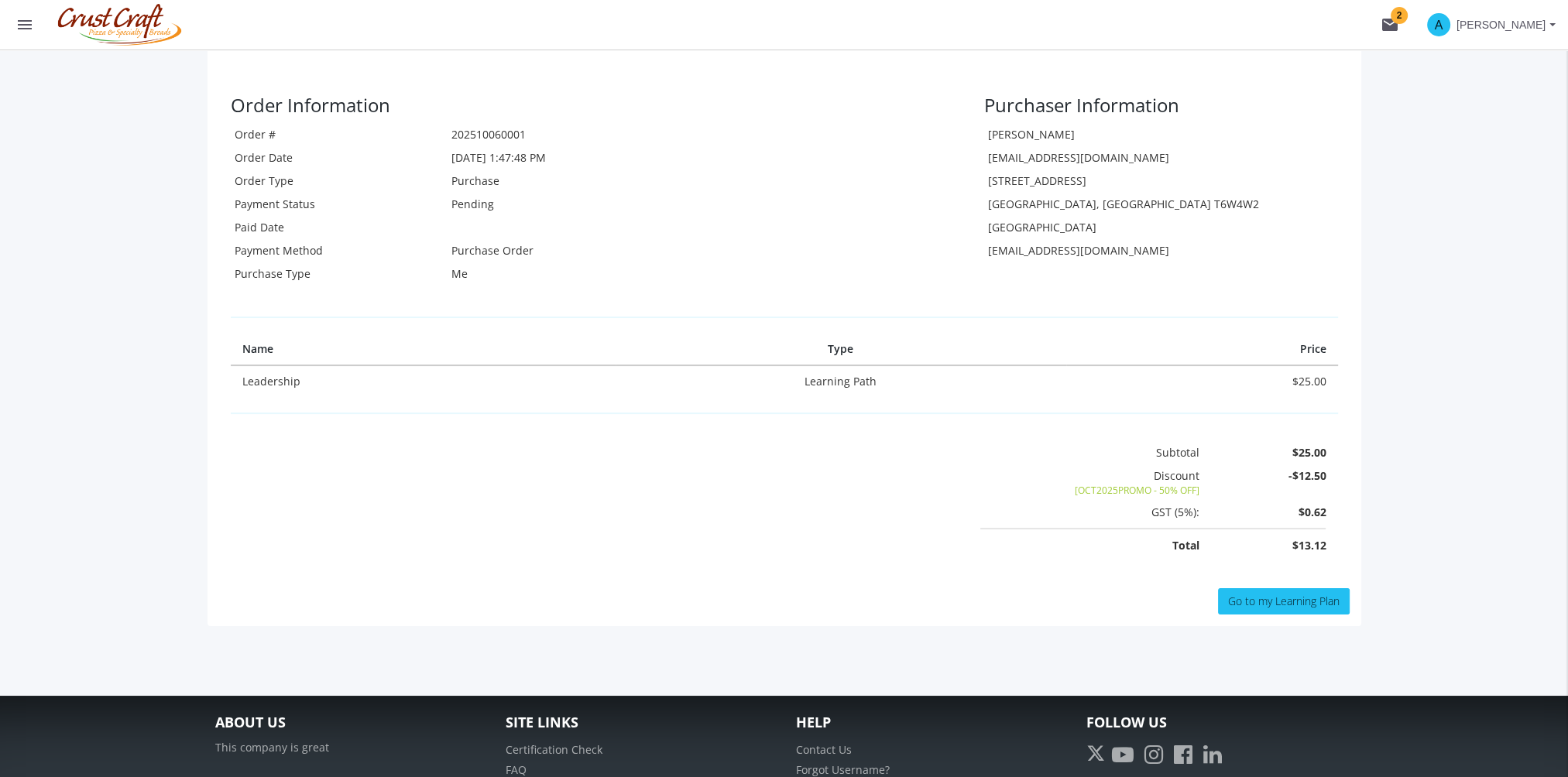
scroll to position [383, 0]
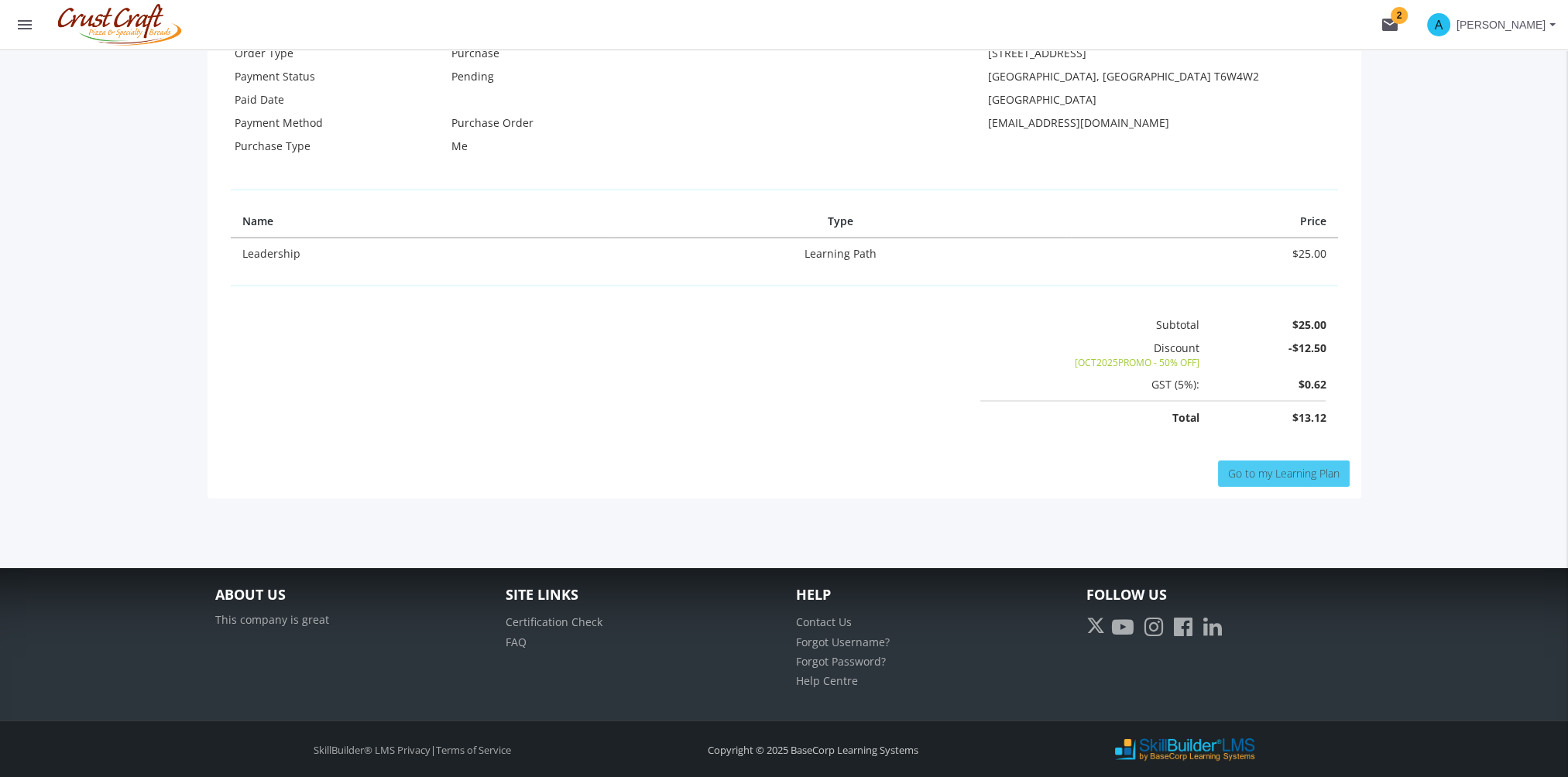
click at [1298, 472] on span "Go to my Learning Plan" at bounding box center [1283, 473] width 111 height 15
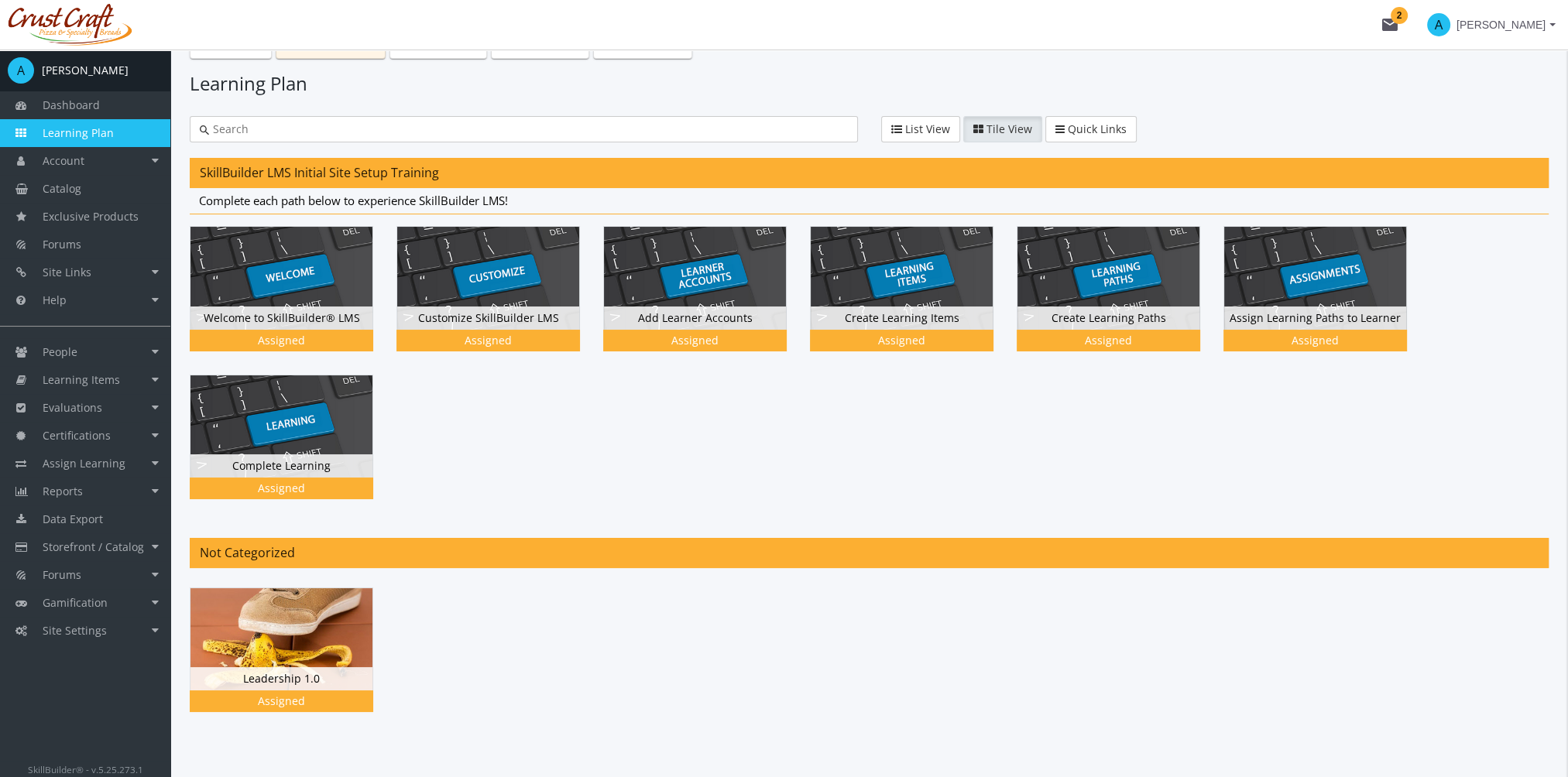
scroll to position [70, 0]
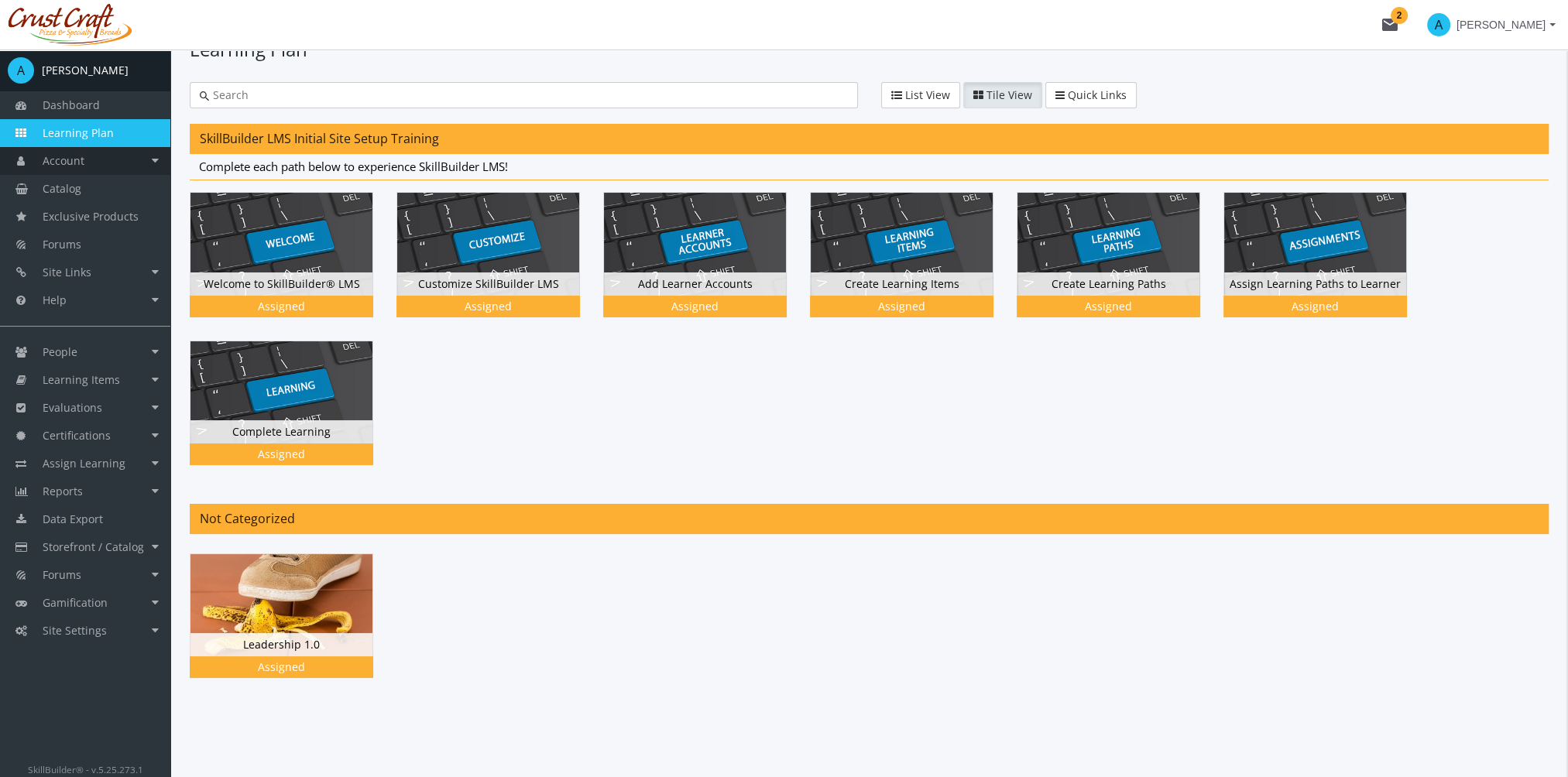
click at [110, 168] on link "Account" at bounding box center [85, 161] width 171 height 28
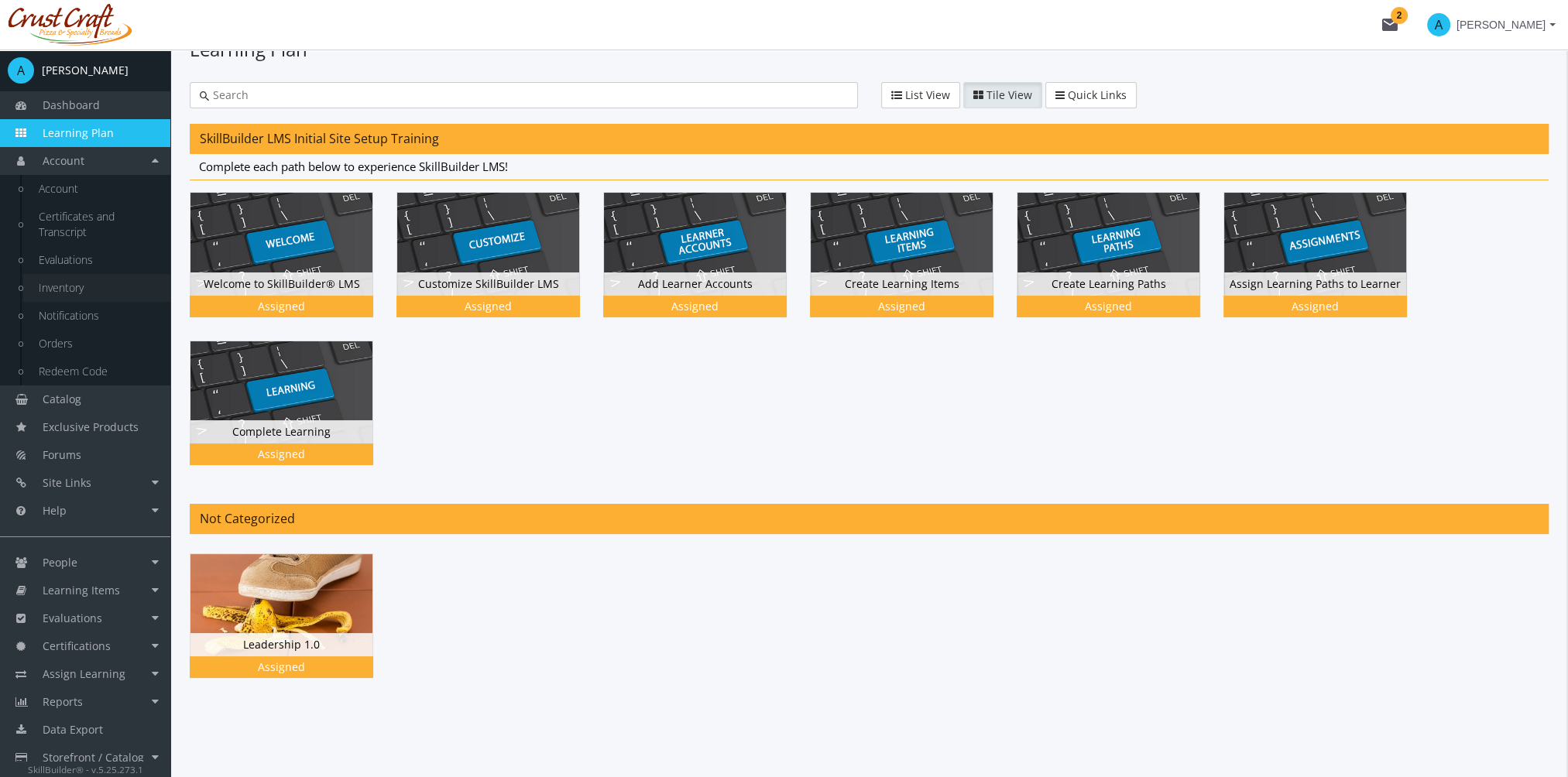
click at [77, 286] on link "Inventory" at bounding box center [97, 288] width 147 height 28
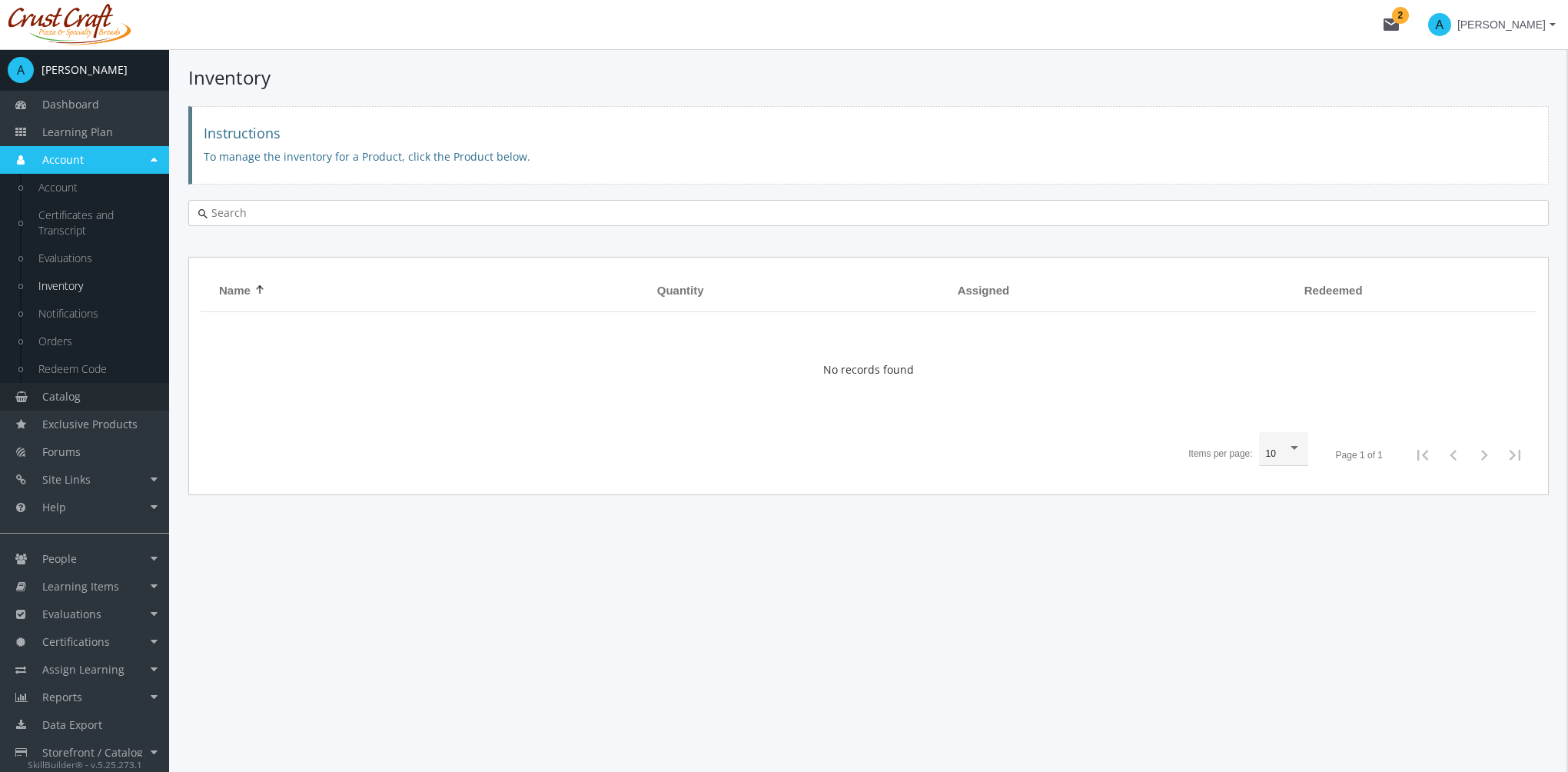
click at [98, 399] on link "Catalog" at bounding box center [84, 397] width 170 height 28
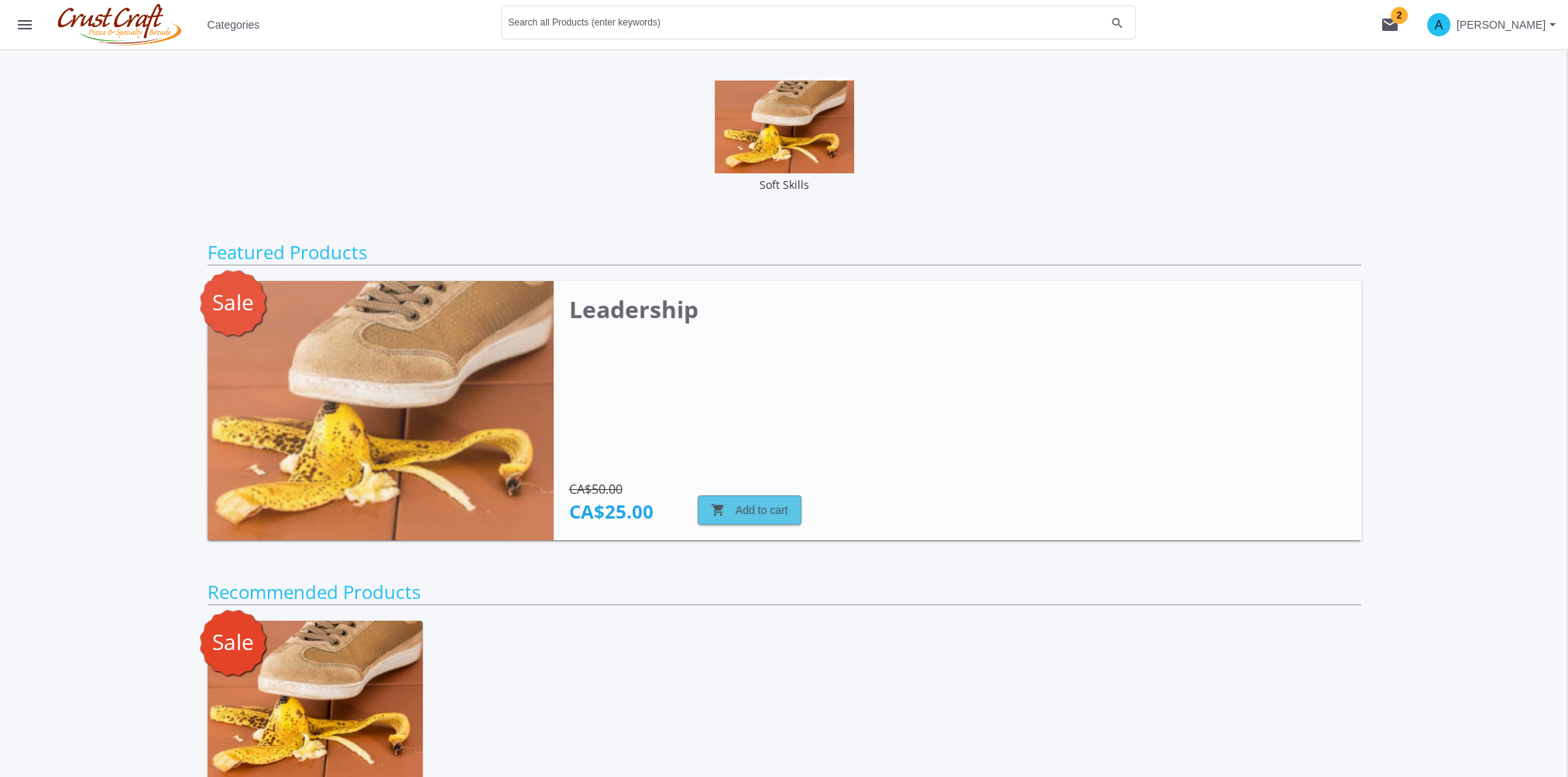
click at [745, 514] on span "shopping_cart Add to cart" at bounding box center [749, 510] width 77 height 28
click at [1390, 21] on mat-icon "shopping_cart 1" at bounding box center [1390, 25] width 19 height 19
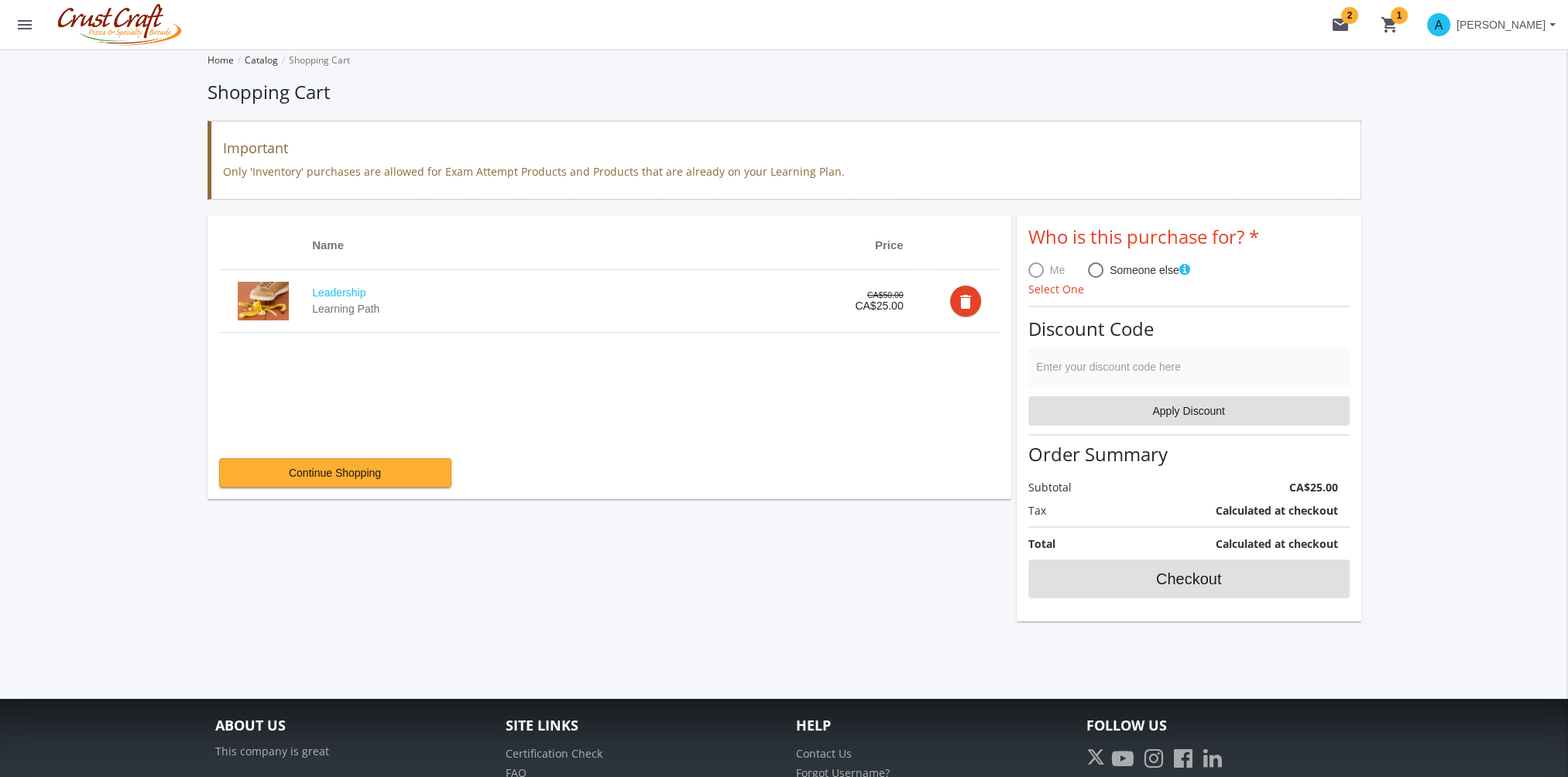
click at [1099, 271] on span at bounding box center [1096, 270] width 16 height 16
click at [1099, 271] on input "Someone else" at bounding box center [1096, 273] width 16 height 16
radio input "true"
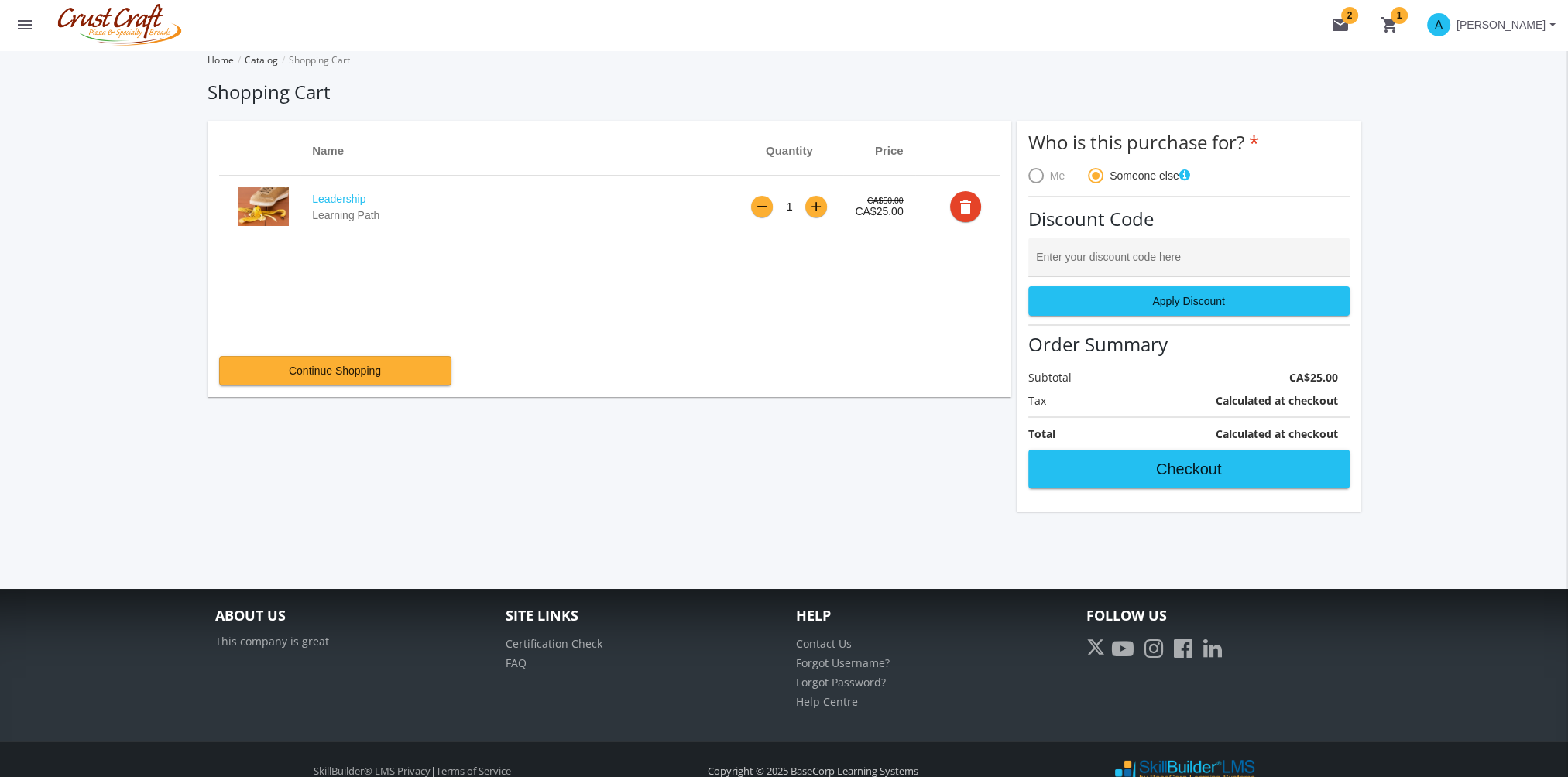
click at [819, 204] on div "+" at bounding box center [817, 207] width 11 height 13
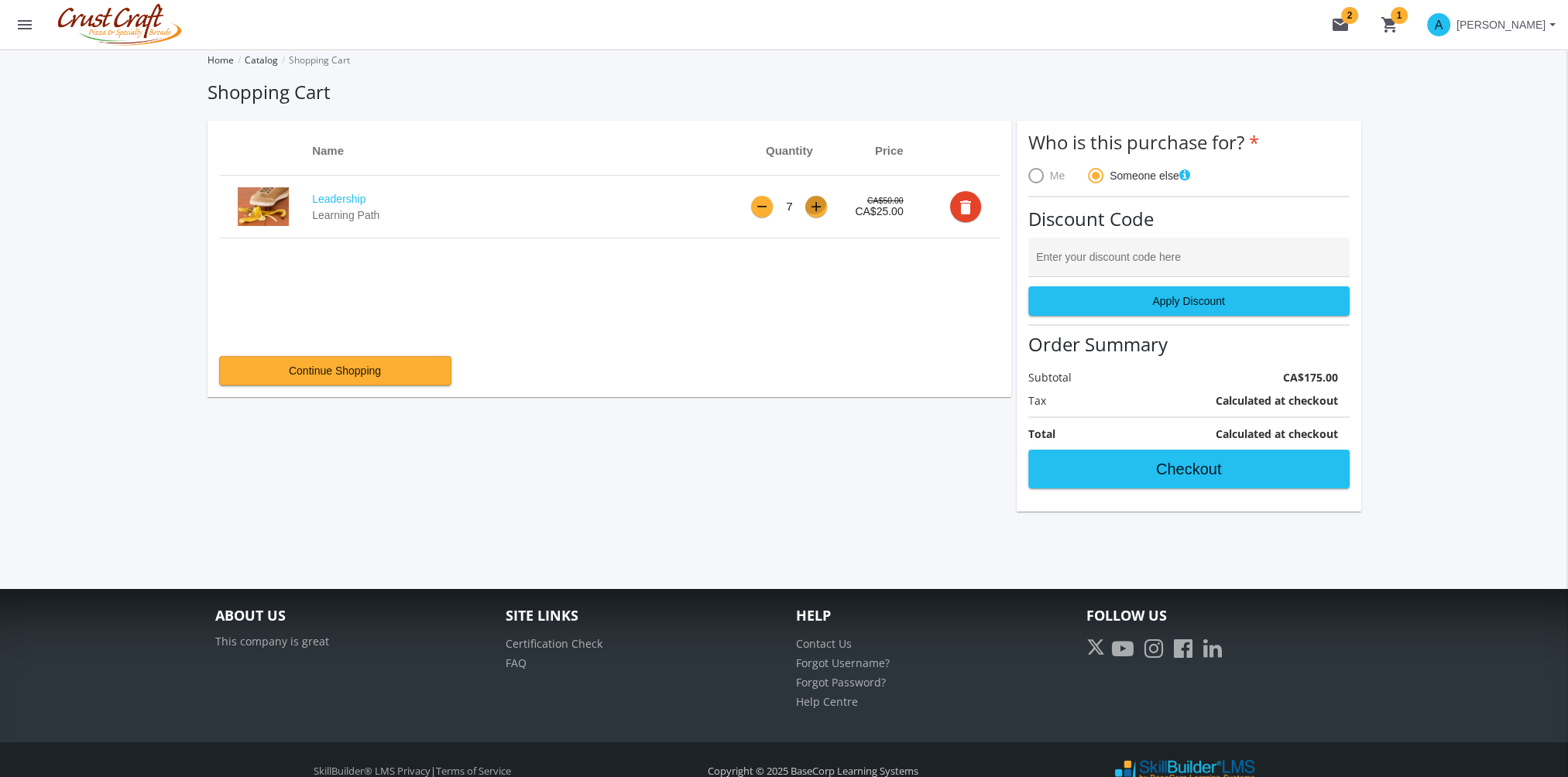
click at [819, 204] on div "+" at bounding box center [817, 207] width 11 height 13
click at [820, 204] on div "+" at bounding box center [817, 207] width 11 height 13
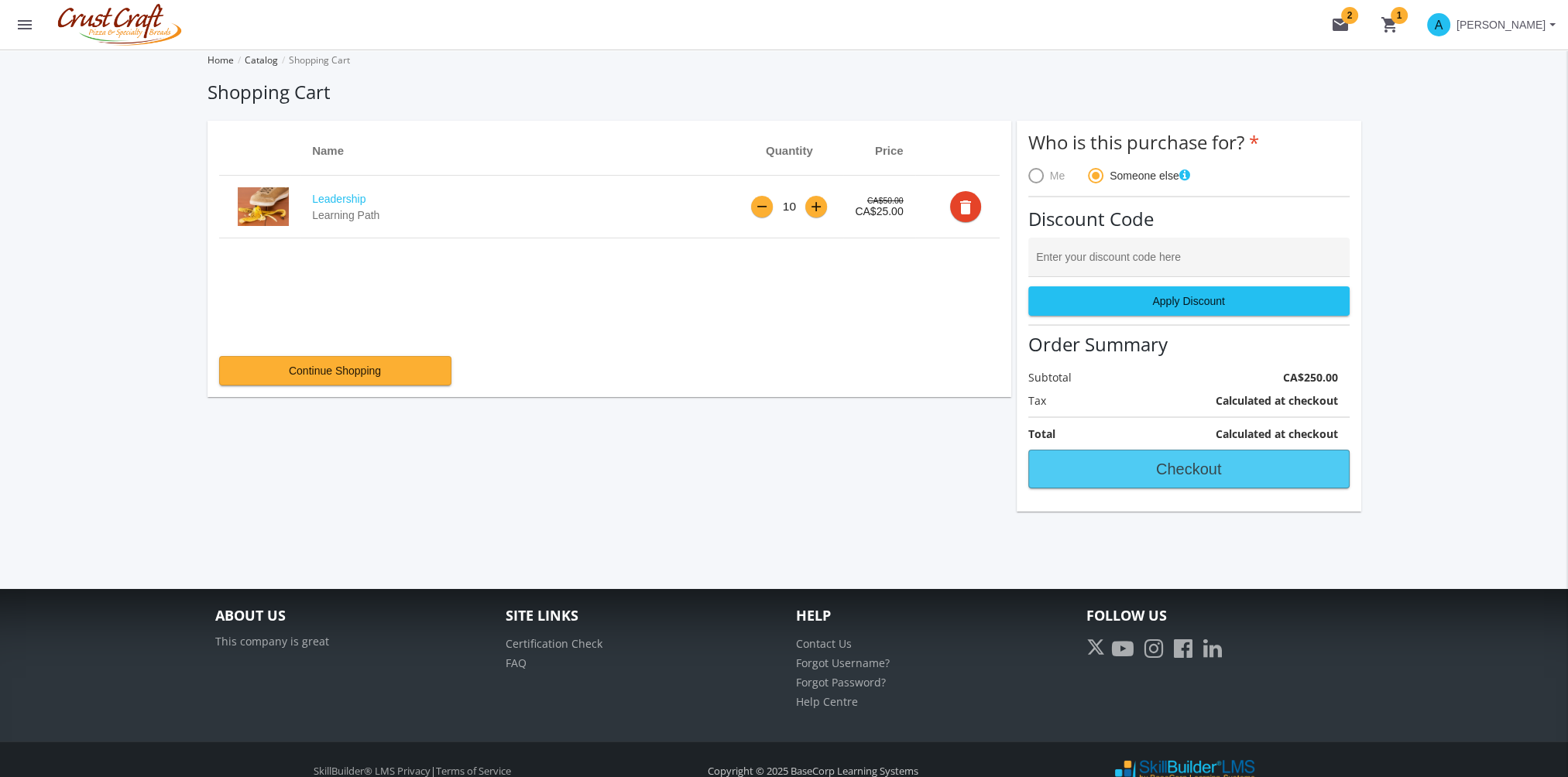
click at [1200, 465] on span "Checkout" at bounding box center [1189, 469] width 295 height 28
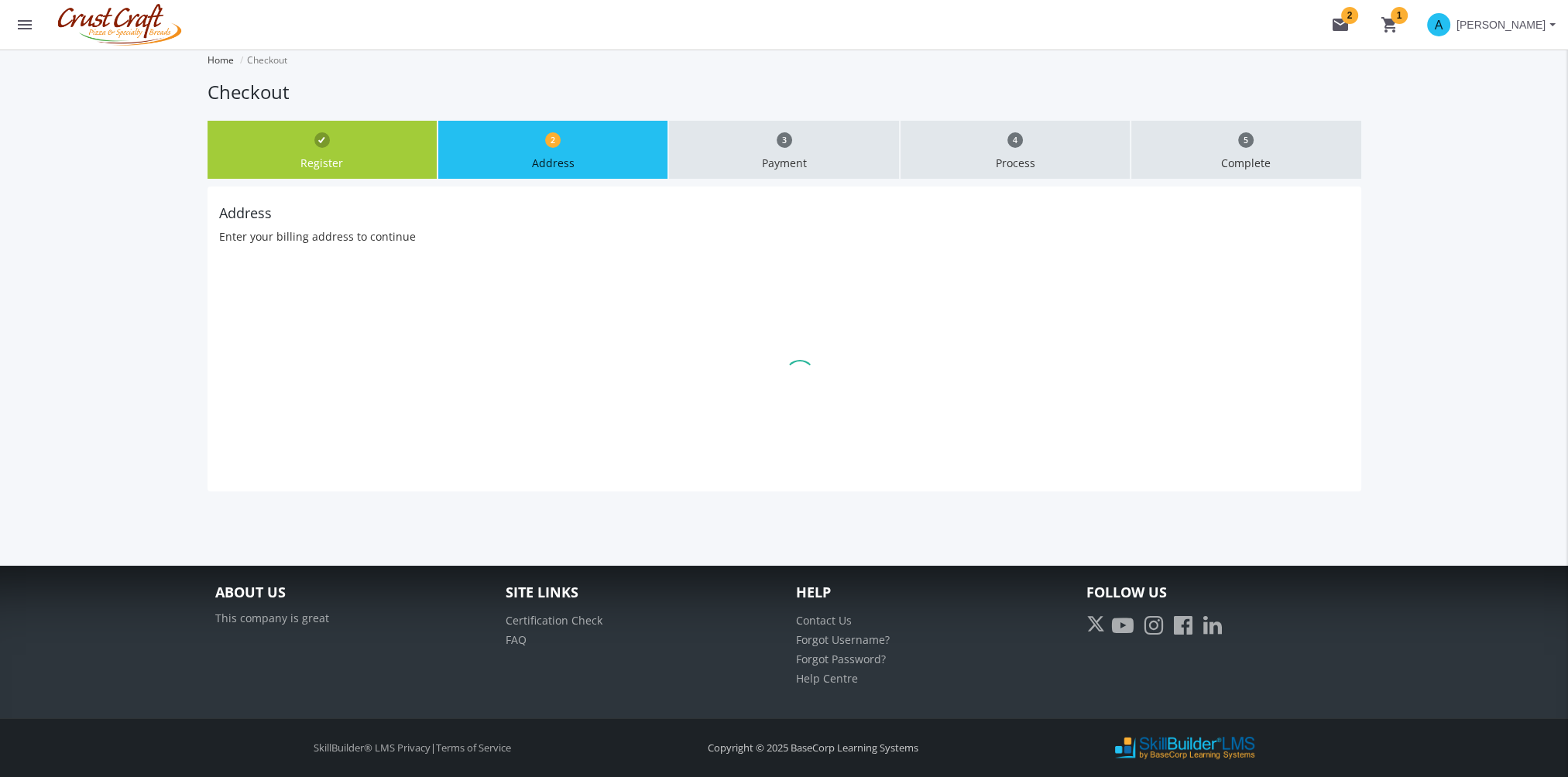
select select "1"
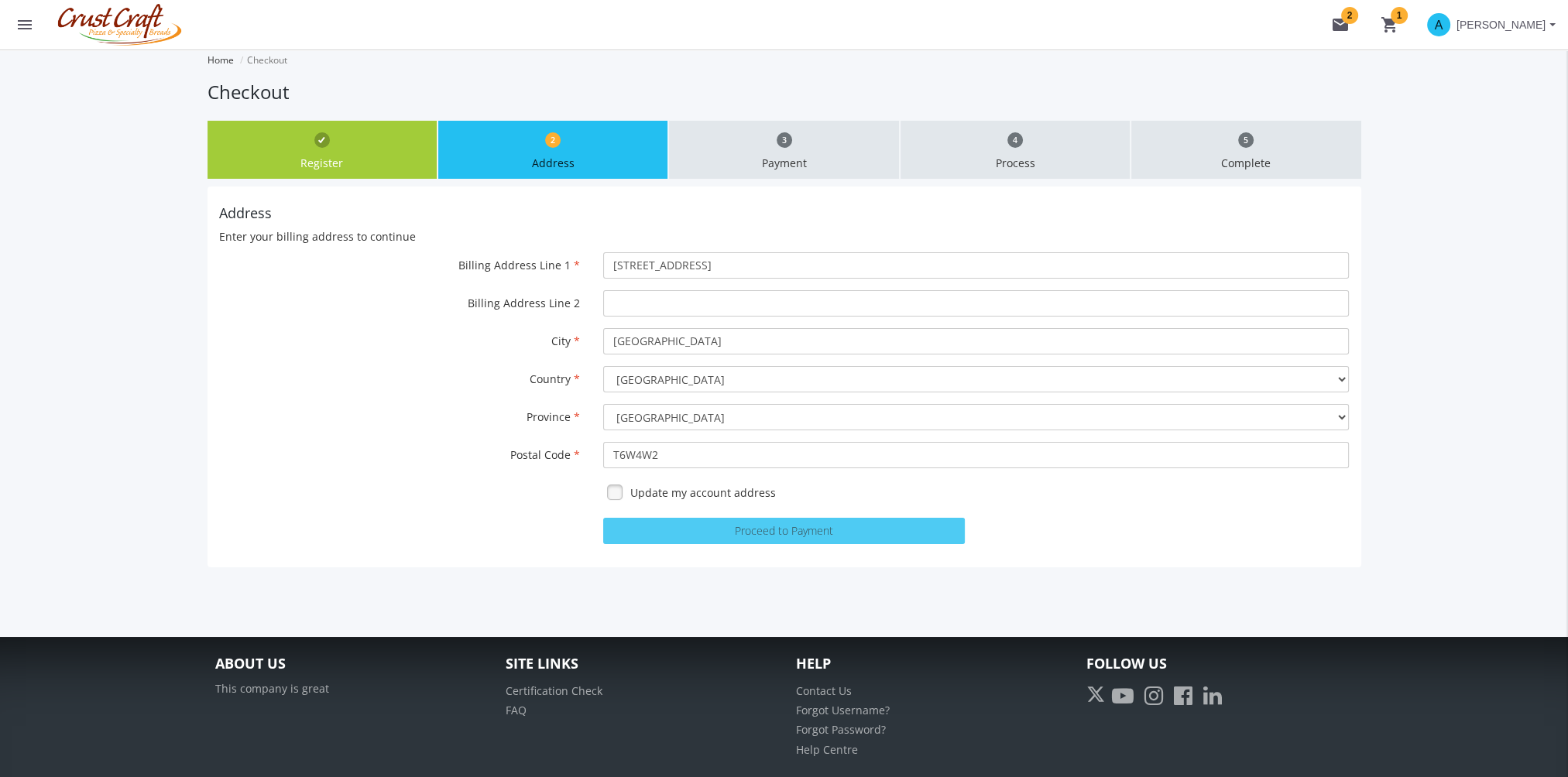
click at [829, 529] on button "Proceed to Payment" at bounding box center [783, 531] width 361 height 26
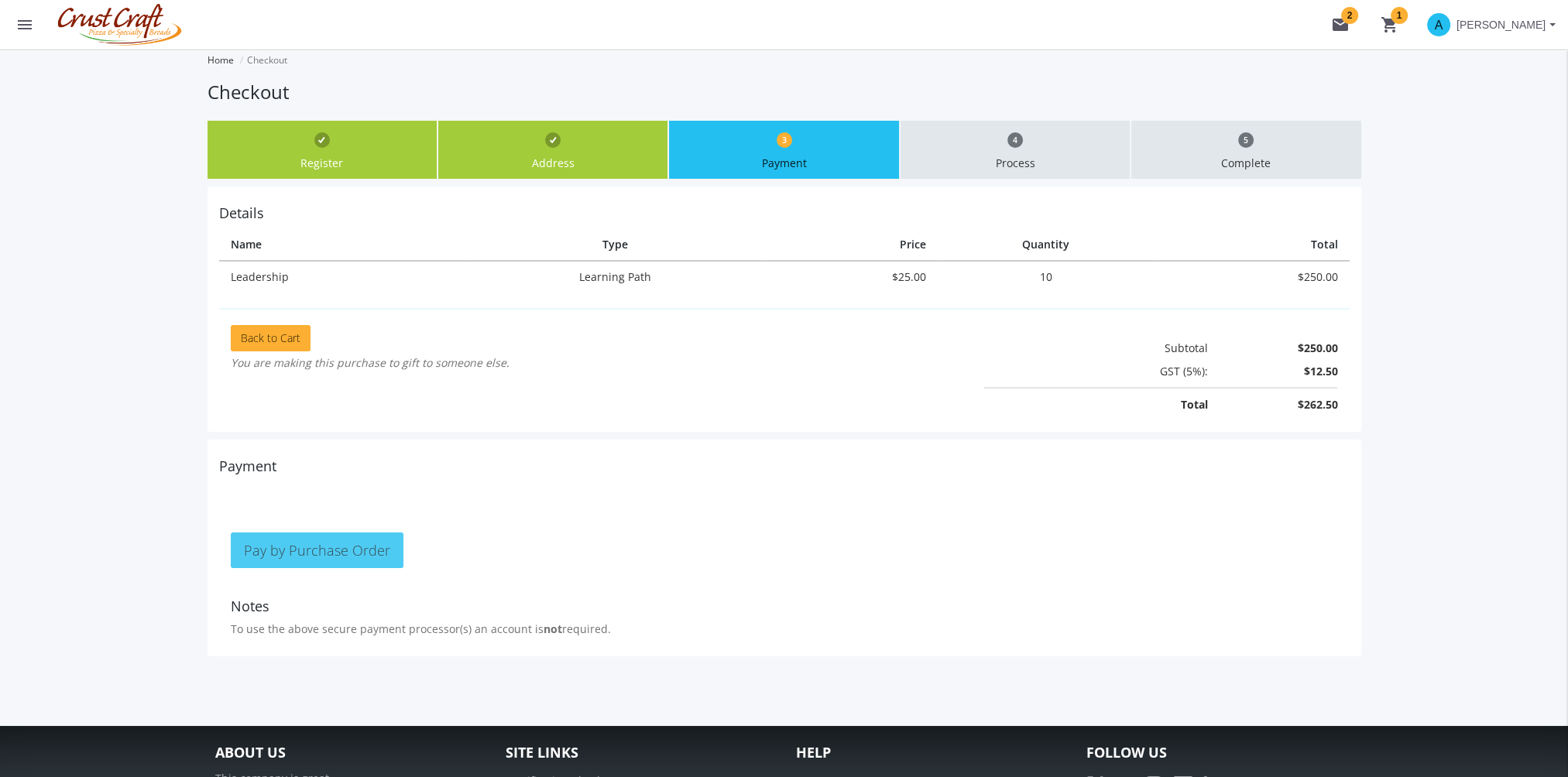
click at [371, 542] on span "Pay by Purchase Order" at bounding box center [316, 550] width 147 height 19
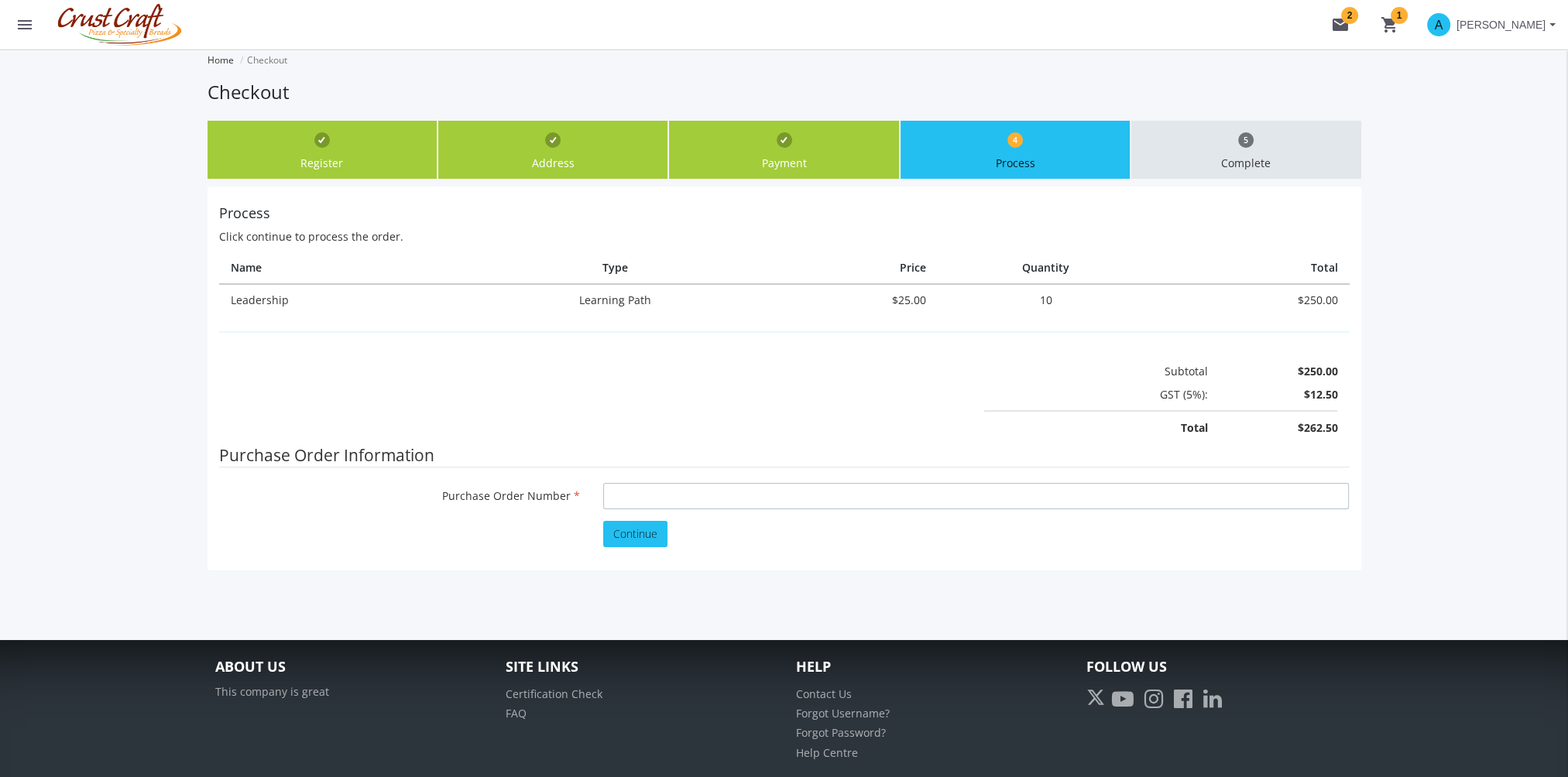
click at [675, 495] on input "Purchase Order Number" at bounding box center [975, 496] width 746 height 26
type input "sfsf"
click at [648, 534] on span "Continue" at bounding box center [635, 534] width 44 height 15
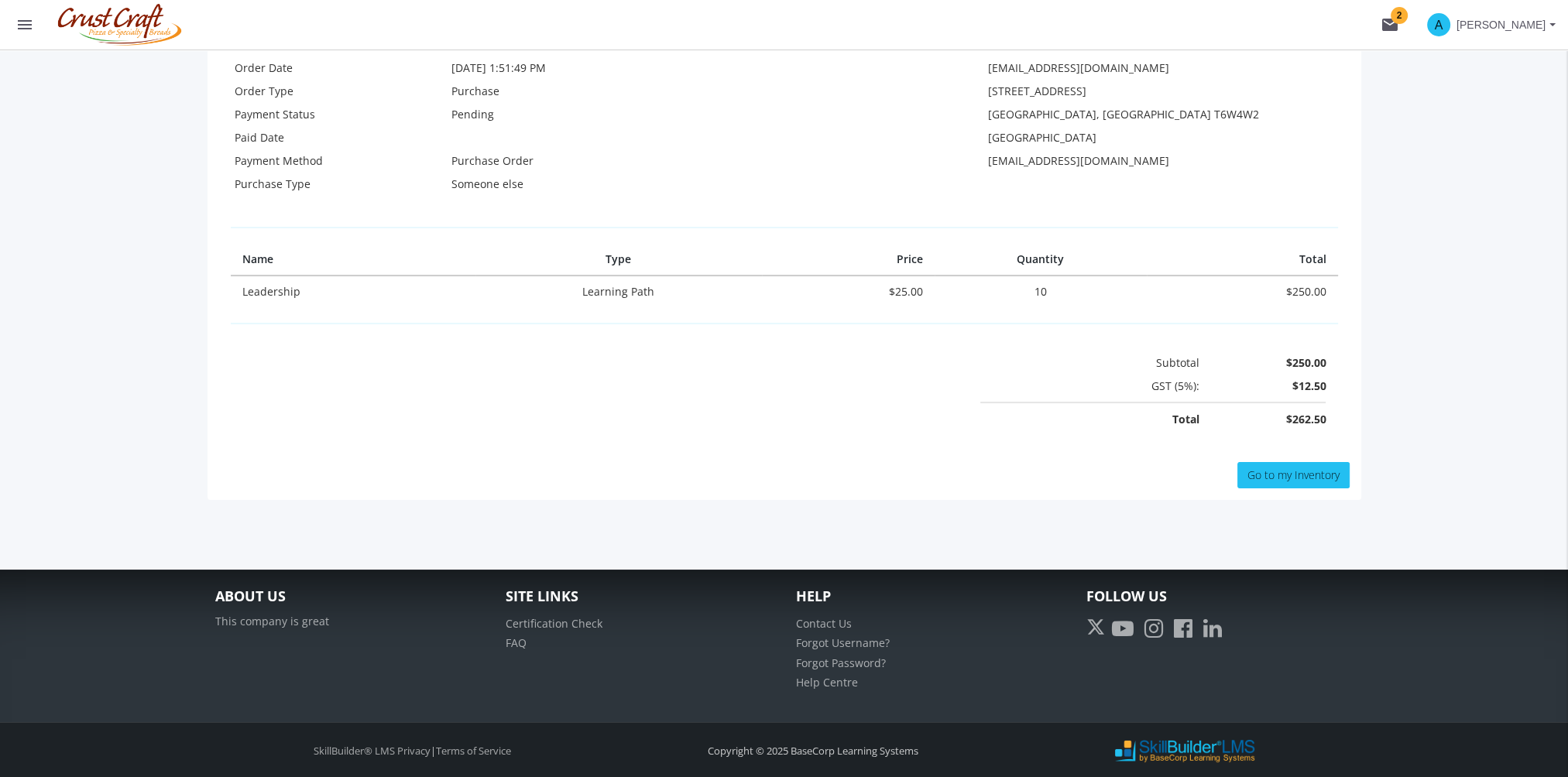
scroll to position [347, 0]
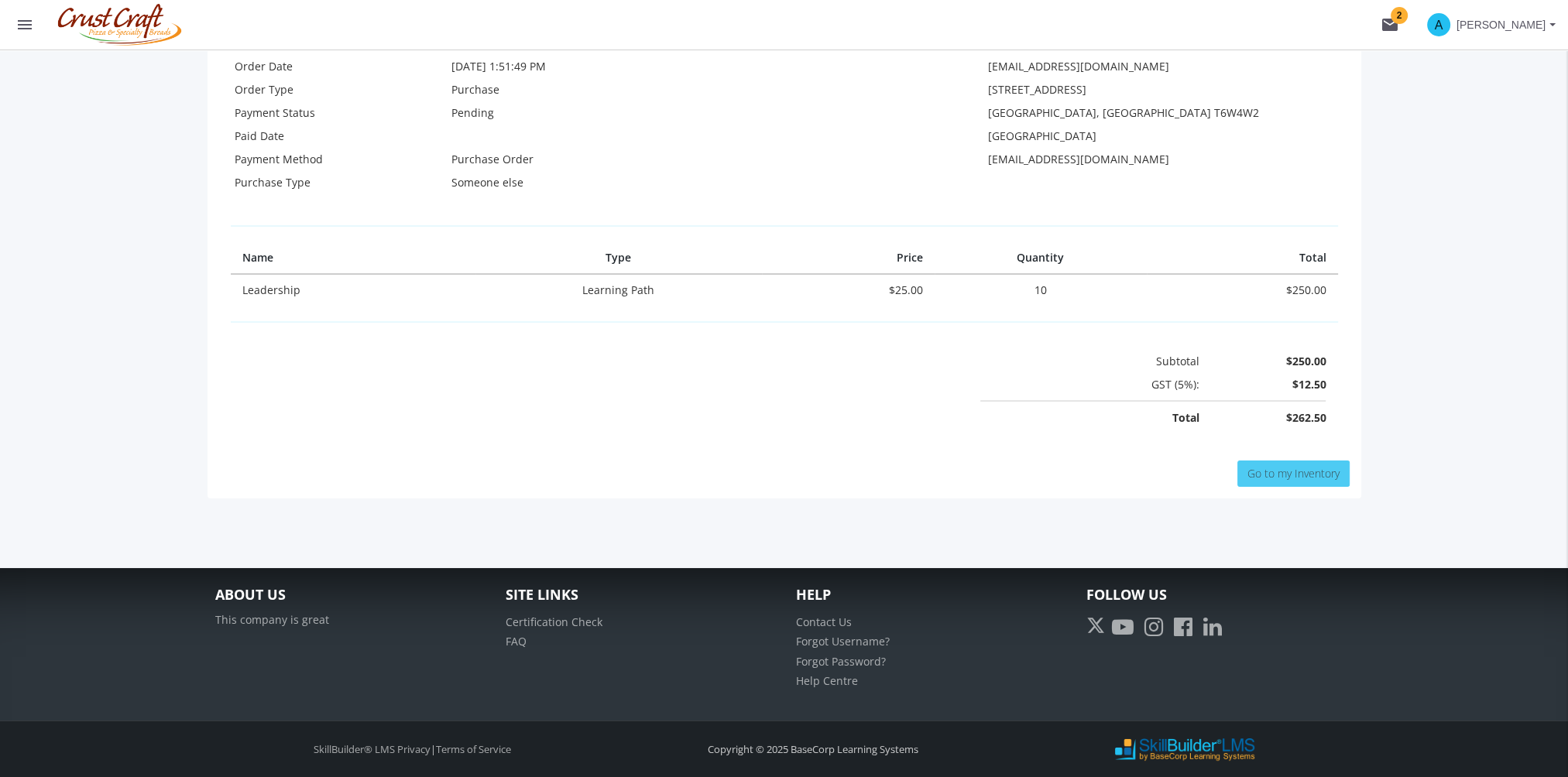
click at [1297, 470] on span "Go to my Inventory" at bounding box center [1294, 473] width 92 height 15
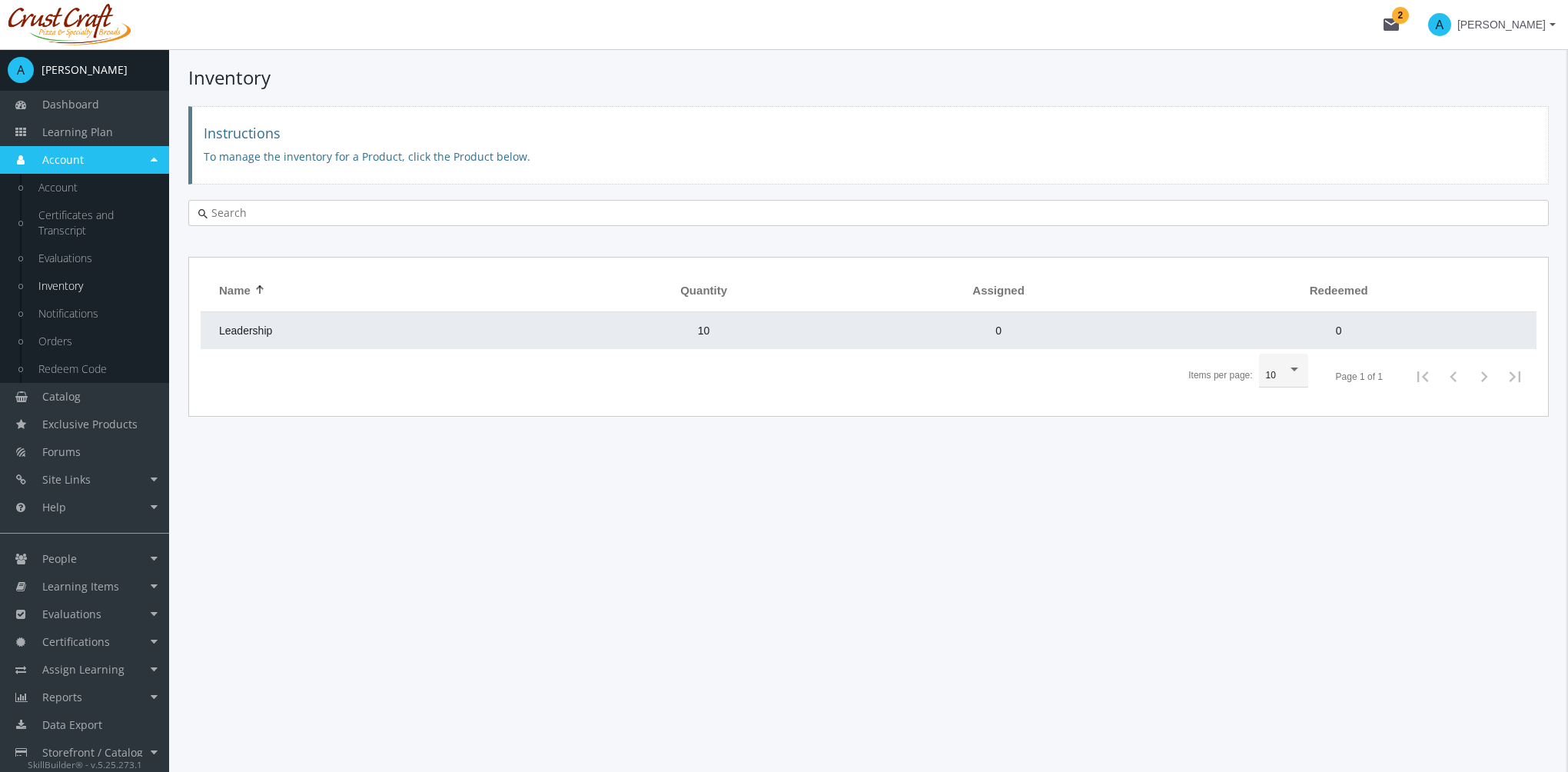
click at [583, 333] on td "10" at bounding box center [702, 331] width 283 height 37
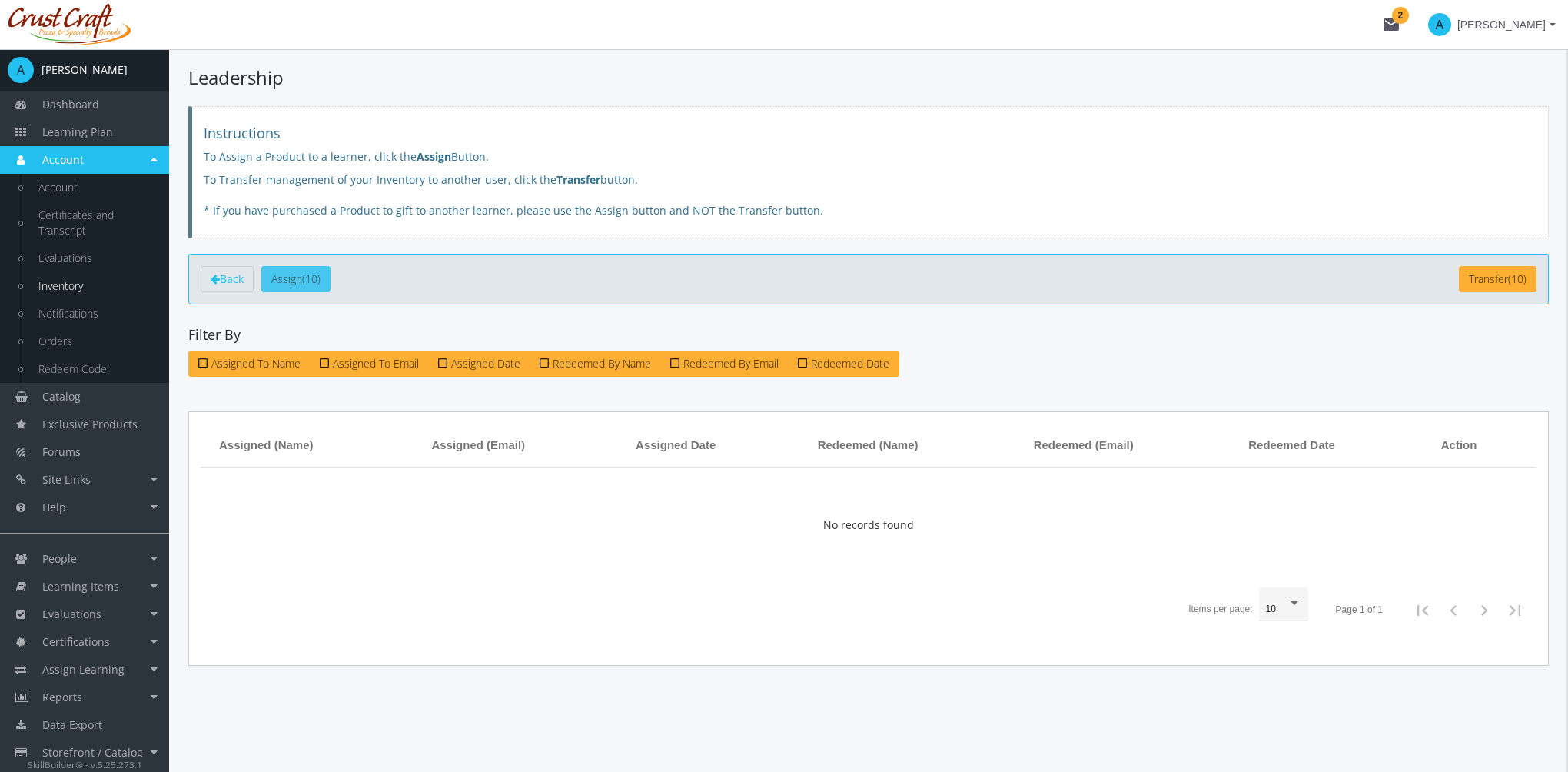
click at [307, 277] on button "Assign (10)" at bounding box center [296, 279] width 70 height 26
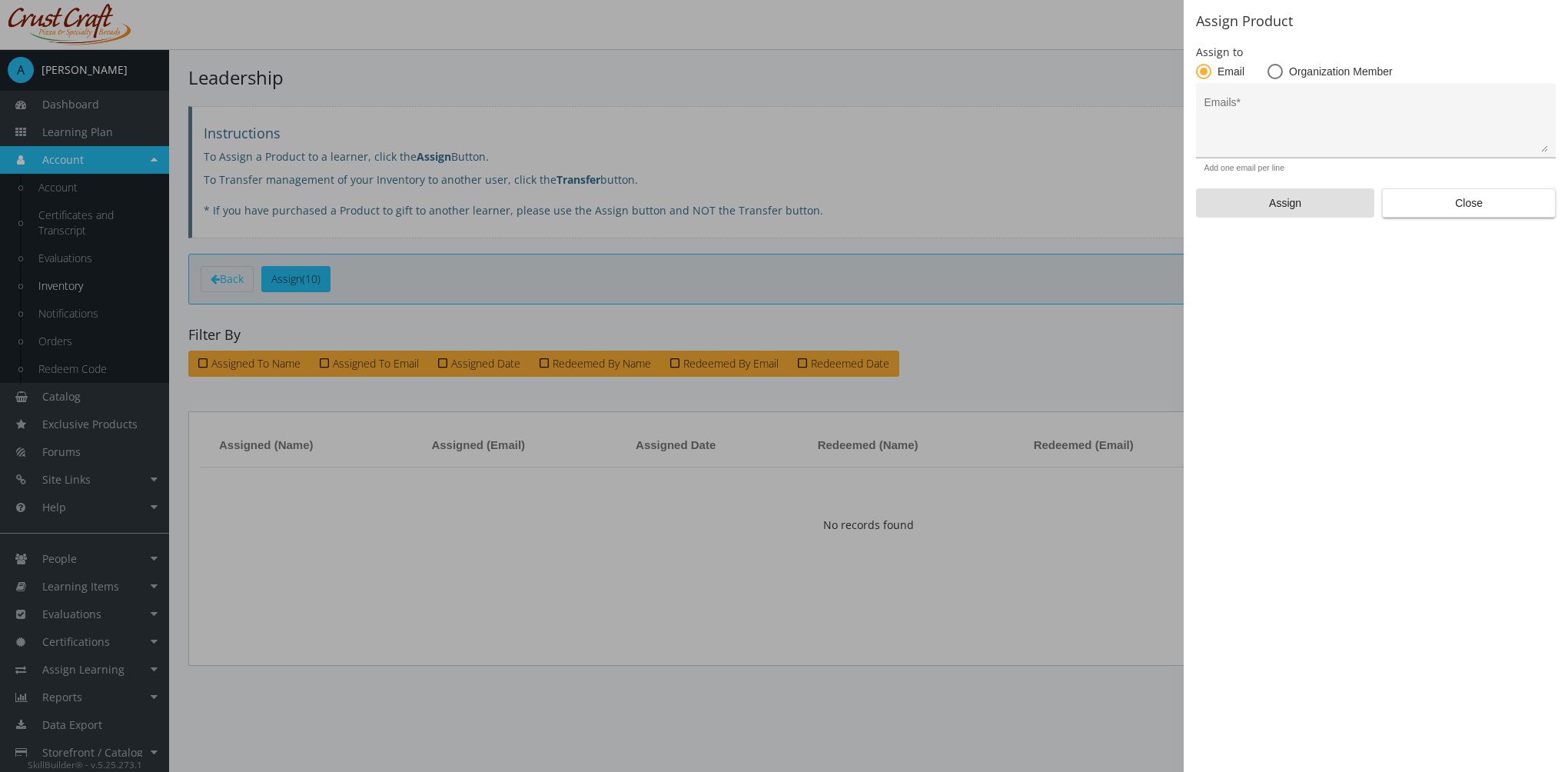
click at [1315, 132] on textarea "Emails *" at bounding box center [1376, 127] width 344 height 52
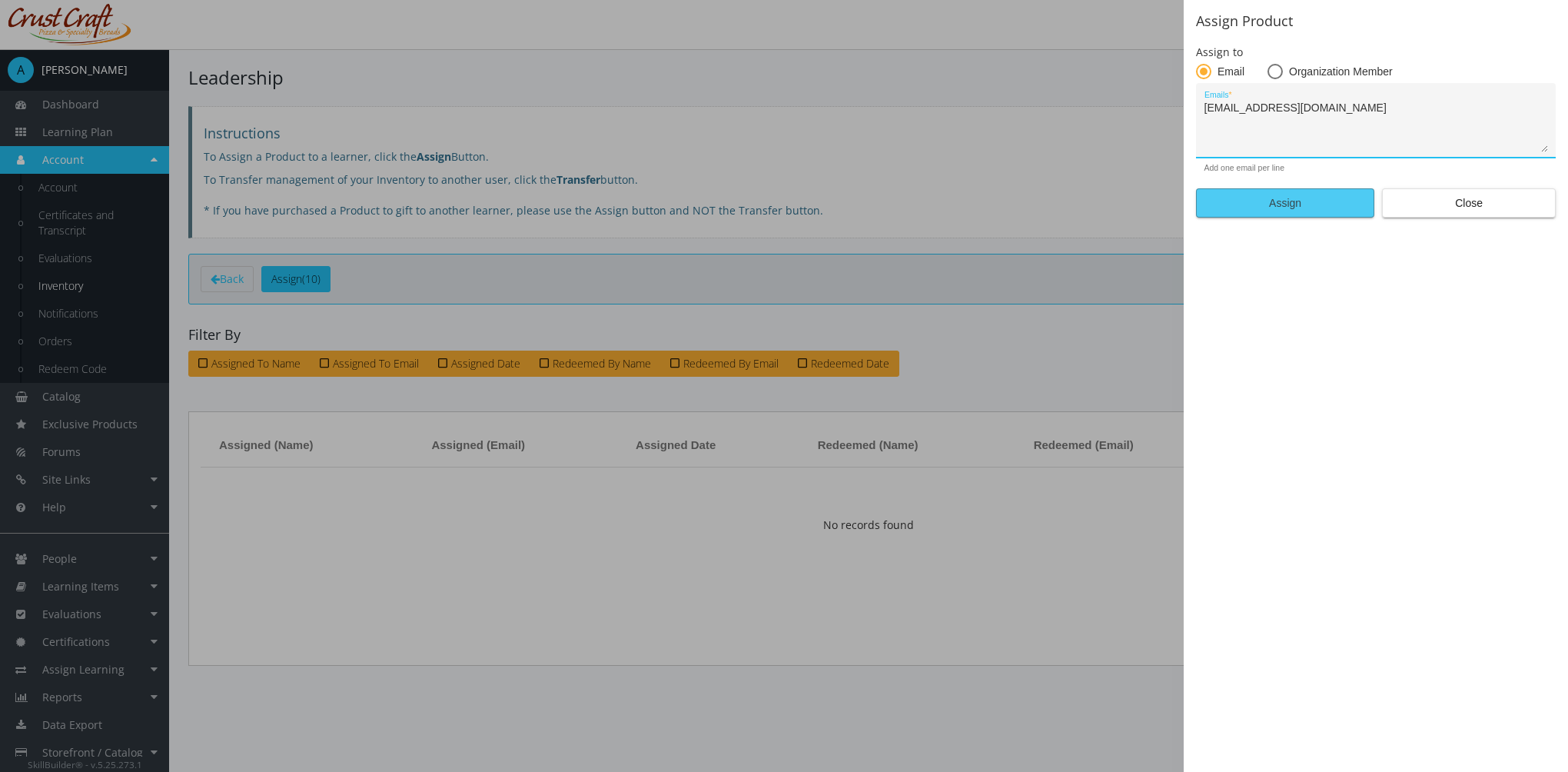
type textarea "[EMAIL_ADDRESS][DOMAIN_NAME]"
click at [1317, 194] on span "Assign" at bounding box center [1285, 203] width 152 height 28
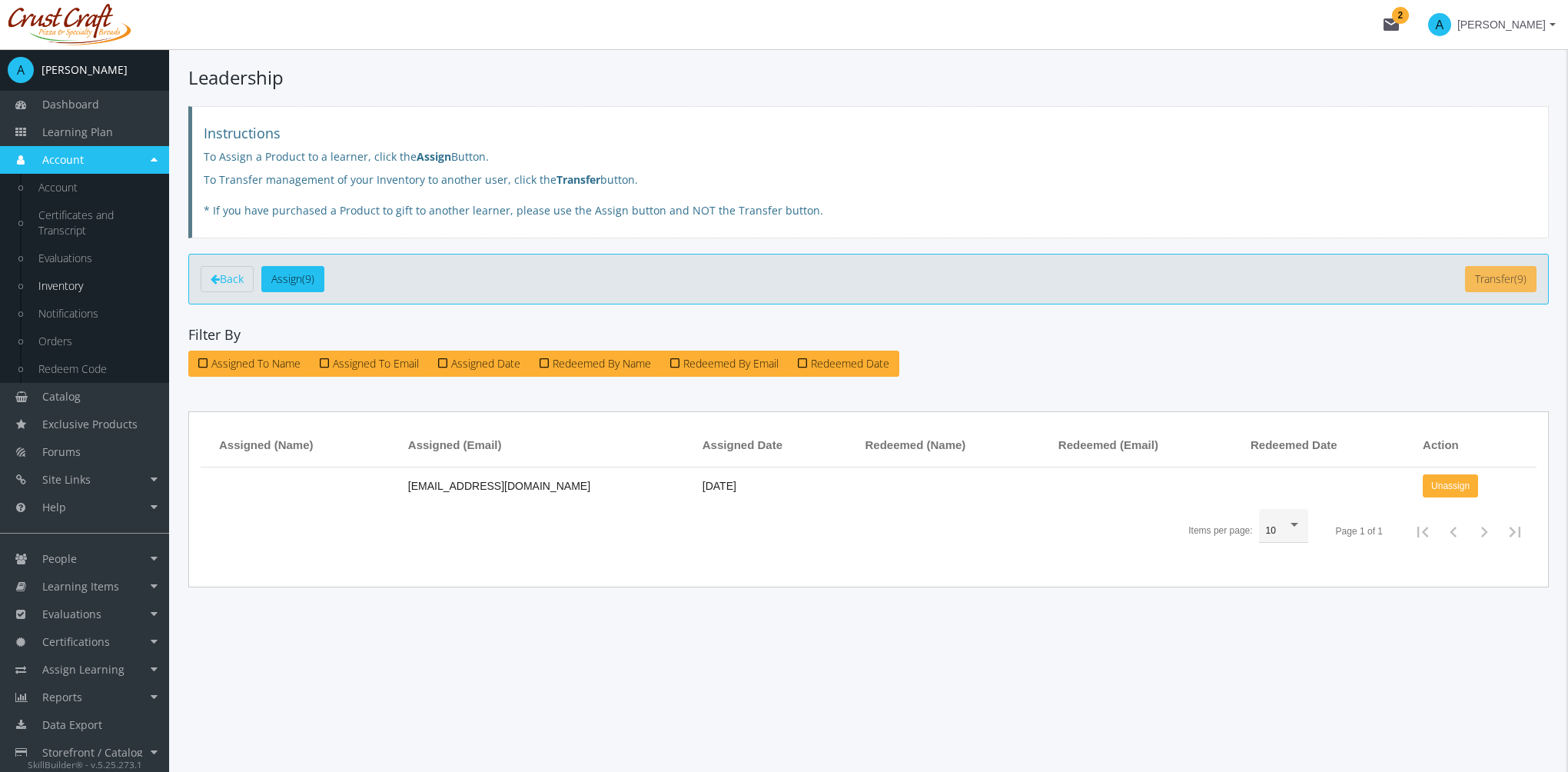
click at [1502, 285] on button "Transfer (9)" at bounding box center [1500, 279] width 71 height 26
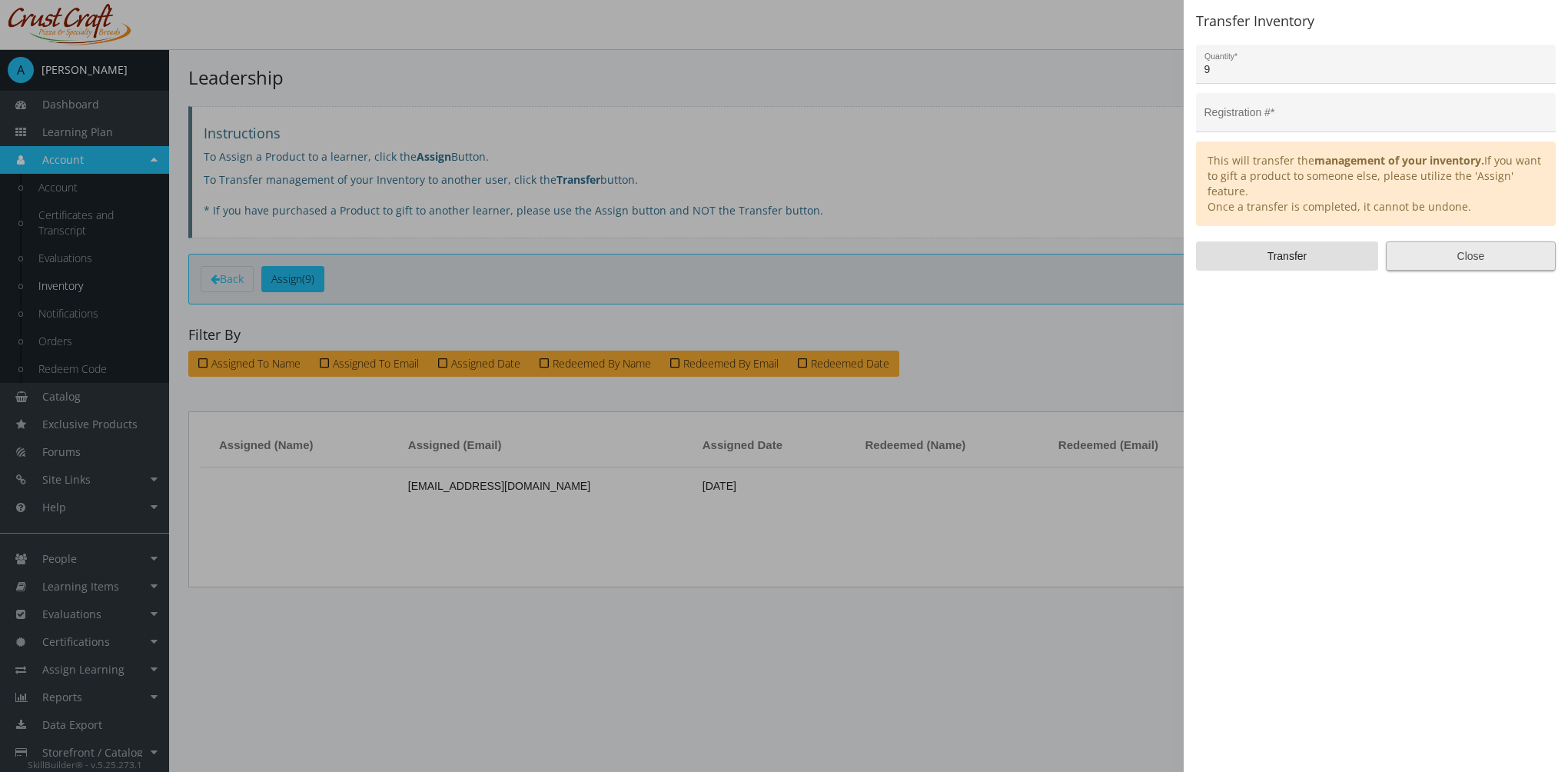
click at [1496, 259] on span "Close" at bounding box center [1471, 256] width 144 height 28
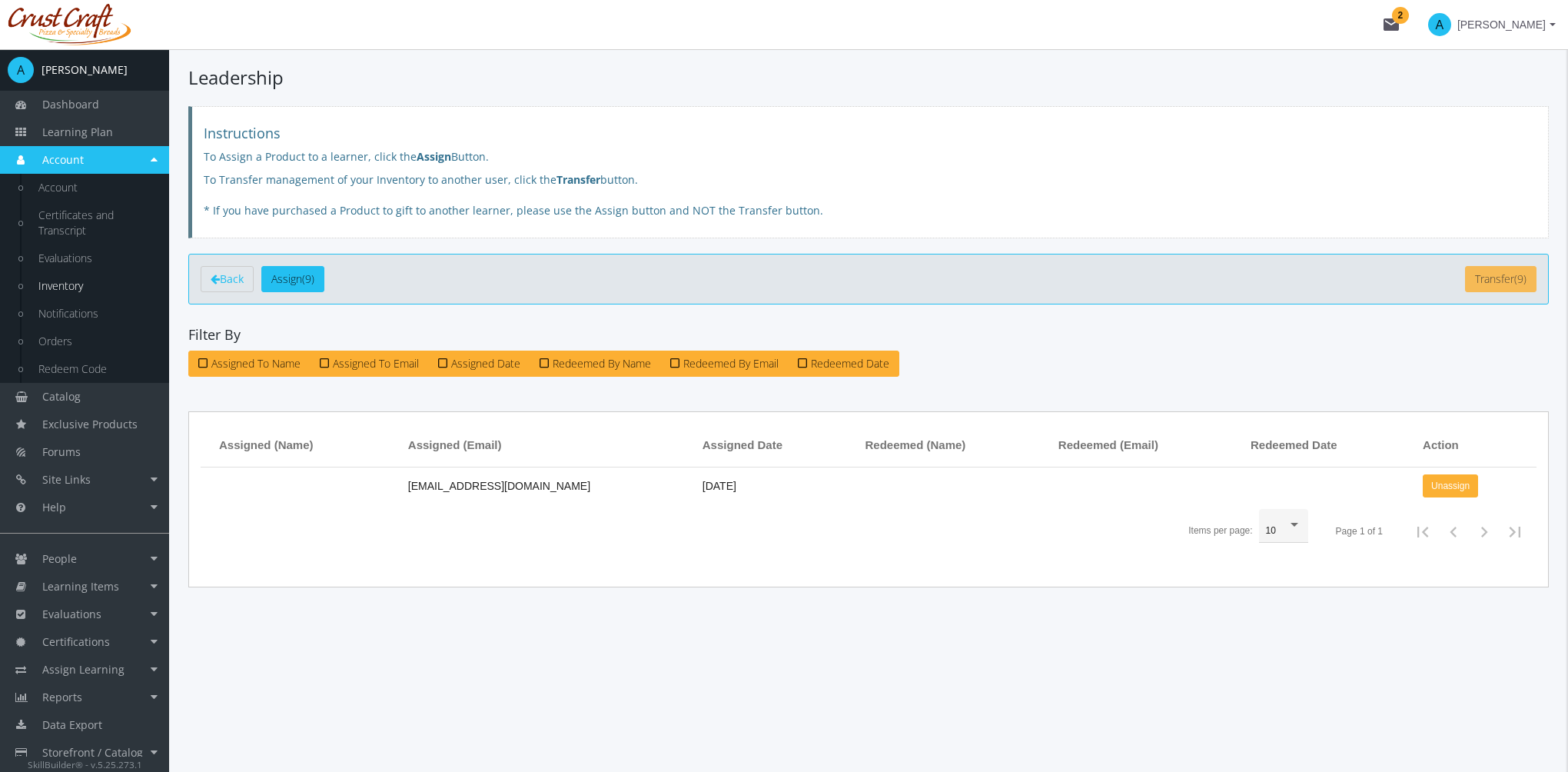
scroll to position [93, 0]
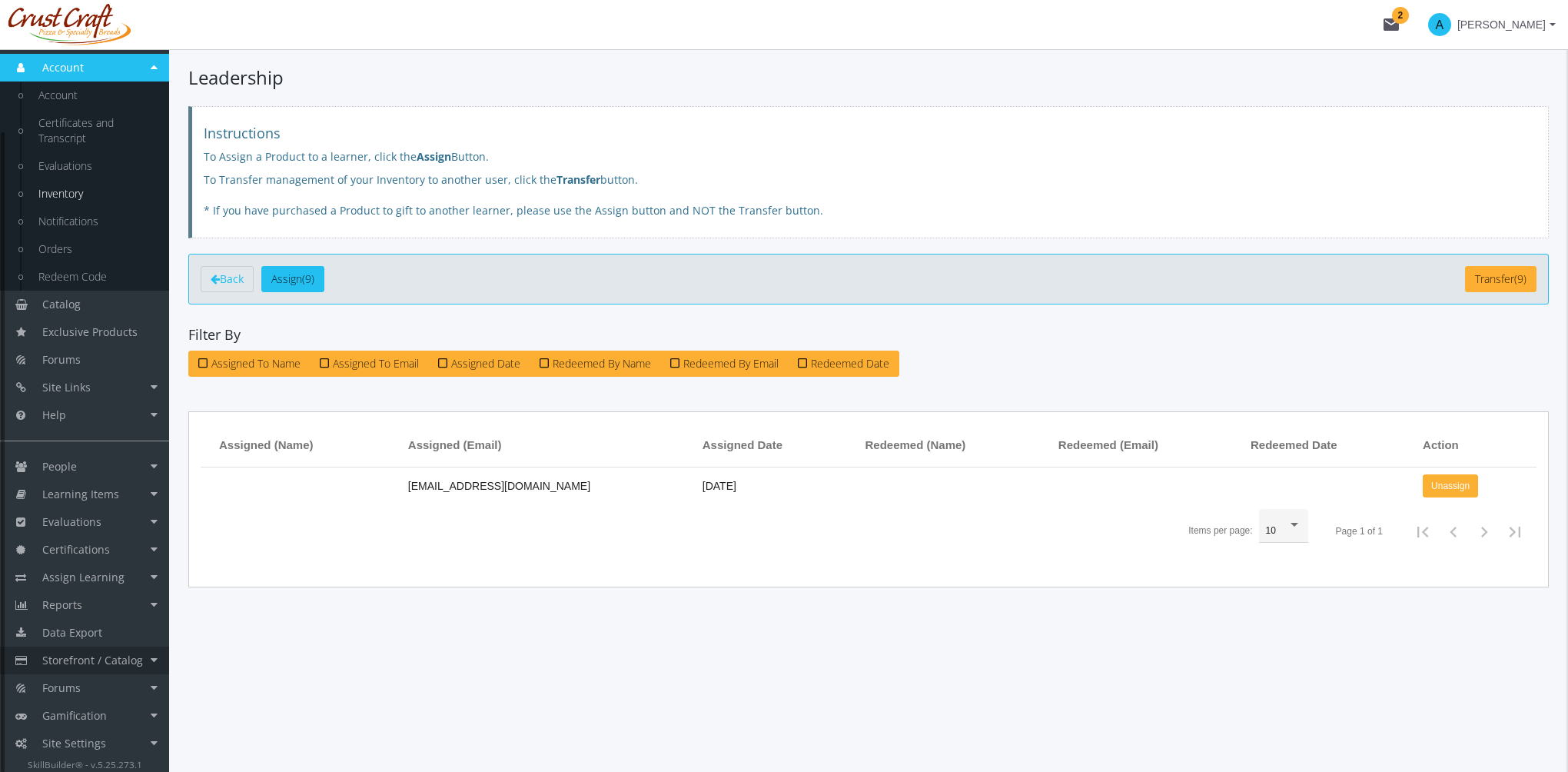
click at [120, 658] on span "Storefront / Catalog" at bounding box center [93, 660] width 101 height 15
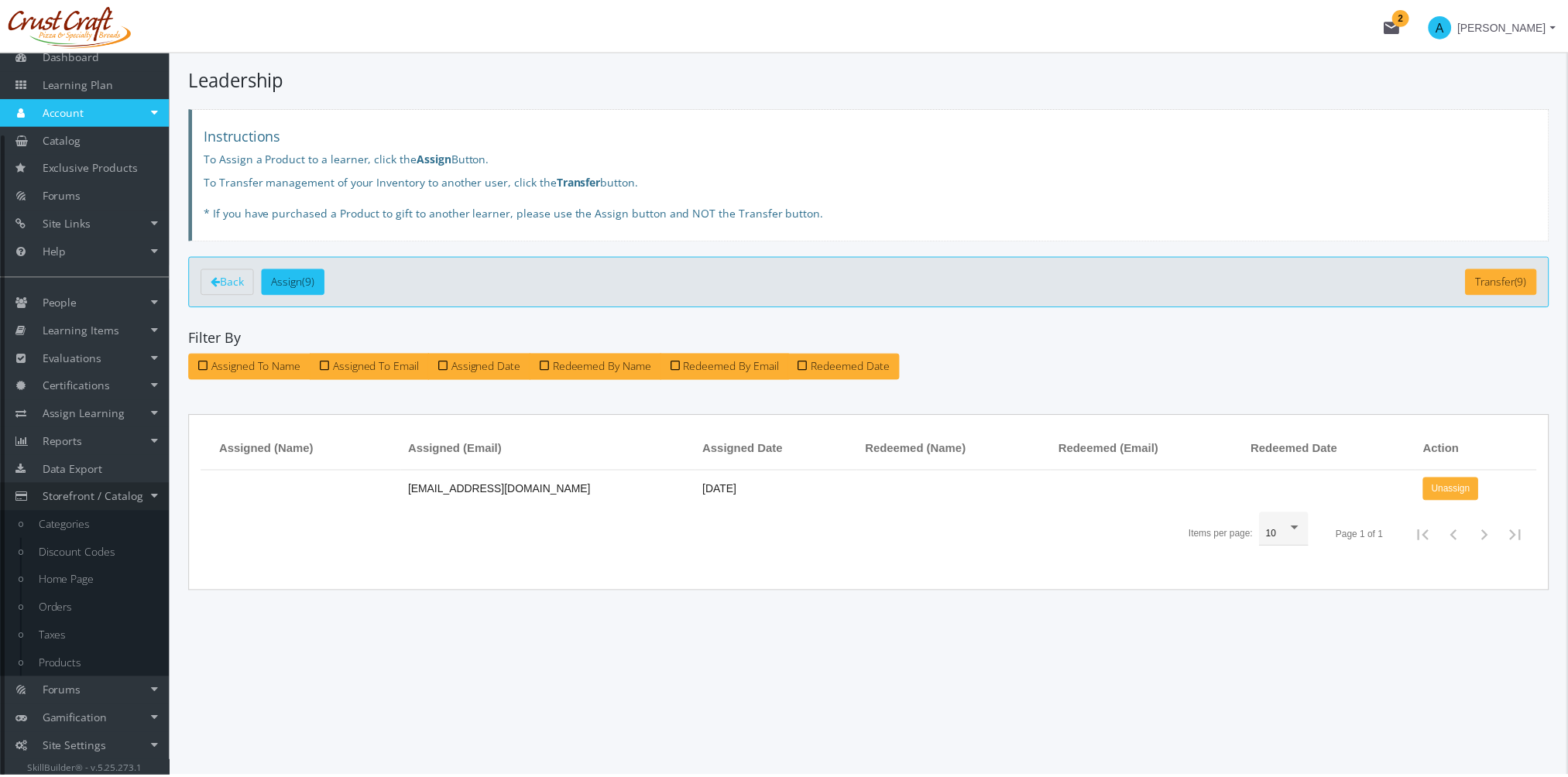
scroll to position [49, 0]
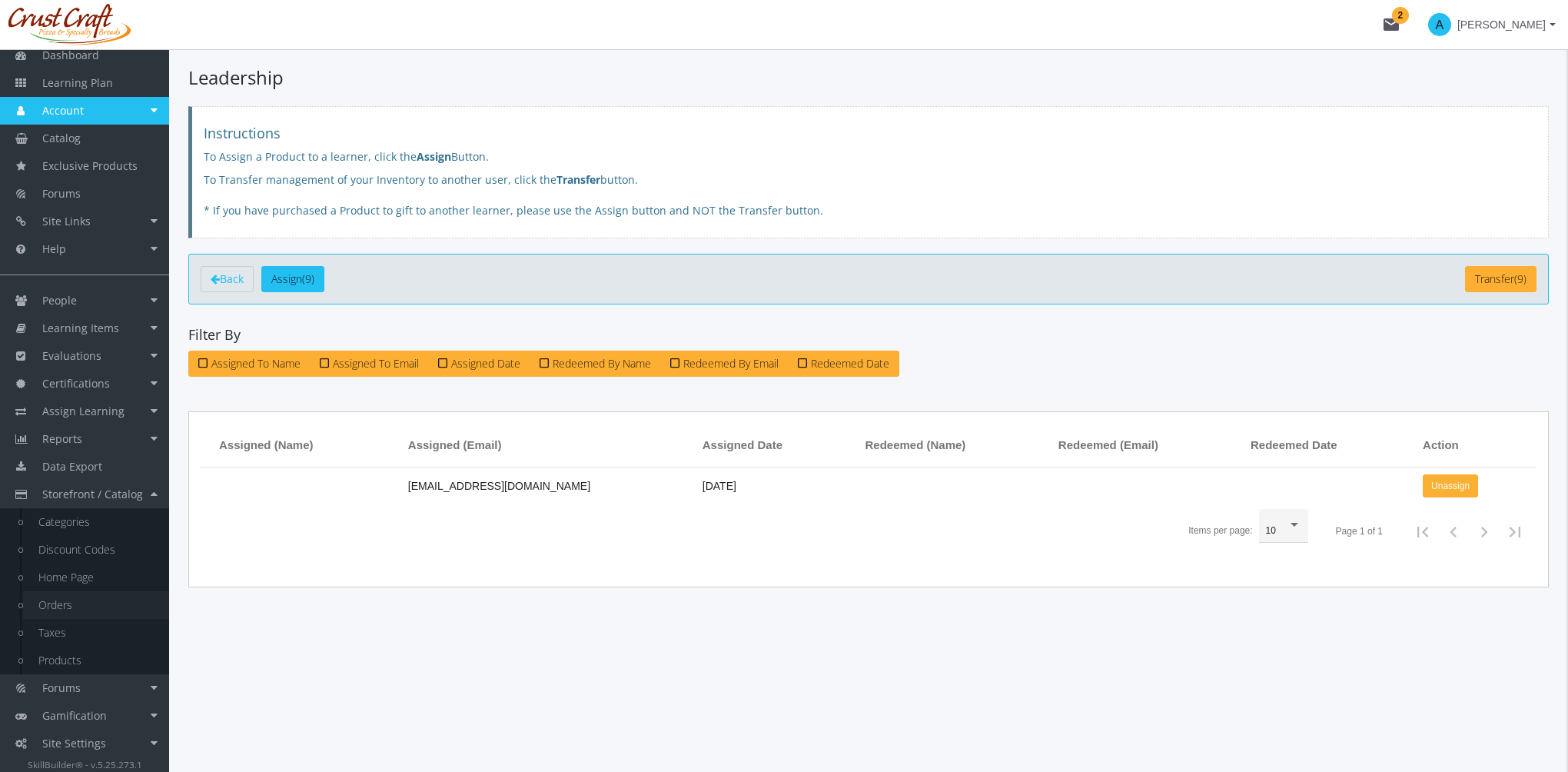
click at [43, 600] on link "Orders" at bounding box center [96, 605] width 146 height 28
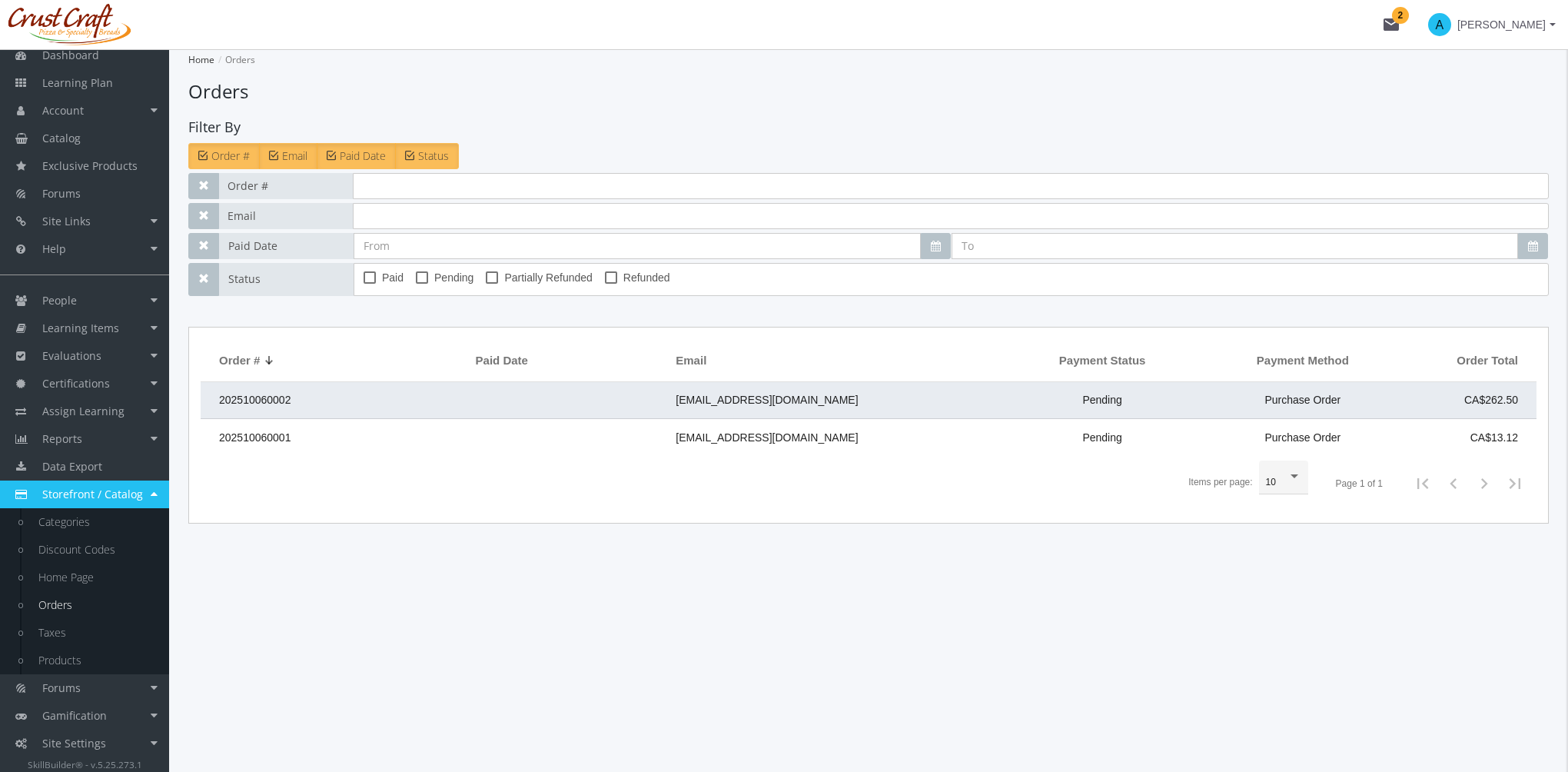
click at [342, 411] on td "202510060002" at bounding box center [335, 400] width 268 height 37
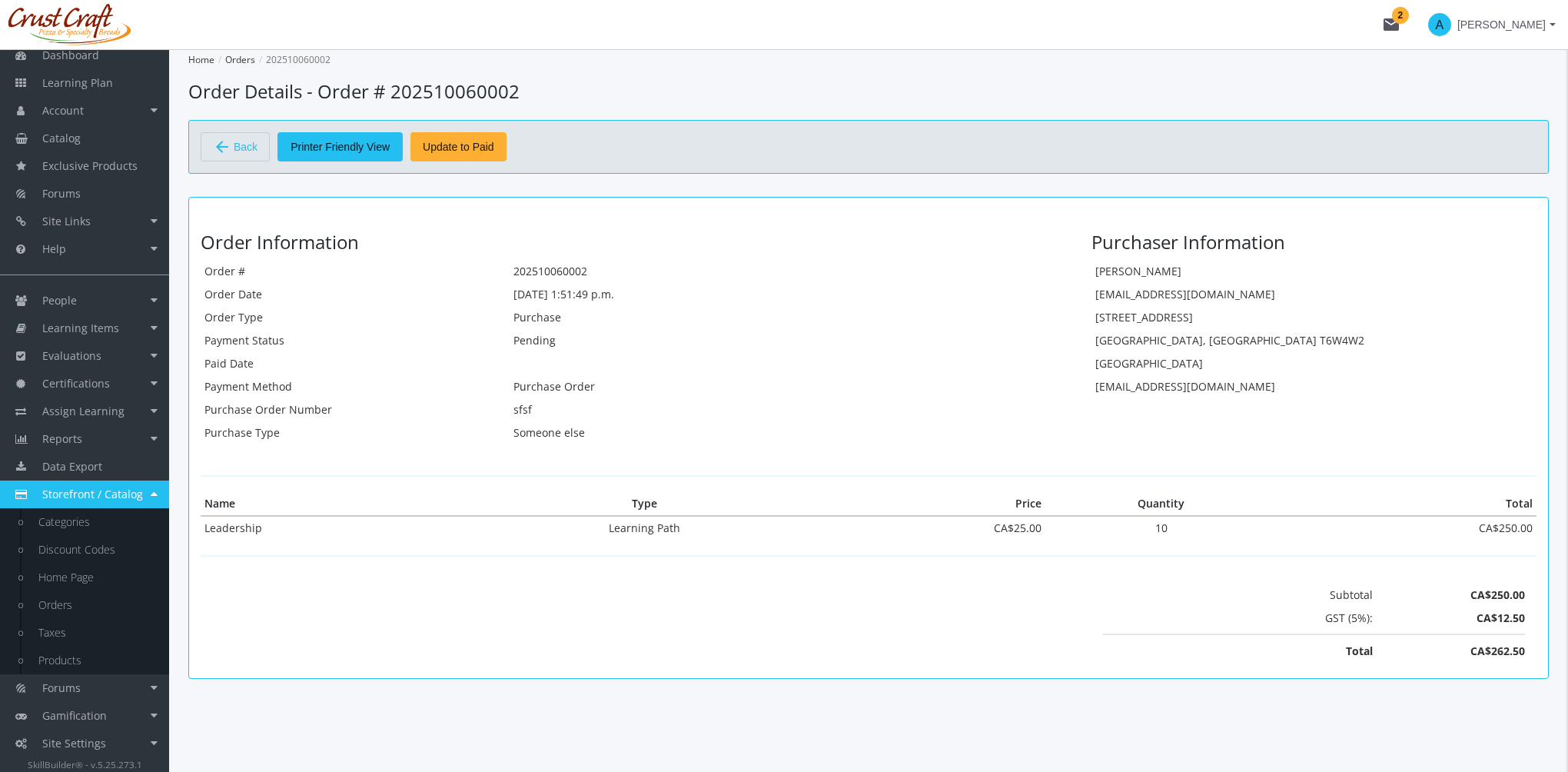
click at [470, 151] on span "Update to Paid" at bounding box center [458, 147] width 71 height 28
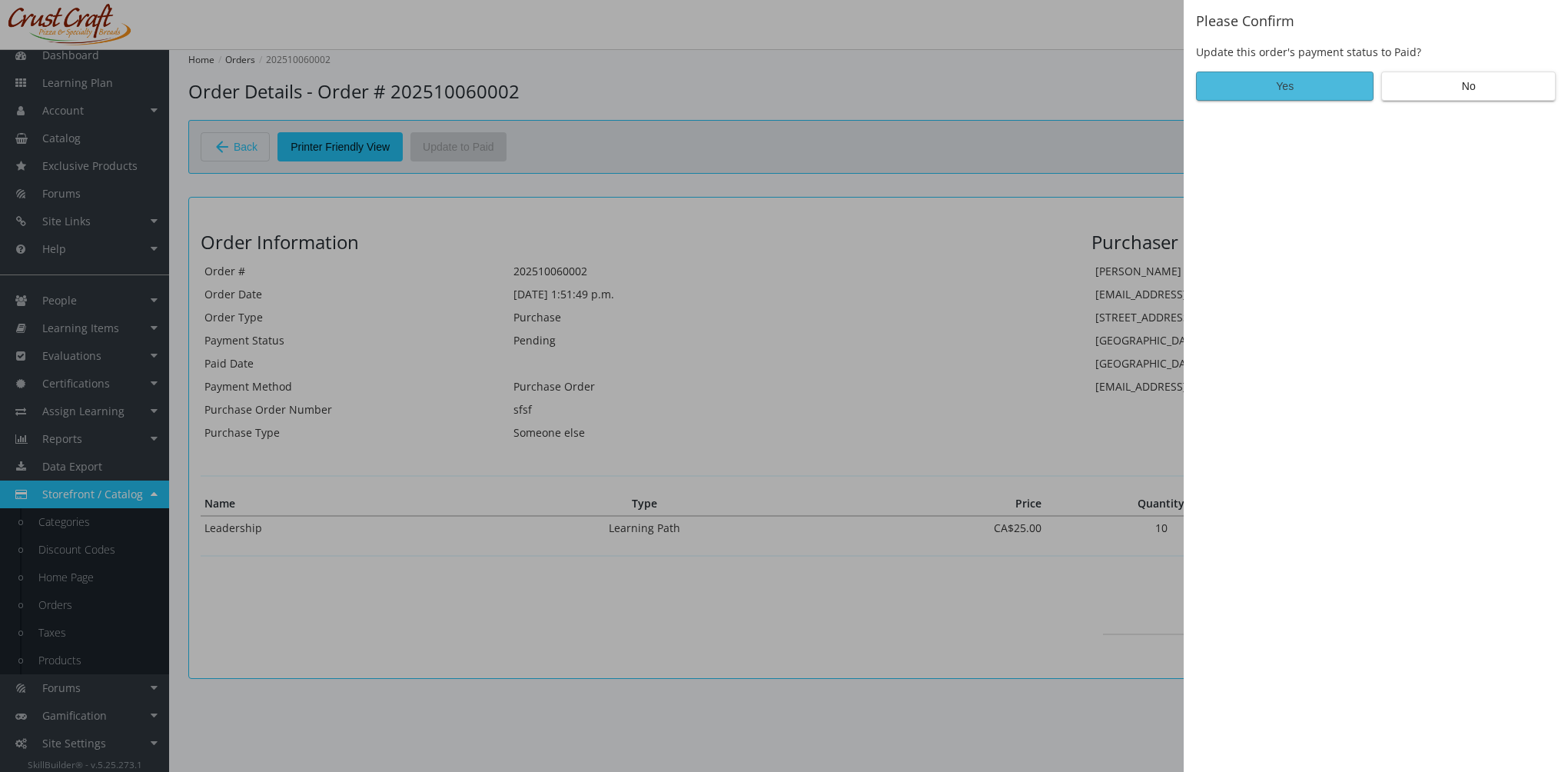
click at [1248, 88] on span "Yes" at bounding box center [1284, 86] width 151 height 28
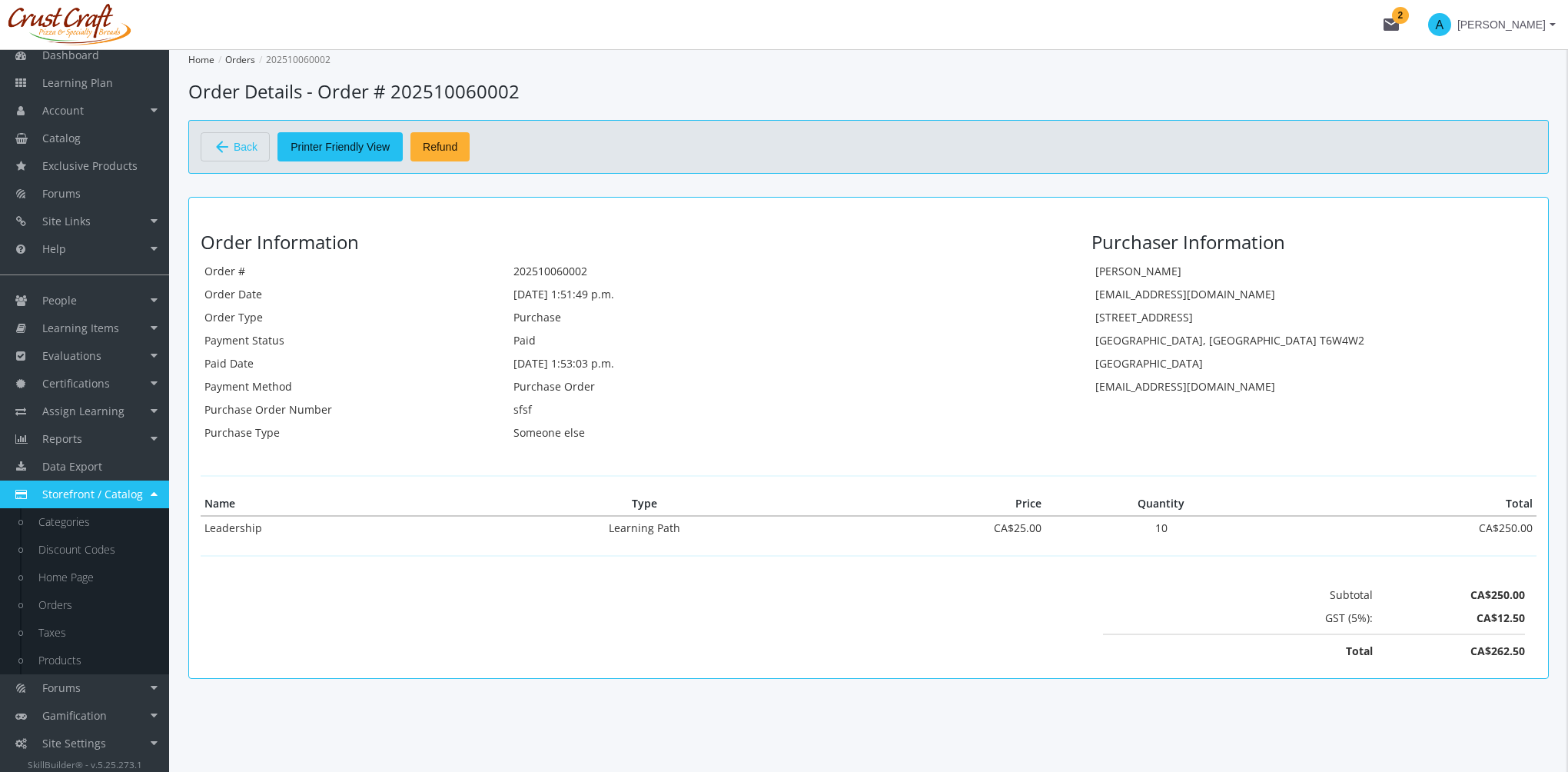
click at [438, 158] on span "Refund" at bounding box center [439, 147] width 34 height 28
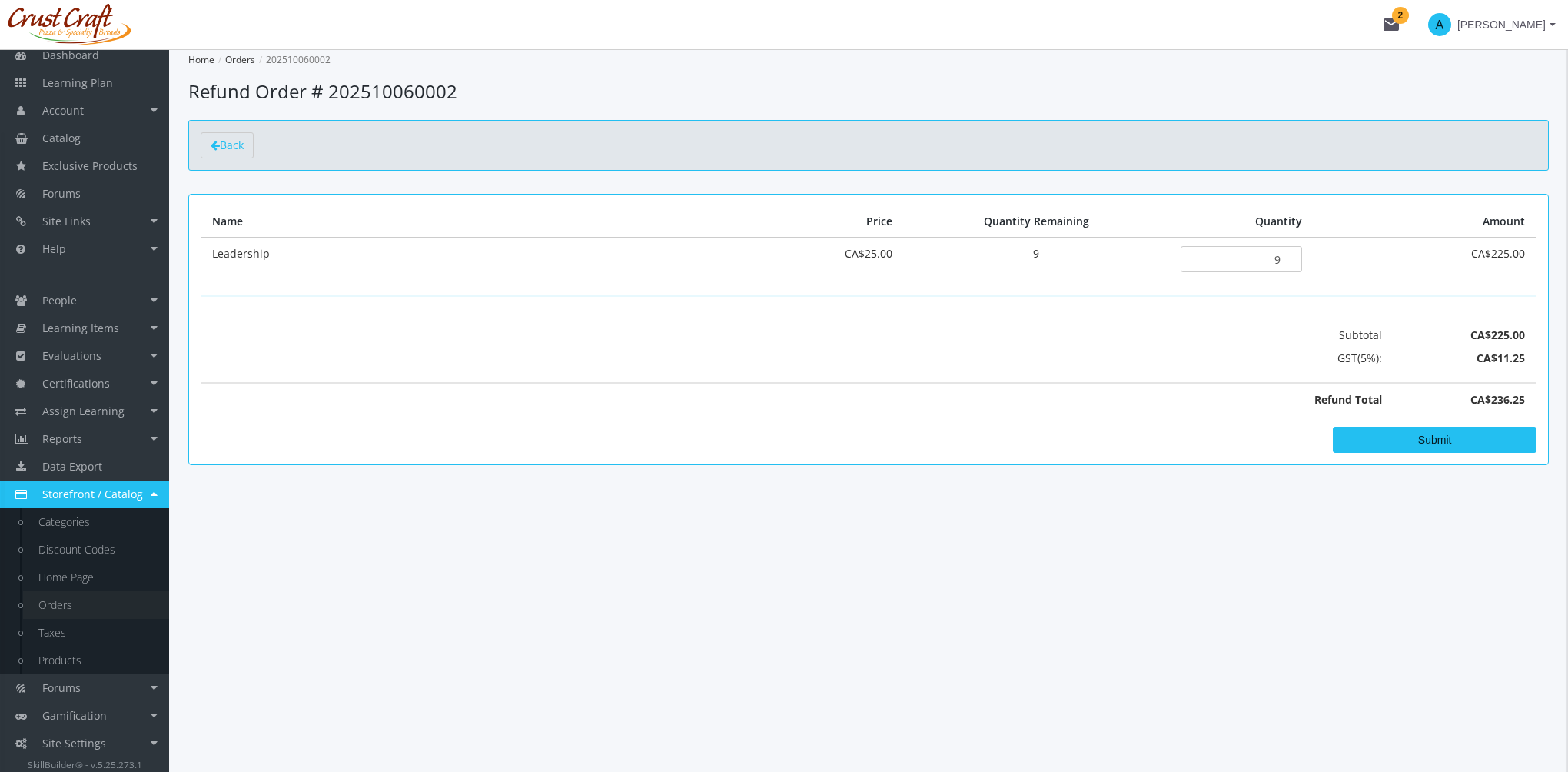
click at [64, 612] on link "Orders" at bounding box center [96, 605] width 146 height 28
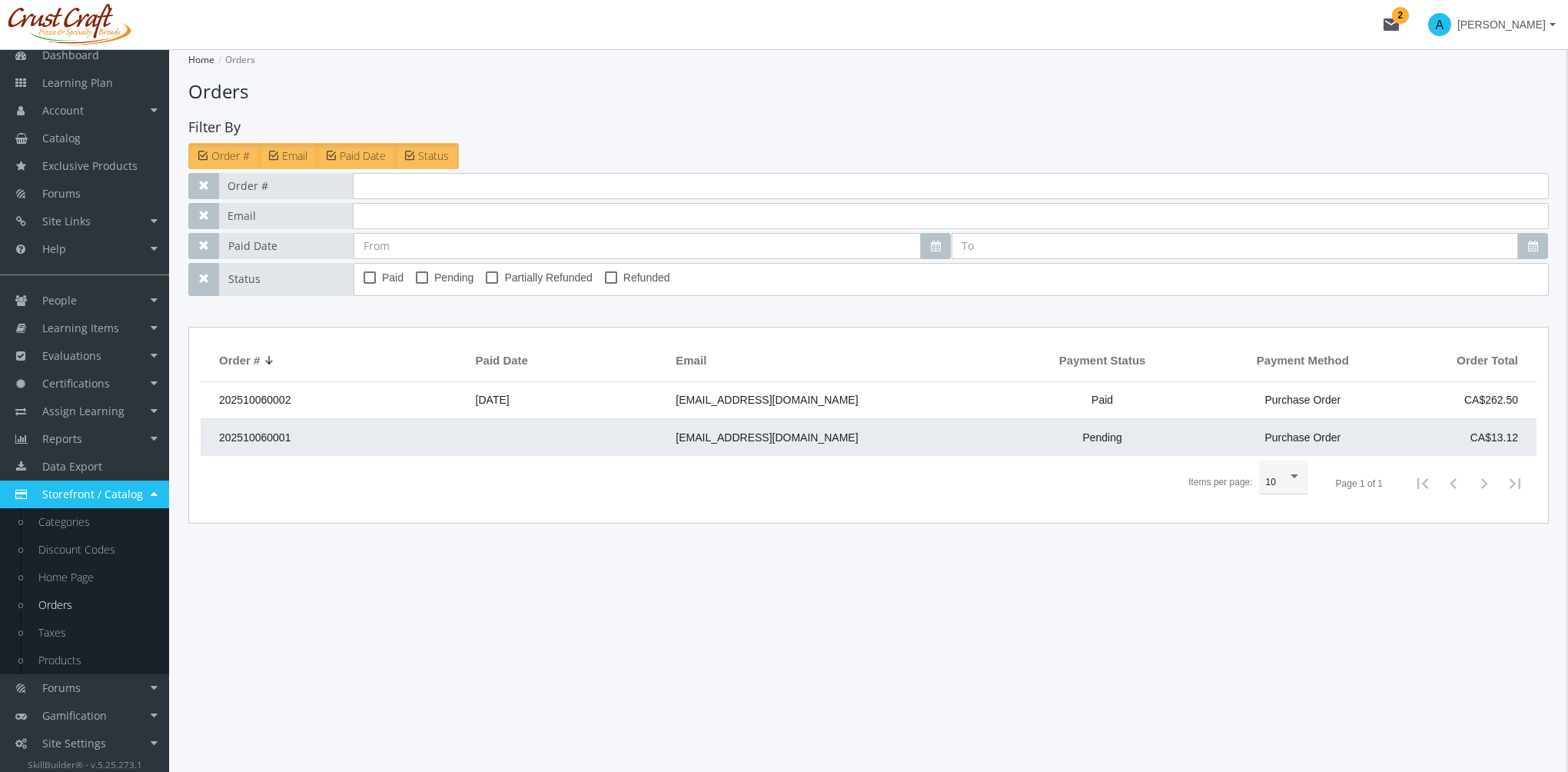
click at [521, 427] on td at bounding box center [568, 437] width 201 height 37
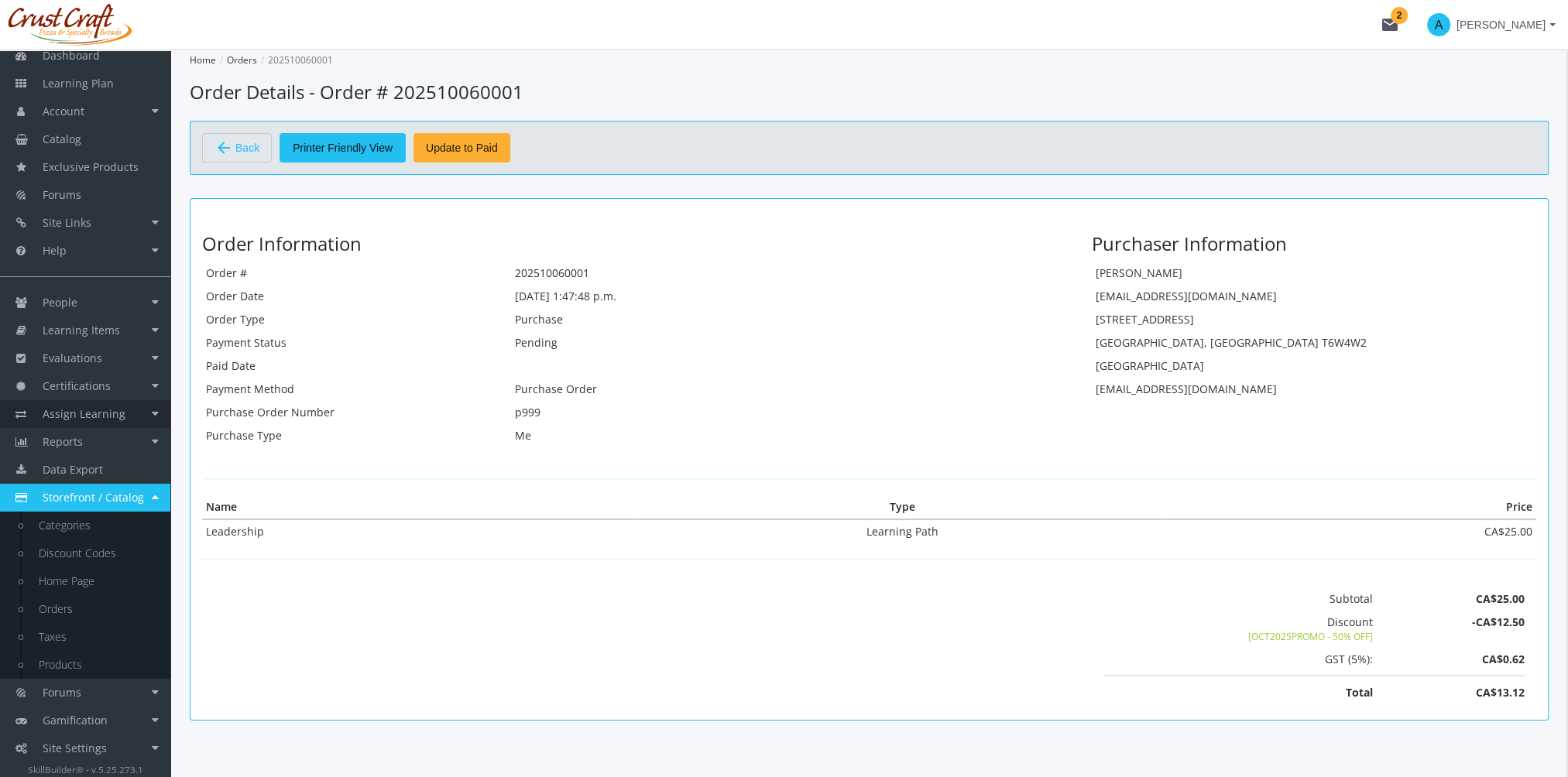
click at [94, 414] on span "Assign Learning" at bounding box center [84, 414] width 83 height 15
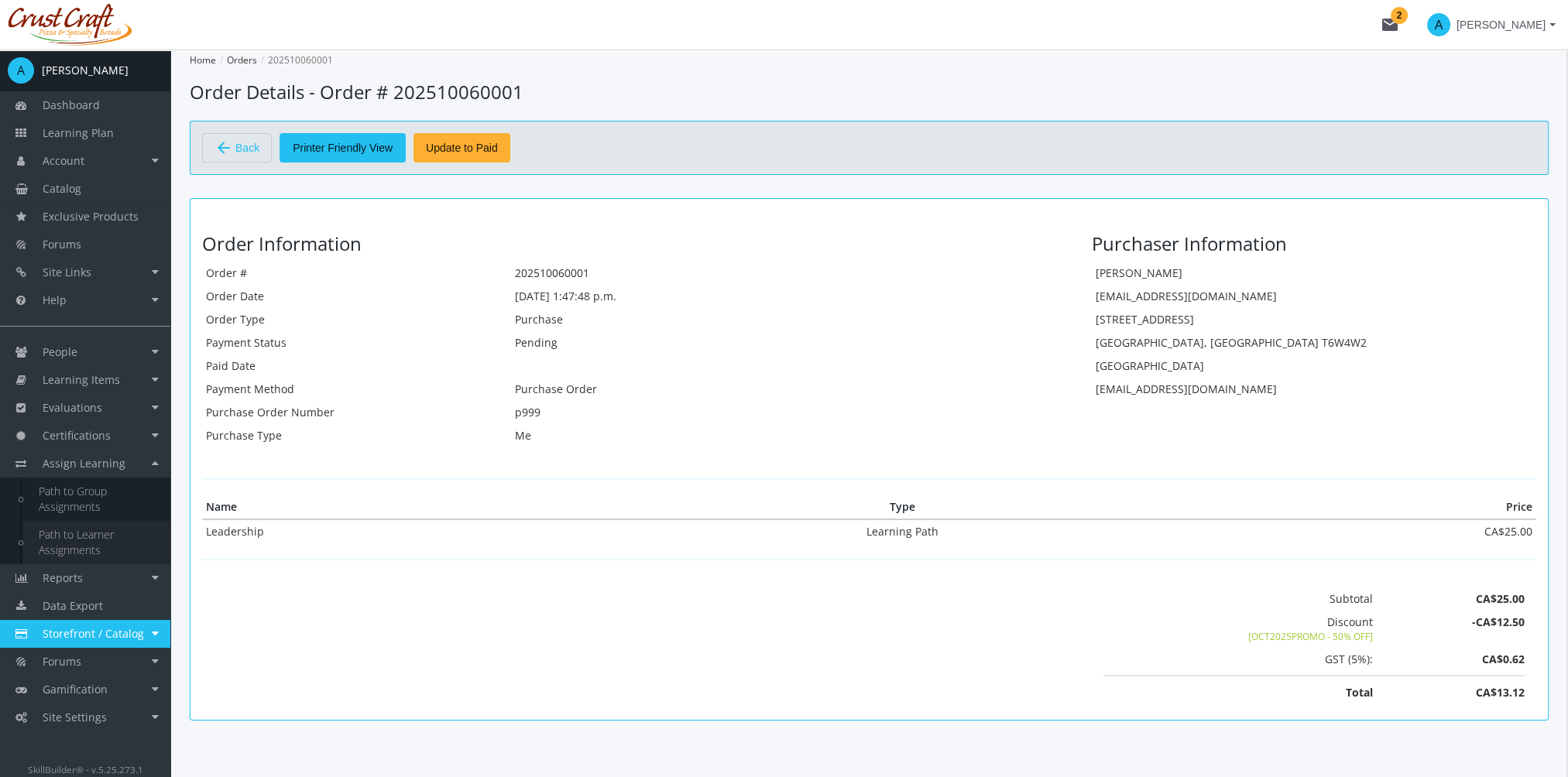
click at [98, 539] on link "Path to Learner Assignments" at bounding box center [97, 542] width 147 height 43
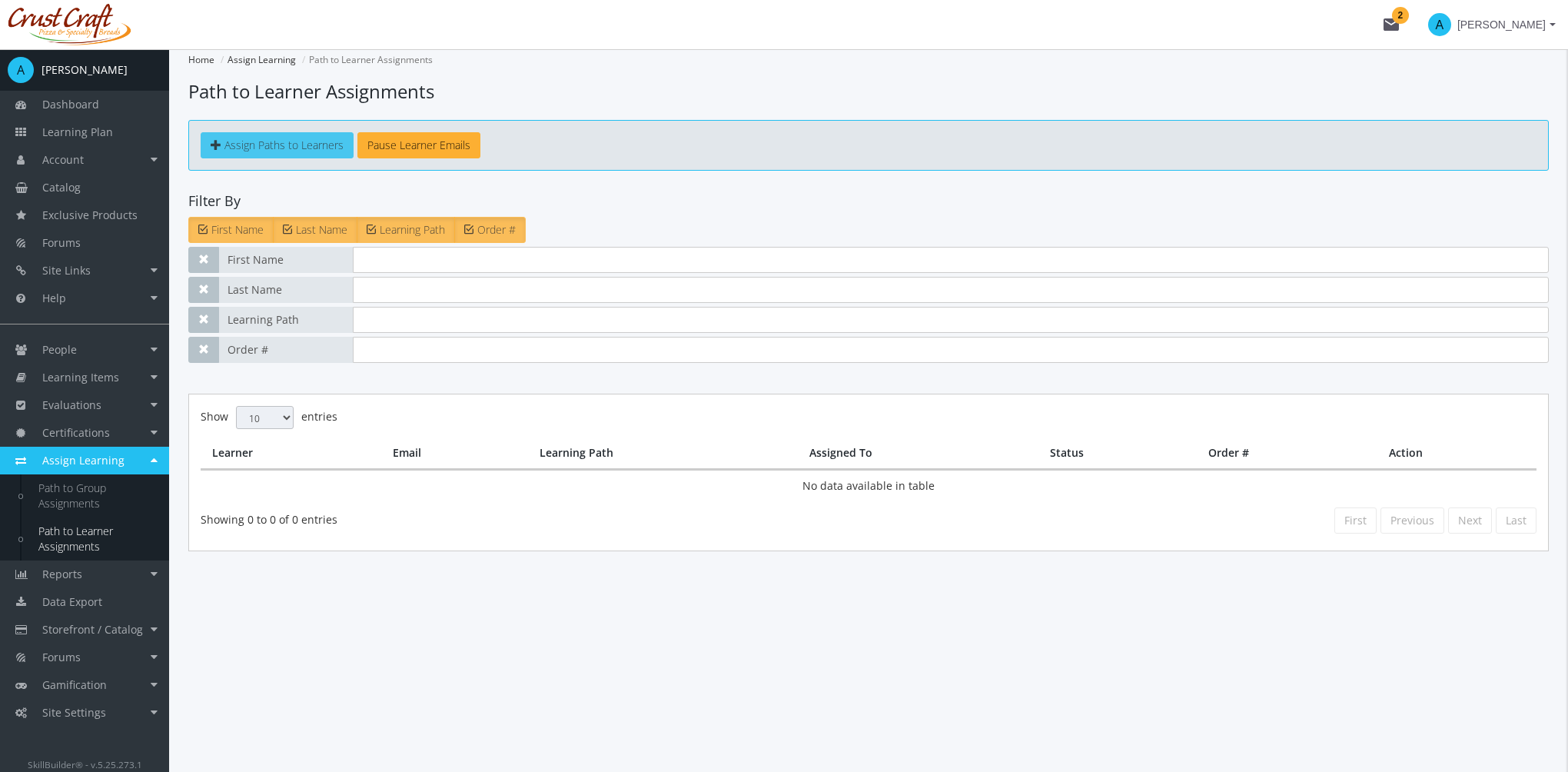
click at [286, 142] on span "Assign Paths to Learners" at bounding box center [284, 146] width 120 height 15
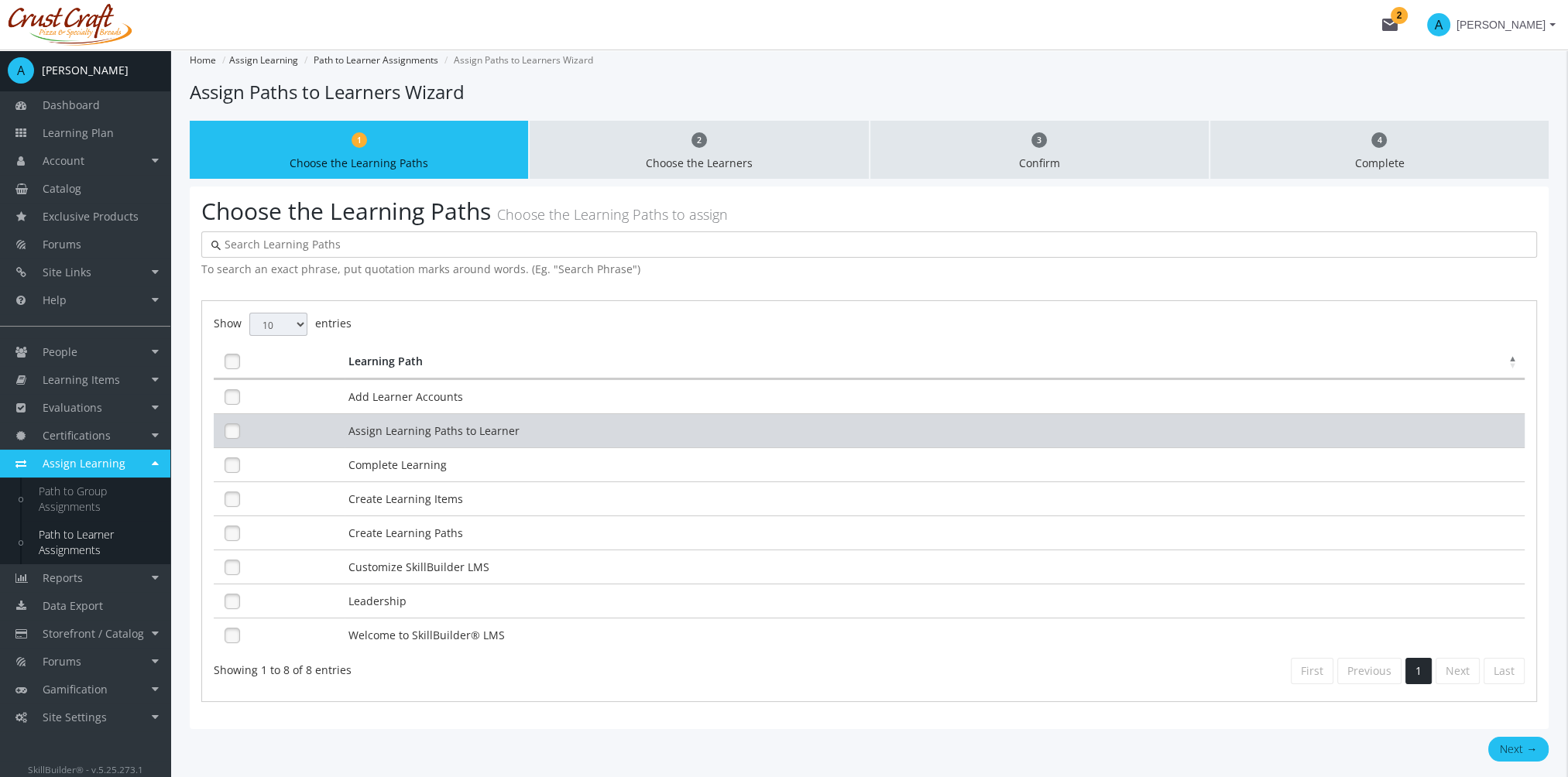
click at [379, 434] on td "Assign Learning Paths to Learner" at bounding box center [934, 430] width 1180 height 35
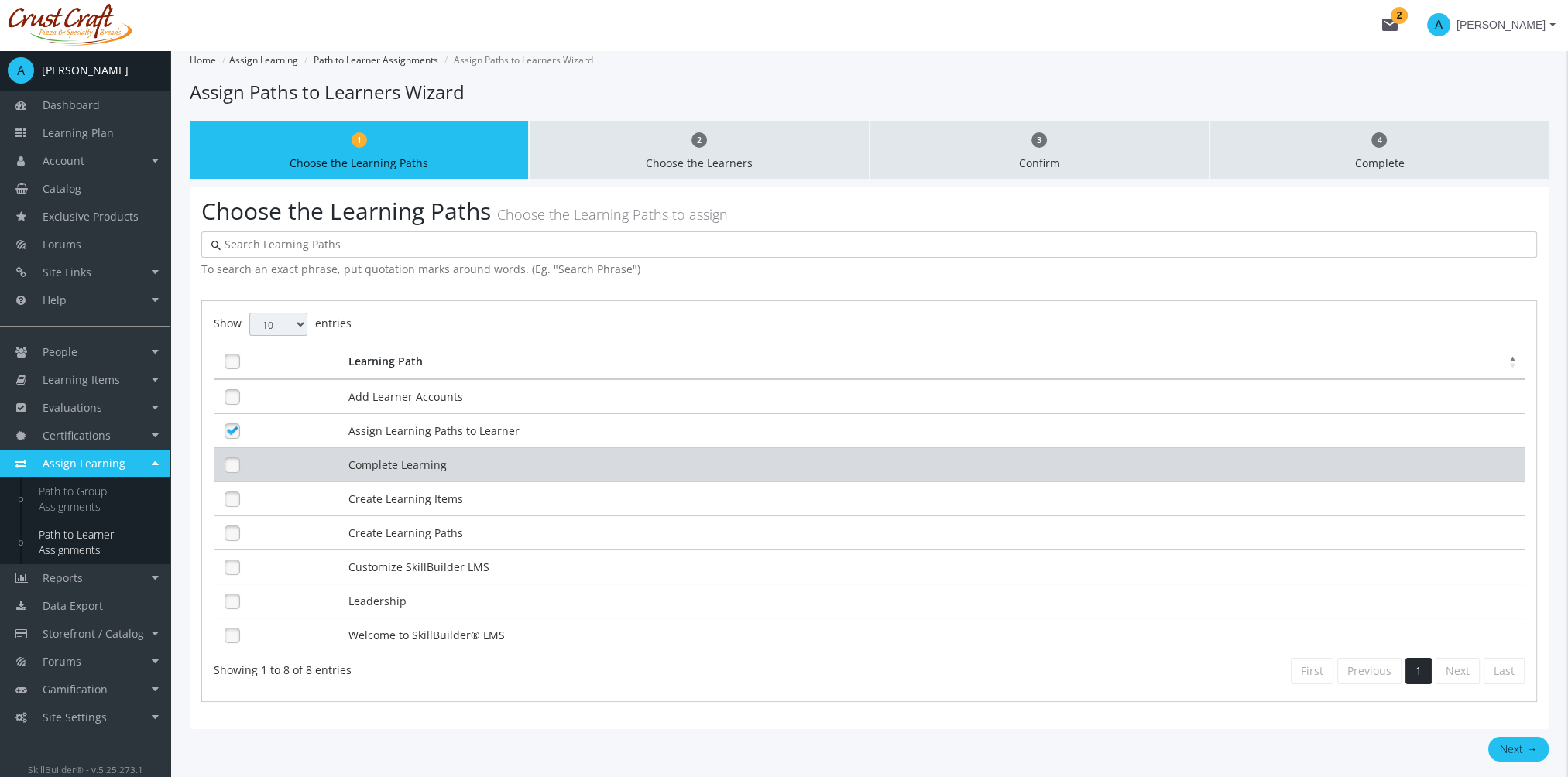
click at [368, 464] on td "Complete Learning" at bounding box center [934, 465] width 1180 height 35
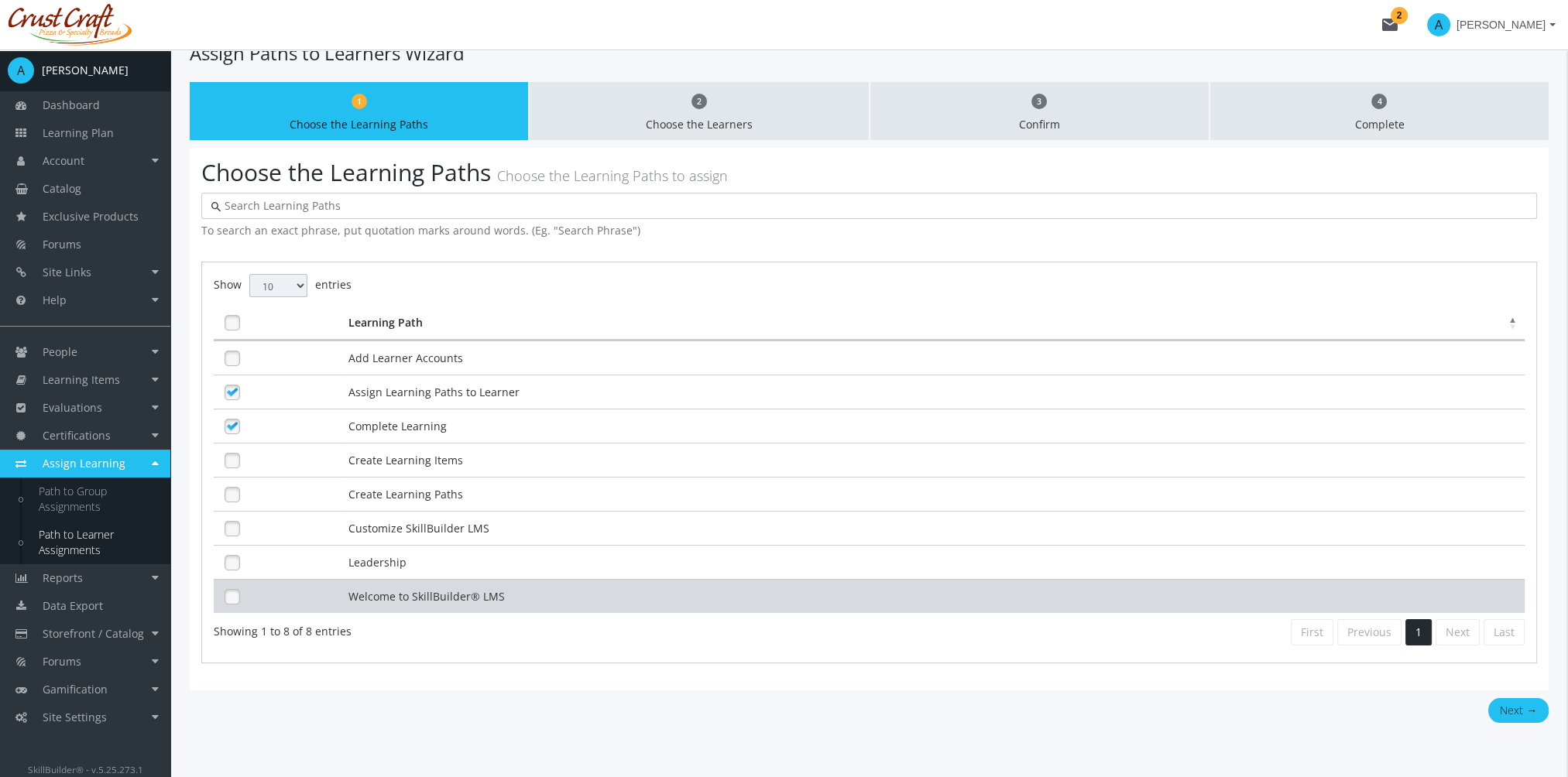
scroll to position [71, 0]
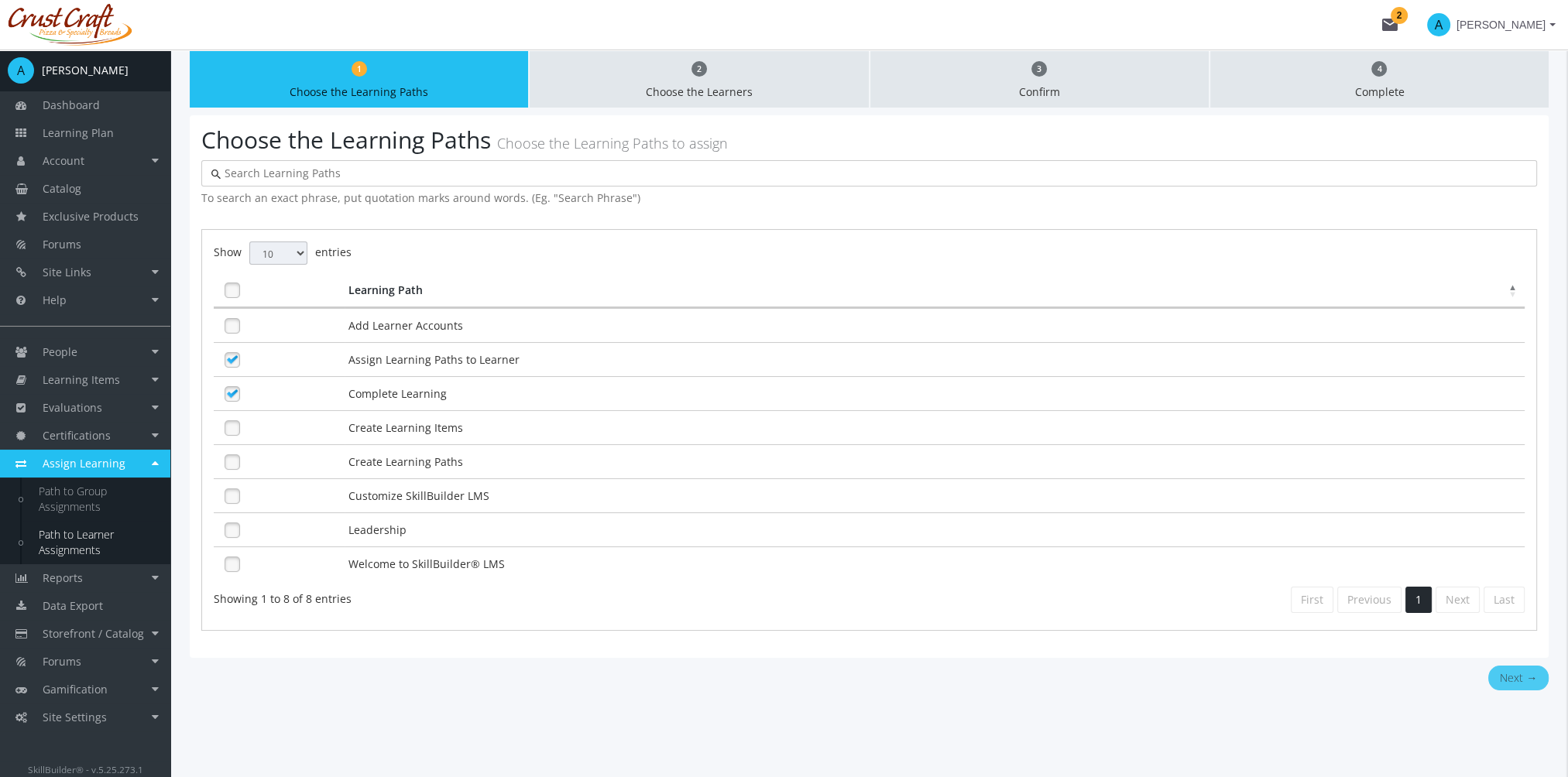
click at [1505, 670] on button "Next →" at bounding box center [1519, 677] width 61 height 25
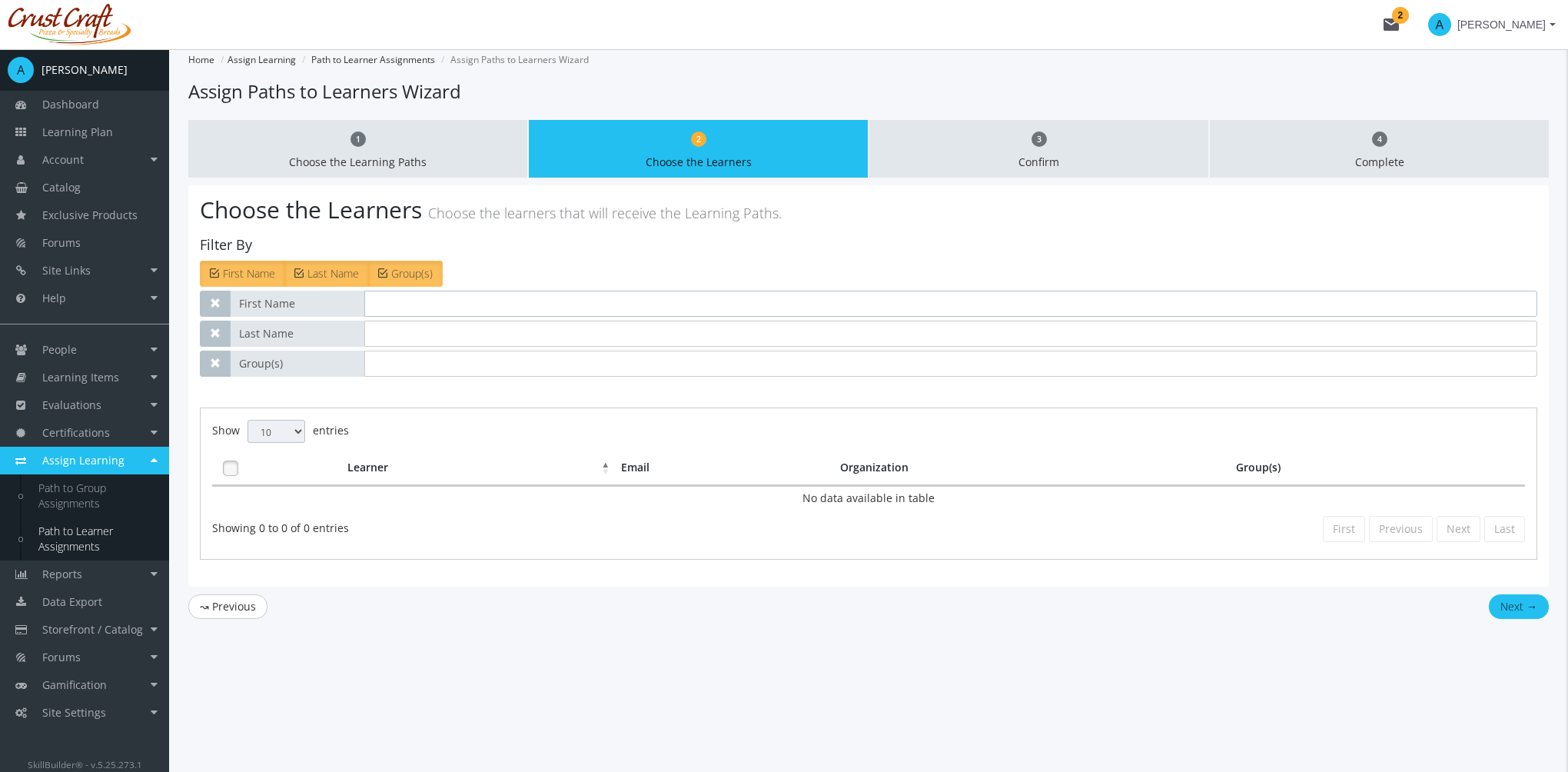
click at [444, 298] on input "text" at bounding box center [951, 304] width 1173 height 26
type input "[PERSON_NAME]"
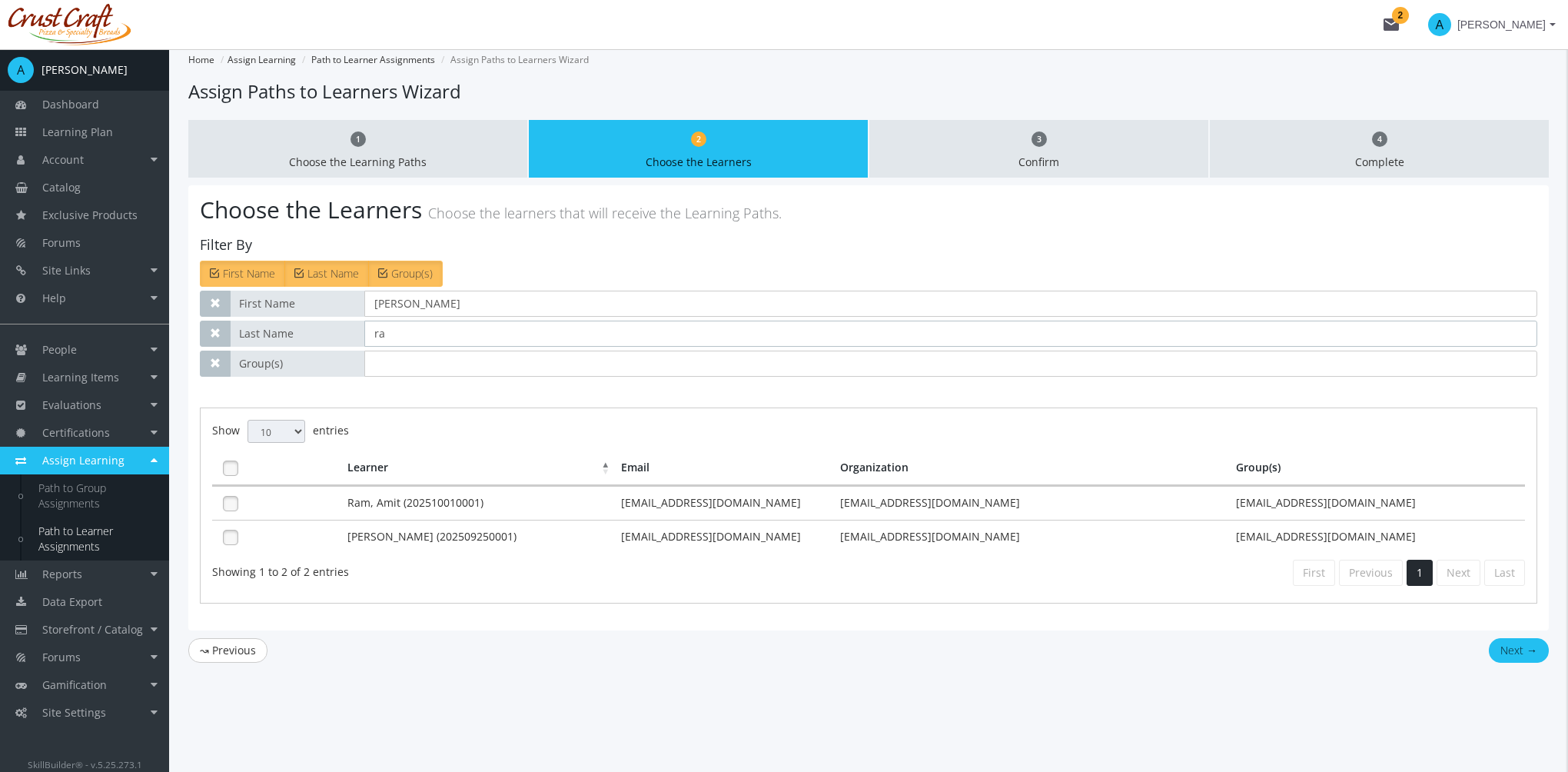
type input "r"
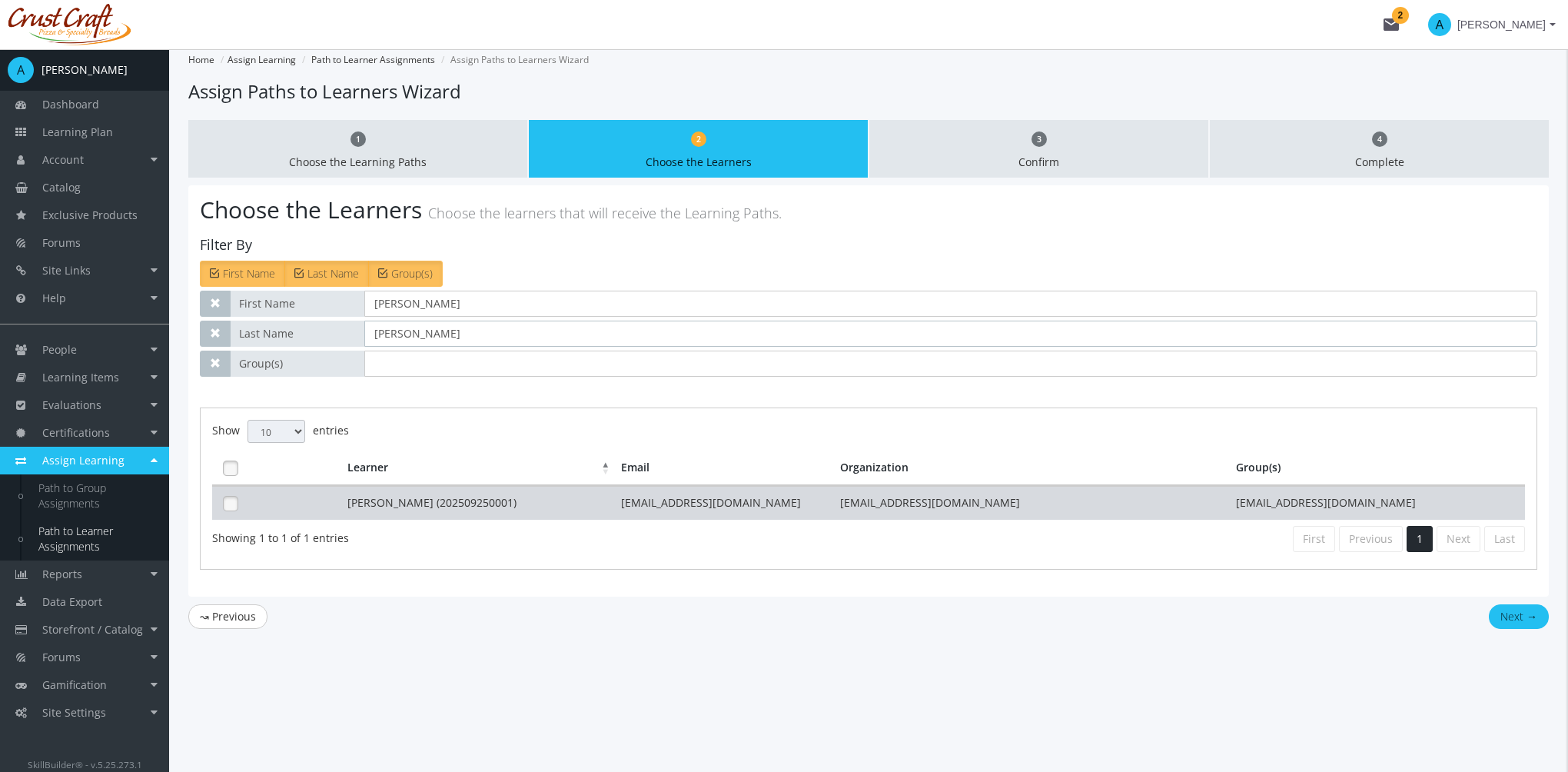
type input "[PERSON_NAME]"
click at [403, 500] on td "[PERSON_NAME] (202509250001)" at bounding box center [481, 502] width 274 height 34
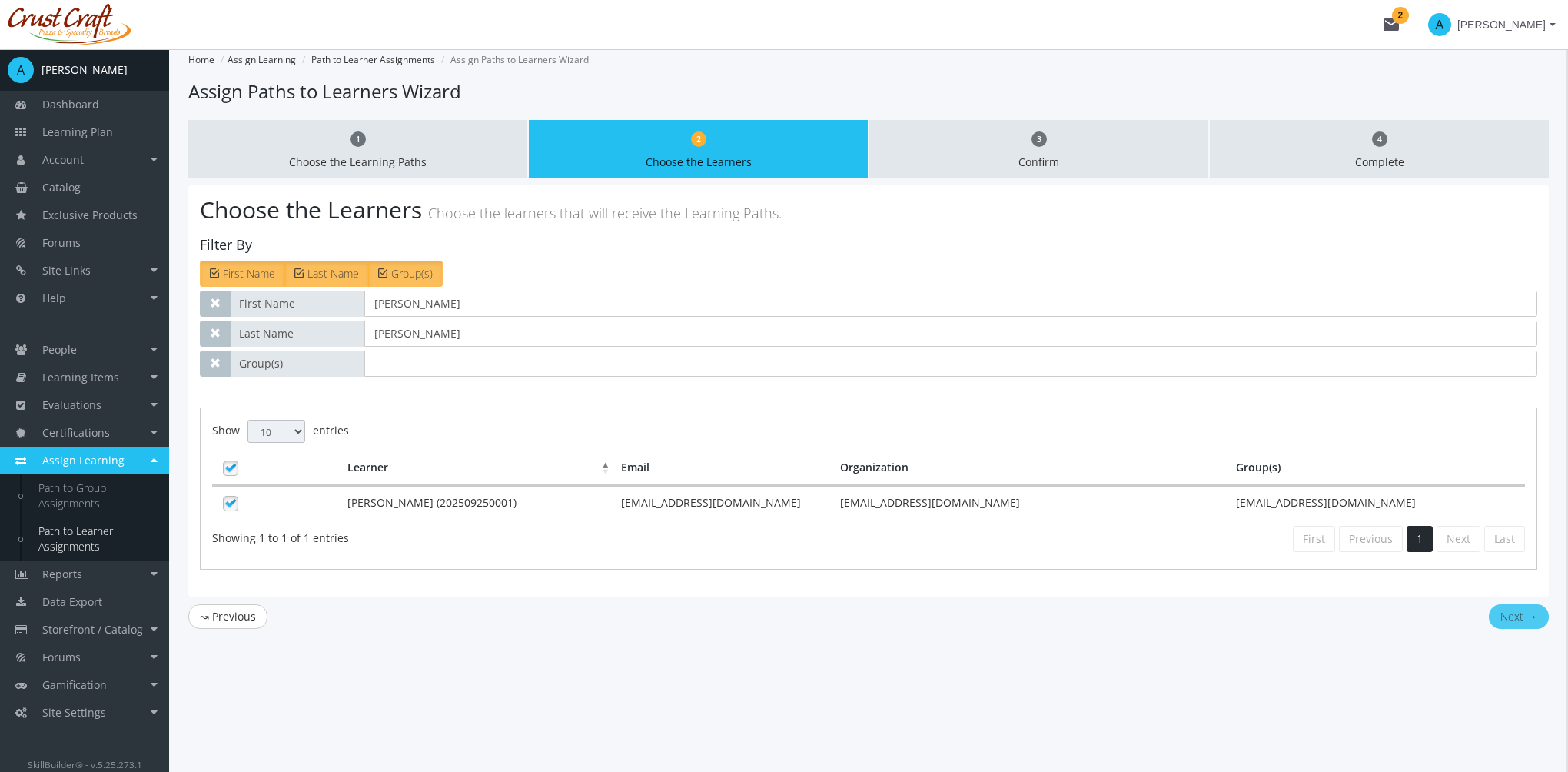
click at [1536, 617] on button "Next →" at bounding box center [1519, 616] width 60 height 25
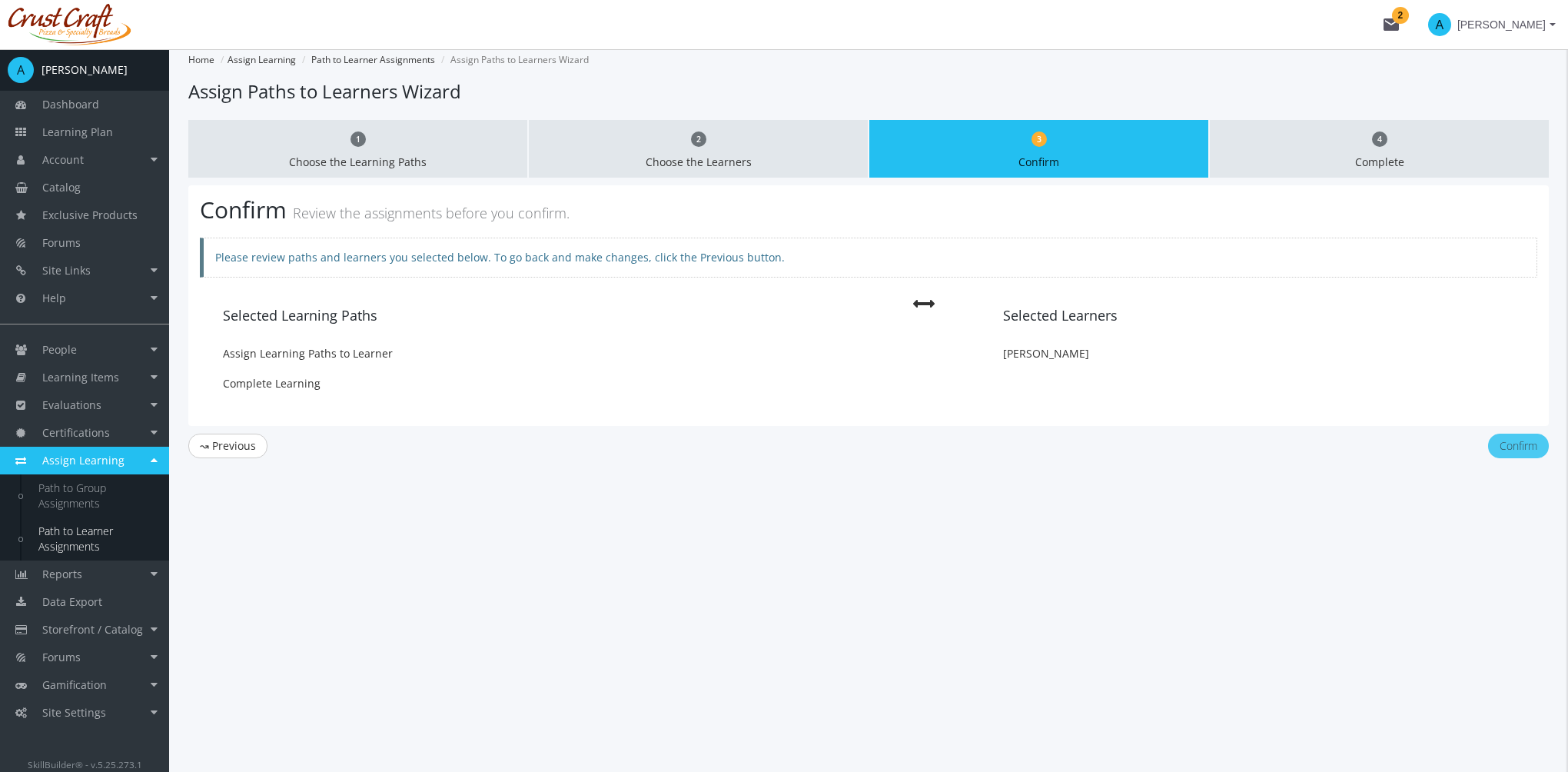
click at [1525, 445] on button "Confirm" at bounding box center [1519, 446] width 61 height 25
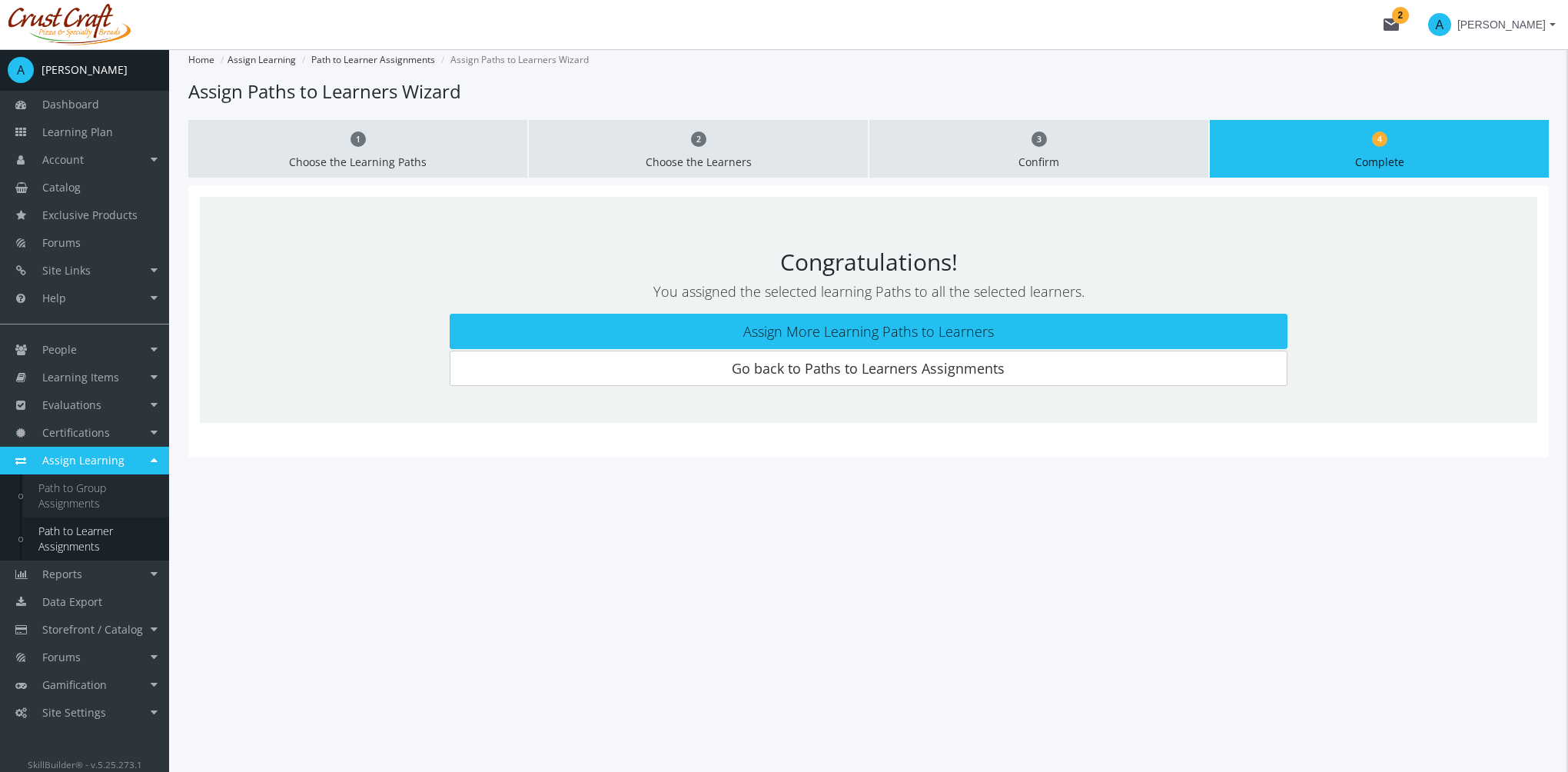
click at [110, 493] on link "Path to Group Assignments" at bounding box center [96, 496] width 146 height 43
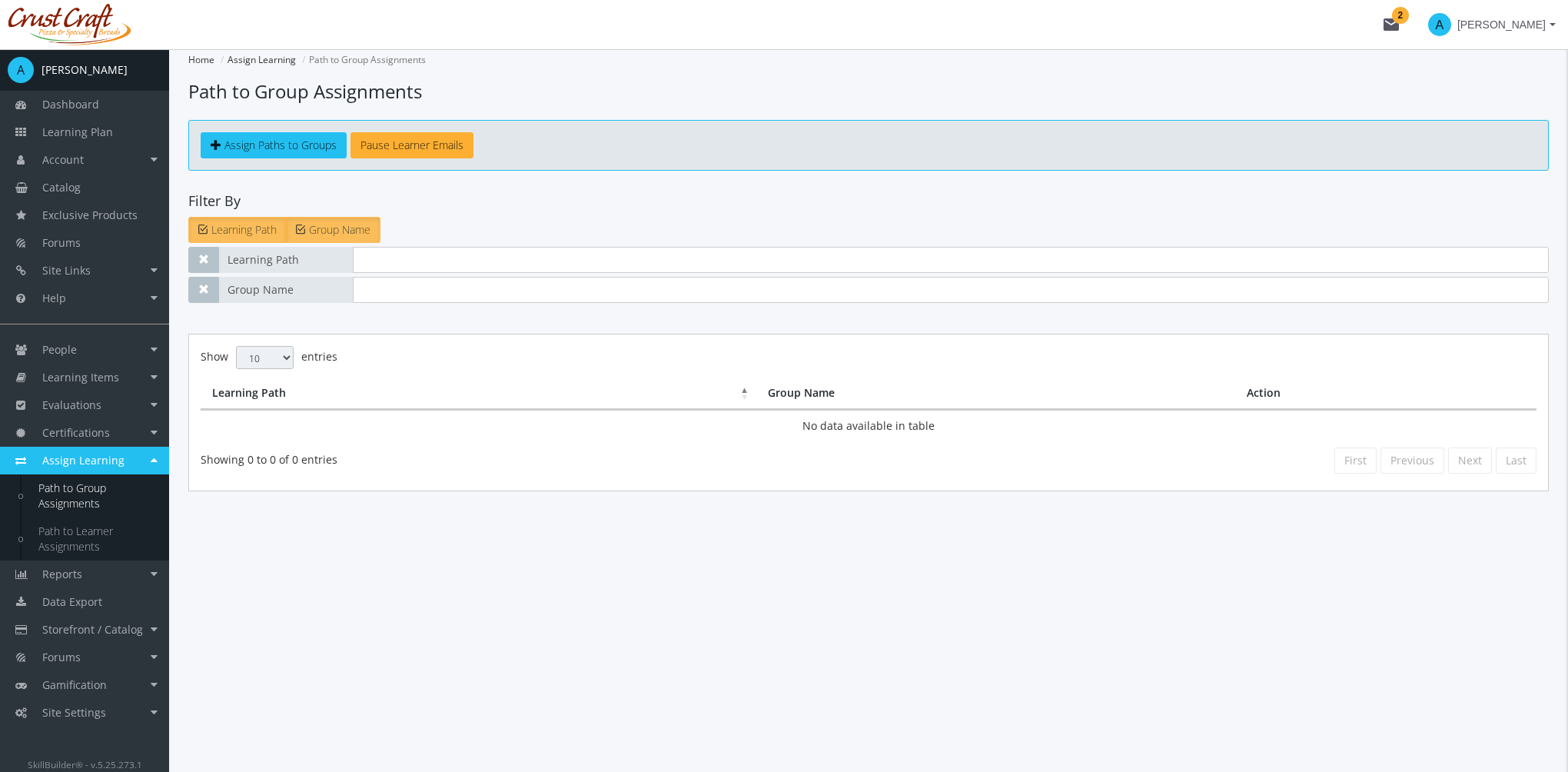
click at [291, 166] on div "Assign Paths to Groups Edit Pause Emails Settings Pause Learner Emails" at bounding box center [868, 145] width 1360 height 51
click at [289, 151] on link "Assign Paths to Groups" at bounding box center [274, 146] width 146 height 26
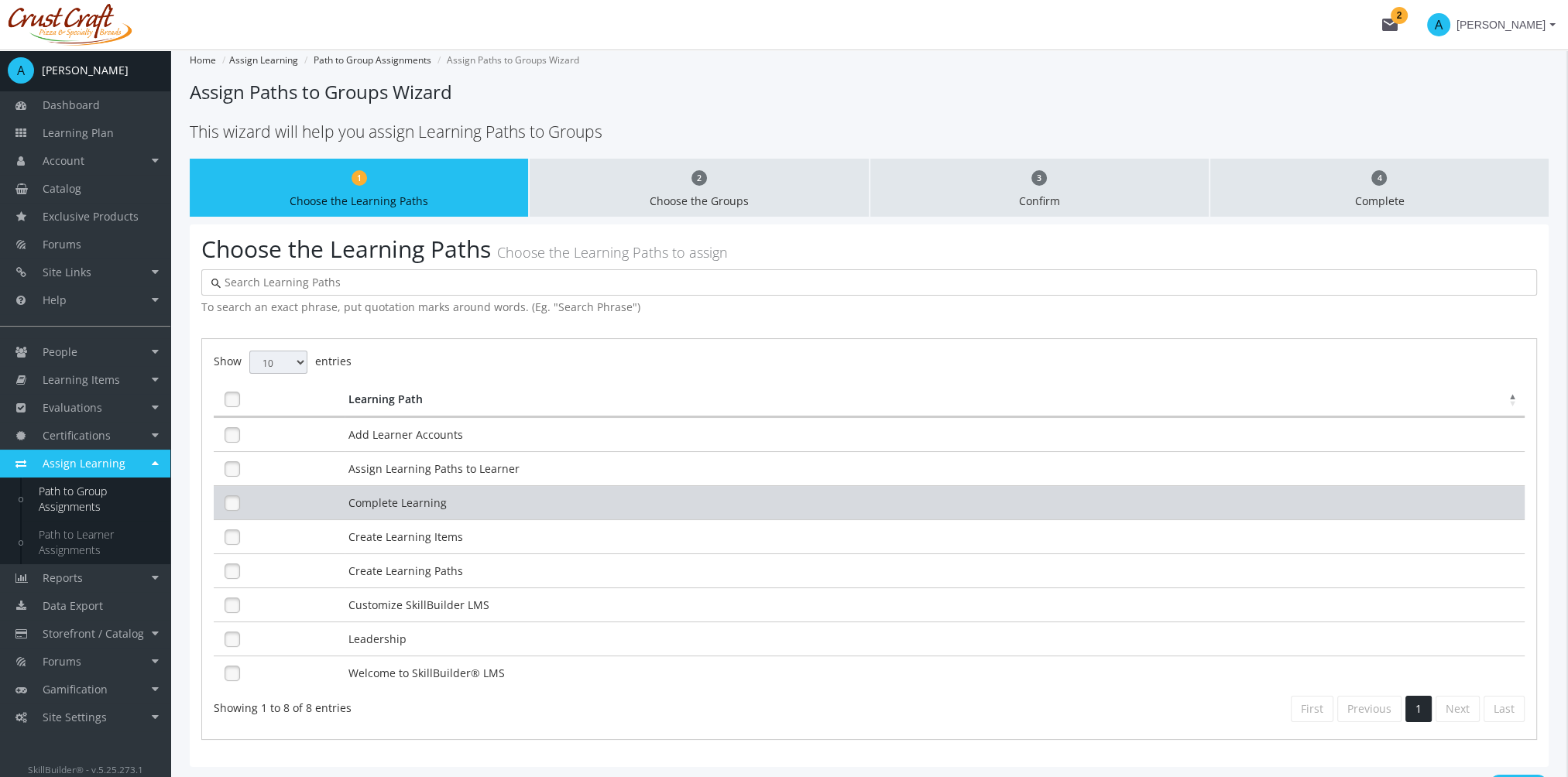
click at [446, 488] on td "Complete Learning" at bounding box center [934, 502] width 1180 height 35
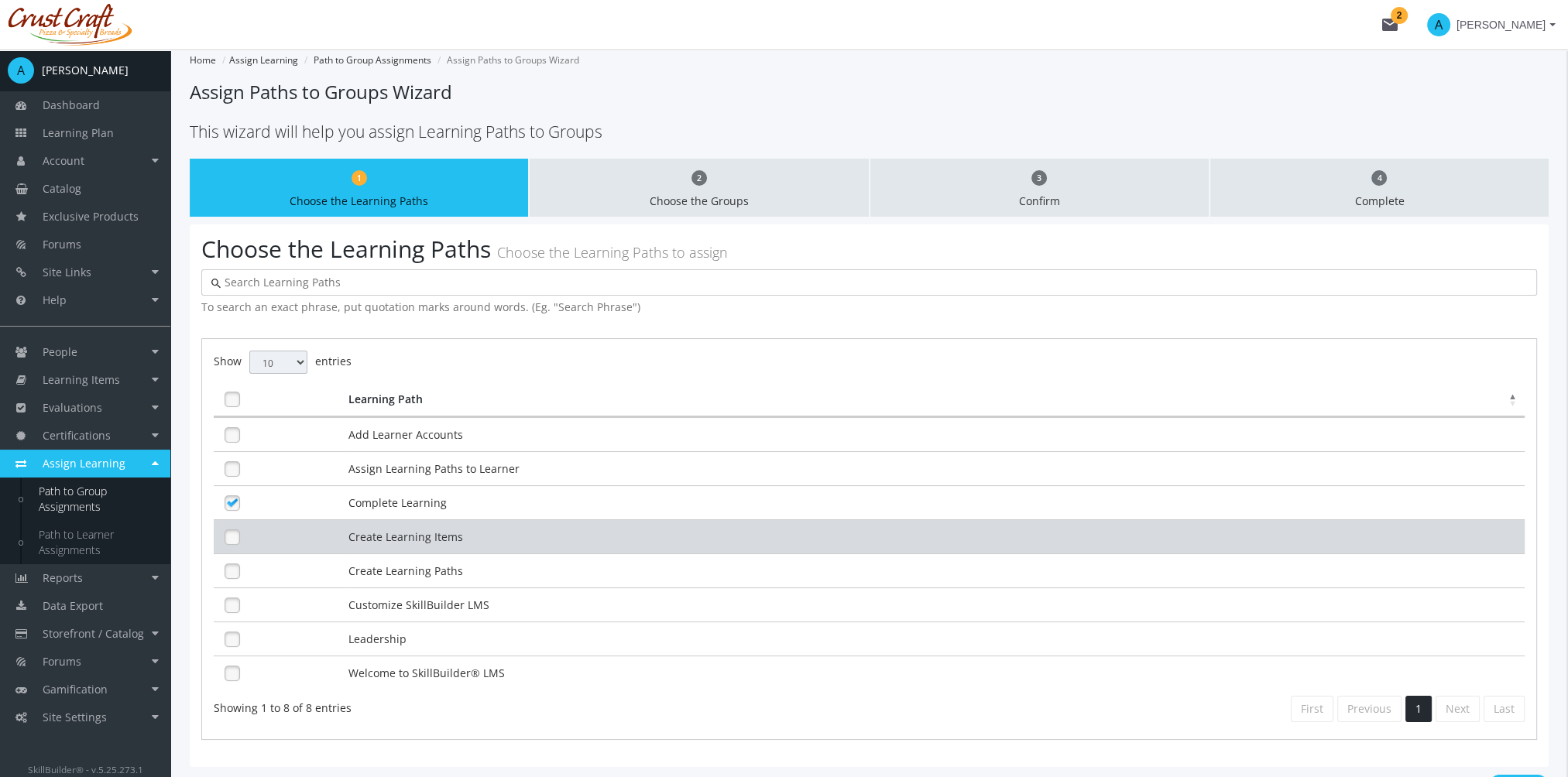
drag, startPoint x: 445, startPoint y: 522, endPoint x: 511, endPoint y: 538, distance: 67.9
click at [445, 523] on td "Create Learning Items" at bounding box center [934, 536] width 1180 height 35
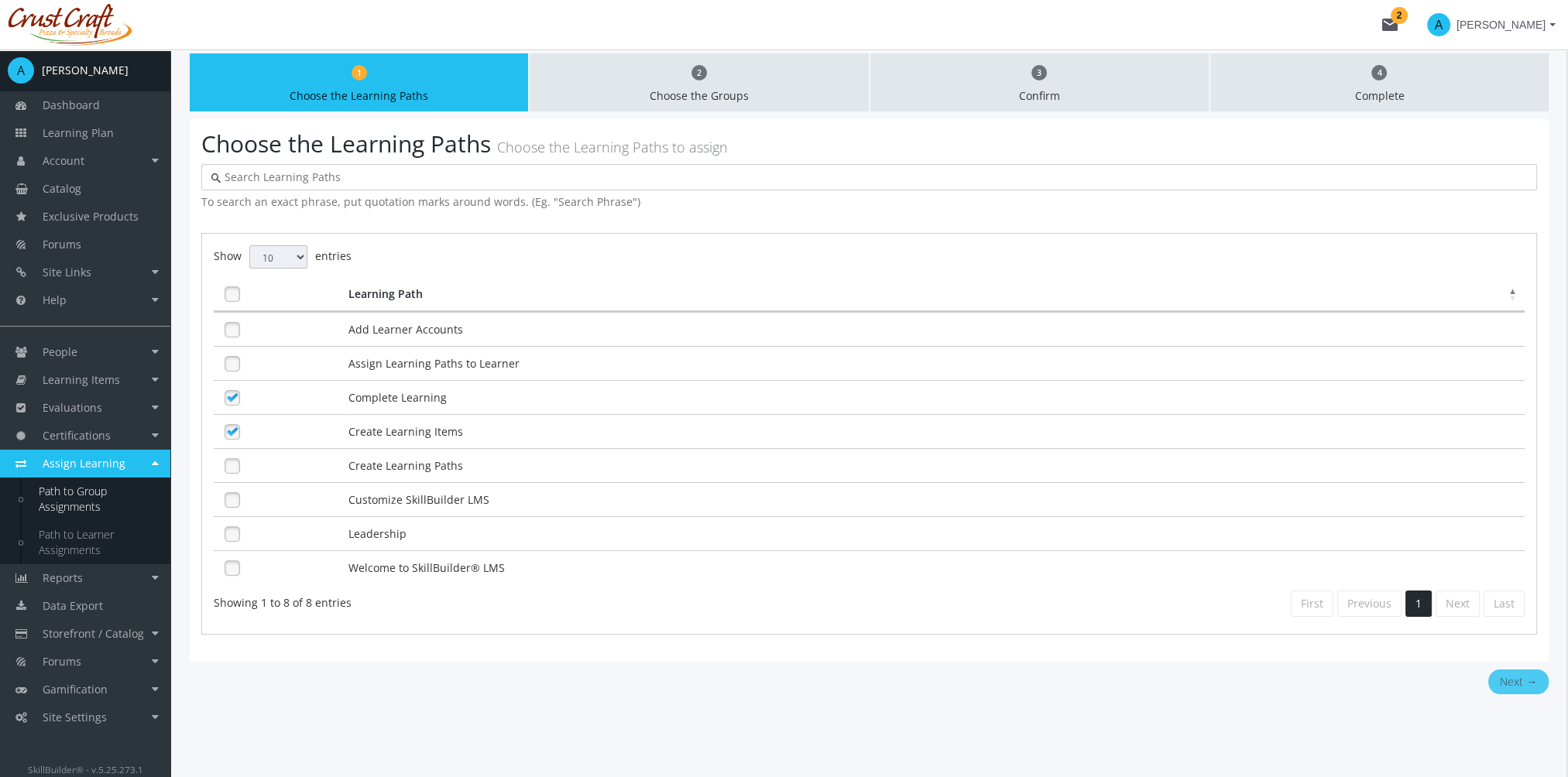
scroll to position [110, 0]
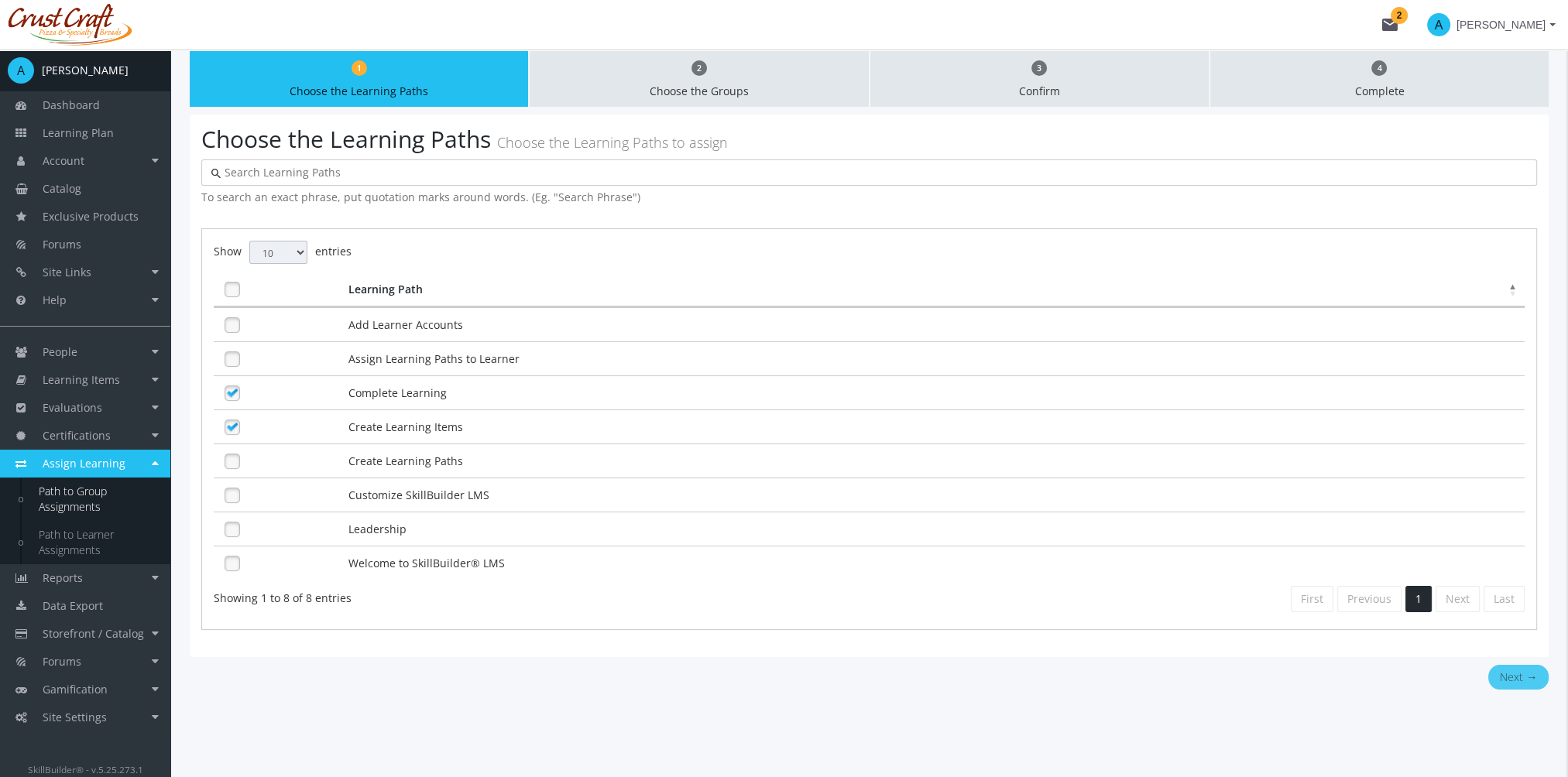
click at [1509, 678] on button "Next →" at bounding box center [1519, 677] width 61 height 25
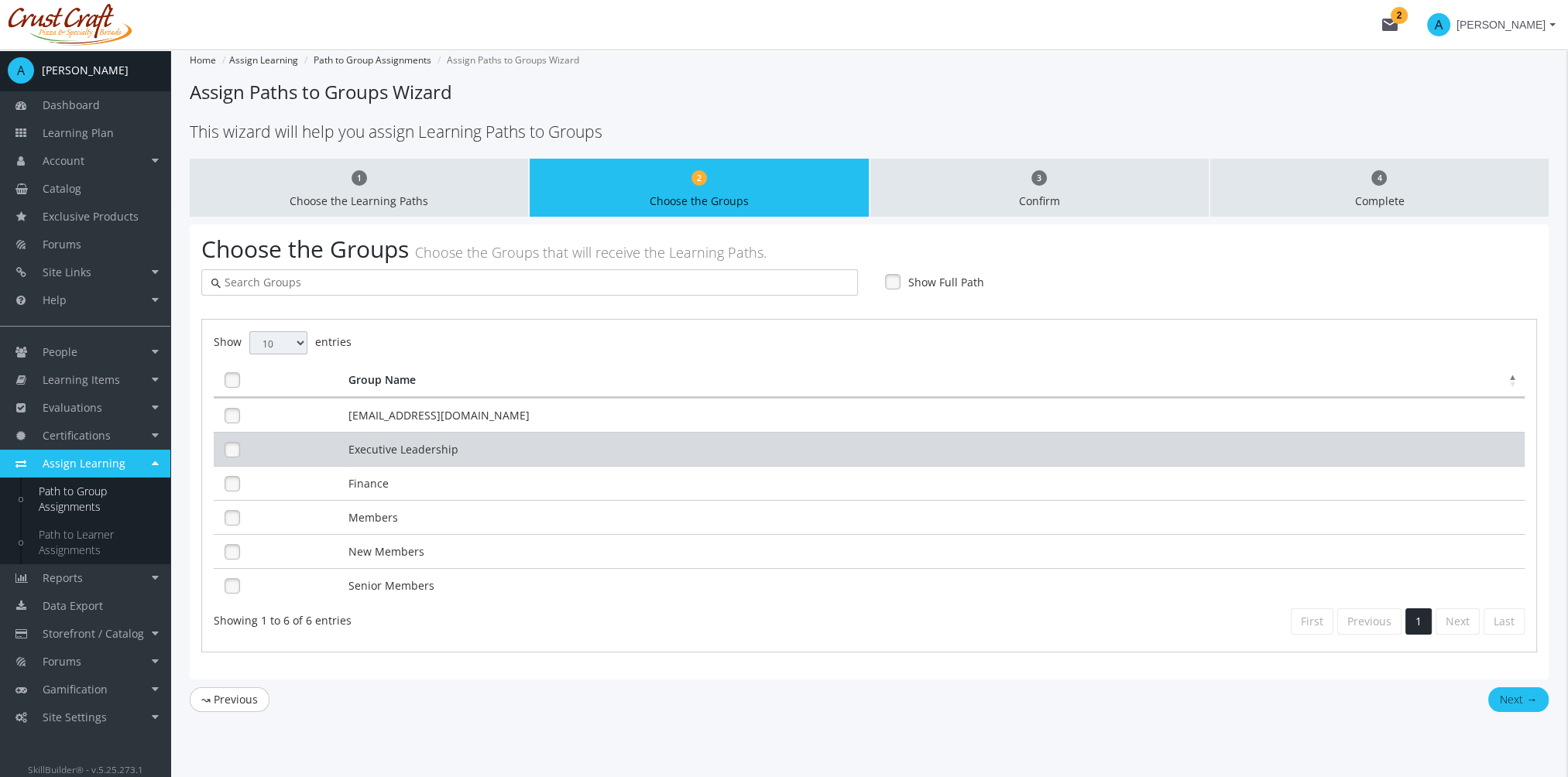
click at [405, 455] on td "Executive Leadership" at bounding box center [934, 449] width 1180 height 35
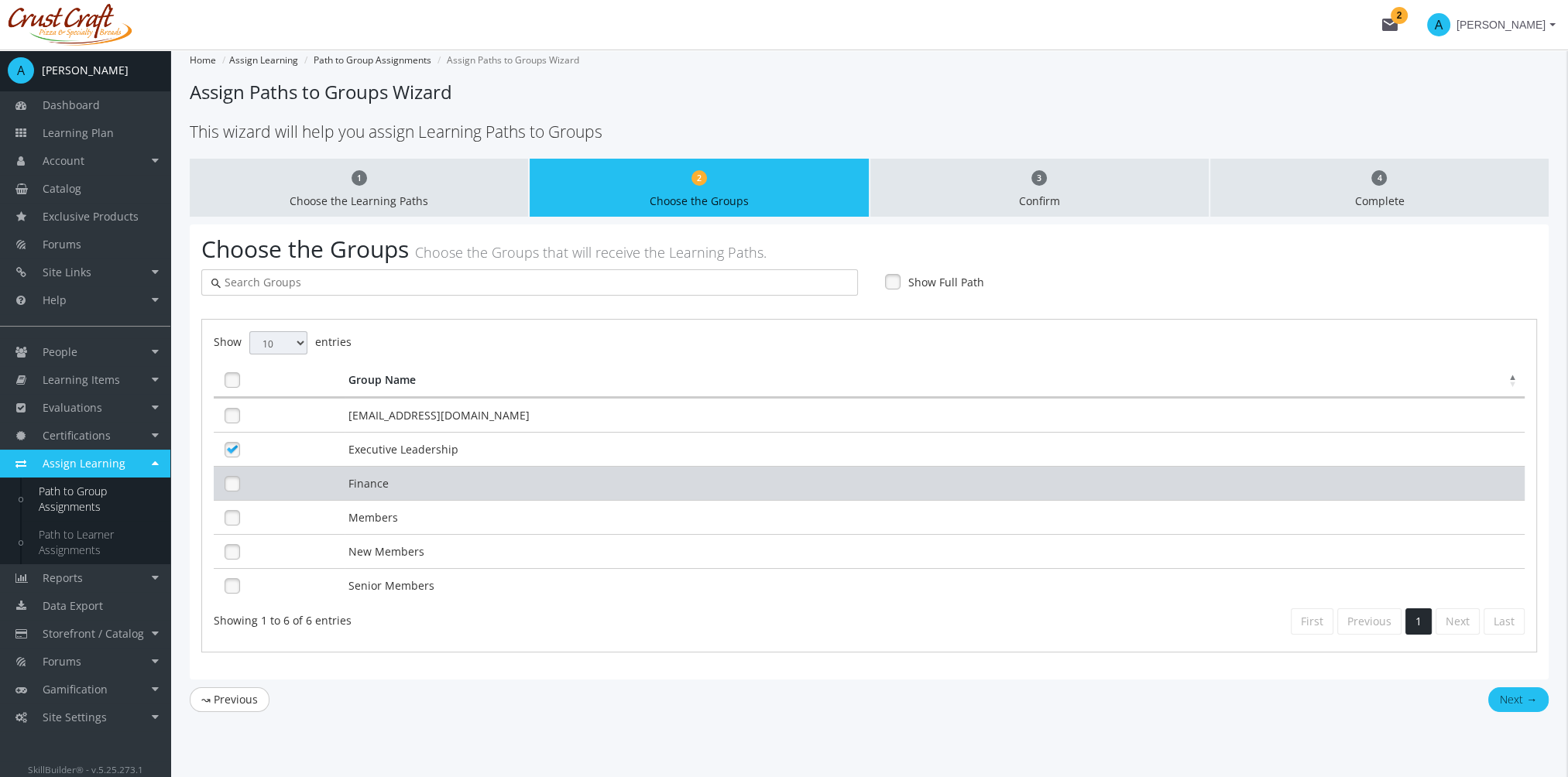
click at [390, 479] on td "Finance" at bounding box center [934, 482] width 1180 height 35
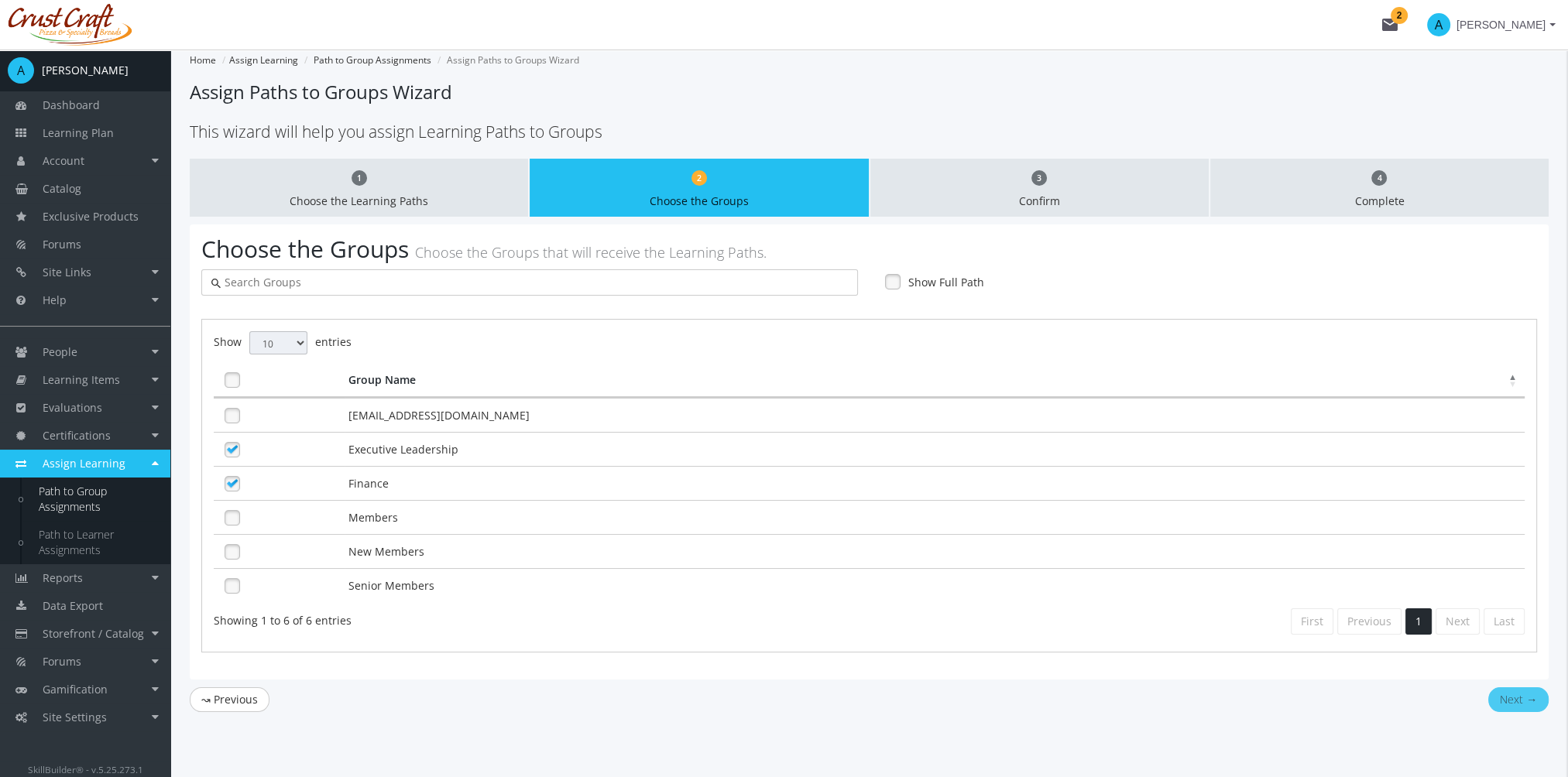
click at [1524, 700] on button "Next →" at bounding box center [1519, 700] width 61 height 25
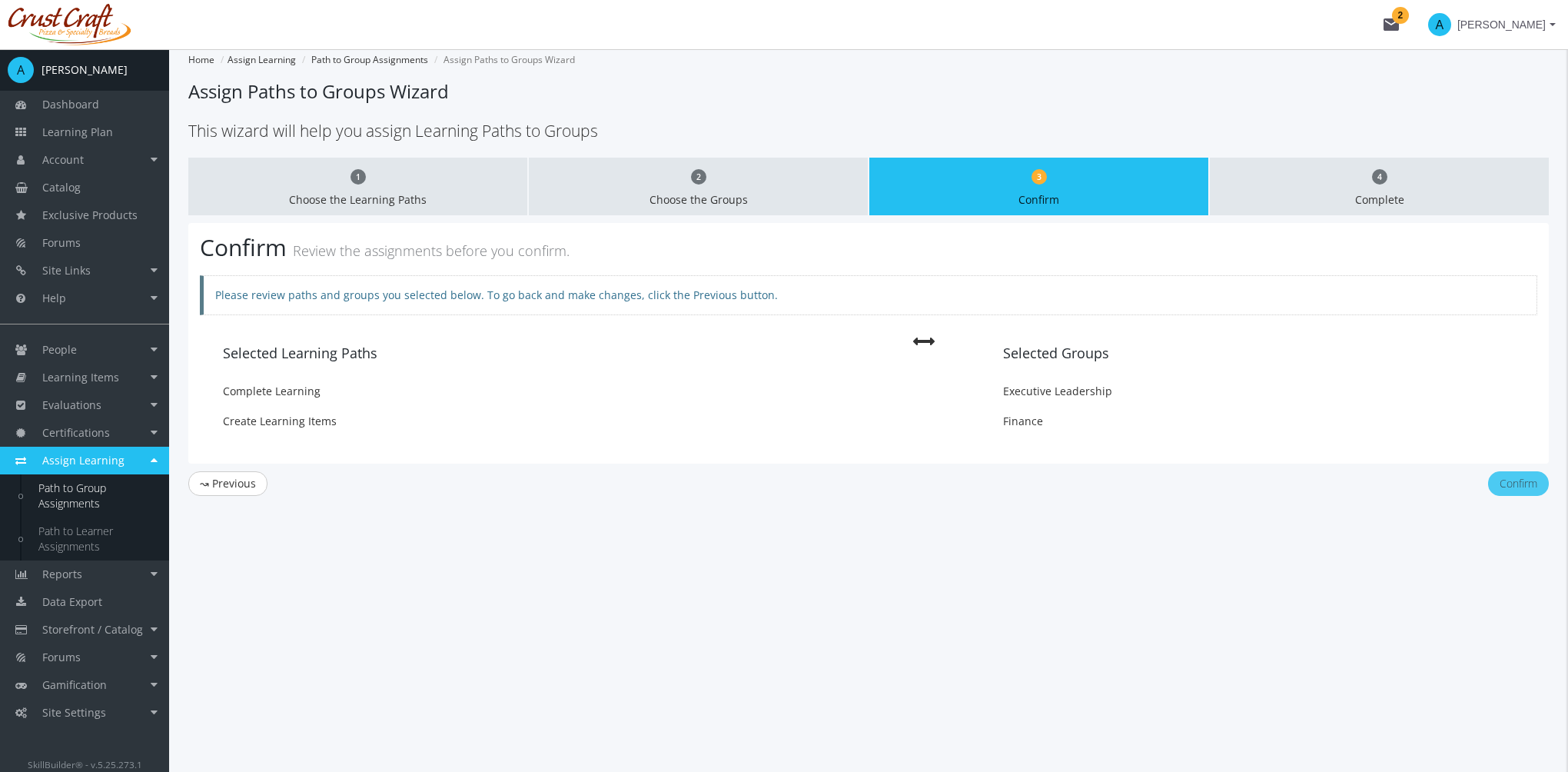
click at [1524, 479] on button "Confirm" at bounding box center [1519, 484] width 61 height 25
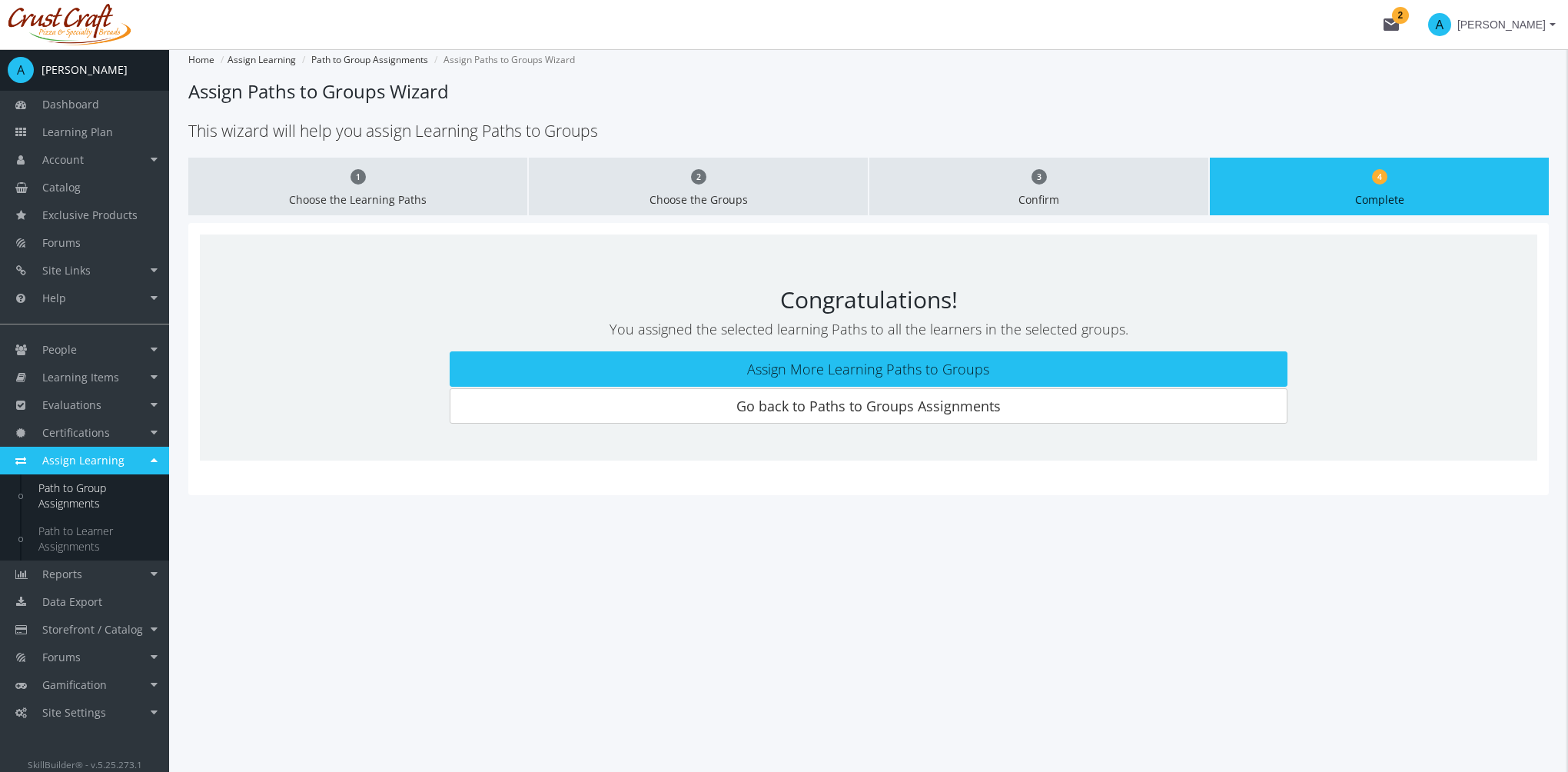
click at [941, 496] on div "1 Choose the Learning Paths 2 Choose the Groups 3 Confirm 4 Complete Congratula…" at bounding box center [868, 337] width 1360 height 361
click at [80, 135] on span "Learning Plan" at bounding box center [78, 132] width 70 height 15
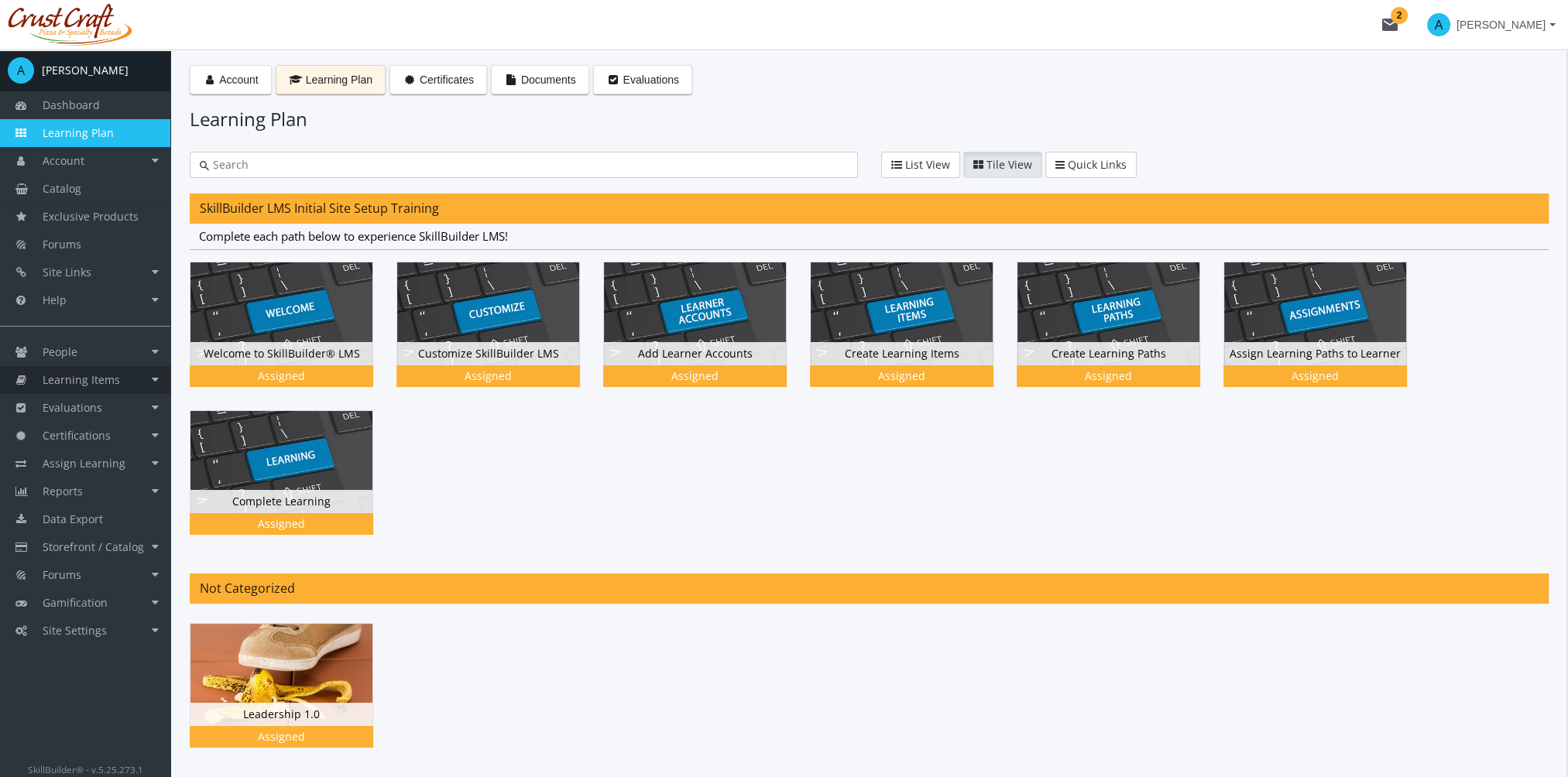
click at [100, 375] on span "Learning Items" at bounding box center [81, 380] width 77 height 15
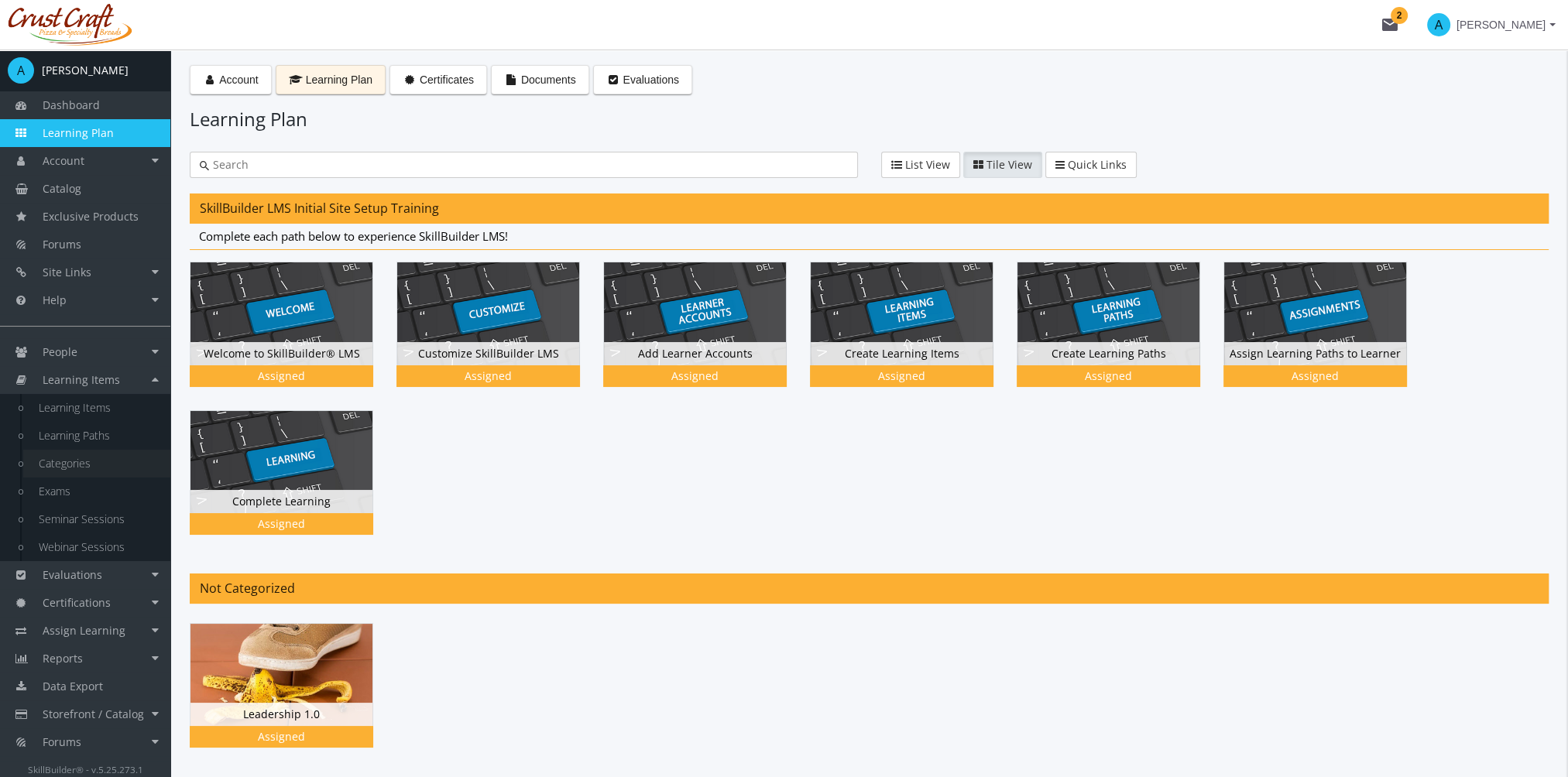
click at [70, 463] on link "Categories" at bounding box center [97, 464] width 147 height 28
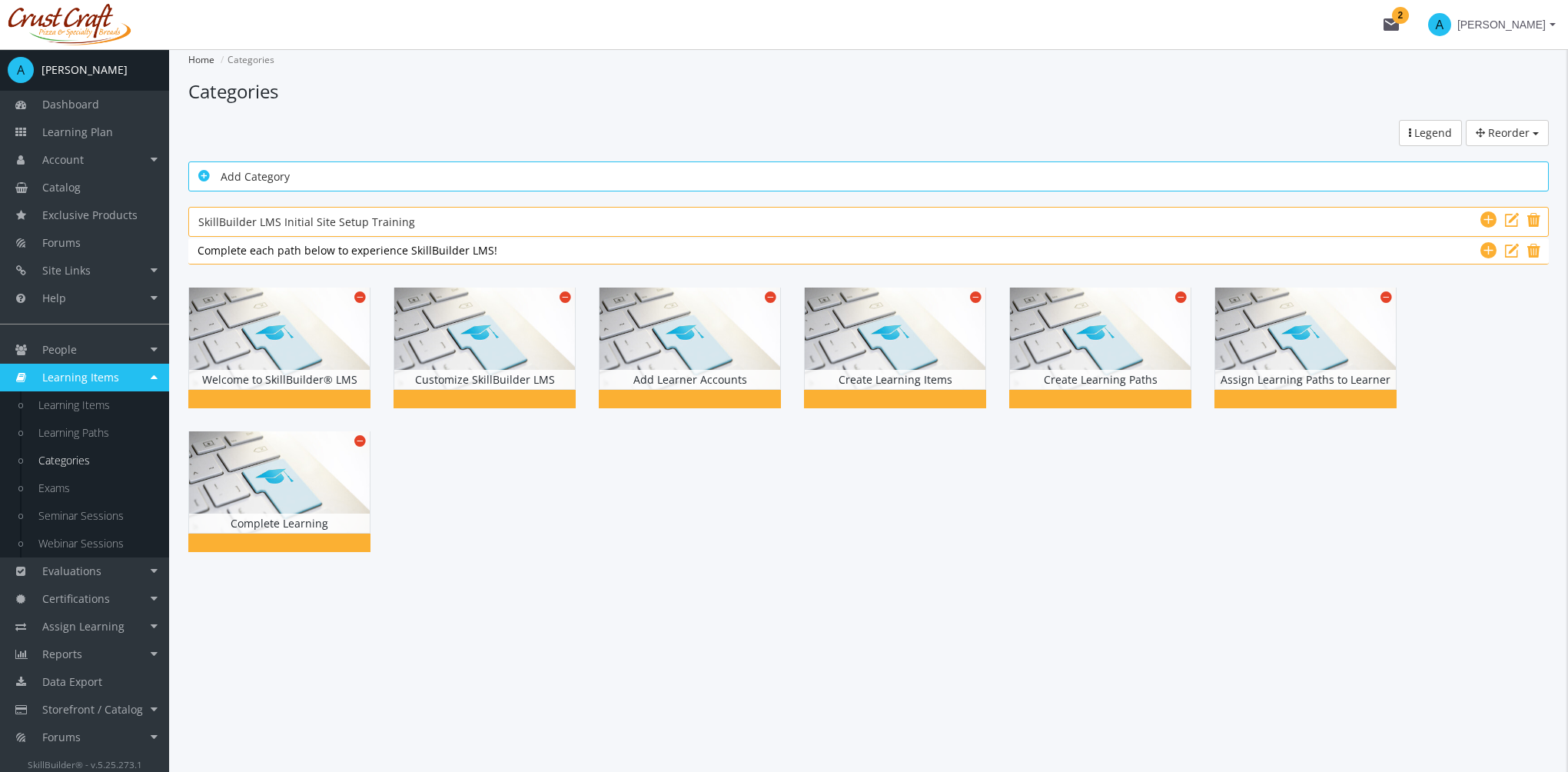
click at [200, 175] on icon at bounding box center [204, 175] width 11 height 14
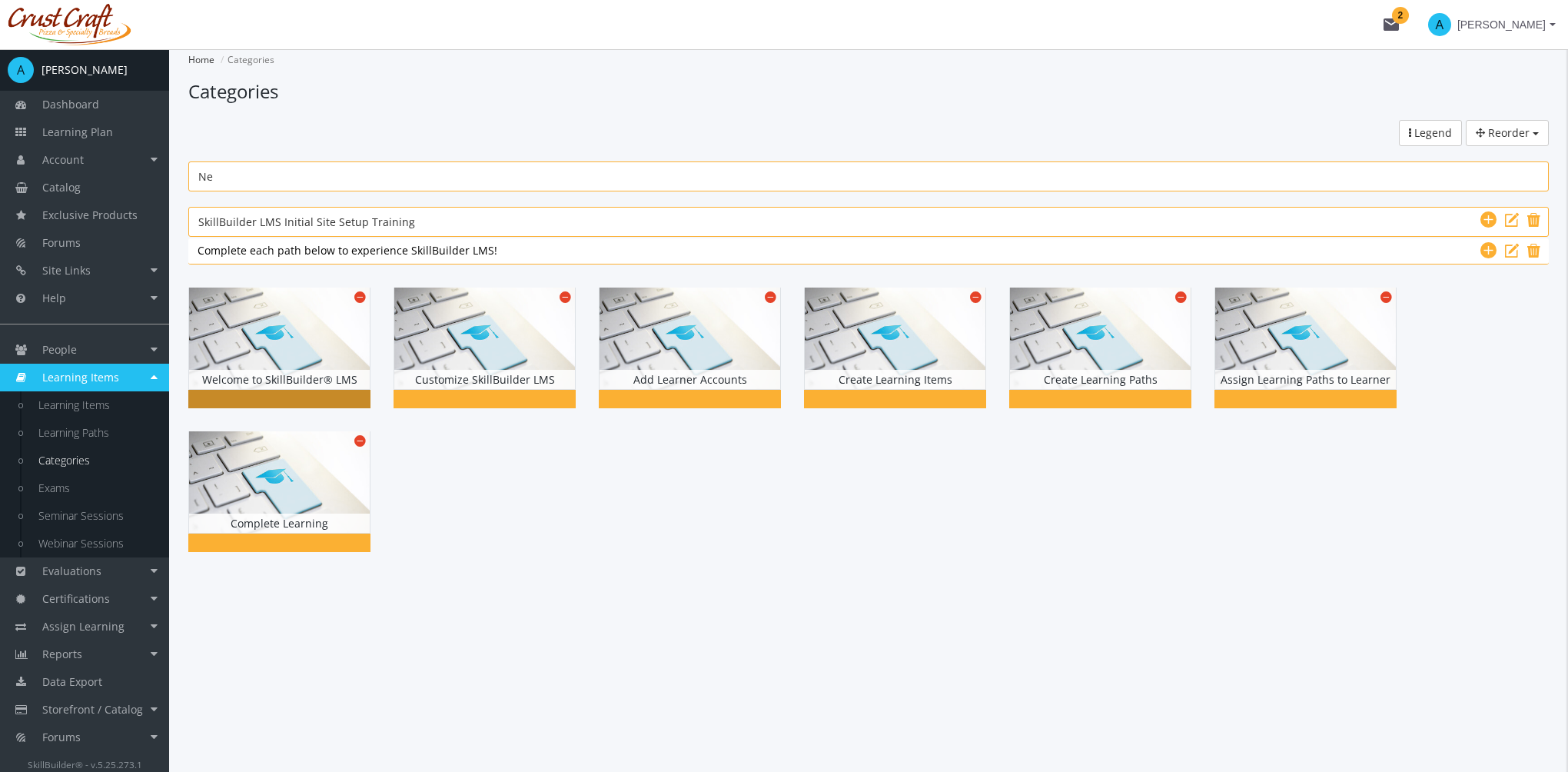
type input "N"
type input "Soft Skills"
click at [420, 125] on div "Reorder Categories Subcategories Learning Paths Legend" at bounding box center [868, 133] width 1384 height 26
click at [1485, 590] on icon at bounding box center [1488, 592] width 16 height 19
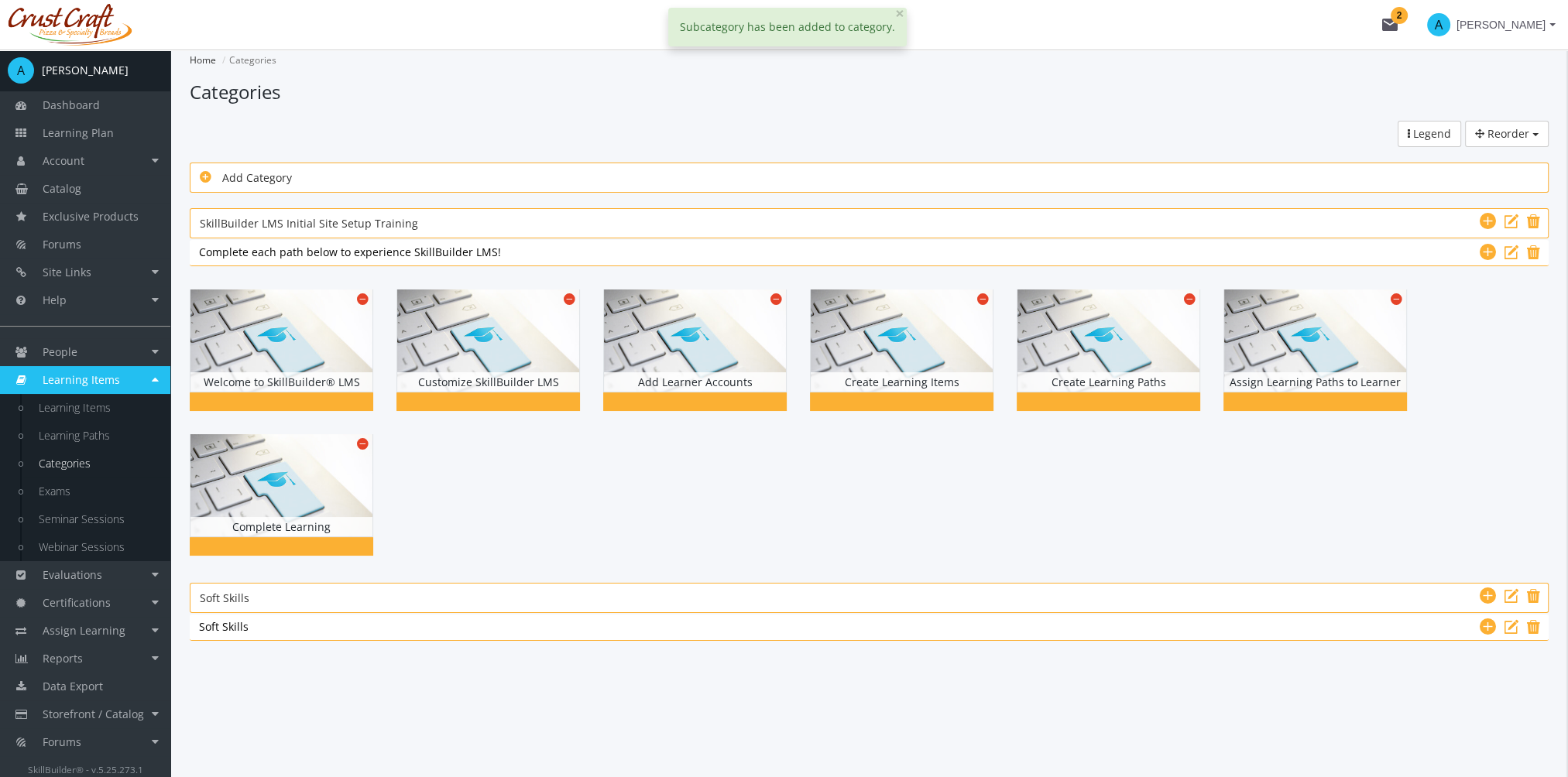
click at [287, 625] on div "Soft Skills Soft Skills" at bounding box center [869, 627] width 1340 height 16
type input "Leadership"
click at [390, 689] on div "Click to place the selected Learning Path here!" at bounding box center [869, 690] width 1359 height 77
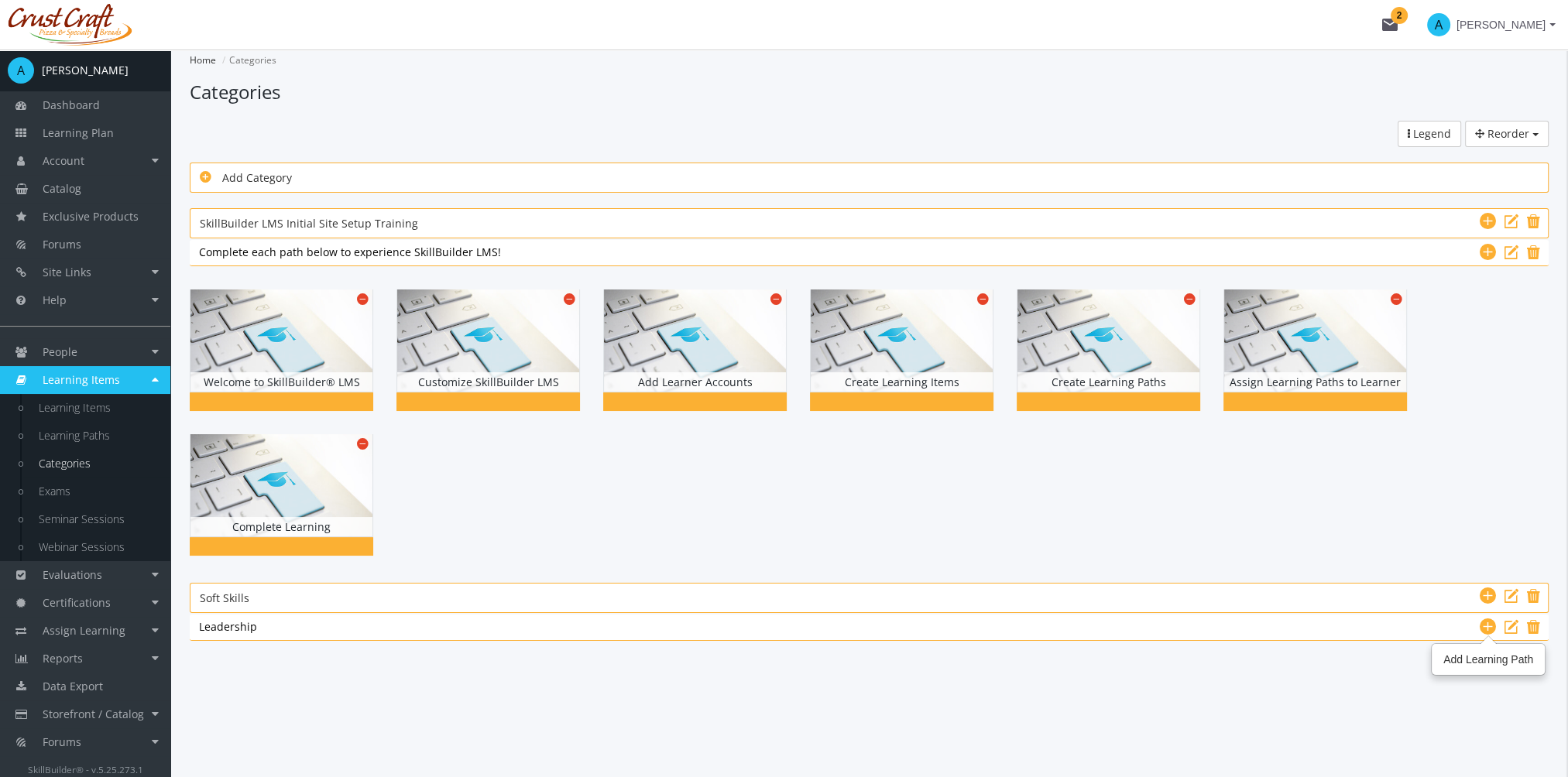
click at [1486, 625] on icon at bounding box center [1487, 627] width 16 height 19
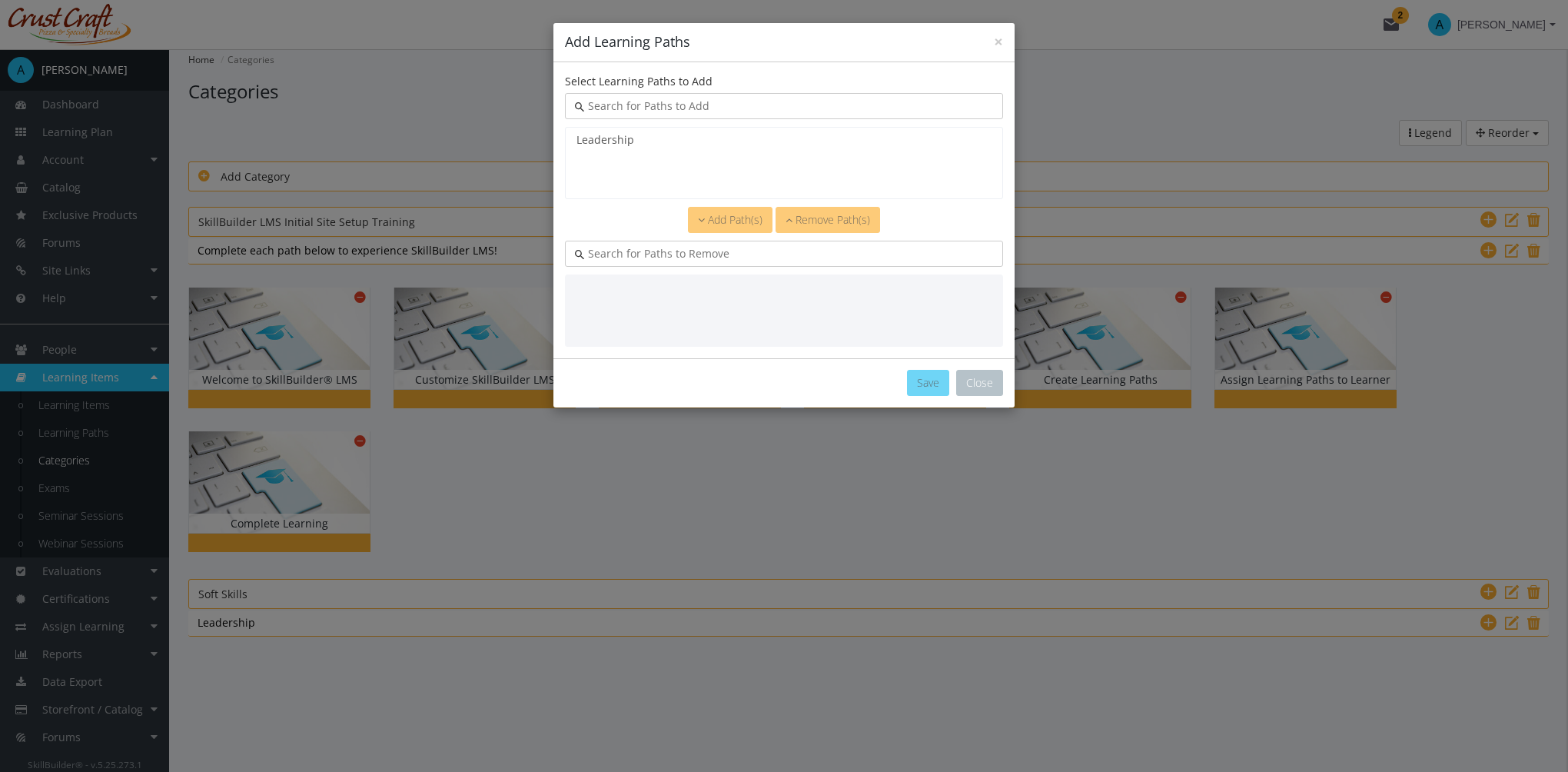
select select "object:5847"
click at [604, 142] on option "Leadership" at bounding box center [784, 140] width 418 height 16
click at [754, 220] on span "Add Path(s)" at bounding box center [735, 220] width 55 height 15
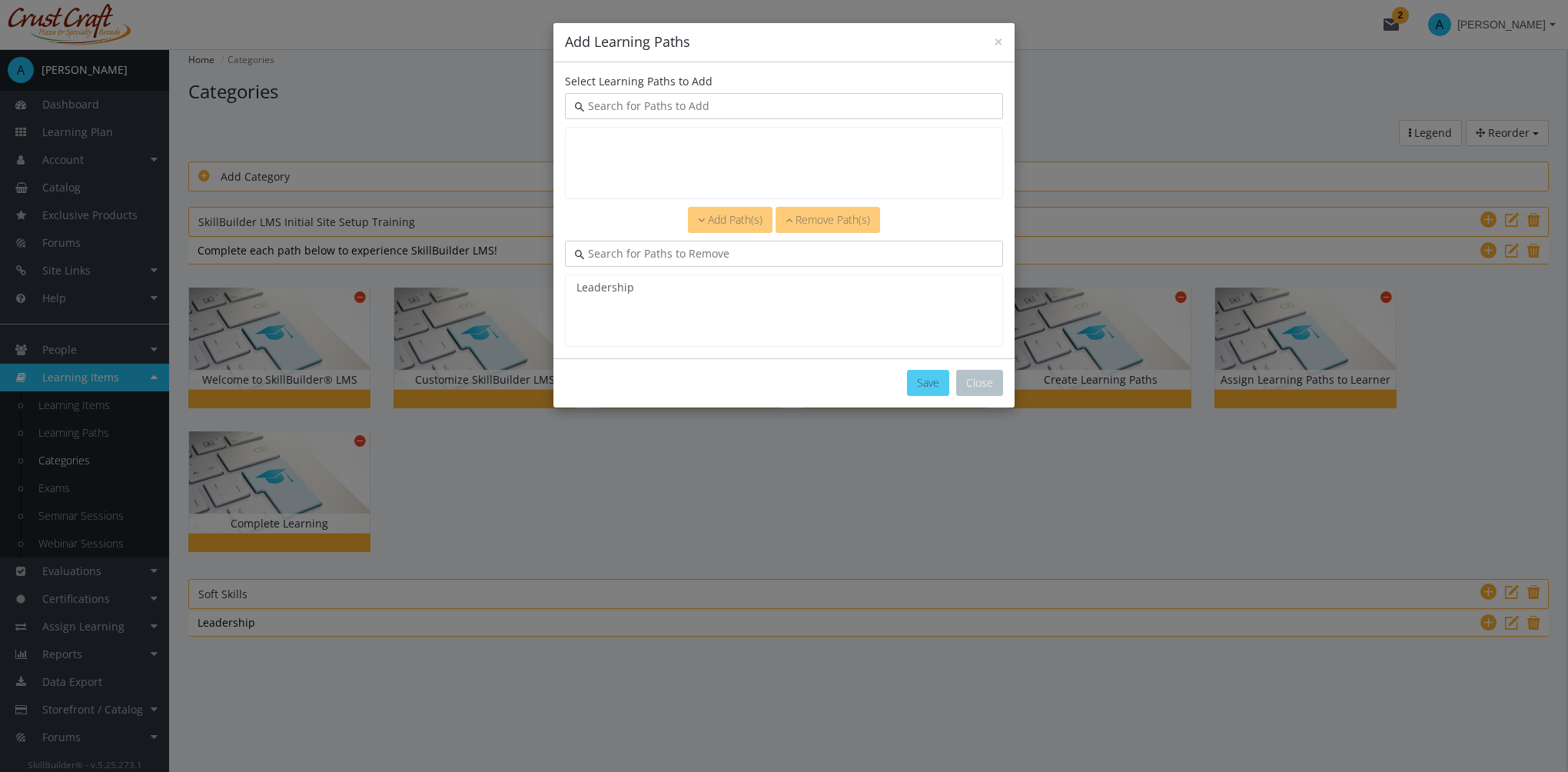
click at [919, 375] on button "Save" at bounding box center [929, 383] width 43 height 26
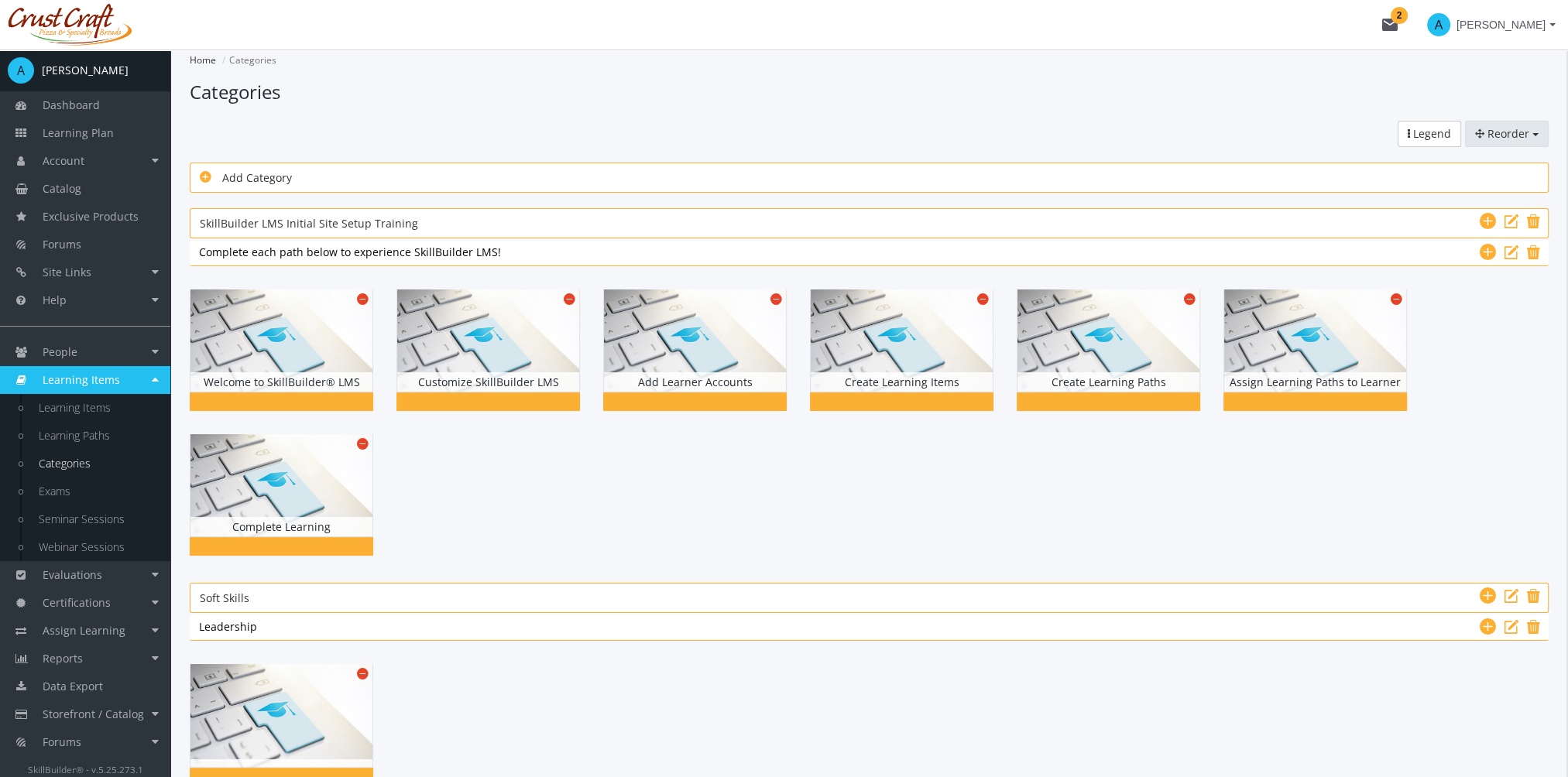
click at [1505, 126] on span "Reorder" at bounding box center [1508, 133] width 42 height 15
click at [1475, 162] on link "Categories" at bounding box center [1486, 164] width 122 height 23
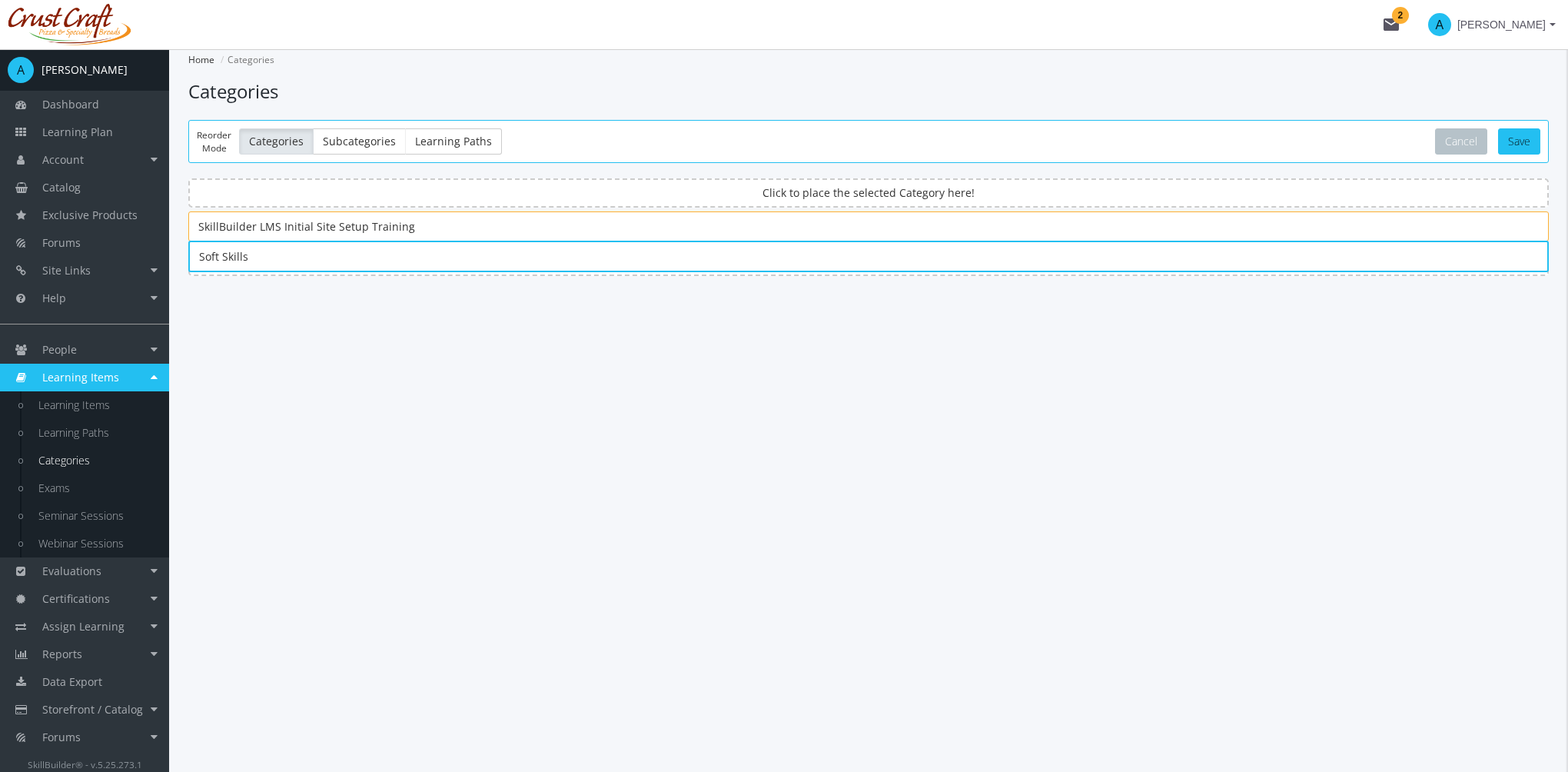
drag, startPoint x: 297, startPoint y: 225, endPoint x: 424, endPoint y: 209, distance: 128.0
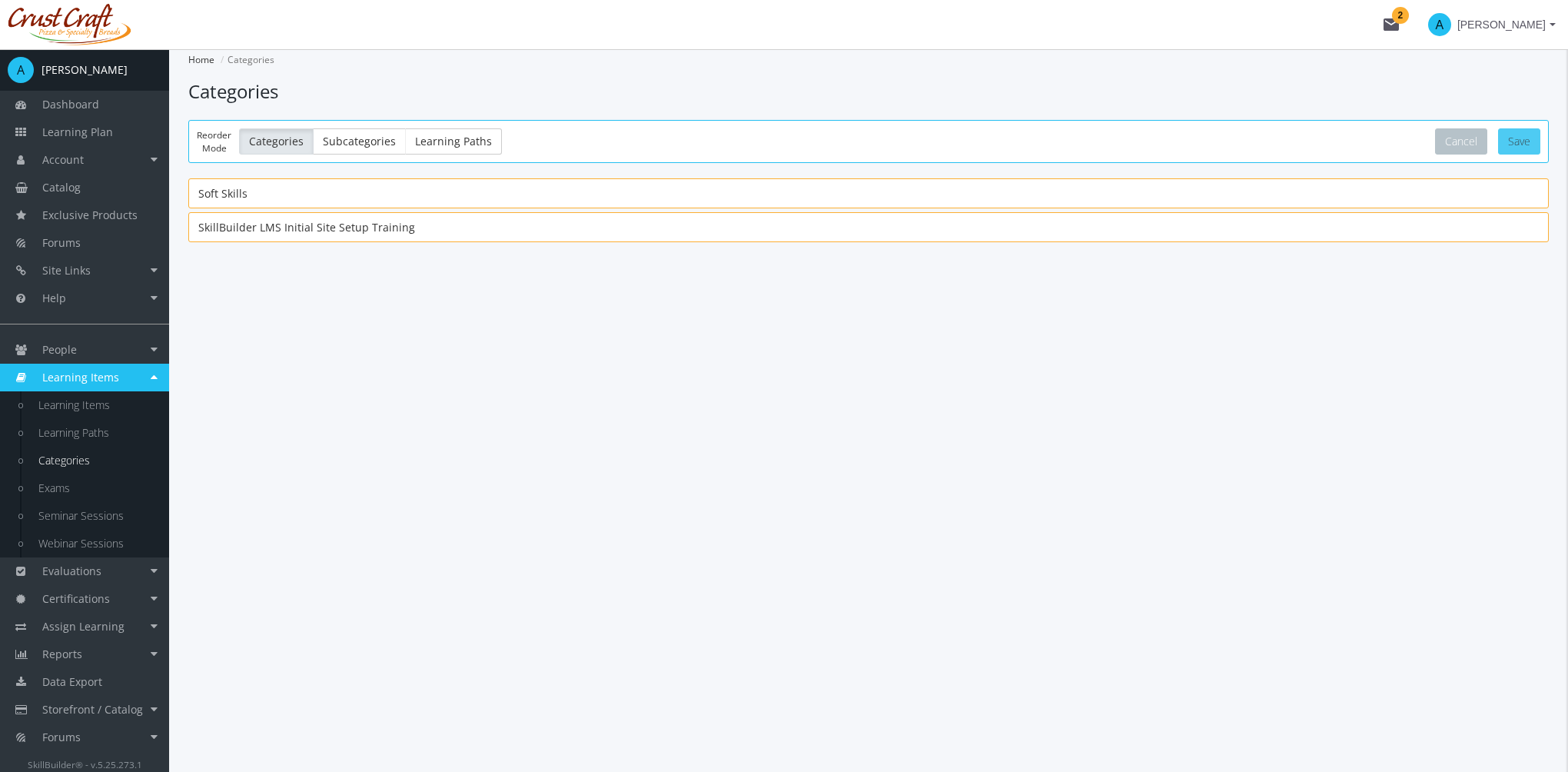
click at [1523, 146] on button "Save" at bounding box center [1520, 142] width 43 height 26
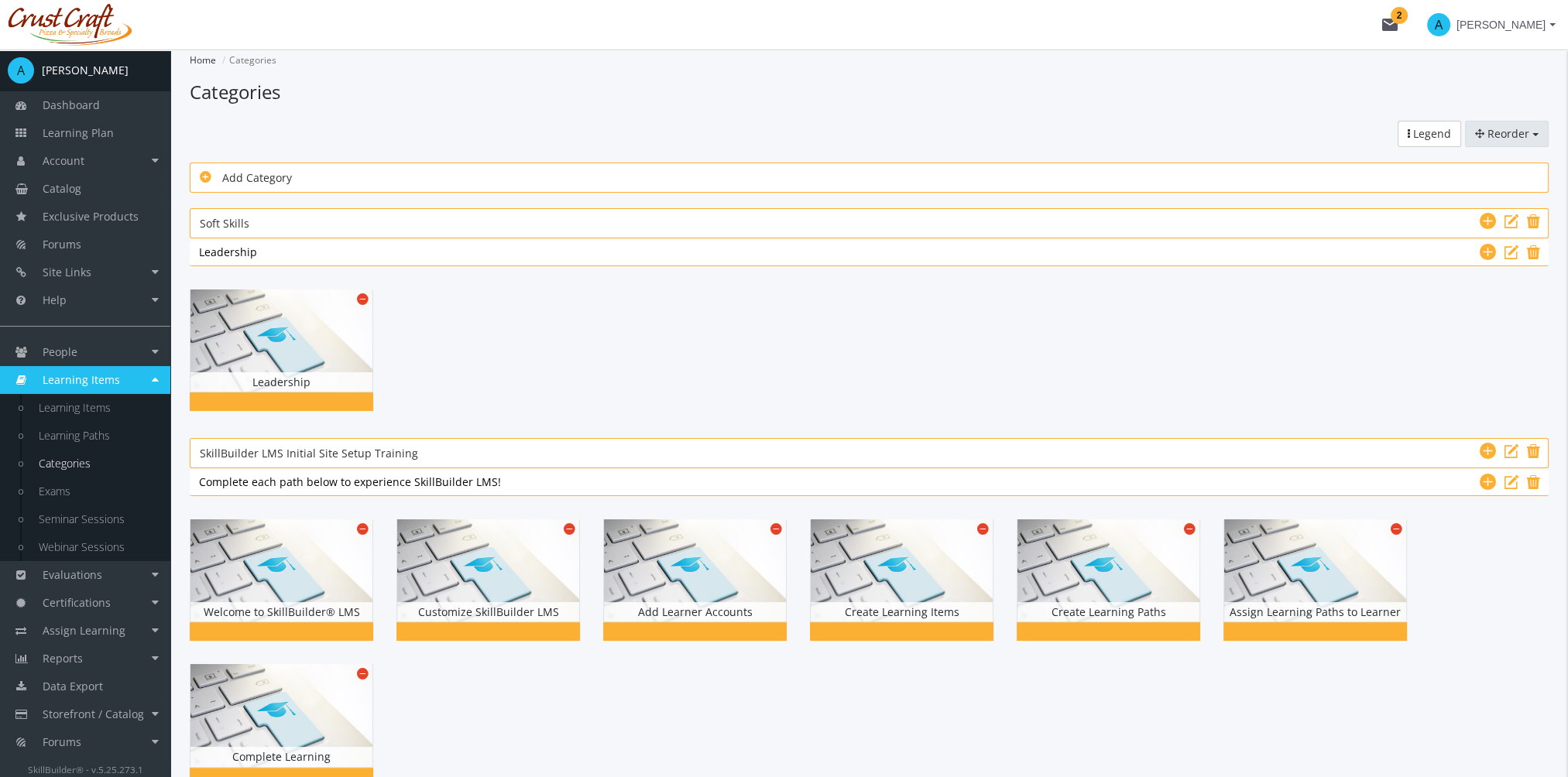
click at [1513, 127] on span "Reorder" at bounding box center [1508, 133] width 42 height 15
click at [1501, 213] on link "Learning Paths" at bounding box center [1486, 211] width 122 height 23
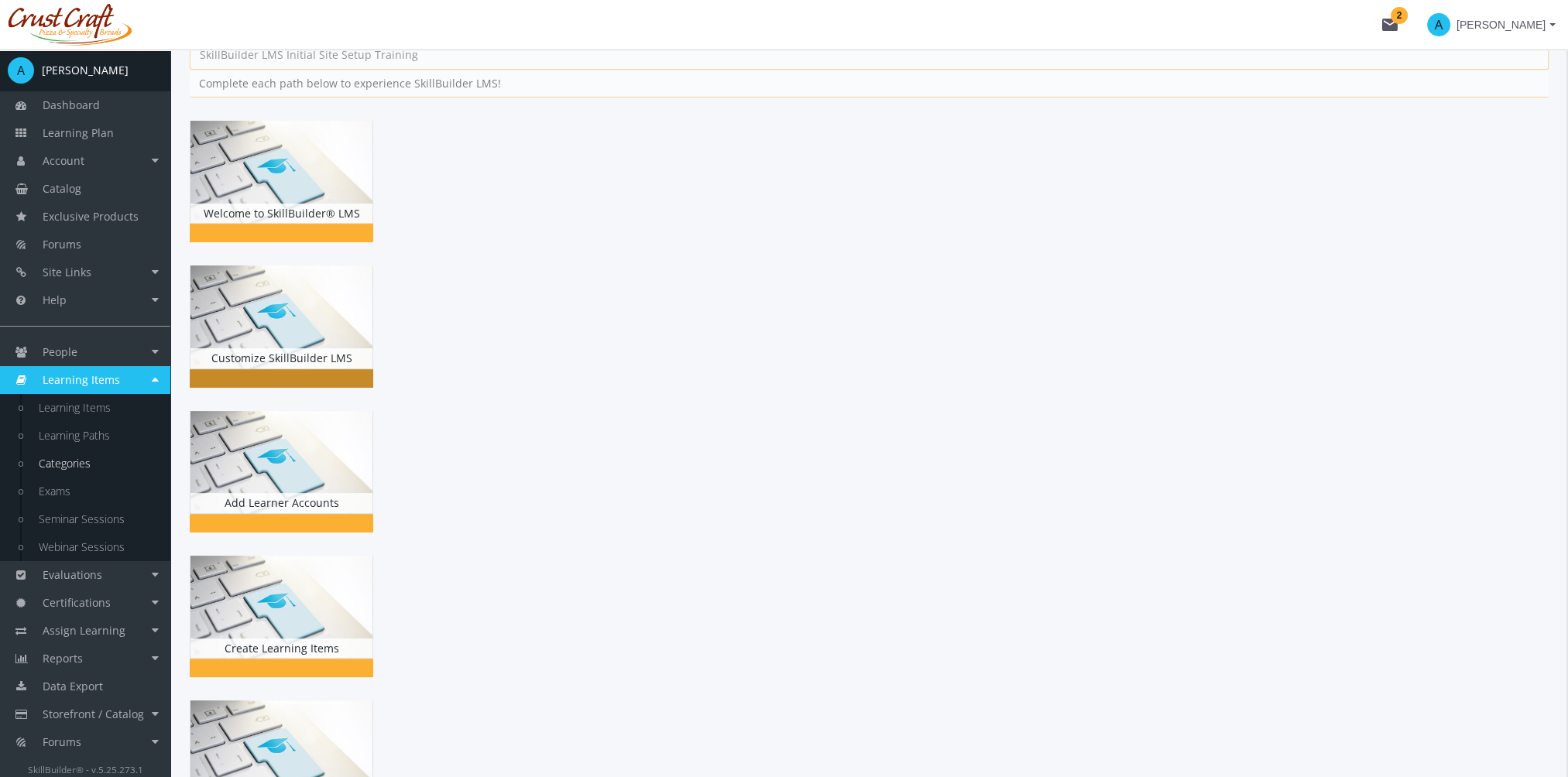
scroll to position [387, 0]
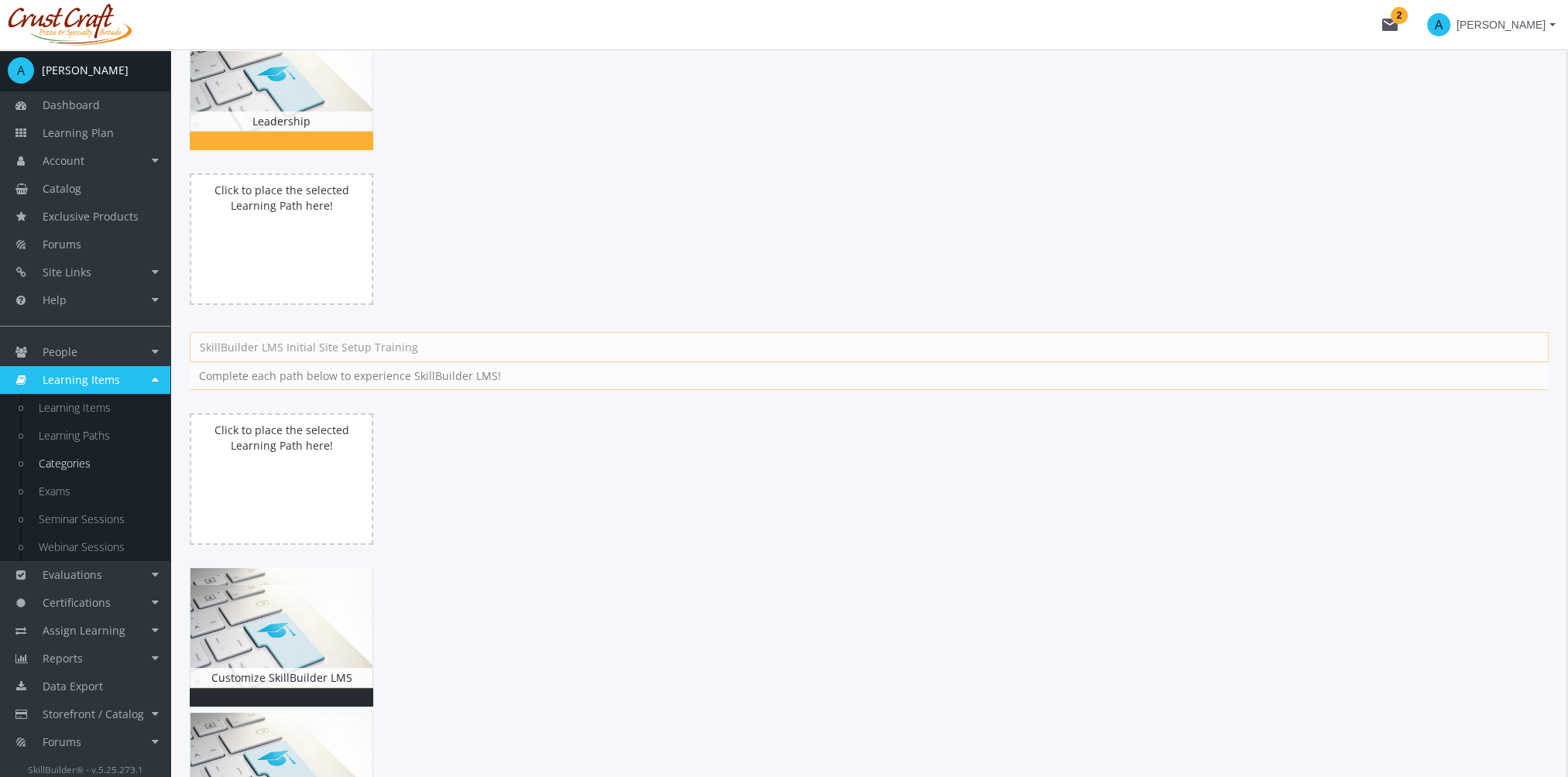
drag, startPoint x: 301, startPoint y: 339, endPoint x: 259, endPoint y: 610, distance: 274.2
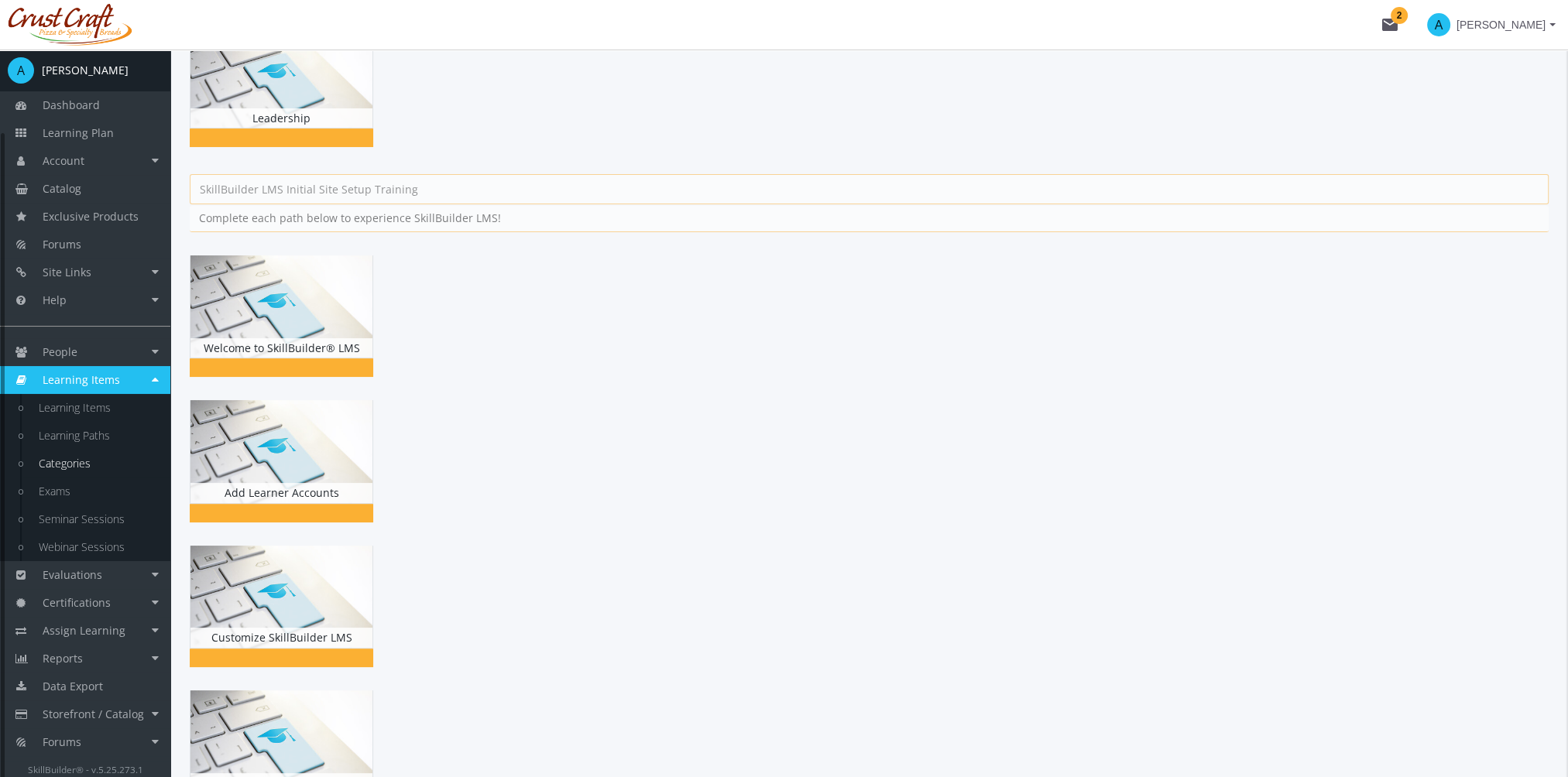
scroll to position [0, 0]
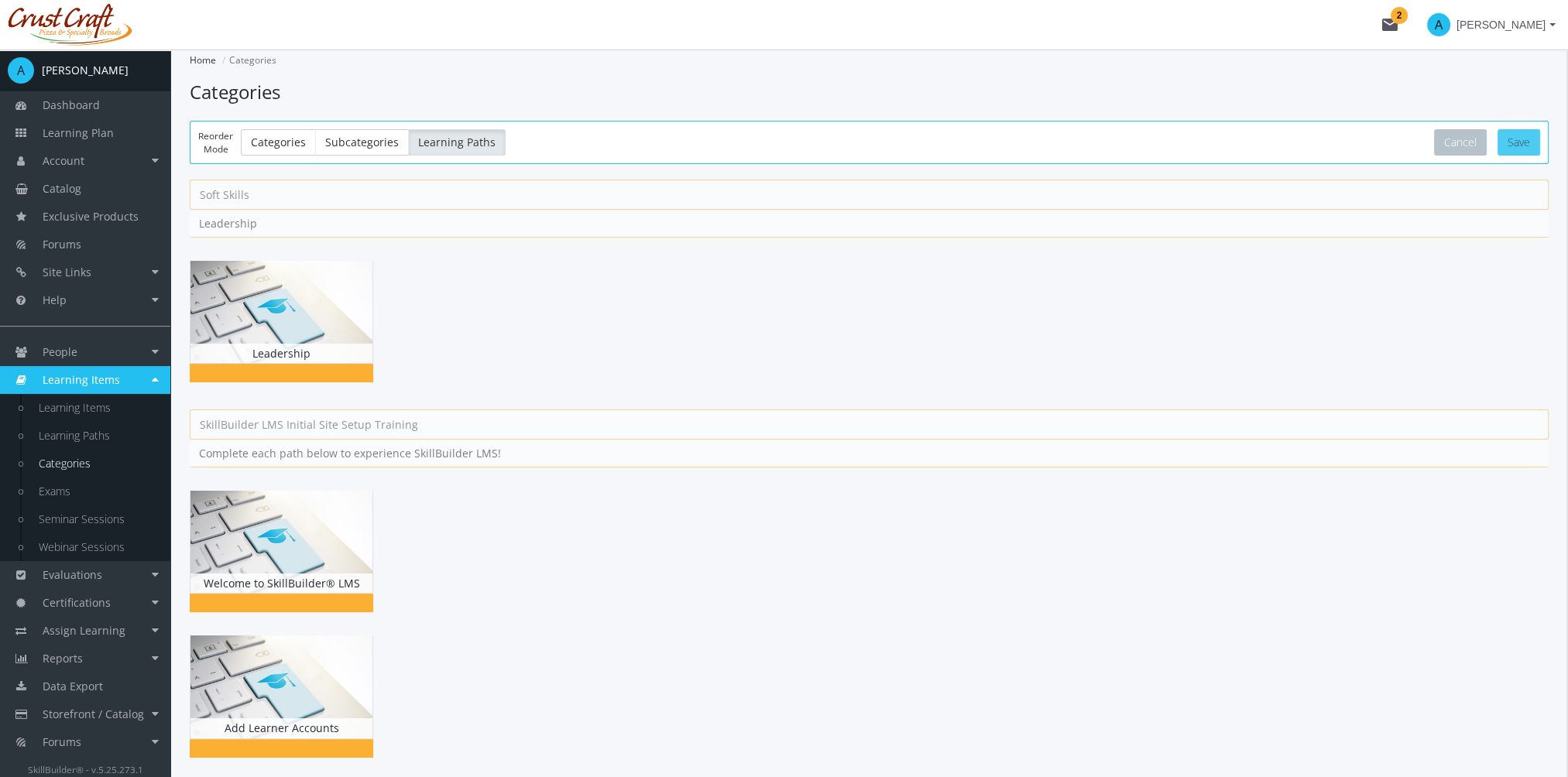
click at [1533, 146] on button "Save" at bounding box center [1519, 143] width 43 height 26
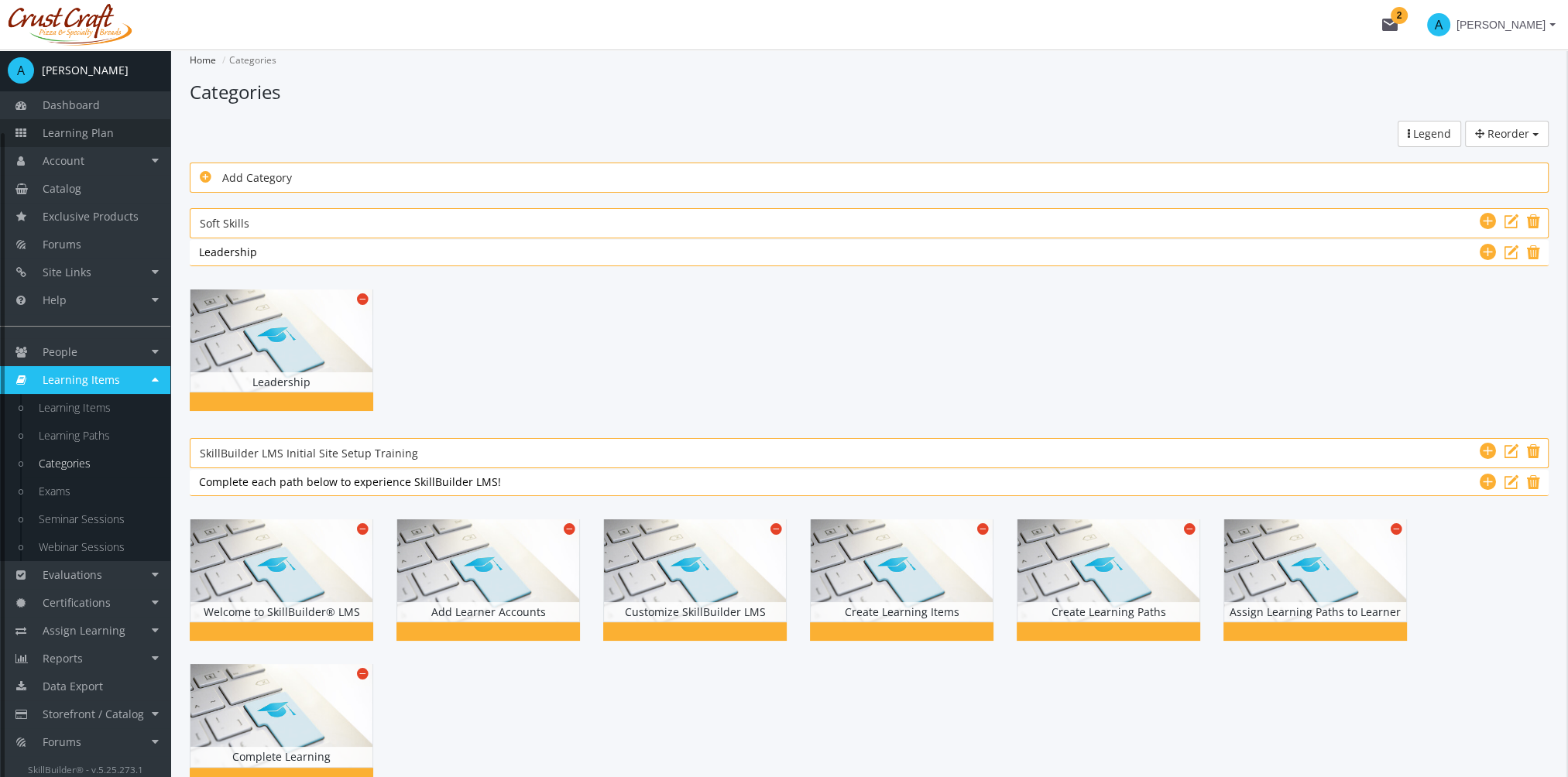
click at [131, 125] on link "Learning Plan" at bounding box center [85, 133] width 171 height 28
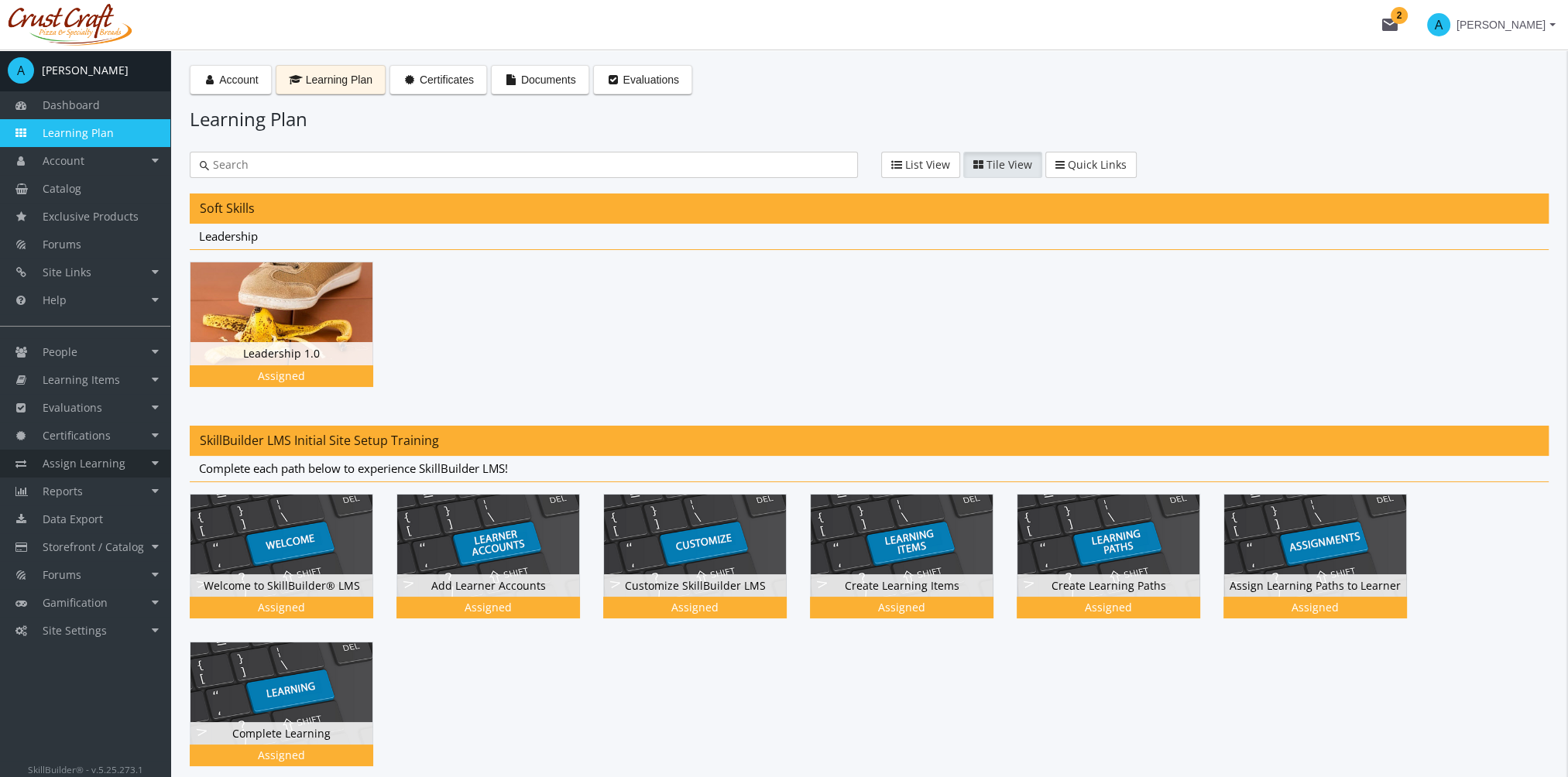
click at [79, 466] on span "Assign Learning" at bounding box center [84, 464] width 83 height 15
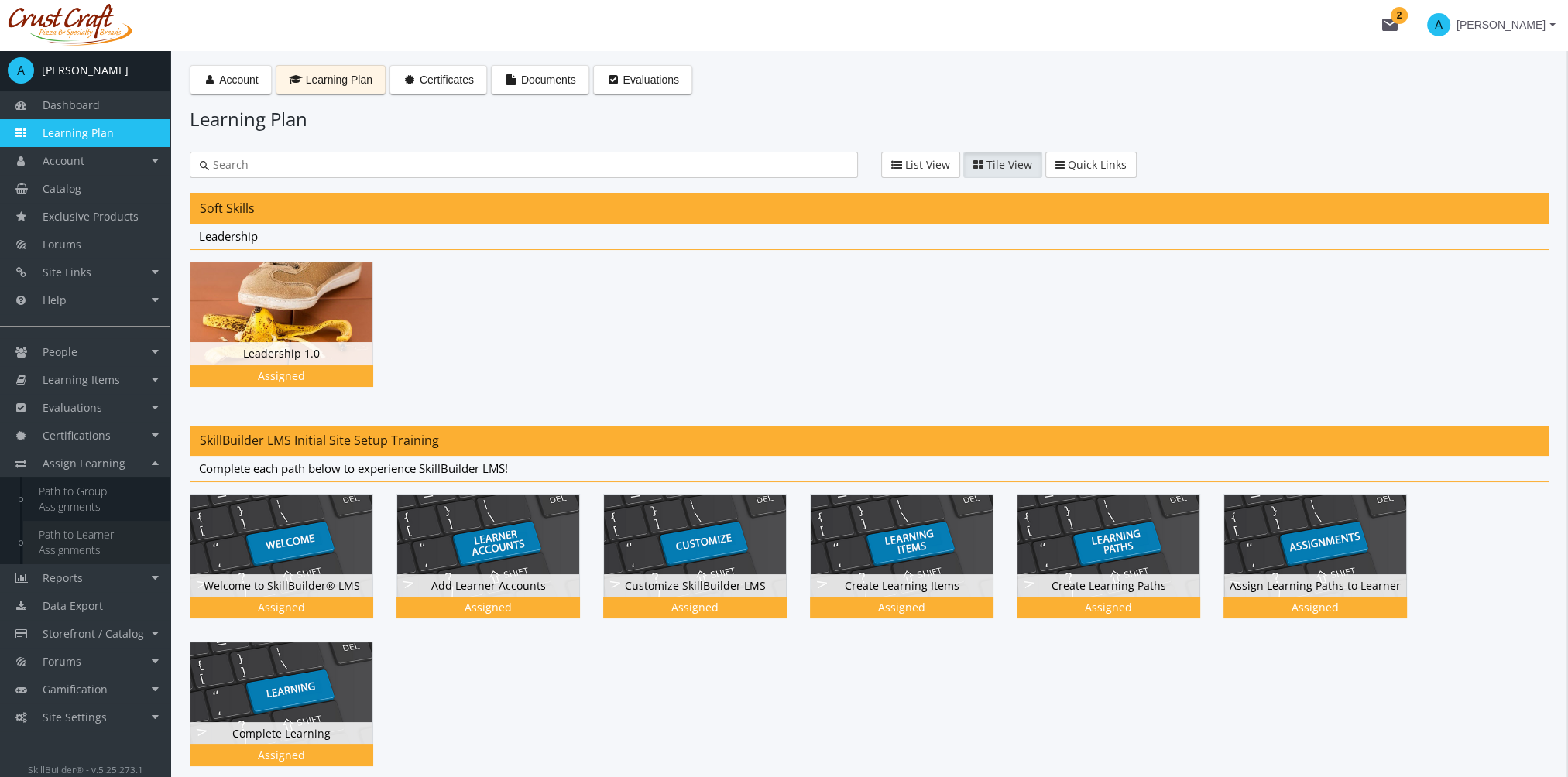
click at [104, 537] on link "Path to Learner Assignments" at bounding box center [97, 542] width 147 height 43
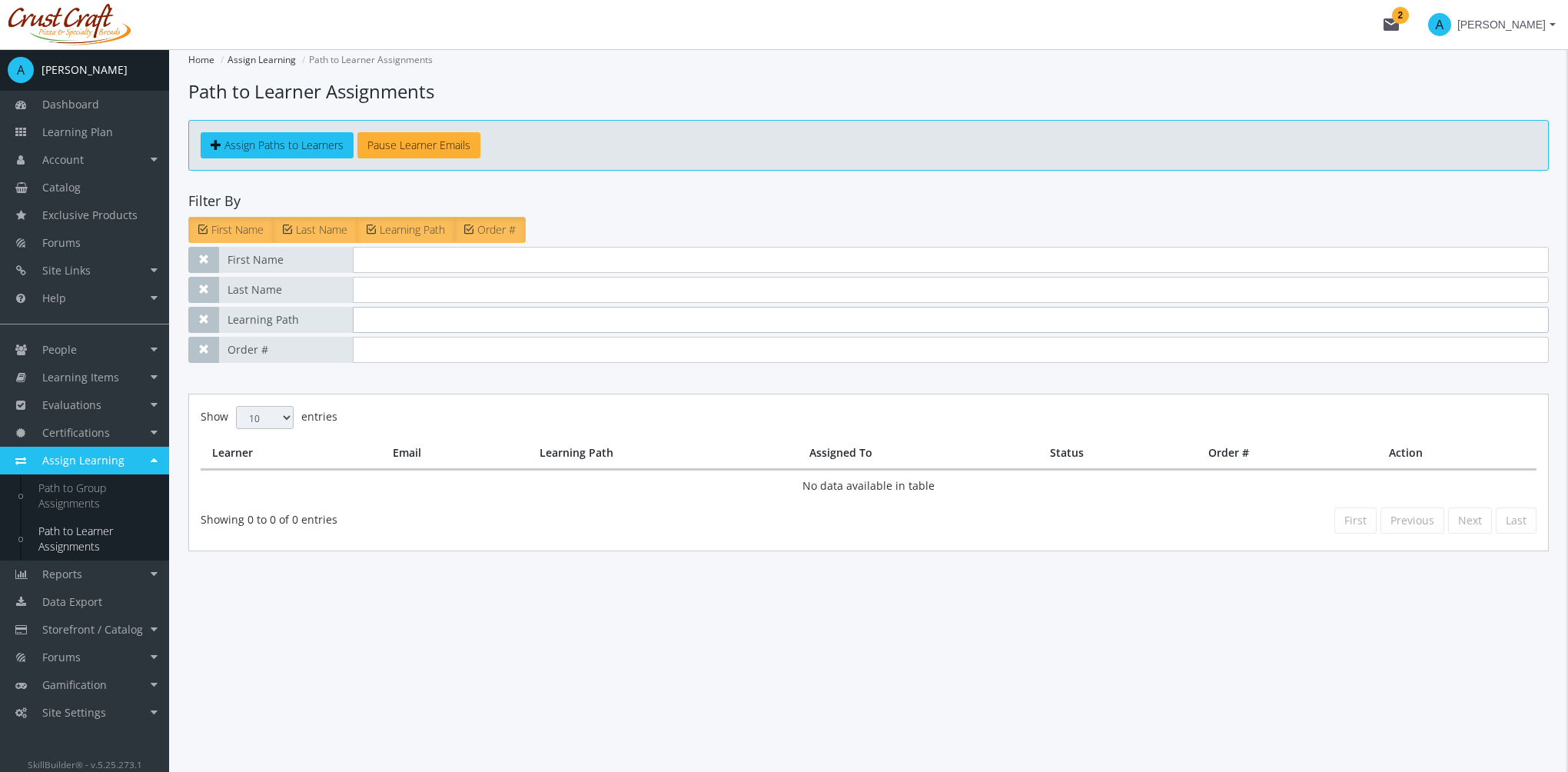
click at [434, 329] on input "text" at bounding box center [951, 320] width 1196 height 26
click at [413, 255] on input "text" at bounding box center [951, 259] width 1196 height 26
type input "[PERSON_NAME]"
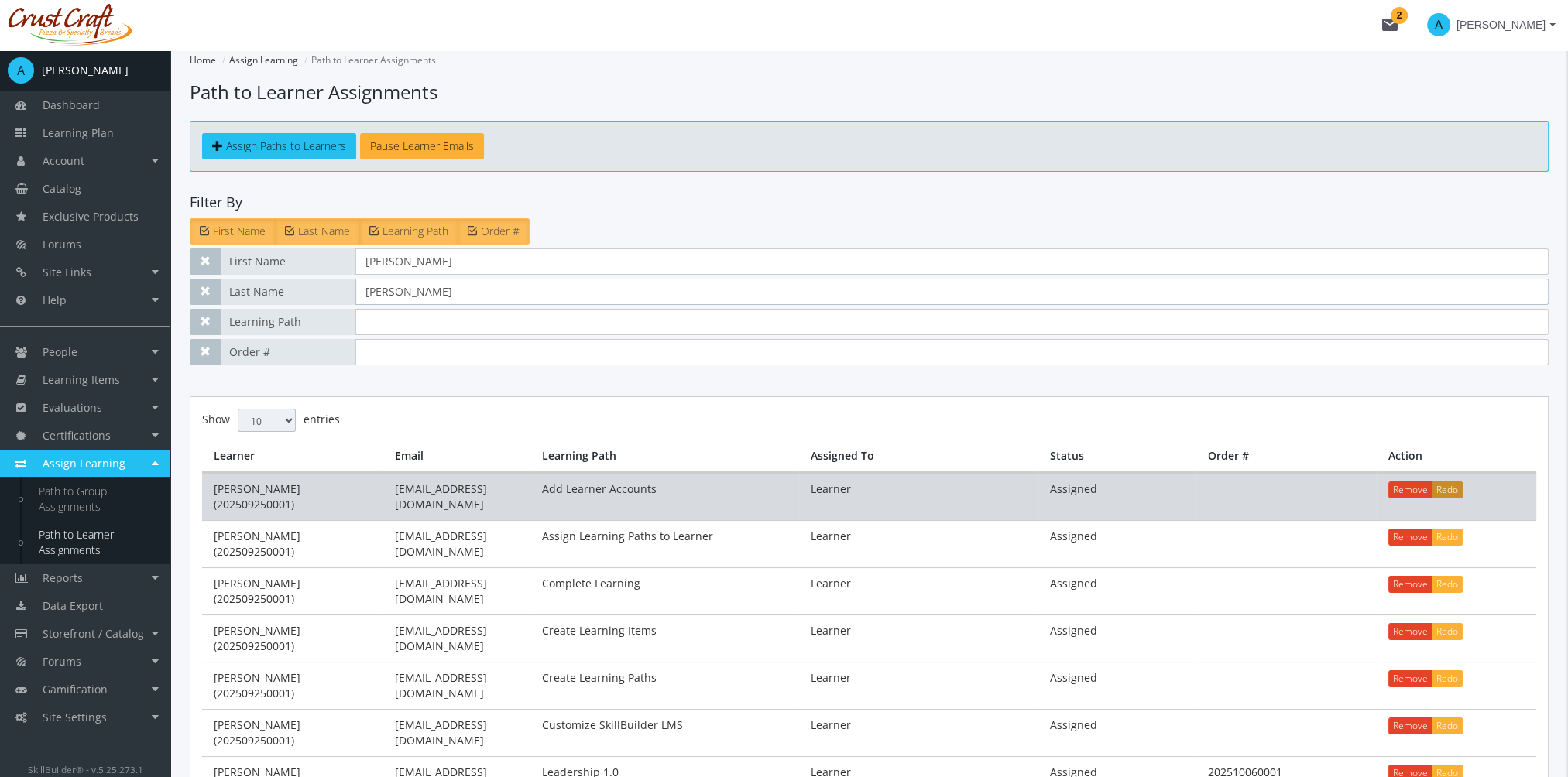
type input "[PERSON_NAME]"
click at [1449, 487] on button "Redo" at bounding box center [1447, 490] width 31 height 17
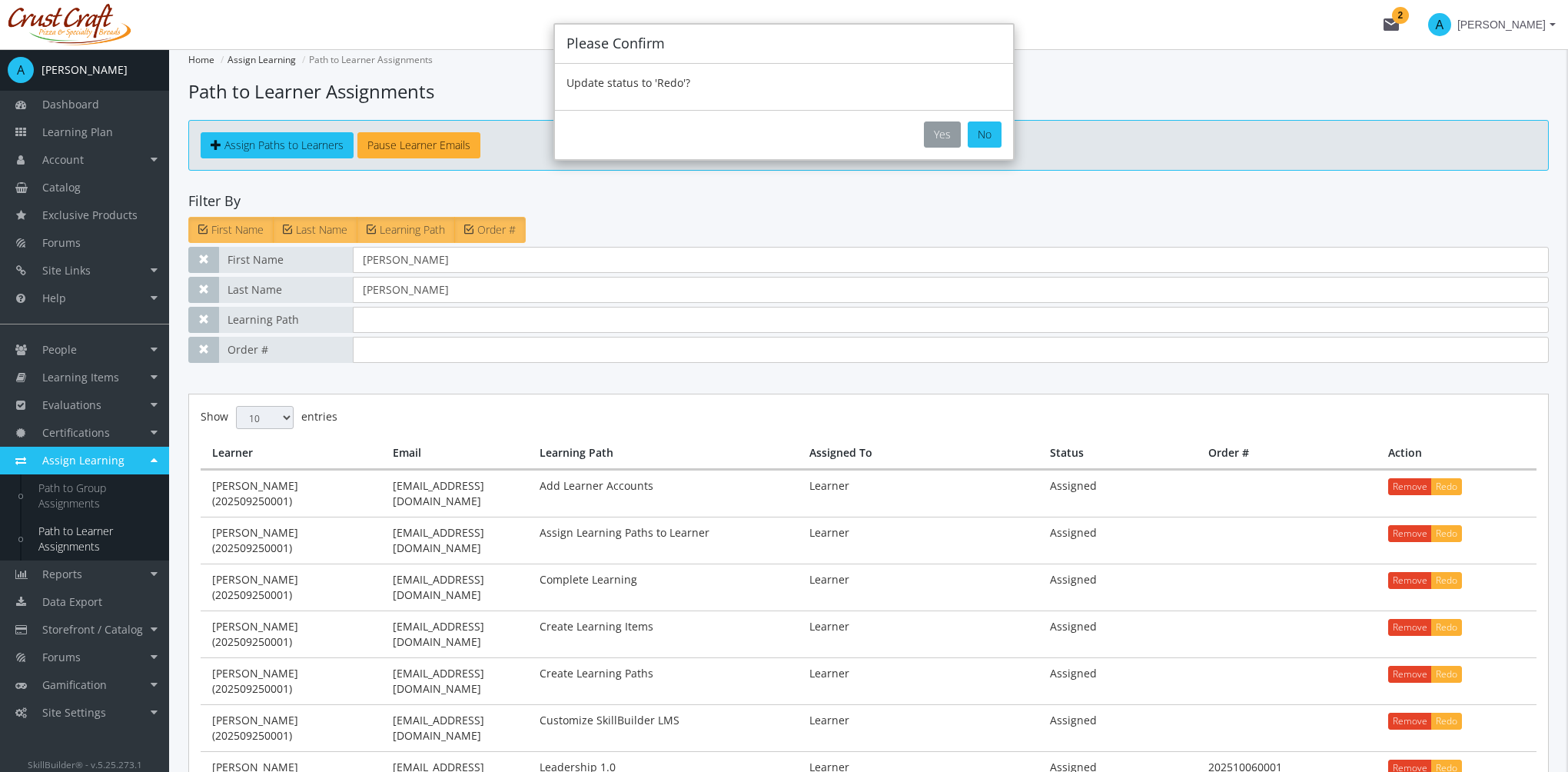
click at [949, 133] on button "Yes" at bounding box center [942, 134] width 37 height 26
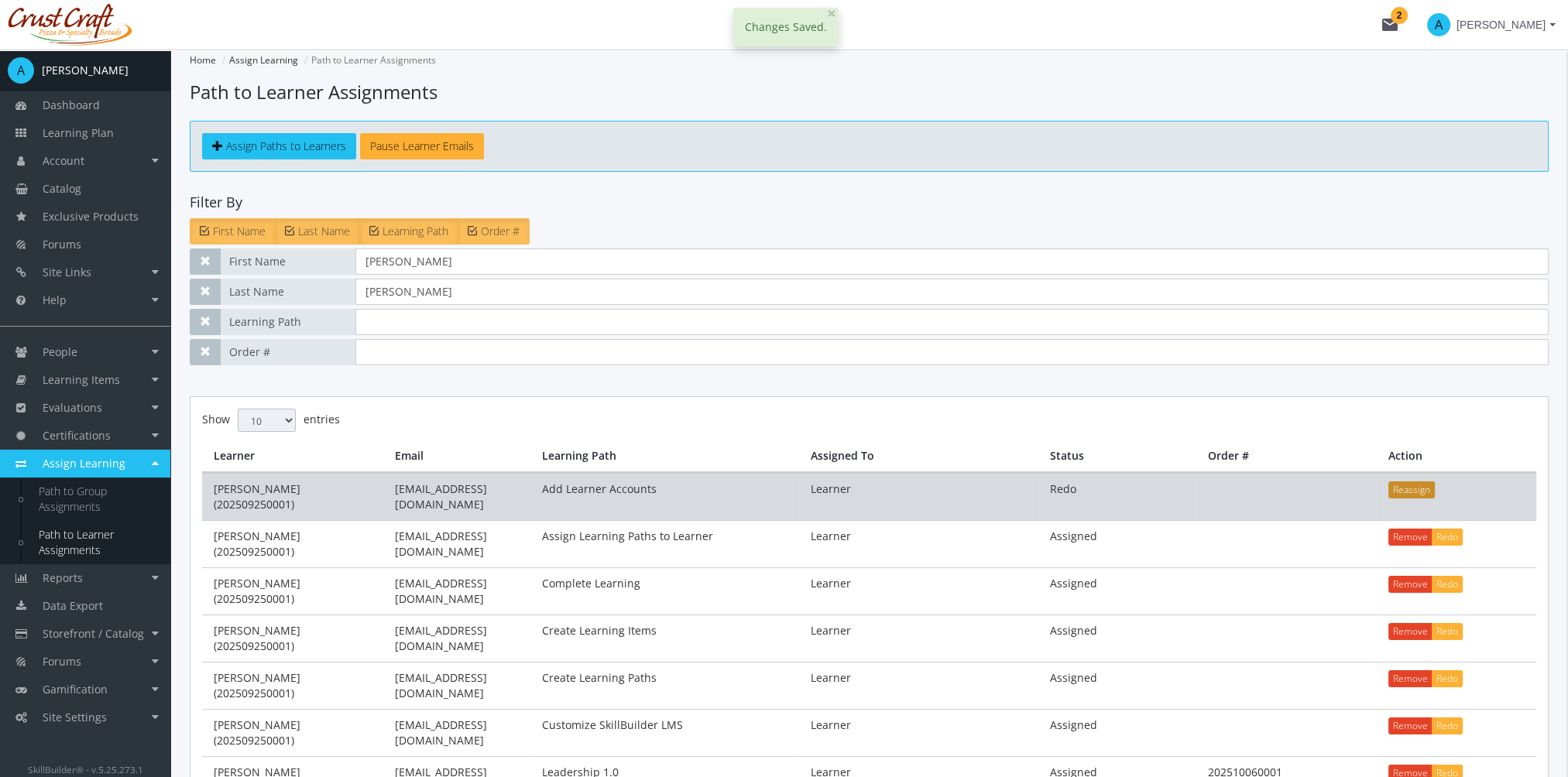
click at [1421, 490] on button "Reassign" at bounding box center [1411, 490] width 47 height 17
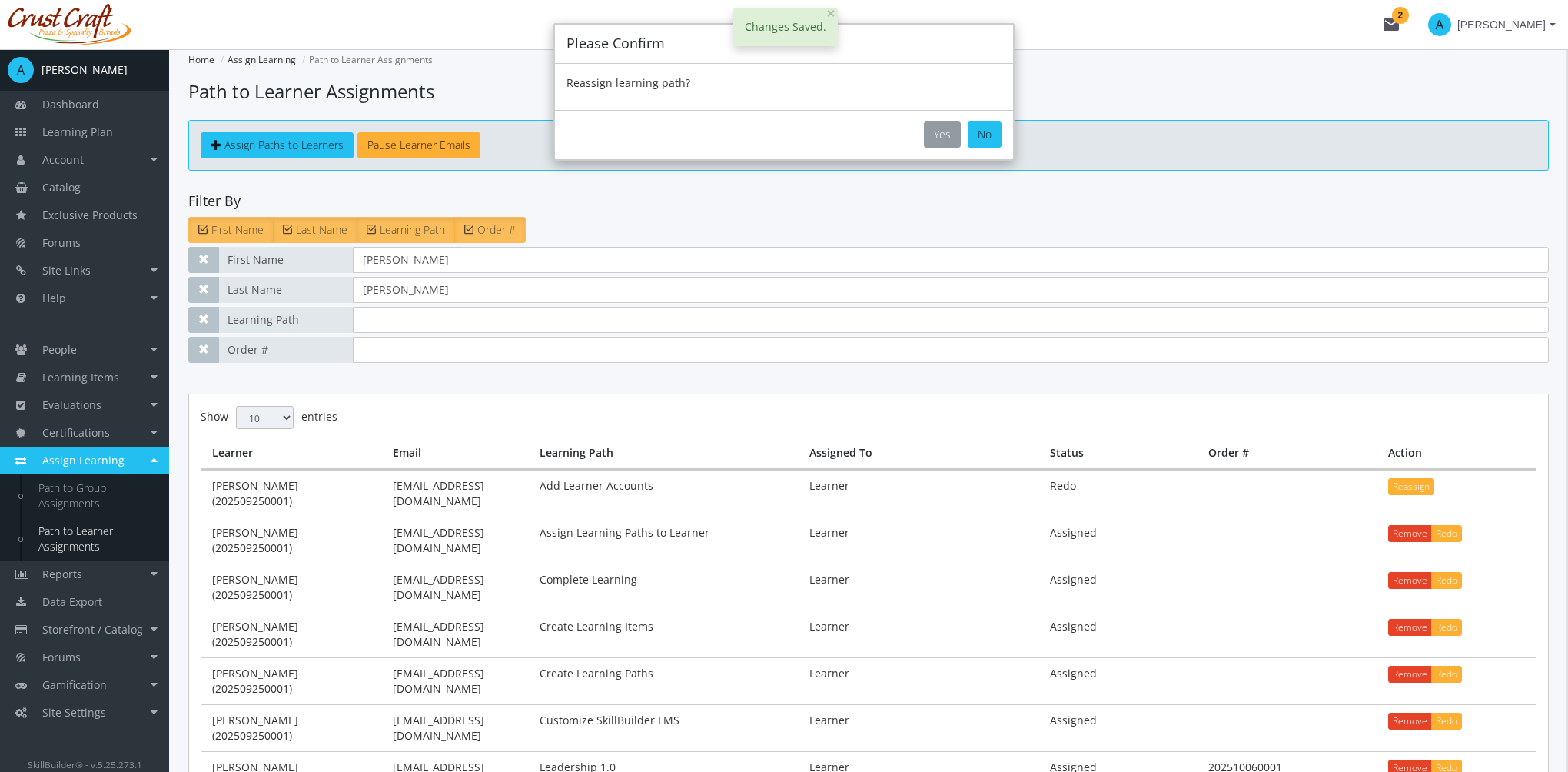
click at [950, 138] on button "Yes" at bounding box center [942, 134] width 37 height 26
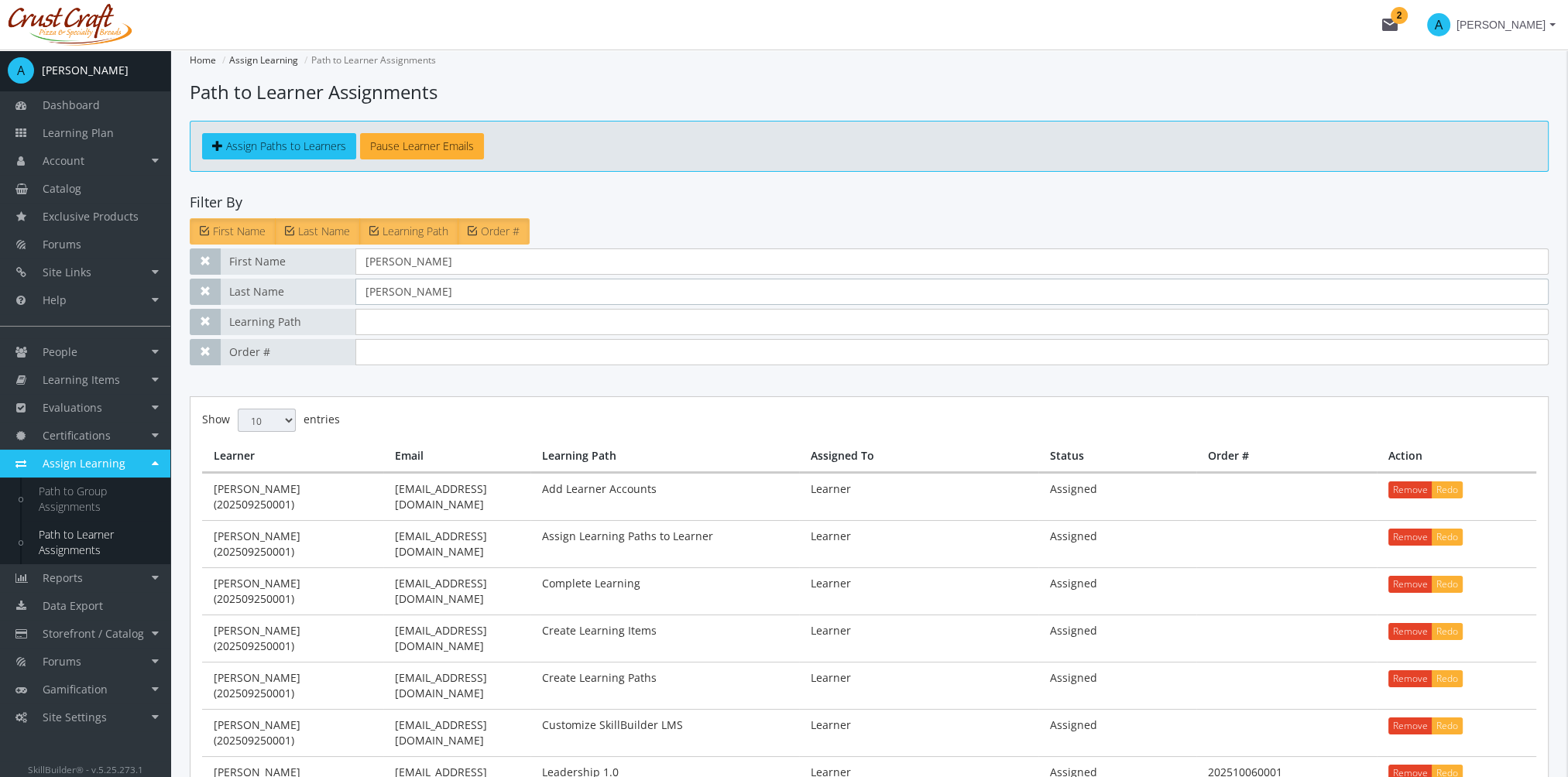
drag, startPoint x: 408, startPoint y: 279, endPoint x: 290, endPoint y: 234, distance: 126.3
click at [290, 234] on paths-to-learners-assignments "Home Assign Learning Path to Learner Assignments Path to Learner Assignments As…" at bounding box center [869, 475] width 1359 height 852
drag, startPoint x: 409, startPoint y: 258, endPoint x: 308, endPoint y: 258, distance: 101.0
click at [308, 258] on div "First Name [PERSON_NAME]" at bounding box center [869, 261] width 1359 height 26
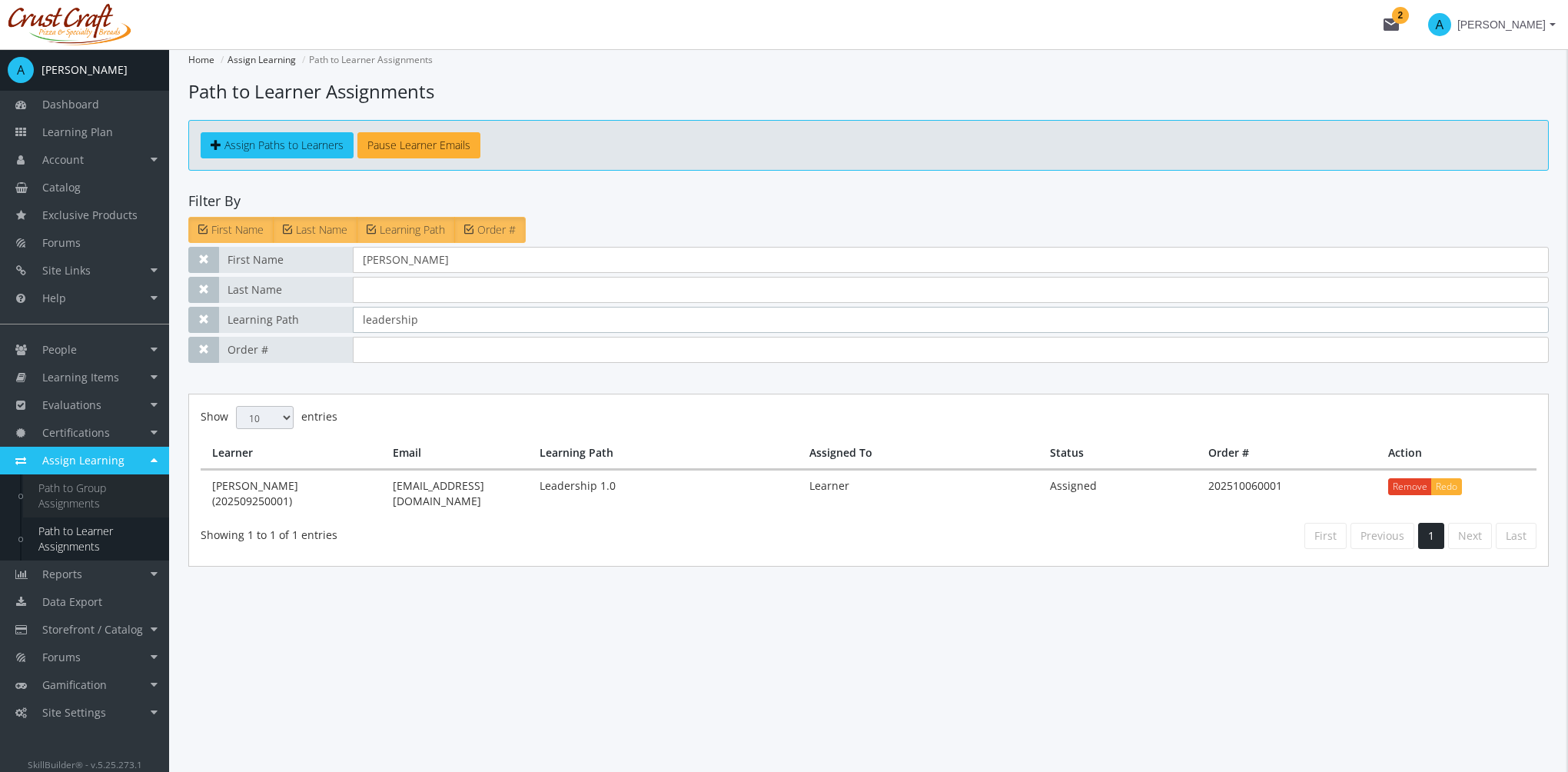
type input "leadership"
click at [74, 492] on link "Path to Group Assignments" at bounding box center [96, 496] width 146 height 43
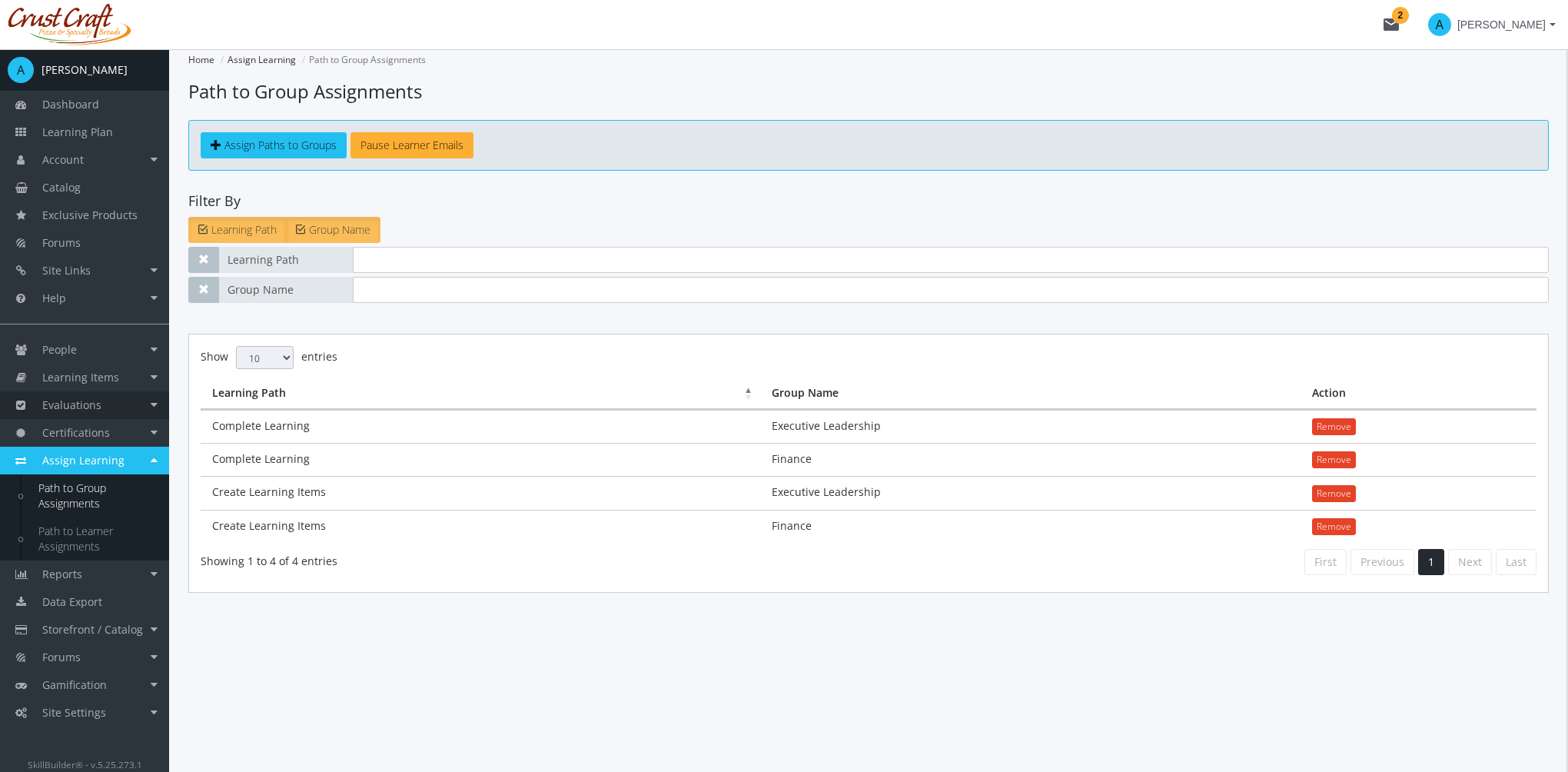
click at [110, 404] on link "Evaluations" at bounding box center [84, 405] width 170 height 28
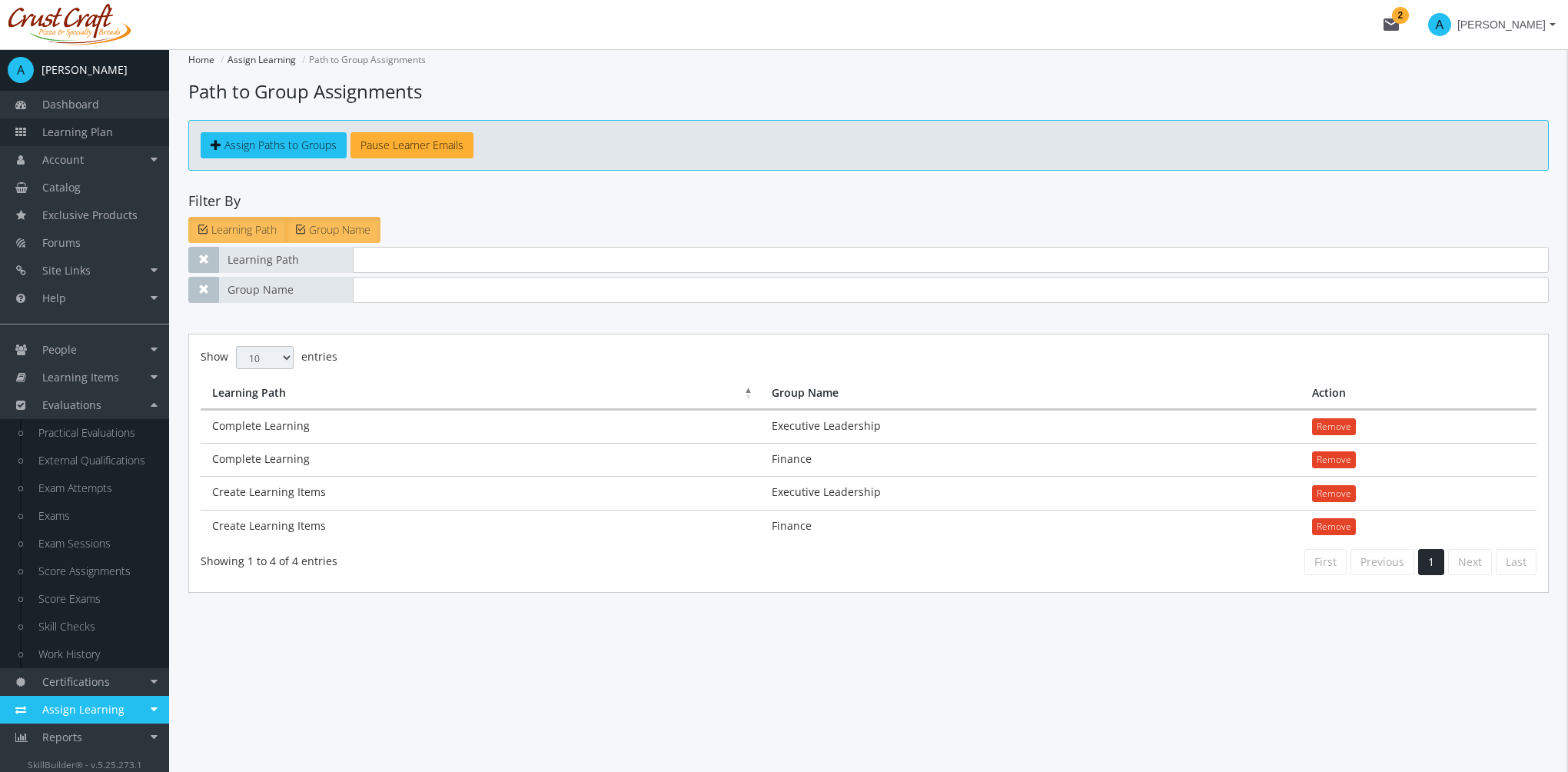
click at [120, 123] on link "Learning Plan" at bounding box center [84, 133] width 170 height 28
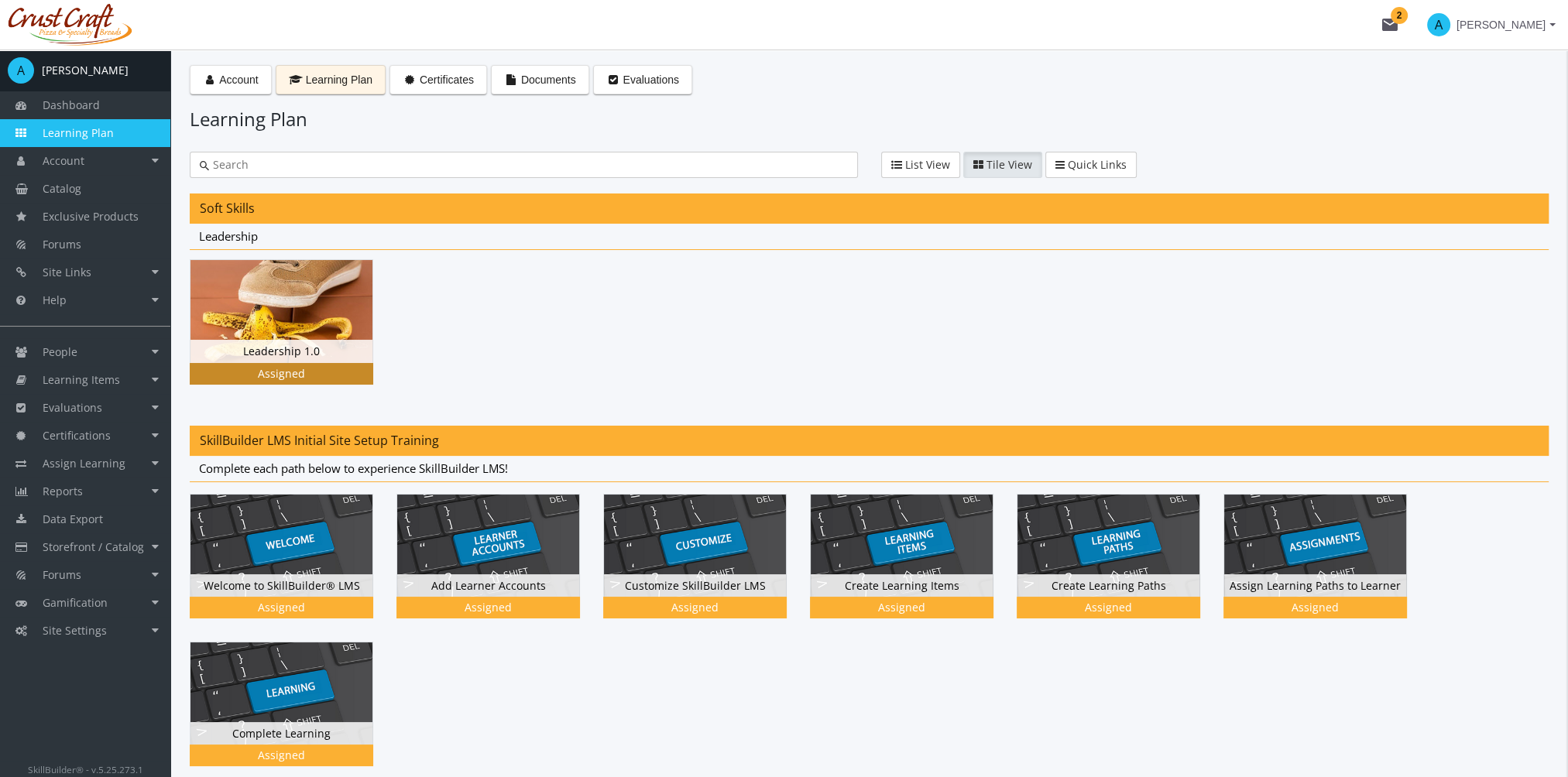
click at [275, 298] on img at bounding box center [281, 312] width 182 height 103
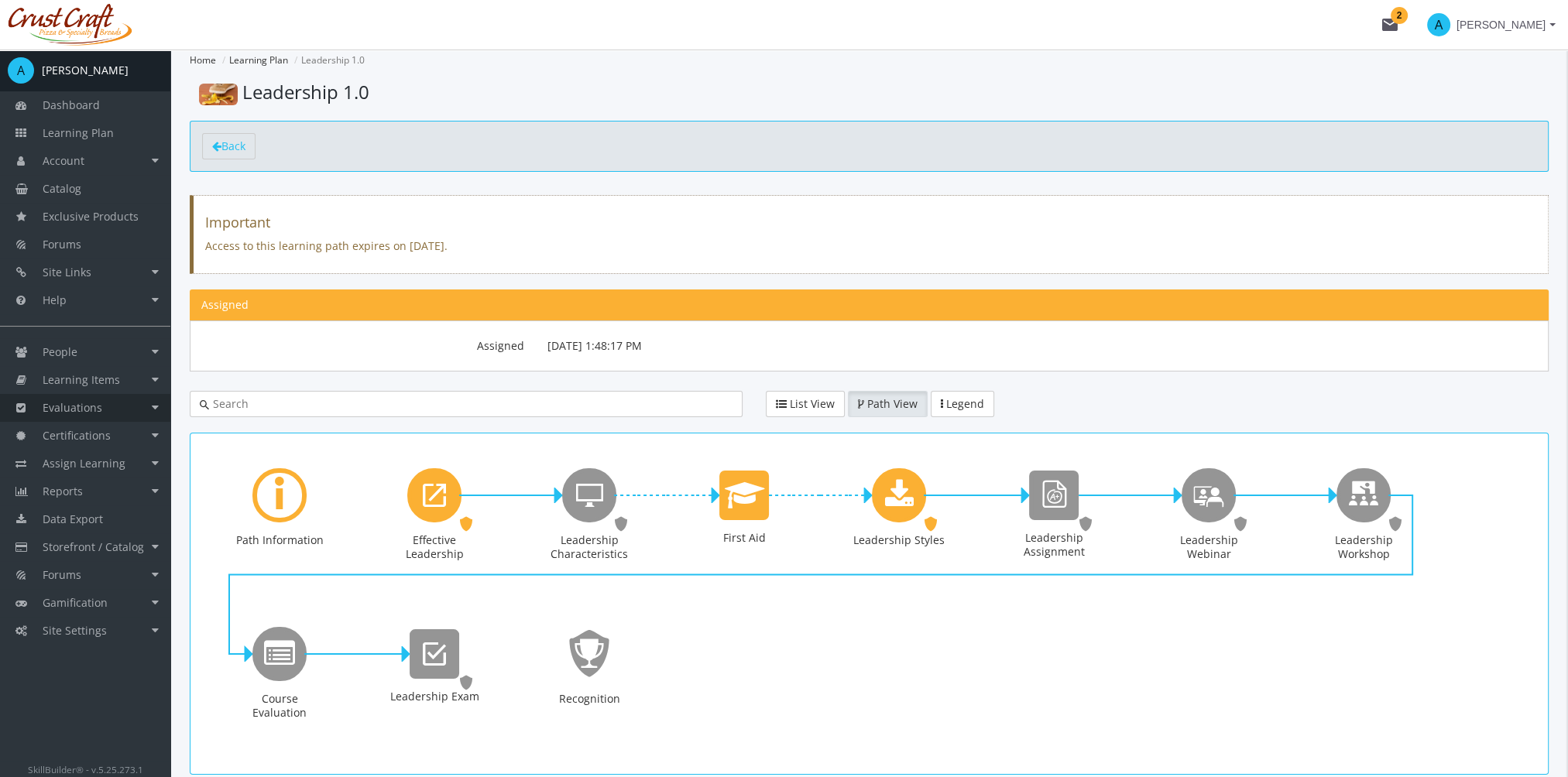
click at [120, 395] on link "Evaluations" at bounding box center [85, 408] width 171 height 28
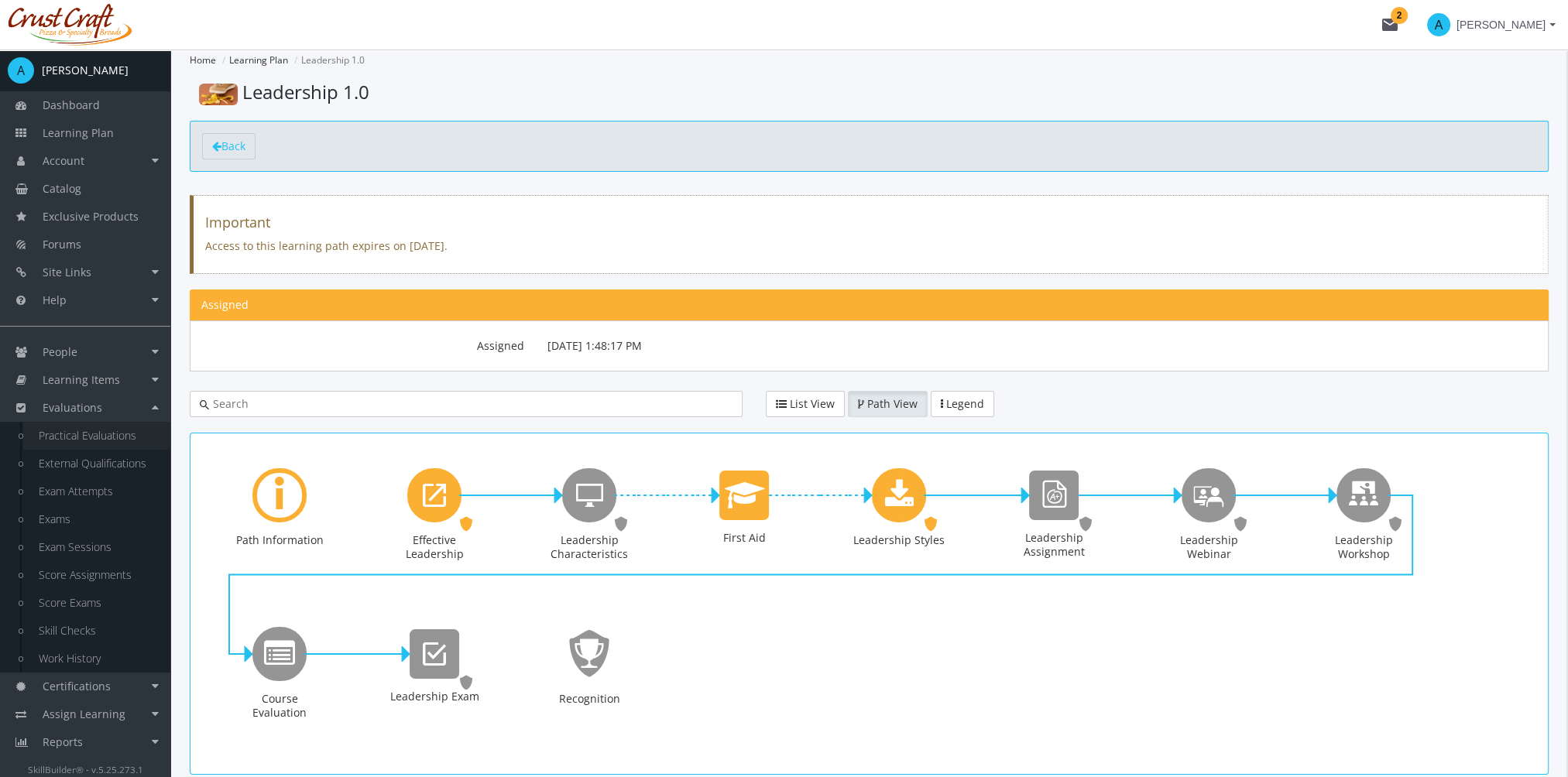
click at [130, 439] on link "Practical Evaluations" at bounding box center [97, 436] width 147 height 28
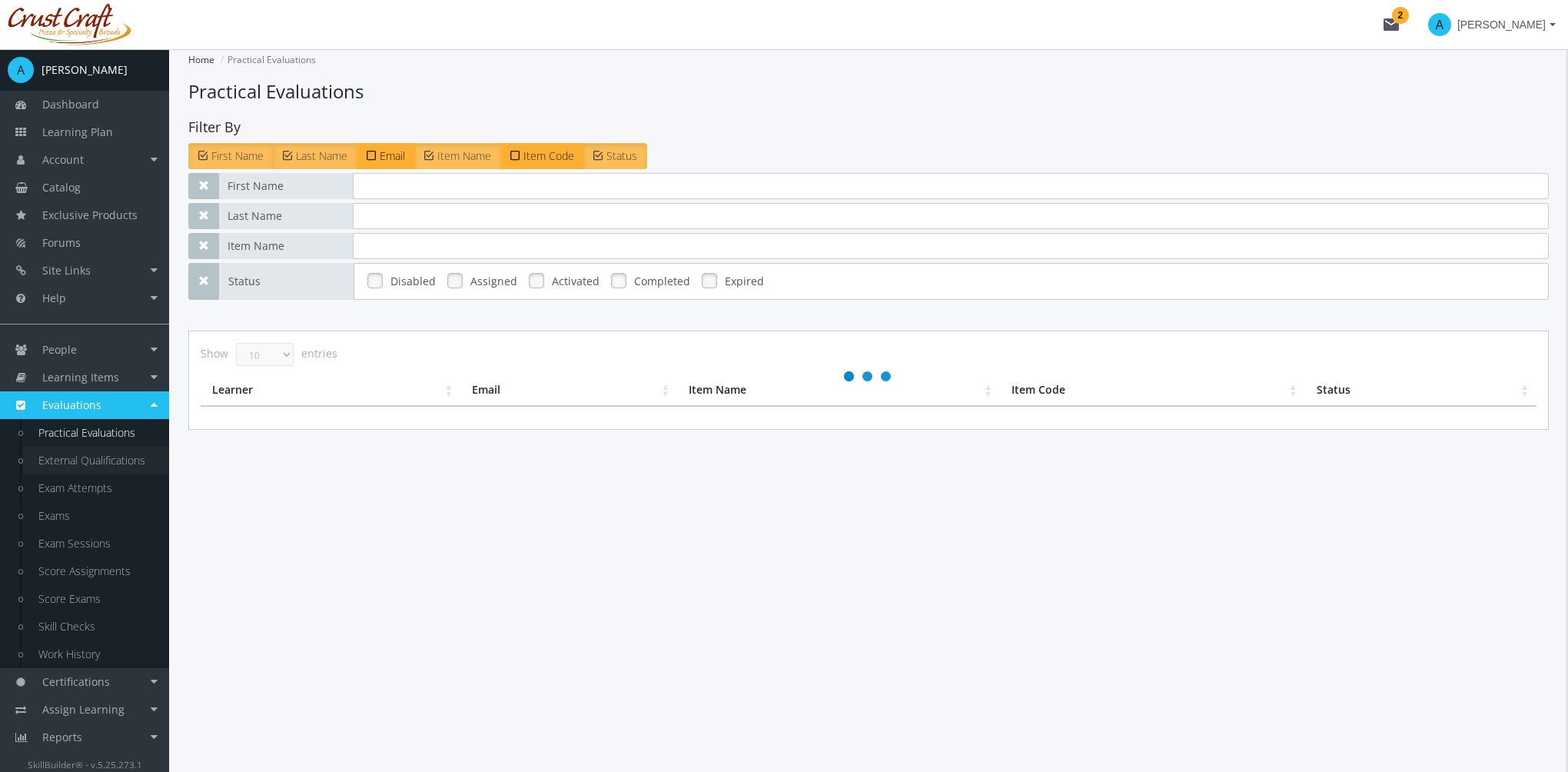
click at [134, 459] on link "External Qualifications" at bounding box center [96, 461] width 146 height 28
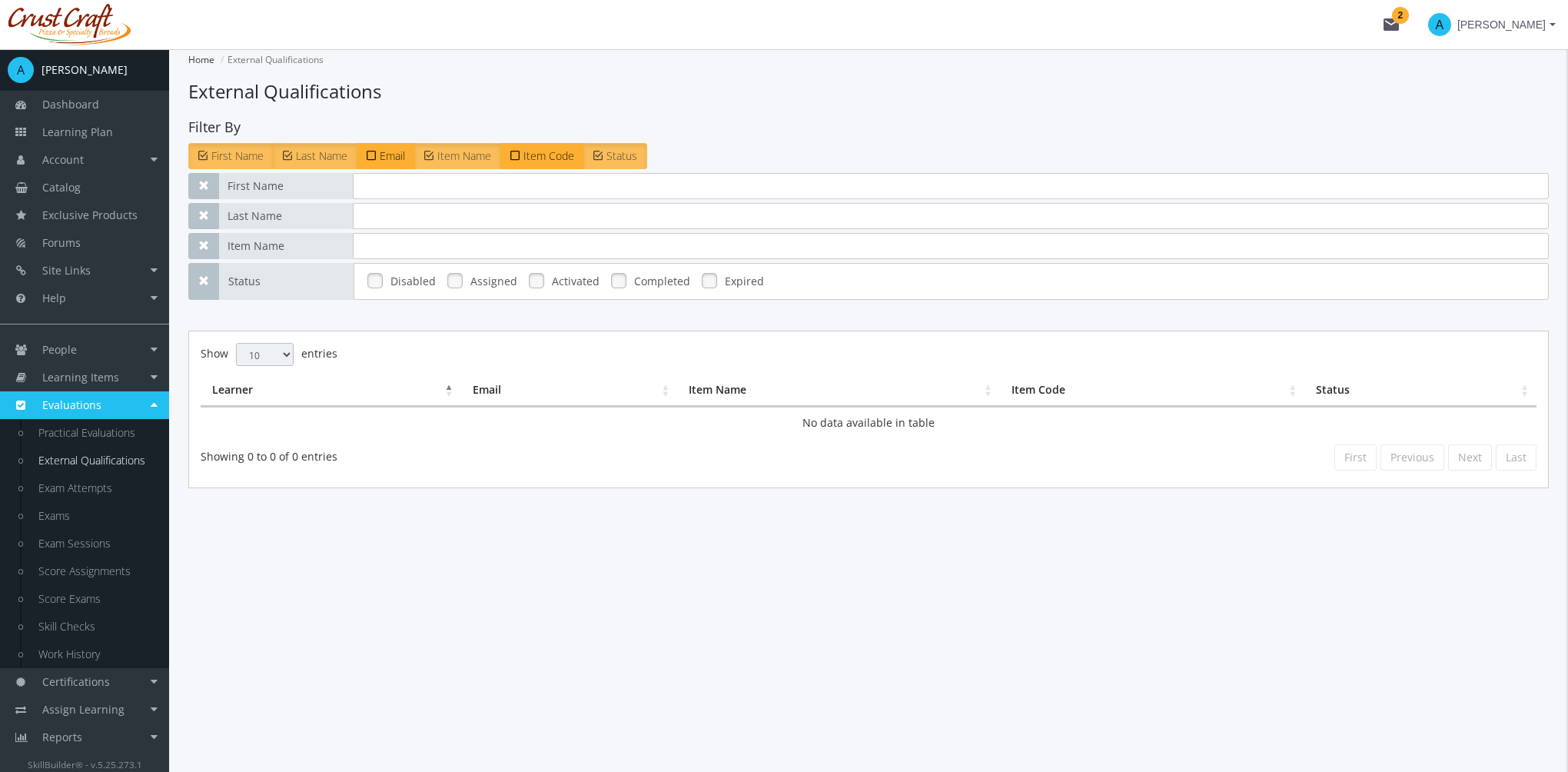
click at [449, 286] on link at bounding box center [455, 280] width 23 height 23
click at [452, 285] on link at bounding box center [455, 280] width 23 height 23
click at [448, 283] on link at bounding box center [455, 280] width 23 height 23
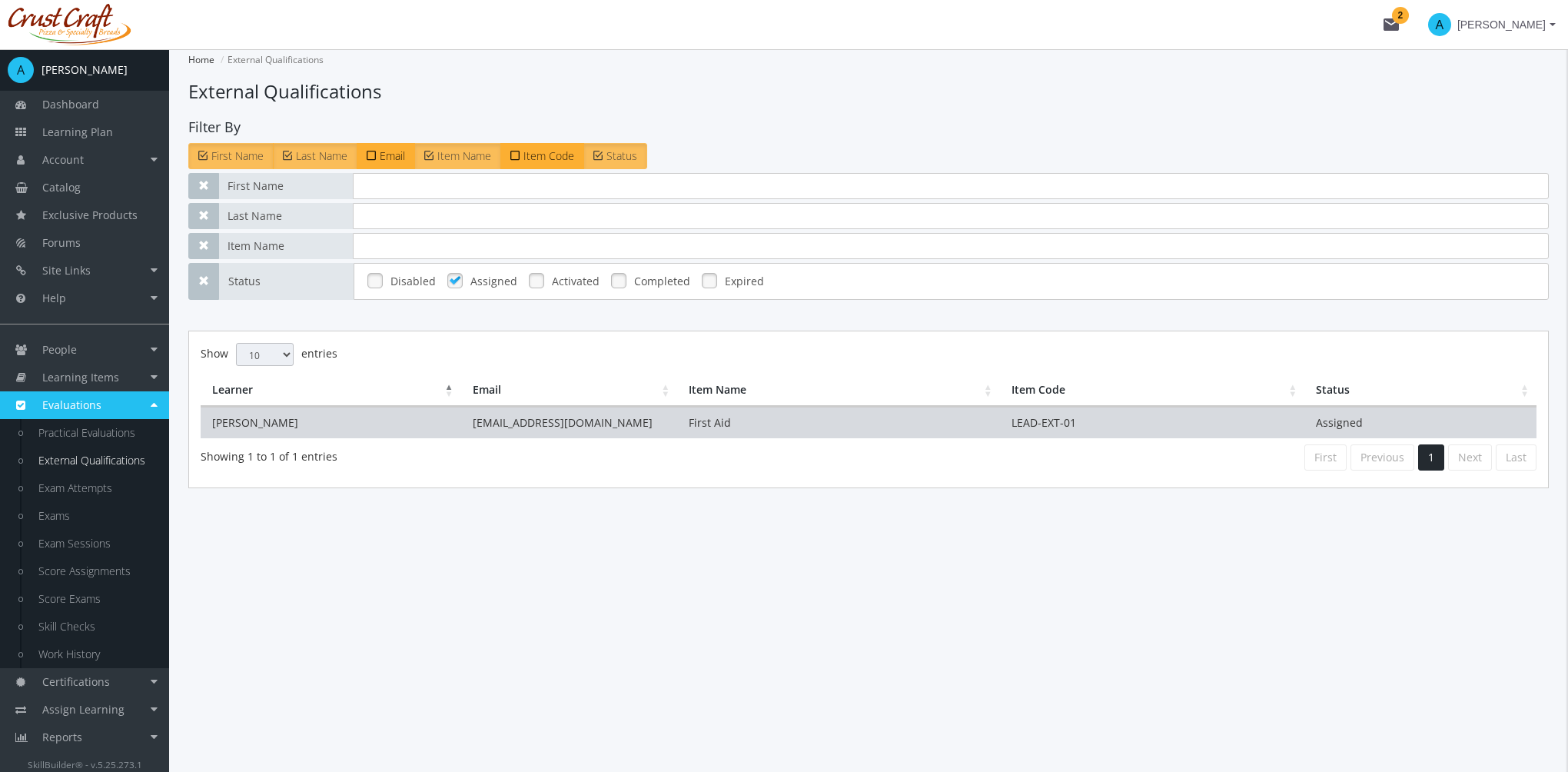
click at [714, 429] on td "First Aid" at bounding box center [839, 423] width 322 height 32
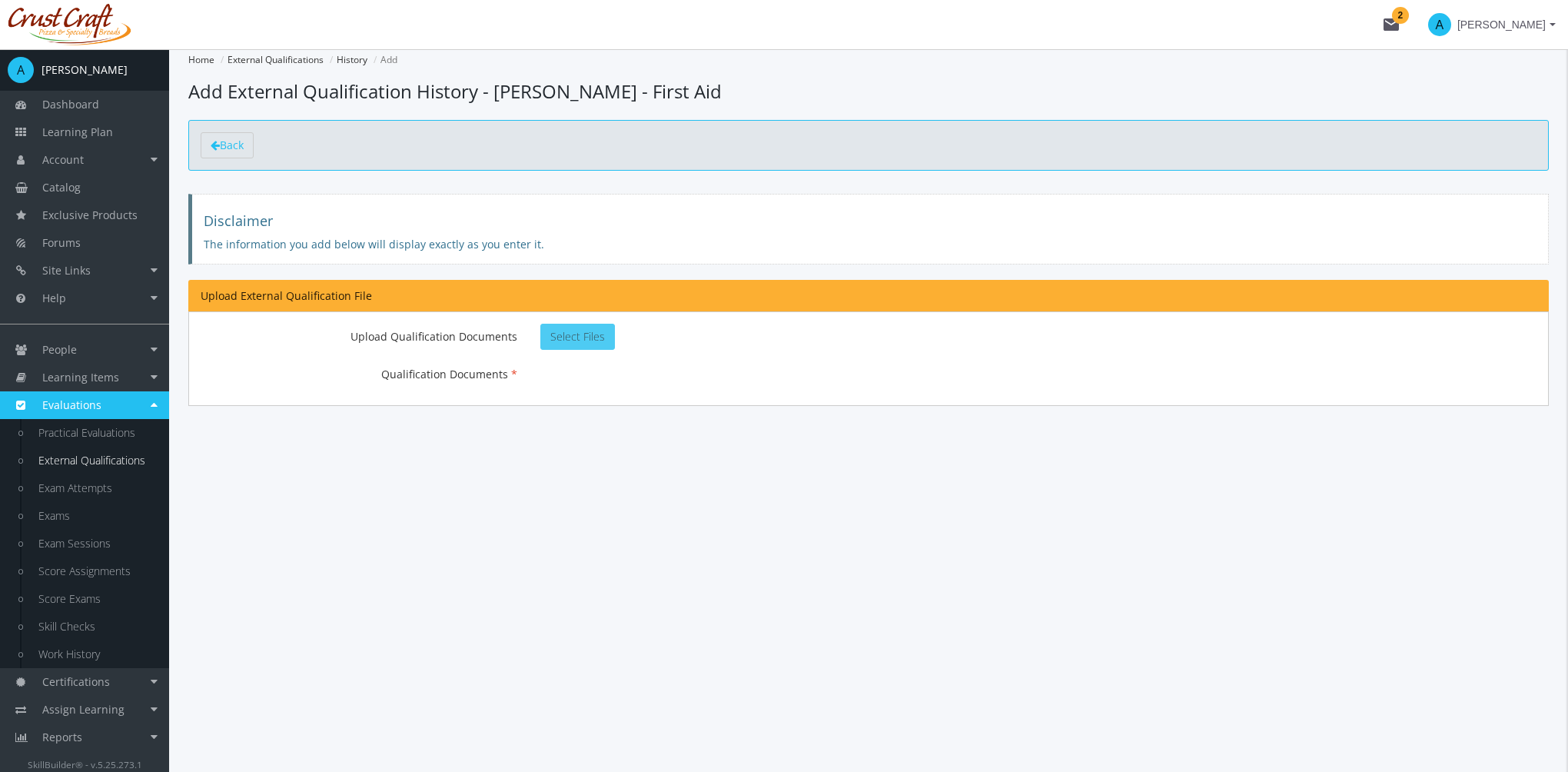
click at [590, 337] on span "Select Files" at bounding box center [577, 336] width 55 height 15
type input "C:\fakepath\FirstAidCertificate.pdf"
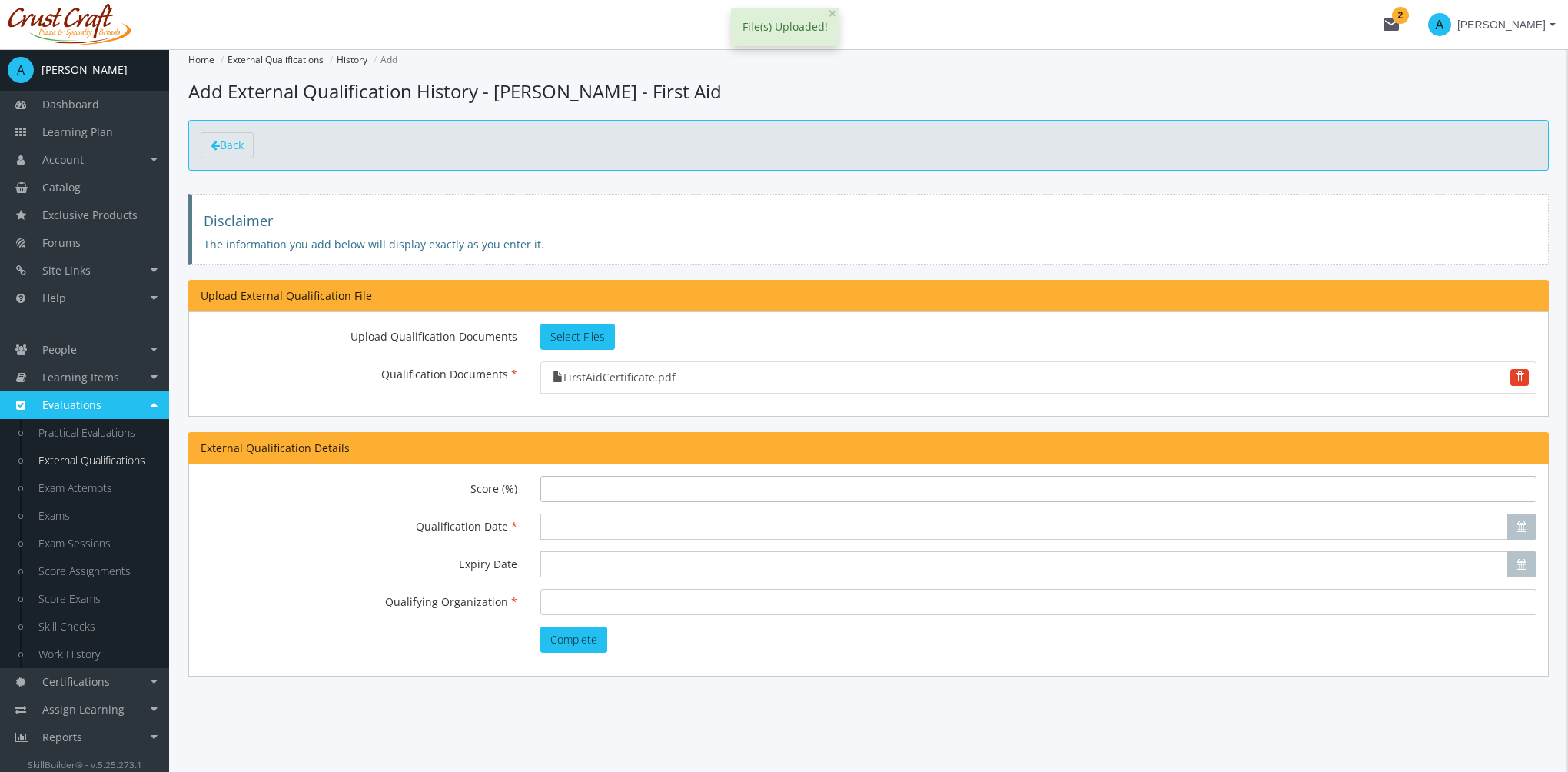
click at [576, 490] on input "Score (%)" at bounding box center [1038, 489] width 996 height 26
click at [550, 523] on input "Qualification Date" at bounding box center [1024, 526] width 967 height 26
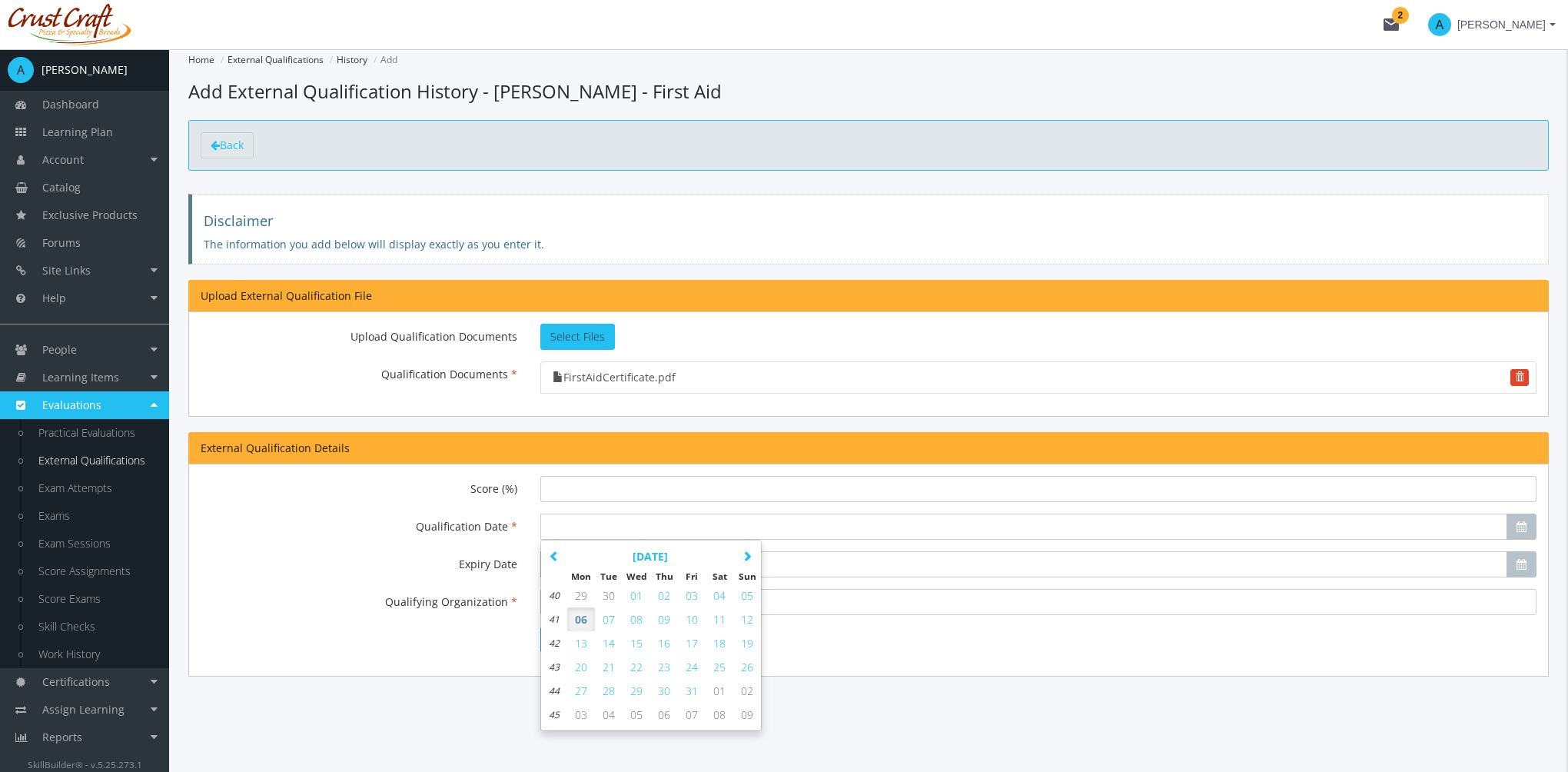
click at [590, 616] on button "06" at bounding box center [581, 619] width 28 height 24
type input "[DATE]"
click at [578, 566] on input "Expiry Date" at bounding box center [1024, 564] width 967 height 26
click at [580, 683] on span "13" at bounding box center [581, 681] width 12 height 15
type input "[DATE]"
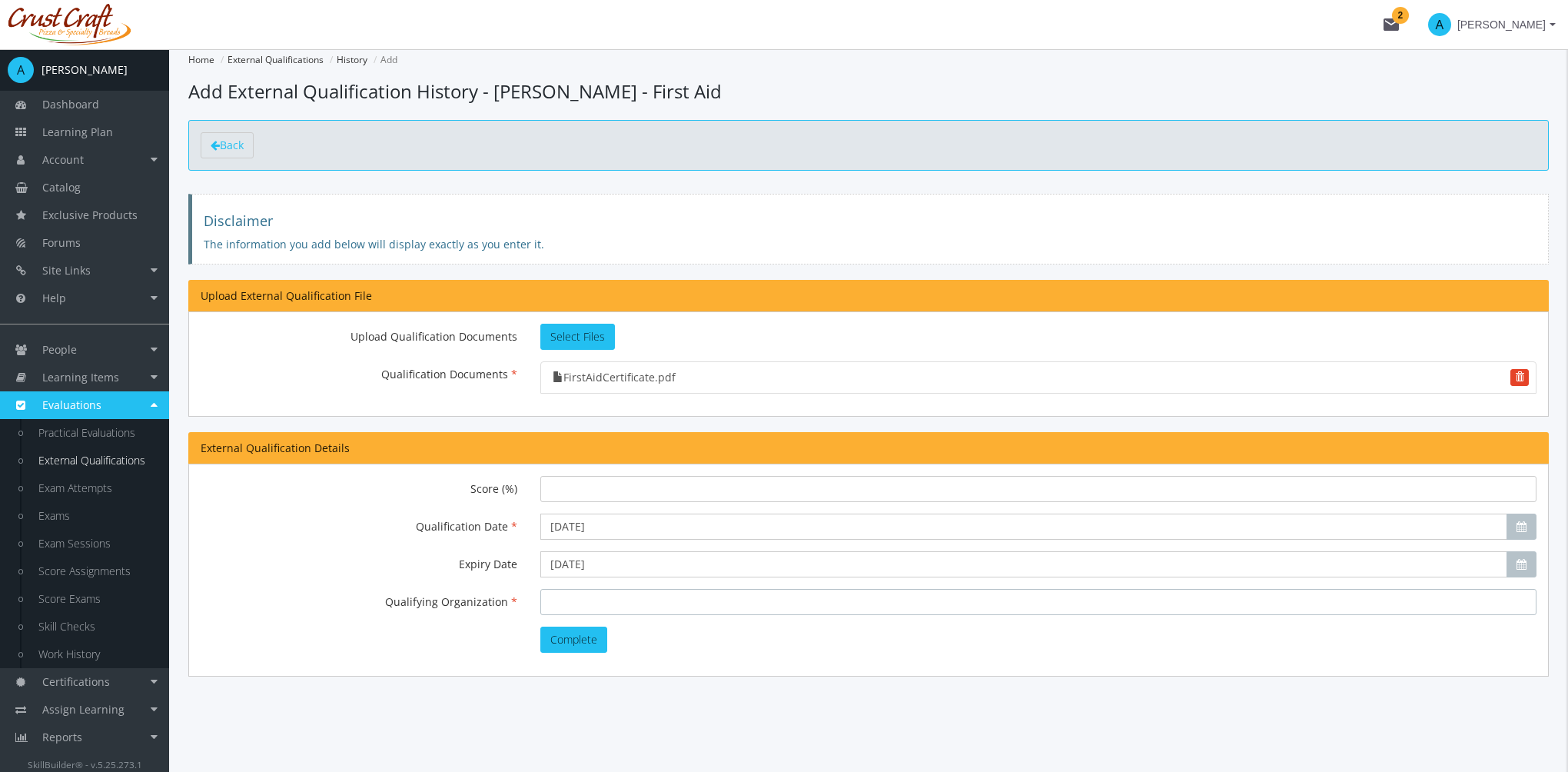
click at [602, 598] on input "Qualifying Organization" at bounding box center [1038, 601] width 996 height 26
type input "IBAS"
click at [590, 634] on button "Complete" at bounding box center [574, 639] width 67 height 26
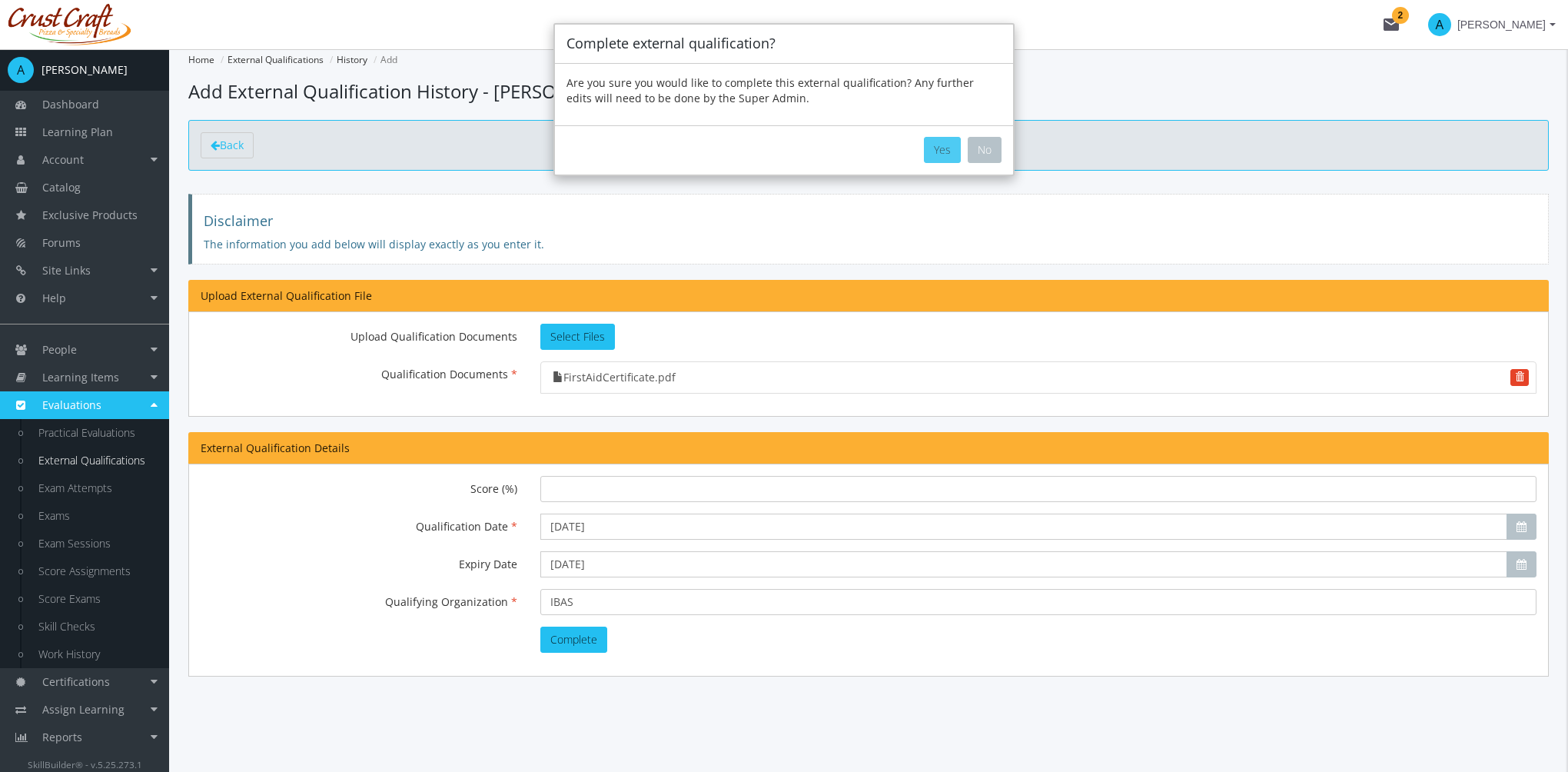
click at [950, 150] on button "Yes" at bounding box center [942, 150] width 37 height 26
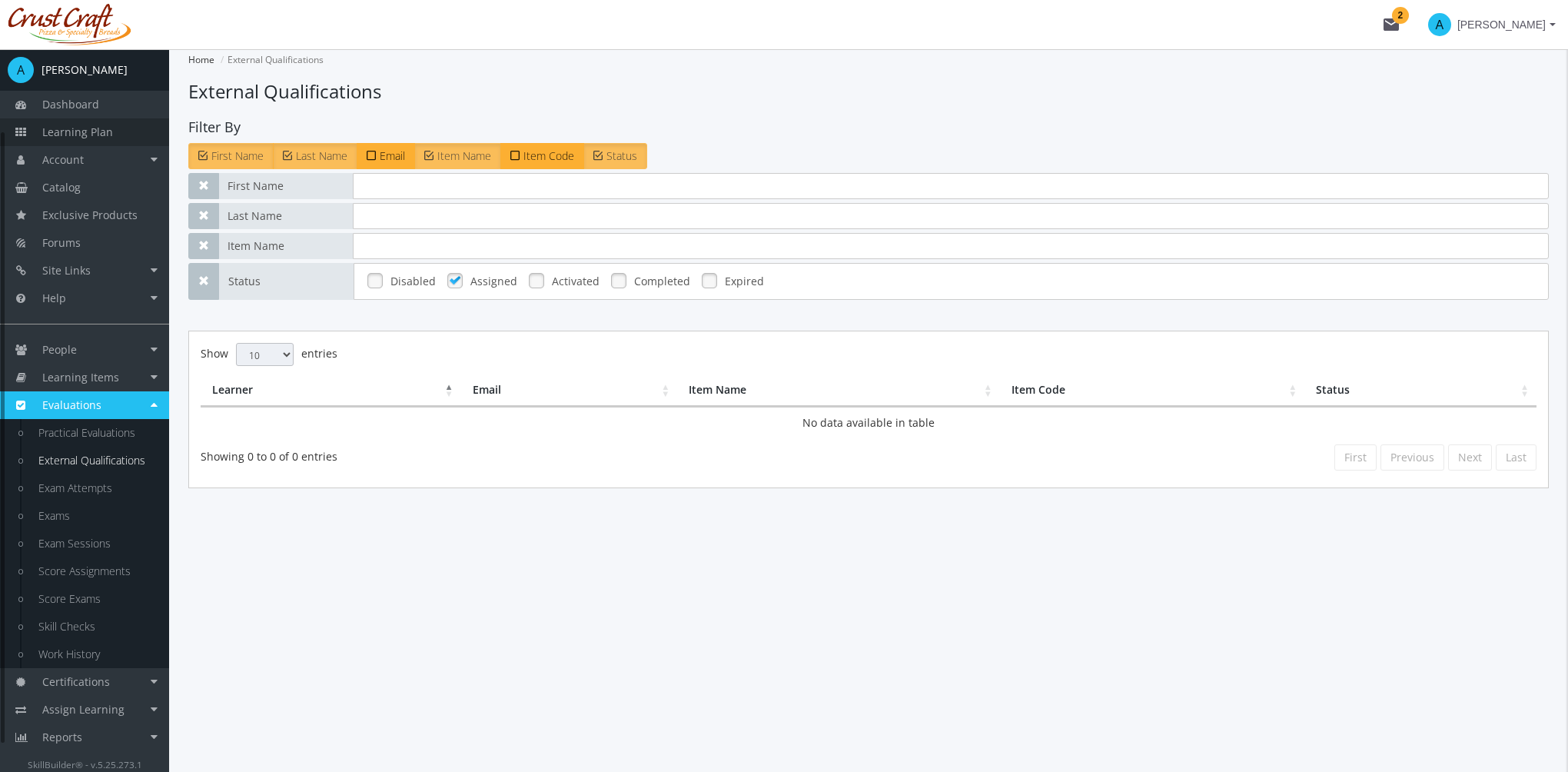
click at [103, 133] on span "Learning Plan" at bounding box center [78, 132] width 70 height 15
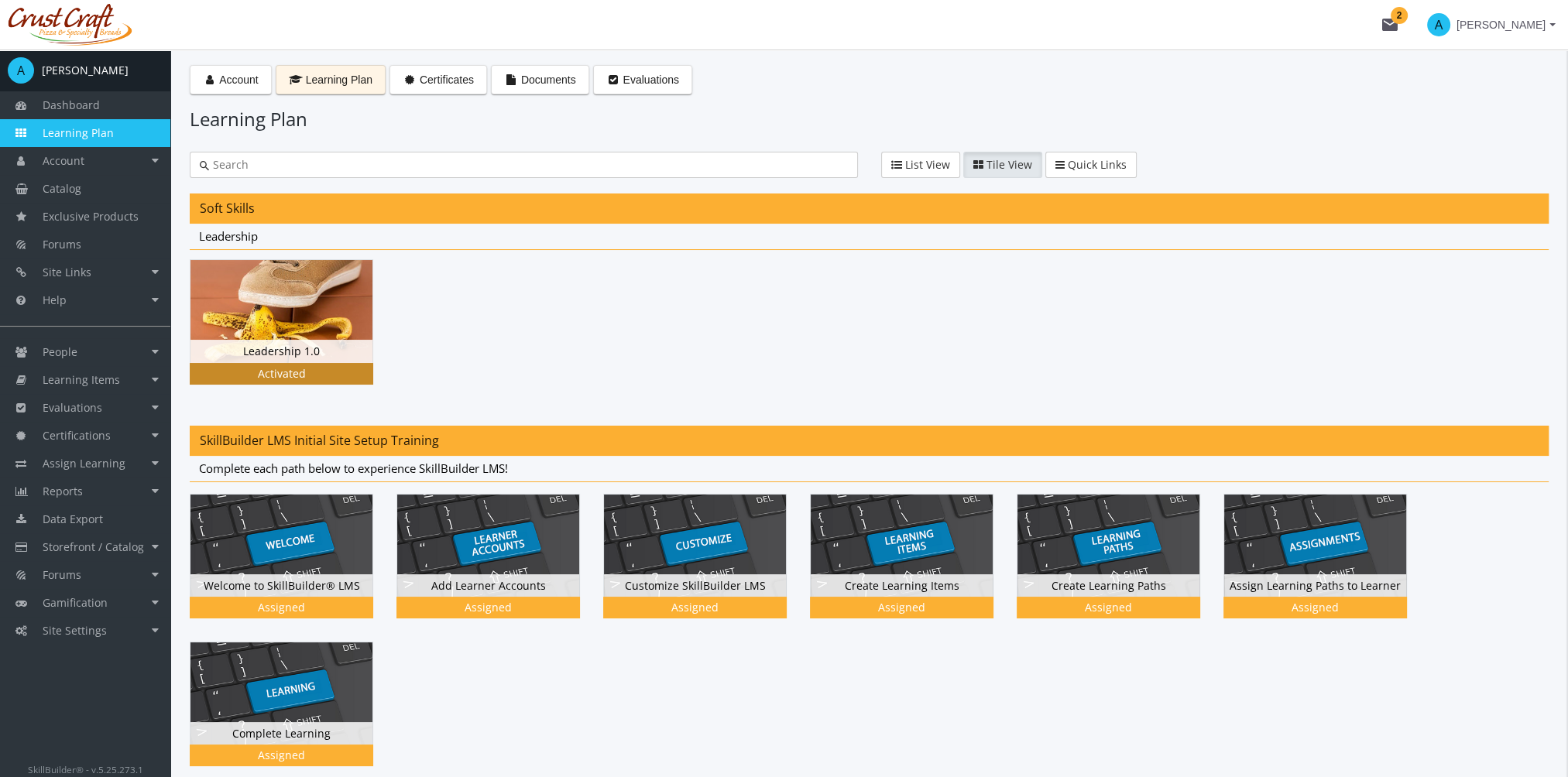
click at [312, 296] on img at bounding box center [281, 312] width 182 height 103
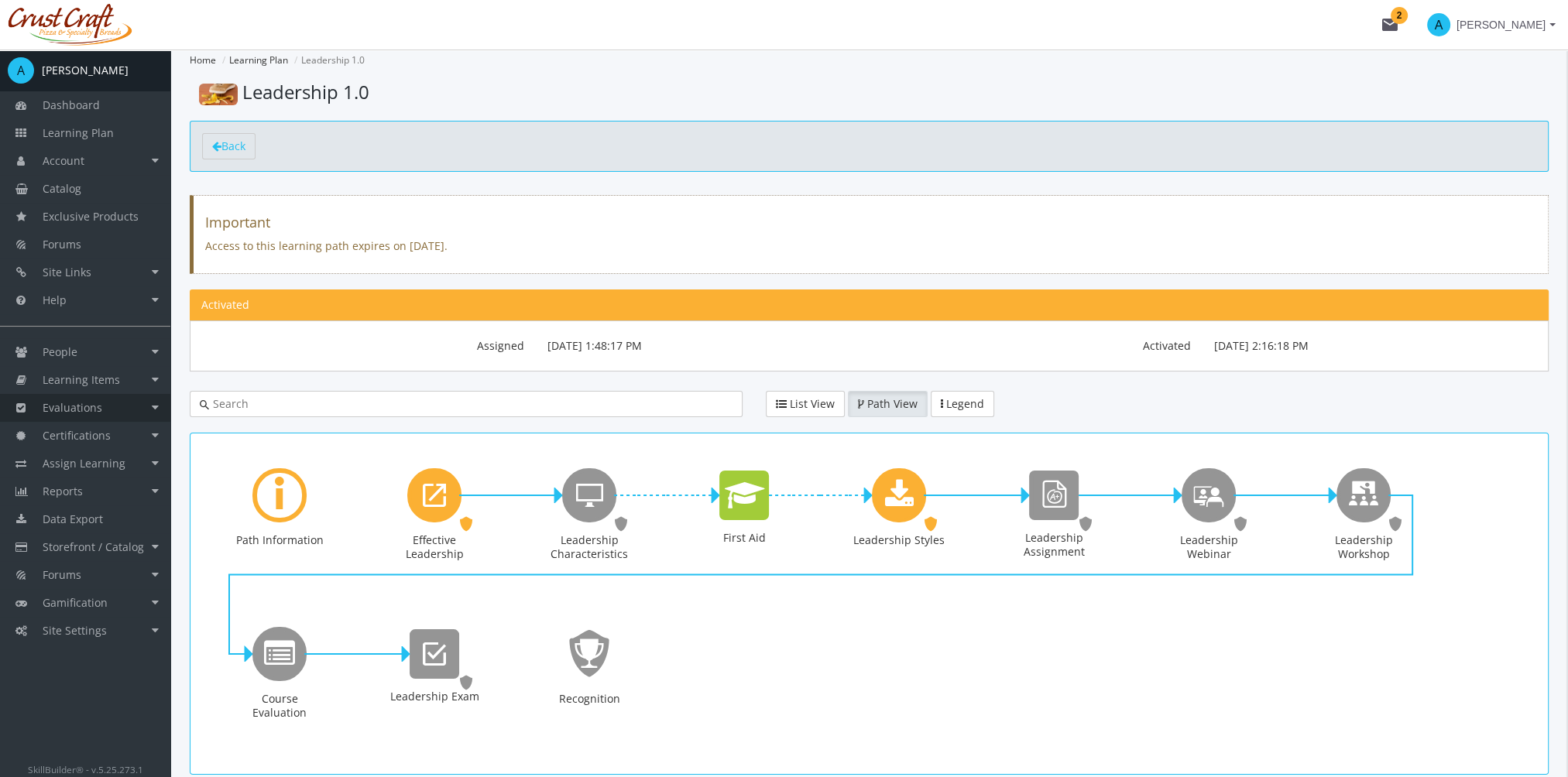
click at [111, 407] on link "Evaluations" at bounding box center [85, 408] width 171 height 28
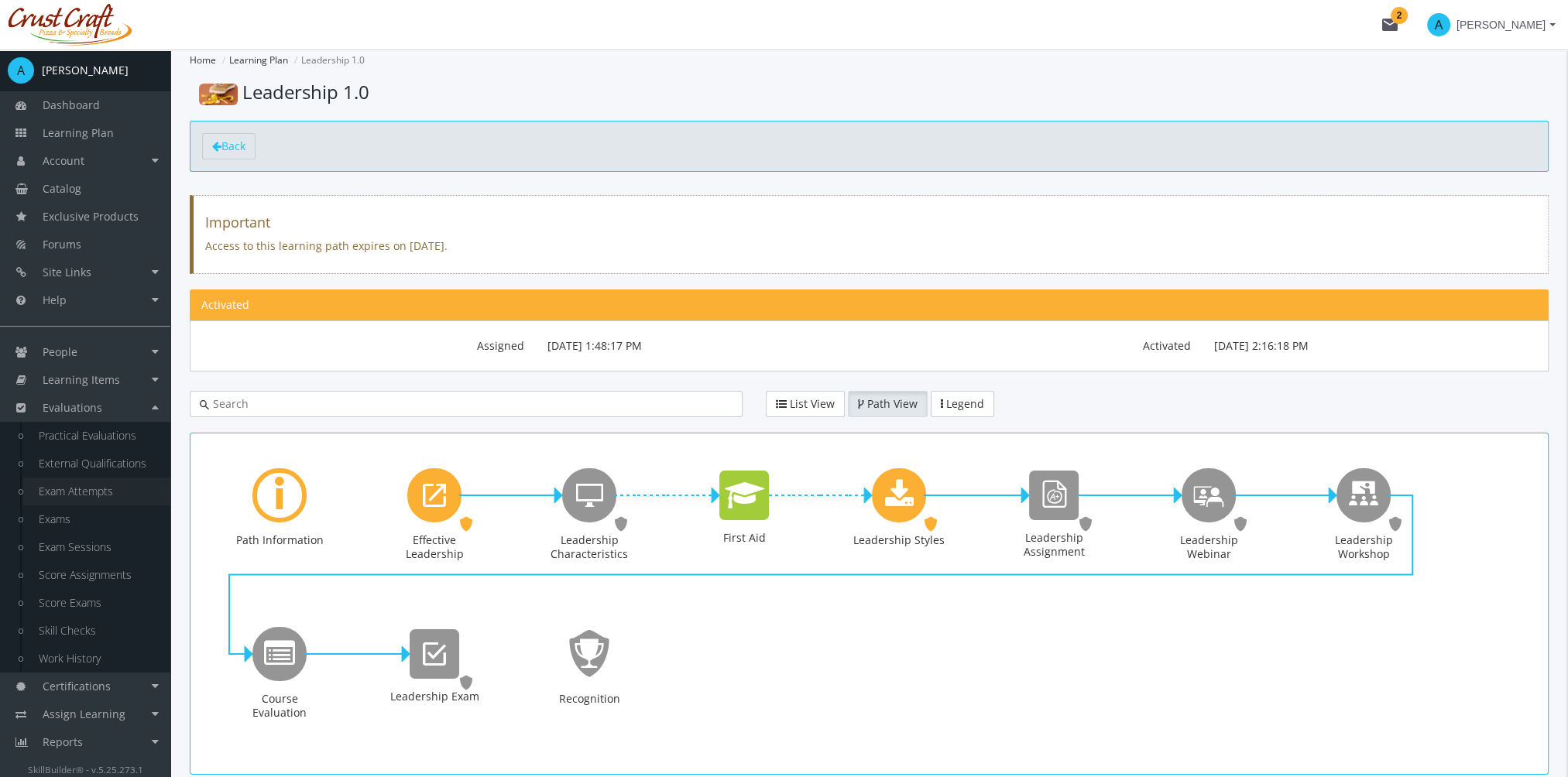
click at [84, 491] on link "Exam Attempts" at bounding box center [97, 492] width 147 height 28
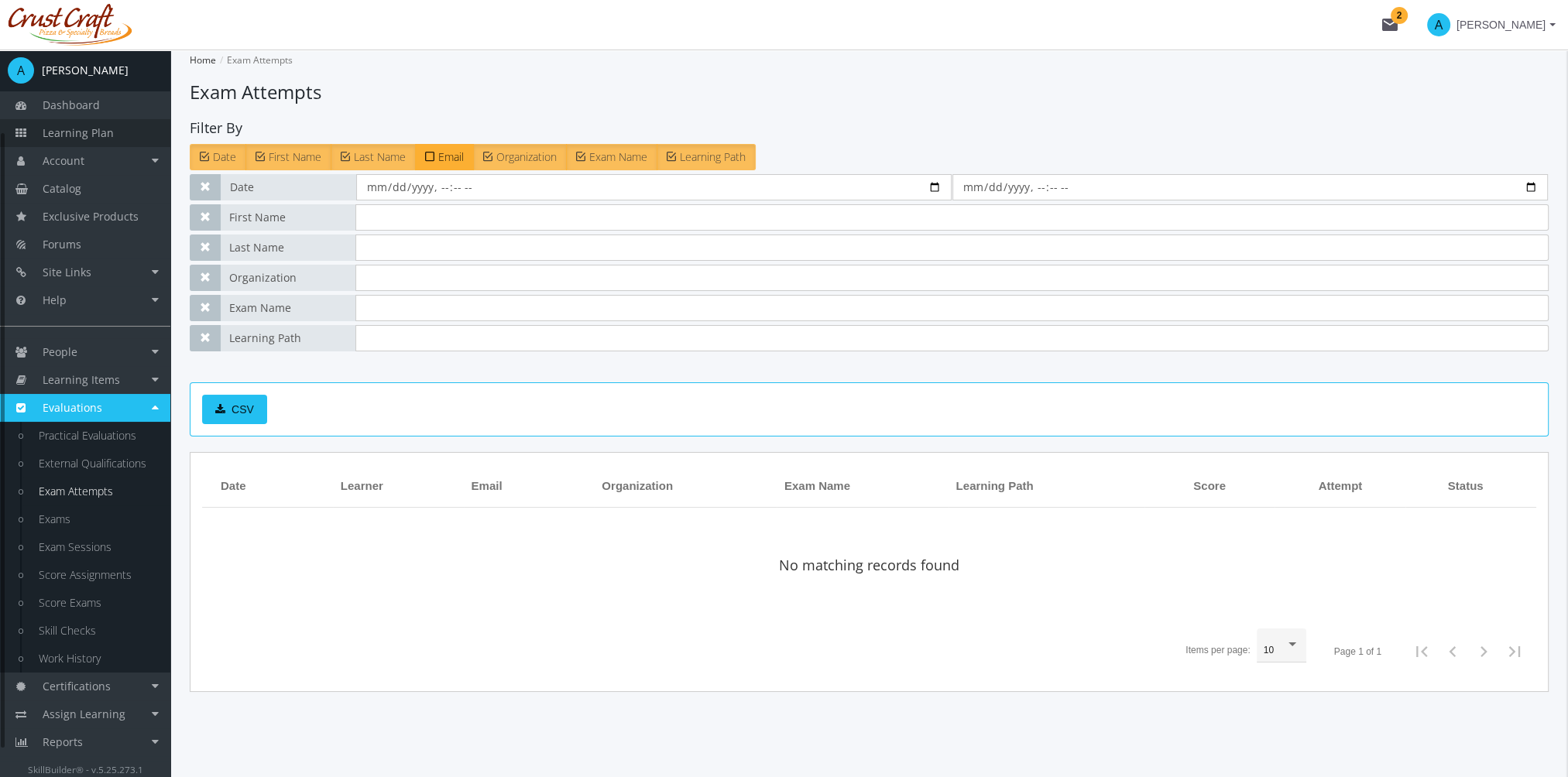
click at [93, 130] on span "Learning Plan" at bounding box center [78, 132] width 71 height 15
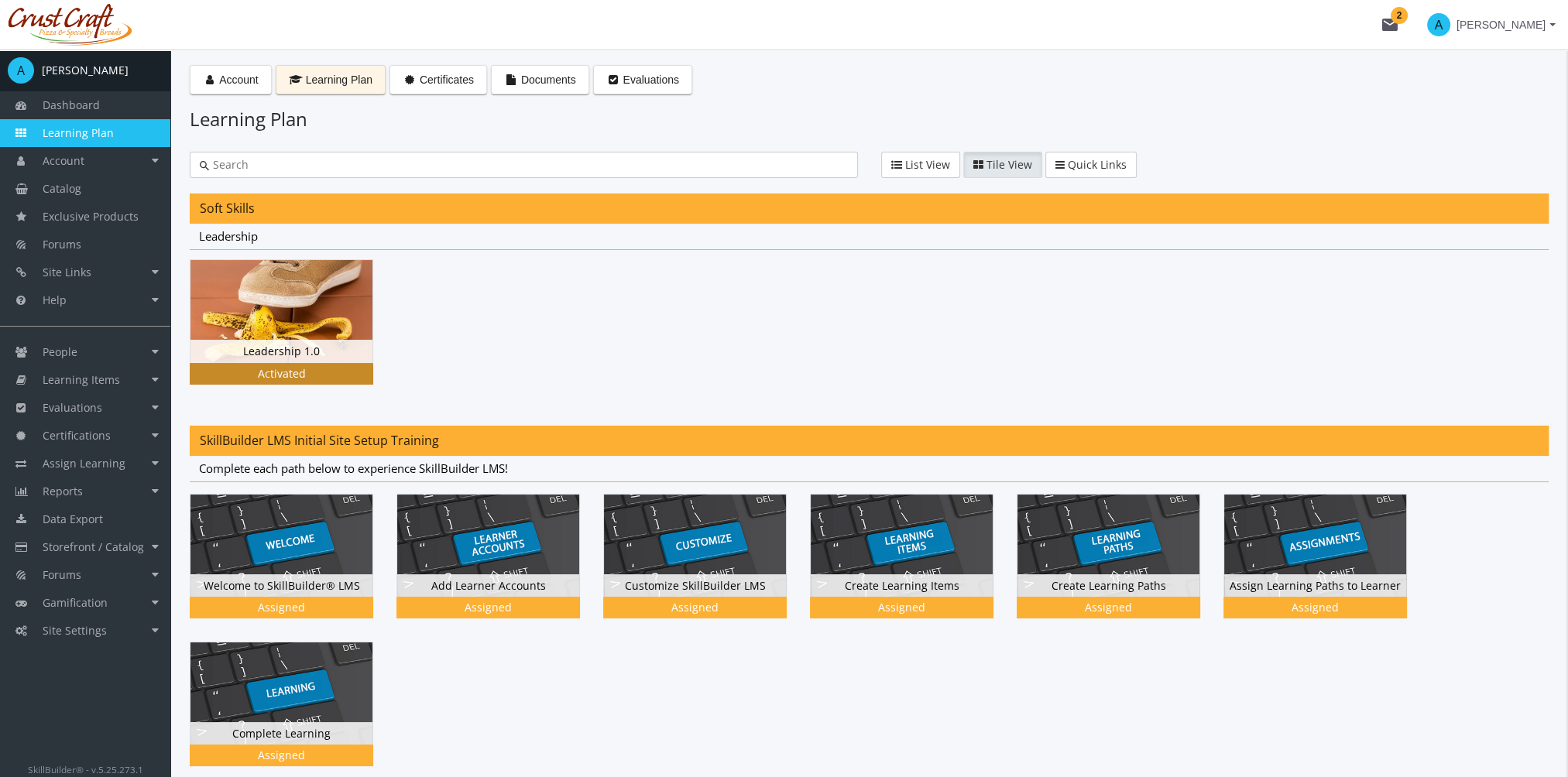
click at [311, 323] on img at bounding box center [281, 312] width 182 height 103
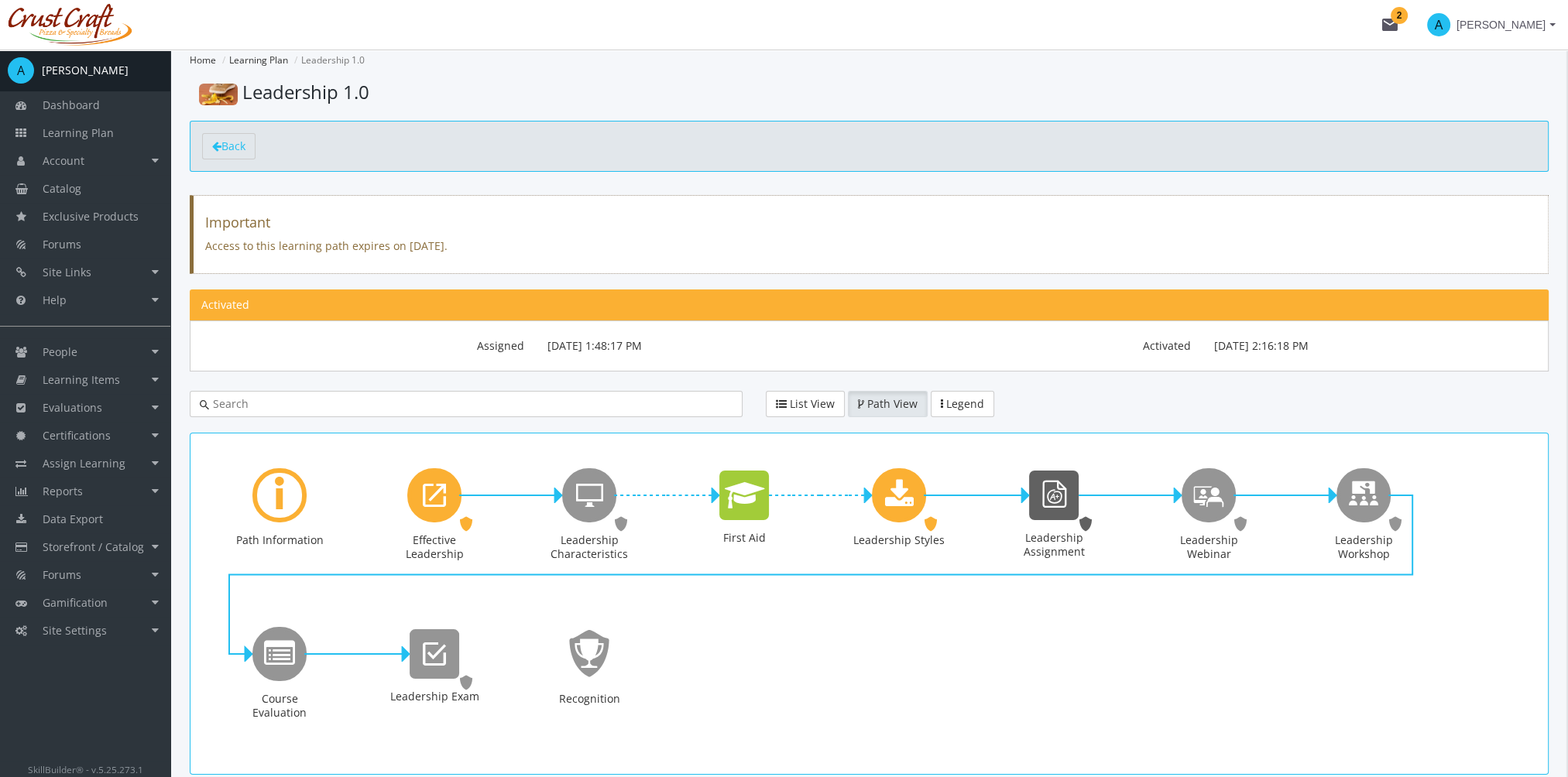
click at [1061, 498] on icon "Leadership Assignment" at bounding box center [1054, 494] width 33 height 44
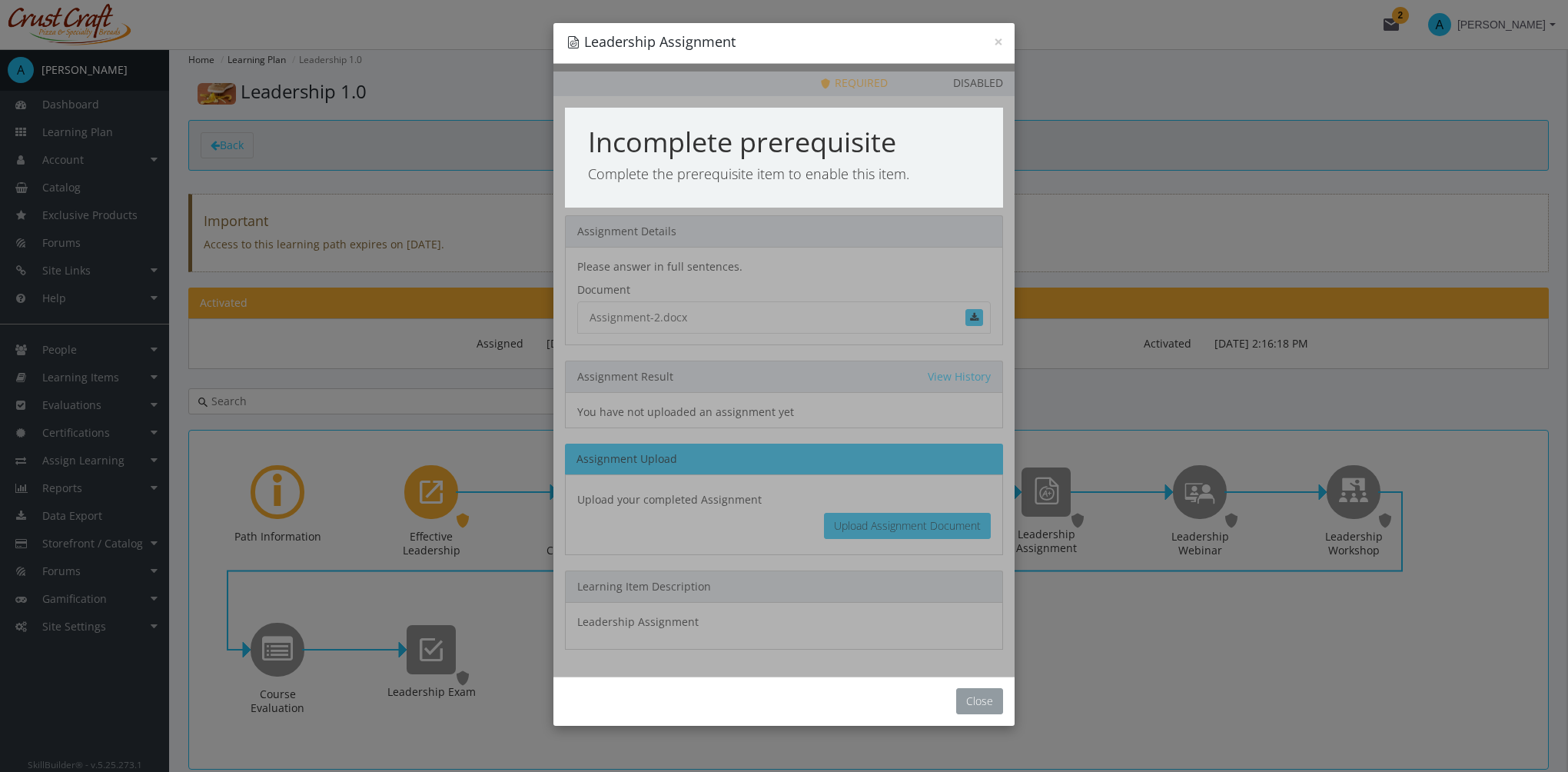
click at [992, 706] on button "Close" at bounding box center [980, 702] width 47 height 26
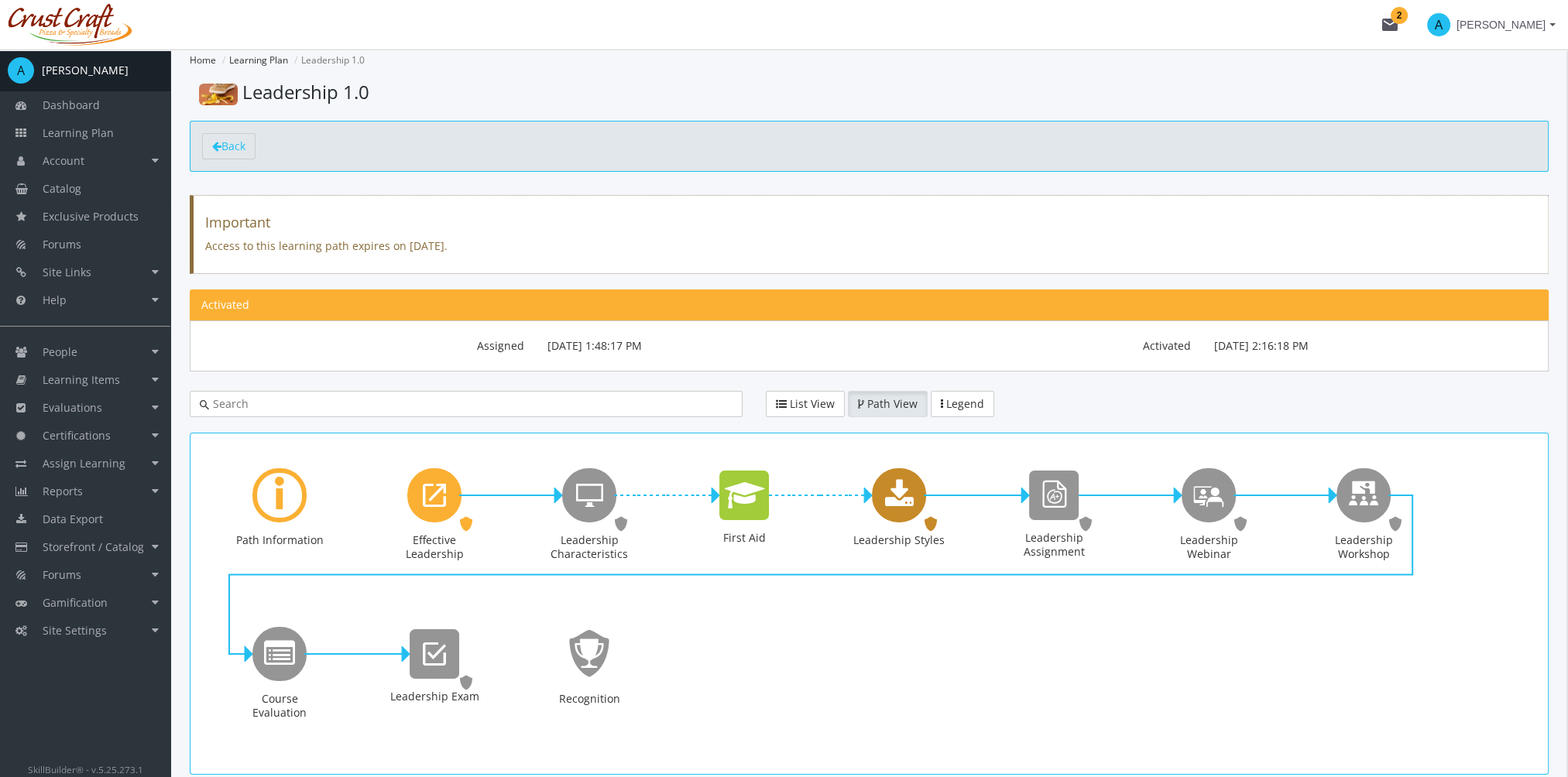
click at [904, 502] on icon "Leadership Styles" at bounding box center [899, 494] width 29 height 31
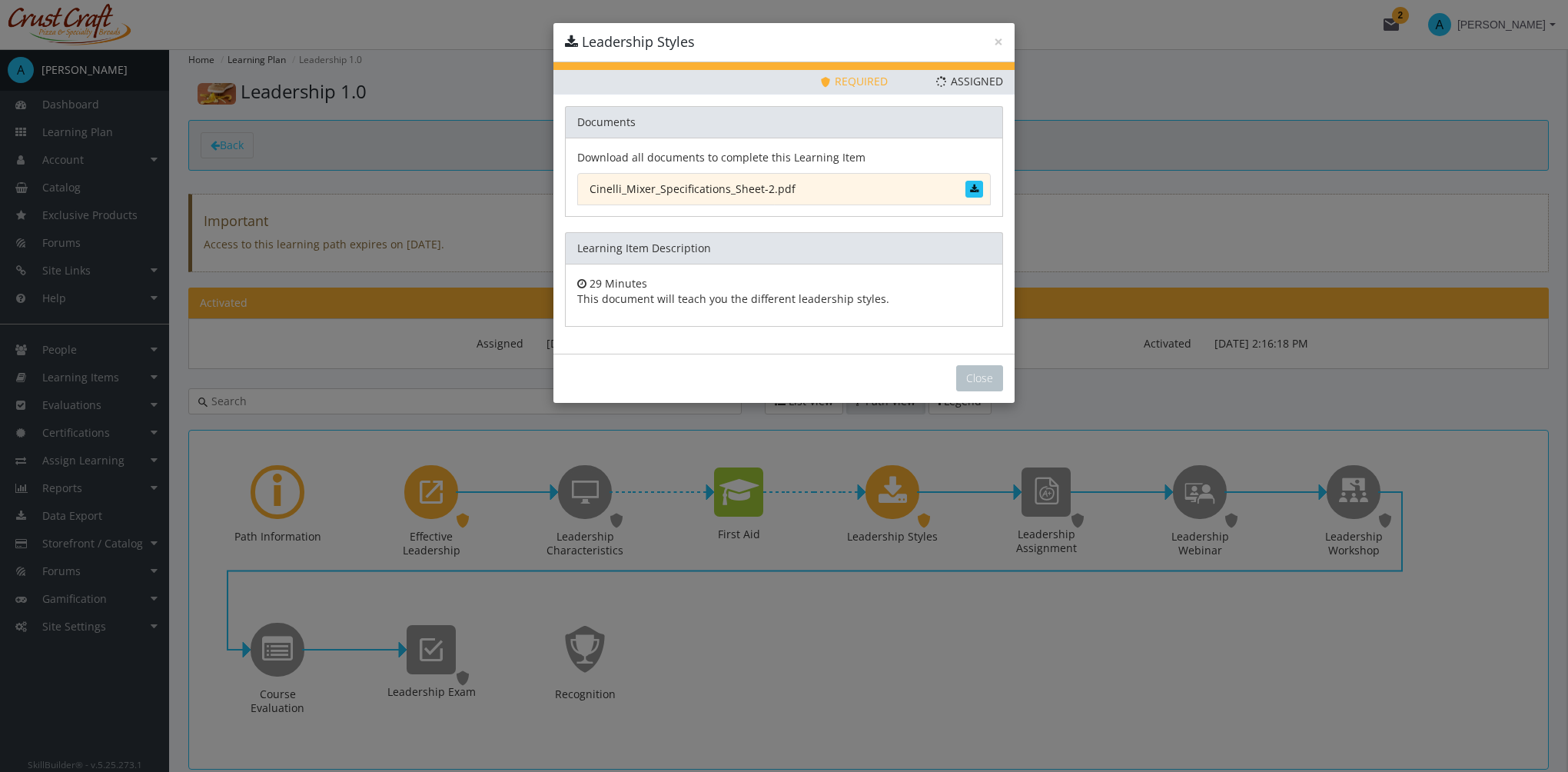
click at [762, 184] on link "Cinelli_Mixer_Specifications_Sheet-2.pdf" at bounding box center [784, 189] width 413 height 32
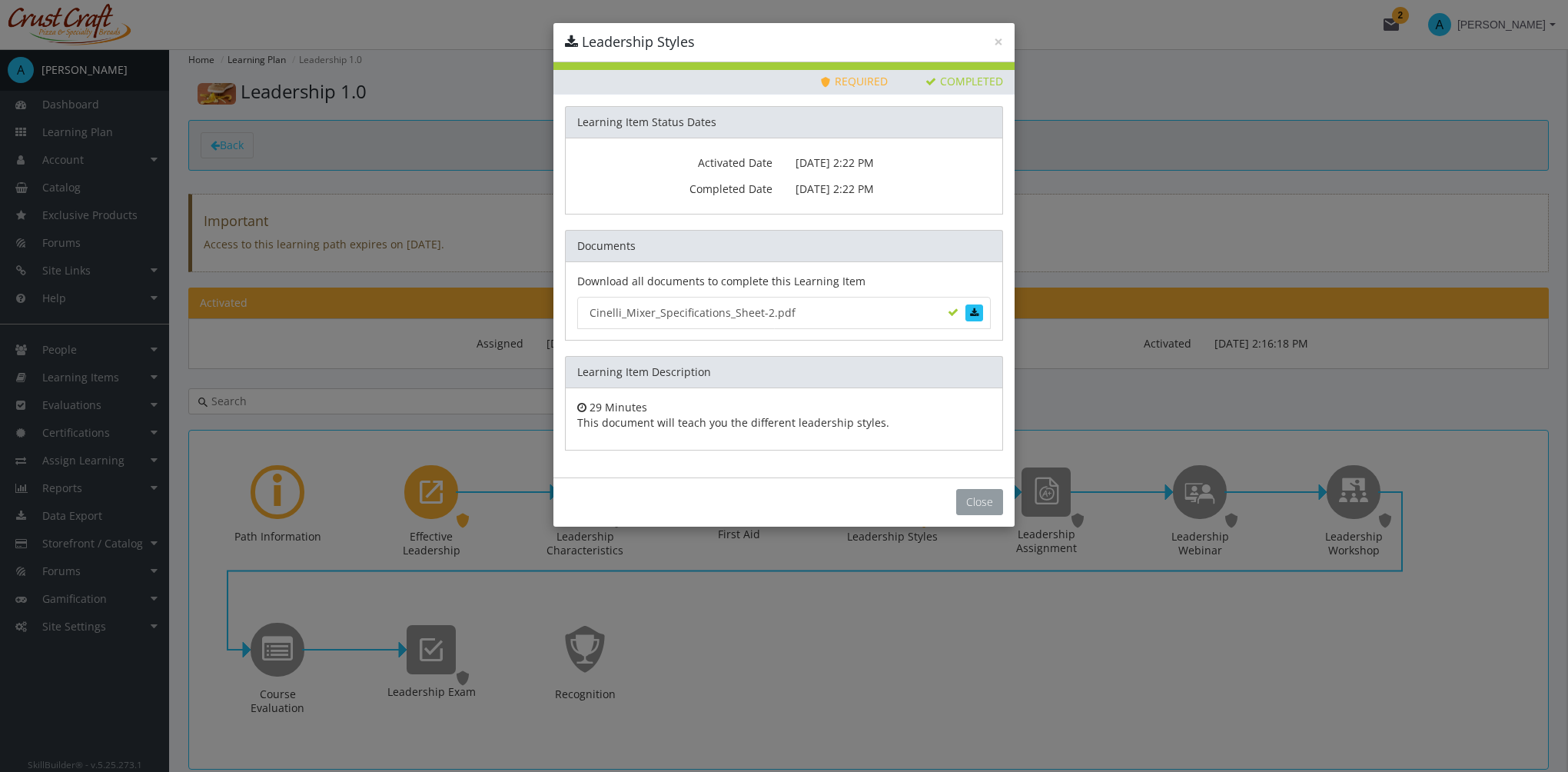
click at [995, 508] on button "Close" at bounding box center [980, 502] width 47 height 26
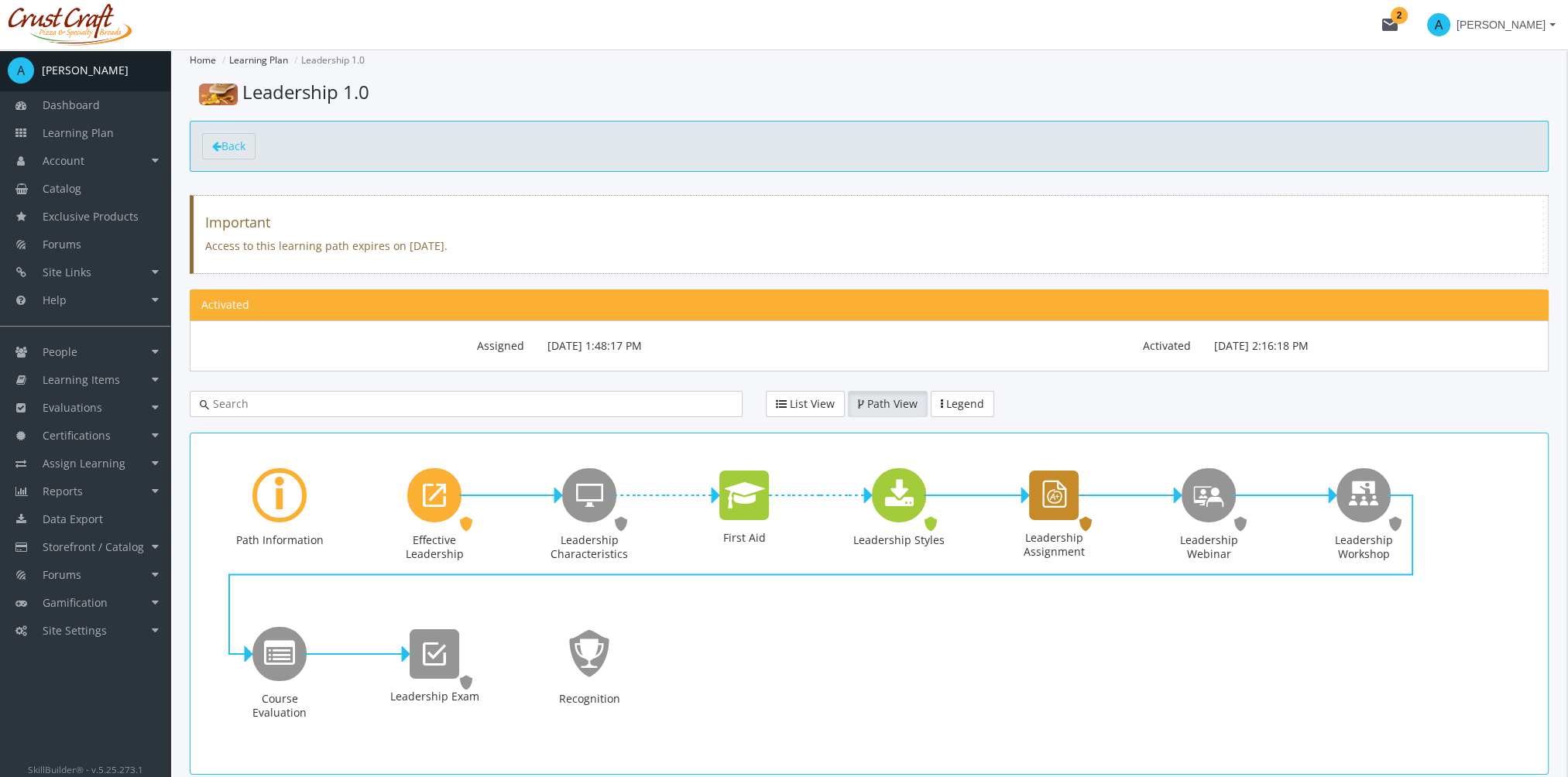
click at [1061, 504] on icon "Leadership Assignment" at bounding box center [1054, 494] width 33 height 44
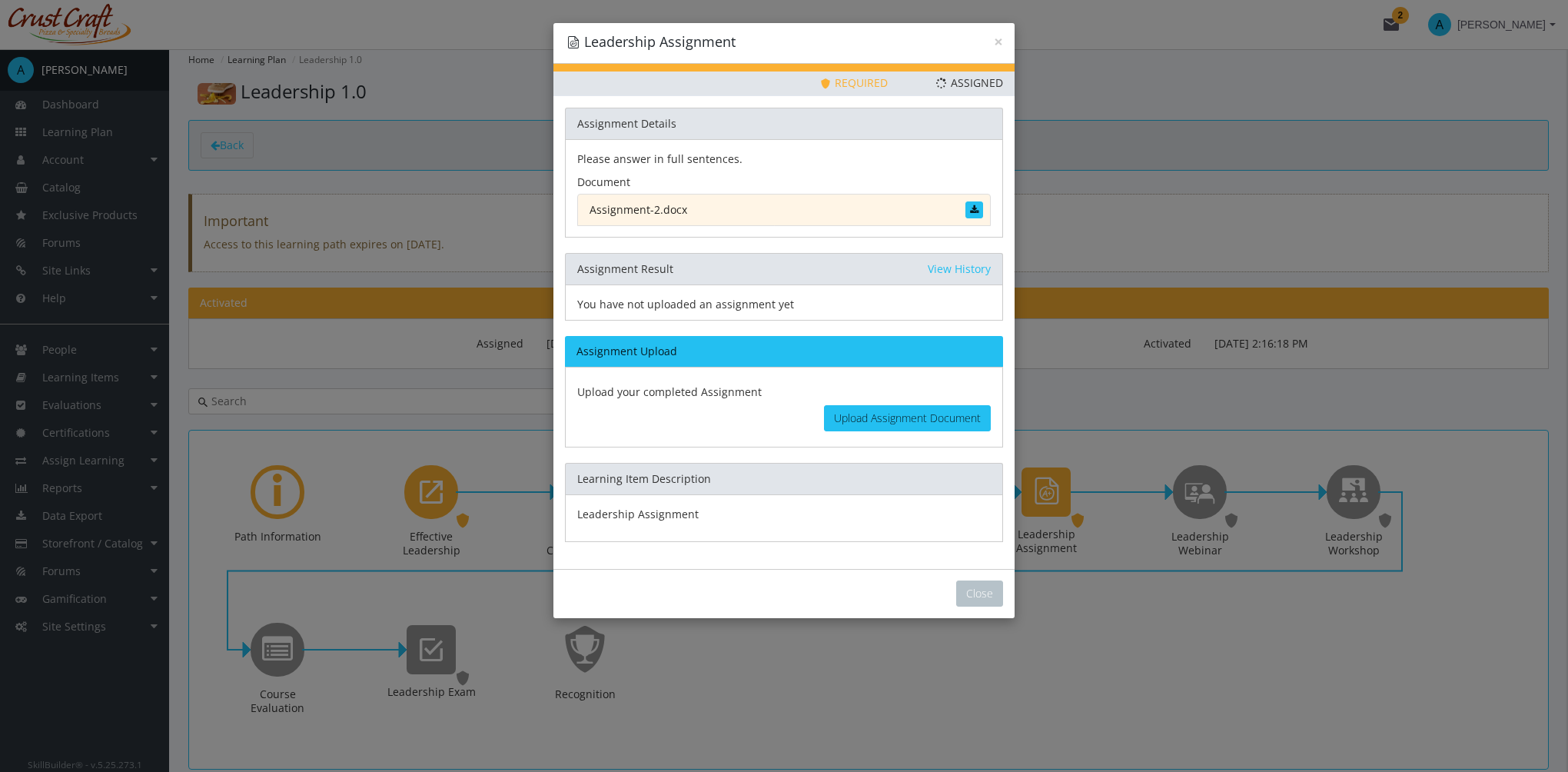
click at [670, 209] on link "Assignment-2.docx" at bounding box center [784, 209] width 413 height 32
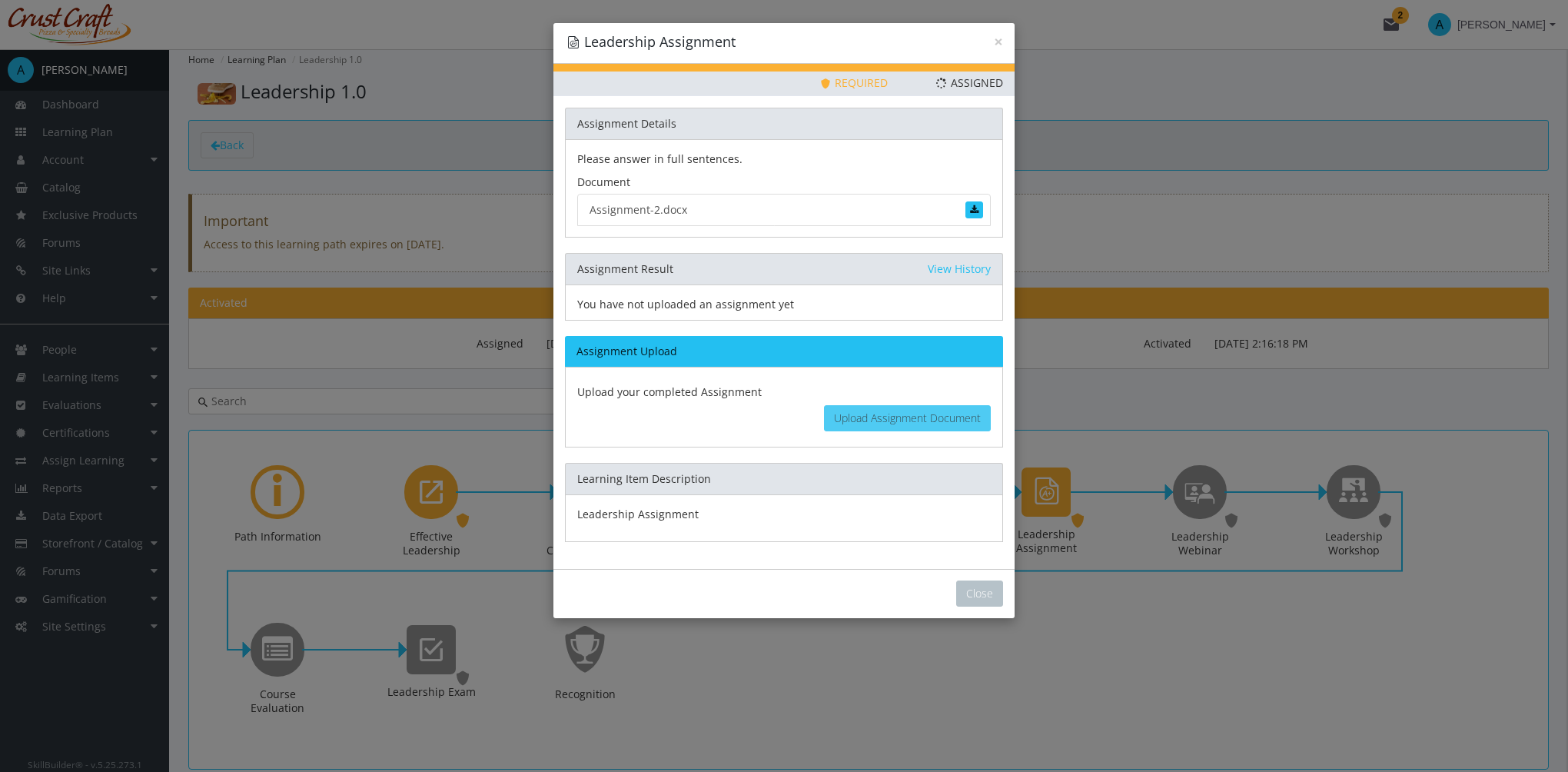
click at [900, 413] on span "Upload Assignment Document" at bounding box center [907, 418] width 146 height 15
type input "C:\fakepath\Assignment (2).docx"
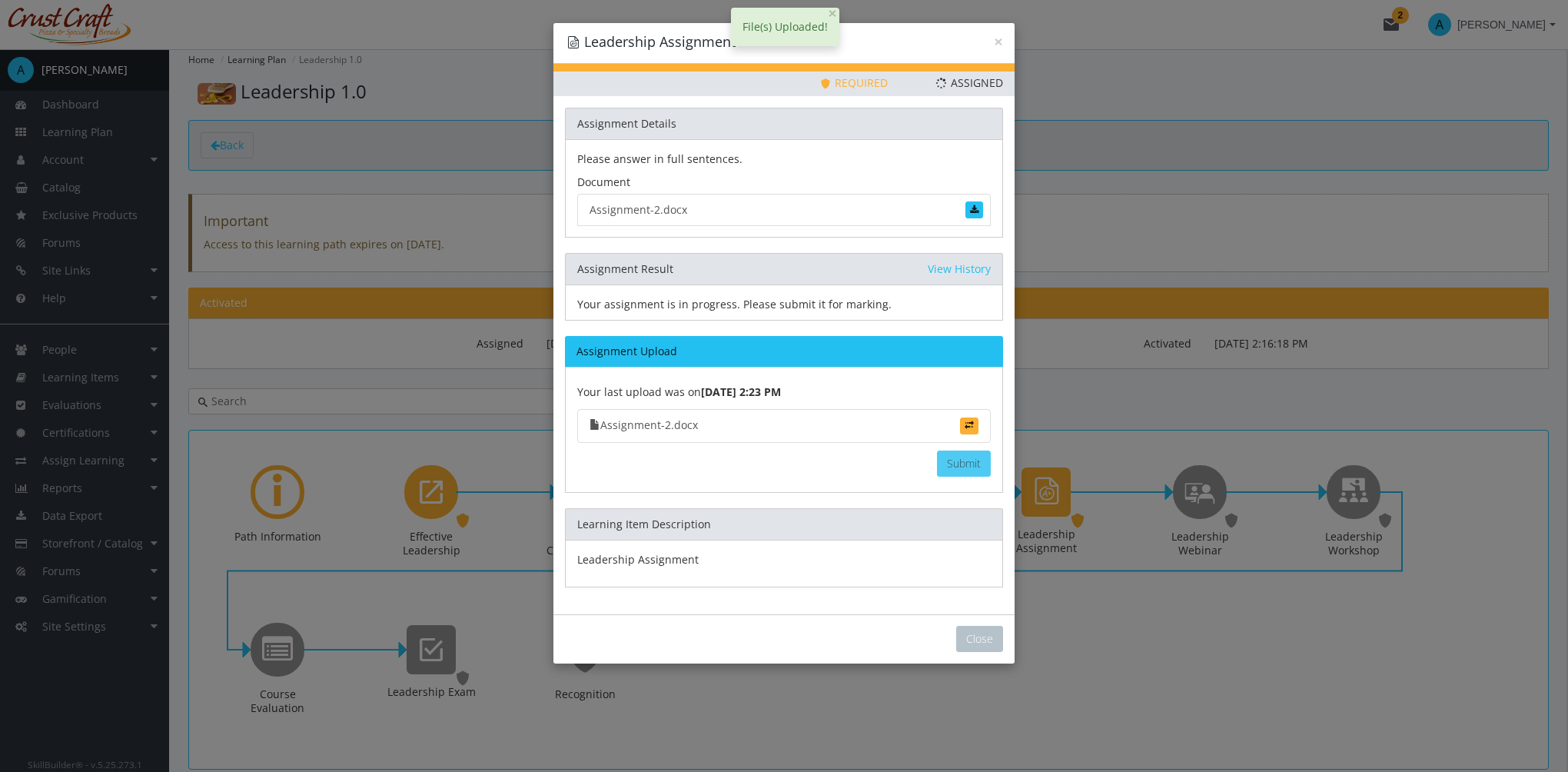
click at [988, 458] on button "Submit" at bounding box center [964, 463] width 54 height 26
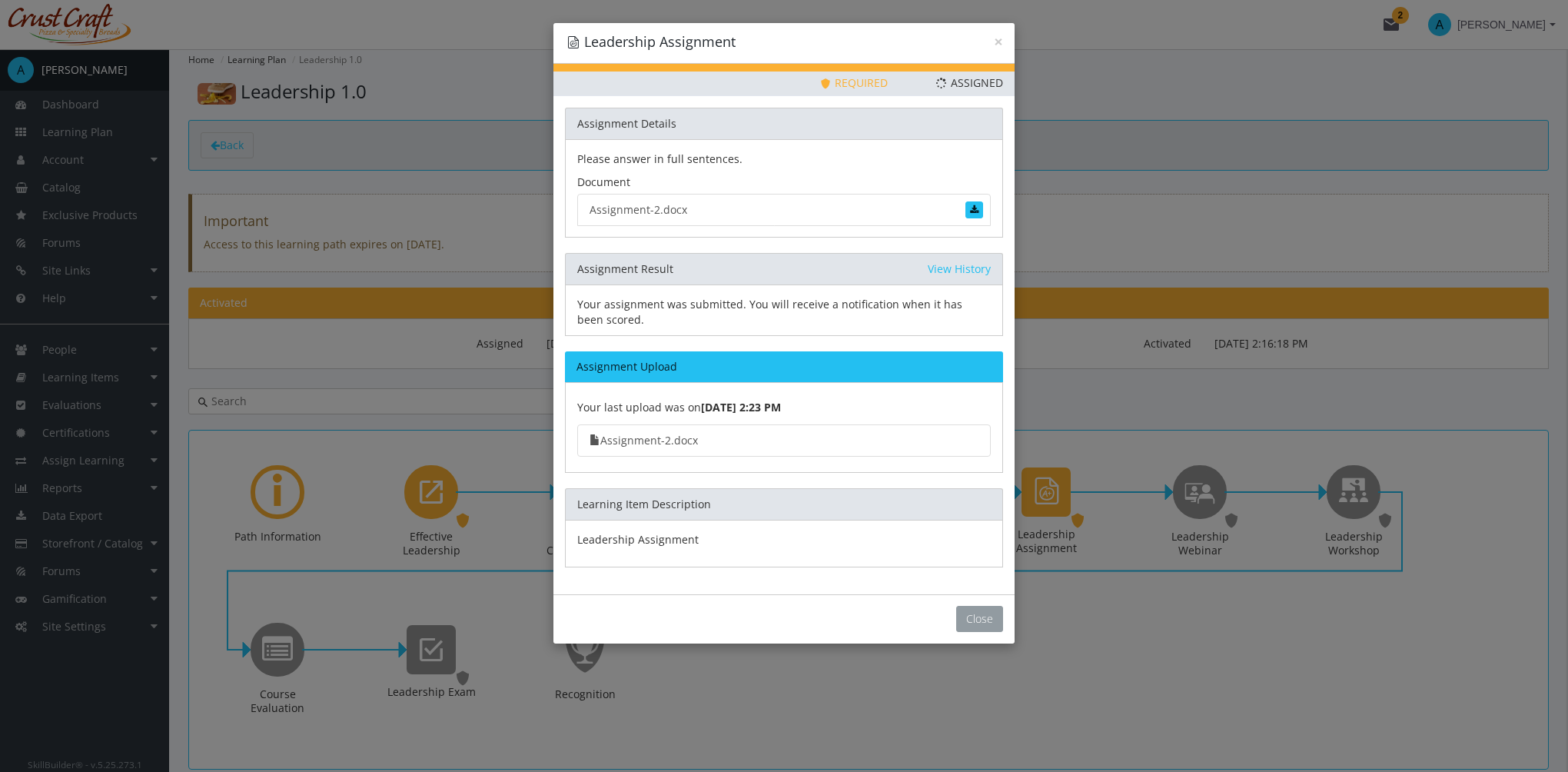
click at [965, 619] on button "Close" at bounding box center [980, 619] width 47 height 26
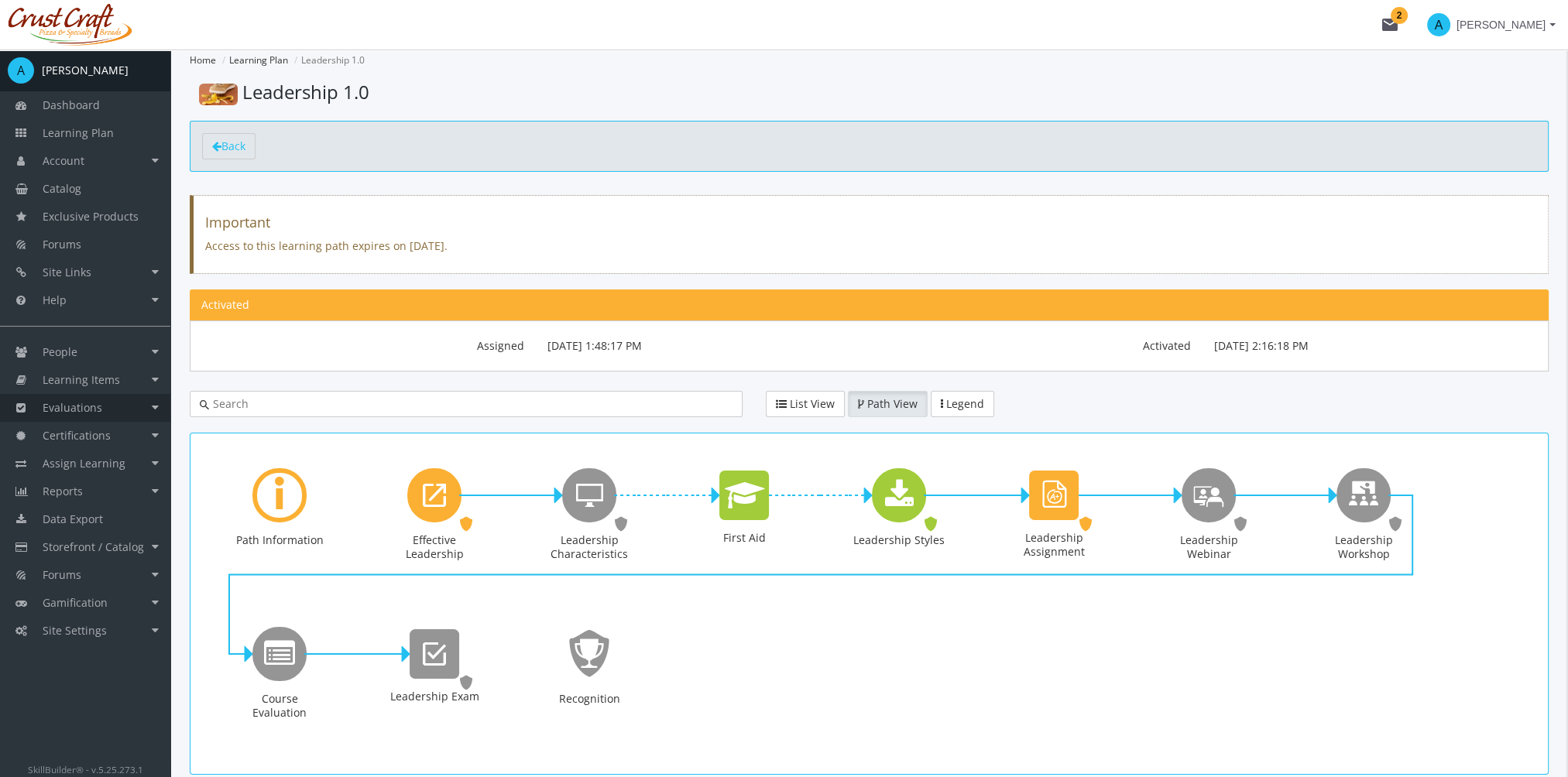
click at [89, 408] on span "Evaluations" at bounding box center [73, 408] width 60 height 15
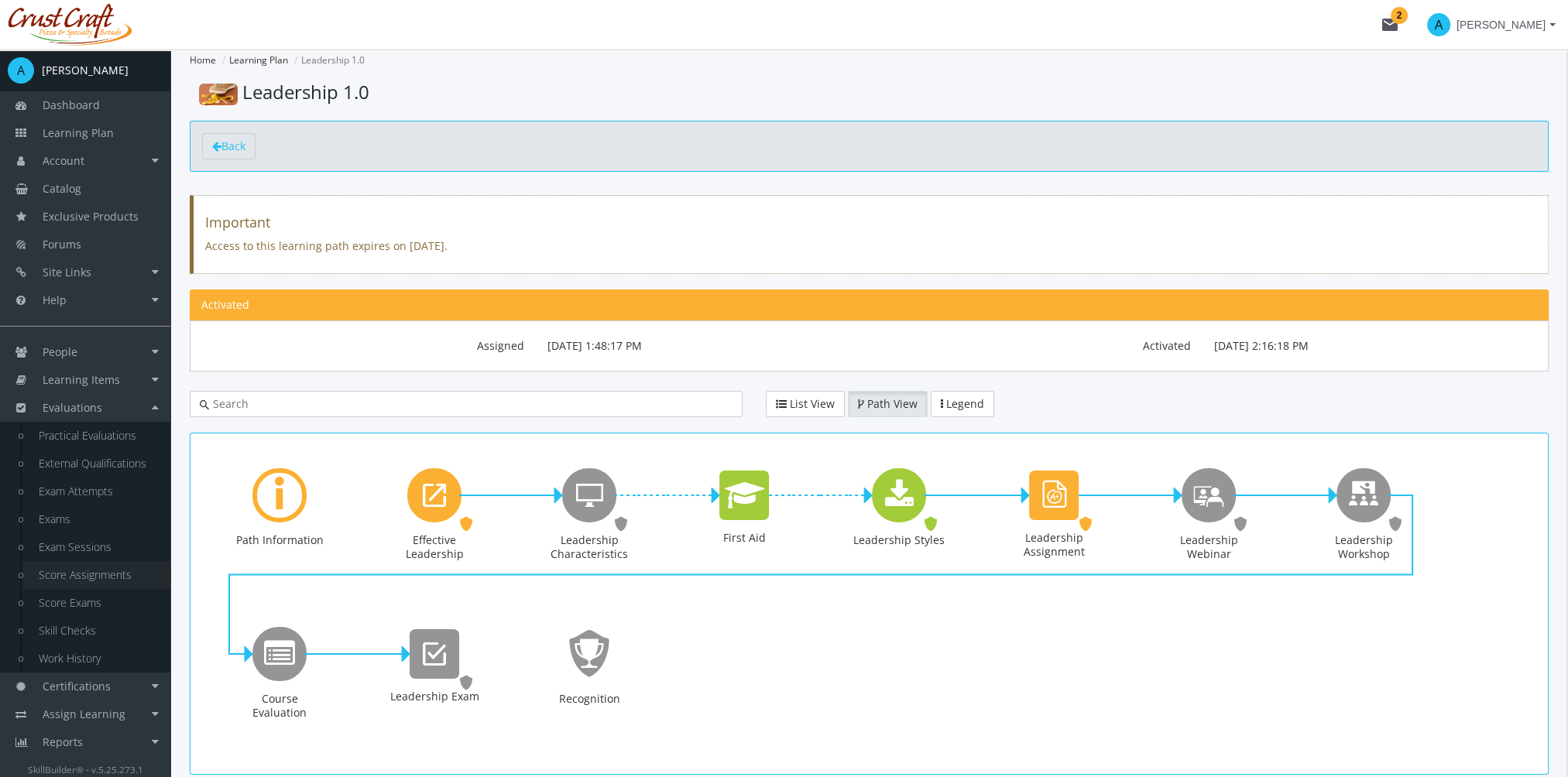
click at [99, 583] on link "Score Assignments" at bounding box center [97, 575] width 147 height 28
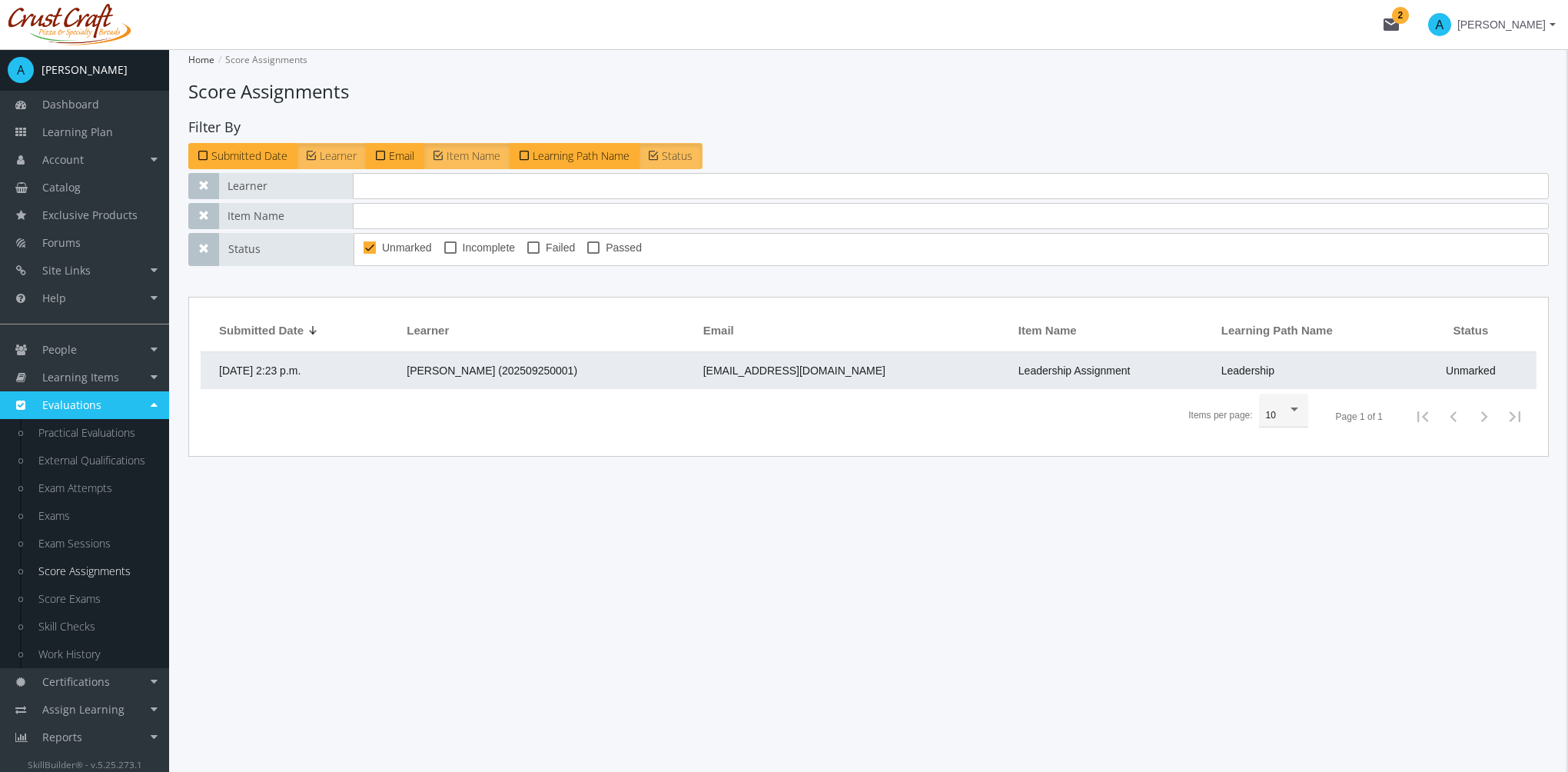
click at [577, 373] on span "[PERSON_NAME] (202509250001)" at bounding box center [492, 370] width 171 height 12
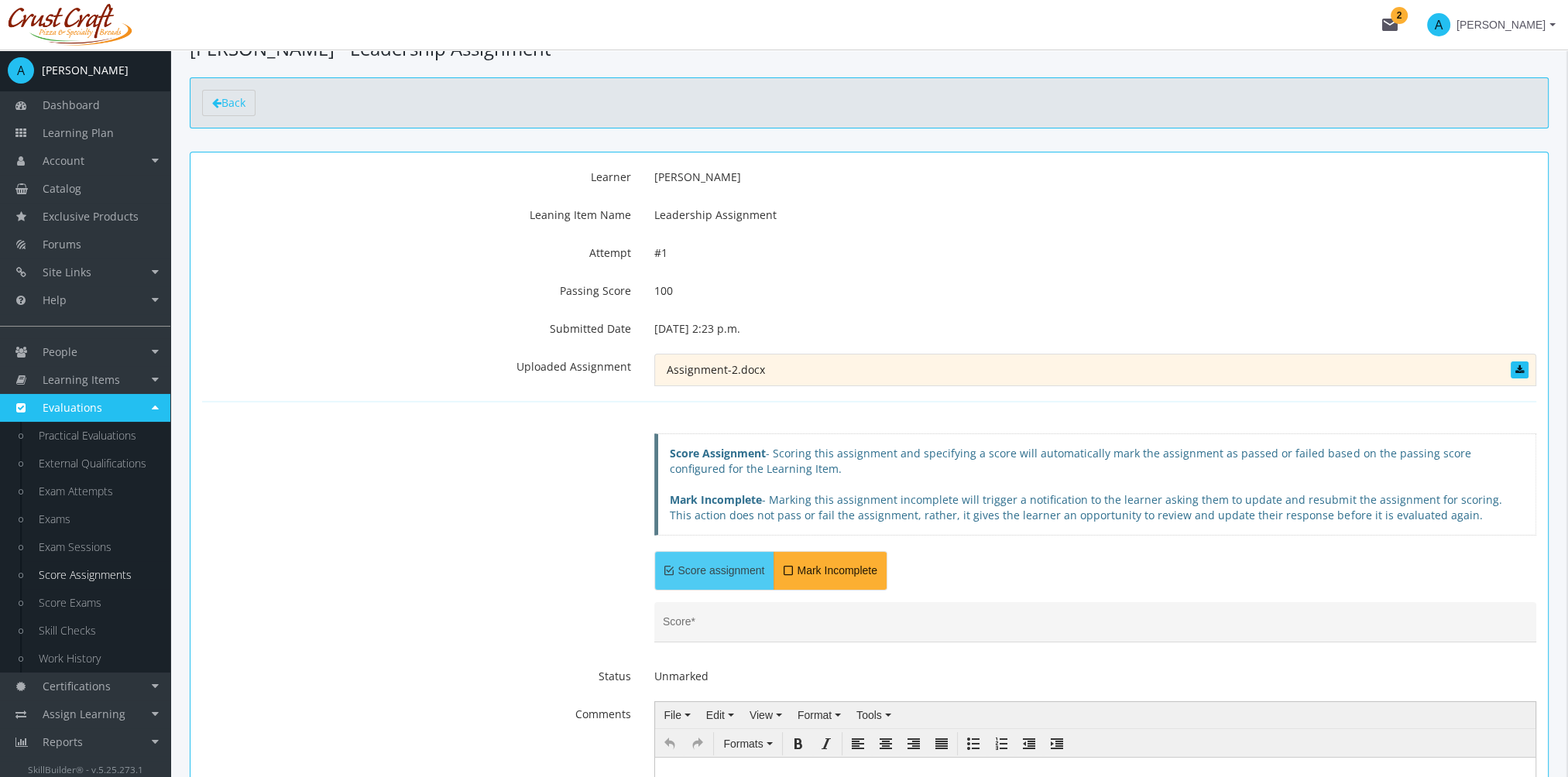
scroll to position [77, 0]
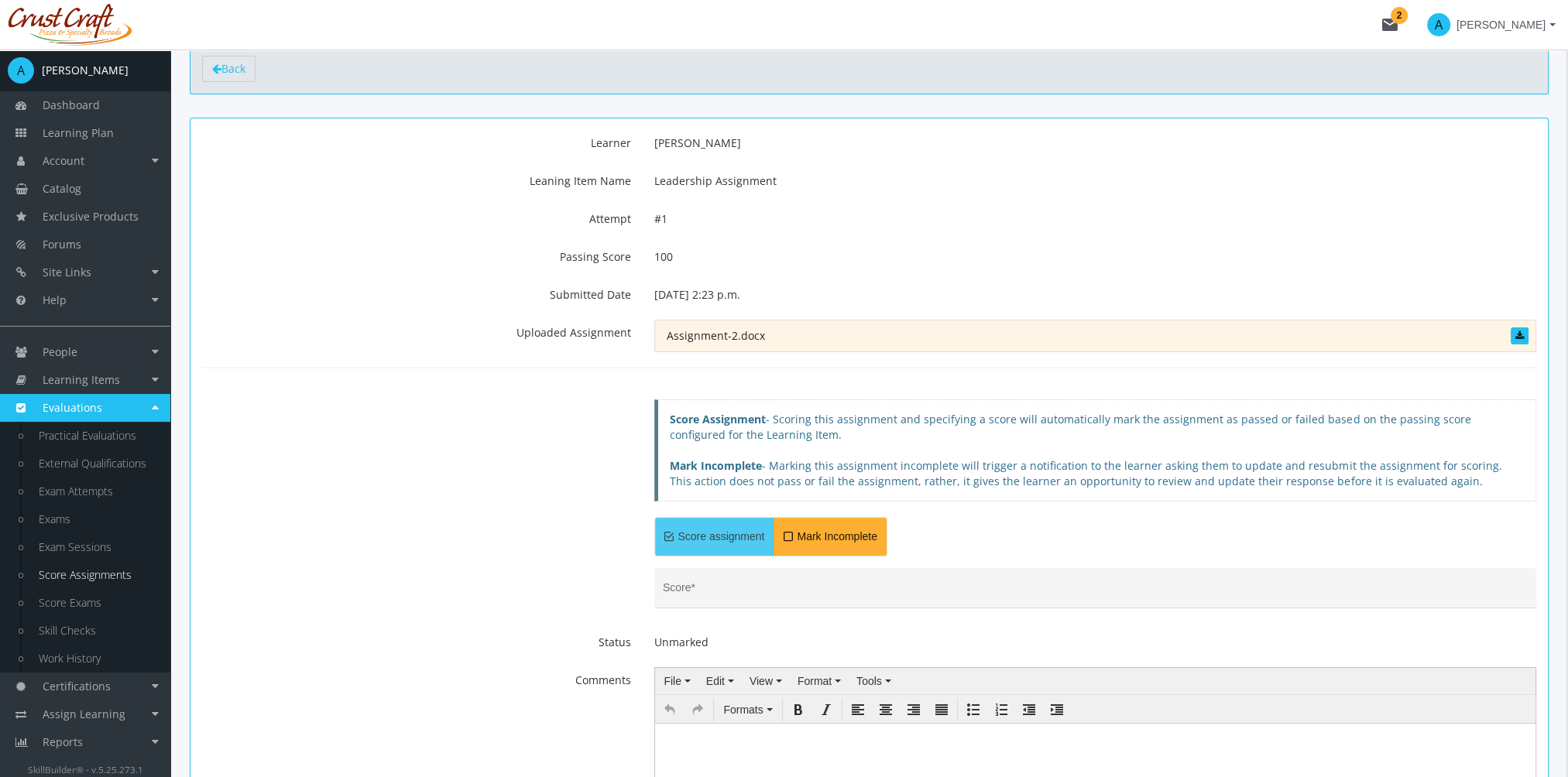
click at [730, 334] on link "Assignment-2.docx" at bounding box center [1095, 336] width 882 height 33
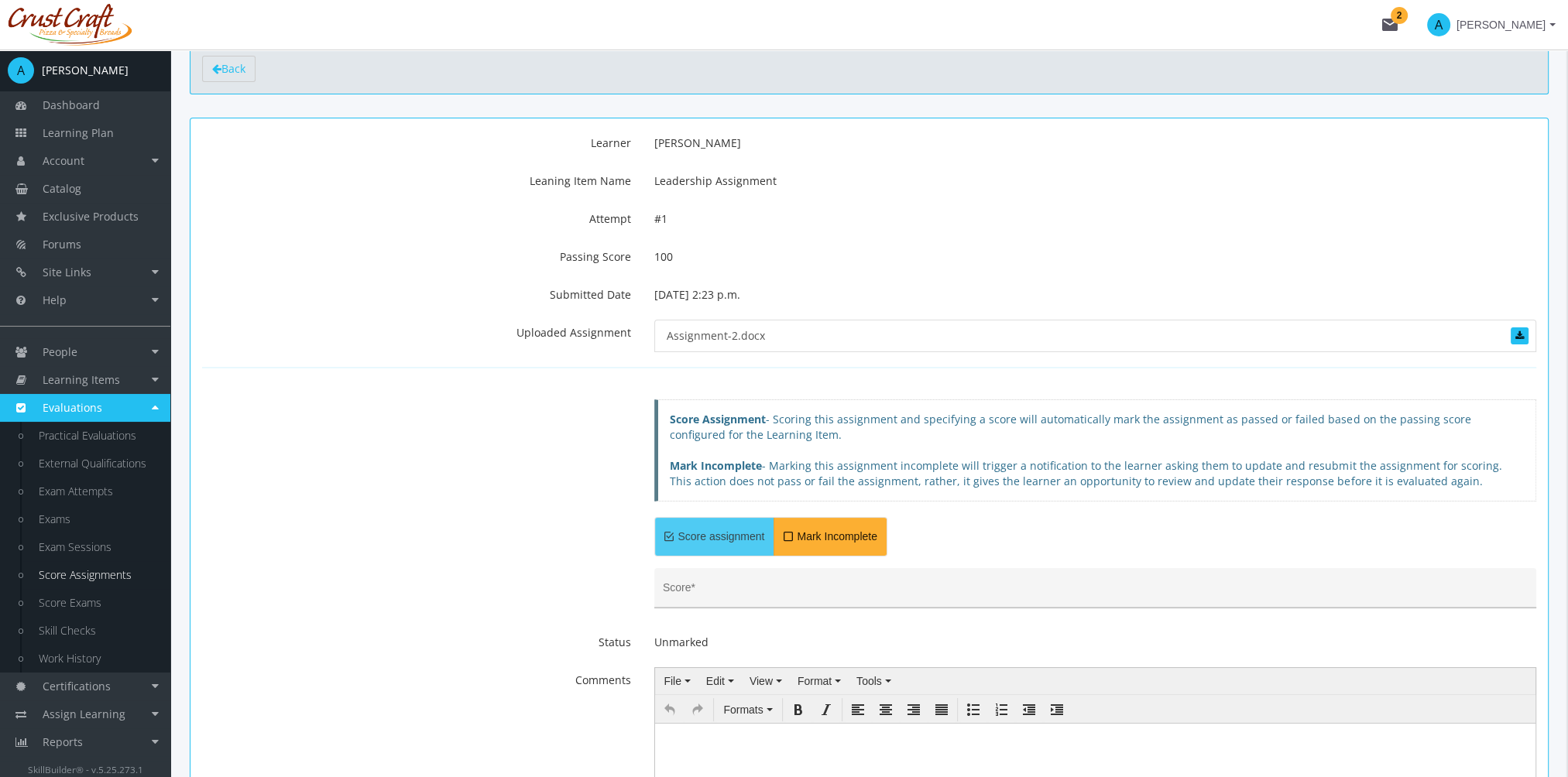
scroll to position [232, 0]
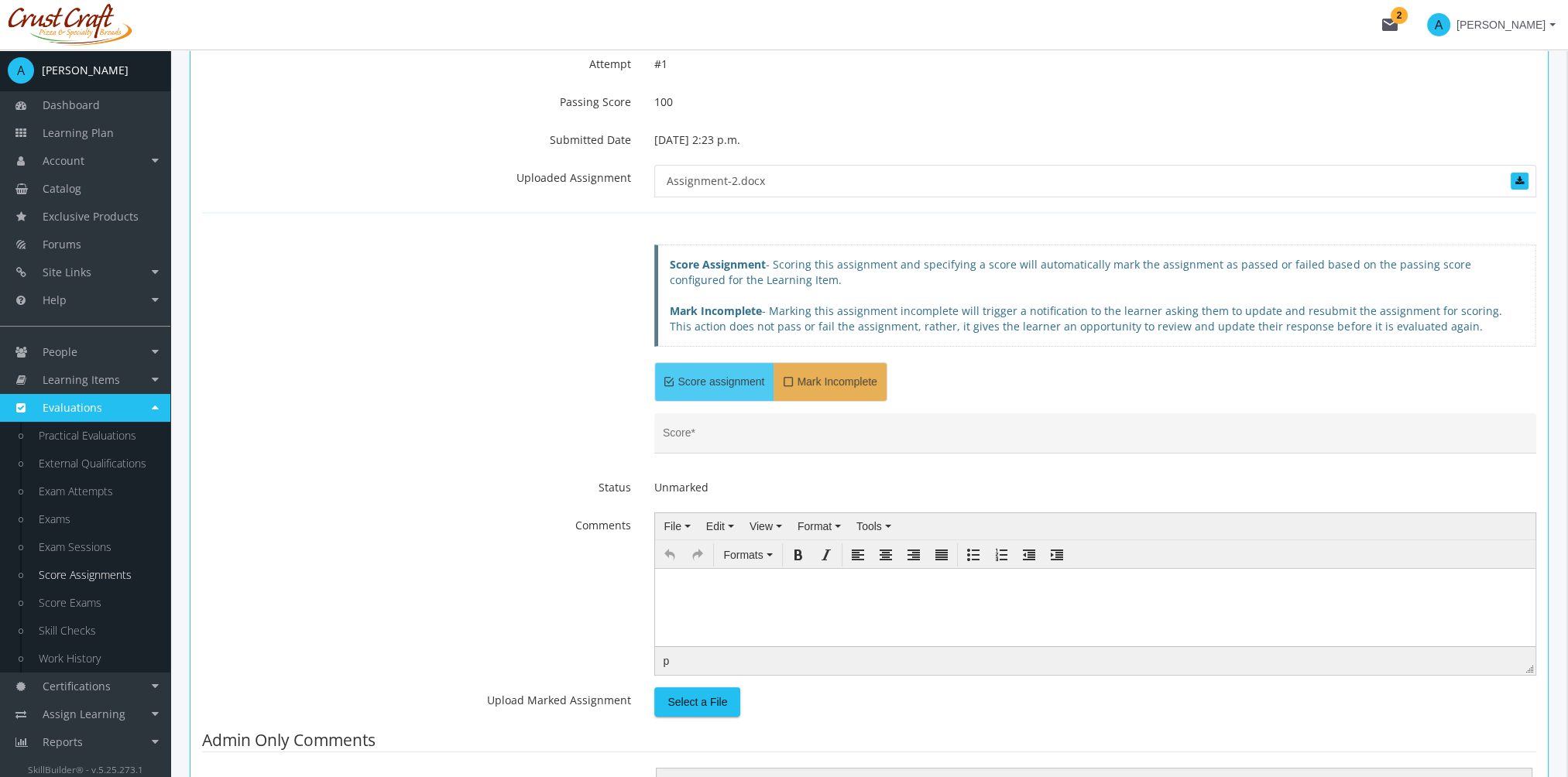
click at [841, 376] on span "Mark Incomplete" at bounding box center [830, 382] width 111 height 38
click at [736, 388] on span "Score assignment" at bounding box center [714, 382] width 119 height 38
click at [709, 438] on input "Score *" at bounding box center [1096, 438] width 866 height 12
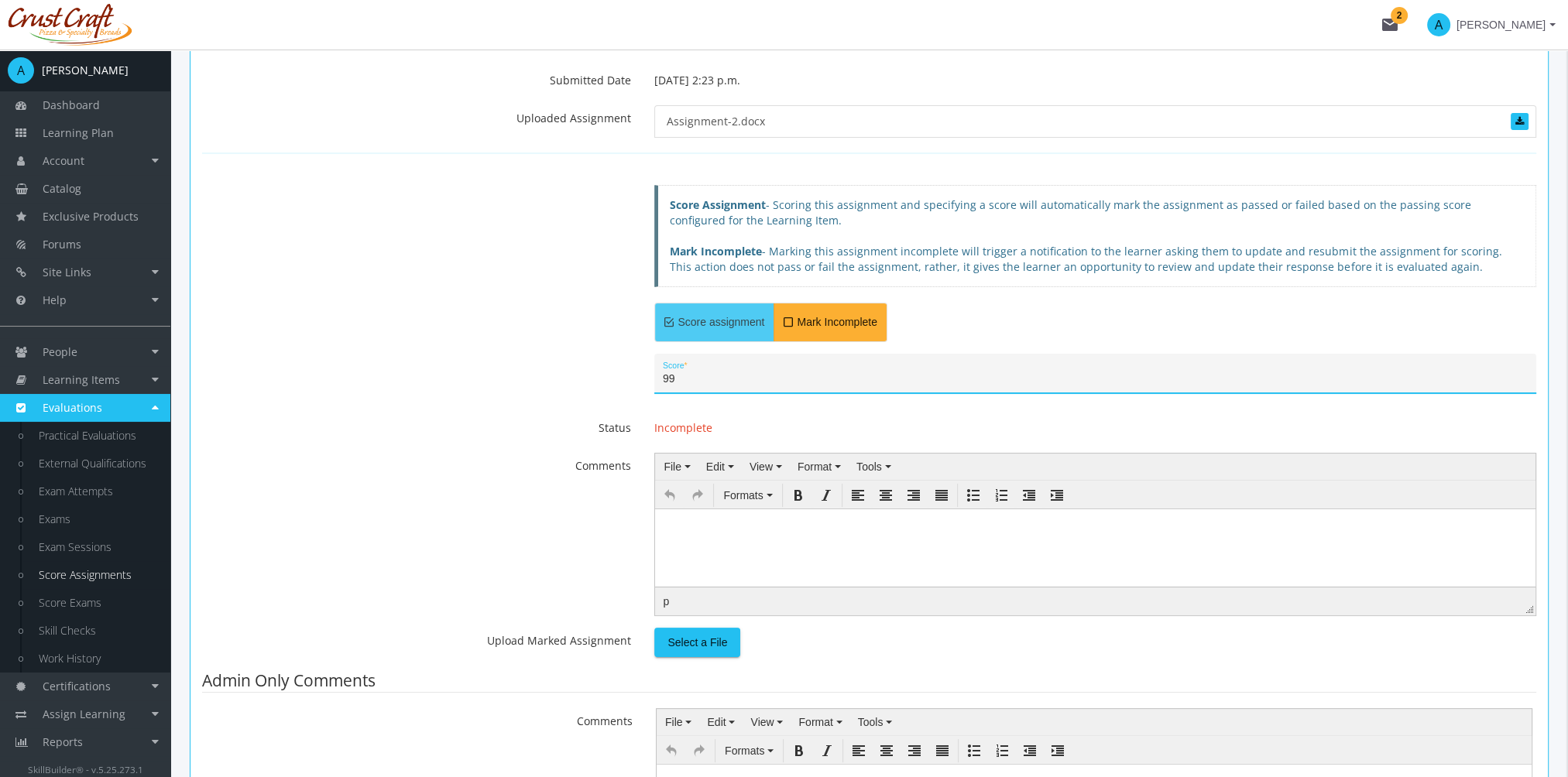
scroll to position [387, 0]
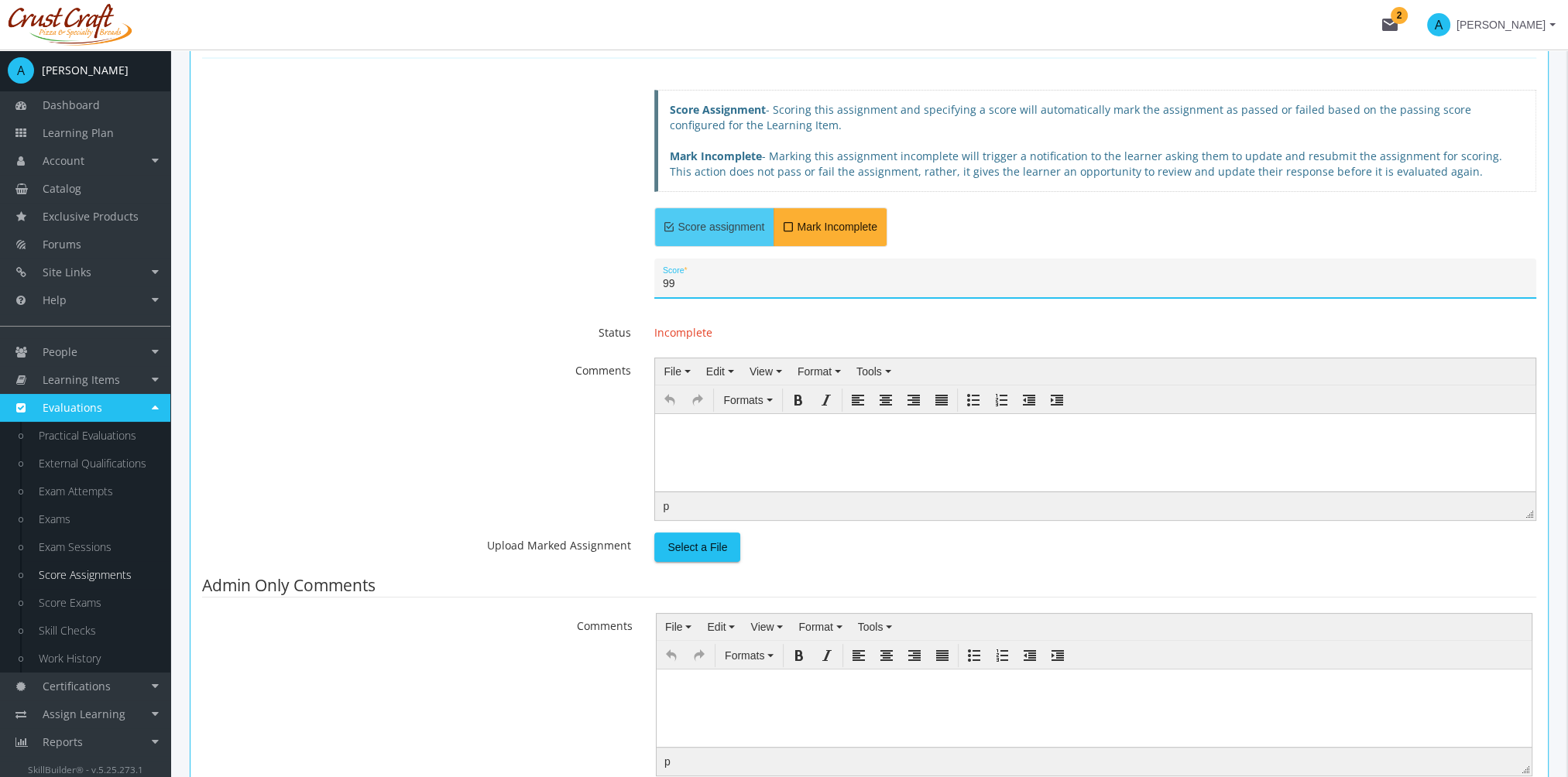
type input "99"
click at [709, 437] on html at bounding box center [1095, 424] width 880 height 23
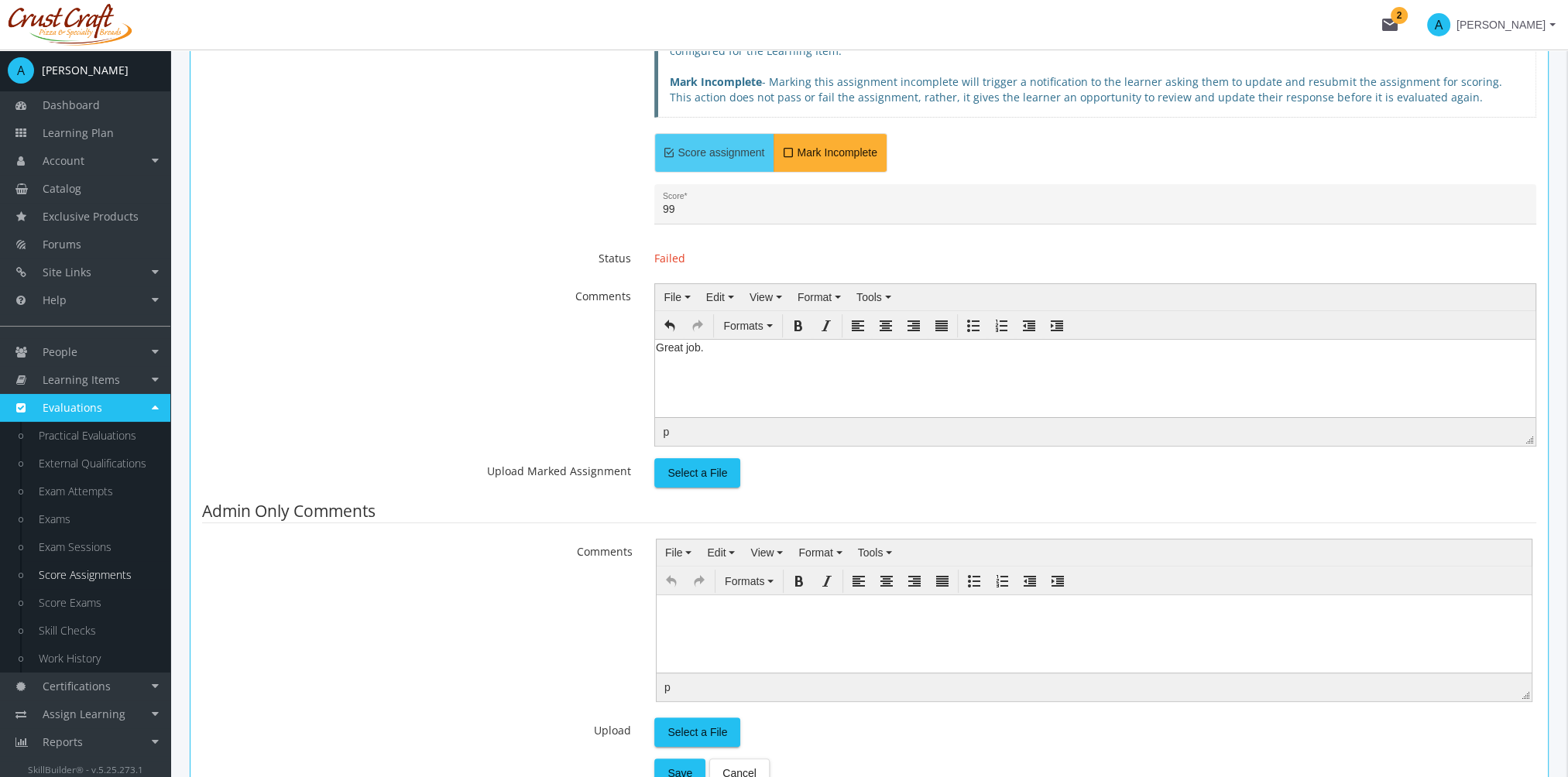
scroll to position [542, 0]
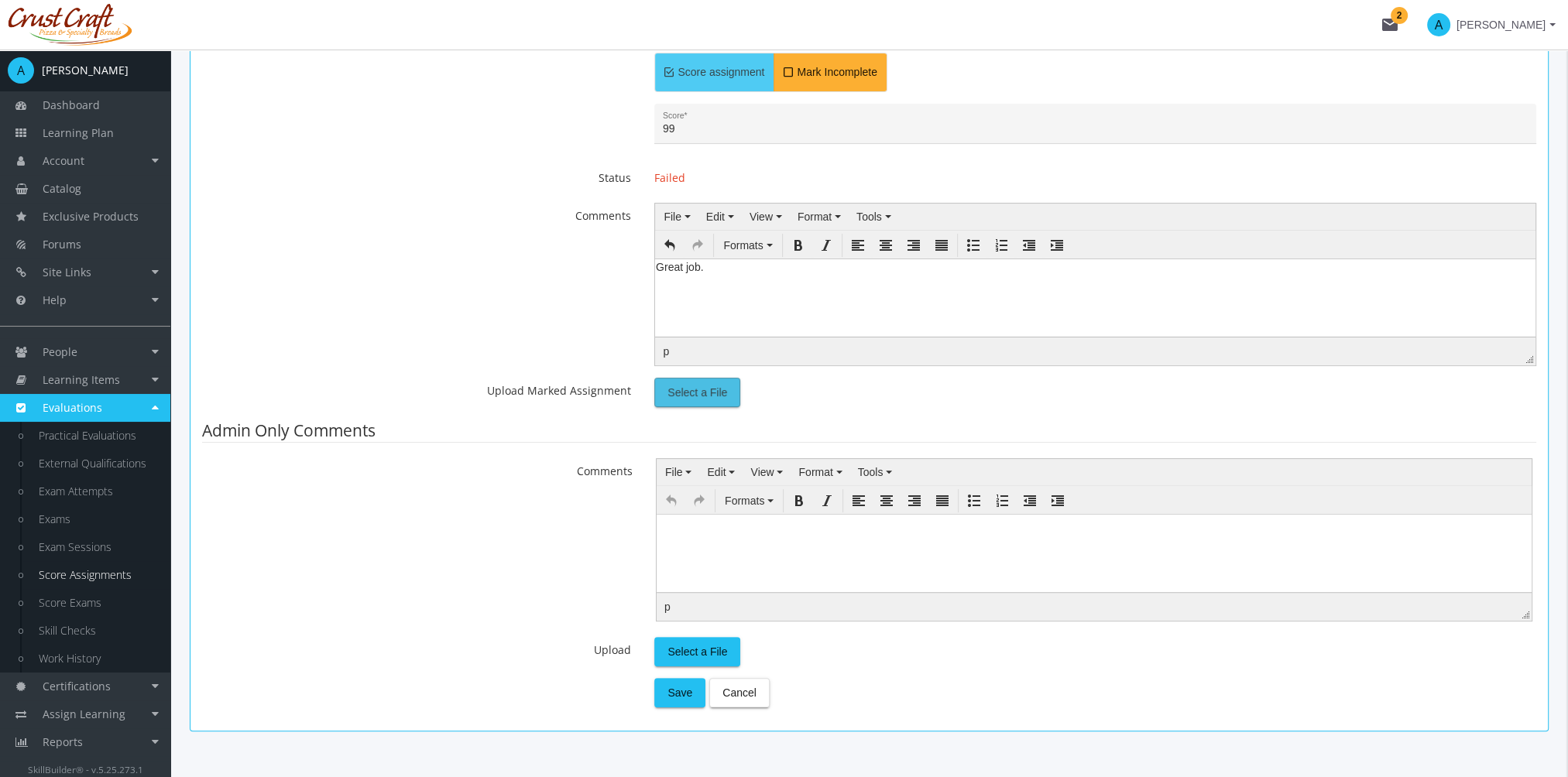
click at [709, 394] on span "Select a File" at bounding box center [697, 393] width 60 height 28
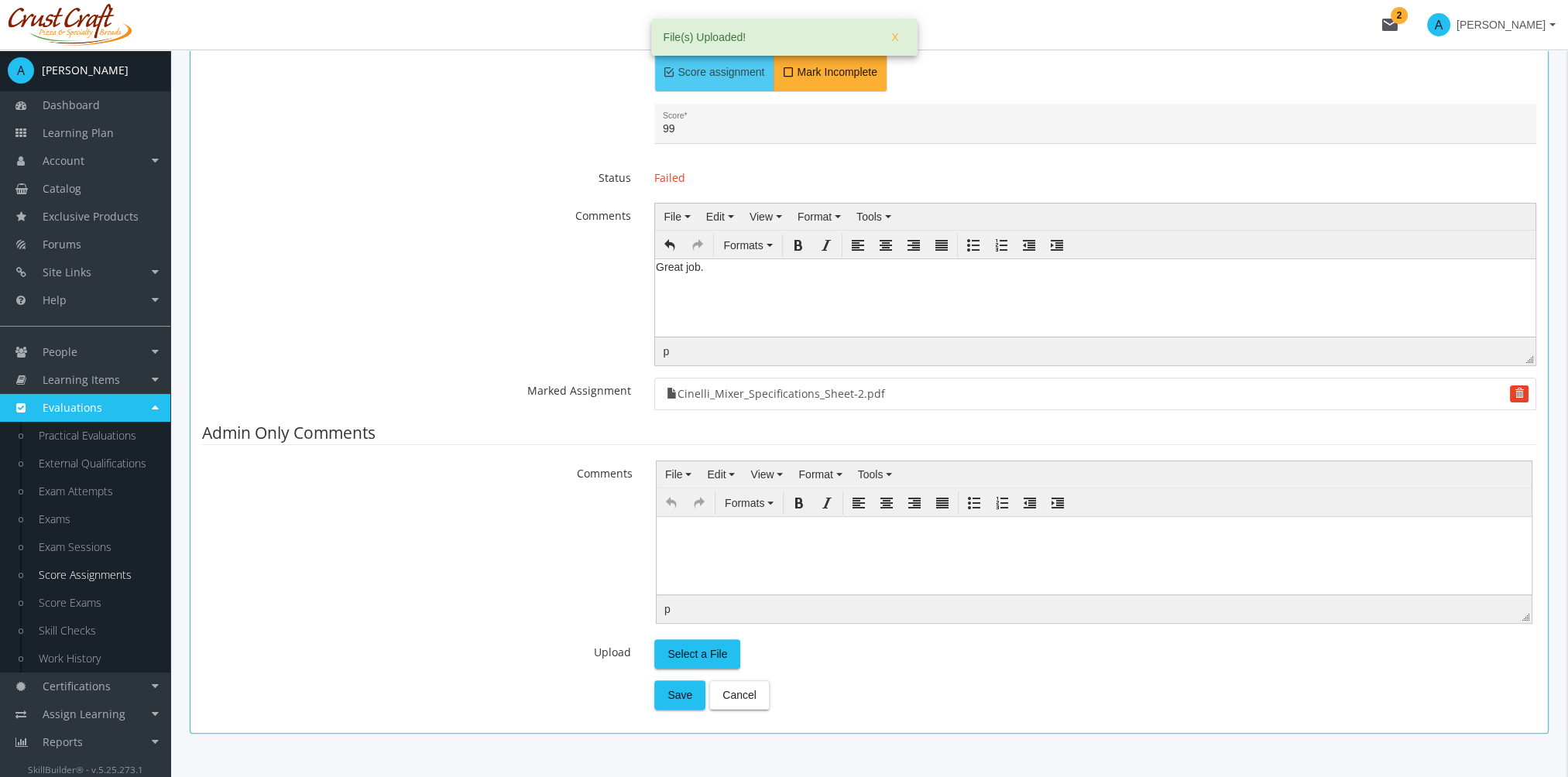
scroll to position [585, 0]
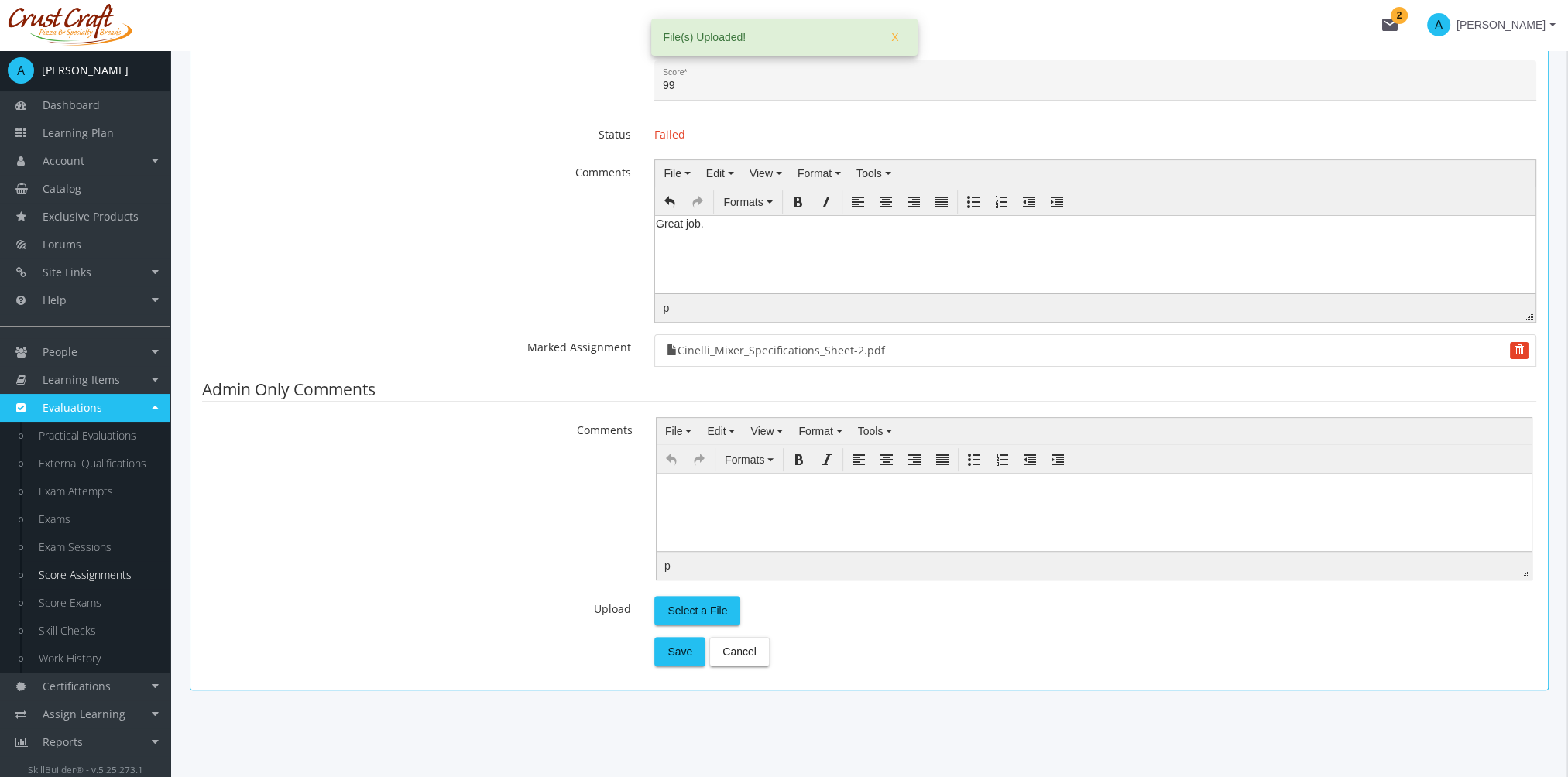
click at [684, 494] on body at bounding box center [1094, 484] width 875 height 23
click at [675, 645] on span "Save" at bounding box center [679, 652] width 25 height 28
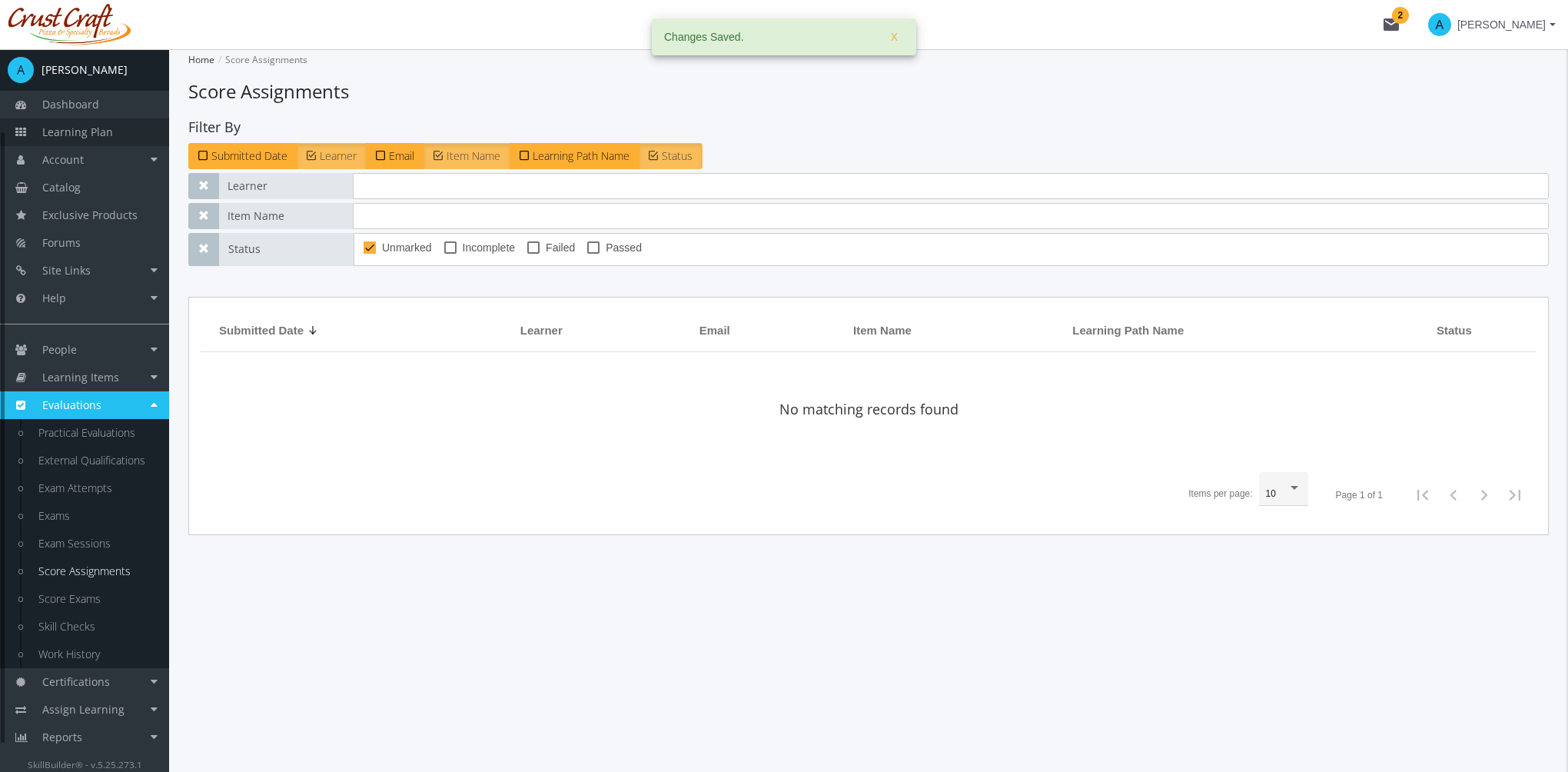
click at [114, 137] on link "Learning Plan" at bounding box center [84, 133] width 170 height 28
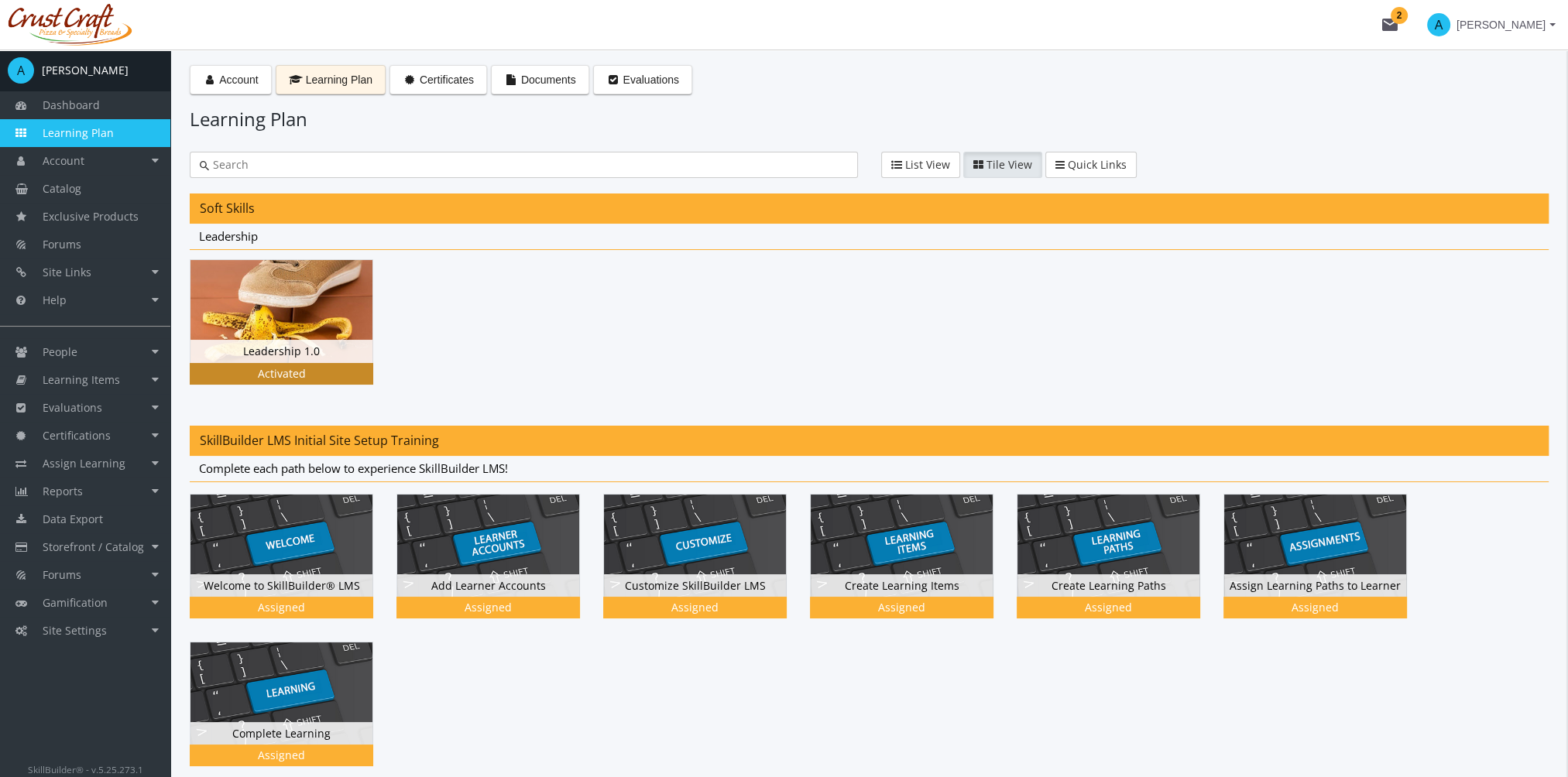
click at [288, 320] on img at bounding box center [281, 312] width 182 height 103
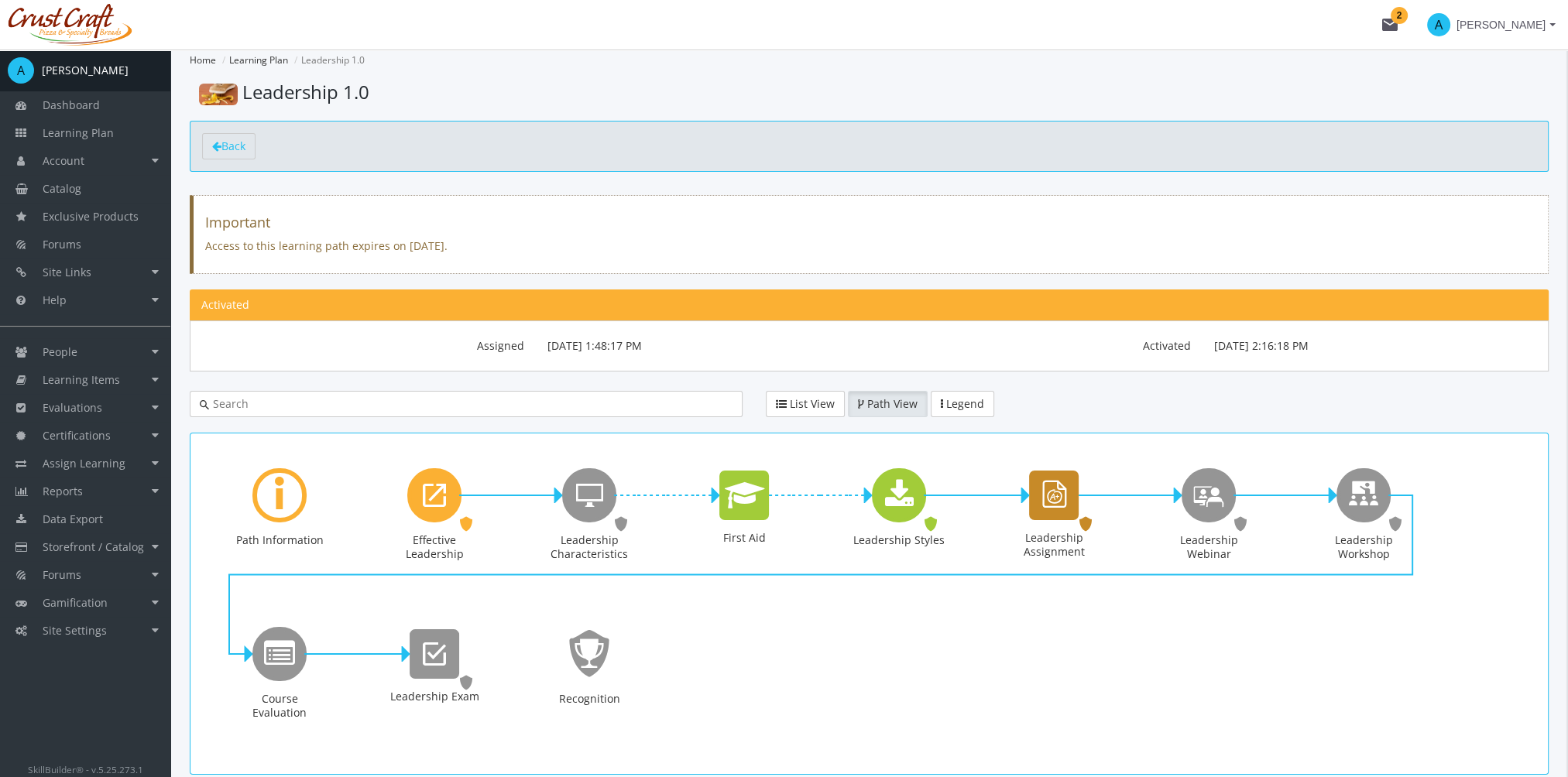
click at [1052, 506] on icon "Leadership Assignment" at bounding box center [1054, 494] width 33 height 44
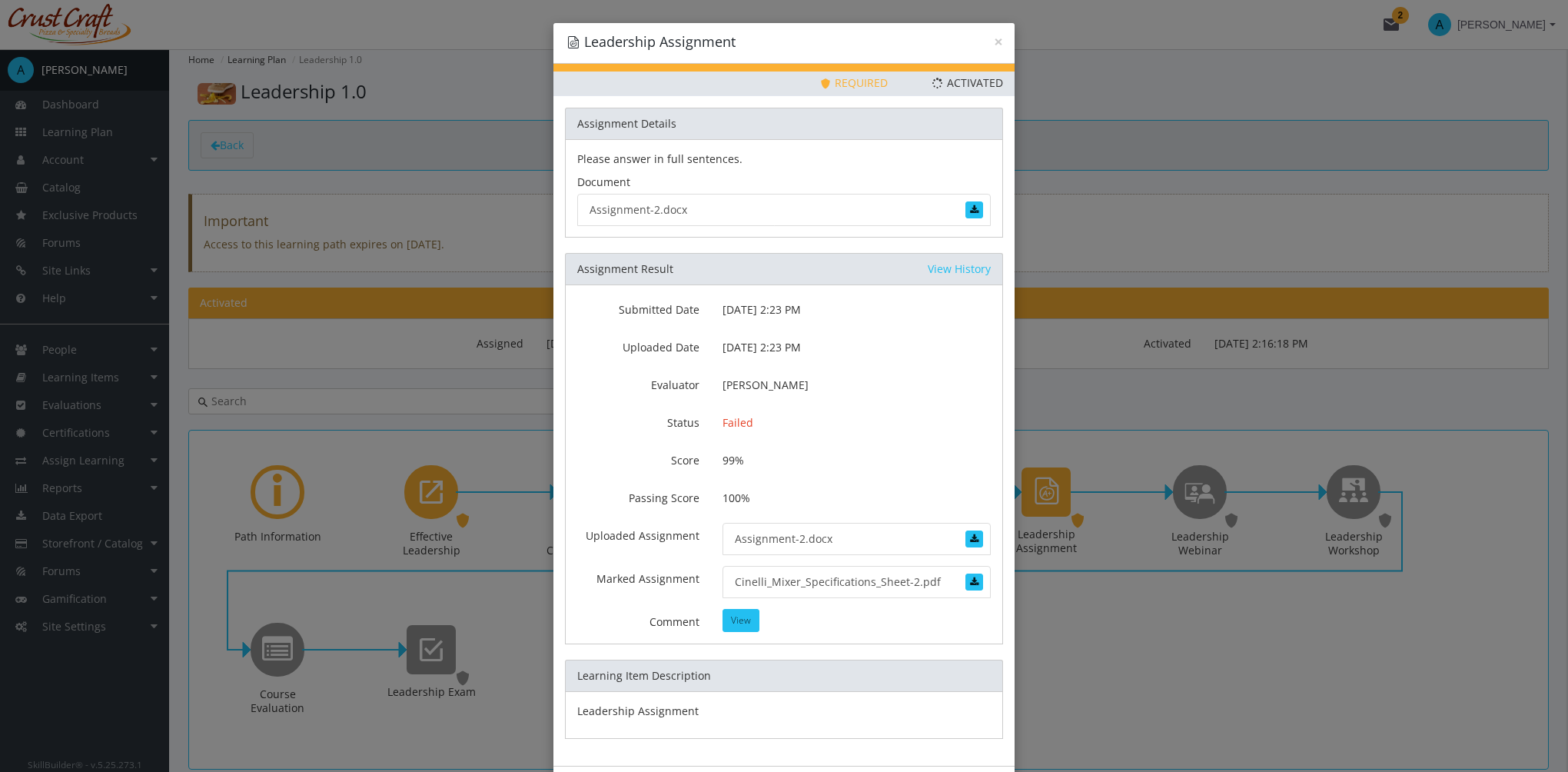
scroll to position [61, 0]
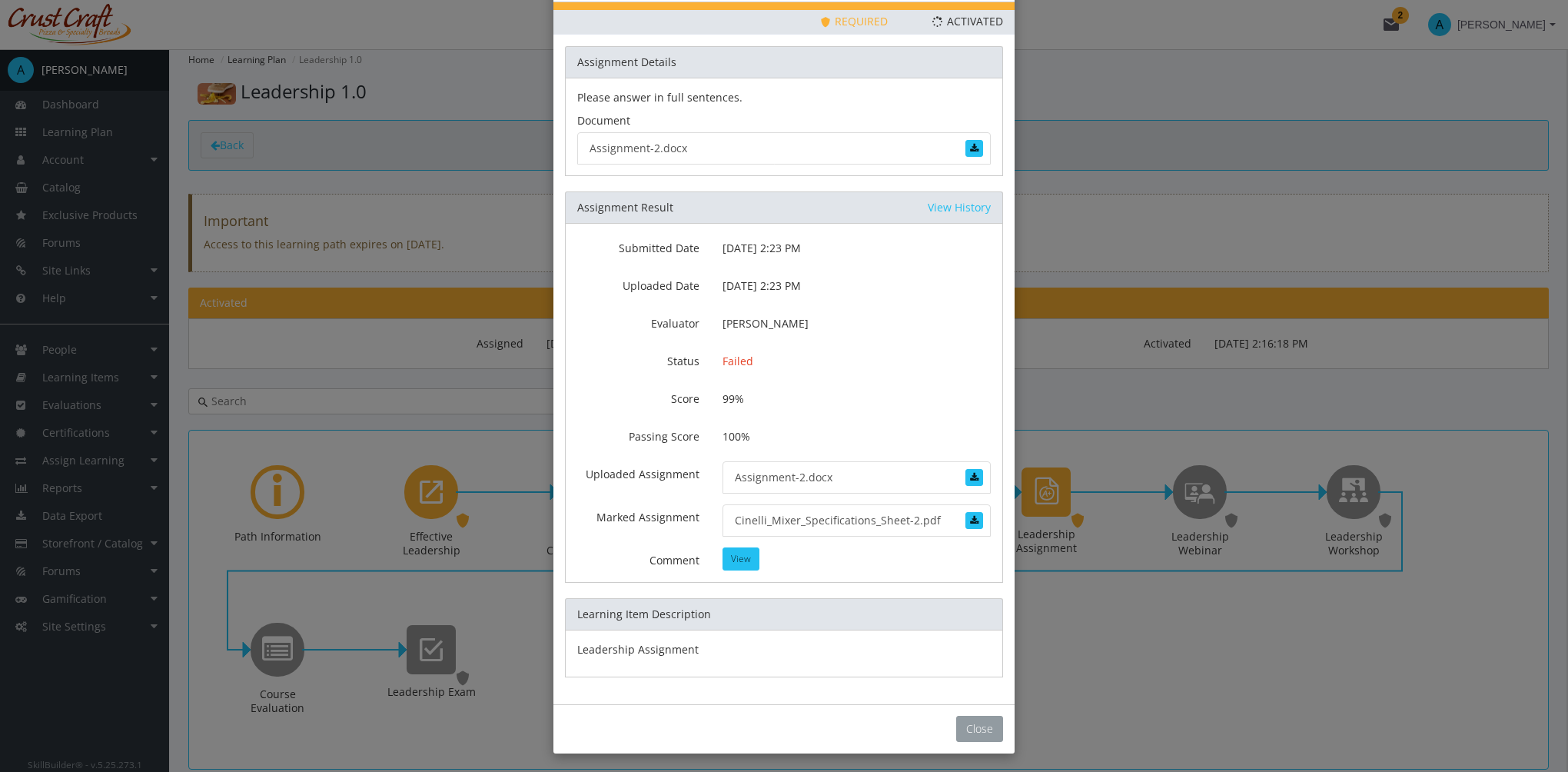
click at [963, 717] on button "Close" at bounding box center [980, 728] width 47 height 26
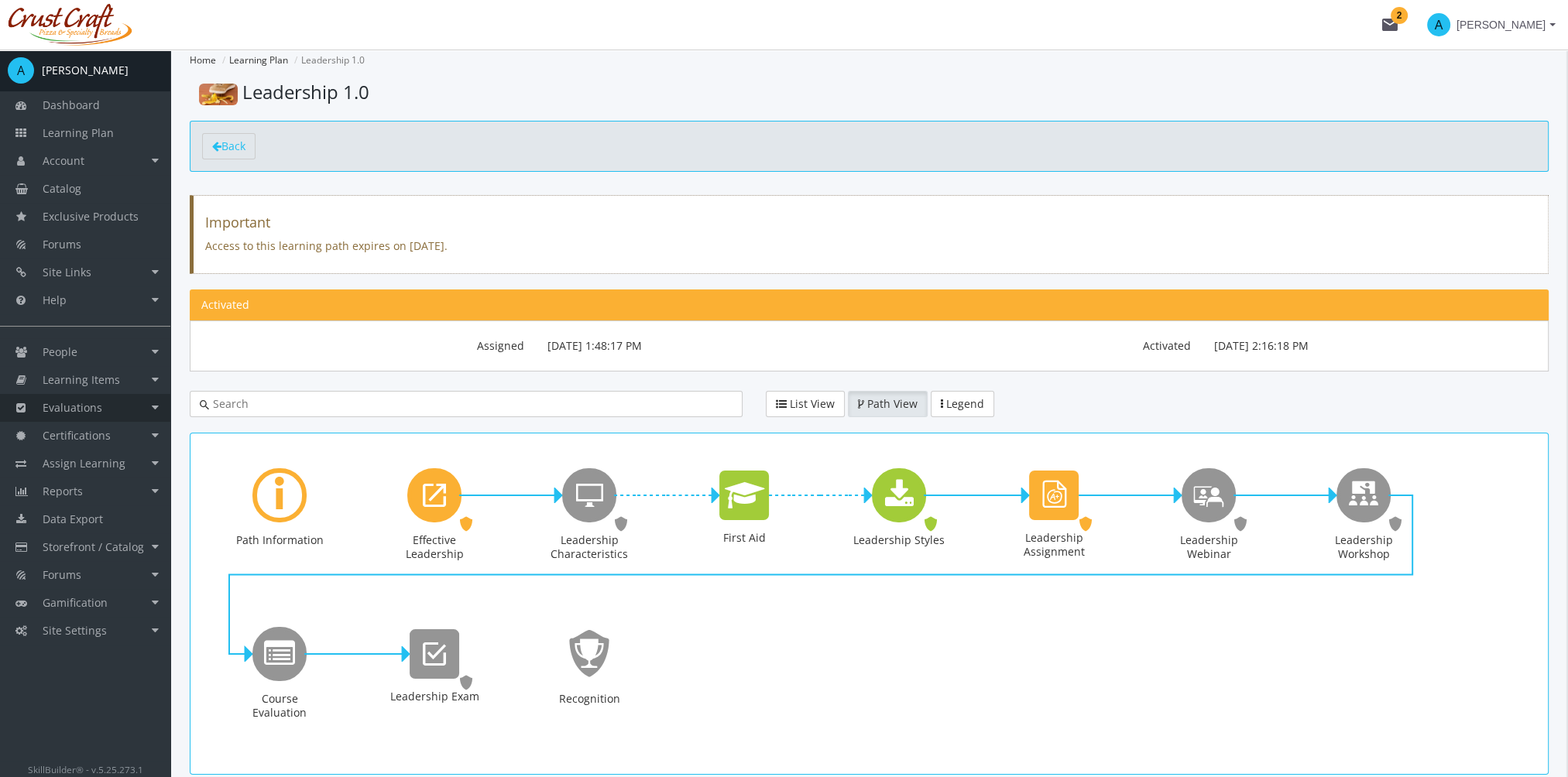
click at [90, 411] on span "Evaluations" at bounding box center [73, 408] width 60 height 15
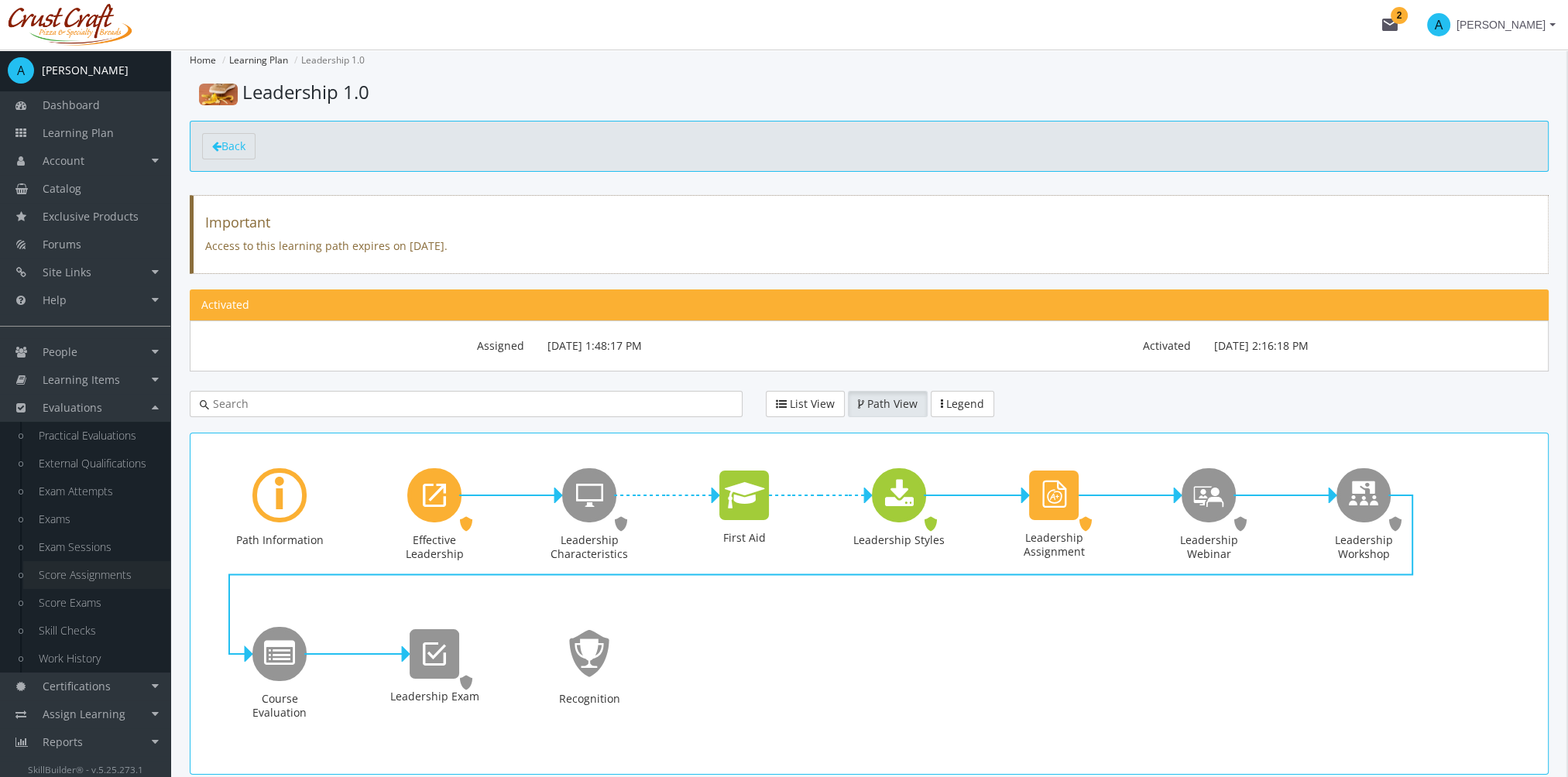
click at [115, 584] on link "Score Assignments" at bounding box center [97, 575] width 147 height 28
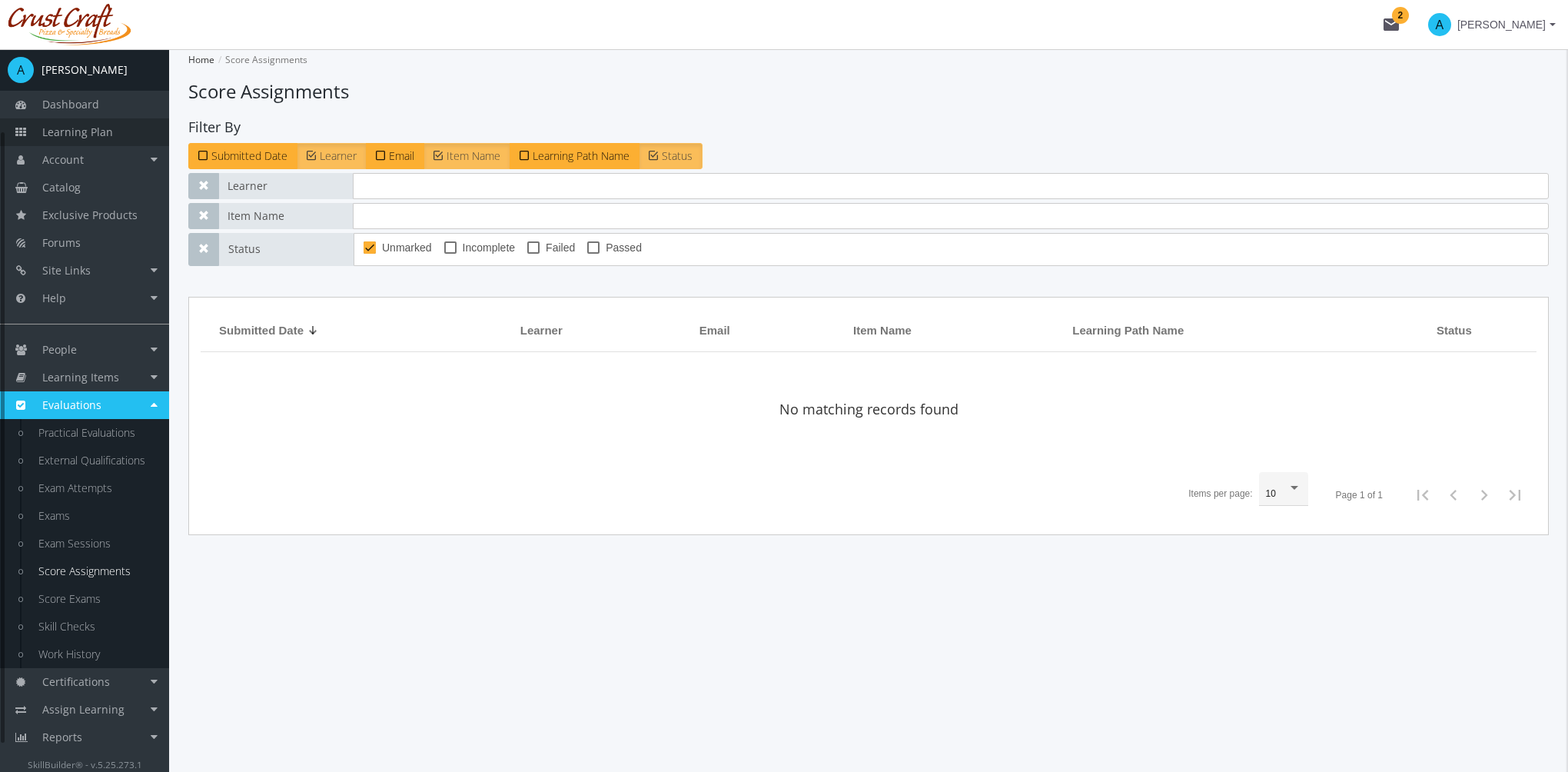
click at [66, 137] on span "Learning Plan" at bounding box center [78, 132] width 70 height 15
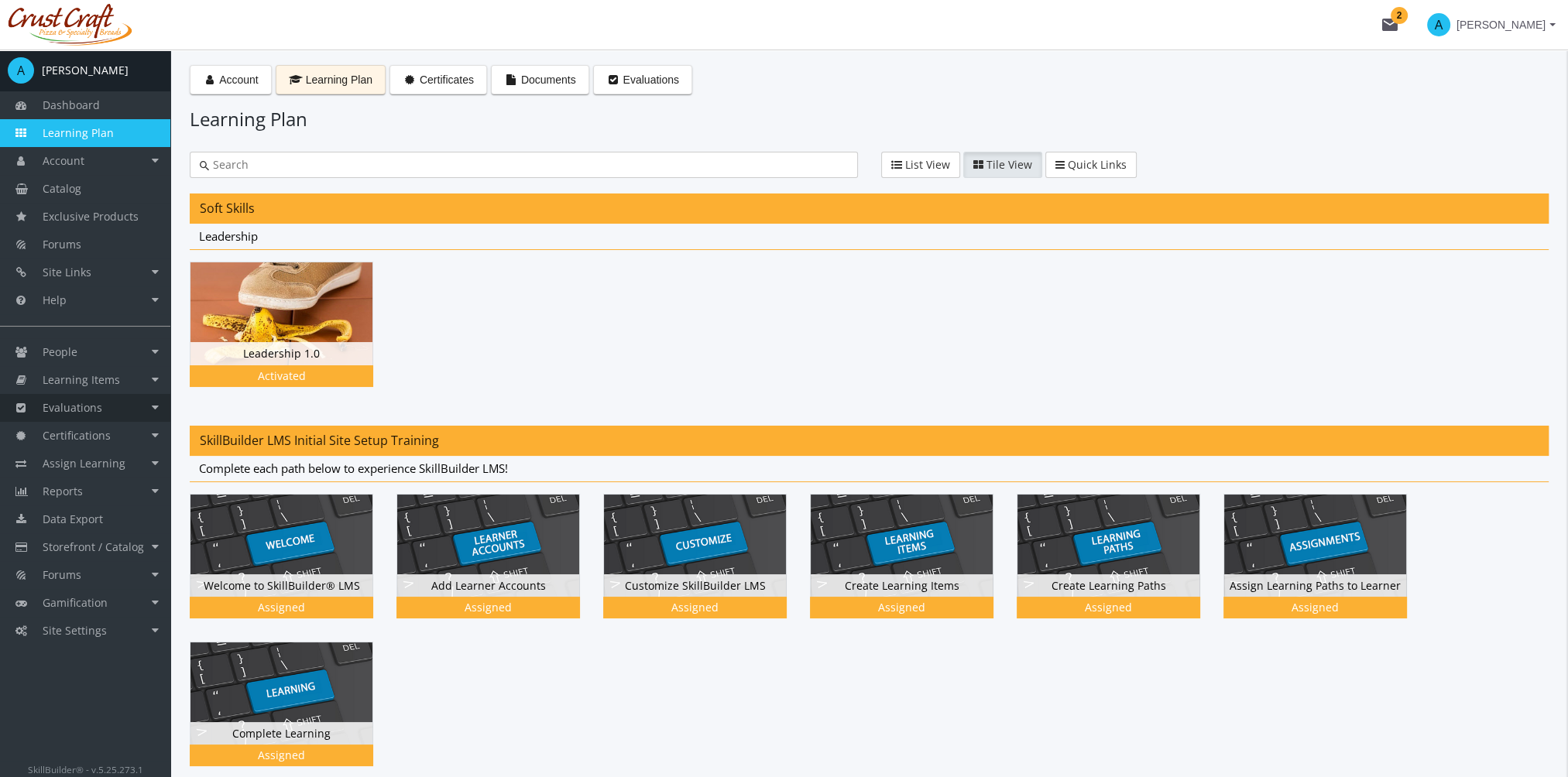
click at [109, 403] on link "Evaluations" at bounding box center [85, 408] width 171 height 28
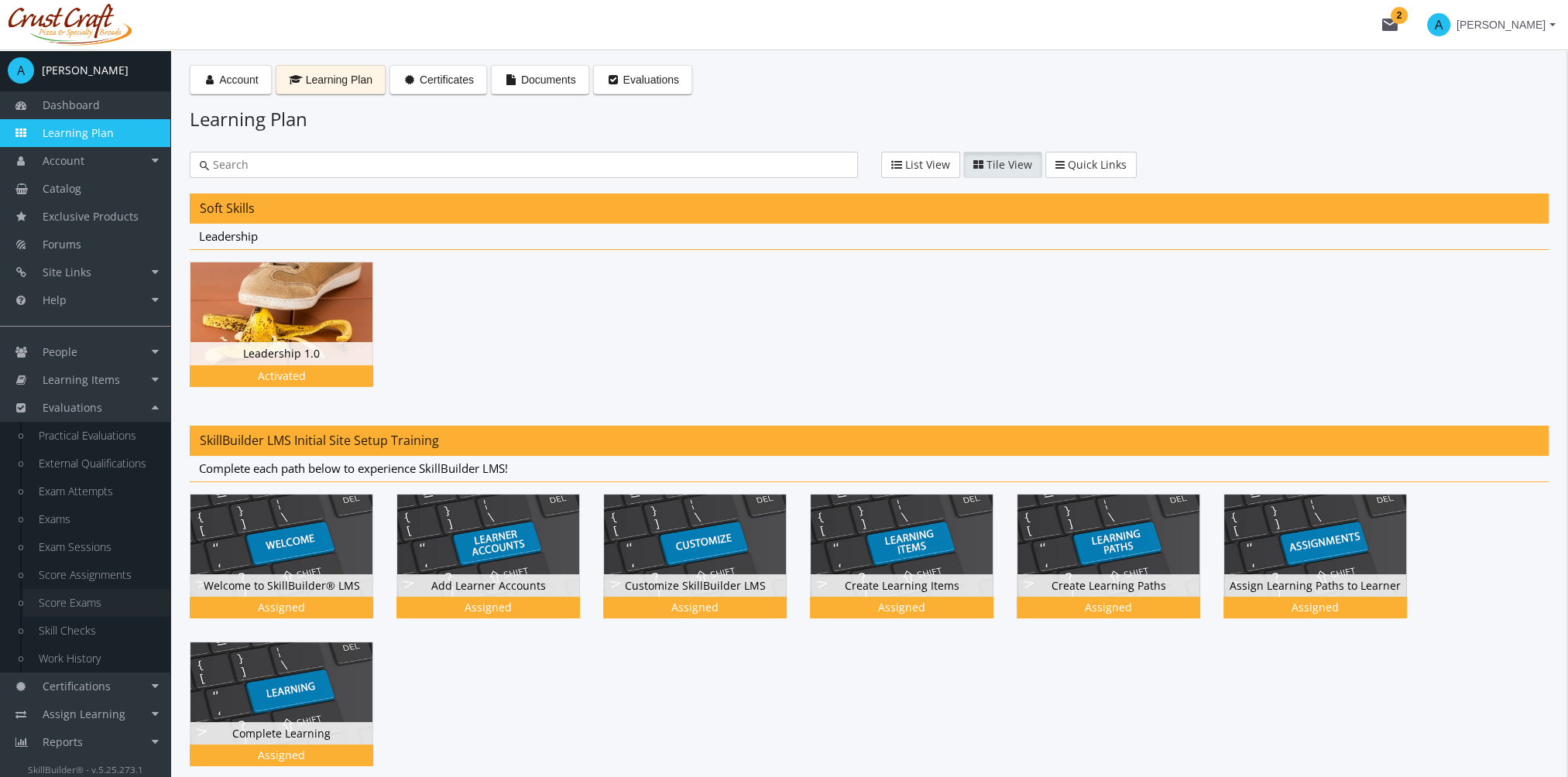
click at [95, 601] on link "Score Exams" at bounding box center [97, 603] width 147 height 28
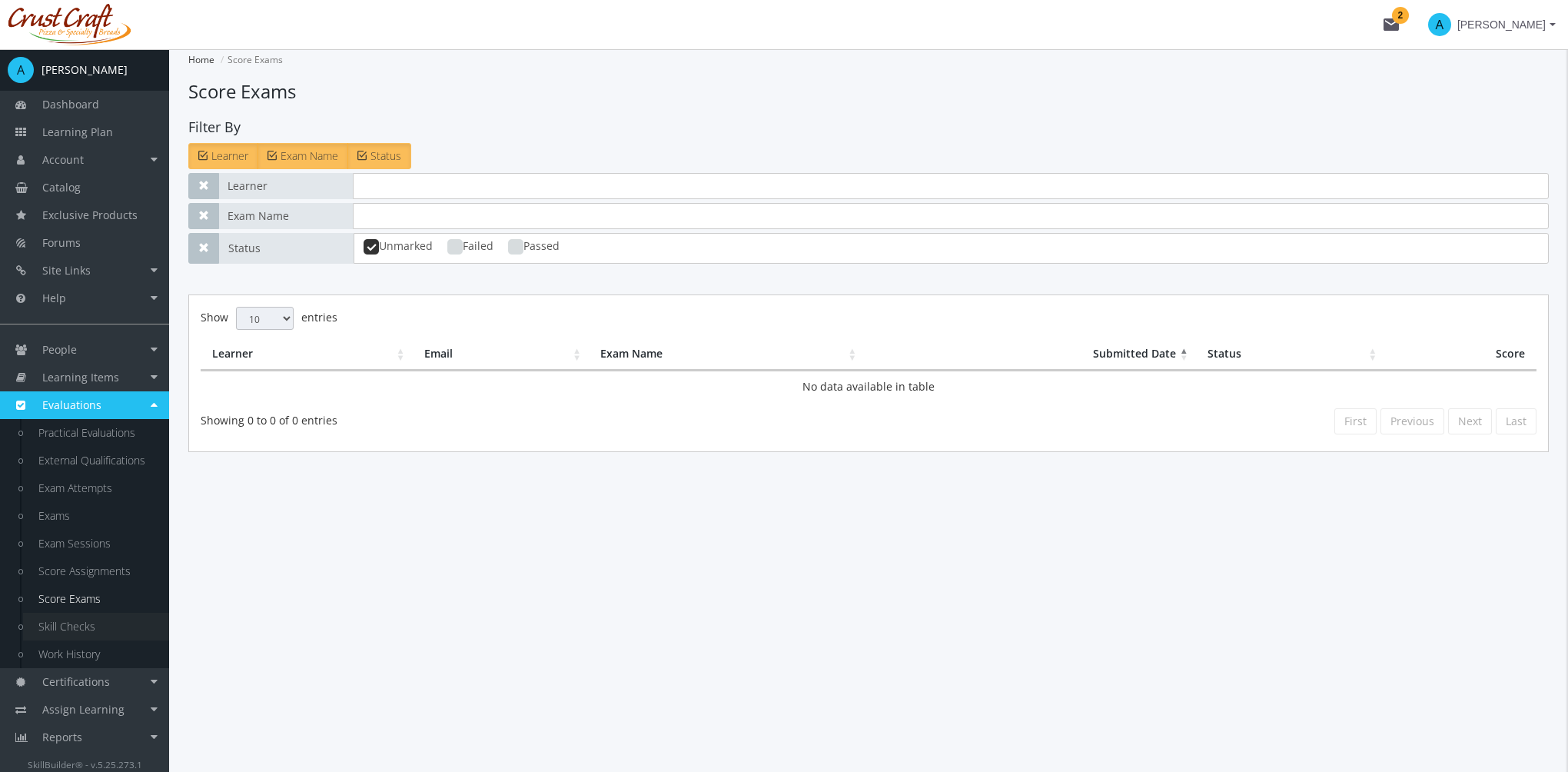
click at [107, 629] on link "Skill Checks" at bounding box center [96, 626] width 146 height 28
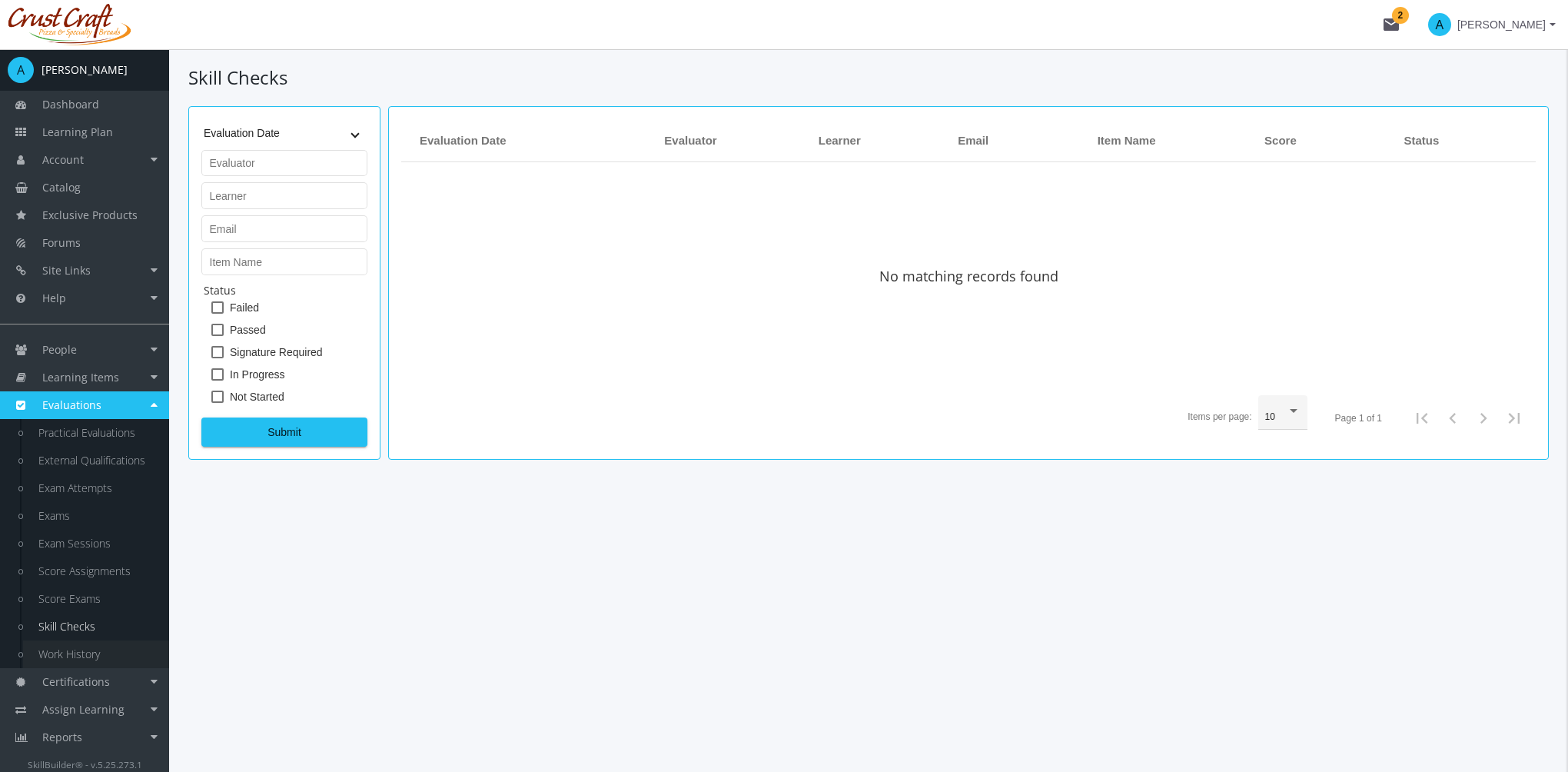
click at [102, 651] on link "Work History" at bounding box center [96, 654] width 146 height 28
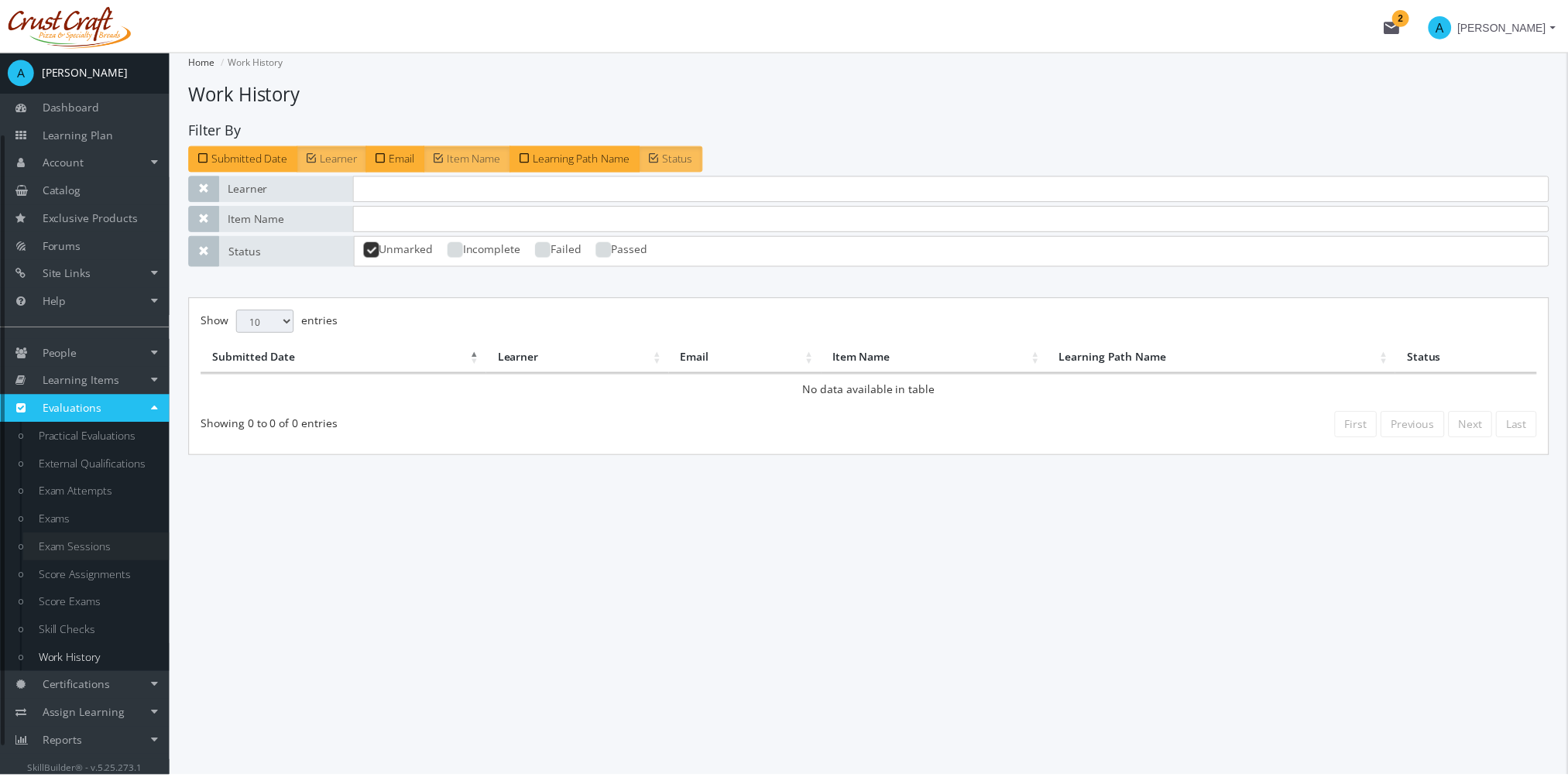
scroll to position [133, 0]
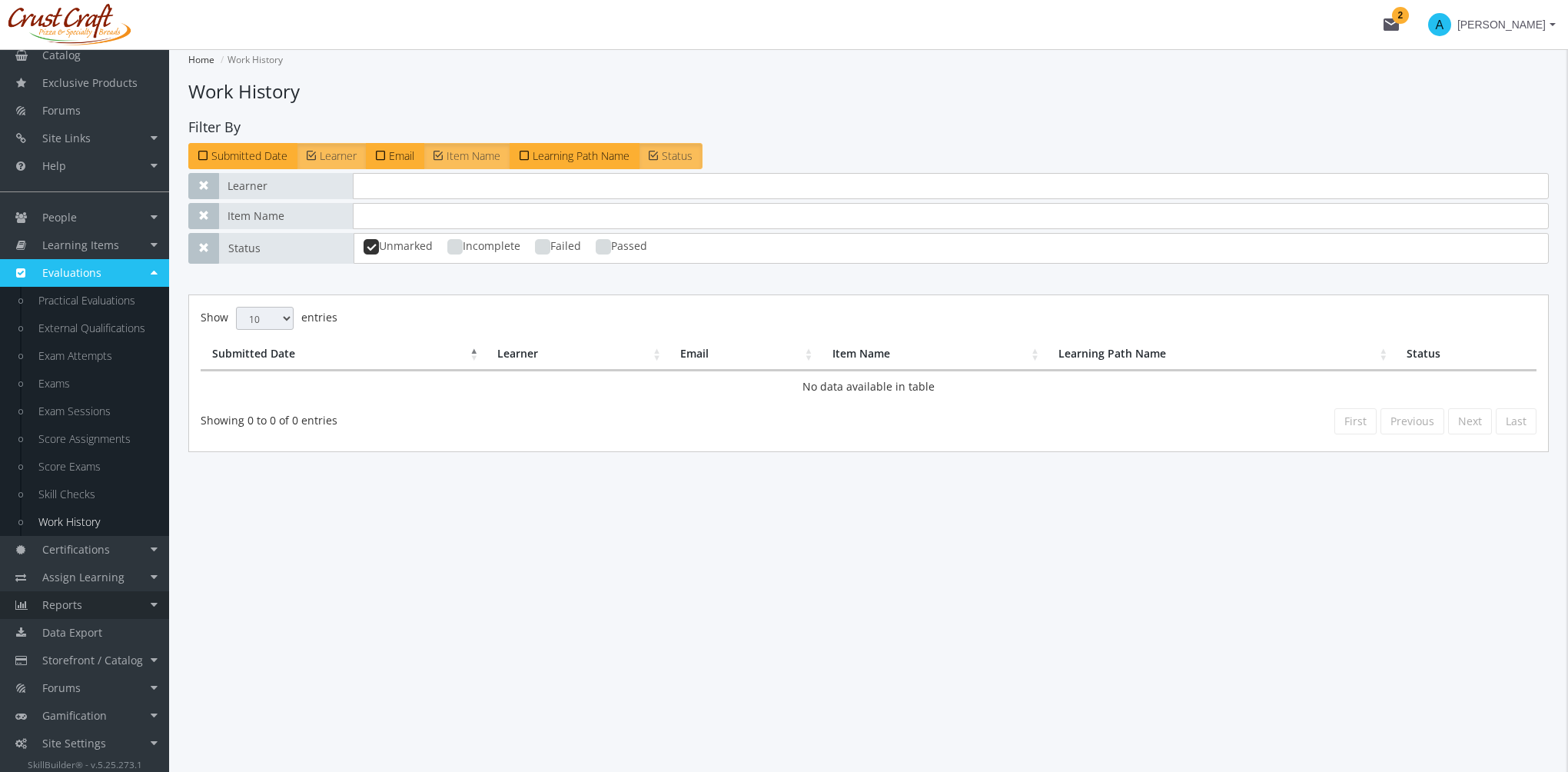
click at [100, 598] on link "Reports" at bounding box center [84, 605] width 170 height 28
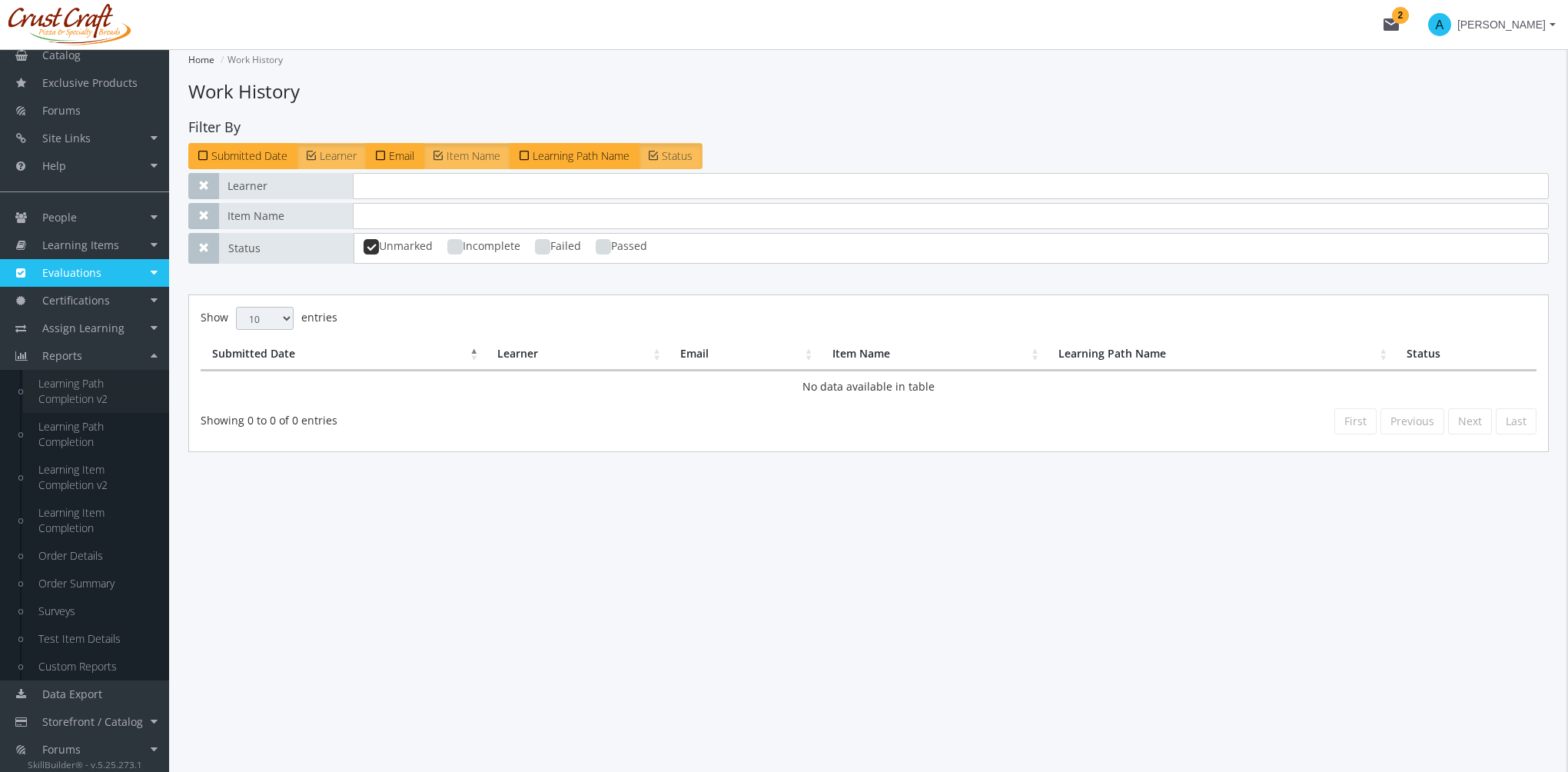
click at [79, 382] on link "Learning Path Completion v2" at bounding box center [96, 391] width 146 height 43
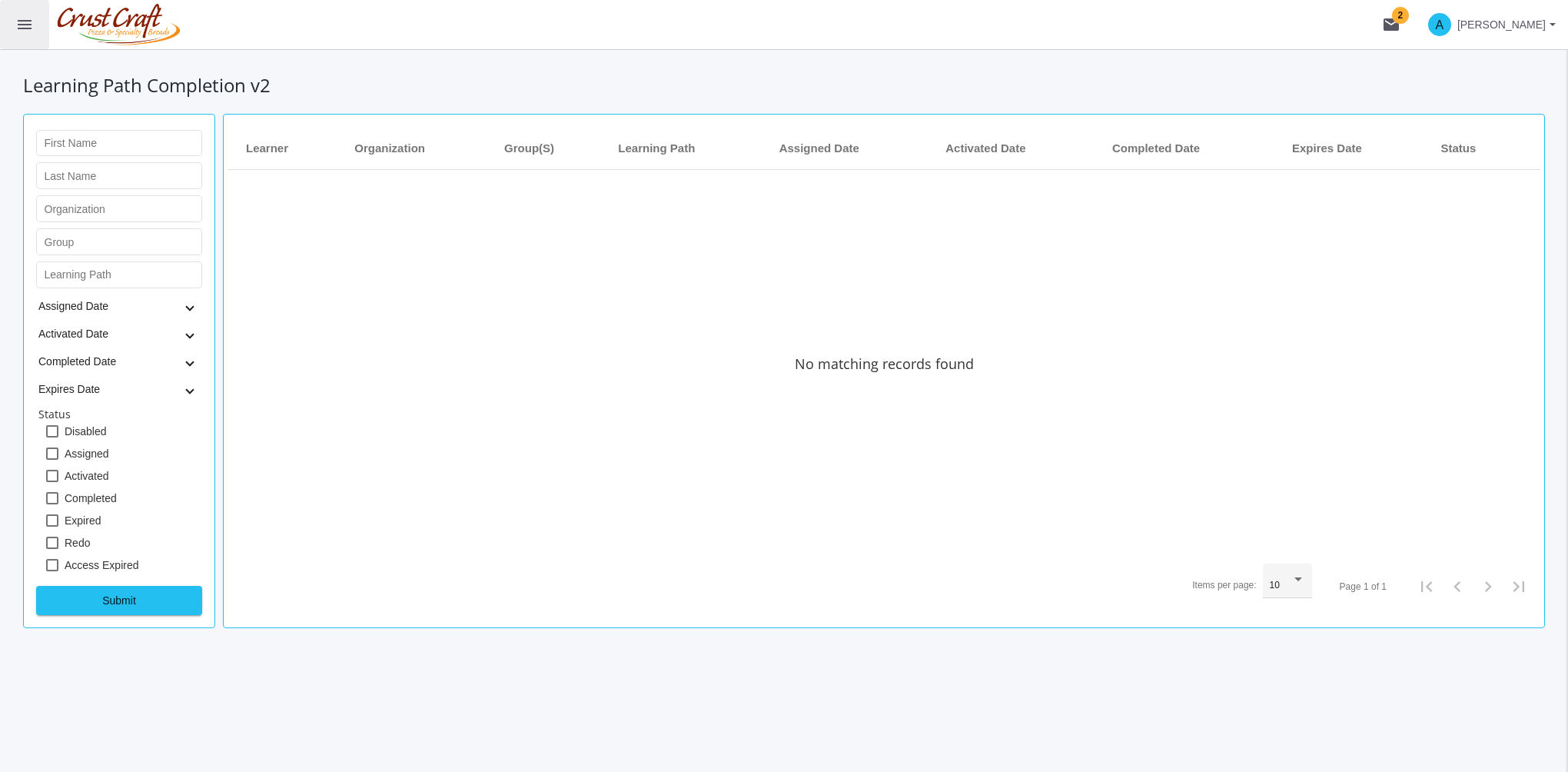
click at [20, 23] on mat-icon "menu" at bounding box center [25, 25] width 19 height 19
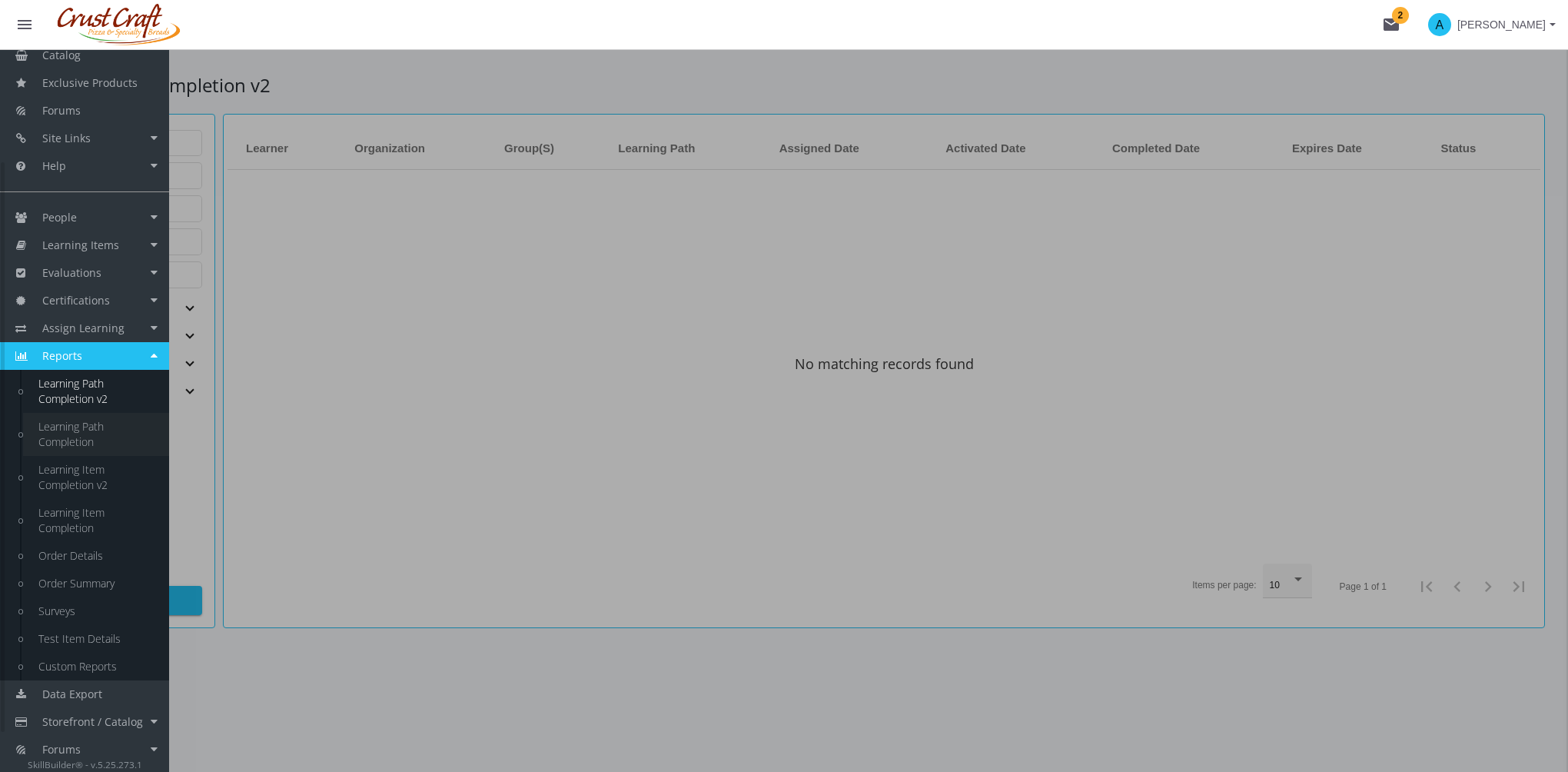
click at [89, 428] on link "Learning Path Completion" at bounding box center [96, 435] width 146 height 43
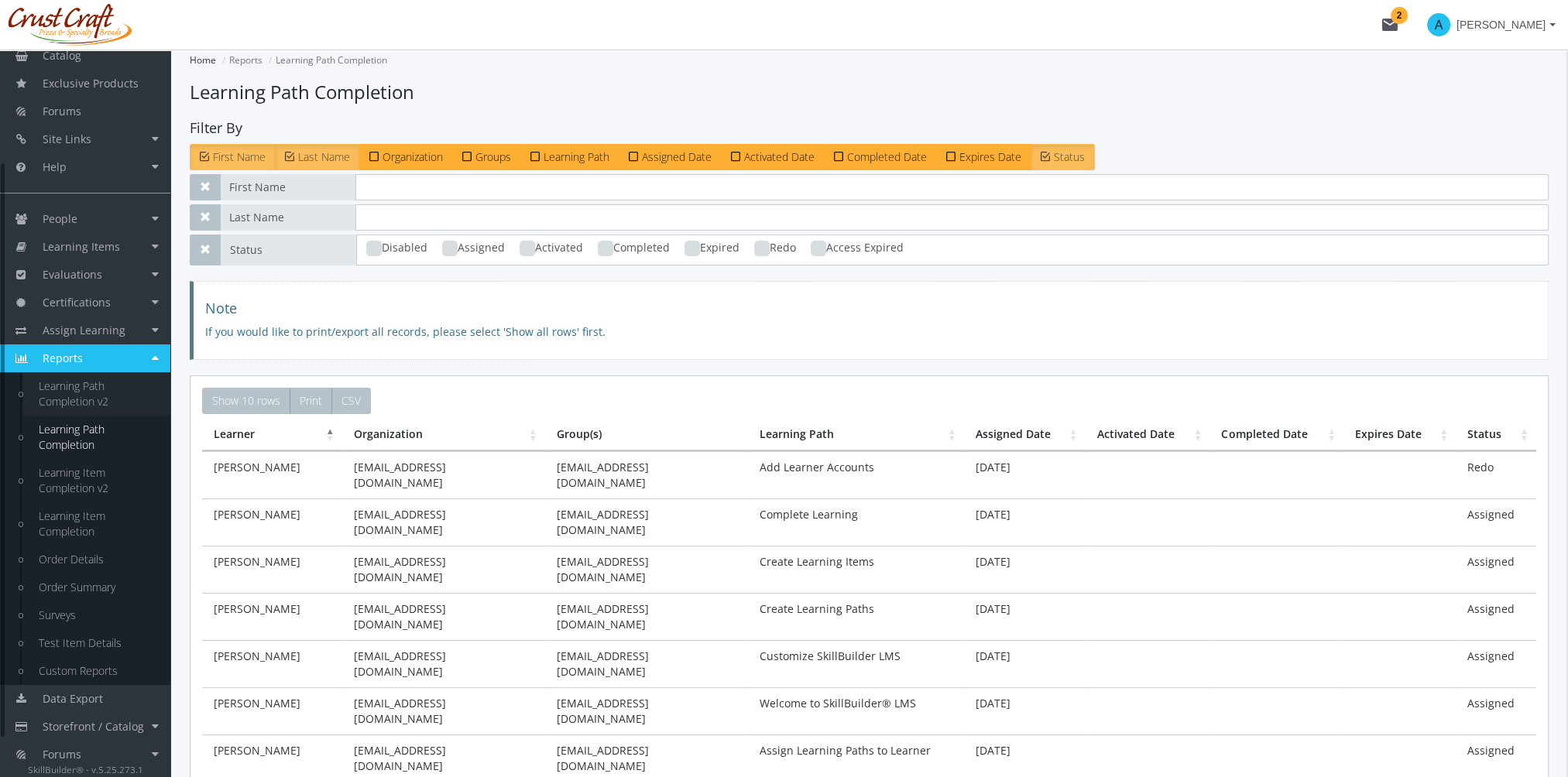
click at [93, 394] on link "Learning Path Completion v2" at bounding box center [97, 394] width 147 height 43
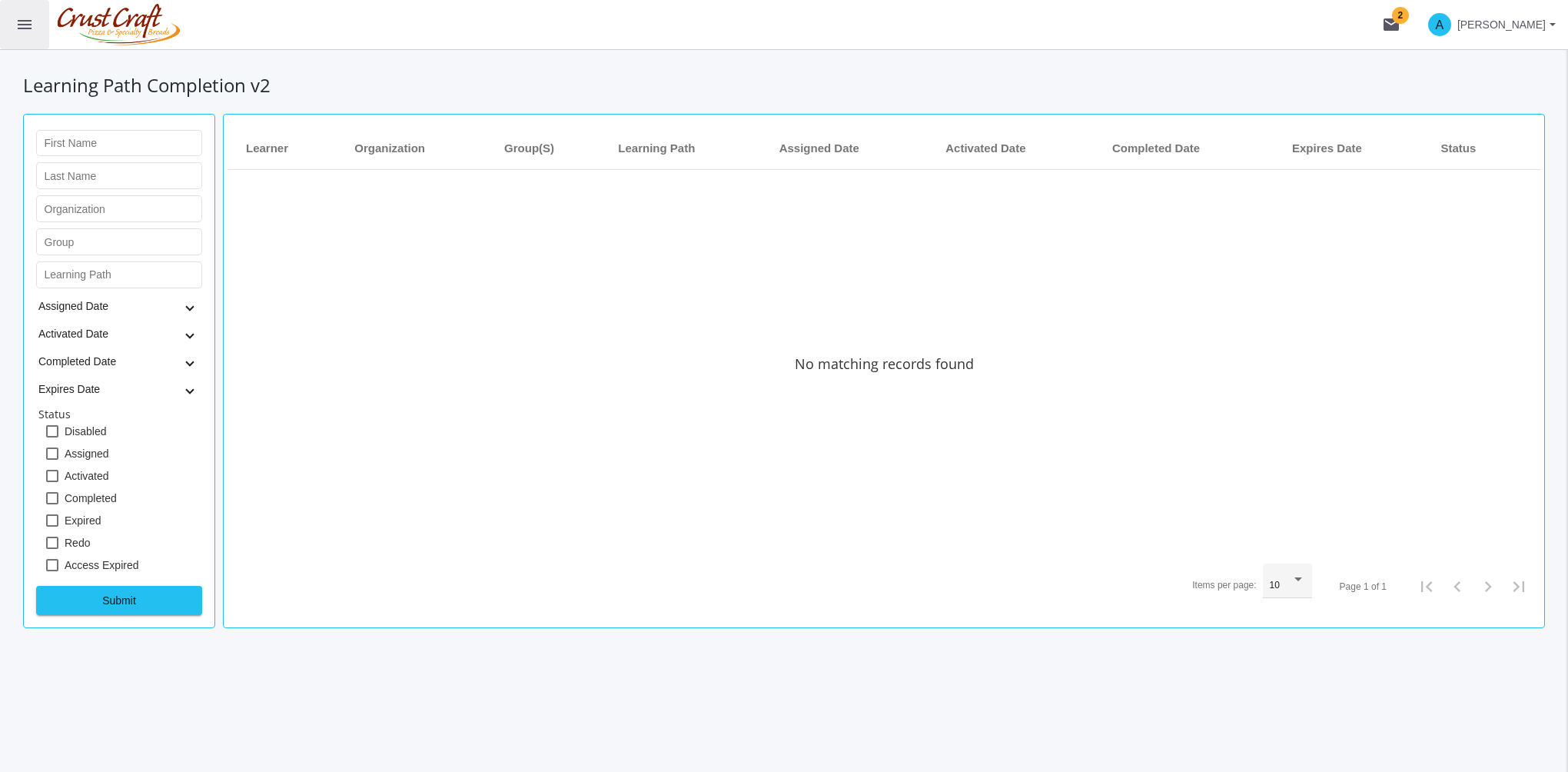
click at [12, 25] on button "menu" at bounding box center [24, 24] width 49 height 49
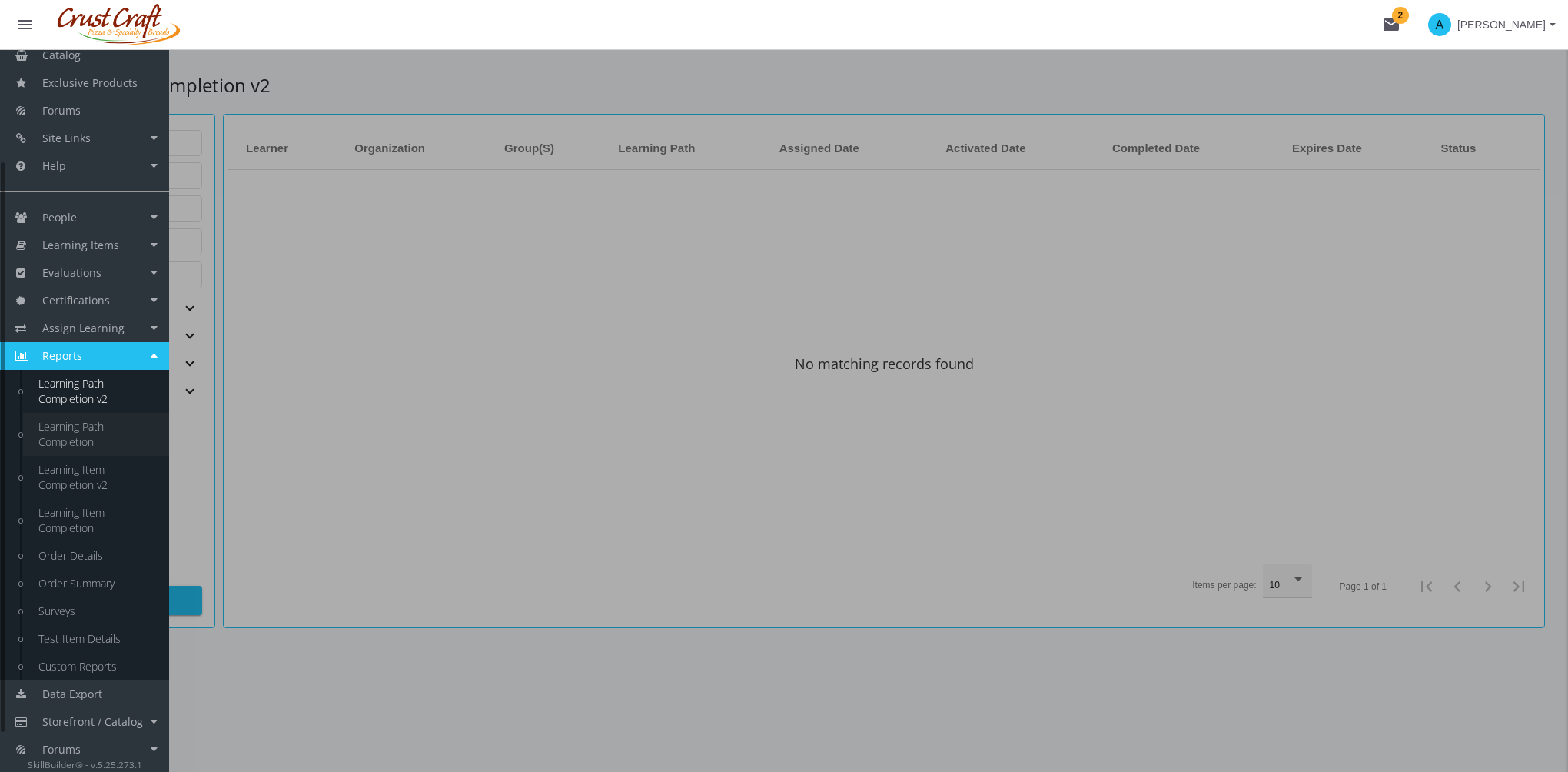
click at [95, 436] on link "Learning Path Completion" at bounding box center [96, 435] width 146 height 43
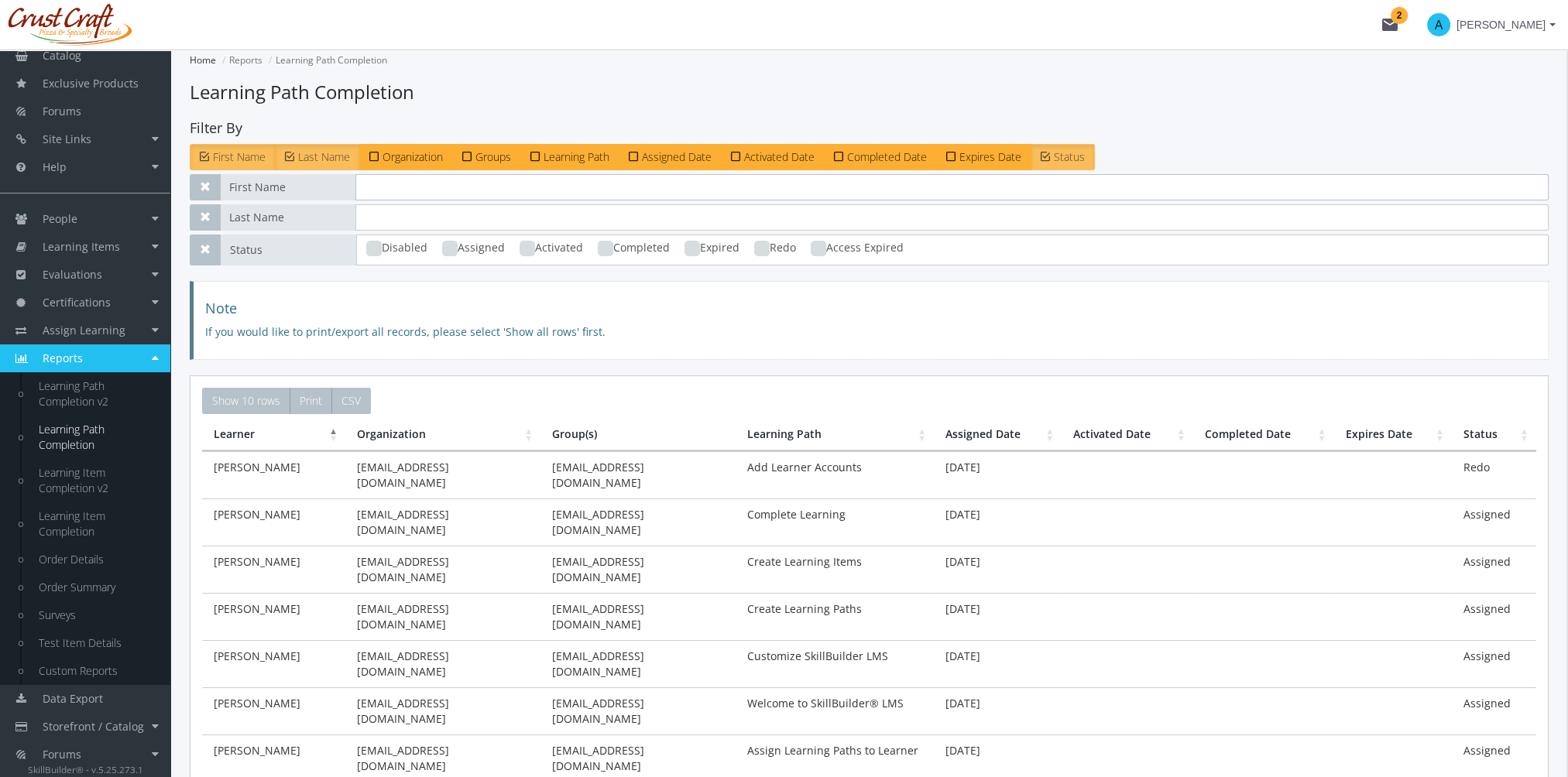
click at [402, 185] on input "text" at bounding box center [952, 187] width 1193 height 26
type input "[PERSON_NAME]"
drag, startPoint x: 386, startPoint y: 205, endPoint x: 342, endPoint y: 197, distance: 44.7
click at [342, 197] on div "First Name [PERSON_NAME] Last Name [PERSON_NAME] Organization Groups Learning P…" at bounding box center [869, 220] width 1359 height 91
type input "[PERSON_NAME]"
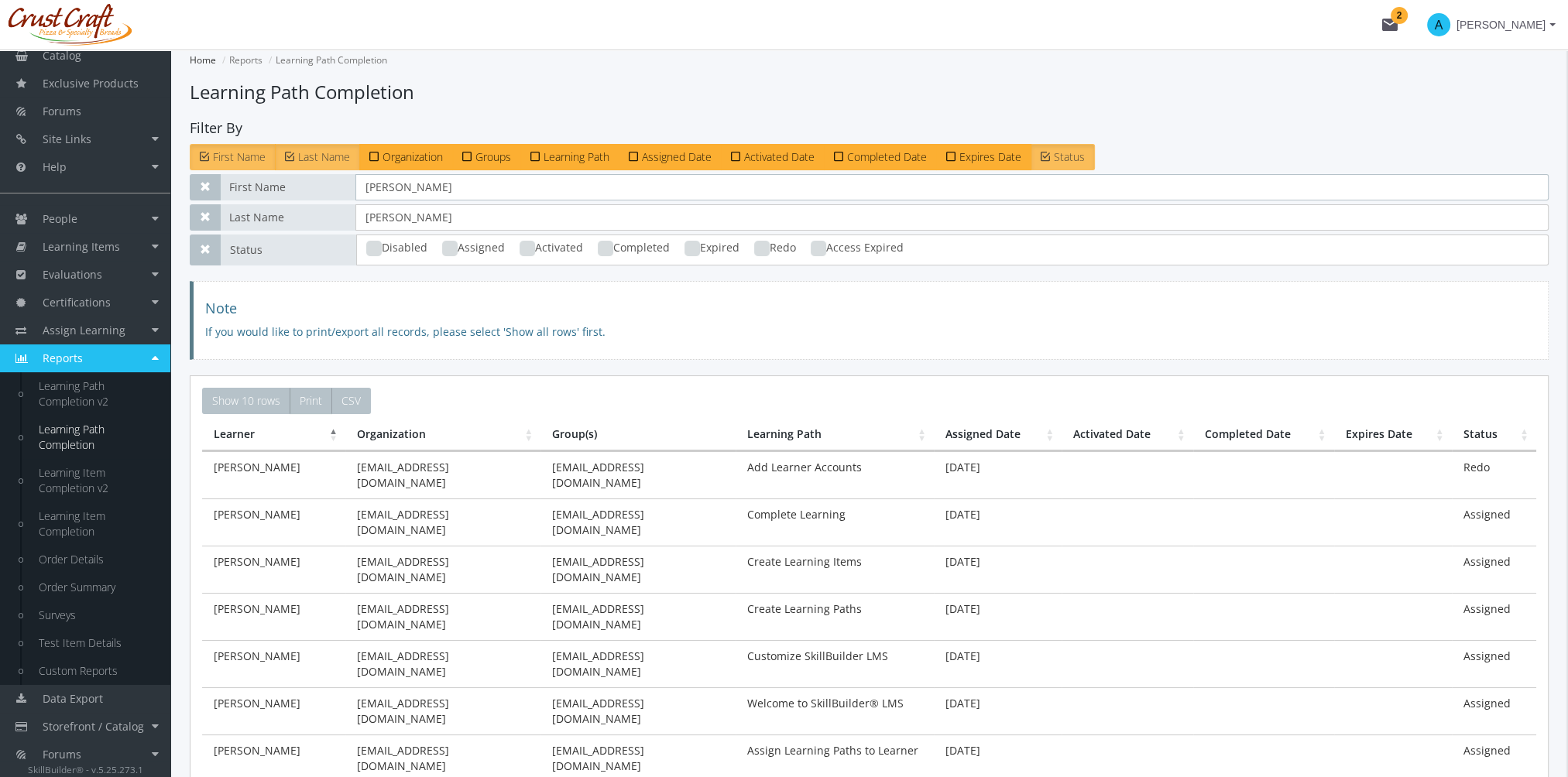
drag, startPoint x: 415, startPoint y: 185, endPoint x: 337, endPoint y: 179, distance: 78.2
click at [337, 179] on div "First Name [PERSON_NAME]" at bounding box center [869, 187] width 1359 height 26
drag, startPoint x: 440, startPoint y: 216, endPoint x: 317, endPoint y: 202, distance: 123.8
click at [317, 202] on div "First Name Last Name Organization Groups Learning Path Assigned Date Activated …" at bounding box center [869, 220] width 1359 height 91
click at [382, 164] on label "Organization" at bounding box center [406, 157] width 93 height 26
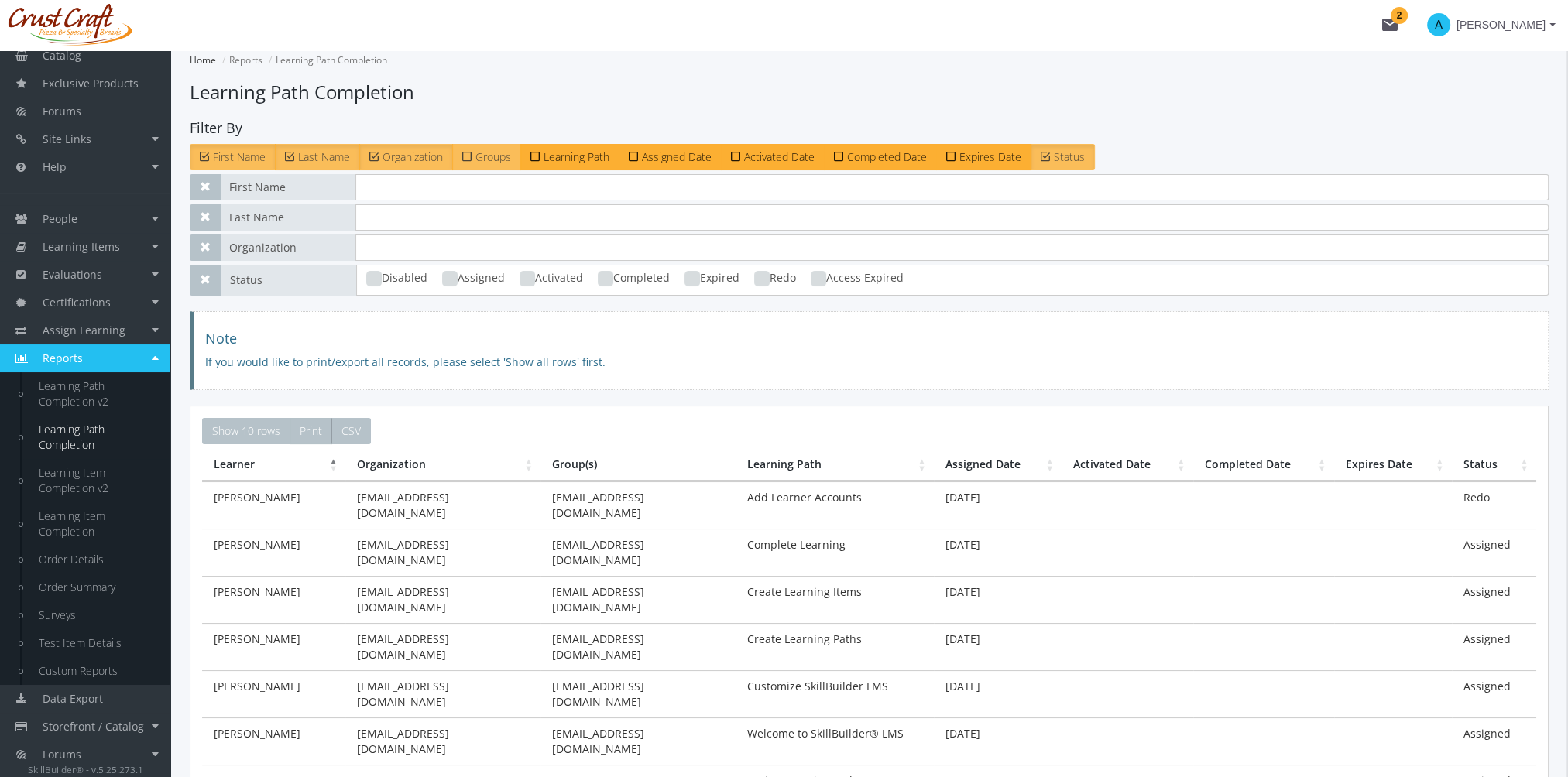
click at [477, 156] on span "Groups" at bounding box center [493, 157] width 35 height 15
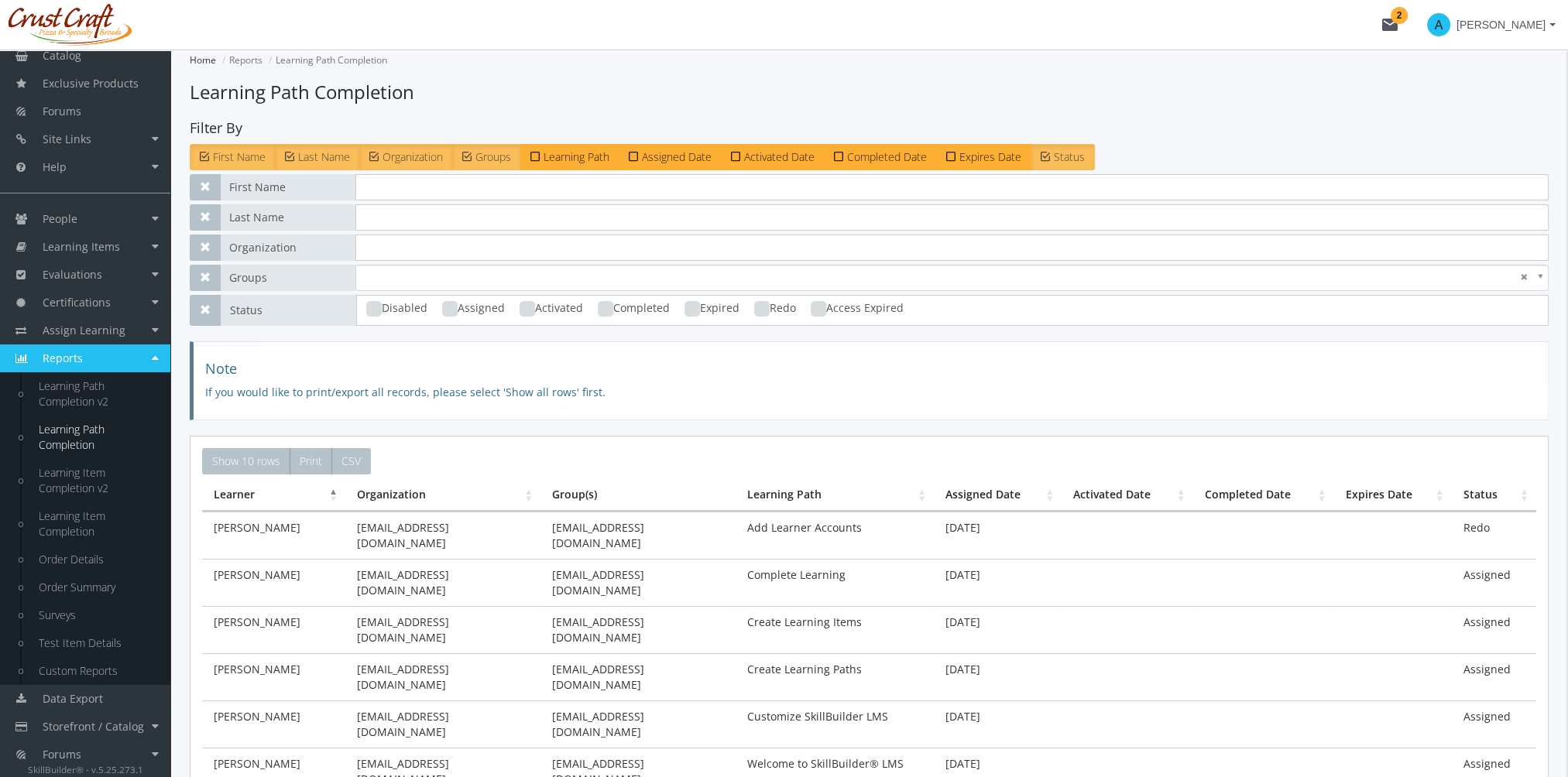
click at [477, 156] on span "Groups" at bounding box center [493, 157] width 35 height 15
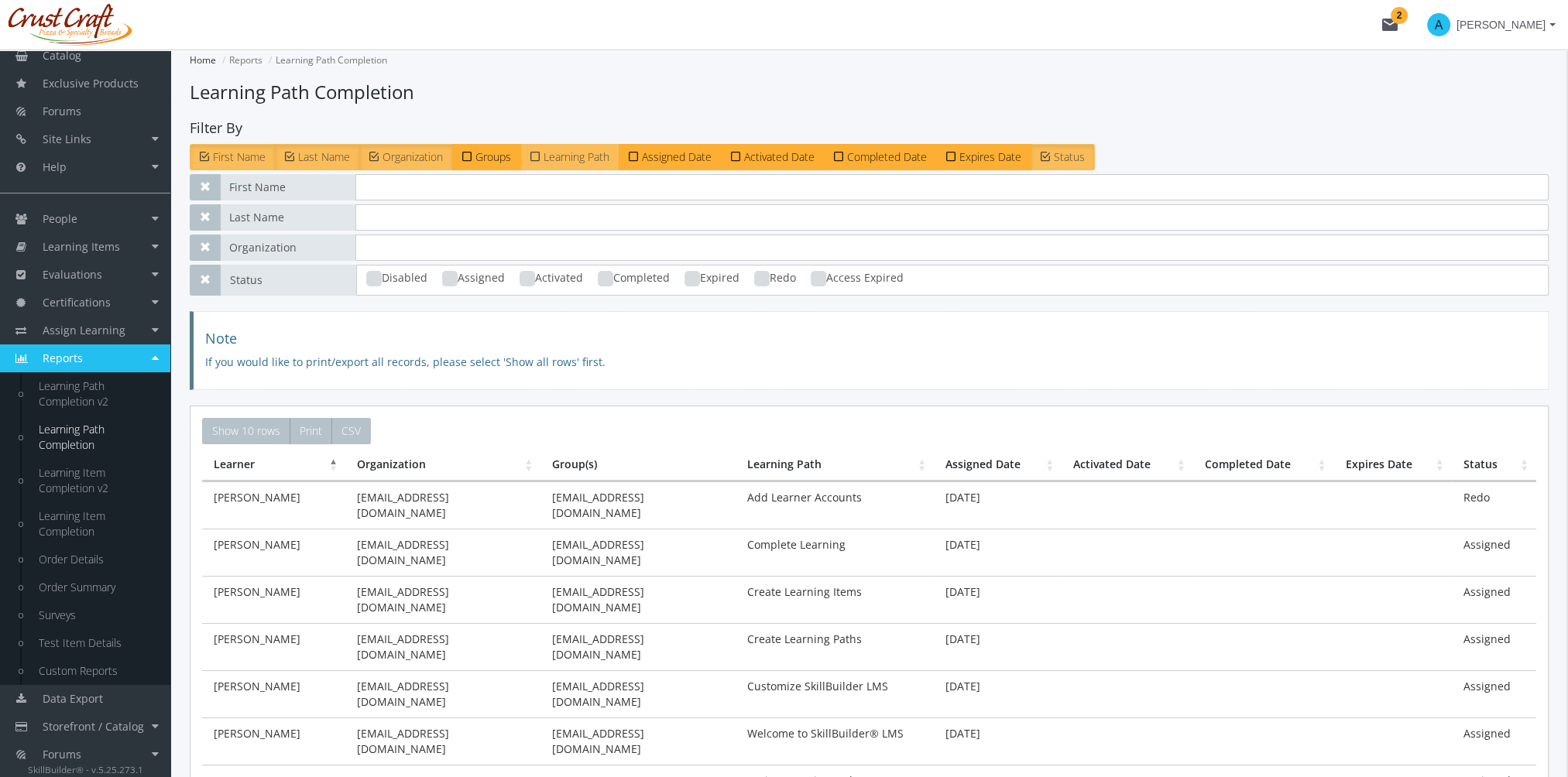
click at [597, 161] on span "Learning Path" at bounding box center [576, 157] width 66 height 15
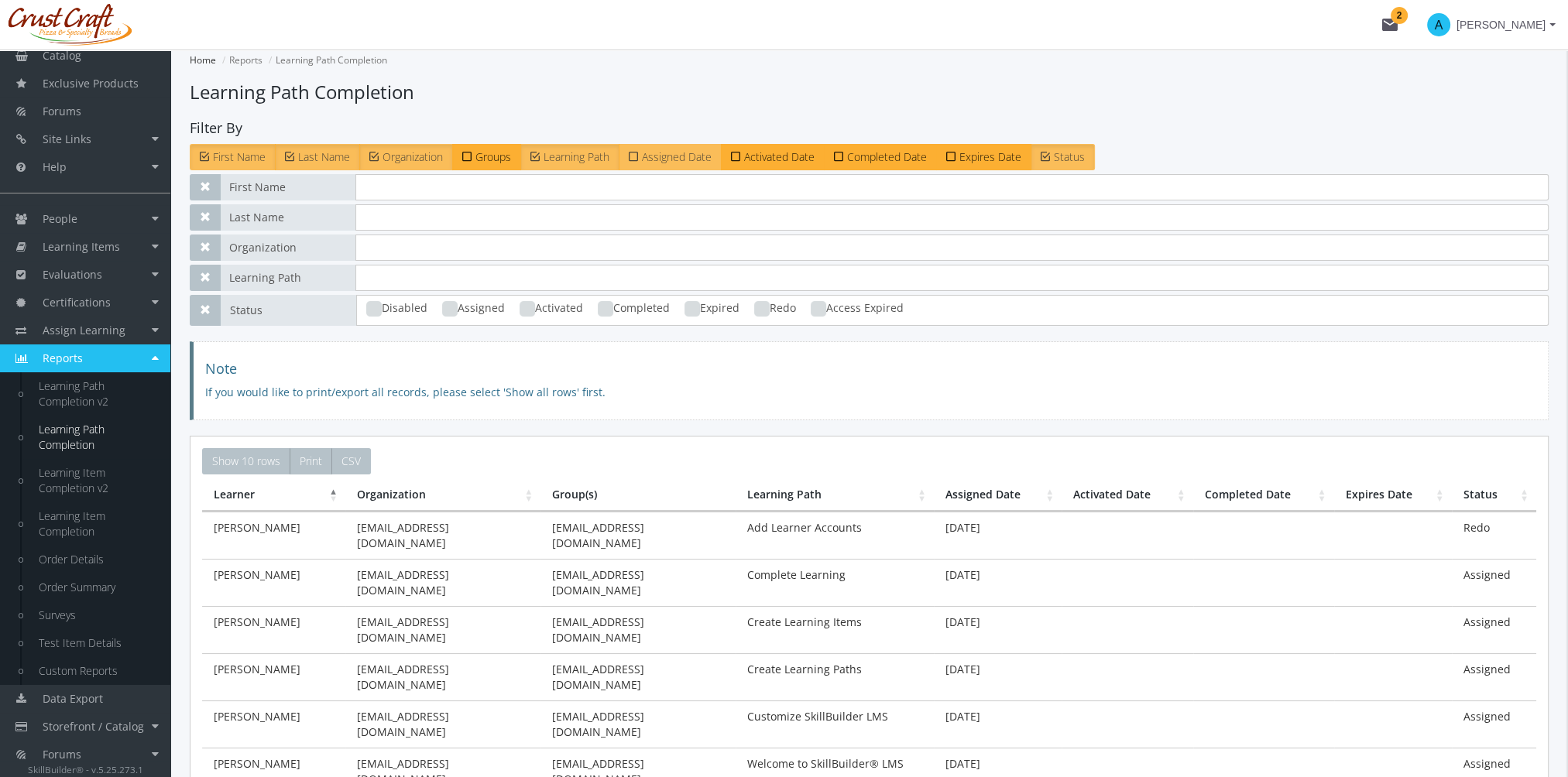
click at [668, 158] on span "Assigned Date" at bounding box center [677, 157] width 70 height 15
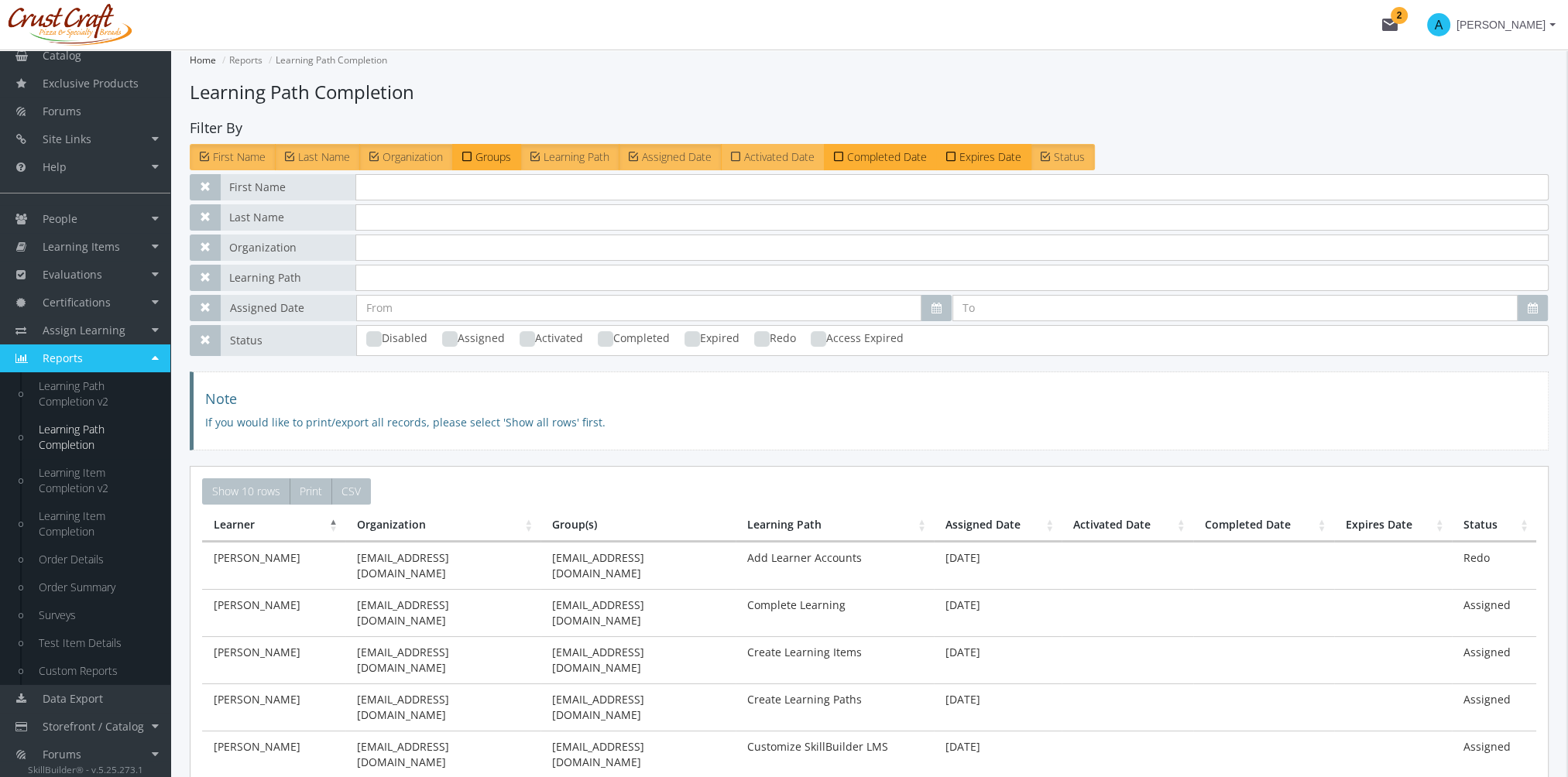
click at [768, 156] on span "Activated Date" at bounding box center [778, 157] width 70 height 15
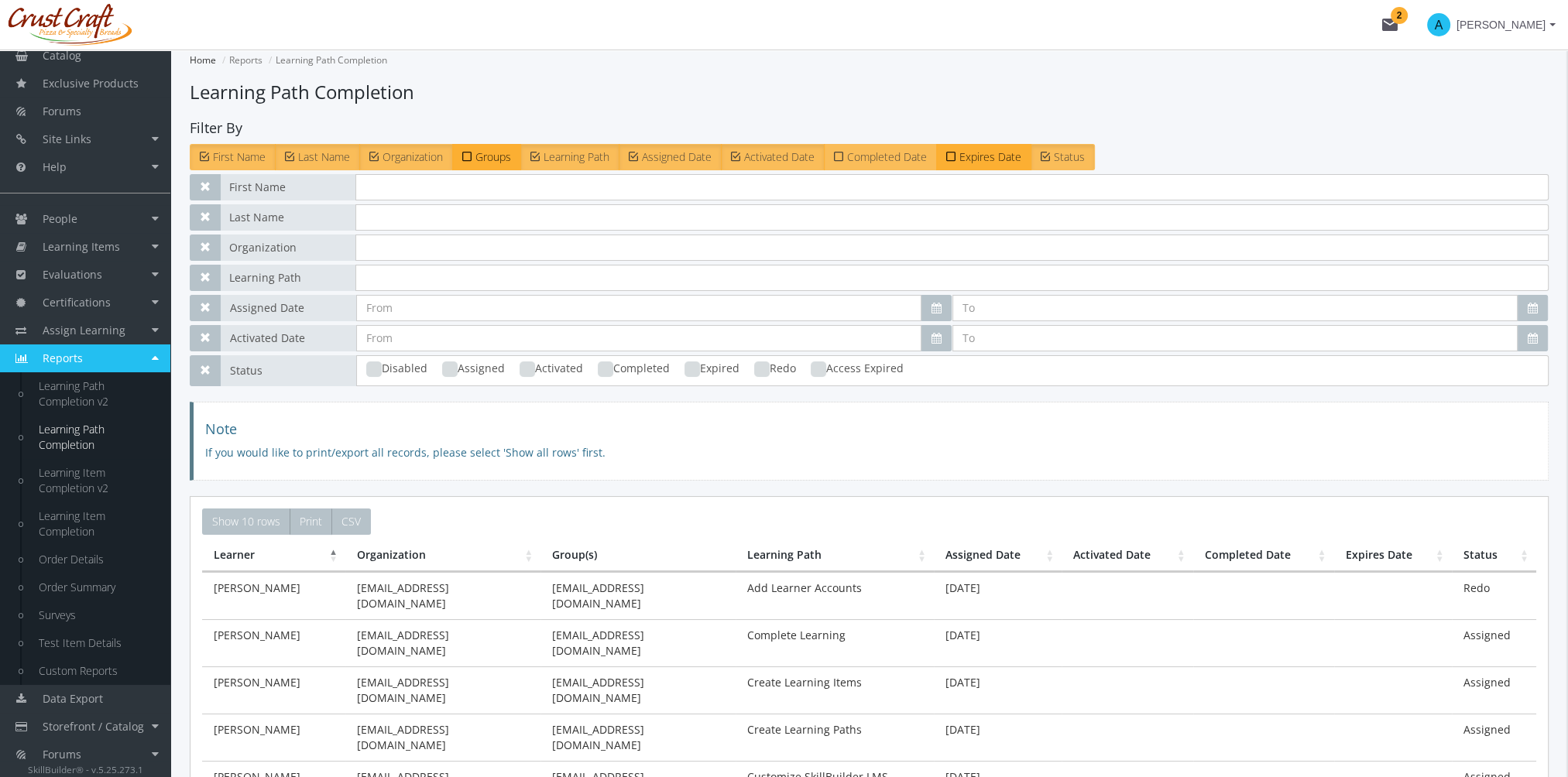
drag, startPoint x: 889, startPoint y: 158, endPoint x: 971, endPoint y: 161, distance: 82.1
click at [889, 158] on span "Completed Date" at bounding box center [887, 157] width 79 height 15
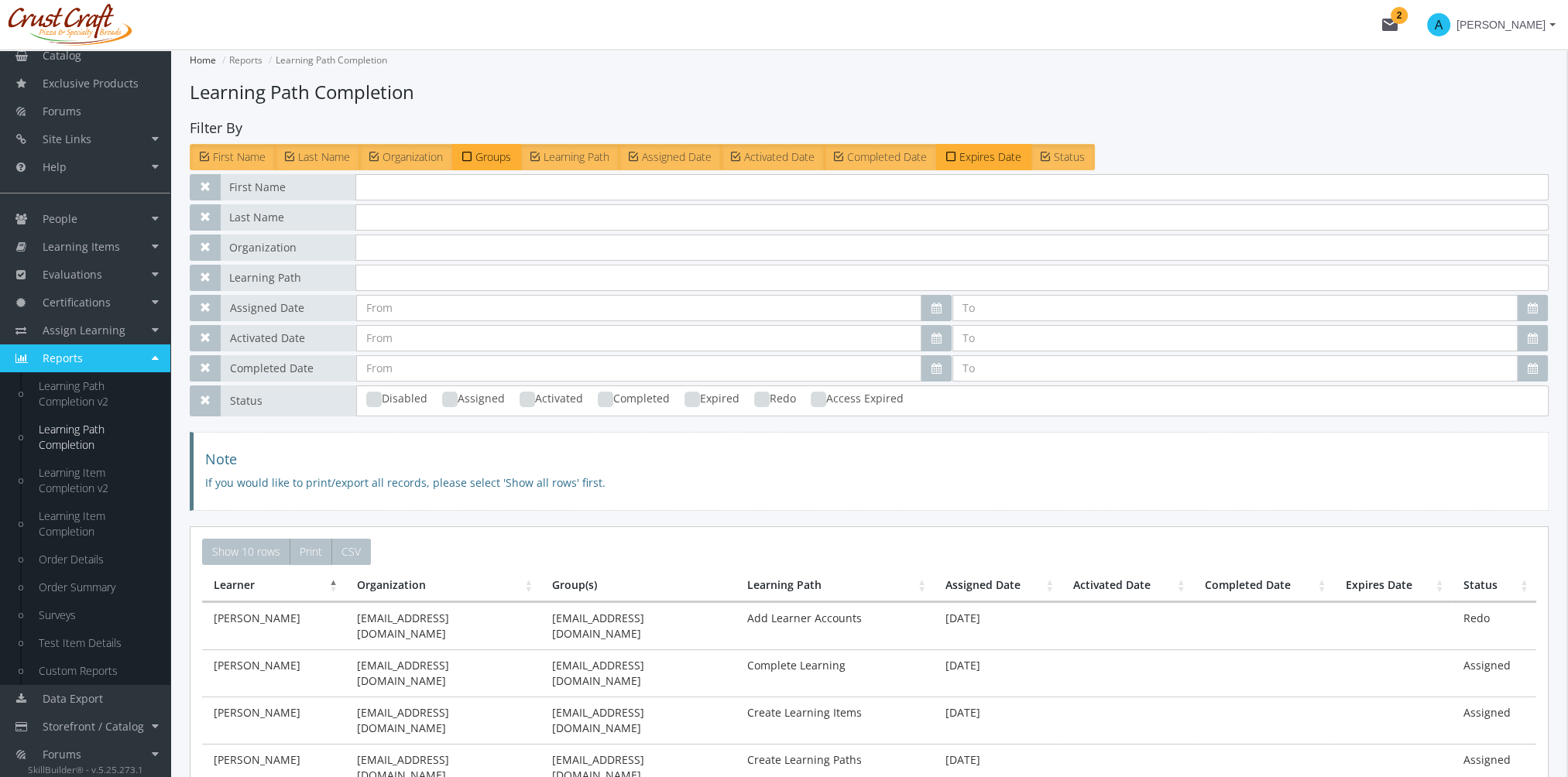
drag, startPoint x: 994, startPoint y: 161, endPoint x: 1062, endPoint y: 166, distance: 68.2
click at [1006, 161] on span "Expires Date" at bounding box center [990, 157] width 62 height 15
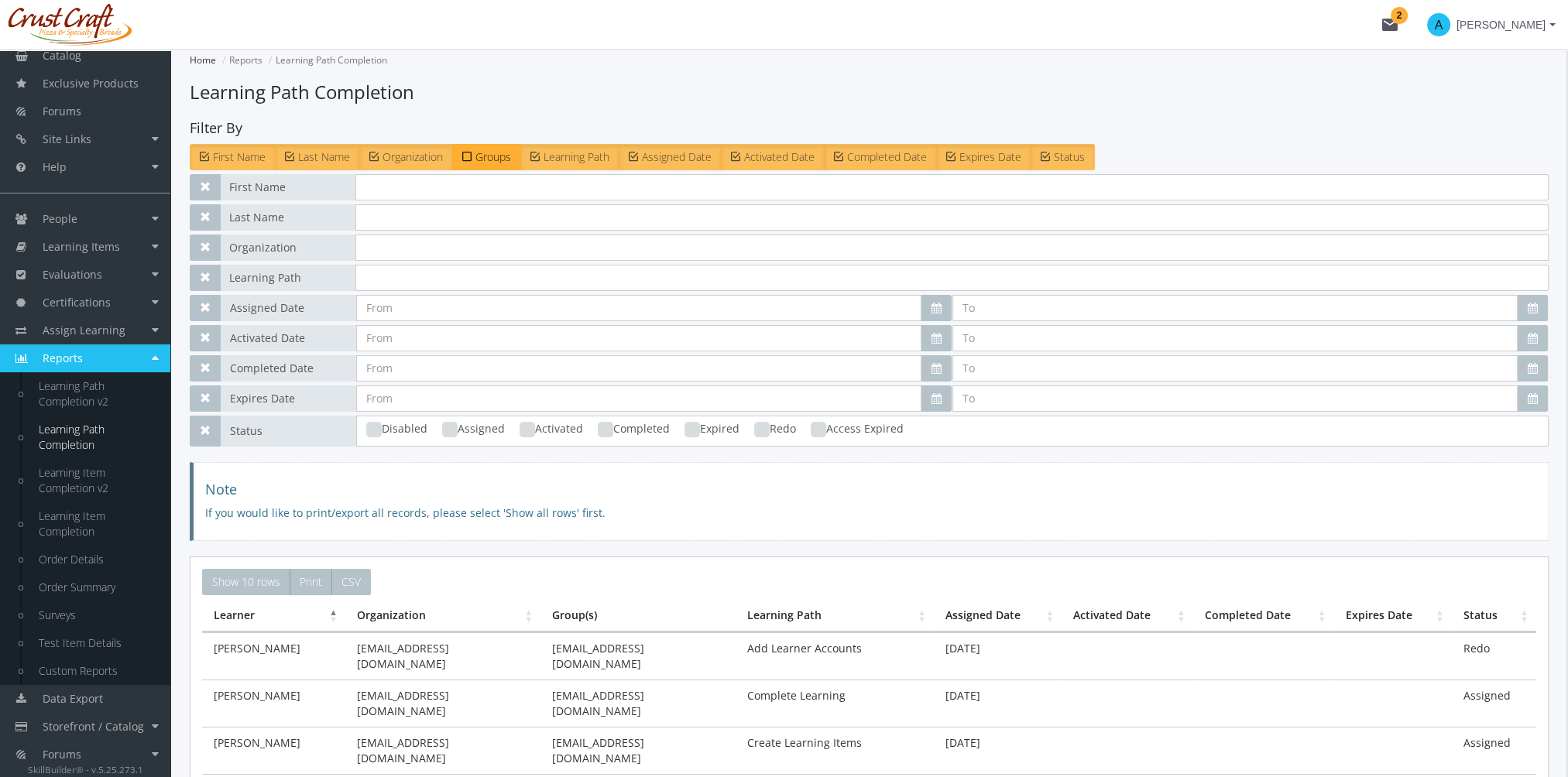
click at [1079, 166] on label "Status" at bounding box center [1062, 157] width 64 height 26
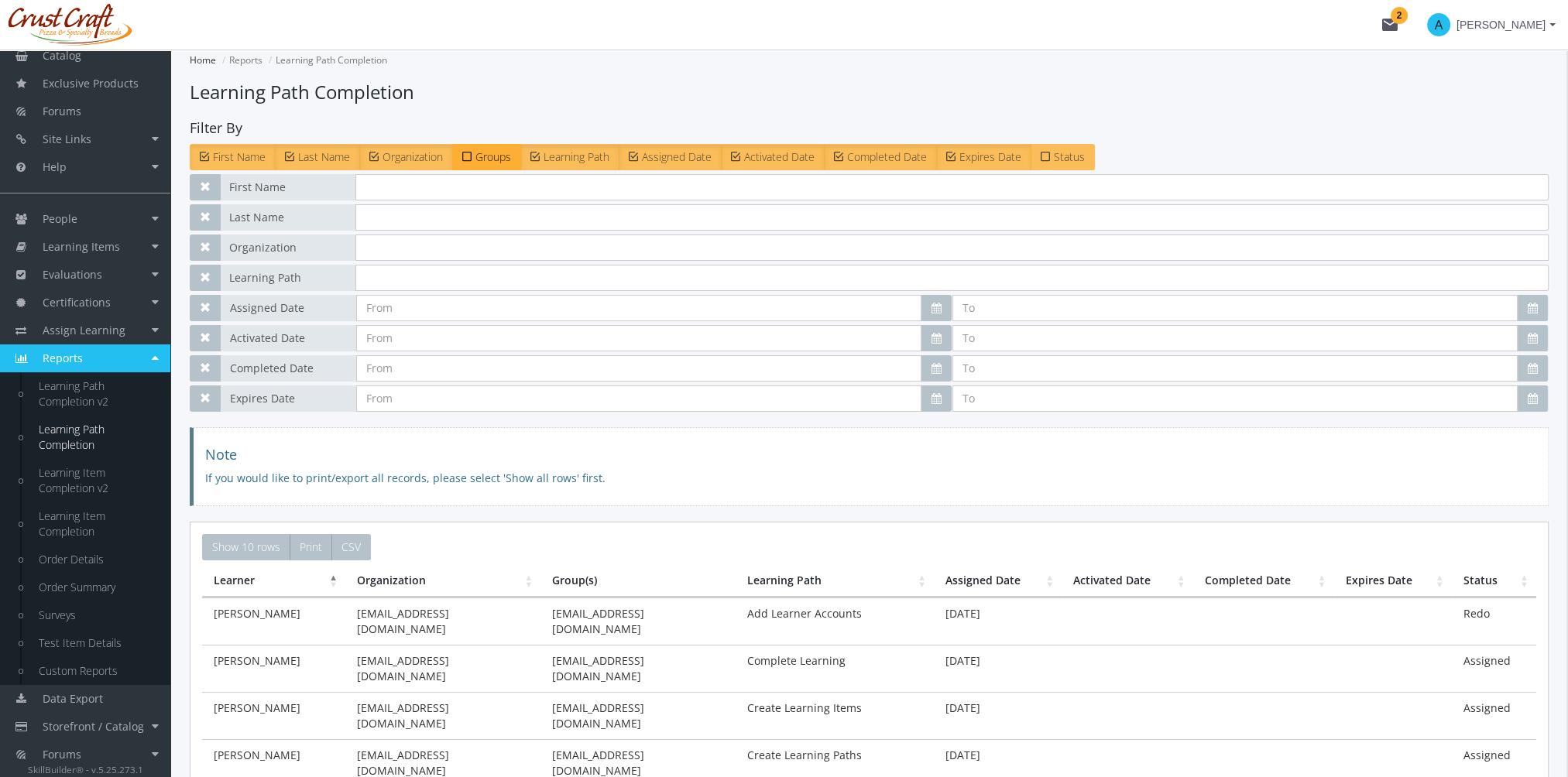
click at [1062, 150] on span "Status" at bounding box center [1069, 157] width 31 height 15
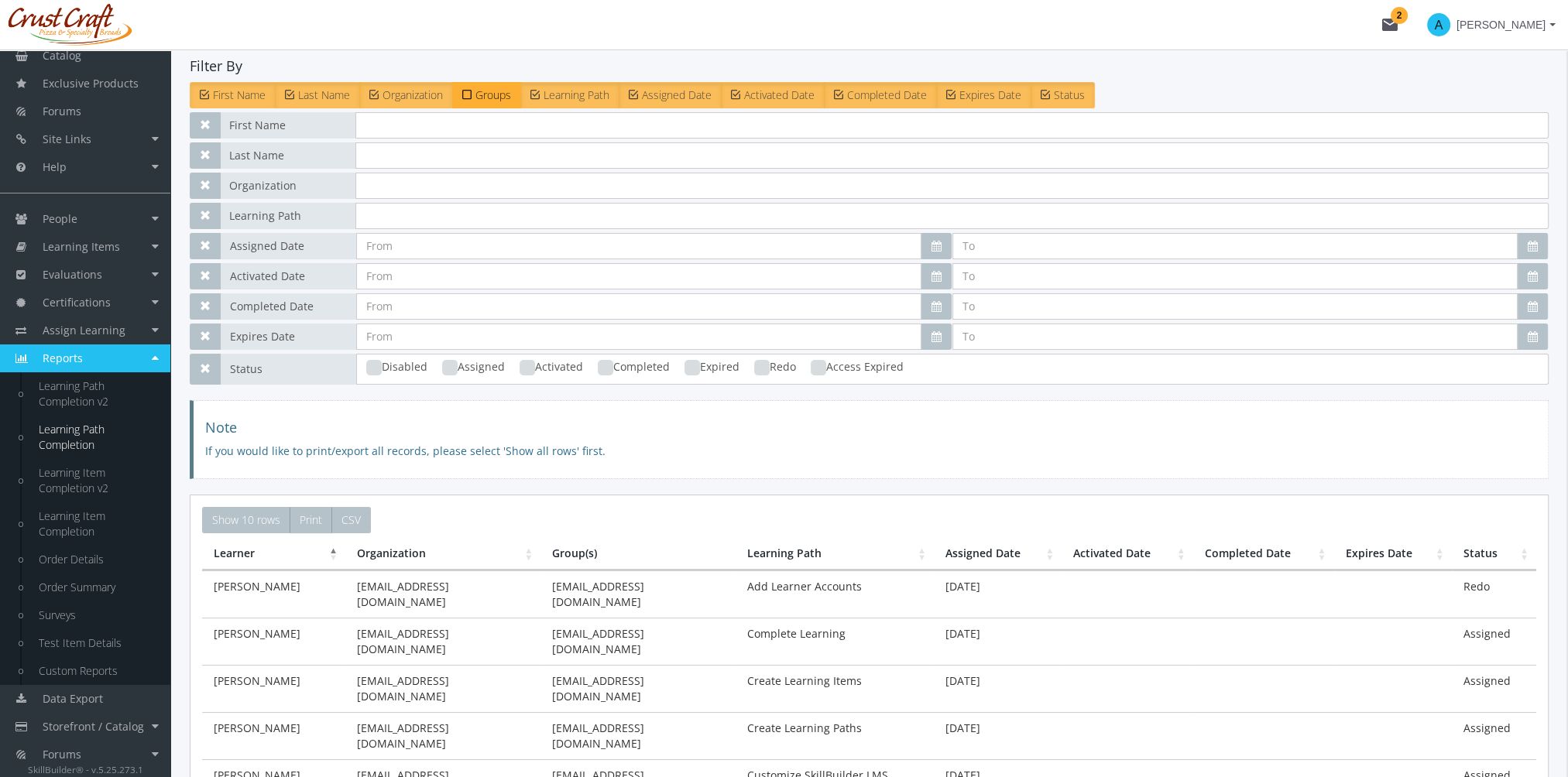
scroll to position [232, 0]
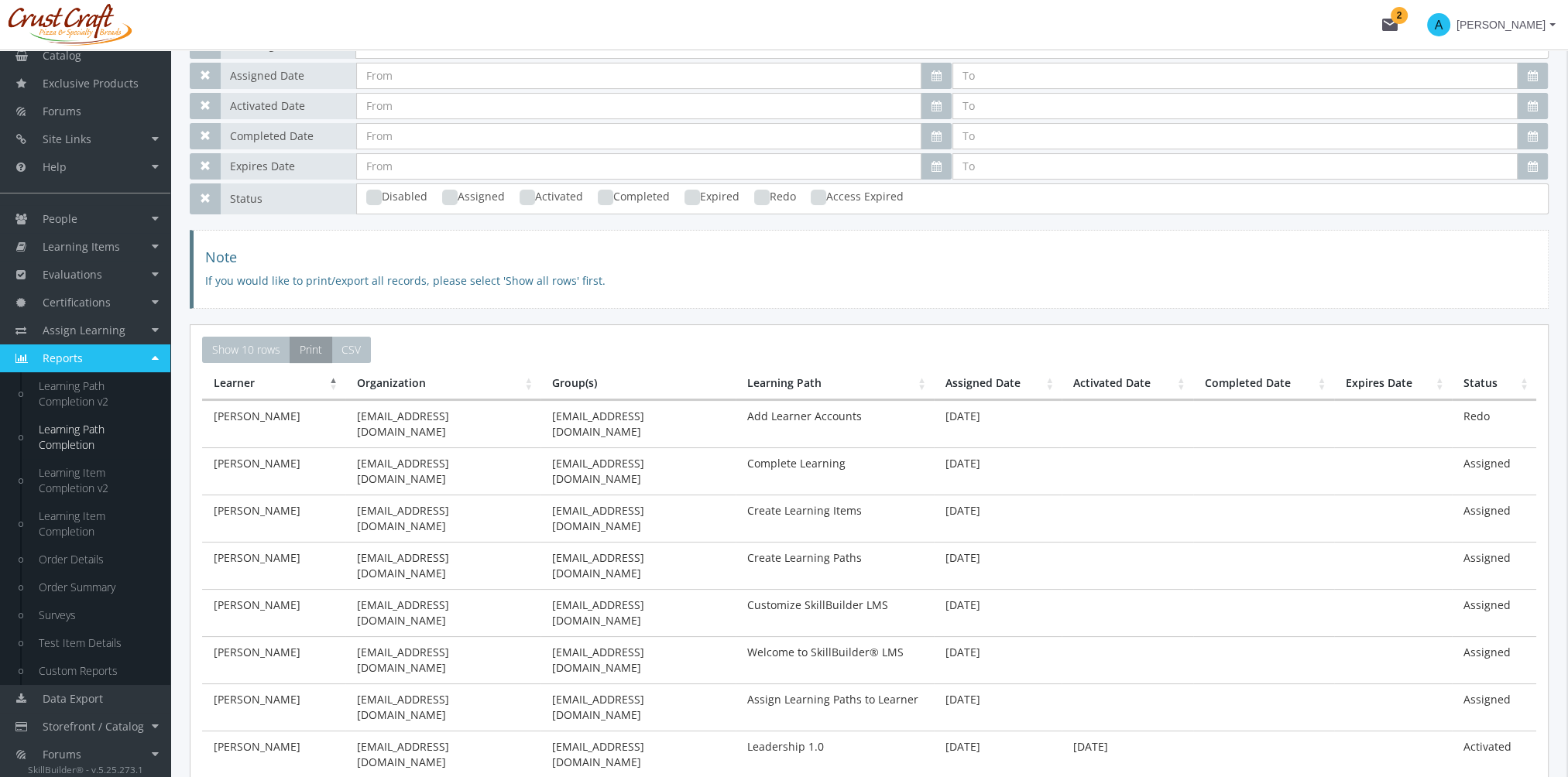
click at [307, 350] on span "Print" at bounding box center [311, 350] width 22 height 15
click at [84, 520] on link "Learning Item Completion" at bounding box center [97, 523] width 147 height 43
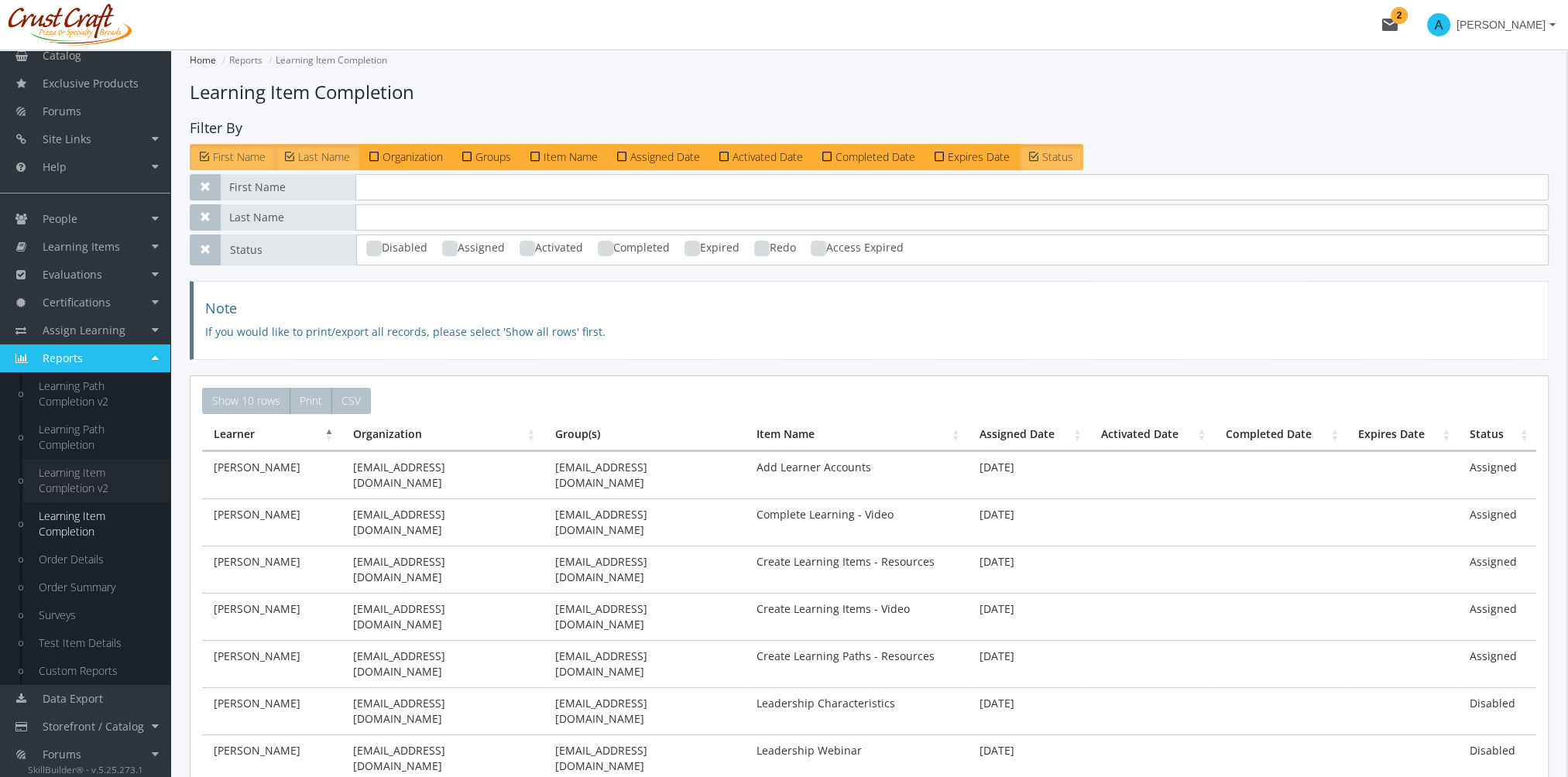
click at [105, 477] on link "Learning Item Completion v2" at bounding box center [97, 480] width 147 height 43
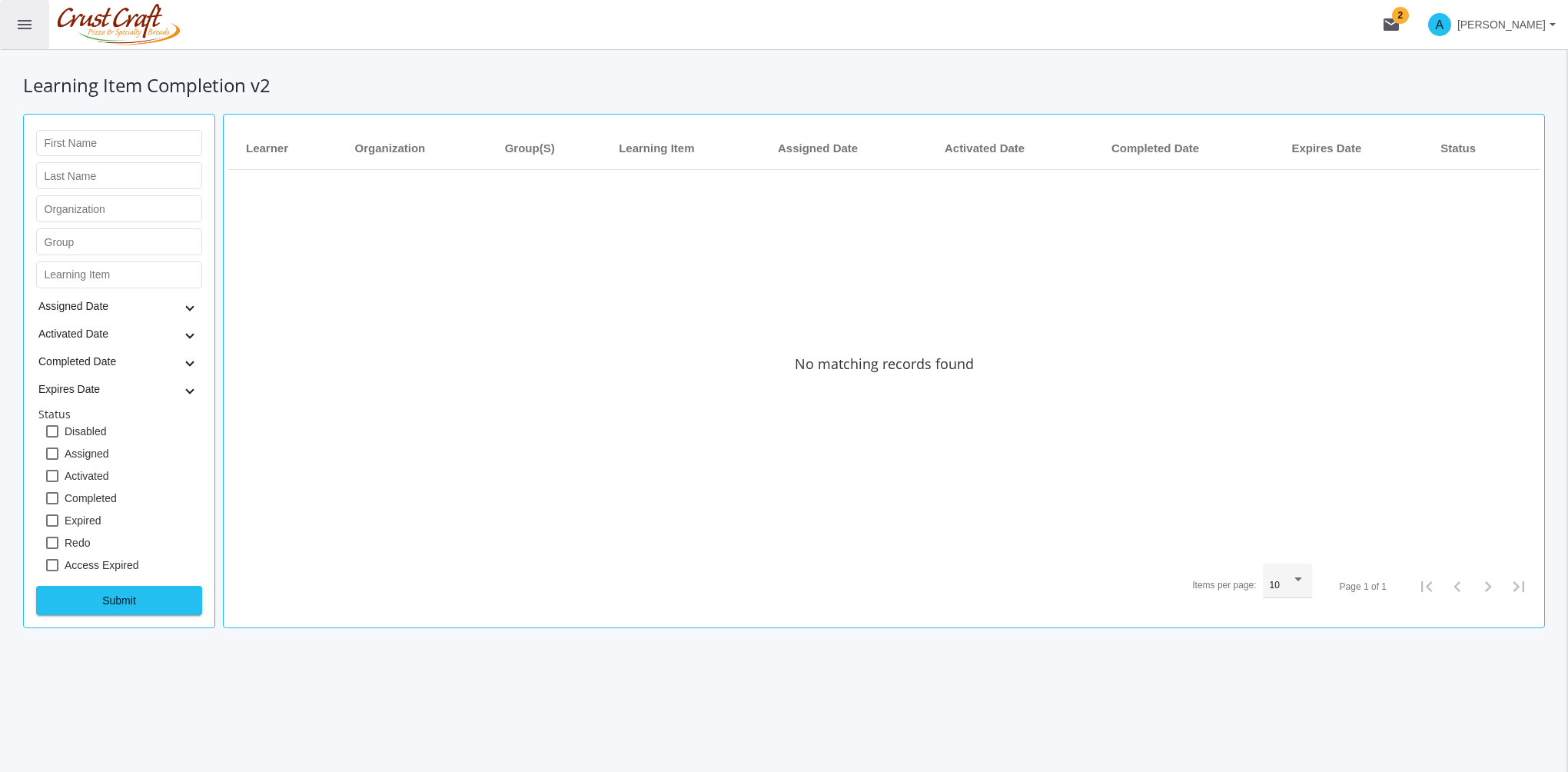
click at [25, 21] on mat-icon "menu" at bounding box center [25, 25] width 19 height 19
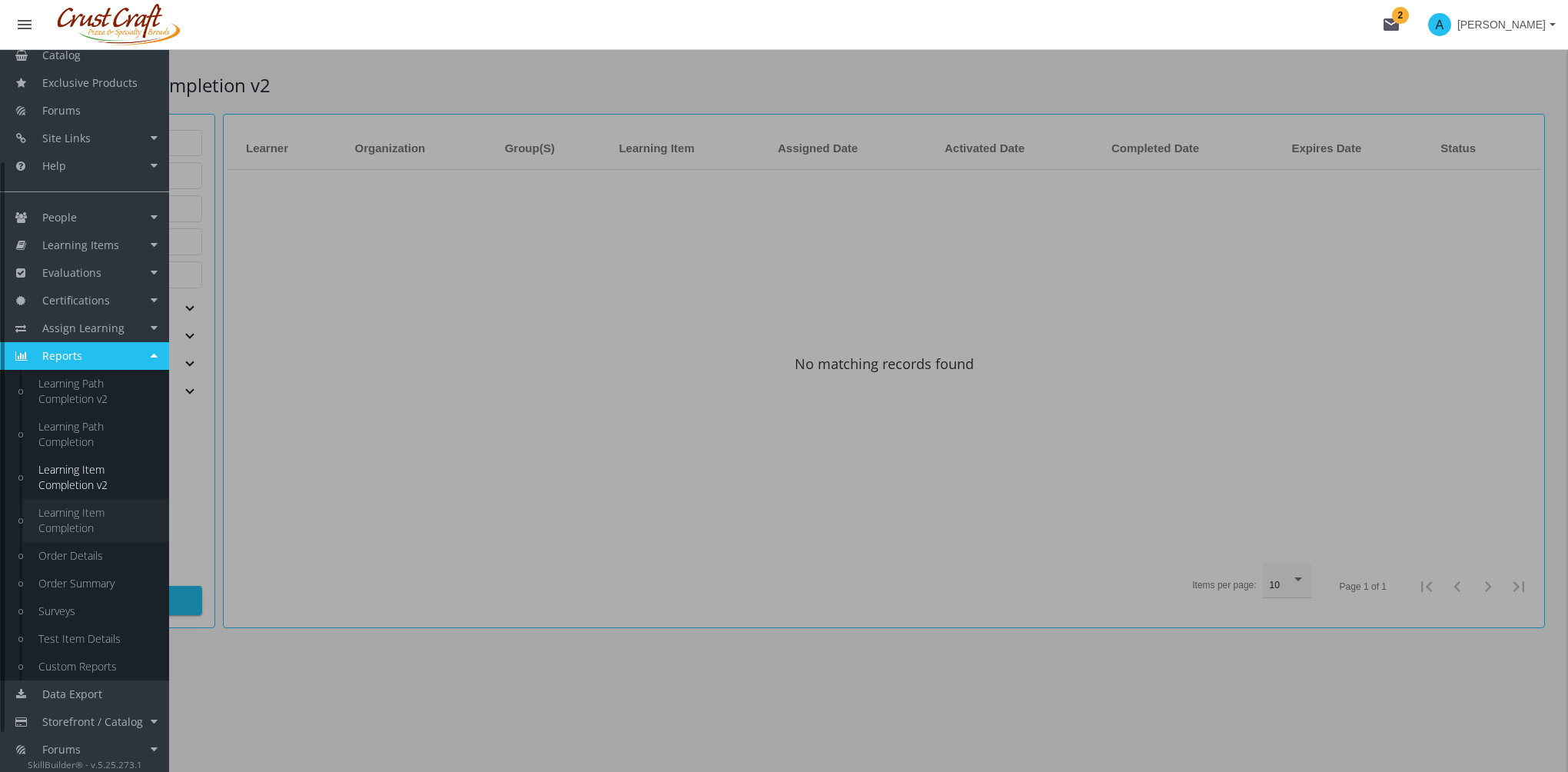
click at [90, 514] on link "Learning Item Completion" at bounding box center [96, 520] width 146 height 43
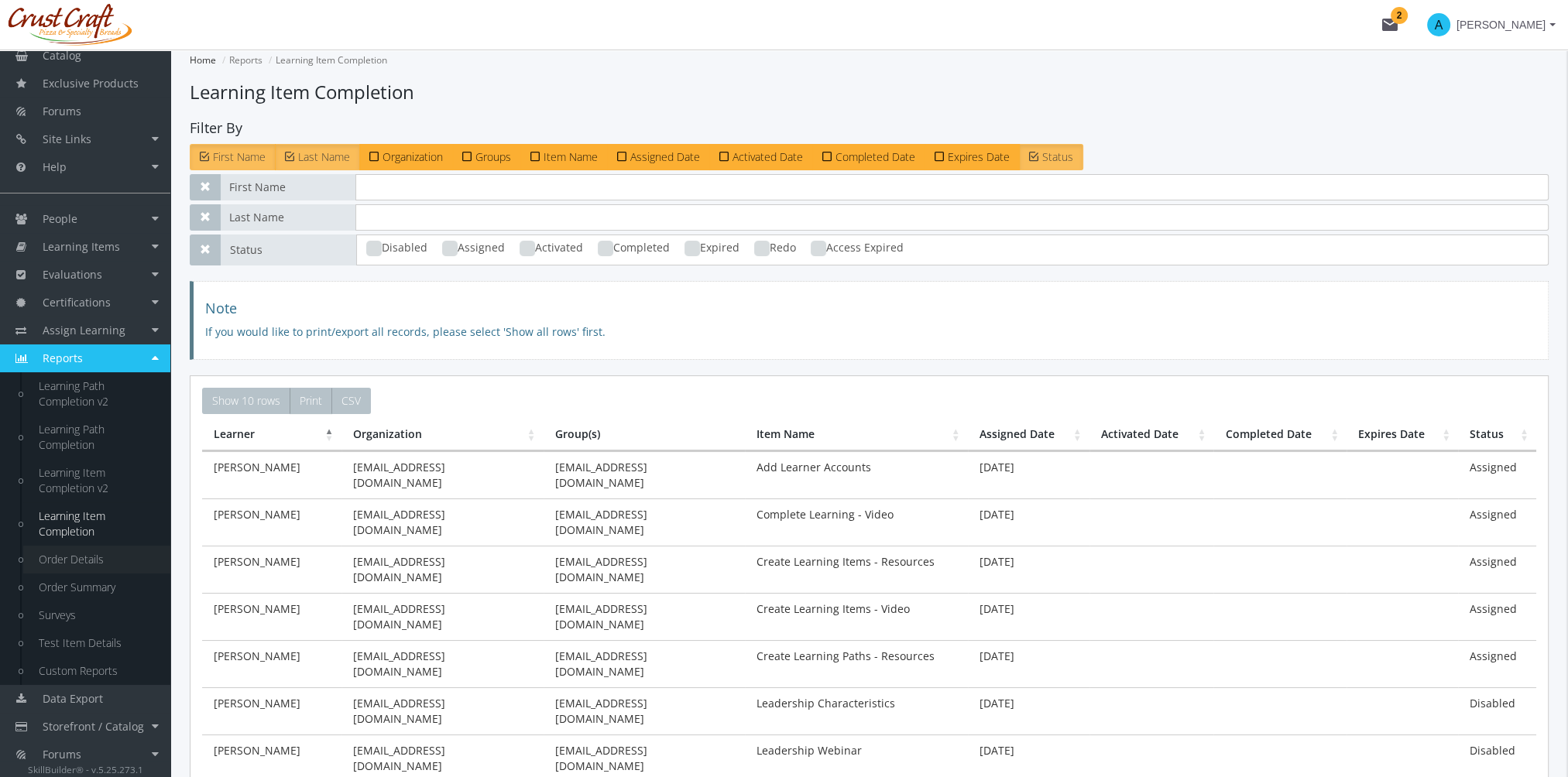
click at [90, 555] on link "Order Details" at bounding box center [97, 560] width 147 height 28
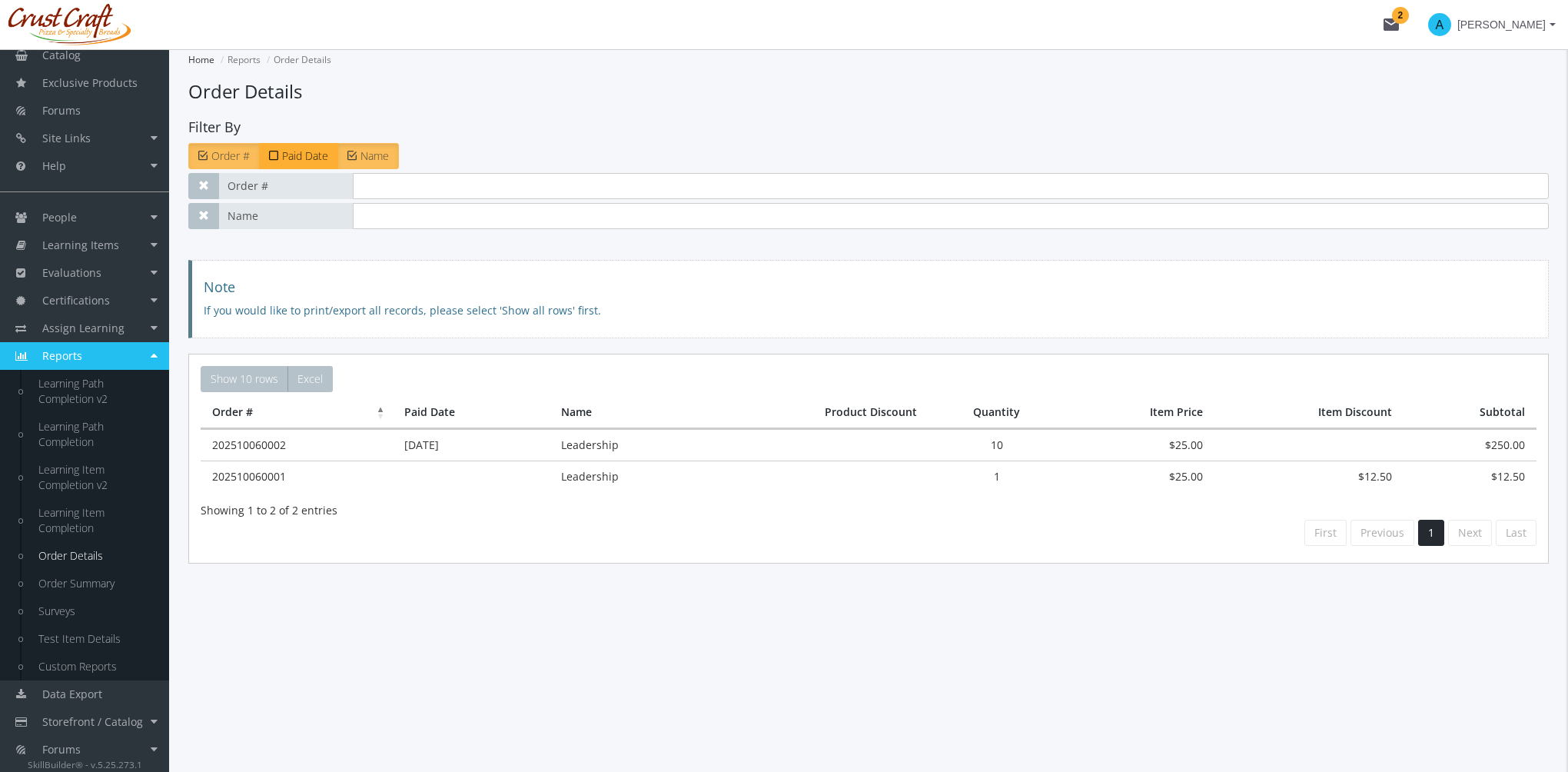
click at [373, 439] on td "202510060002" at bounding box center [297, 445] width 192 height 32
click at [593, 445] on td "Leadership" at bounding box center [627, 445] width 156 height 32
click at [93, 581] on link "Order Summary" at bounding box center [96, 584] width 146 height 28
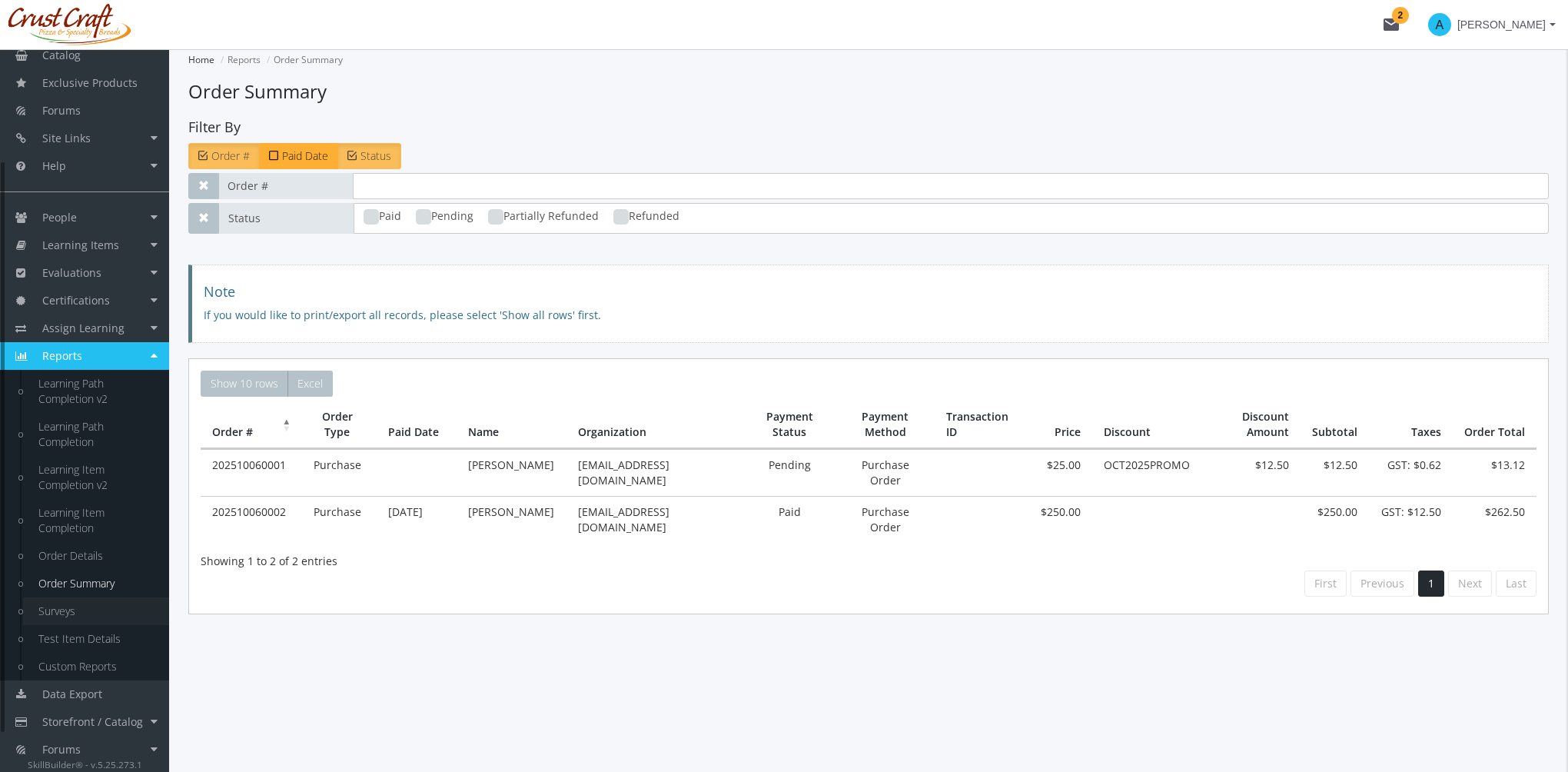
click at [70, 609] on link "Surveys" at bounding box center [96, 612] width 146 height 28
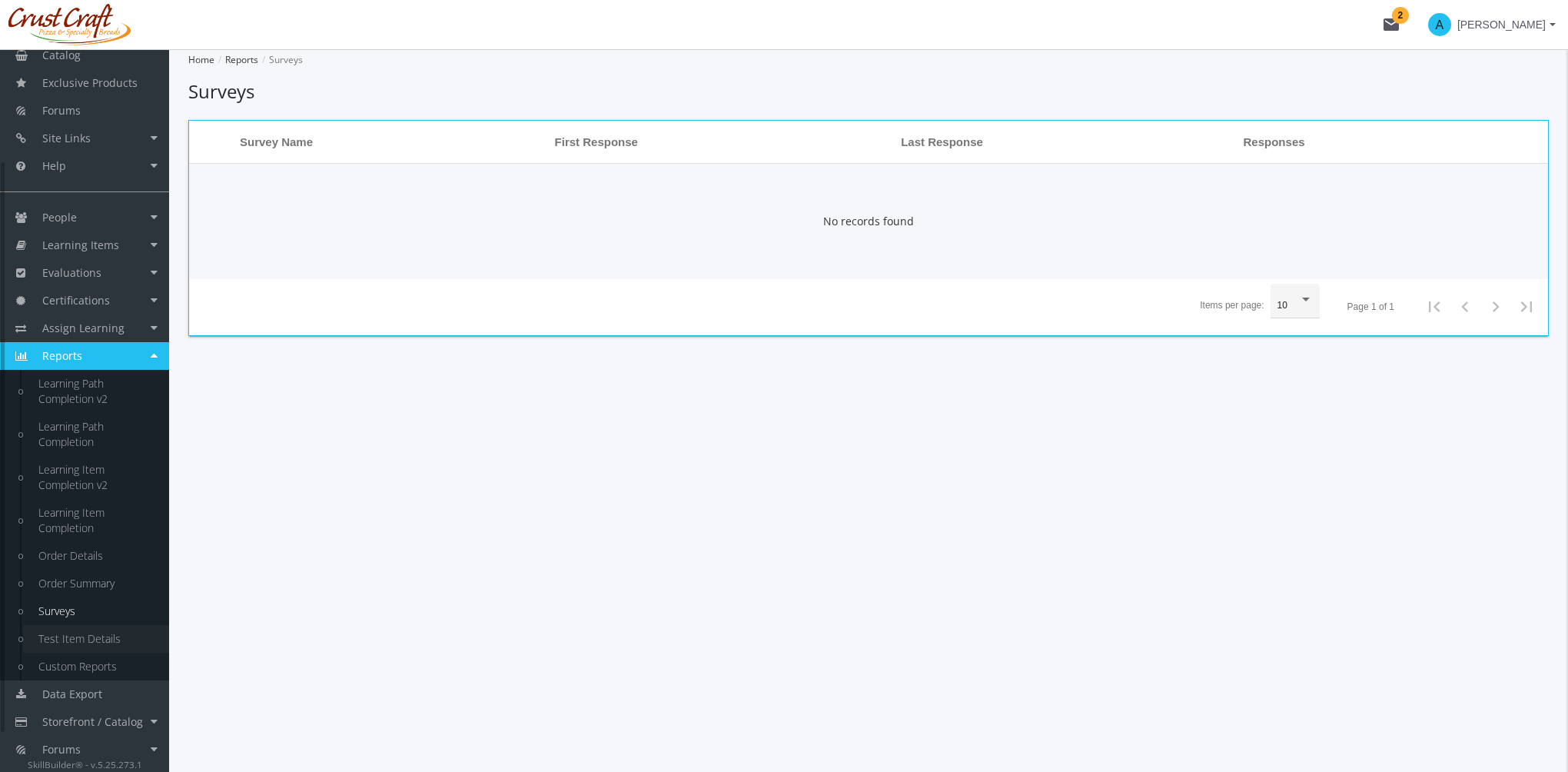
click at [99, 636] on link "Test Item Details" at bounding box center [96, 639] width 146 height 28
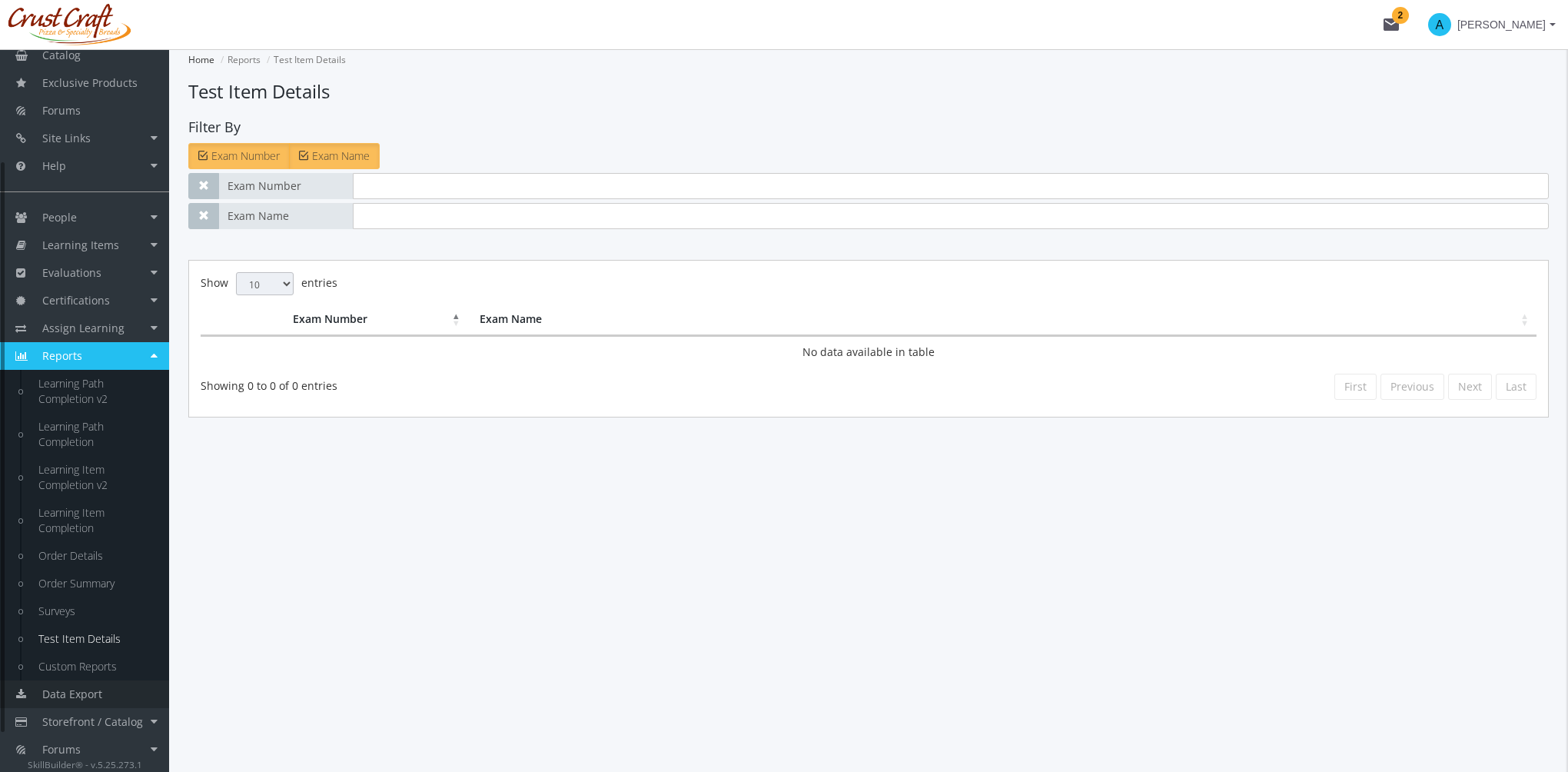
click at [108, 694] on link "Data Export" at bounding box center [84, 694] width 170 height 28
